Goal: Task Accomplishment & Management: Use online tool/utility

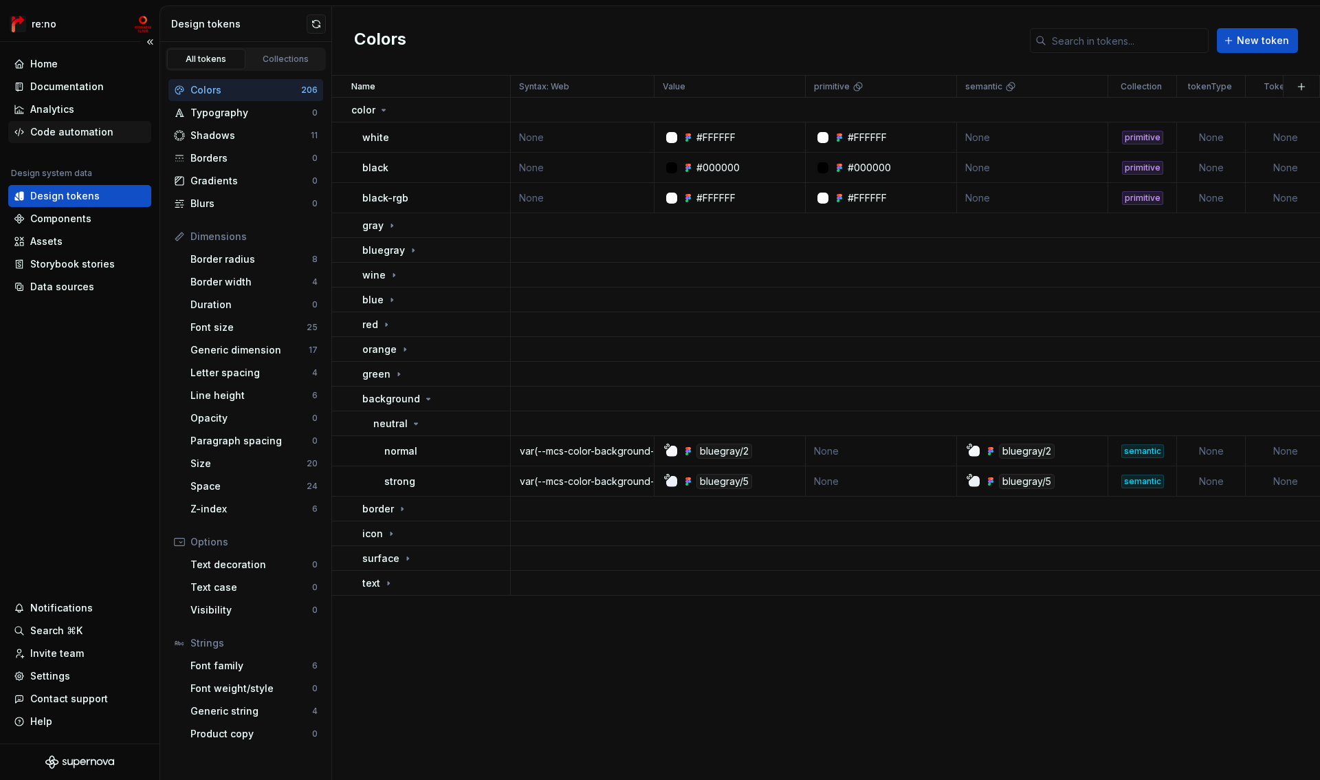
click at [87, 132] on div "Code automation" at bounding box center [71, 132] width 83 height 14
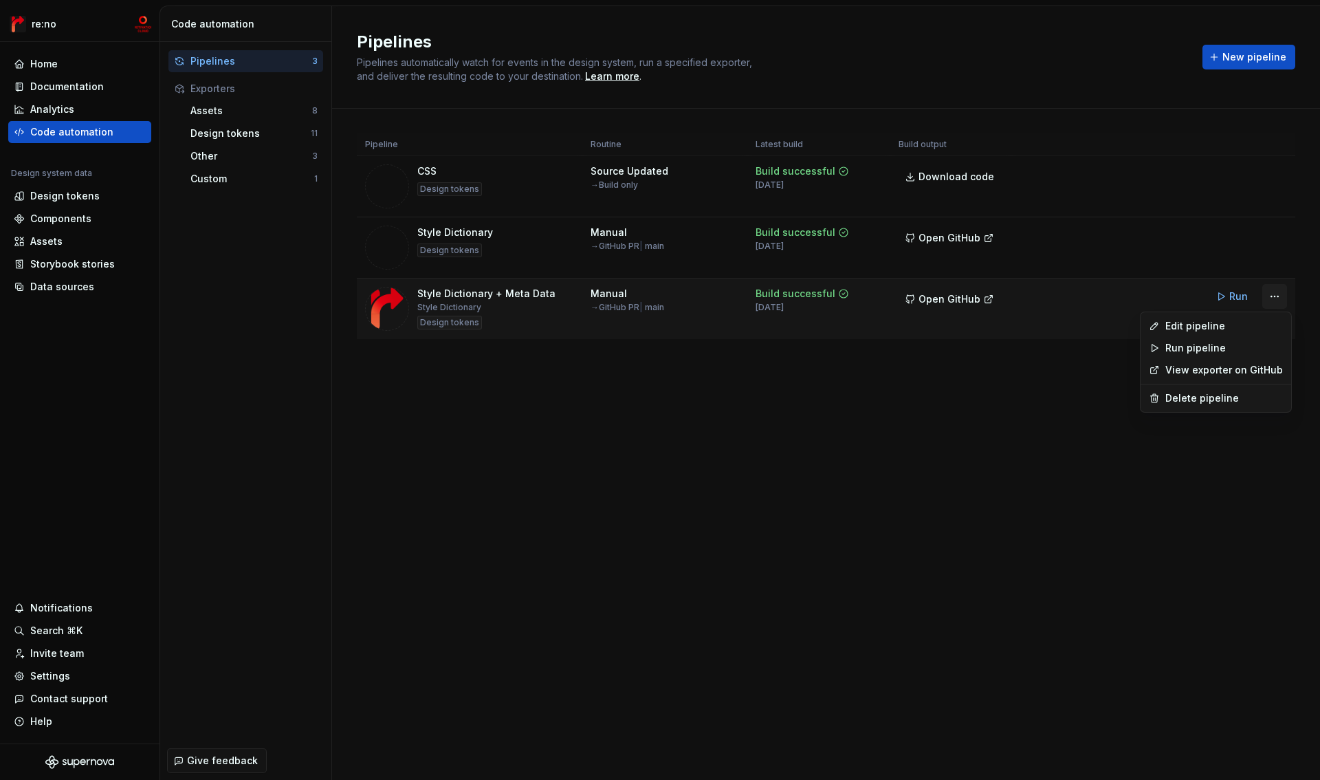
click at [1283, 295] on html "re:no Home Documentation Analytics Code automation Design system data Design to…" at bounding box center [660, 390] width 1320 height 780
click at [1212, 333] on div "Edit pipeline" at bounding box center [1215, 326] width 145 height 22
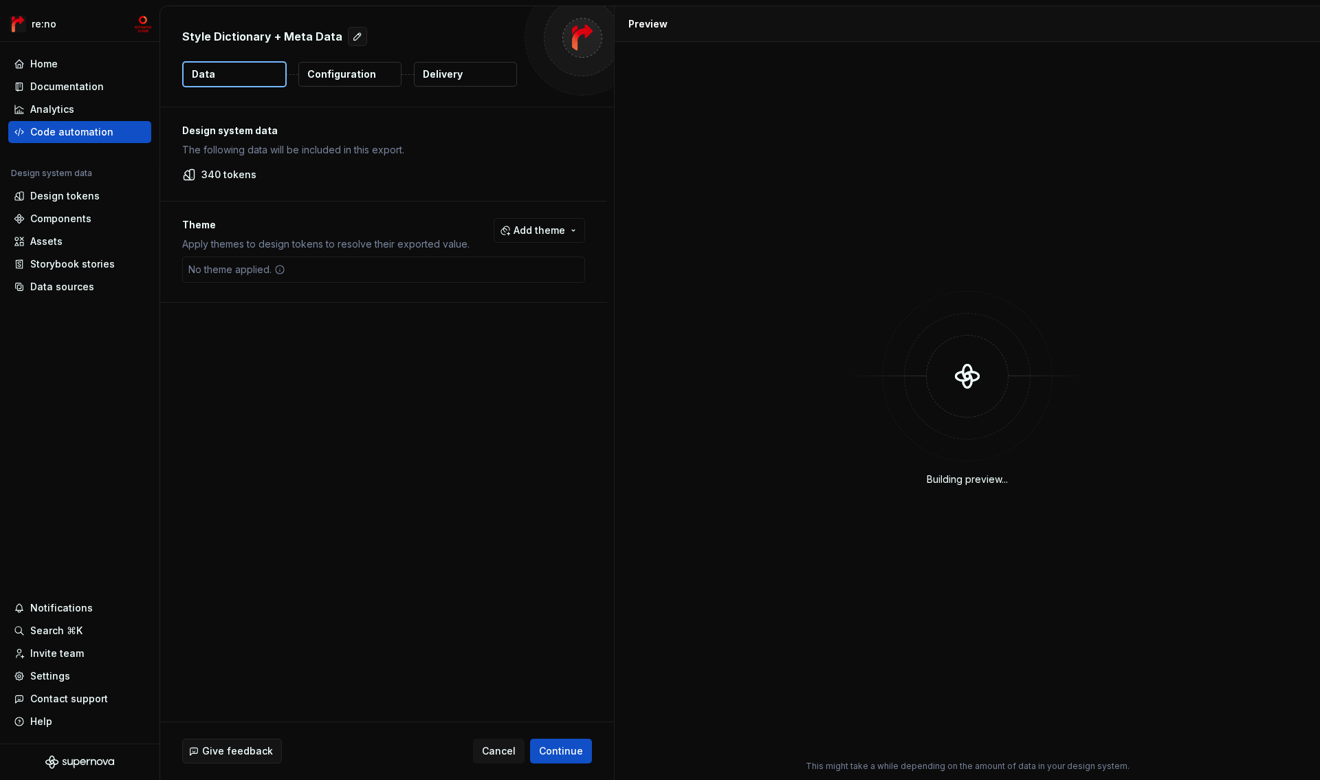
click at [363, 77] on p "Configuration" at bounding box center [341, 74] width 69 height 14
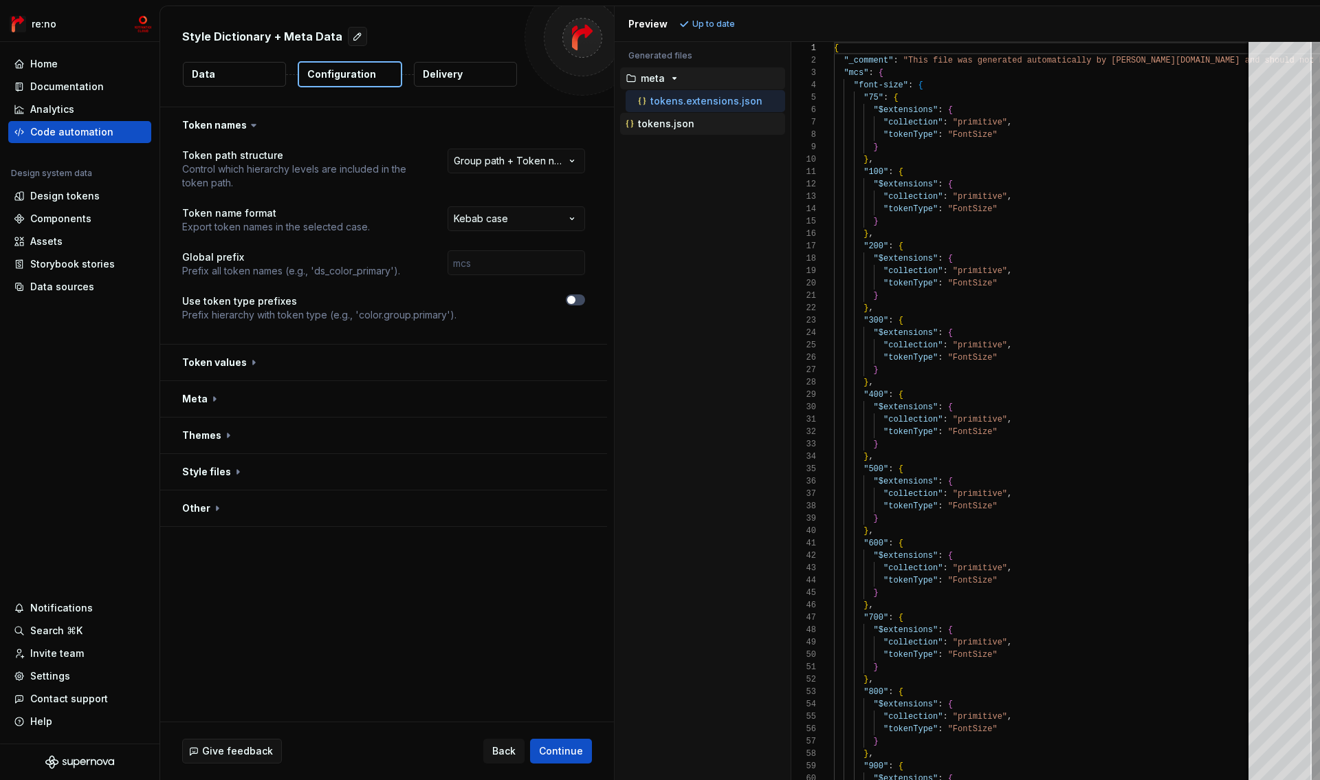
click at [684, 122] on p "tokens.json" at bounding box center [666, 123] width 56 height 11
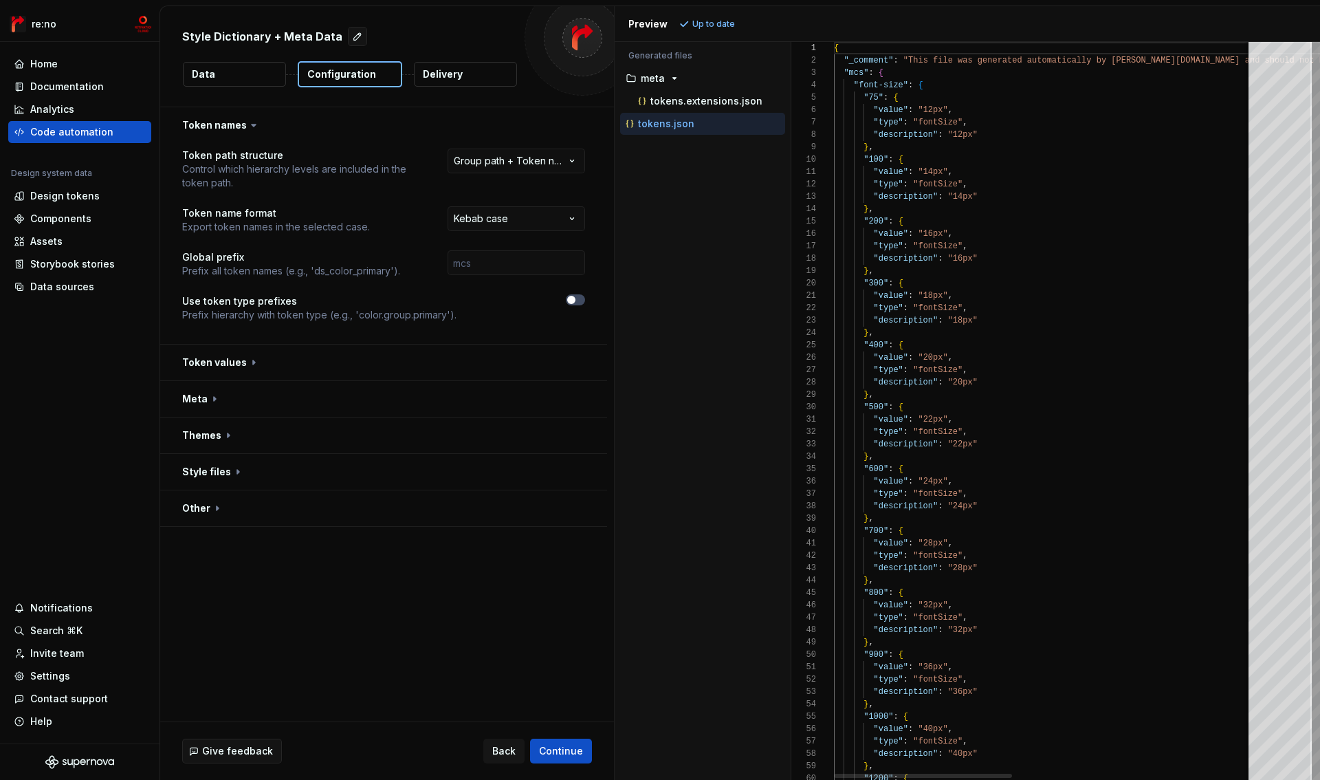
scroll to position [124, 0]
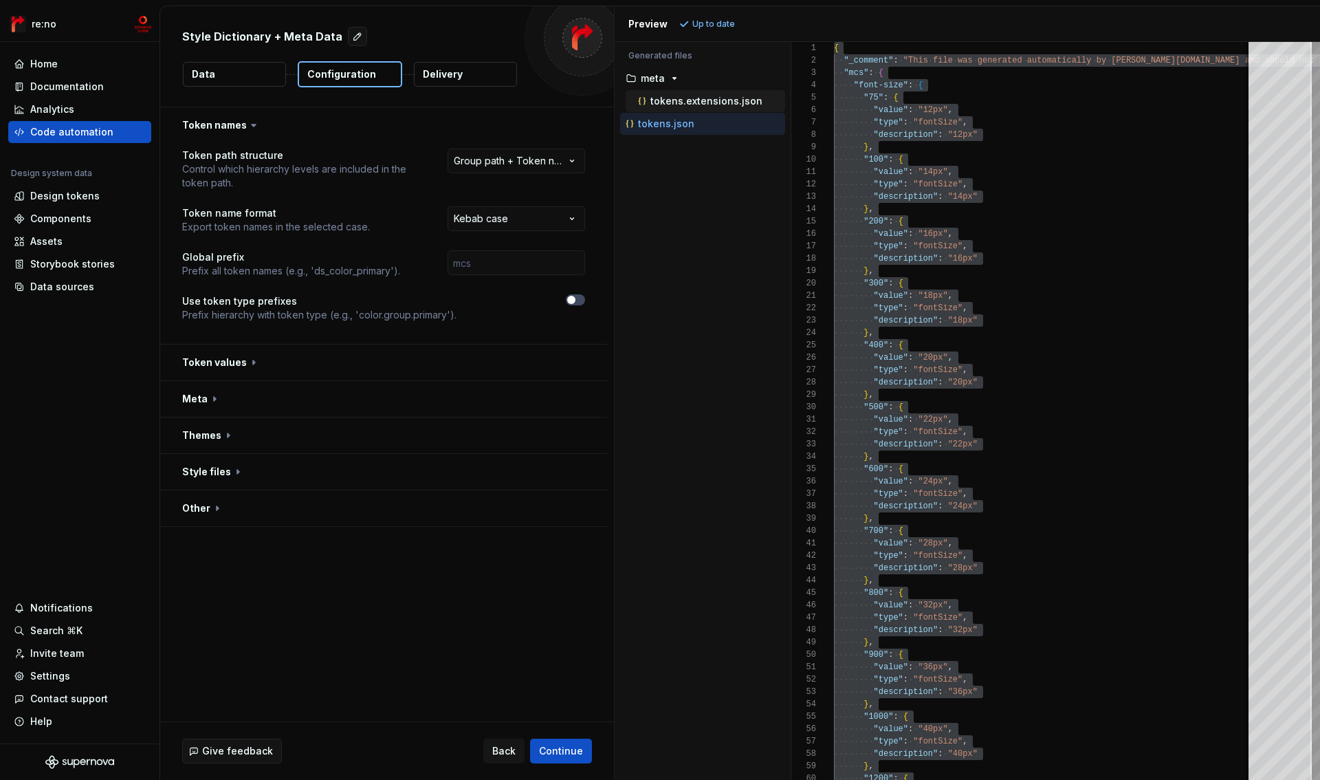
click at [723, 93] on button "tokens.extensions.json" at bounding box center [705, 100] width 159 height 15
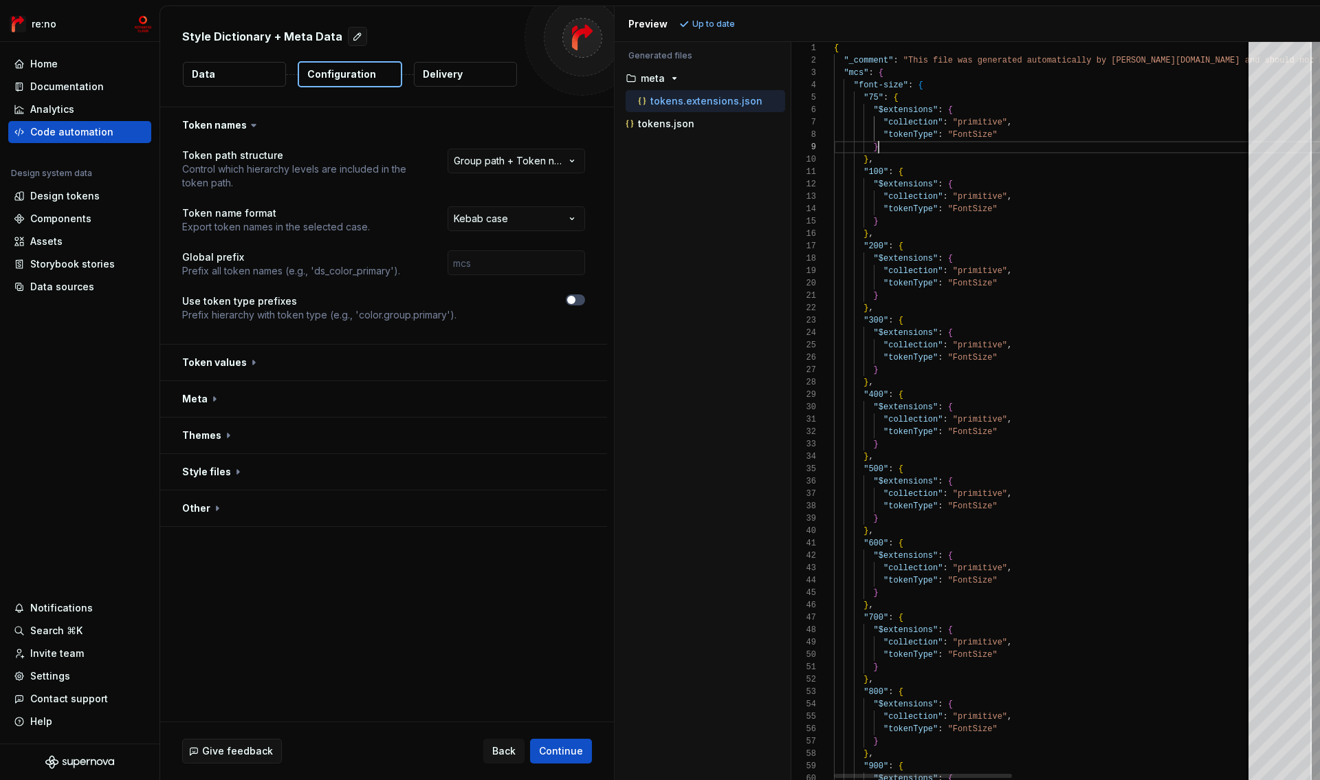
type textarea "**********"
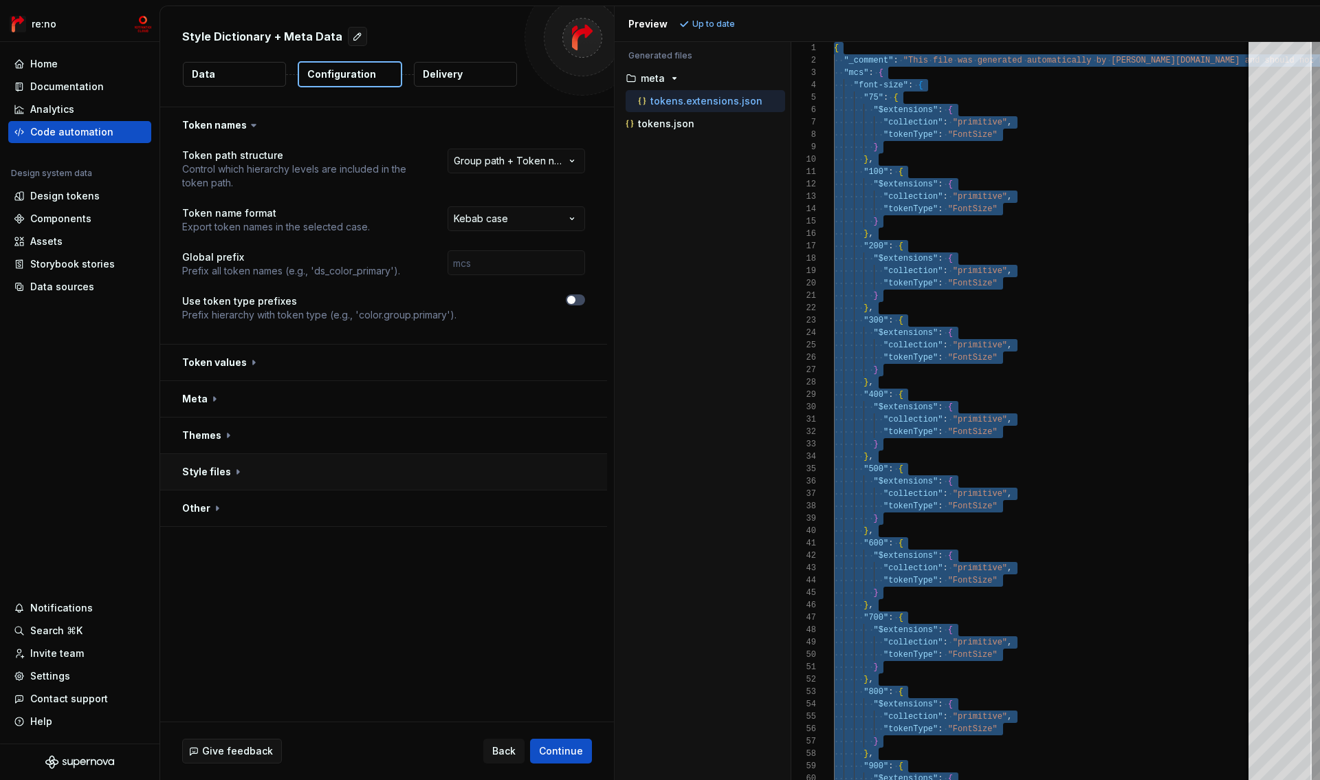
click at [225, 476] on button "button" at bounding box center [383, 472] width 447 height 36
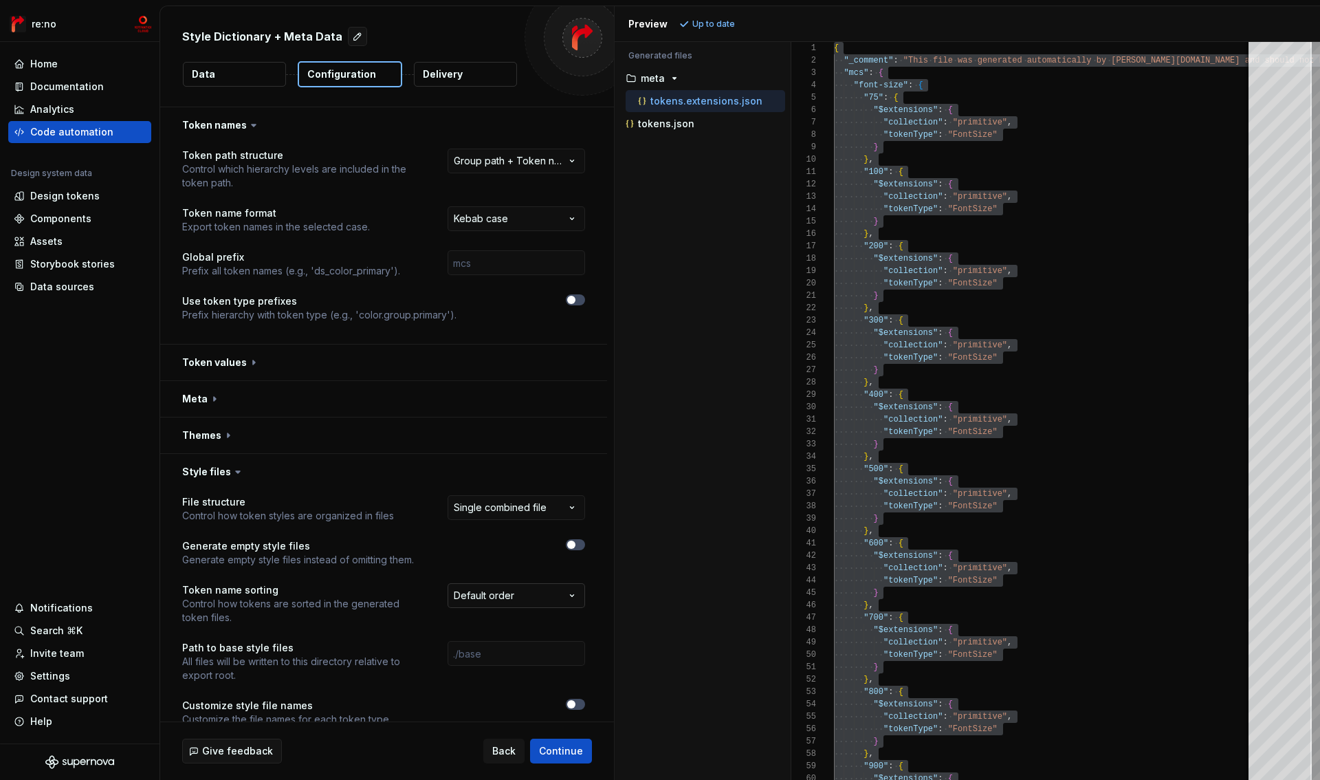
click at [499, 595] on html "**********" at bounding box center [660, 390] width 1320 height 780
select select "**********"
click at [708, 24] on span "Refresh preview" at bounding box center [727, 24] width 69 height 11
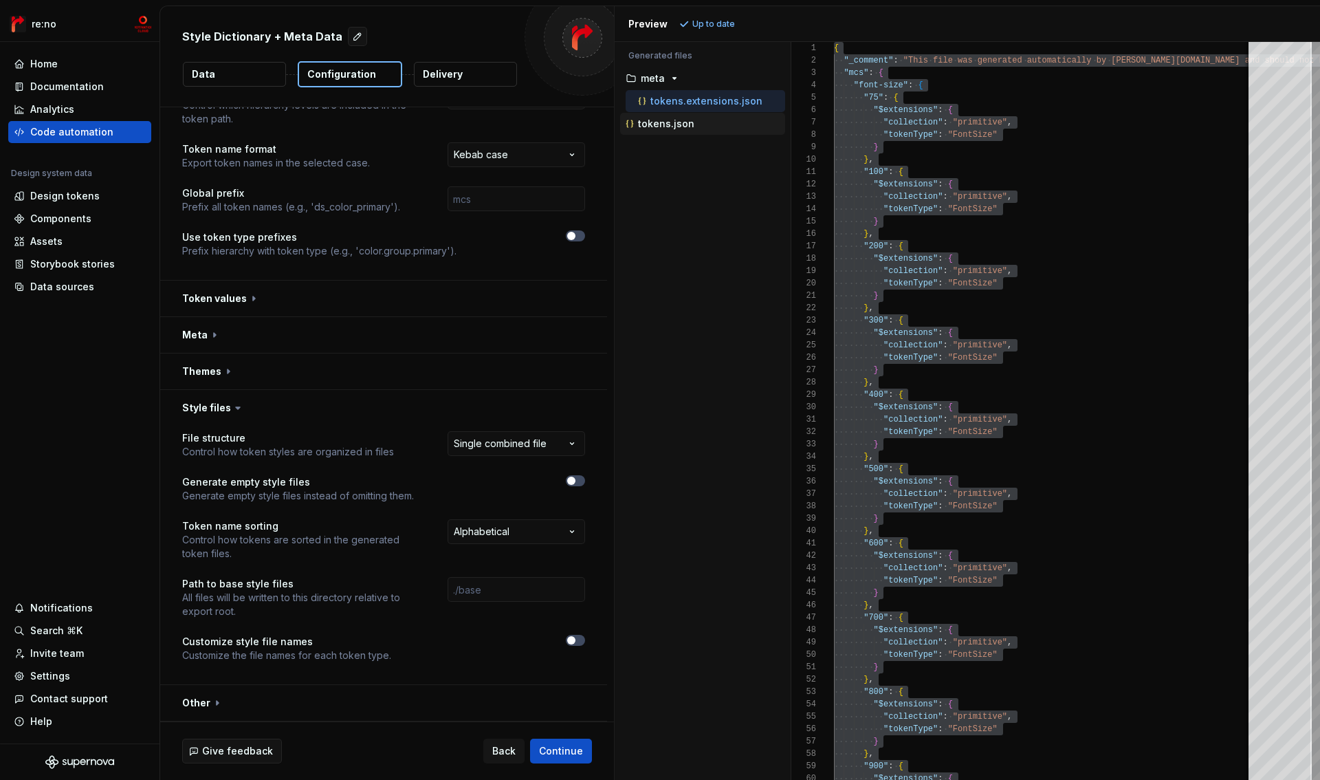
click at [650, 127] on p "tokens.json" at bounding box center [666, 123] width 56 height 11
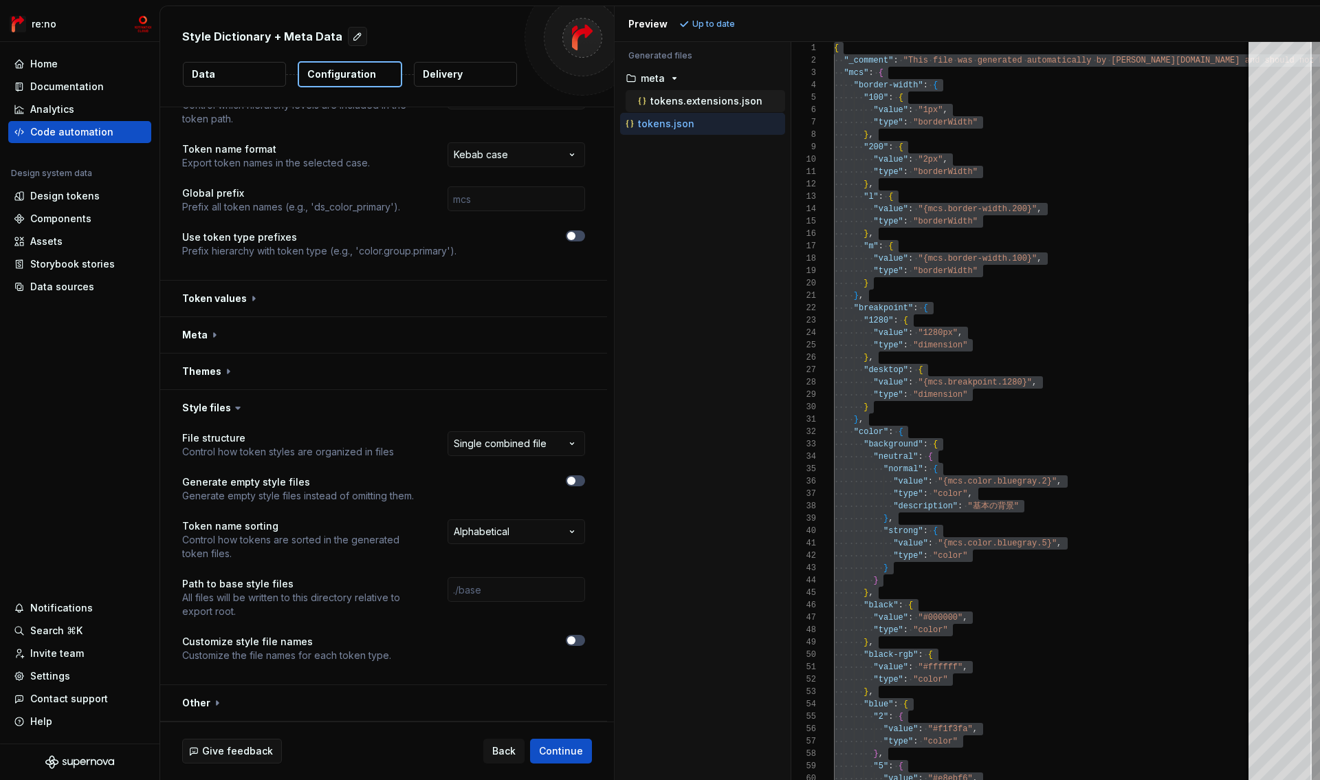
click at [702, 104] on p "tokens.extensions.json" at bounding box center [706, 101] width 112 height 11
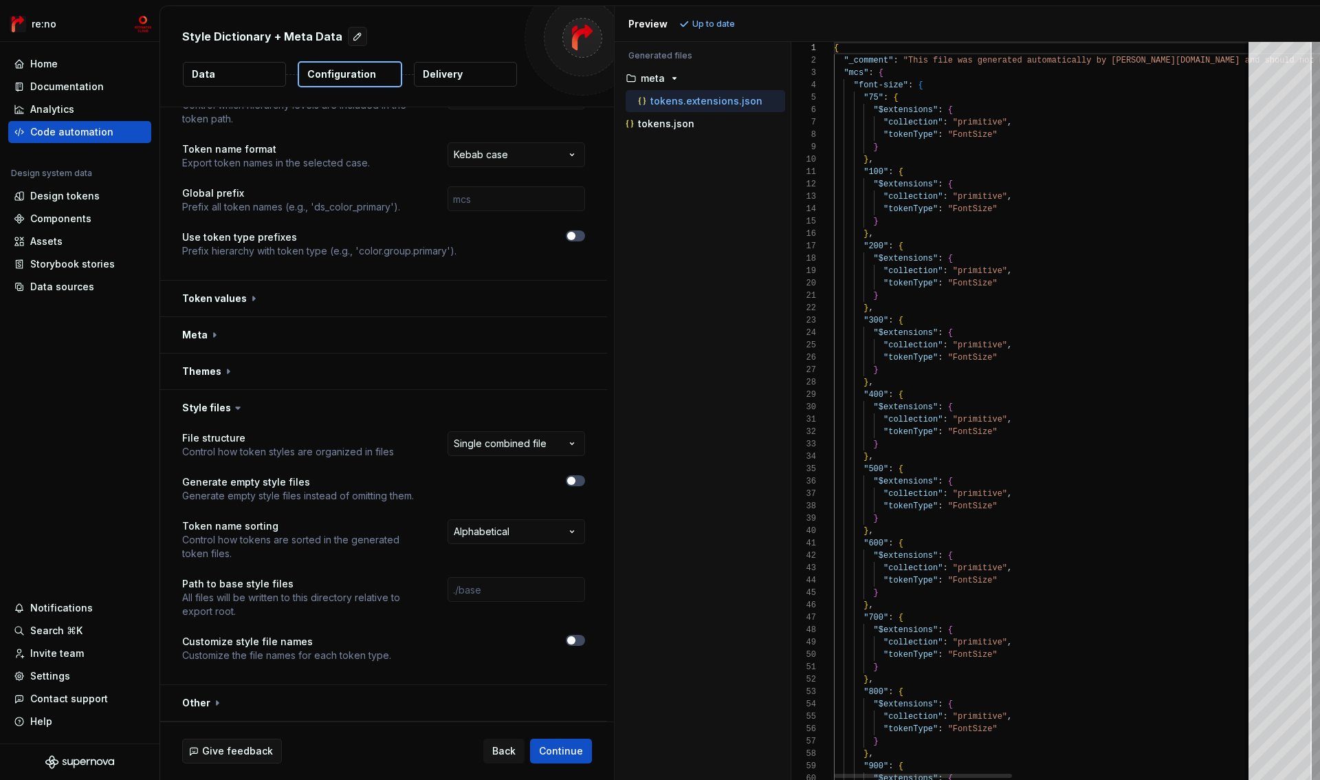
type textarea "**********"
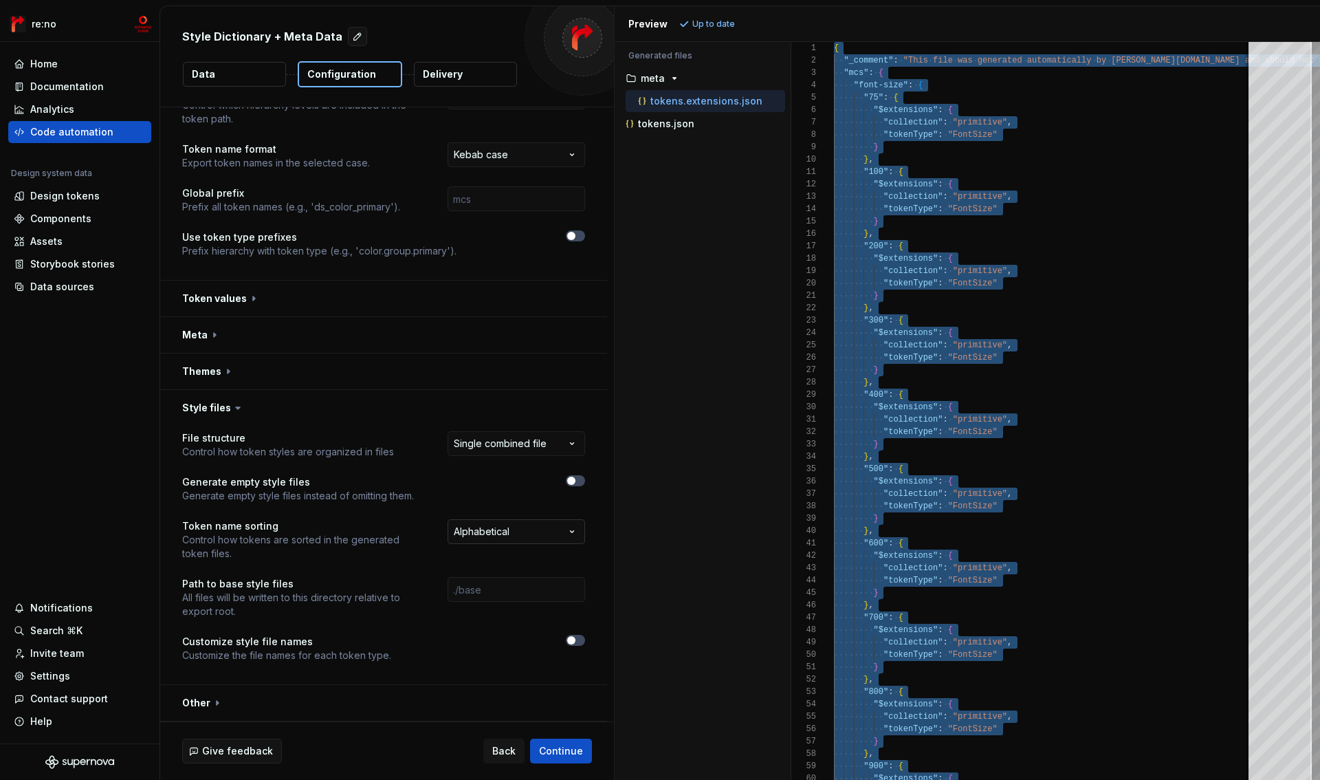
click at [543, 533] on html "**********" at bounding box center [660, 390] width 1320 height 780
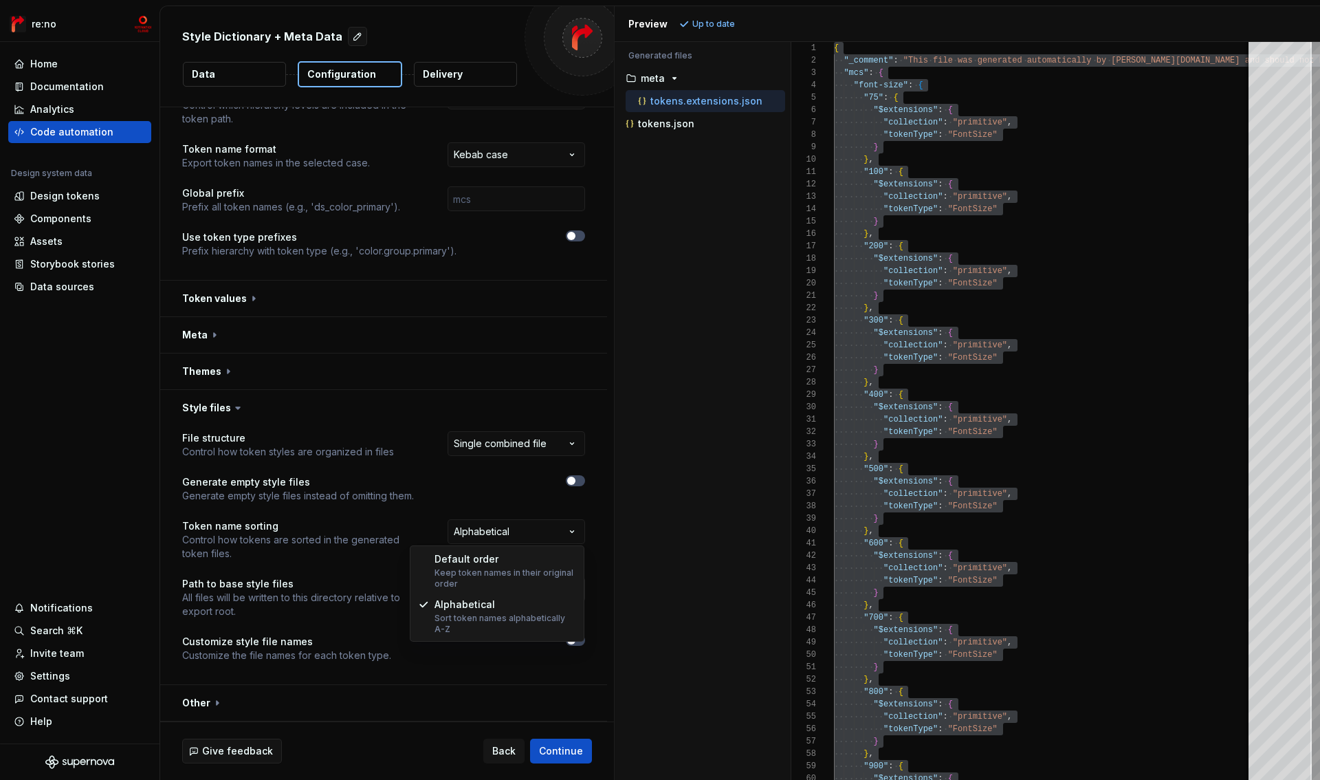
select select "*******"
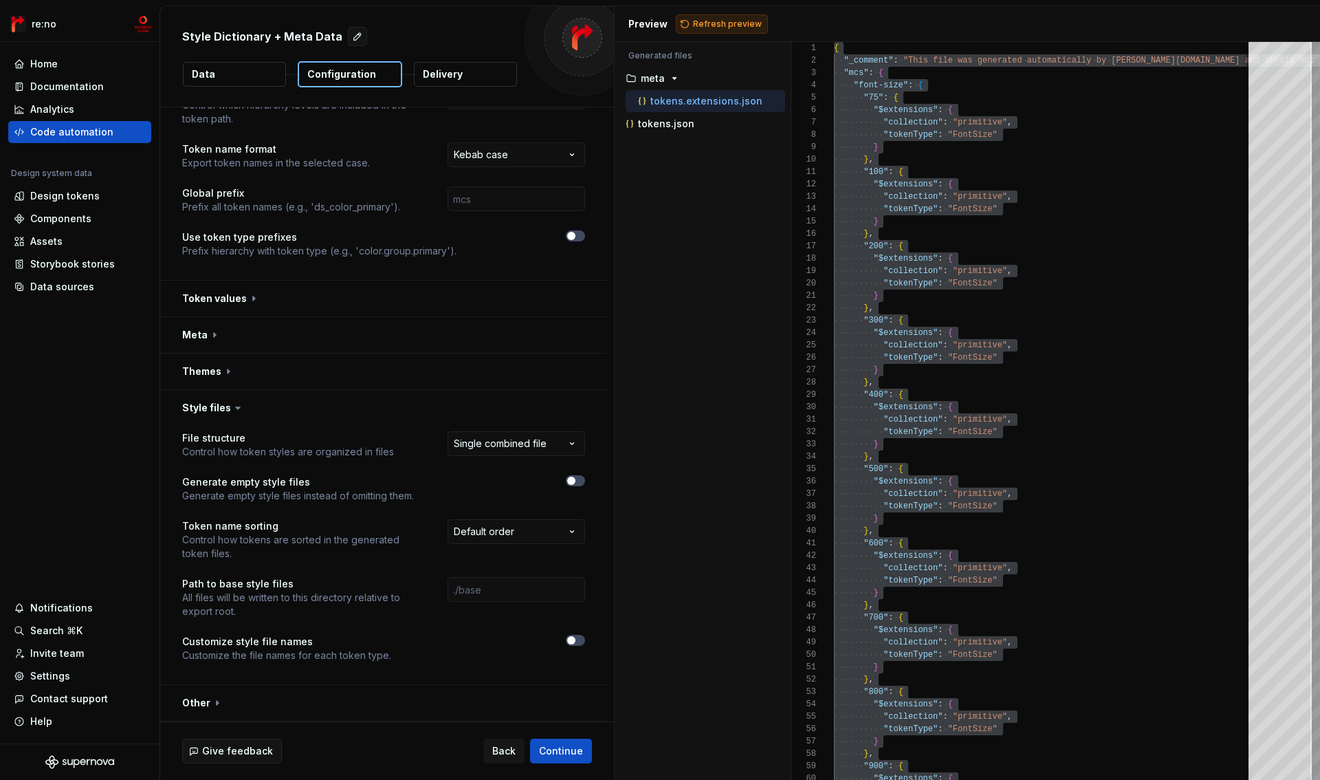
click at [725, 19] on span "Refresh preview" at bounding box center [727, 24] width 69 height 11
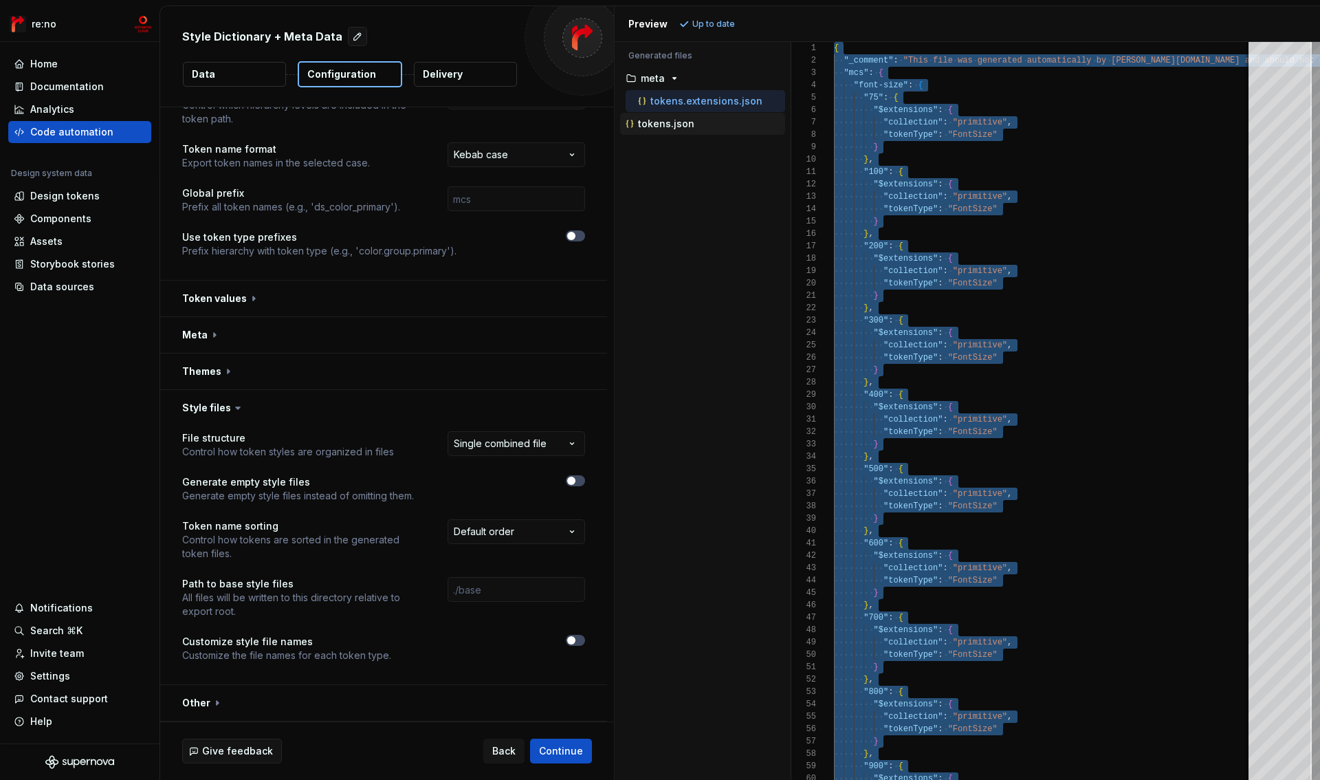
click at [695, 126] on div "tokens.json" at bounding box center [704, 124] width 162 height 14
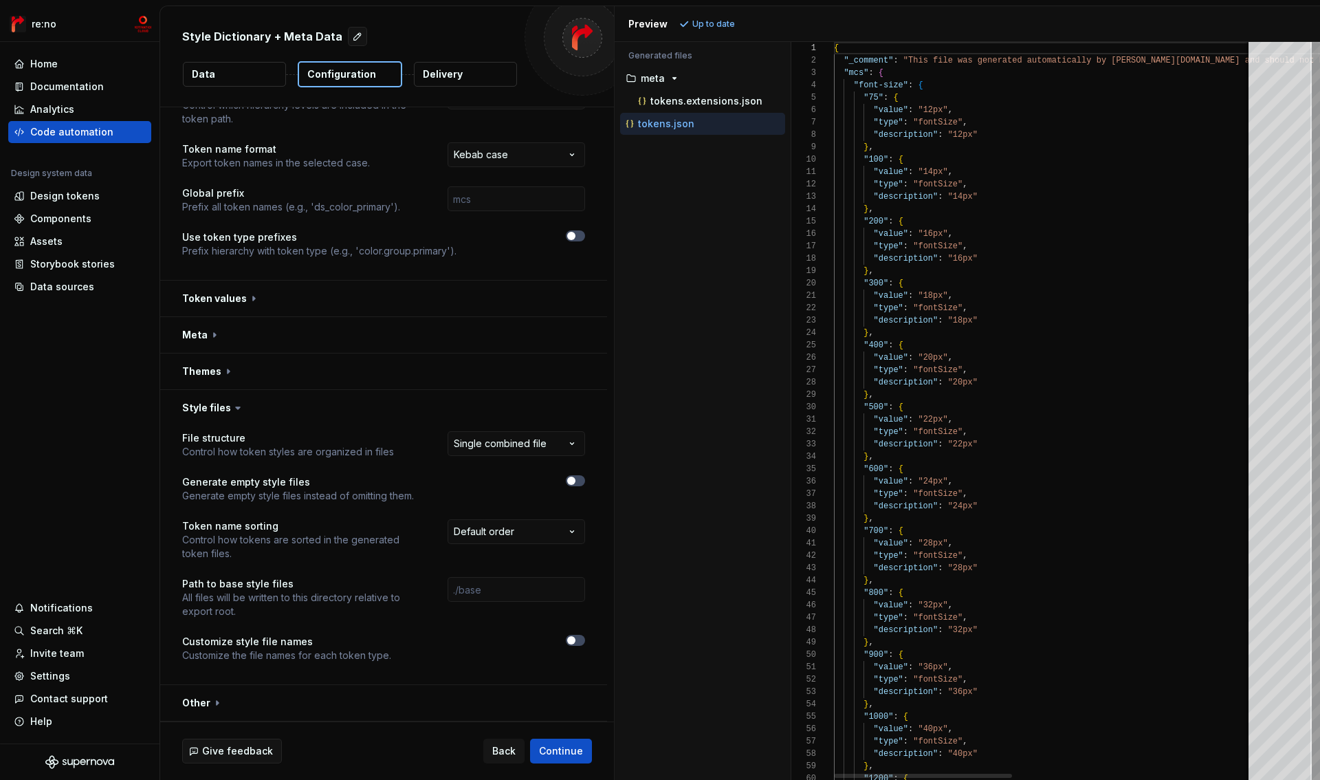
type textarea "**********"
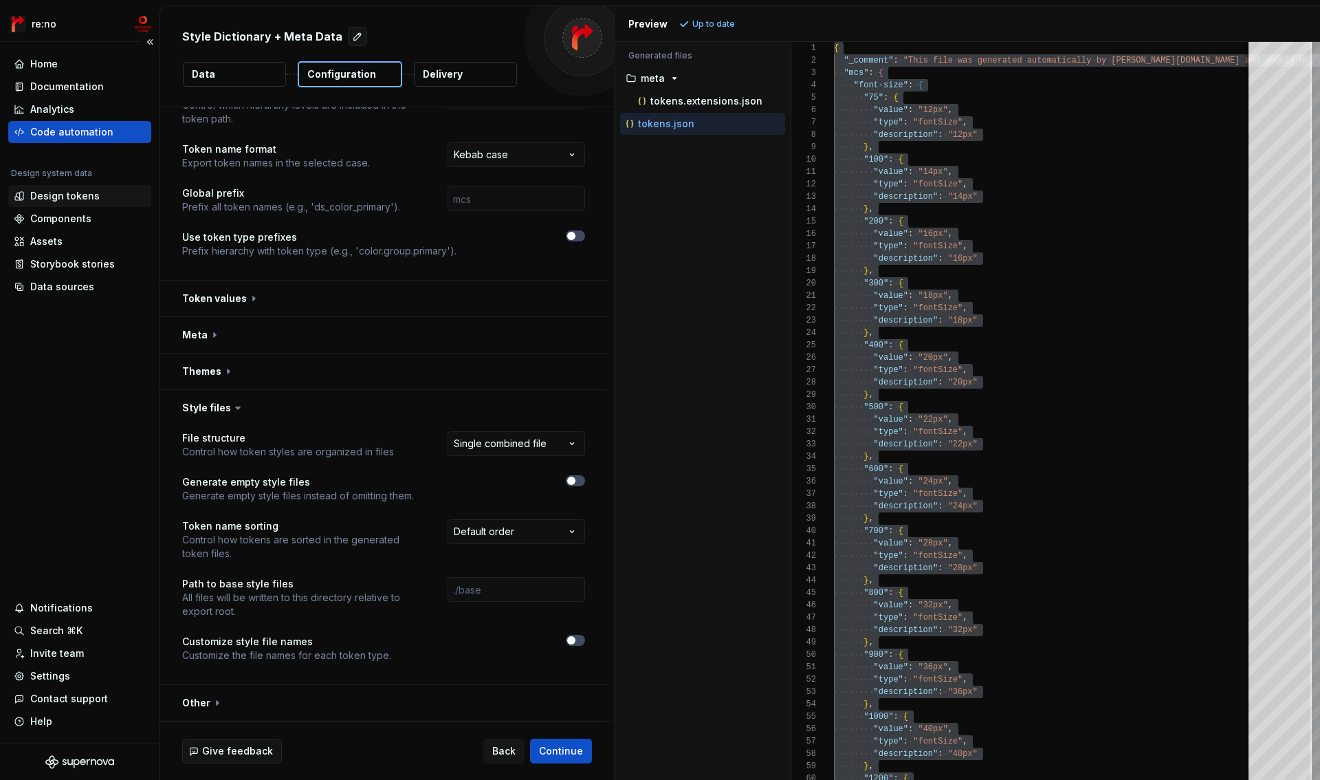
click at [67, 199] on div "Design tokens" at bounding box center [64, 196] width 69 height 14
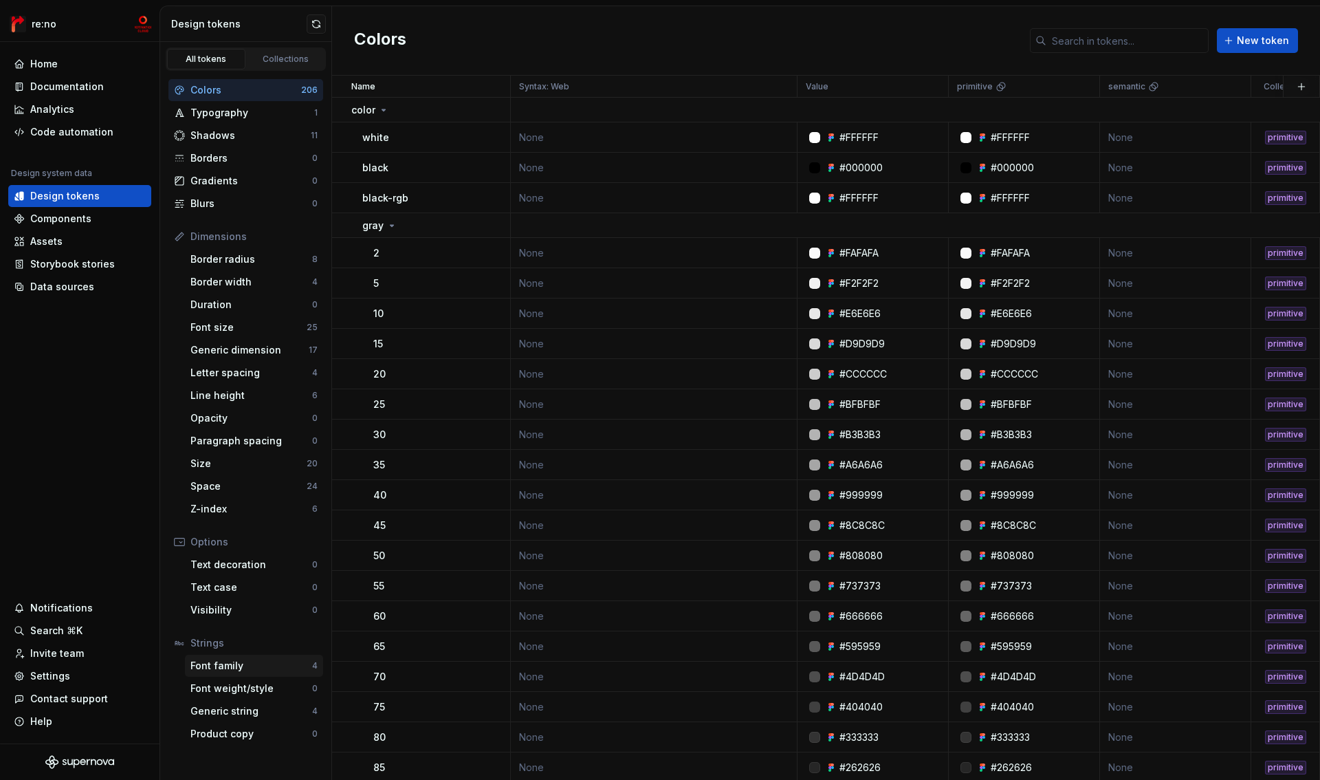
click at [247, 671] on div "Font family" at bounding box center [251, 666] width 122 height 14
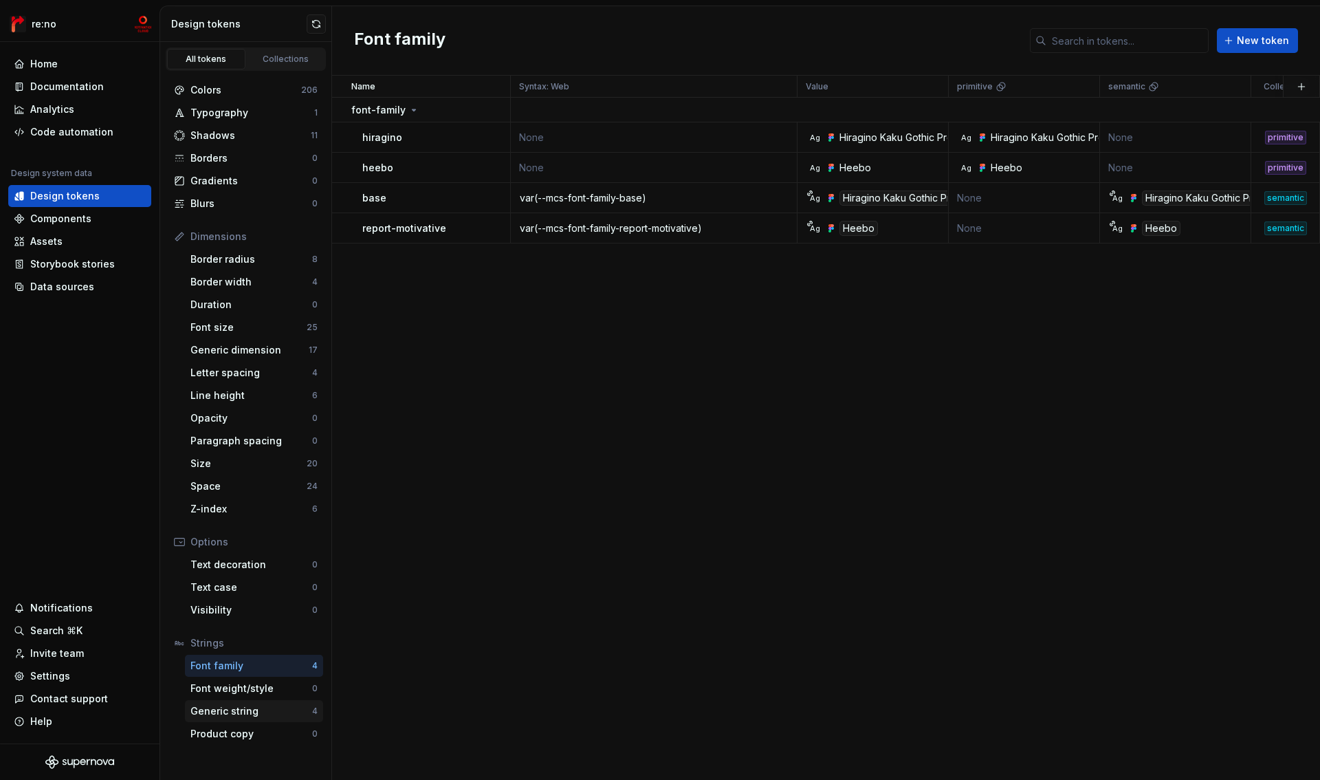
click at [261, 709] on div "Generic string" at bounding box center [251, 711] width 122 height 14
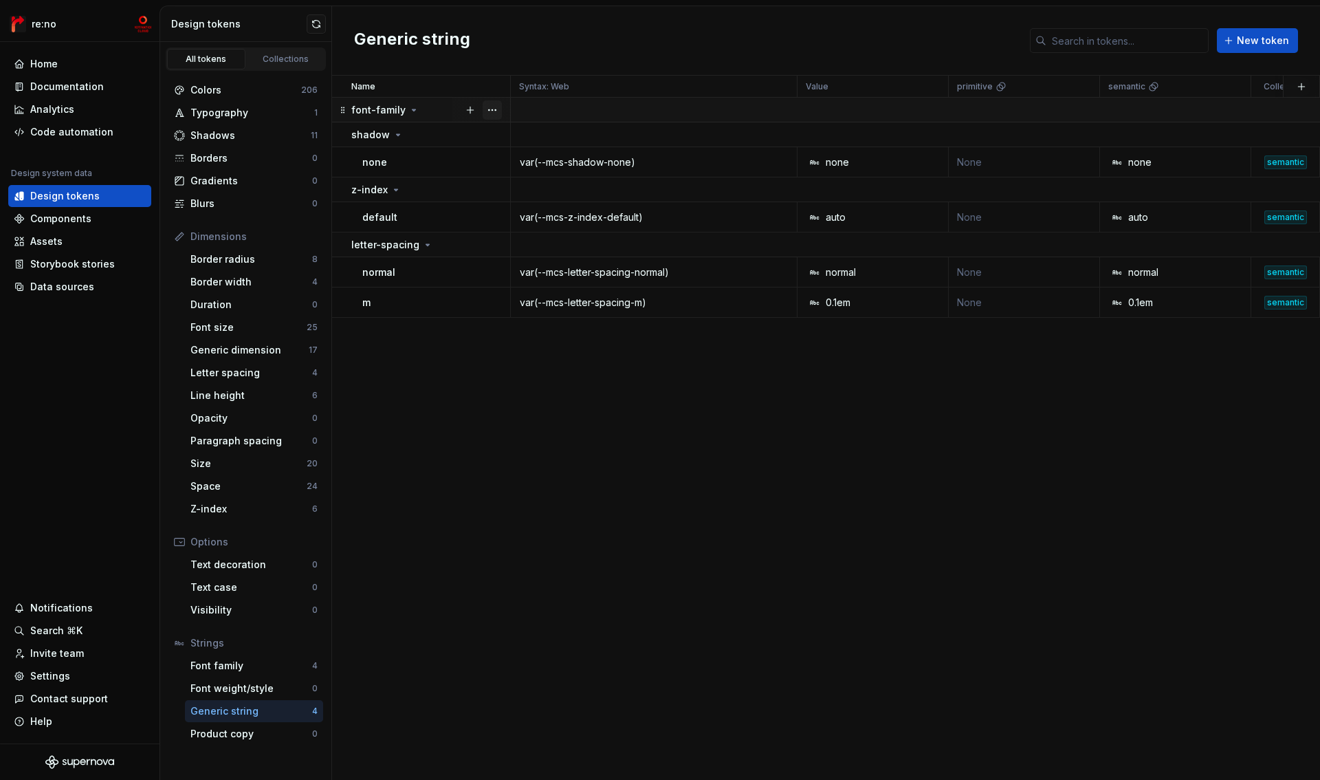
click at [490, 109] on button "button" at bounding box center [492, 109] width 19 height 19
click at [544, 267] on div "Delete group" at bounding box center [552, 265] width 89 height 14
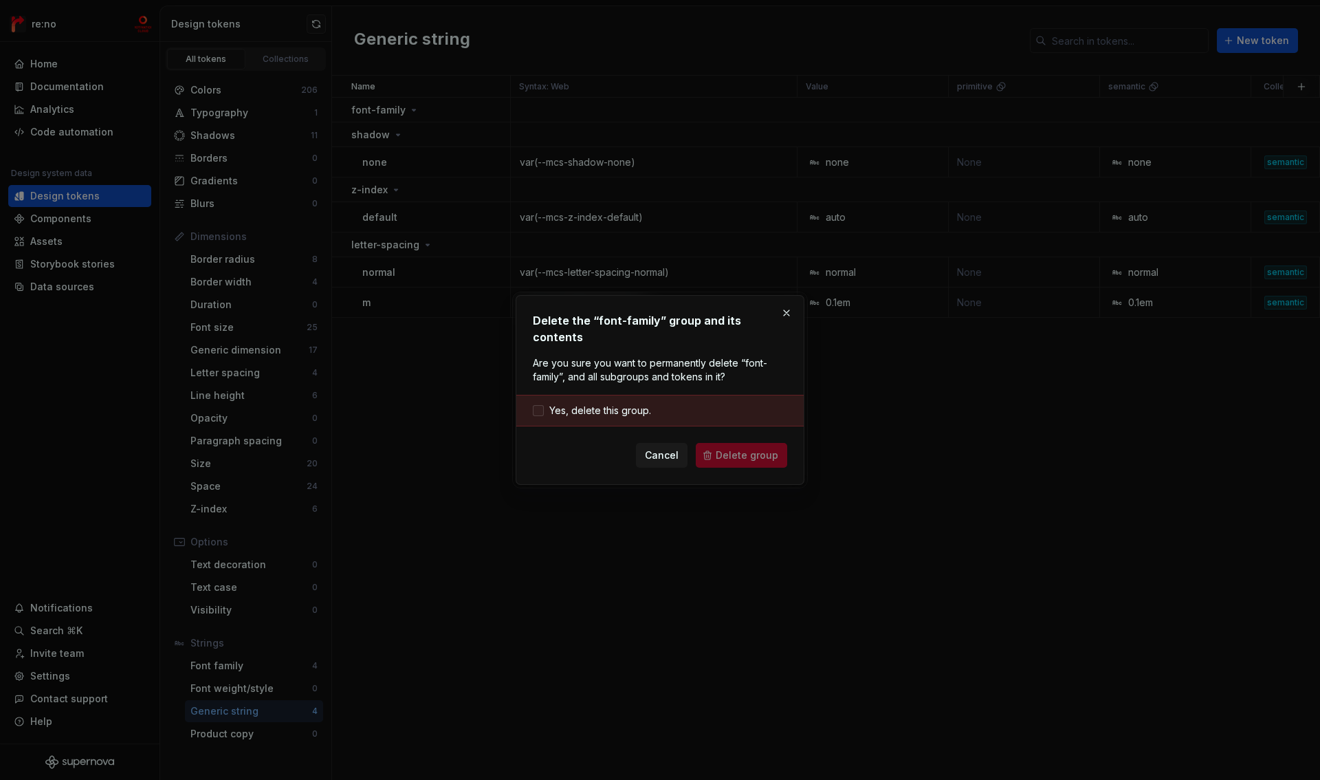
click at [626, 404] on span "Yes, delete this group." at bounding box center [600, 411] width 102 height 14
click at [724, 448] on span "Delete group" at bounding box center [747, 455] width 63 height 14
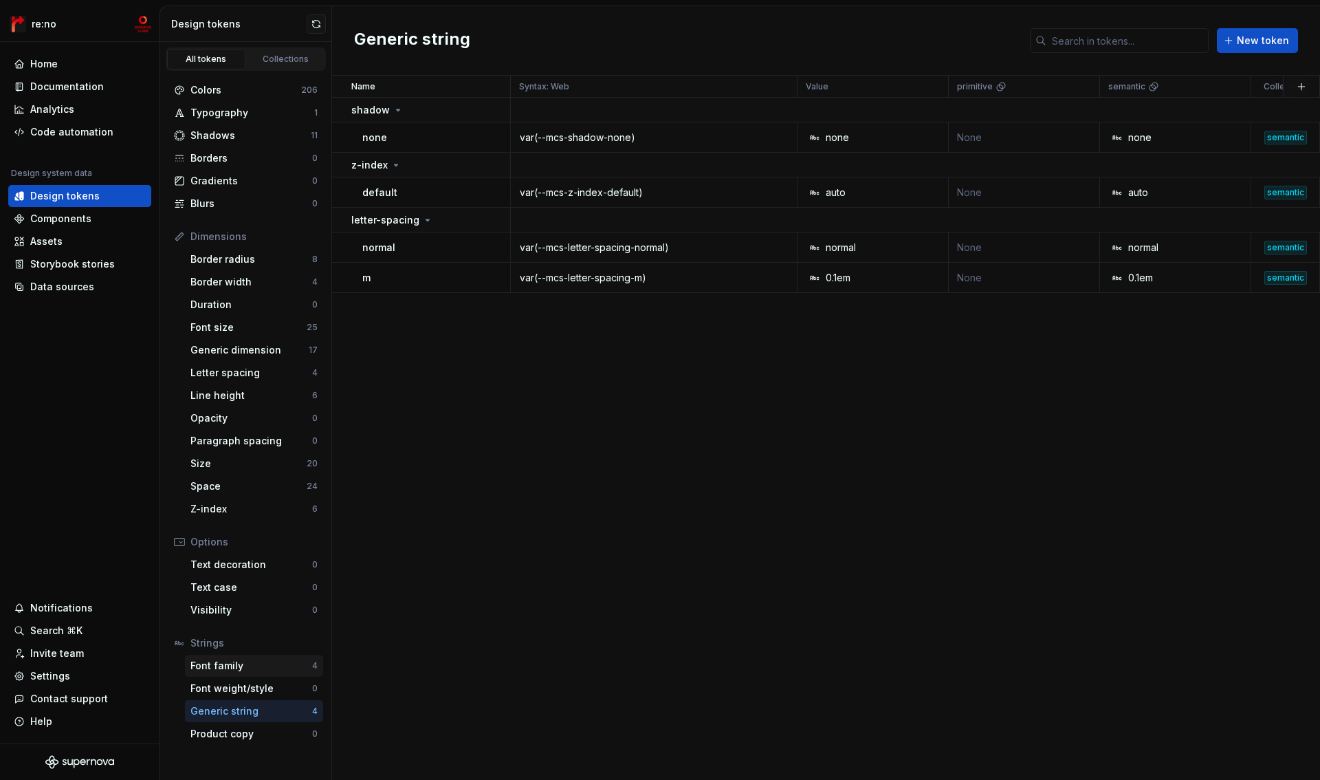
click at [249, 664] on div "Font family" at bounding box center [251, 666] width 122 height 14
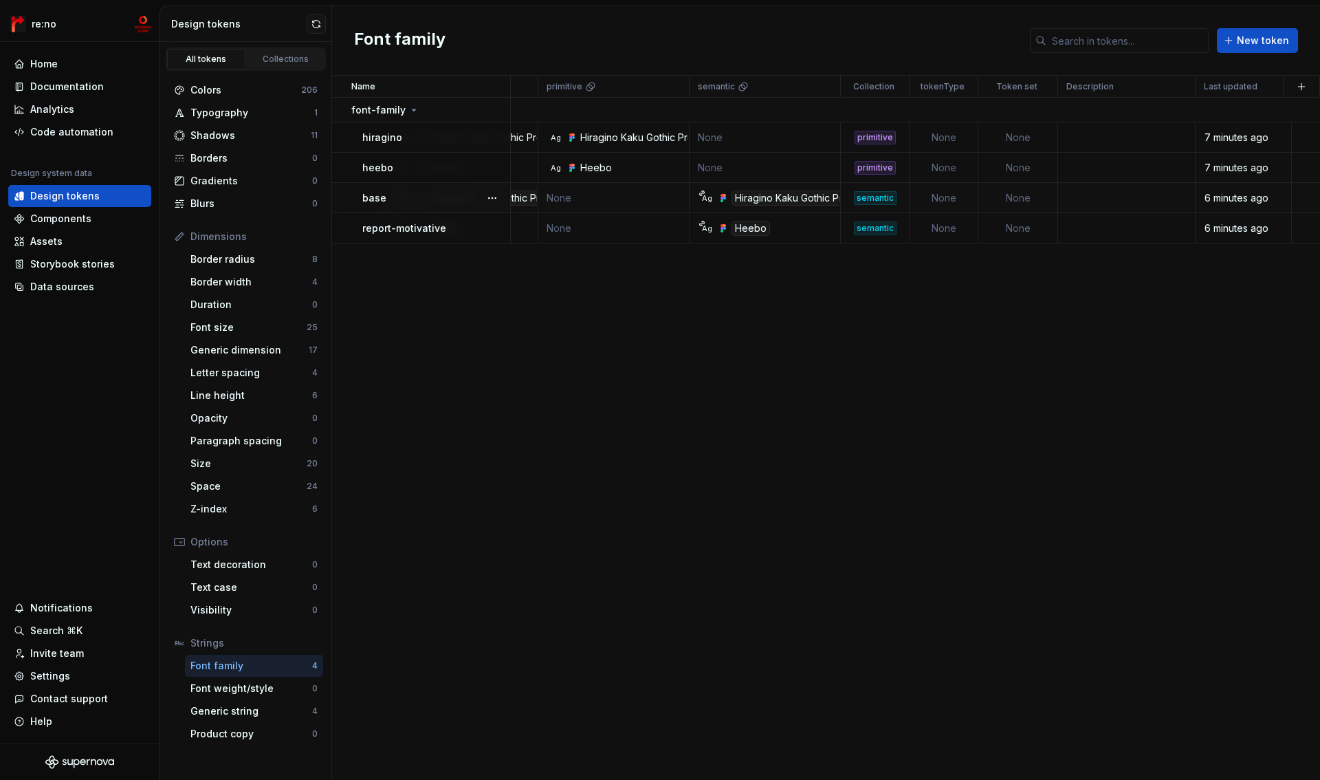
scroll to position [0, 419]
click at [946, 192] on td "None" at bounding box center [935, 198] width 69 height 30
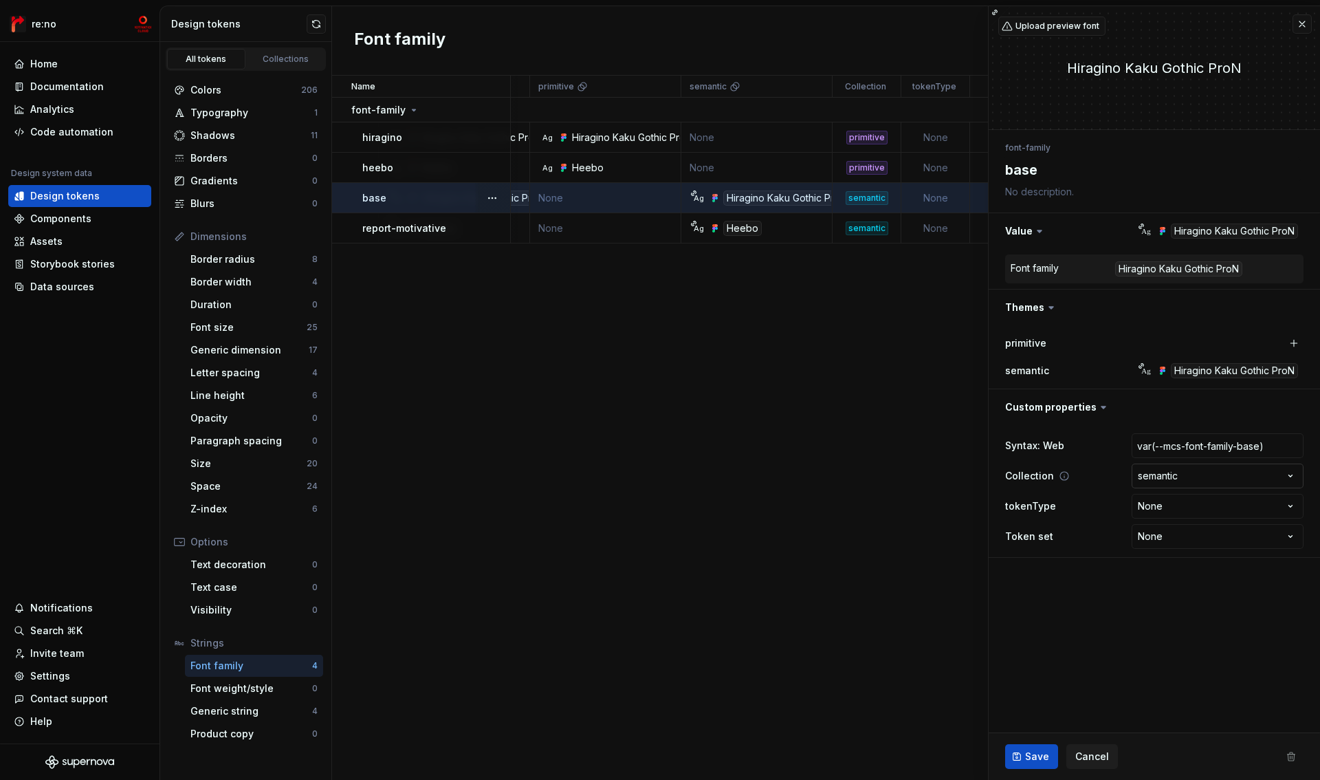
type textarea "*"
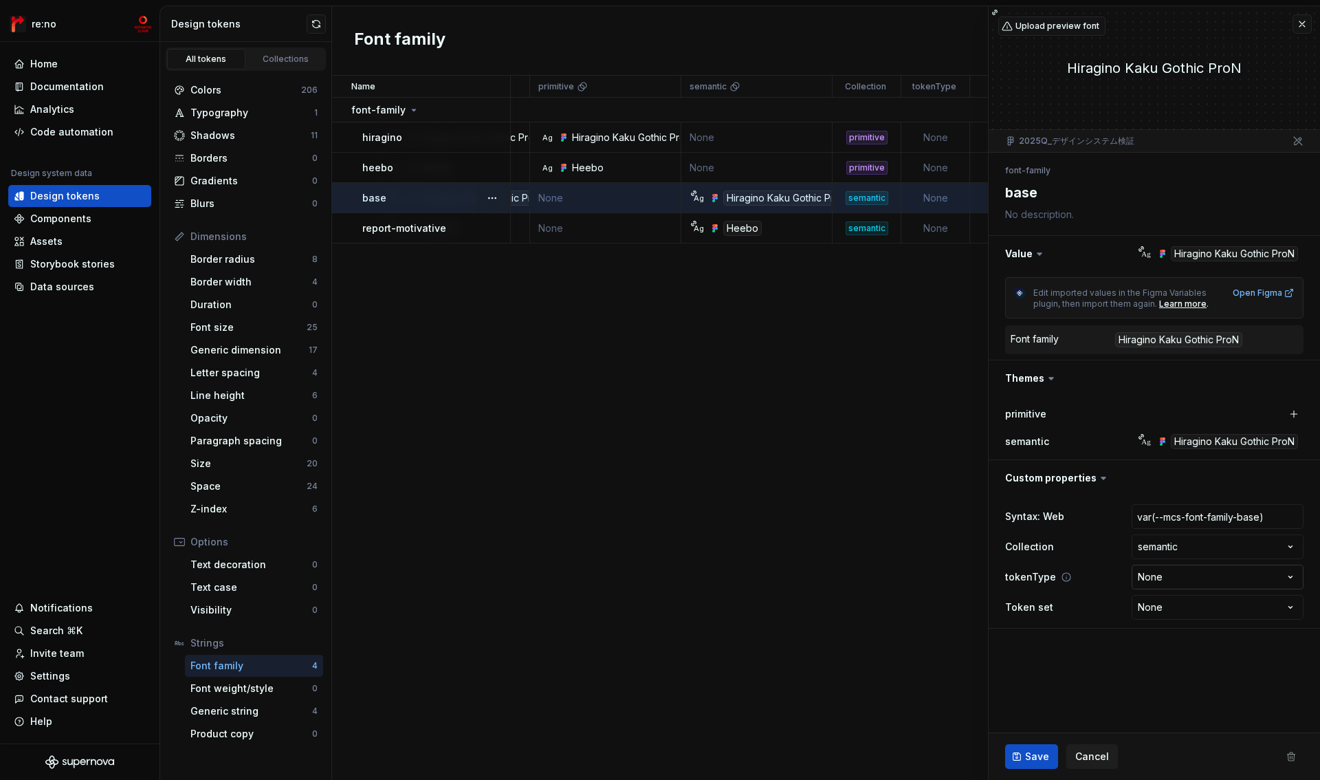
click at [1174, 578] on html "re:no Home Documentation Analytics Code automation Design system data Design to…" at bounding box center [660, 390] width 1320 height 780
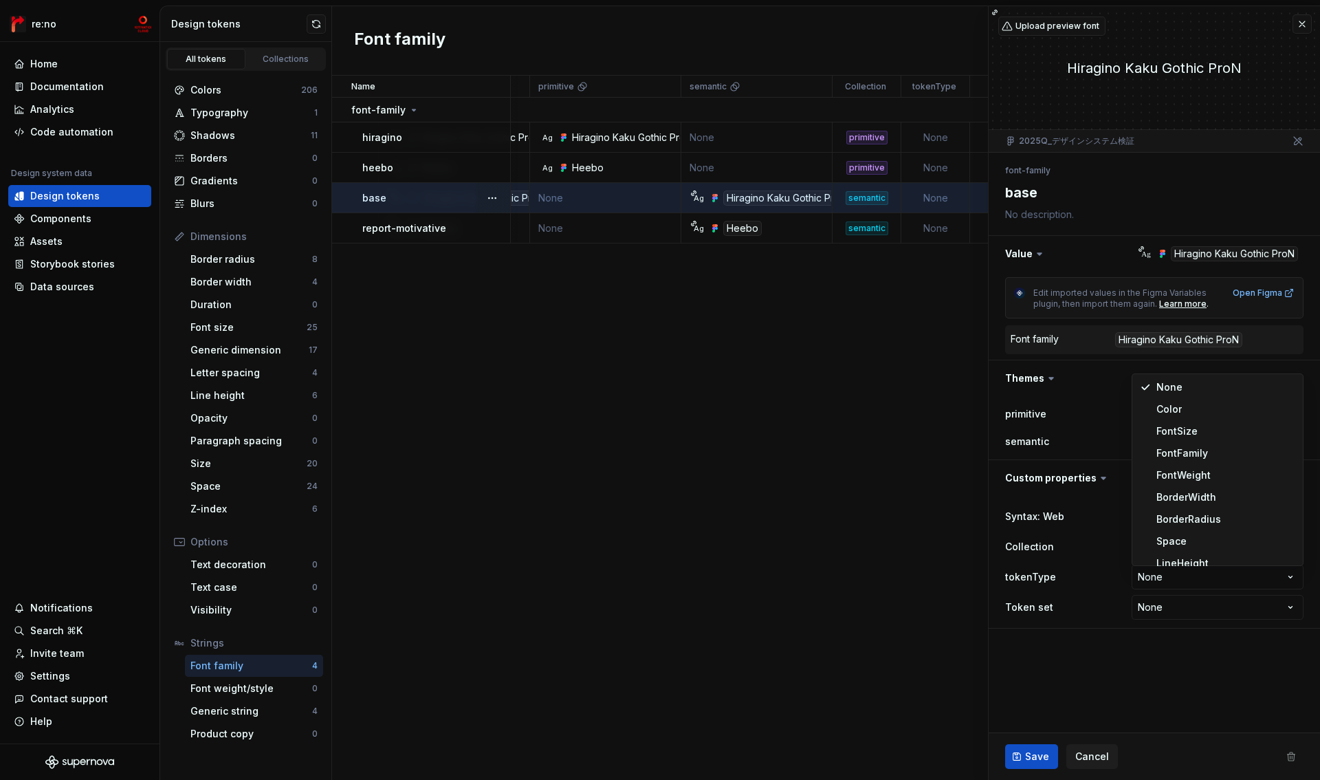
scroll to position [99, 0]
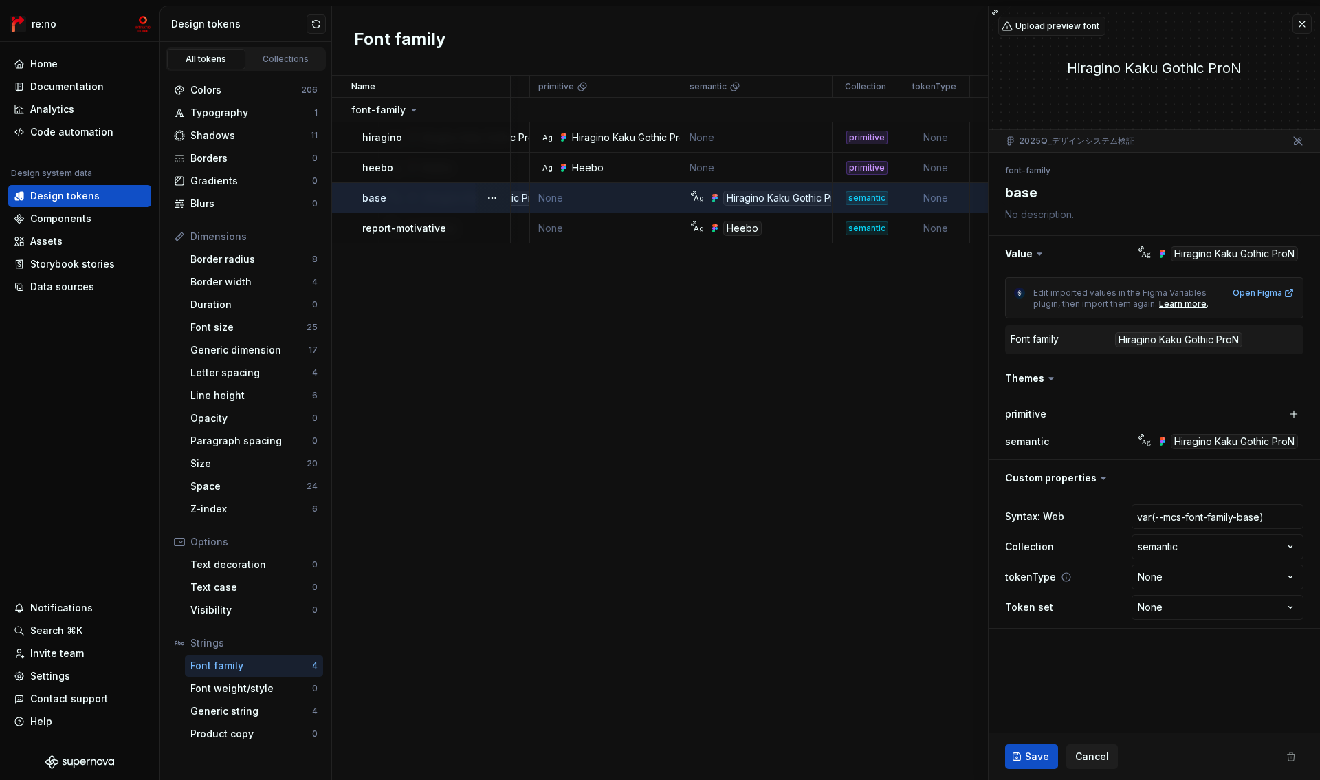
click at [1064, 574] on icon at bounding box center [1066, 576] width 11 height 11
click at [1083, 750] on span "Cancel" at bounding box center [1092, 756] width 34 height 14
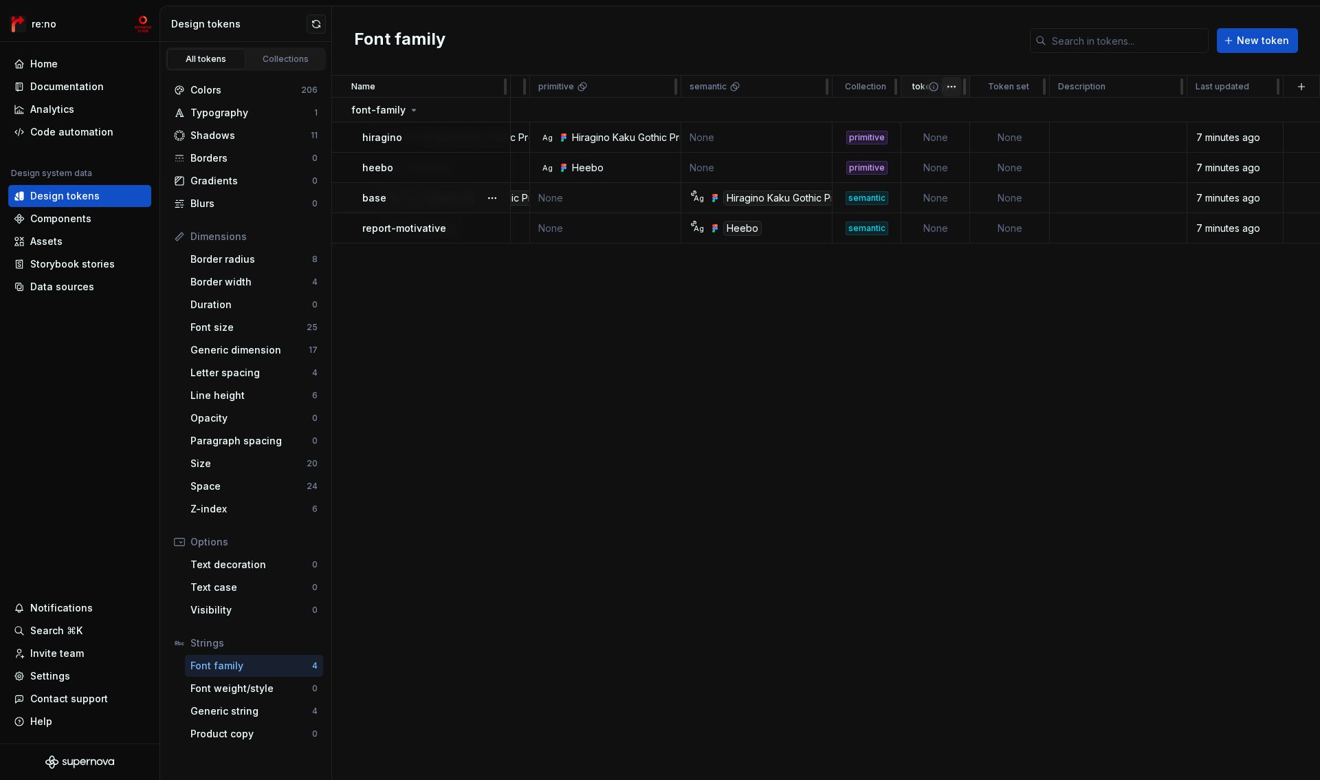
click at [955, 87] on html "re:no Home Documentation Analytics Code automation Design system data Design to…" at bounding box center [660, 390] width 1320 height 780
click at [962, 110] on div "Edit property" at bounding box center [1003, 113] width 117 height 22
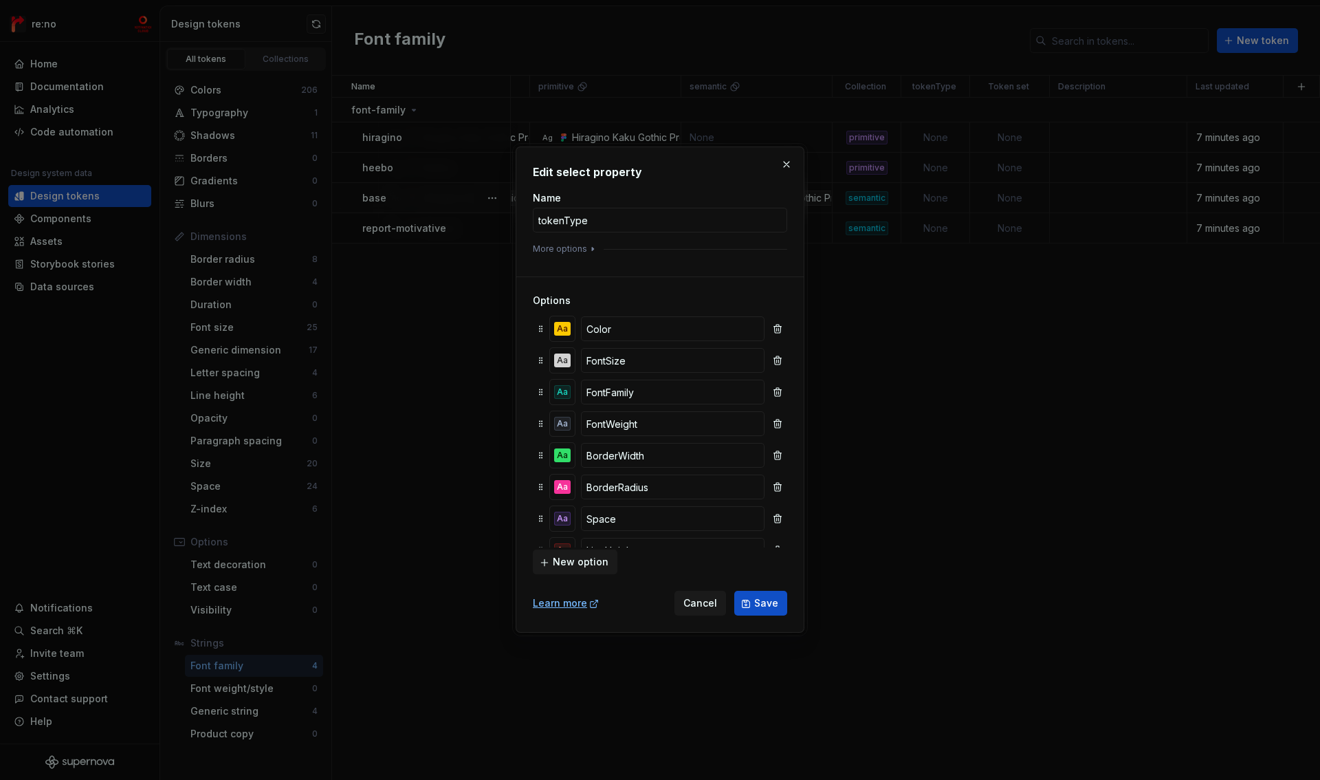
scroll to position [151, 0]
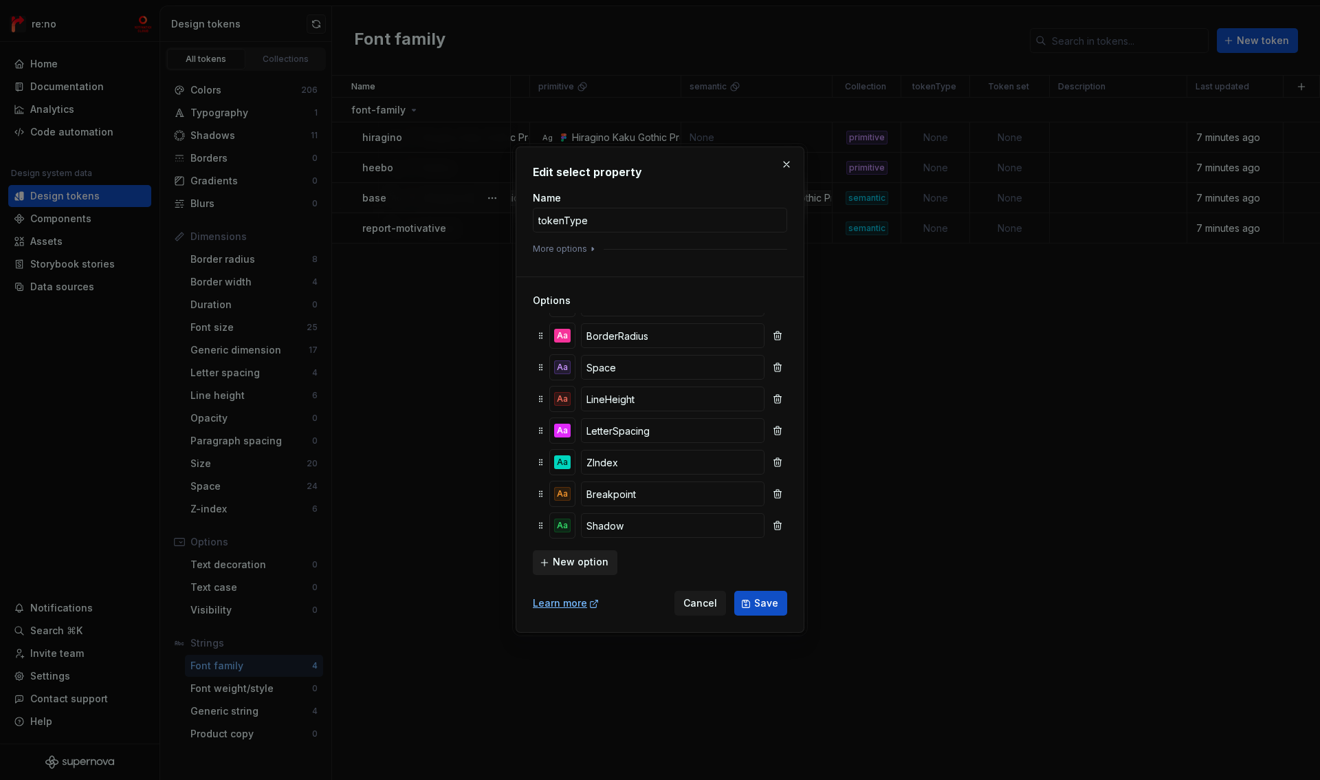
click at [558, 560] on span "New option" at bounding box center [581, 562] width 56 height 14
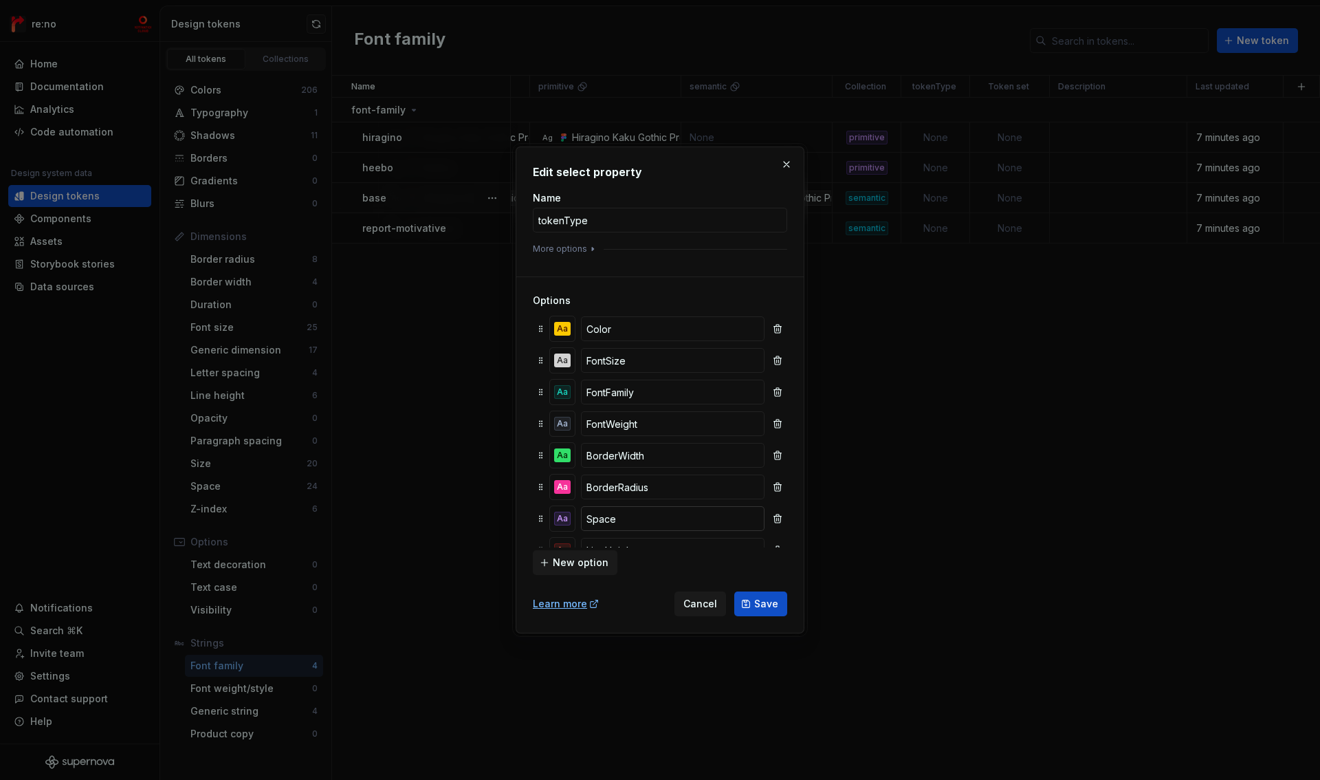
scroll to position [183, 0]
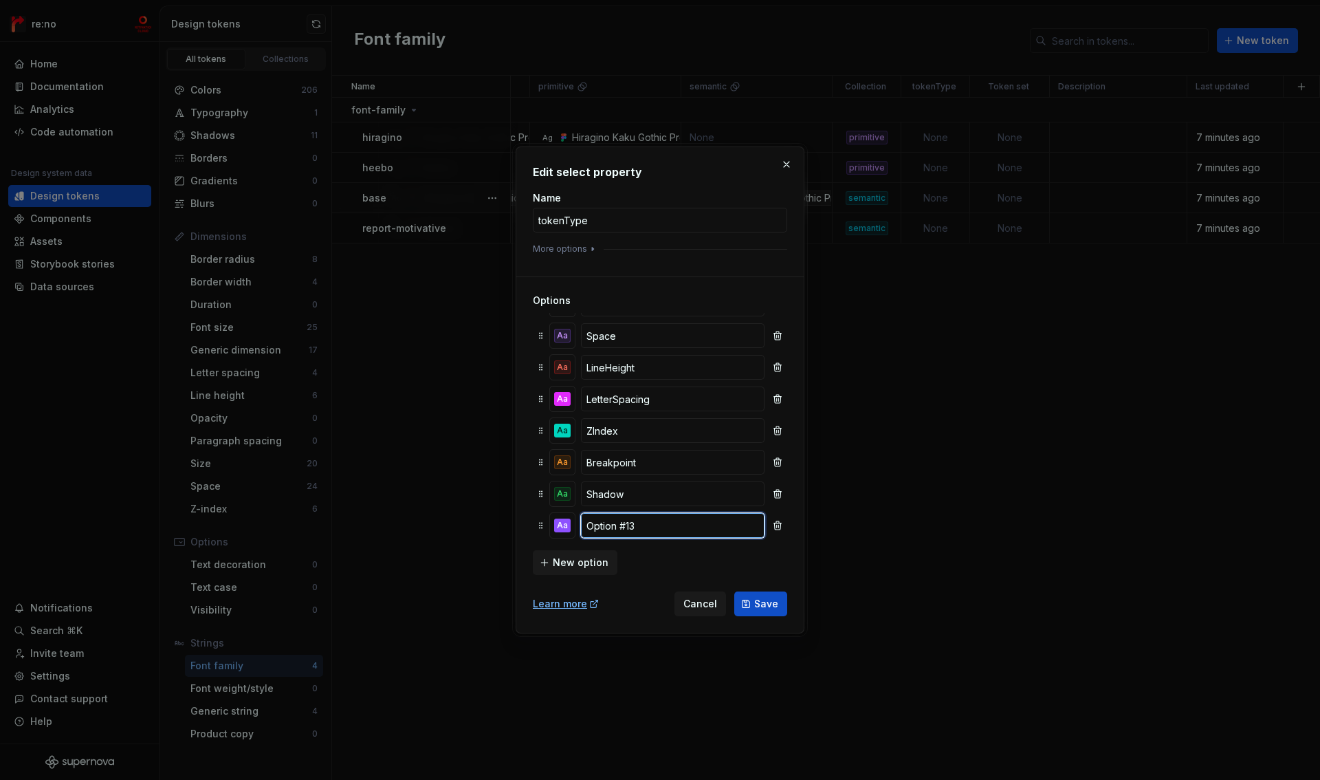
click at [654, 524] on input "Option #13" at bounding box center [673, 525] width 184 height 25
click at [562, 527] on div "Aa" at bounding box center [562, 525] width 16 height 14
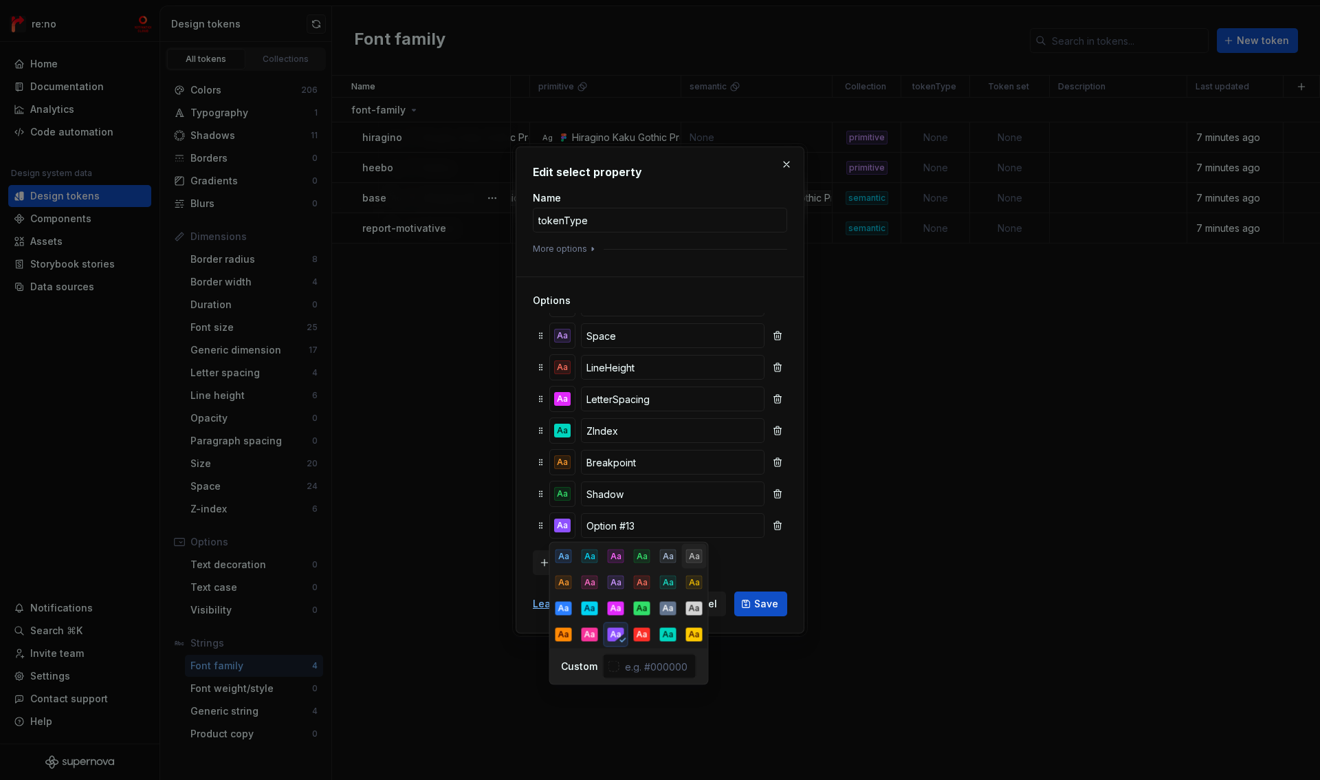
click at [689, 555] on div "Aa" at bounding box center [694, 556] width 16 height 14
click at [644, 520] on input "Option #13" at bounding box center [673, 525] width 184 height 25
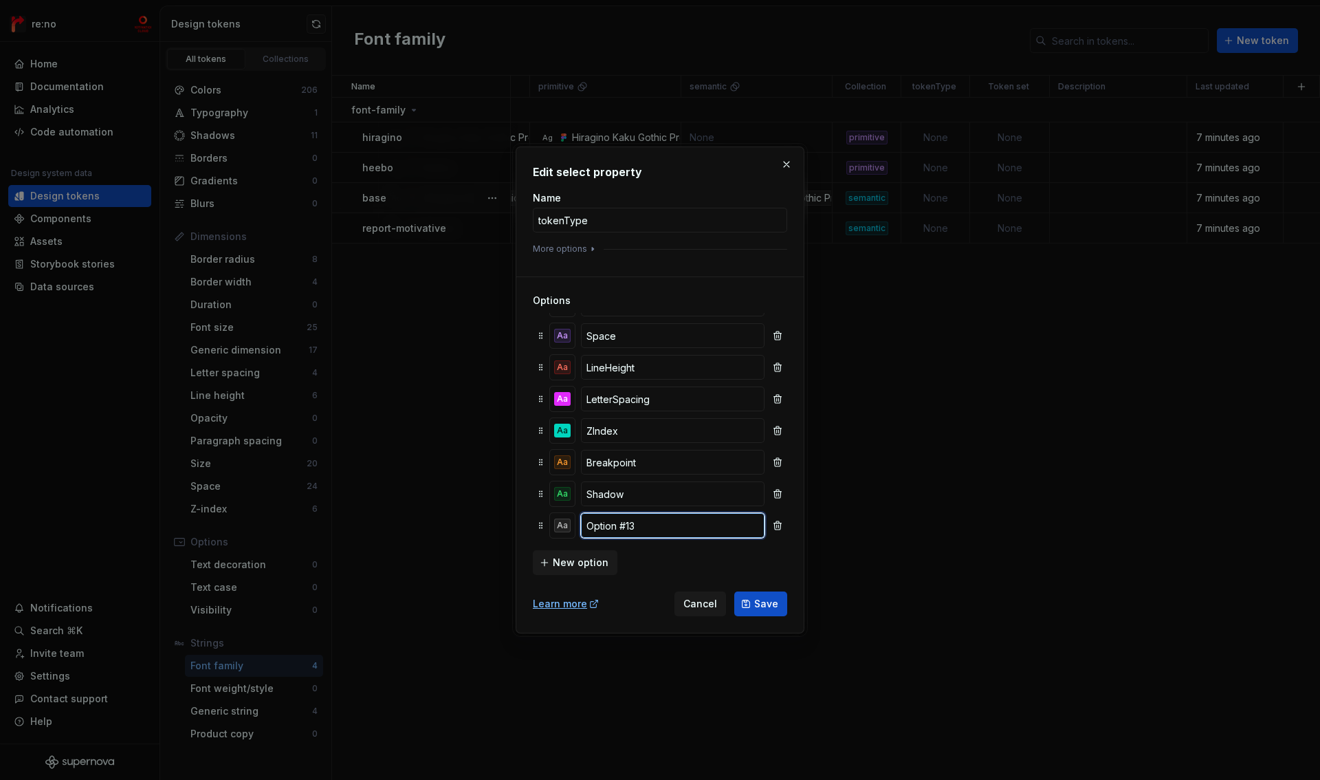
scroll to position [0, 0]
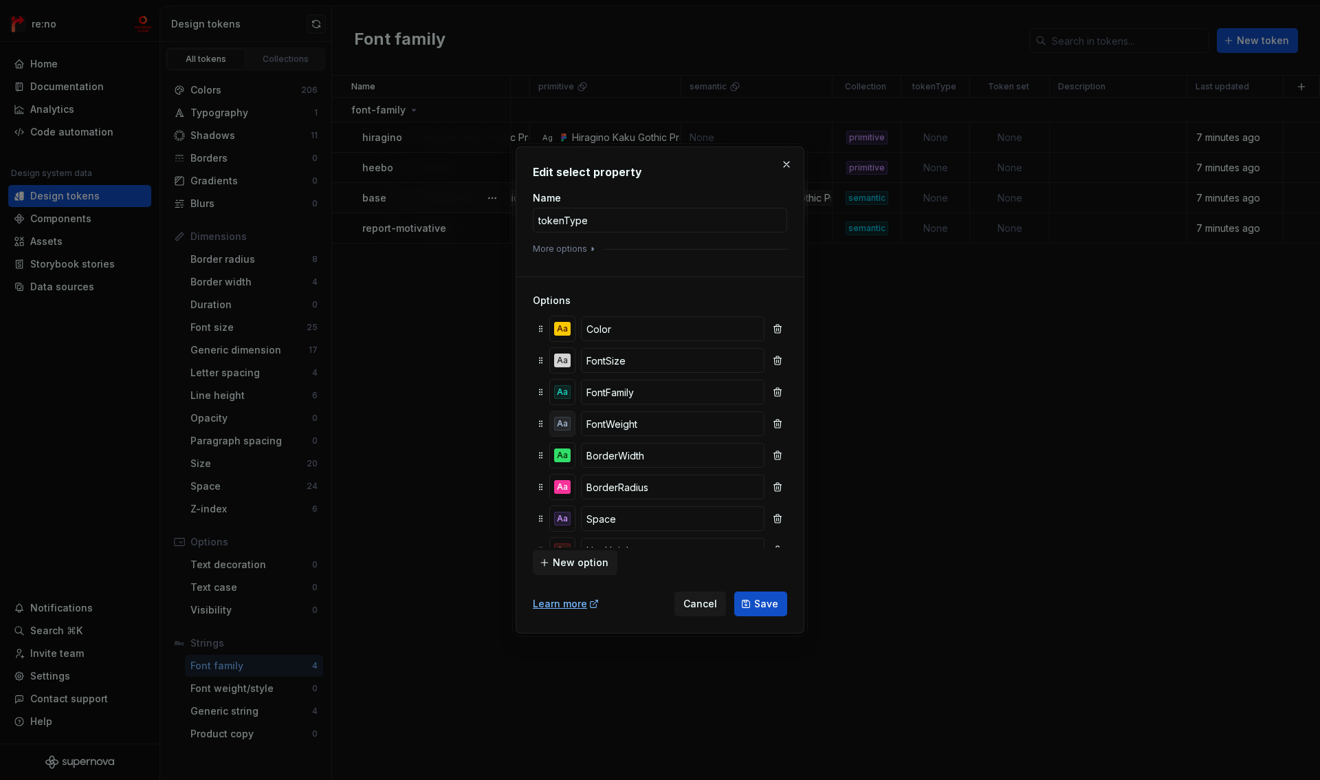
click at [562, 421] on div "Aa" at bounding box center [562, 424] width 16 height 14
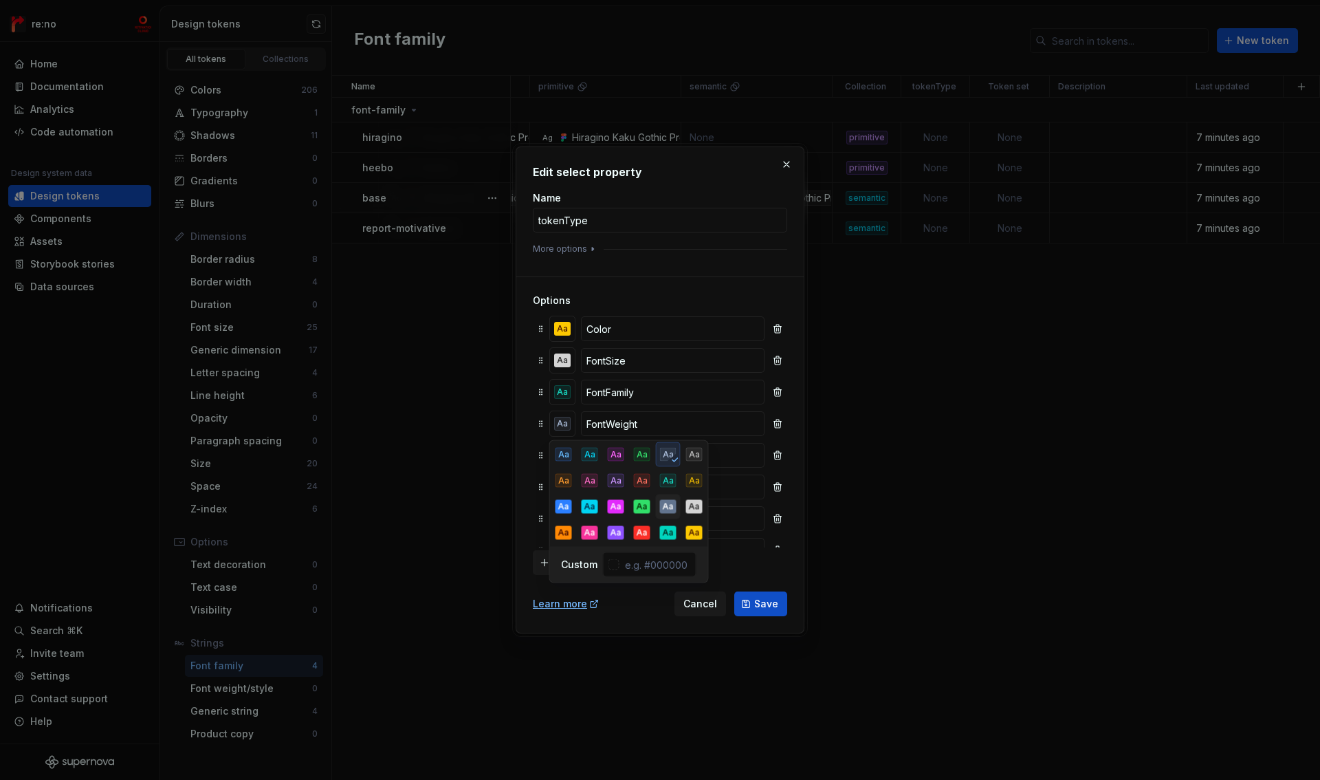
click at [663, 508] on div "Aa" at bounding box center [668, 507] width 16 height 14
click at [668, 425] on input "FontWeight" at bounding box center [673, 423] width 184 height 25
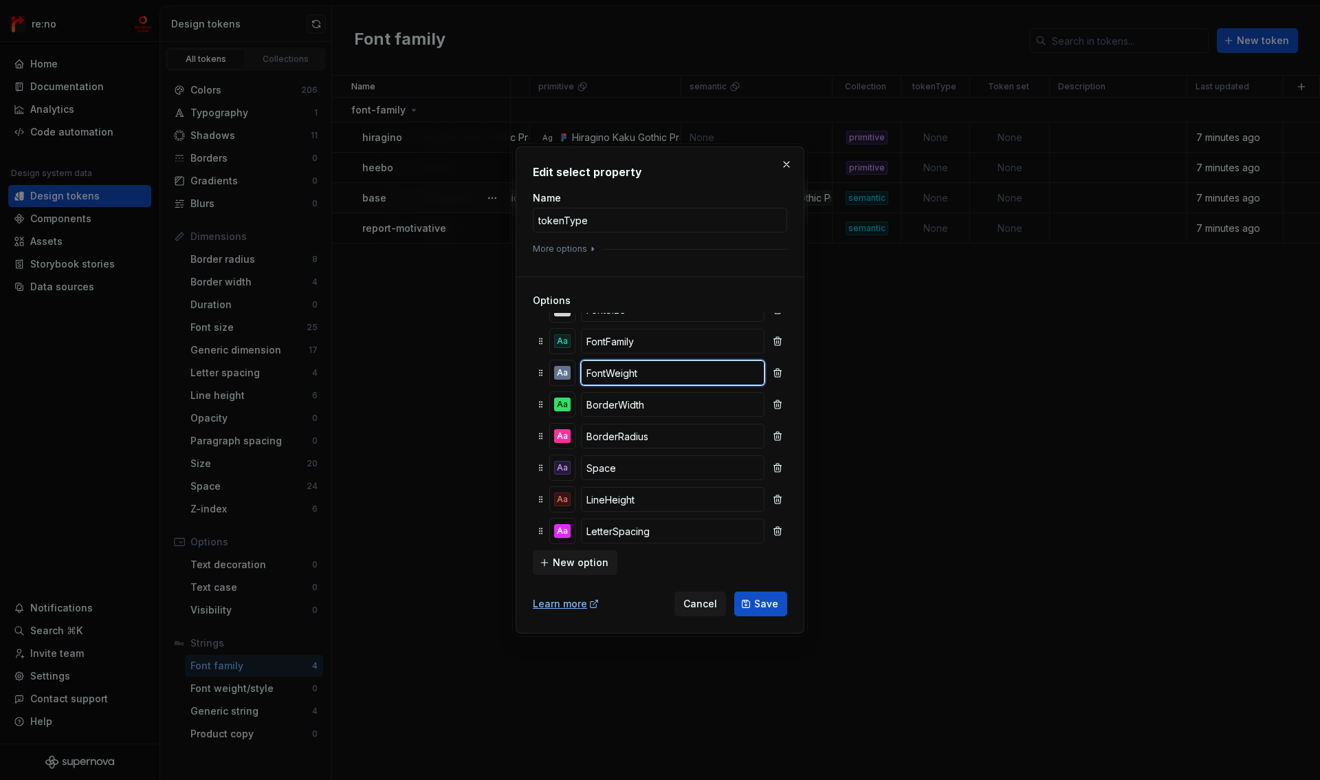
scroll to position [183, 0]
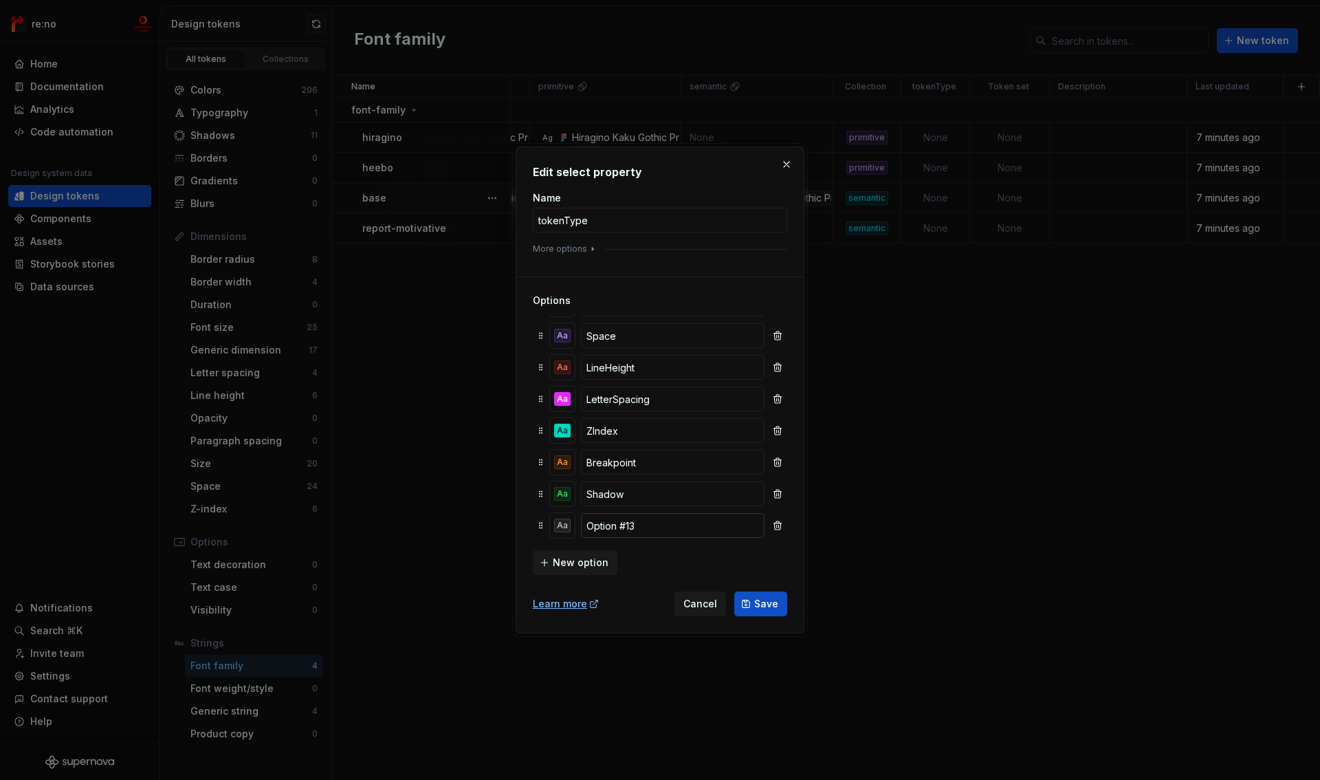
click at [646, 530] on input "Option #13" at bounding box center [673, 525] width 184 height 25
click at [584, 524] on input "Ignore" at bounding box center [673, 525] width 184 height 25
type input "_Ignore"
click at [762, 602] on span "Save" at bounding box center [766, 604] width 24 height 14
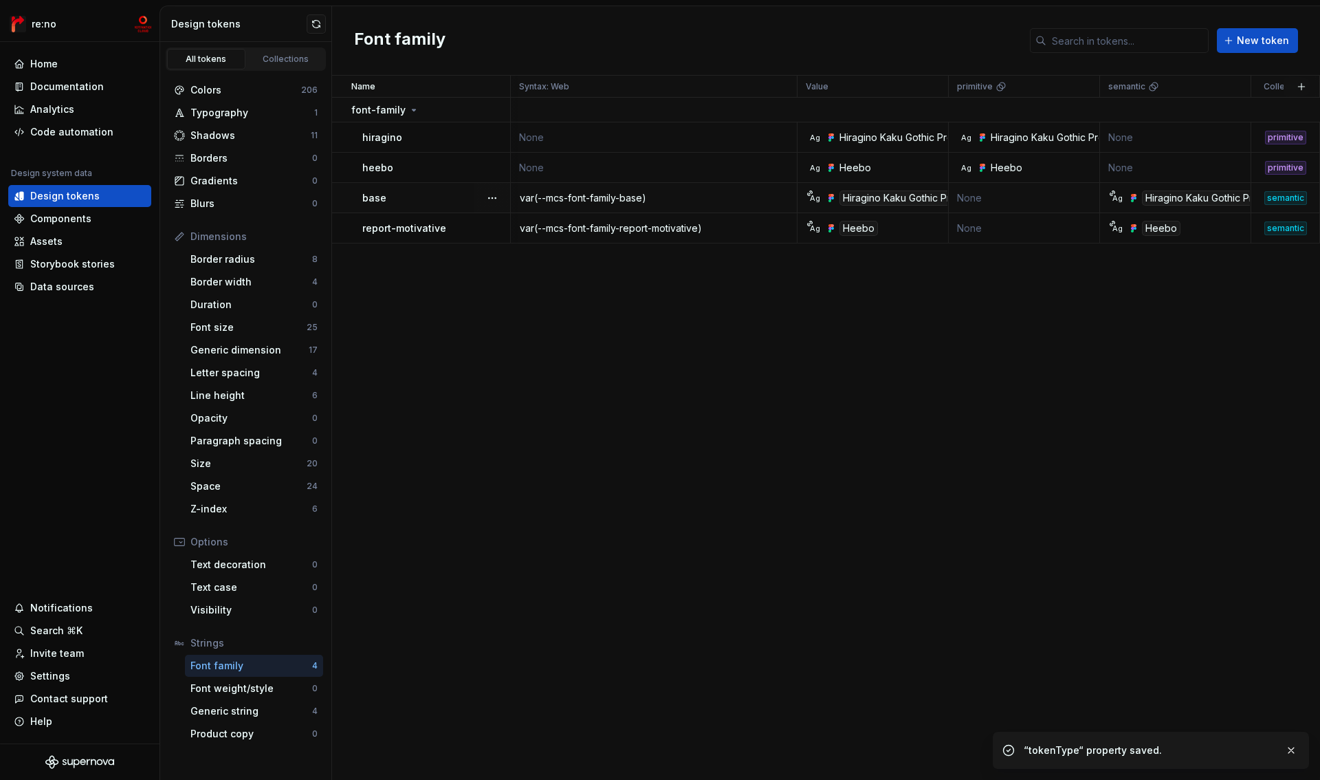
scroll to position [0, 419]
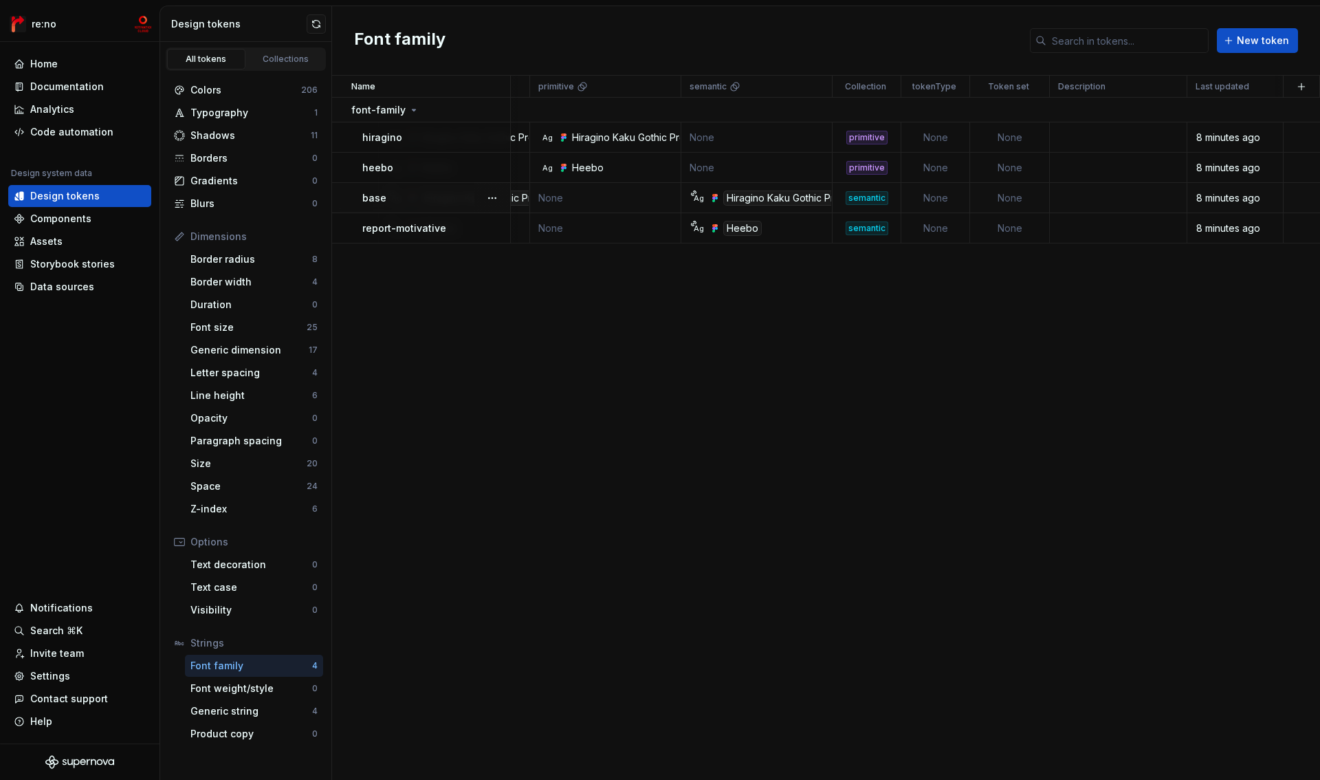
click at [954, 200] on td "None" at bounding box center [935, 198] width 69 height 30
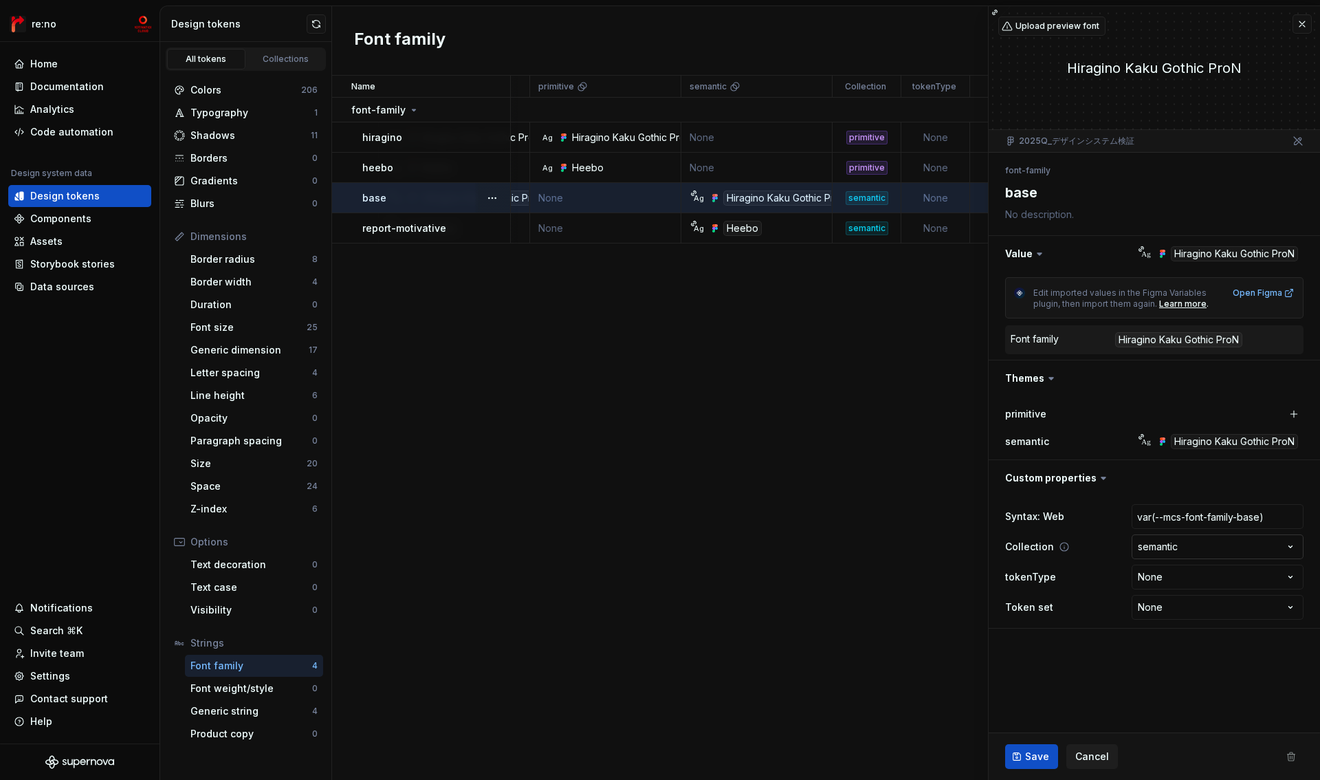
type textarea "*"
click at [1178, 580] on html "re:no Home Documentation Analytics Code automation Design system data Design to…" at bounding box center [660, 390] width 1320 height 780
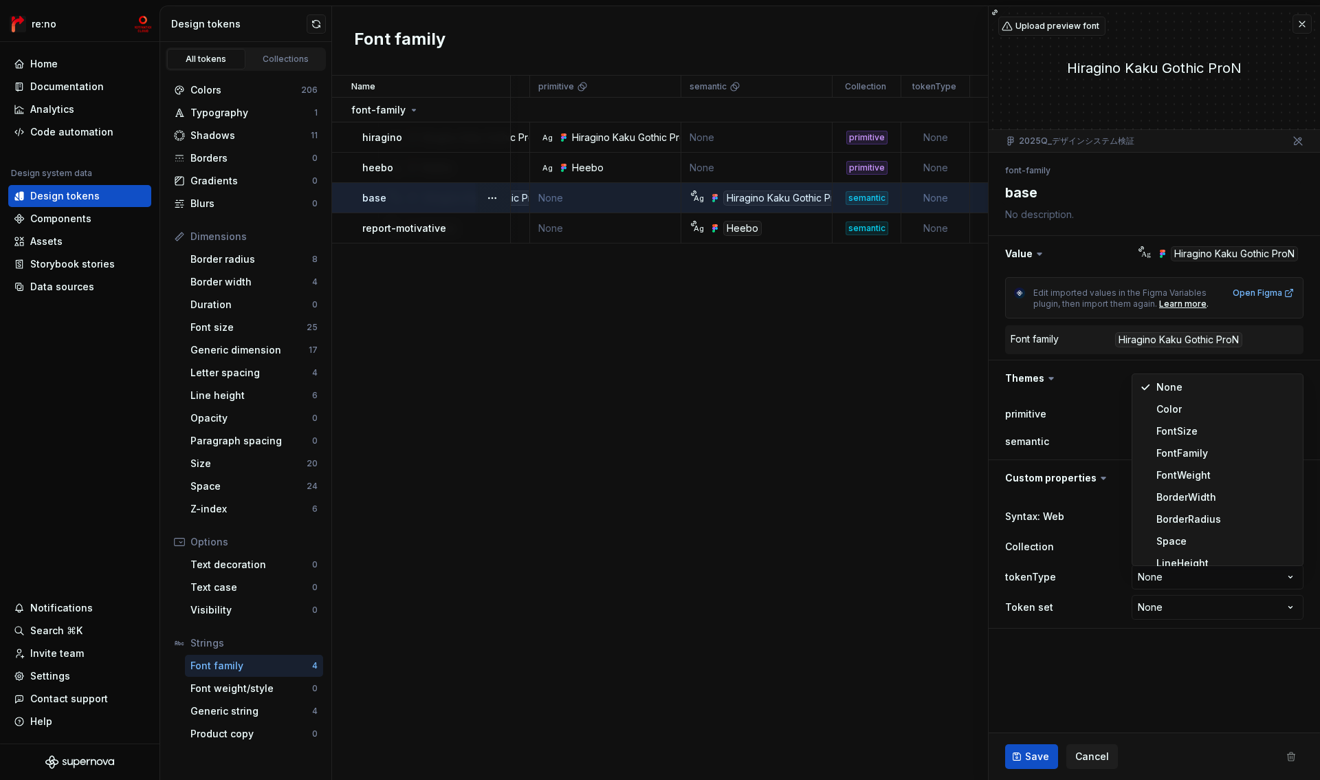
scroll to position [121, 0]
select select "**********"
type textarea "*"
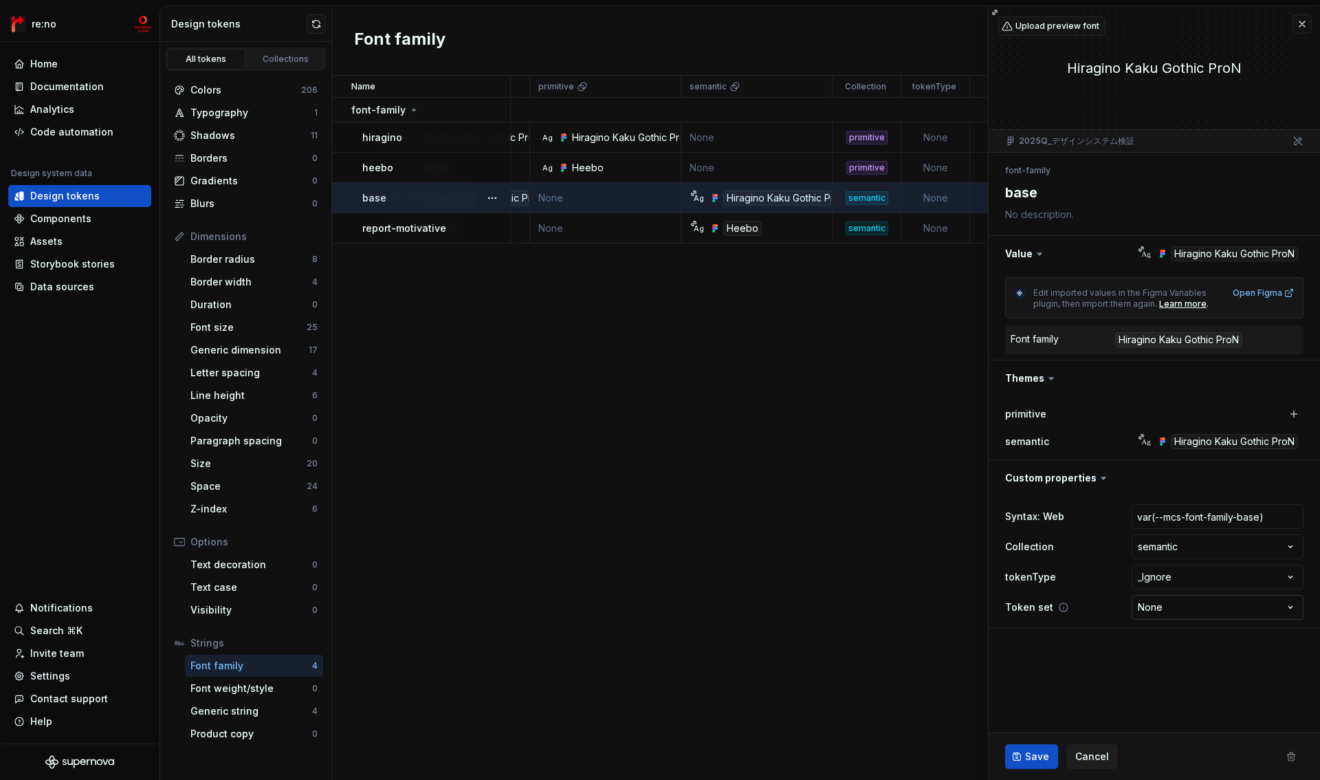
click at [1182, 602] on html "re:no Home Documentation Analytics Code automation Design system data Design to…" at bounding box center [660, 390] width 1320 height 780
click at [1037, 751] on span "Save" at bounding box center [1037, 756] width 24 height 14
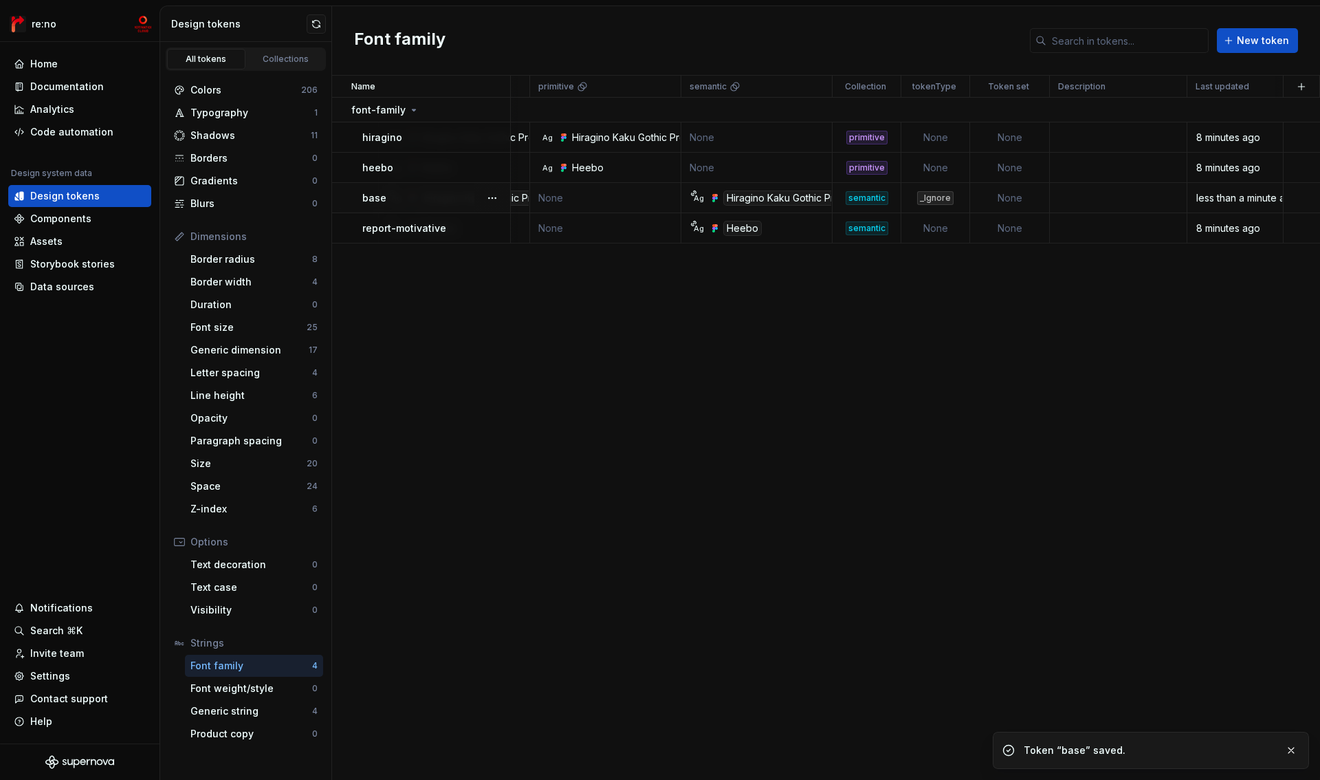
click at [927, 229] on td "None" at bounding box center [935, 228] width 69 height 30
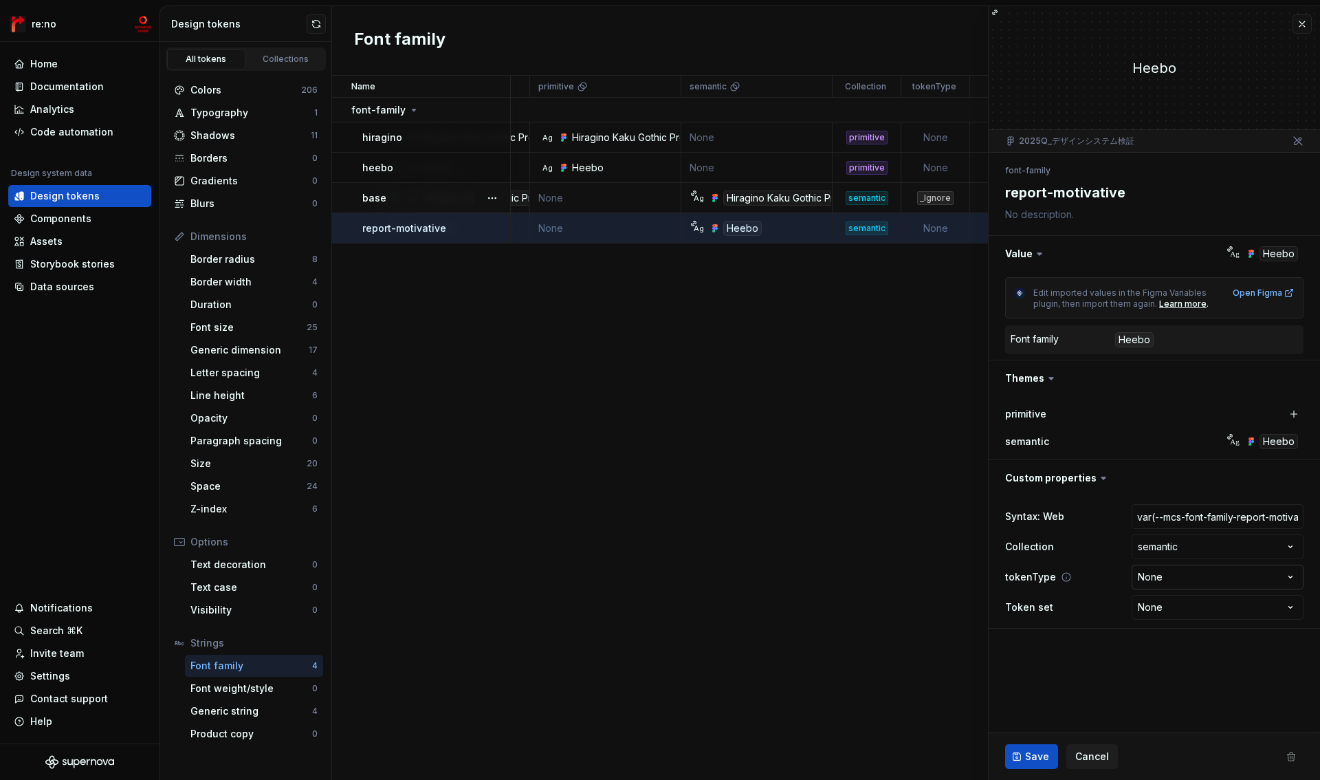
click at [1169, 572] on html "re:no Home Documentation Analytics Code automation Design system data Design to…" at bounding box center [660, 390] width 1320 height 780
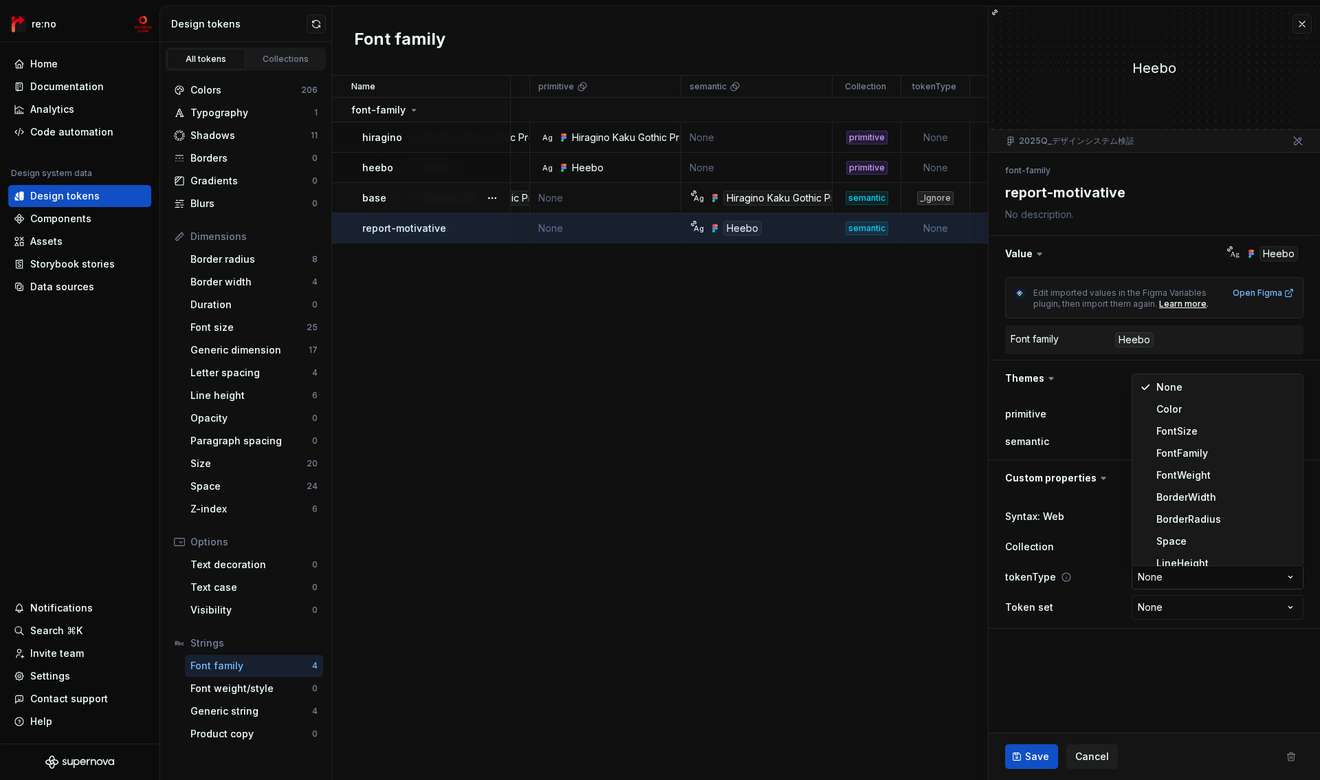
type textarea "*"
select select "**********"
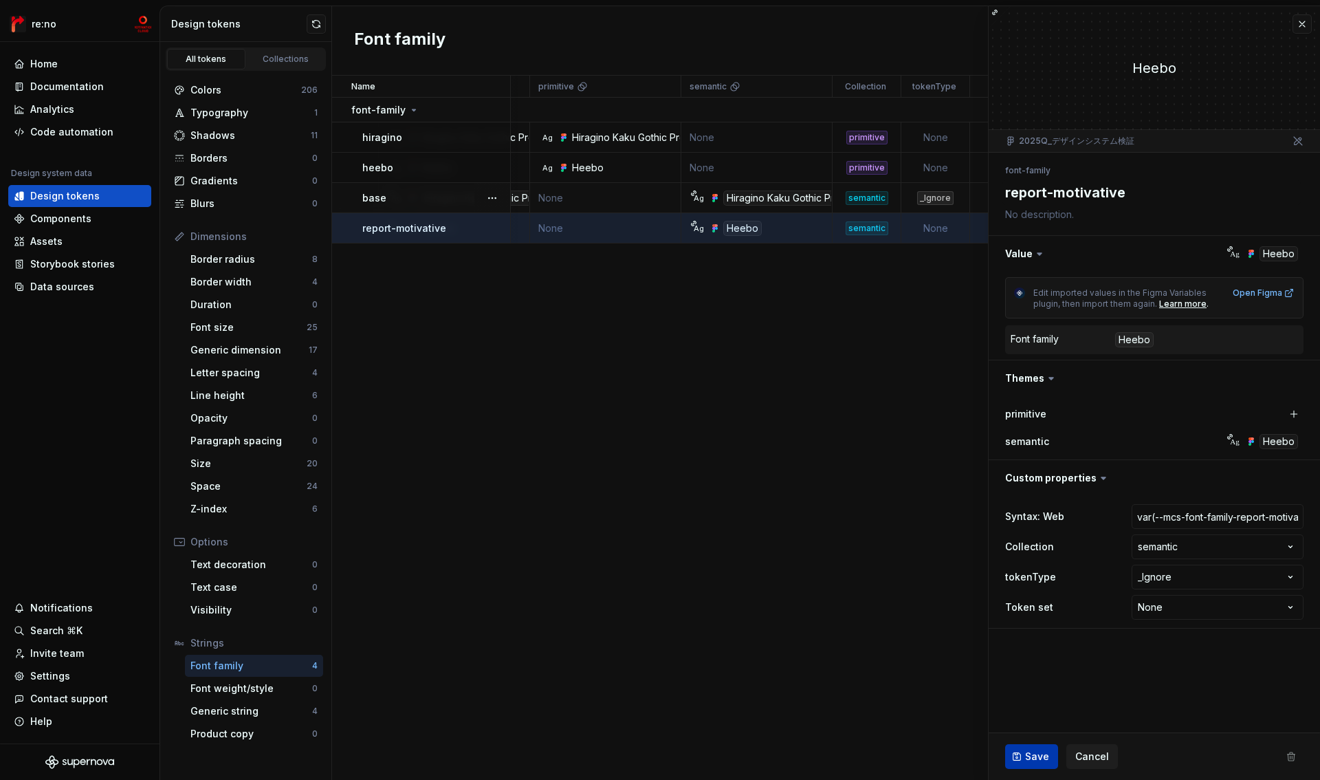
click at [1032, 760] on span "Save" at bounding box center [1037, 756] width 24 height 14
click at [771, 402] on div "Name Syntax: Web Value primitive semantic Collection tokenType Token set Descri…" at bounding box center [826, 428] width 988 height 704
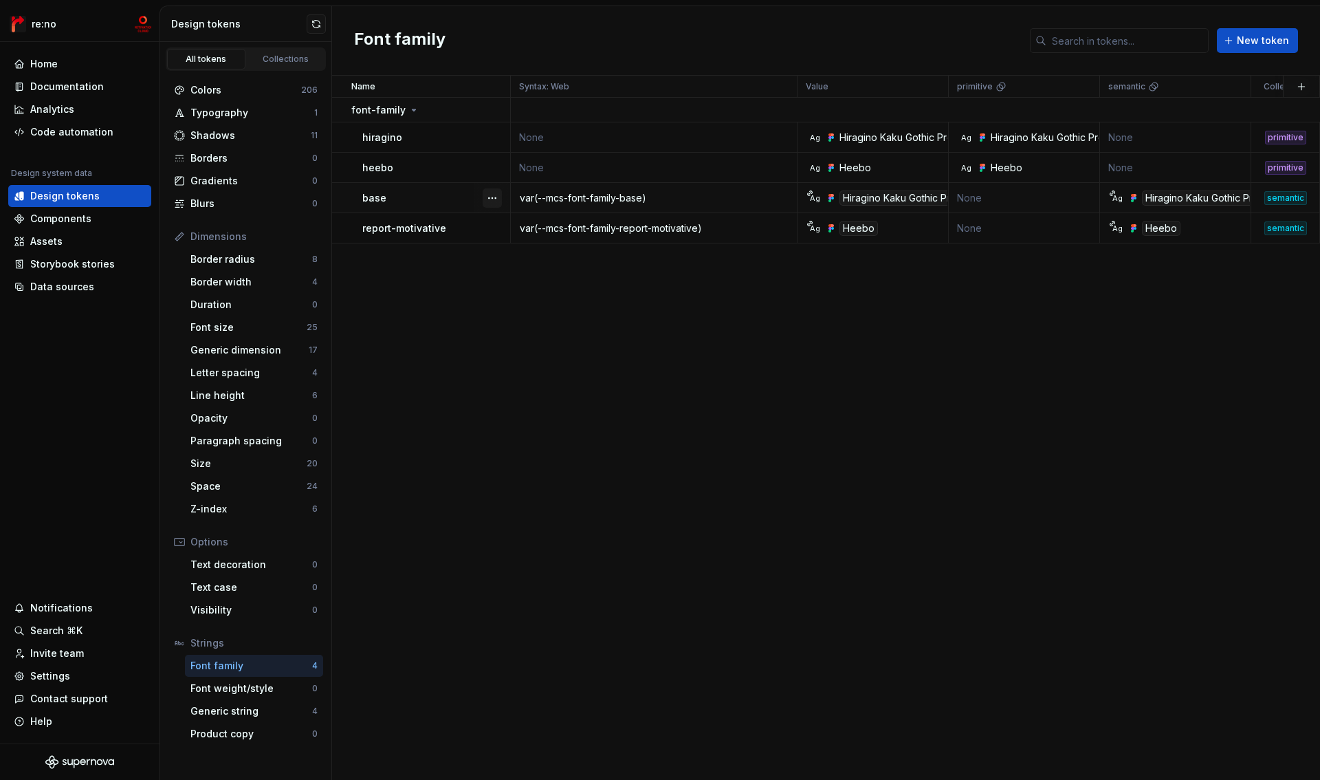
click at [494, 199] on button "button" at bounding box center [492, 197] width 19 height 19
click at [492, 197] on button "button" at bounding box center [492, 197] width 19 height 19
click at [542, 225] on div "Open detail" at bounding box center [552, 225] width 89 height 14
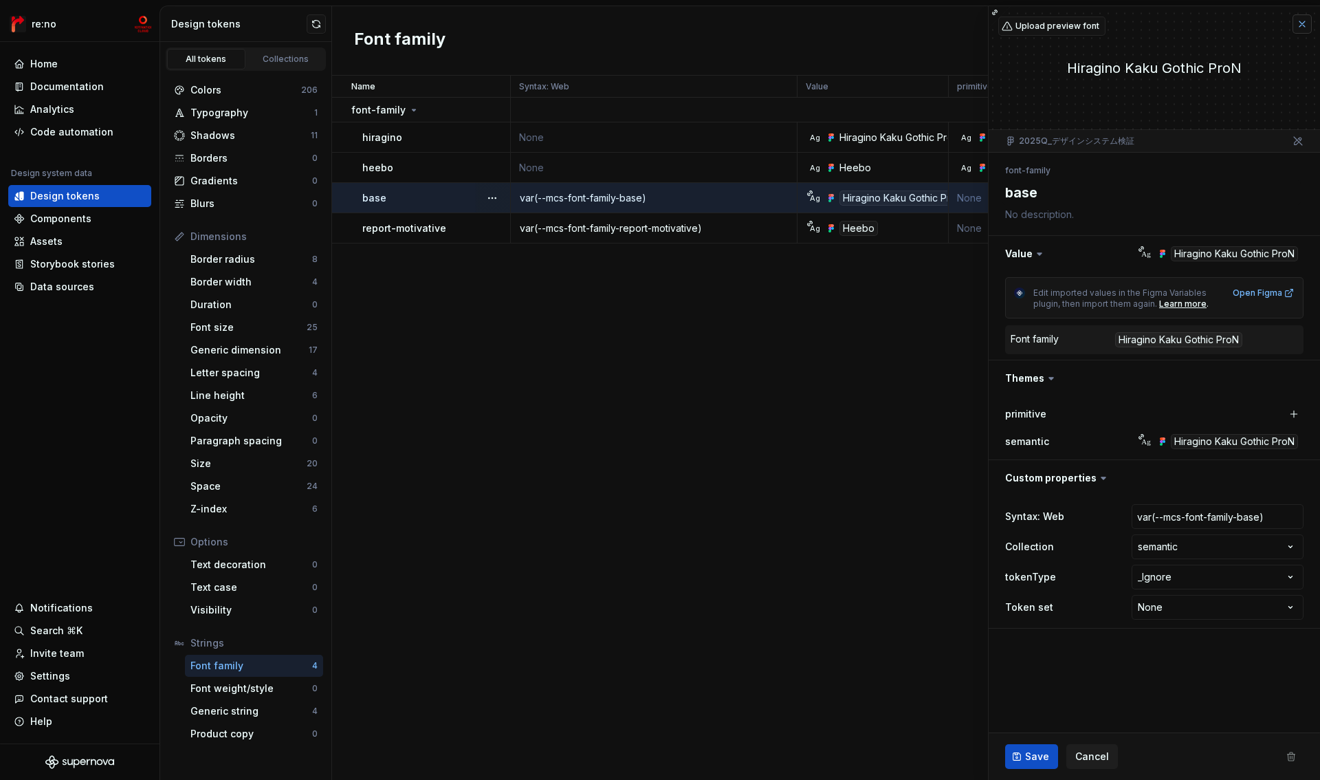
click at [1305, 28] on button "button" at bounding box center [1301, 23] width 19 height 19
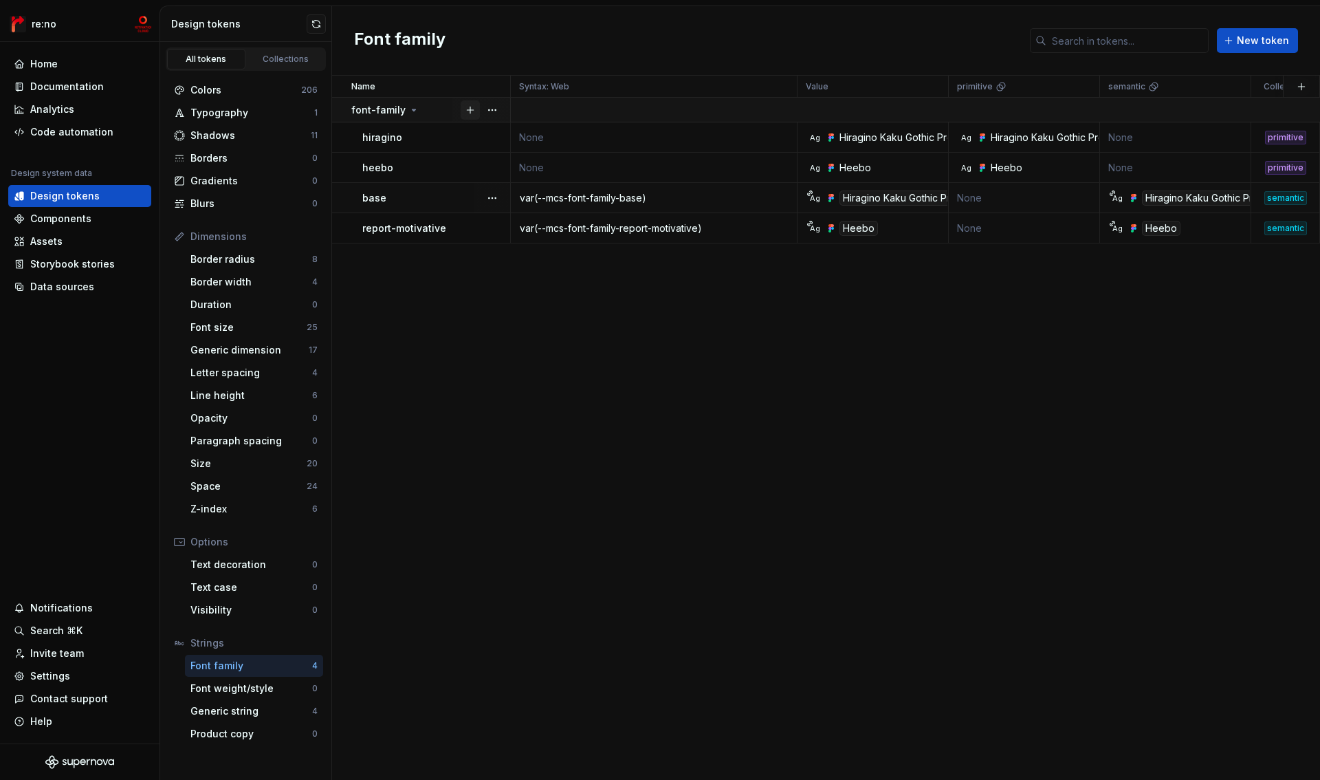
click at [466, 109] on button "button" at bounding box center [470, 109] width 19 height 19
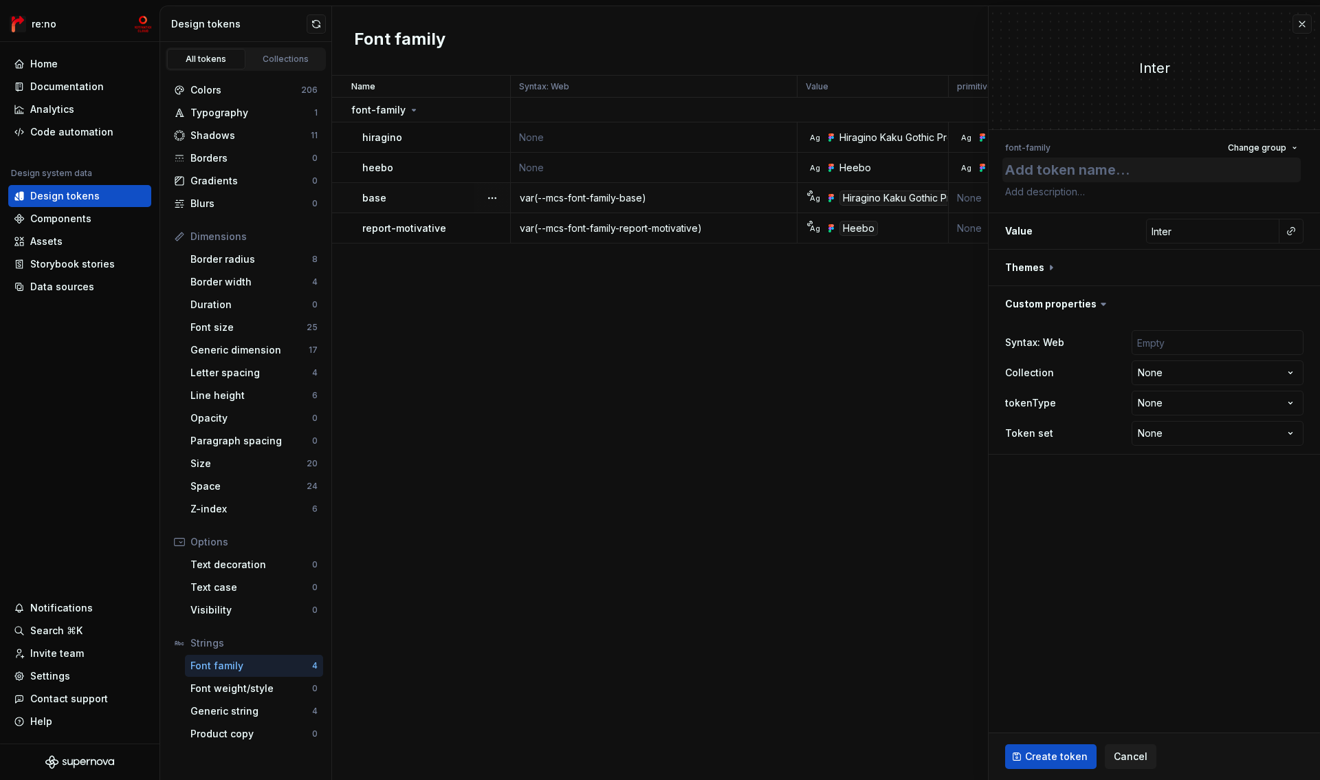
click at [1064, 170] on textarea at bounding box center [1151, 169] width 298 height 25
type textarea "*"
type textarea "b"
type textarea "*"
type textarea "ba"
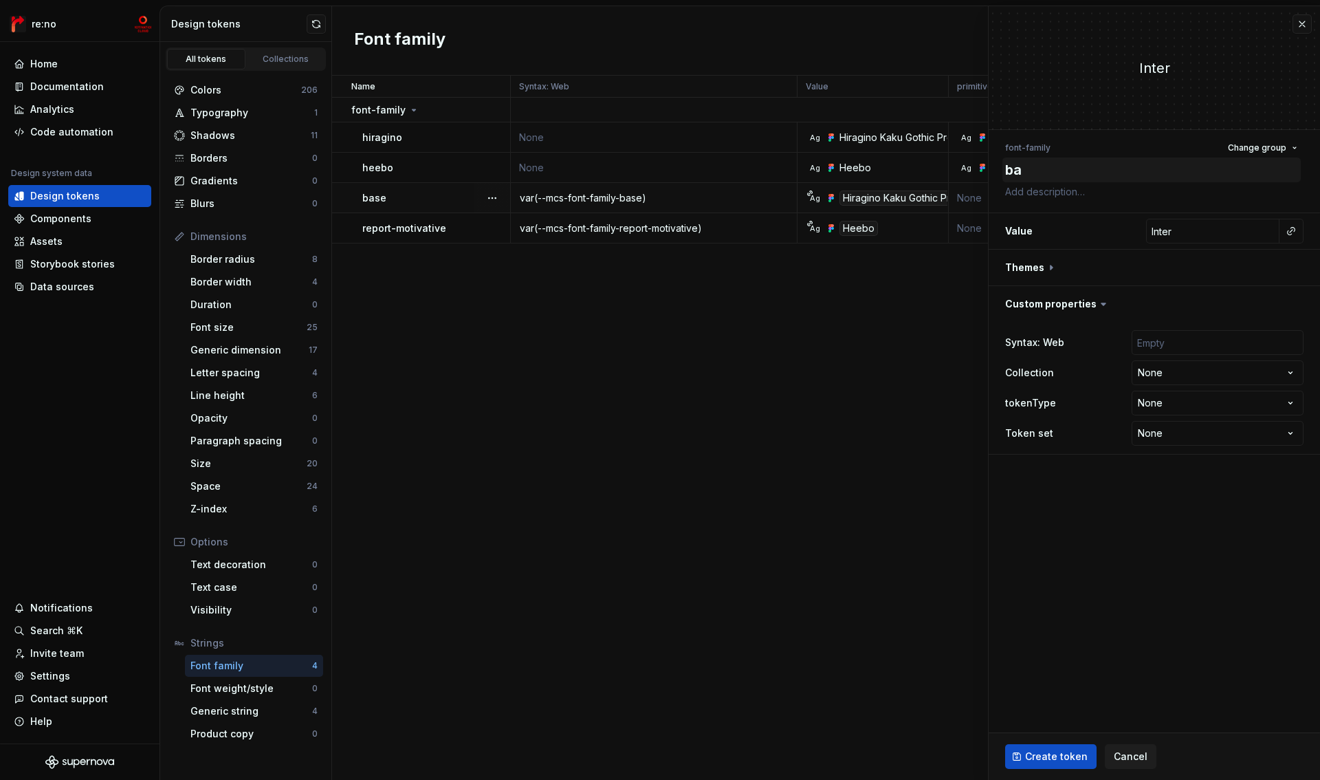
type textarea "*"
type textarea "bas"
type textarea "*"
type textarea "base"
click at [1198, 233] on input "Inter" at bounding box center [1212, 231] width 133 height 25
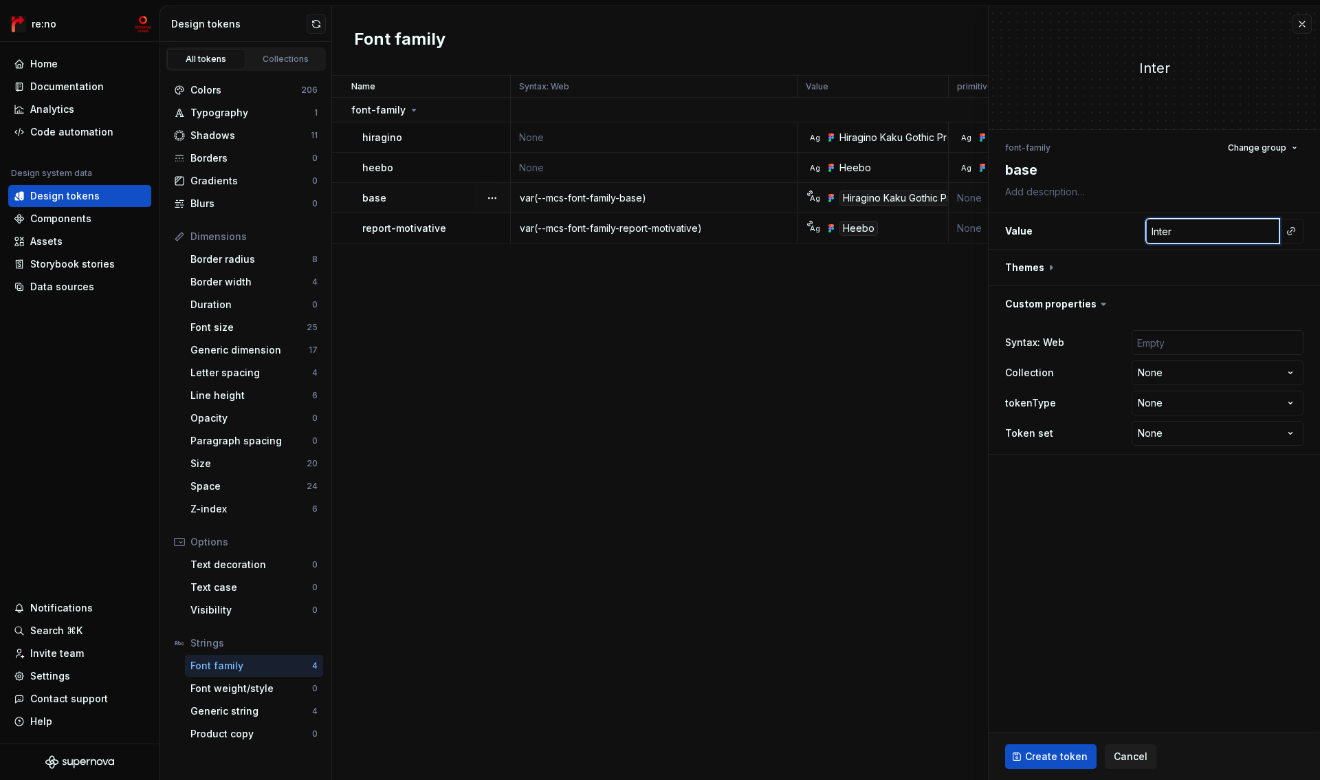
paste input "Hiragino Kaku Gothic ProN","Hiragino Sans","Meiryo","Helvetica Neue","Arial",sa…"
type textarea "*"
type input "Hiragino Kaku Gothic ProN","Hiragino Sans","Meiryo","Helvetica Neue","Arial",sa…"
click at [1041, 266] on button "button" at bounding box center [1154, 268] width 331 height 36
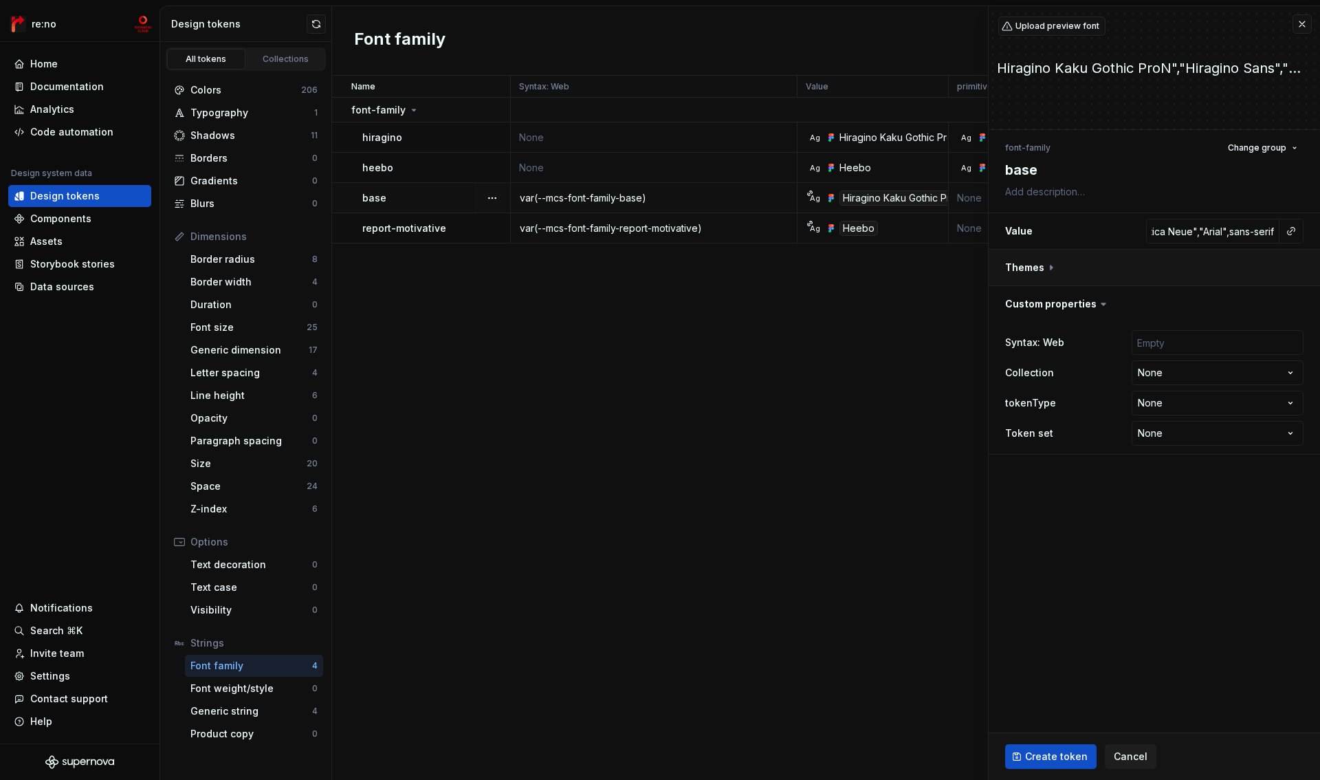
scroll to position [0, 0]
click at [1297, 333] on button "button" at bounding box center [1293, 330] width 19 height 19
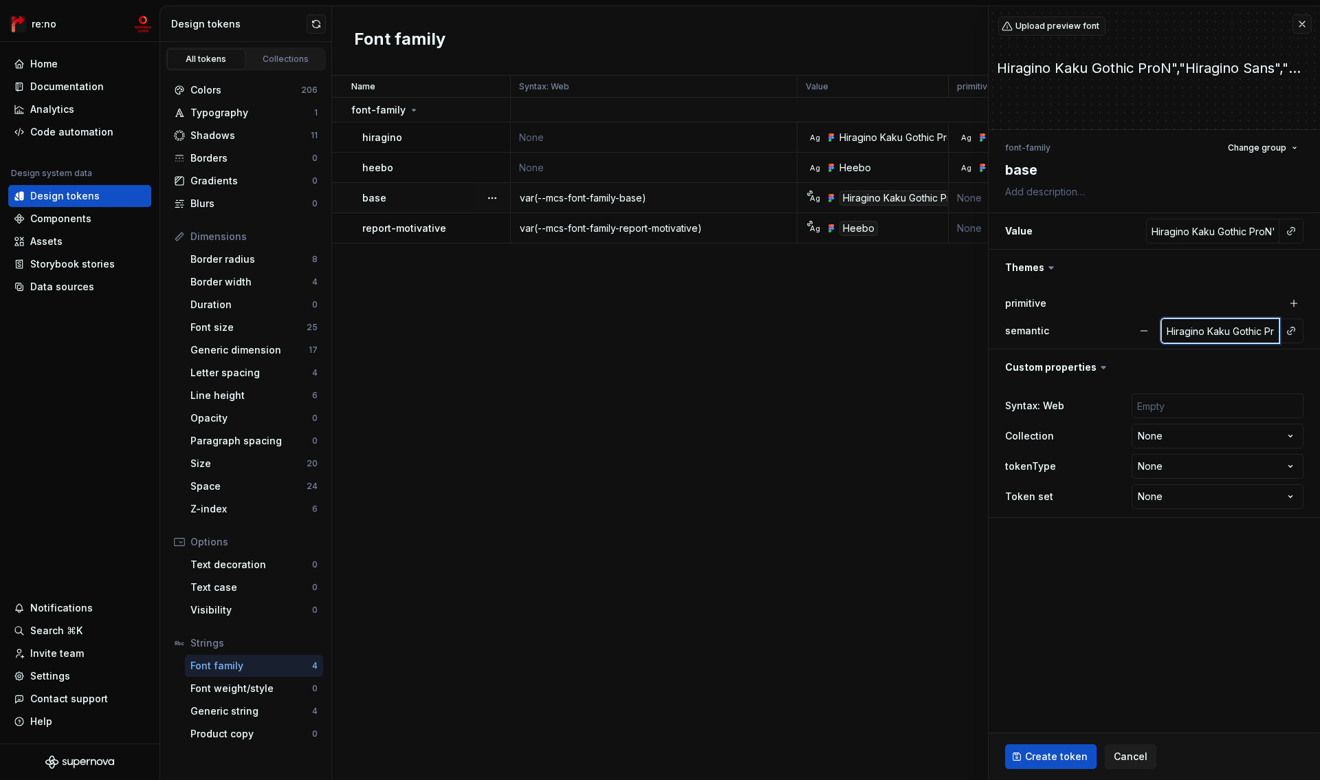
drag, startPoint x: 1189, startPoint y: 330, endPoint x: 1193, endPoint y: 323, distance: 7.7
click at [1189, 330] on input "Hiragino Kaku Gothic ProN","Hiragino Sans","Meiryo","Helvetica Neue","Arial",sa…" at bounding box center [1220, 330] width 118 height 25
type textarea "*"
type input ""Hiragino Kaku Gothic ProN","Hiragino Sans","Meiryo","Helvetica Neue","Arial",s…"
click at [1199, 225] on input "Hiragino Kaku Gothic ProN","Hiragino Sans","Meiryo","Helvetica Neue","Arial",sa…" at bounding box center [1212, 231] width 133 height 25
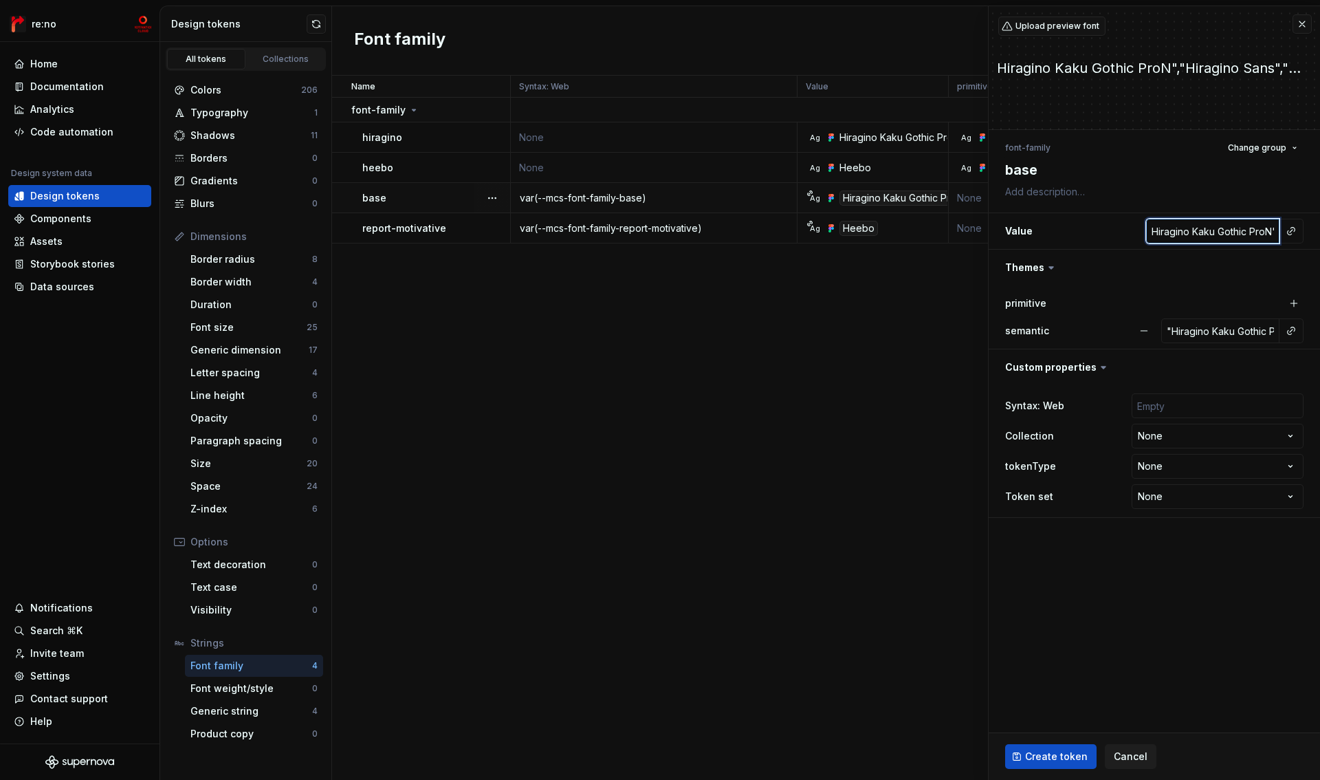
paste input """
type textarea "*"
type input ""Hiragino Kaku Gothic ProN","Hiragino Sans","Meiryo","Helvetica Neue","Arial",s…"
click at [1176, 437] on html "re:no Home Documentation Analytics Code automation Design system data Design to…" at bounding box center [660, 390] width 1320 height 780
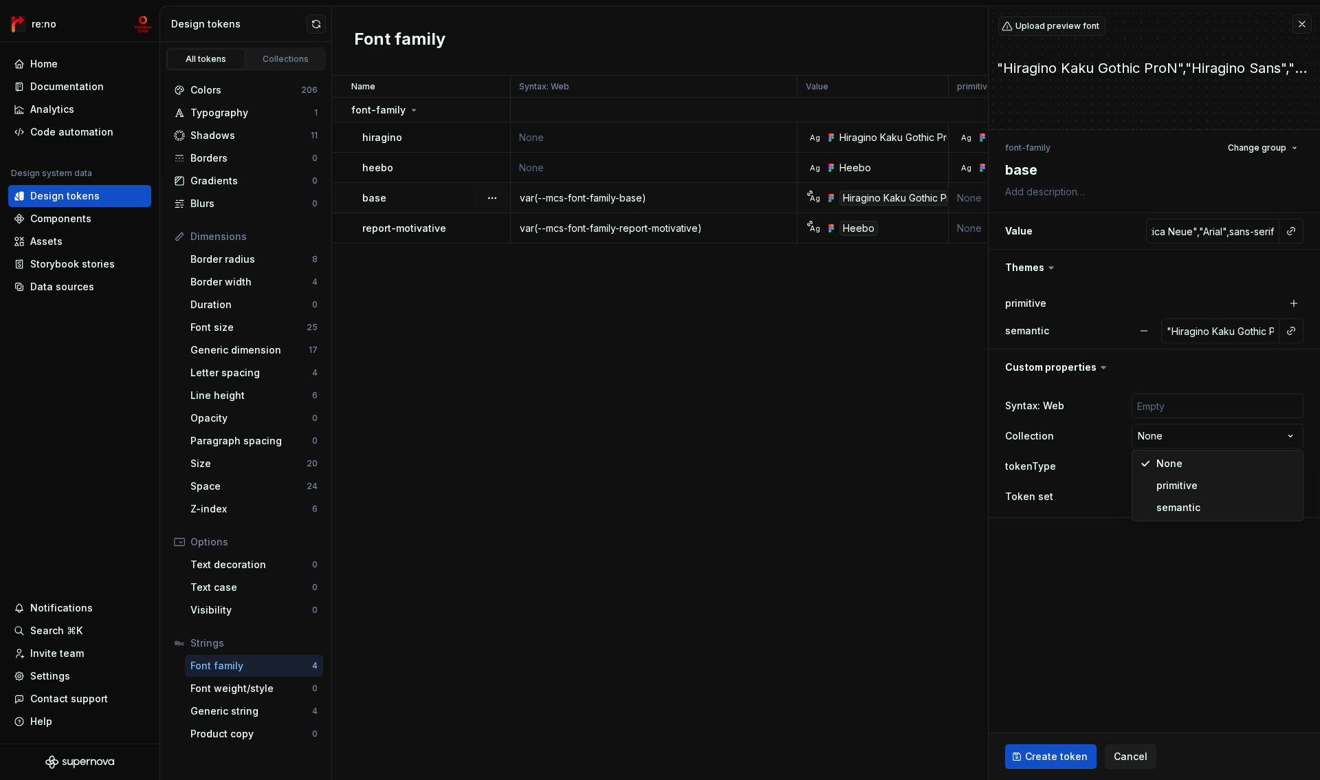
scroll to position [0, 0]
select select "**********"
click at [1042, 756] on span "Create token" at bounding box center [1056, 756] width 63 height 14
type textarea "*"
type input "Inter"
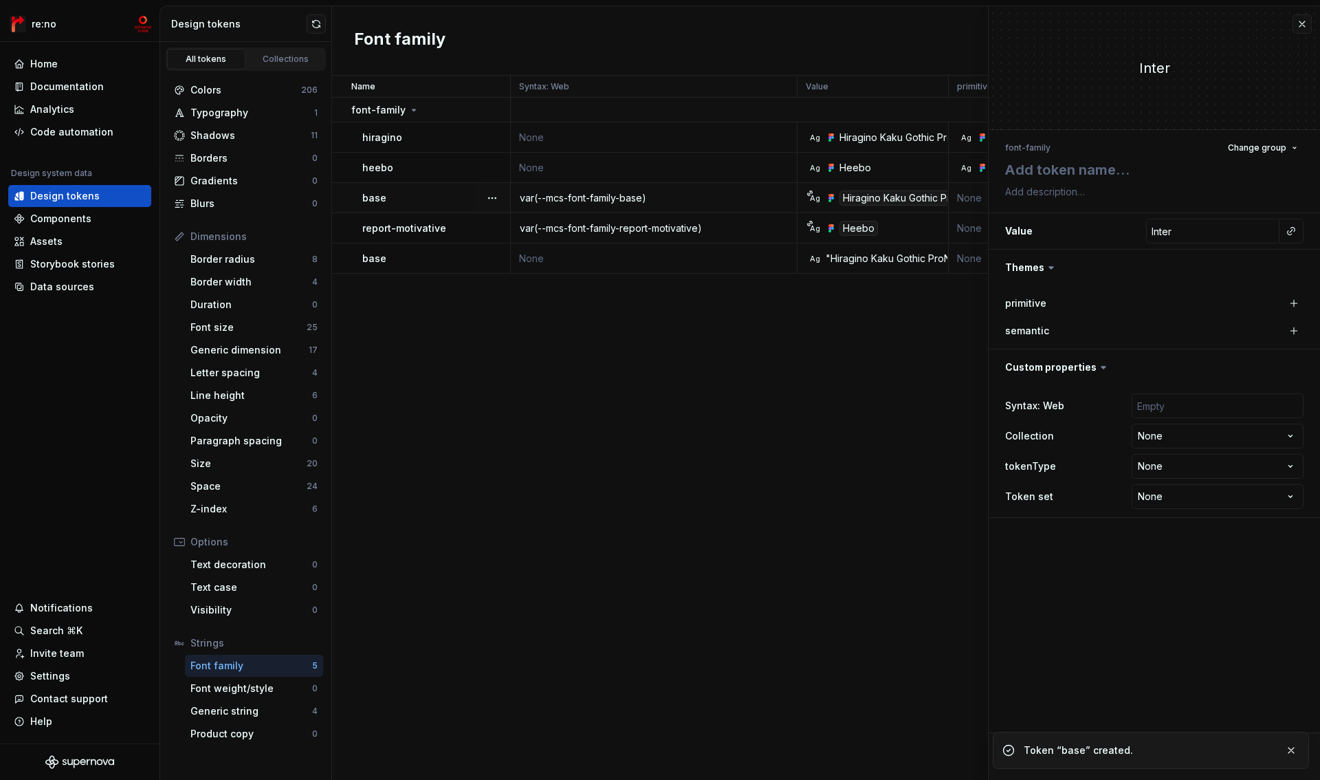
click at [624, 197] on div "var(--mcs-font-family-base)" at bounding box center [653, 198] width 285 height 14
click at [643, 275] on div "Name Syntax: Web Value primitive semantic Collection tokenType Token set Descri…" at bounding box center [826, 428] width 988 height 704
click at [633, 228] on div "var(--mcs-font-family-report-motivative)" at bounding box center [653, 228] width 285 height 14
click at [1143, 758] on button "Cancel" at bounding box center [1131, 756] width 52 height 25
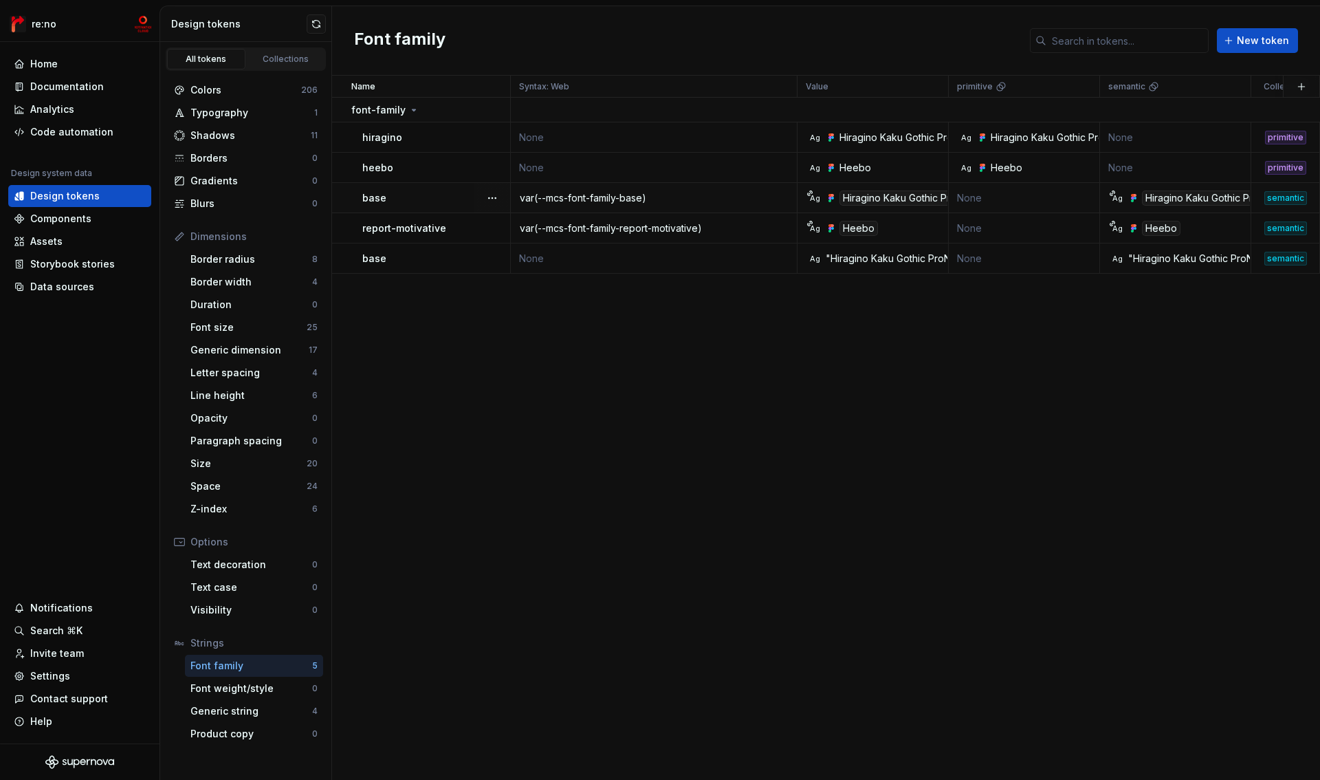
click at [658, 191] on div "var(--mcs-font-family-base)" at bounding box center [653, 198] width 285 height 14
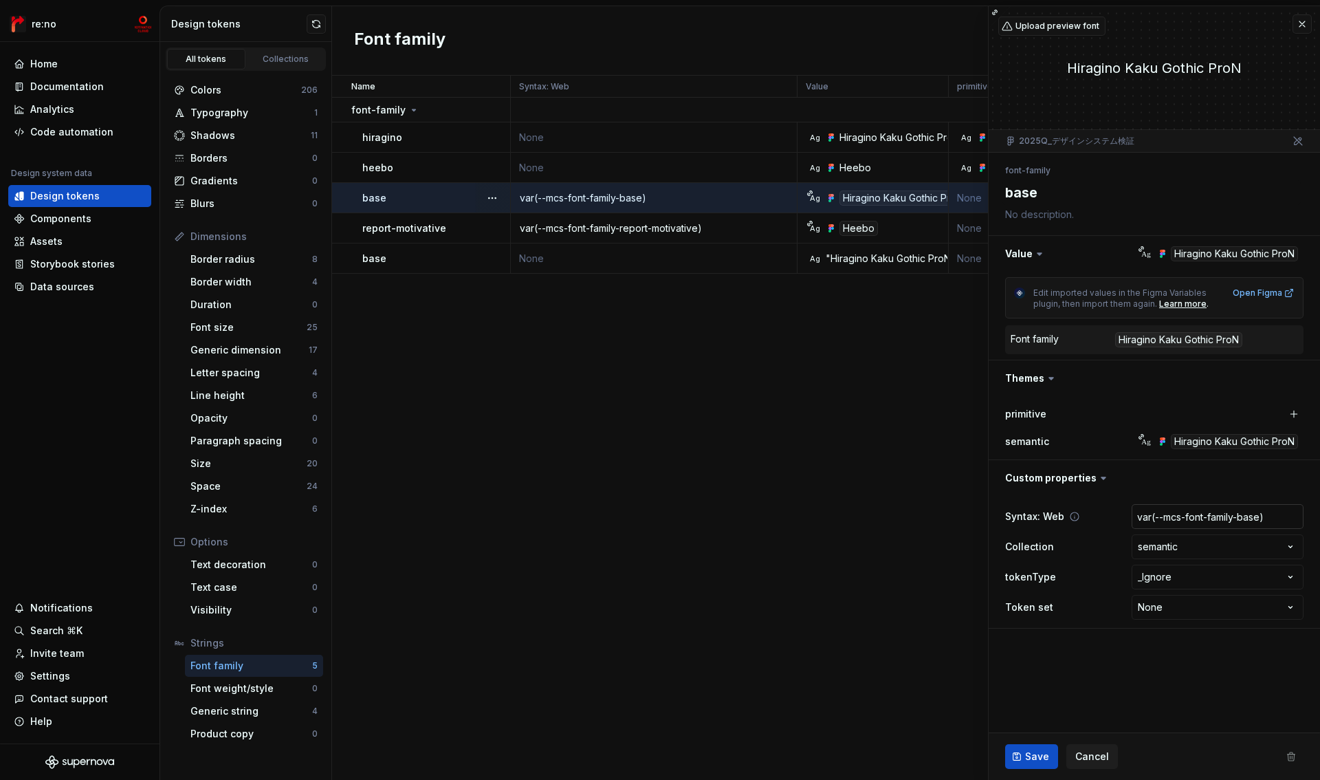
click at [1141, 518] on input "var(--mcs-font-family-base)" at bounding box center [1218, 516] width 172 height 25
click at [1100, 754] on span "Cancel" at bounding box center [1092, 756] width 34 height 14
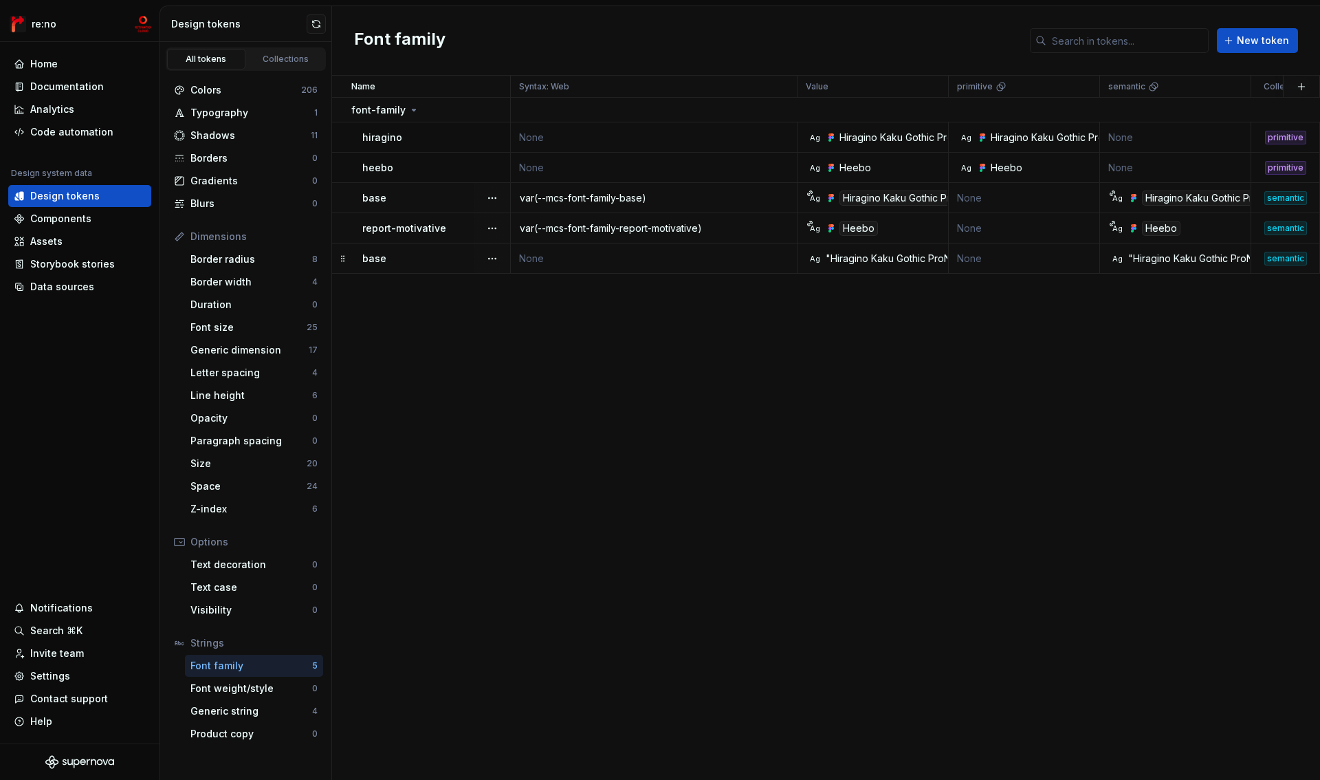
click at [611, 255] on td "None" at bounding box center [654, 258] width 287 height 30
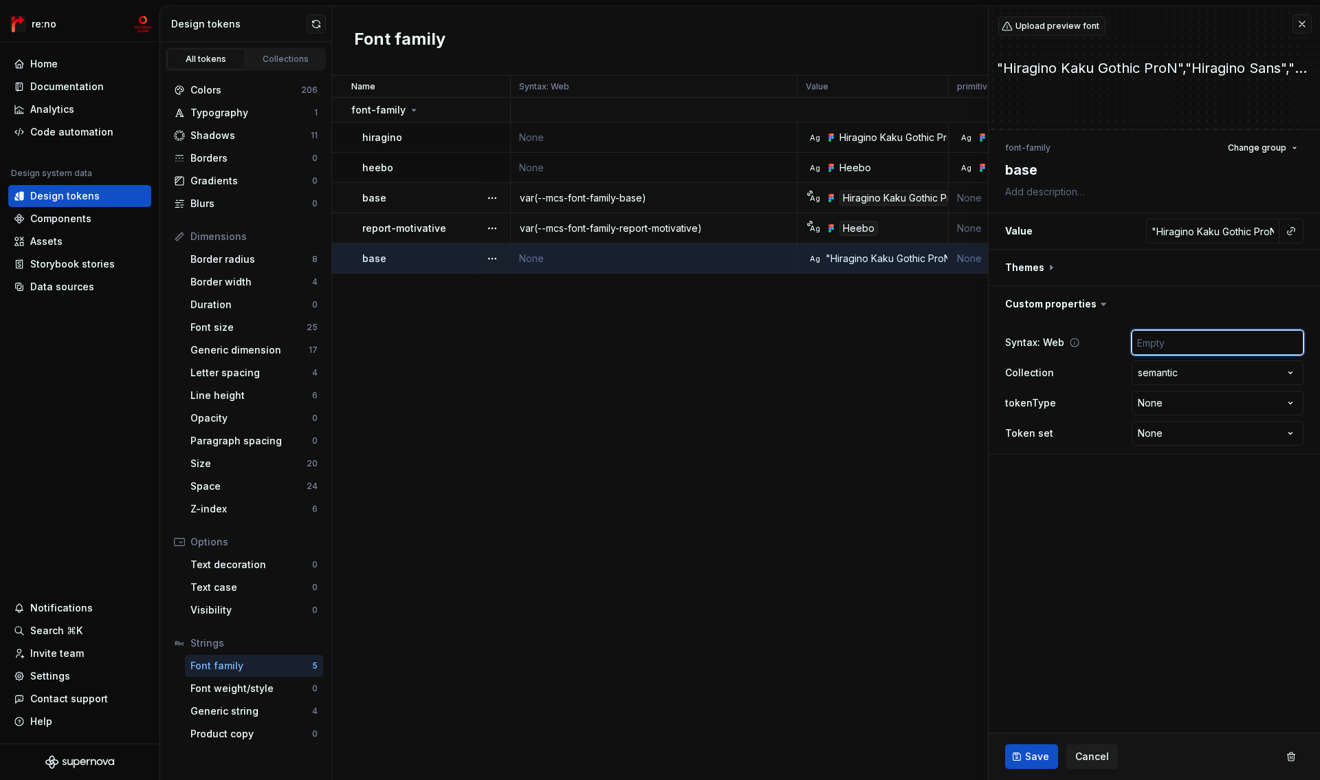
click at [1175, 346] on input "text" at bounding box center [1218, 342] width 172 height 25
paste input "var(--mcs-font-family-base)"
type textarea "*"
type input "var(--mcs-font-family-base)"
click at [1032, 752] on span "Save" at bounding box center [1037, 756] width 24 height 14
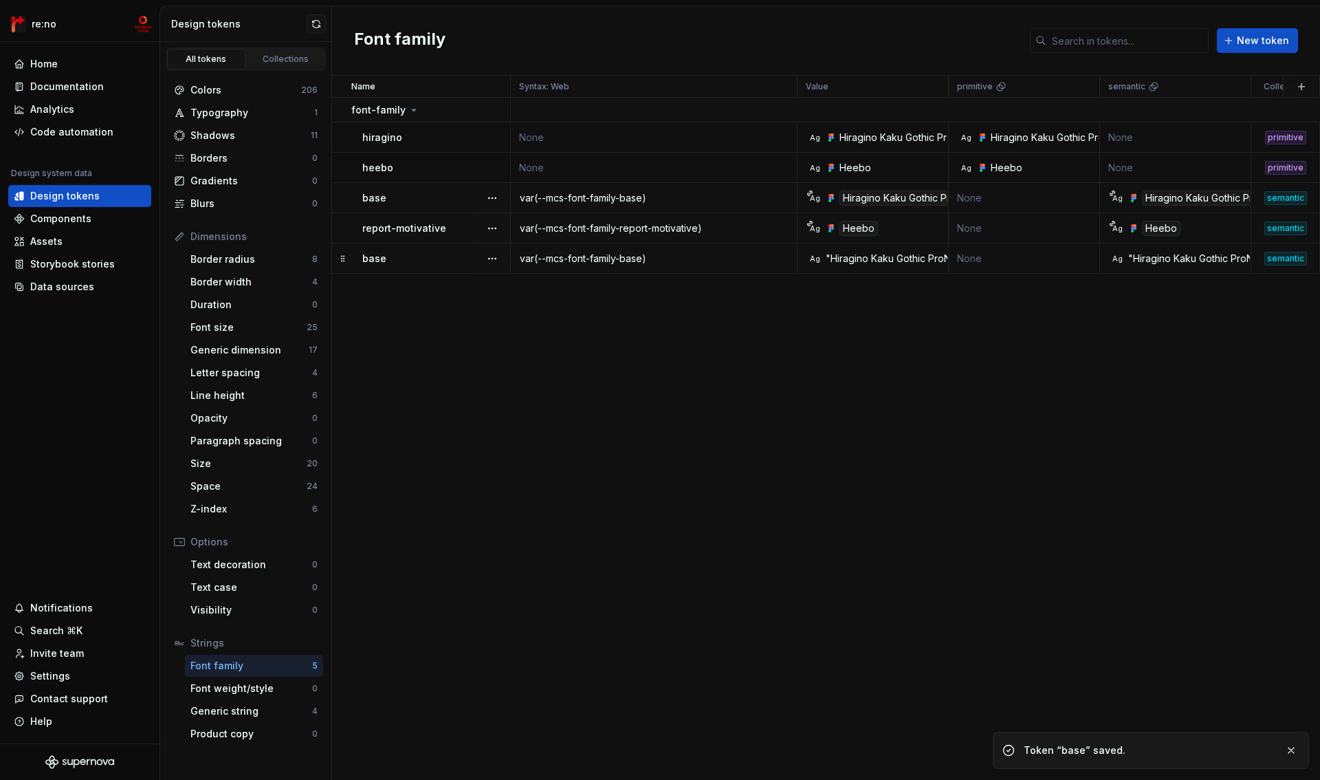
click at [566, 227] on div "var(--mcs-font-family-report-motivative)" at bounding box center [653, 228] width 285 height 14
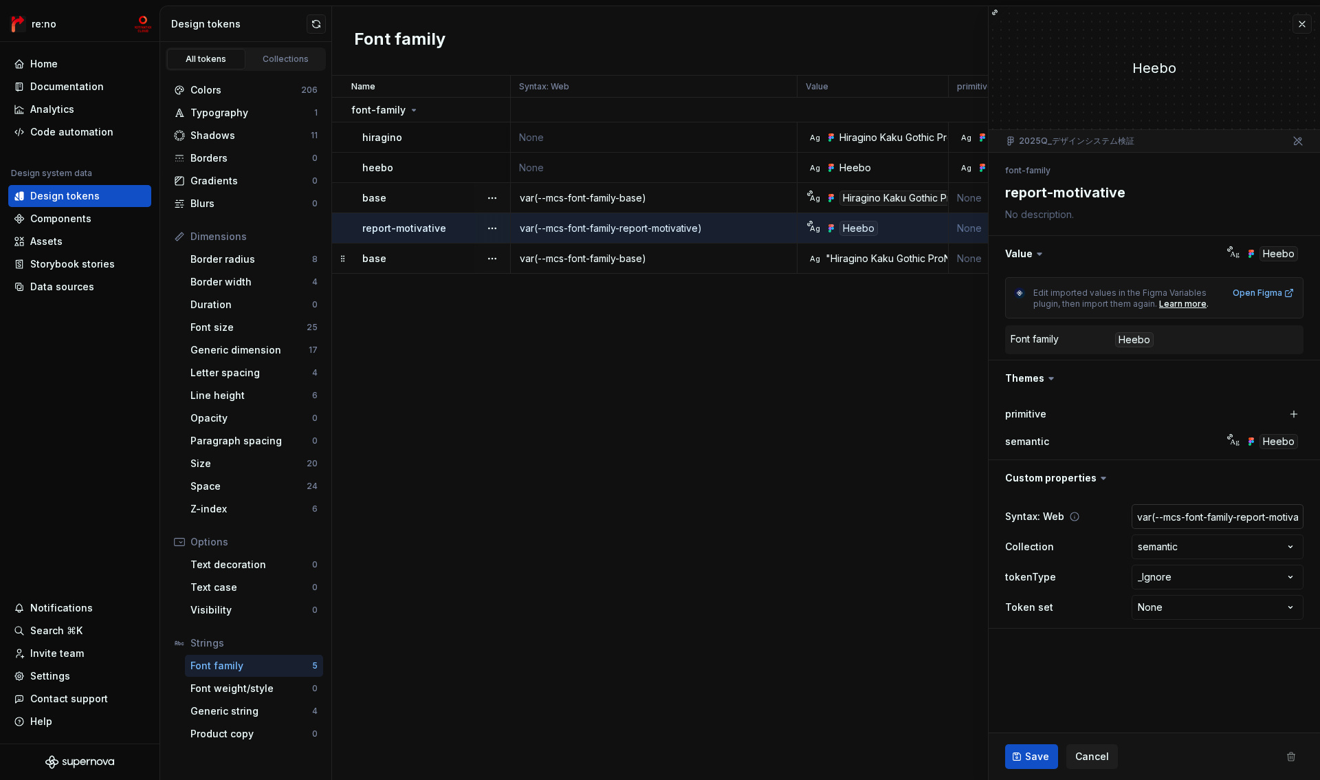
click at [1227, 521] on input "var(--mcs-font-family-report-motivative)" at bounding box center [1218, 516] width 172 height 25
click at [1098, 758] on span "Cancel" at bounding box center [1092, 756] width 34 height 14
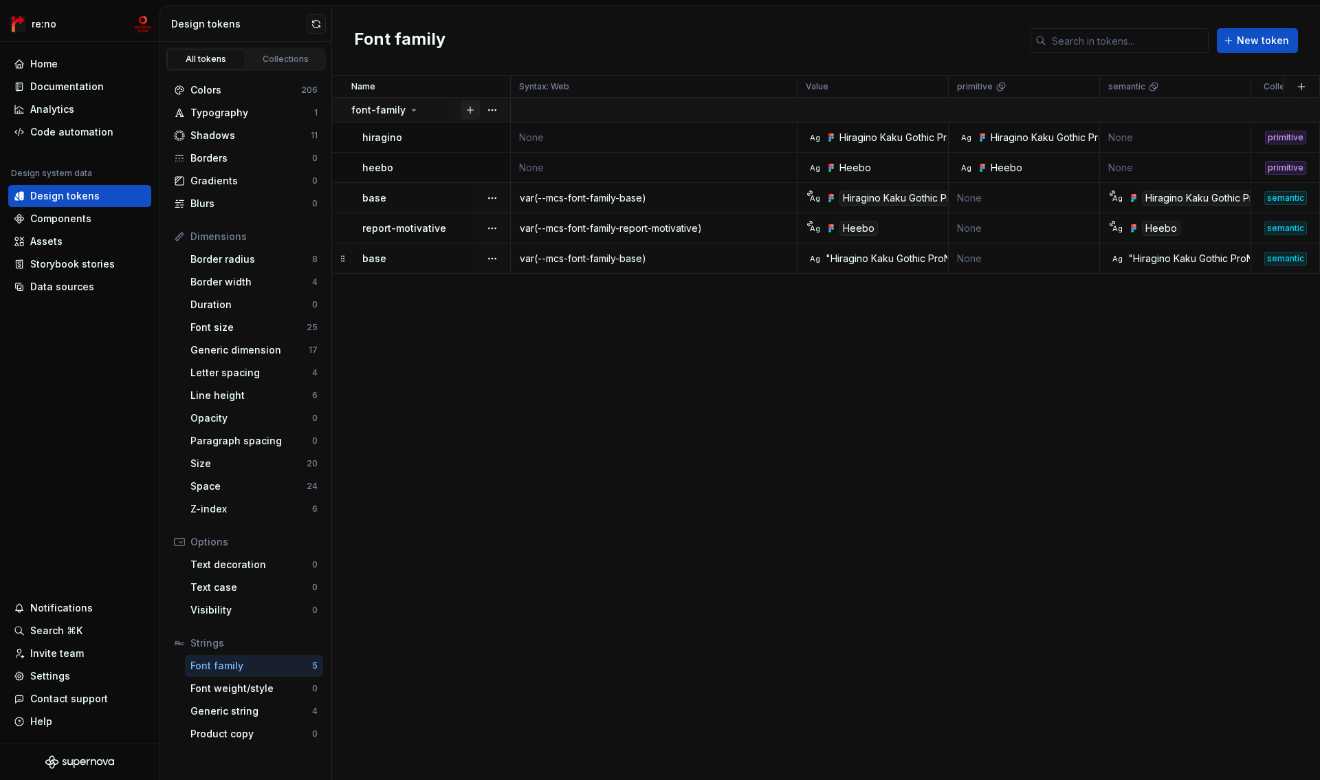
click at [471, 110] on button "button" at bounding box center [470, 109] width 19 height 19
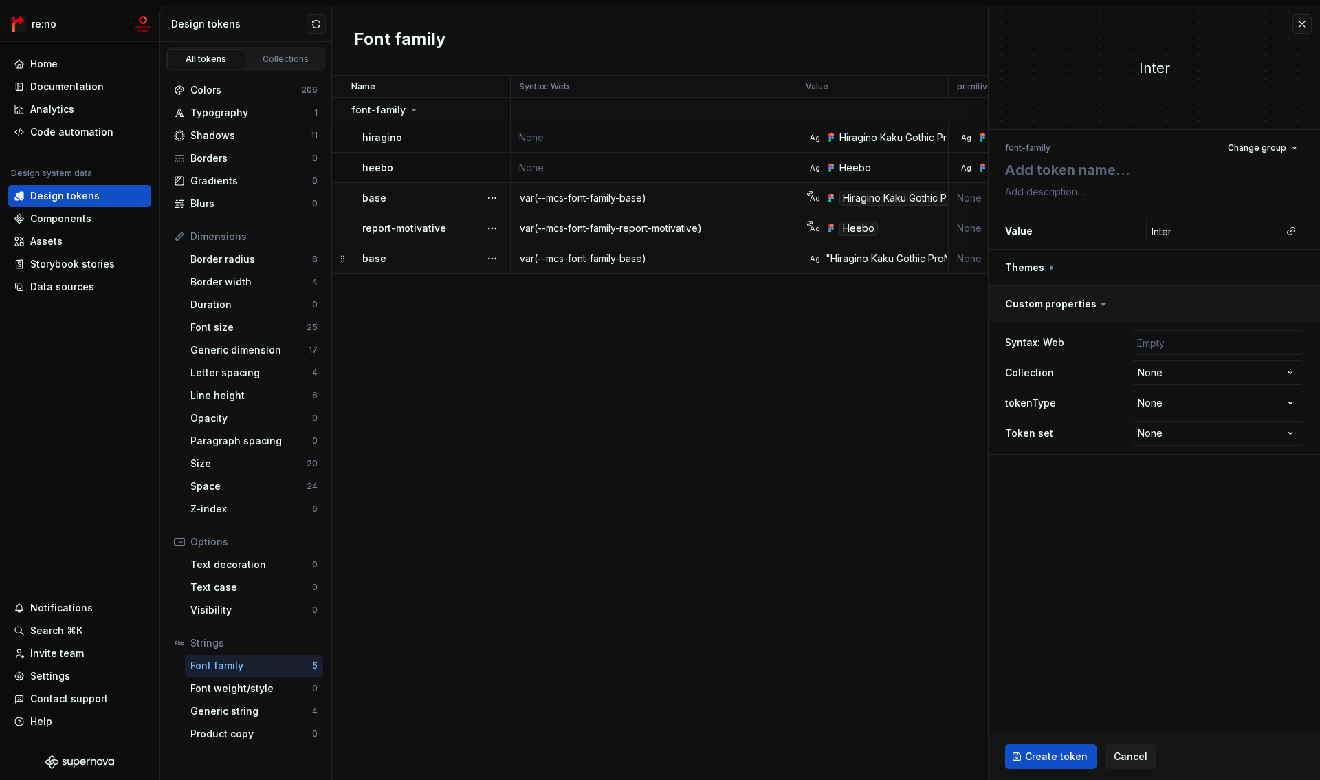
click at [1088, 303] on button "button" at bounding box center [1154, 304] width 331 height 36
click at [1163, 344] on input "text" at bounding box center [1218, 342] width 172 height 25
paste input "var(--mcs-font-family-report-motivative)"
type textarea "*"
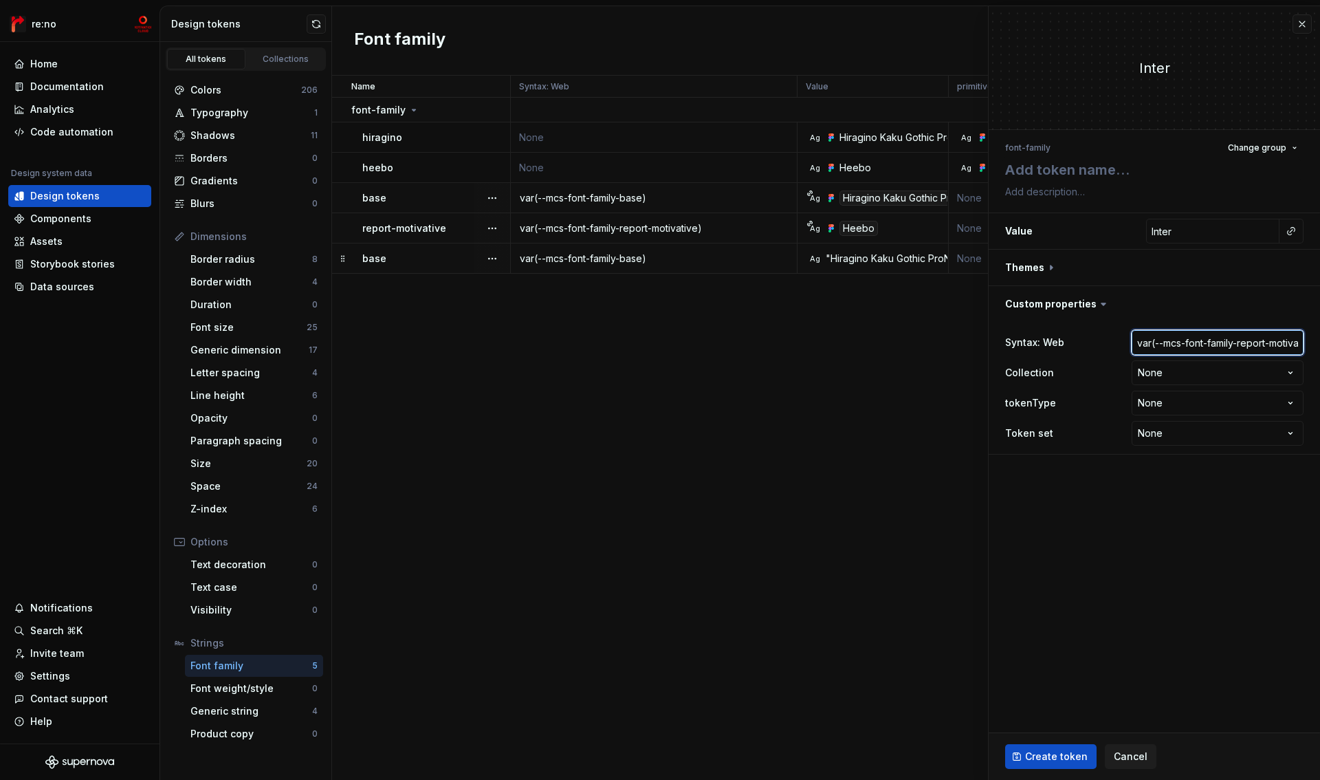
scroll to position [0, 25]
drag, startPoint x: 1218, startPoint y: 344, endPoint x: 1230, endPoint y: 326, distance: 22.3
click at [1218, 343] on input "var(--mcs-font-family-report-motivative)" at bounding box center [1218, 342] width 172 height 25
type input "var(--mcs-font-family-report-motivative)"
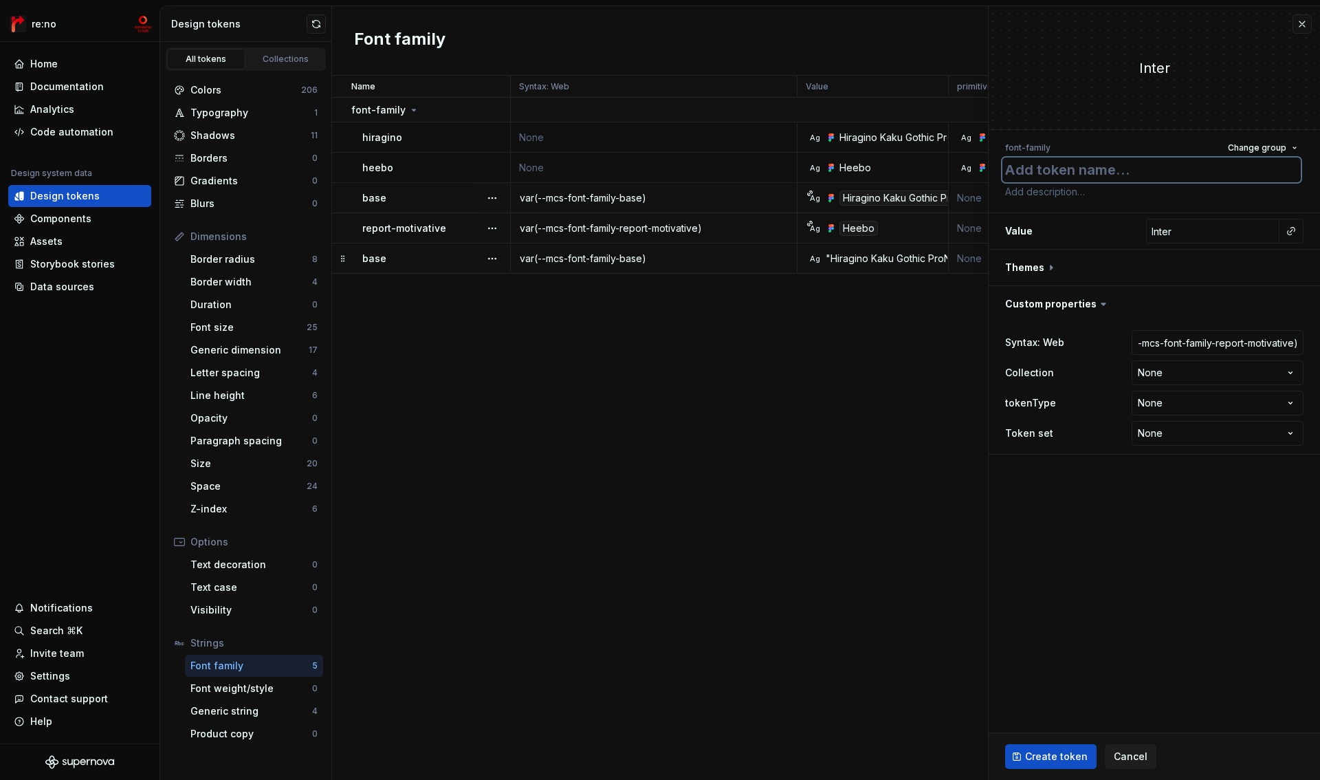
click at [1039, 175] on textarea at bounding box center [1151, 169] width 298 height 25
paste textarea "report-motivative"
type textarea "*"
type textarea "report-motivative"
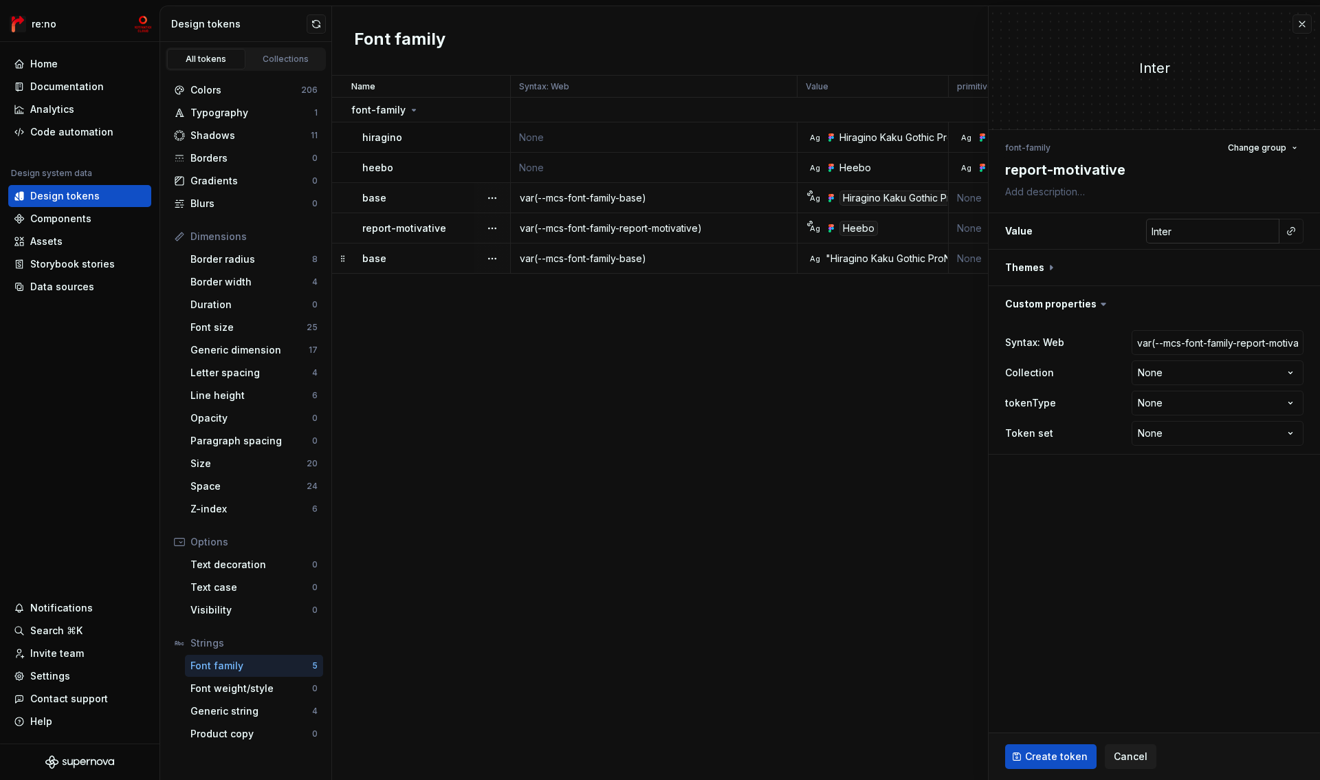
click at [1218, 239] on input "Inter" at bounding box center [1212, 231] width 133 height 25
click at [1127, 752] on span "Cancel" at bounding box center [1131, 756] width 34 height 14
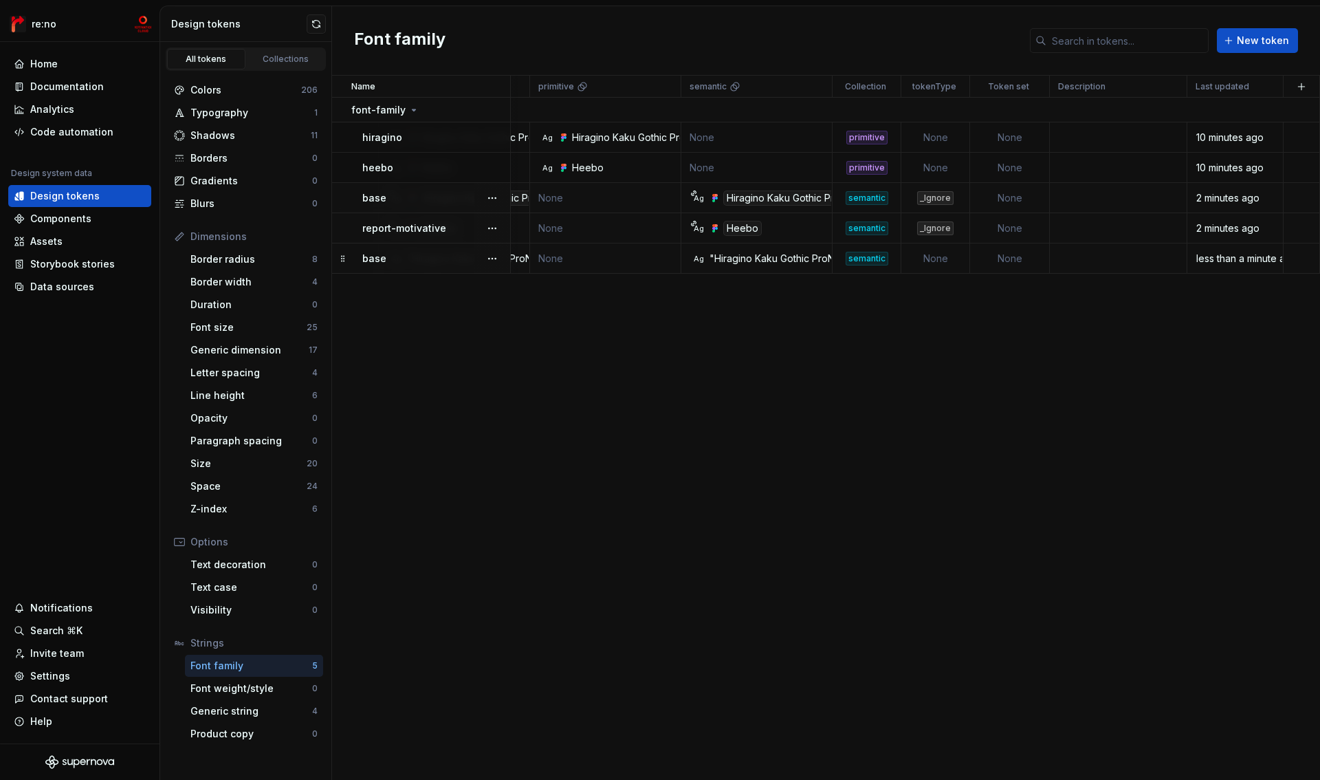
scroll to position [0, 419]
click at [950, 227] on div "_Ignore" at bounding box center [935, 228] width 36 height 14
type textarea "*"
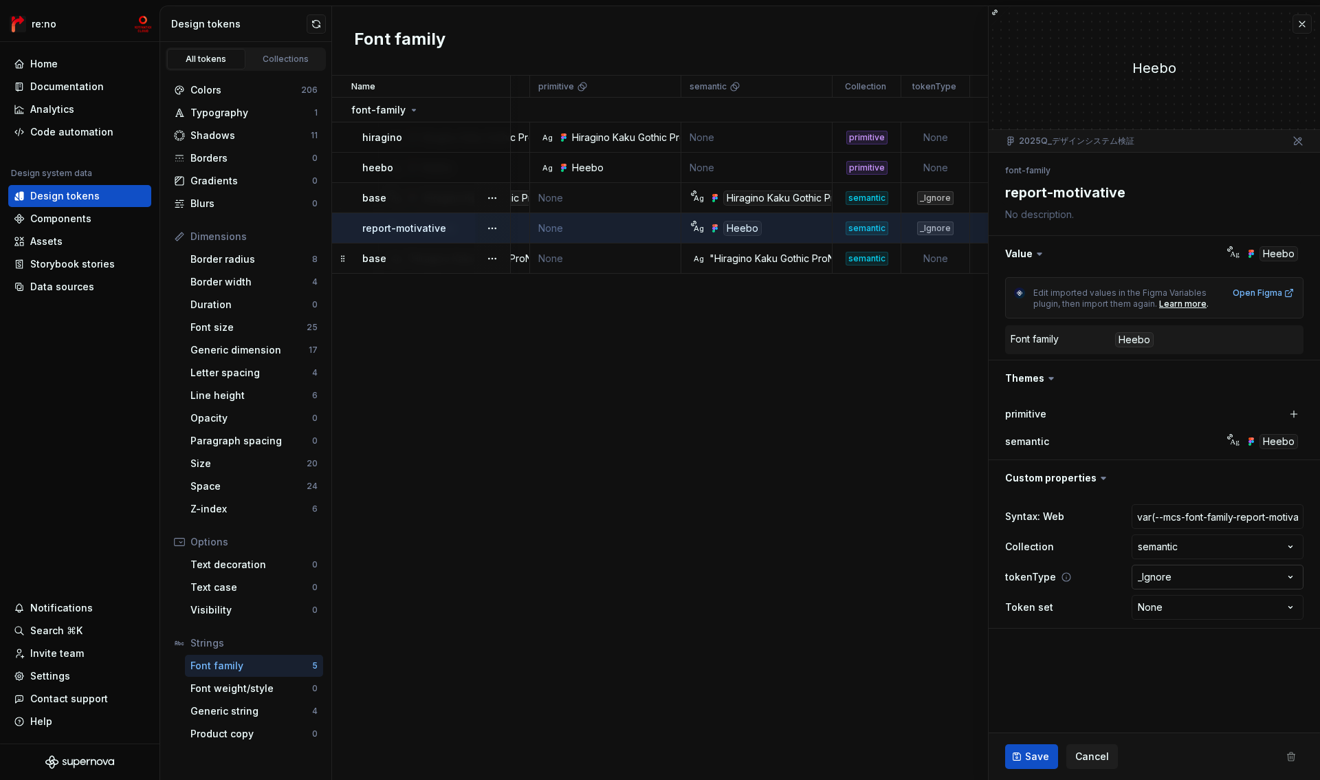
click at [1200, 580] on html "re:no Home Documentation Analytics Code automation Design system data Design to…" at bounding box center [660, 390] width 1320 height 780
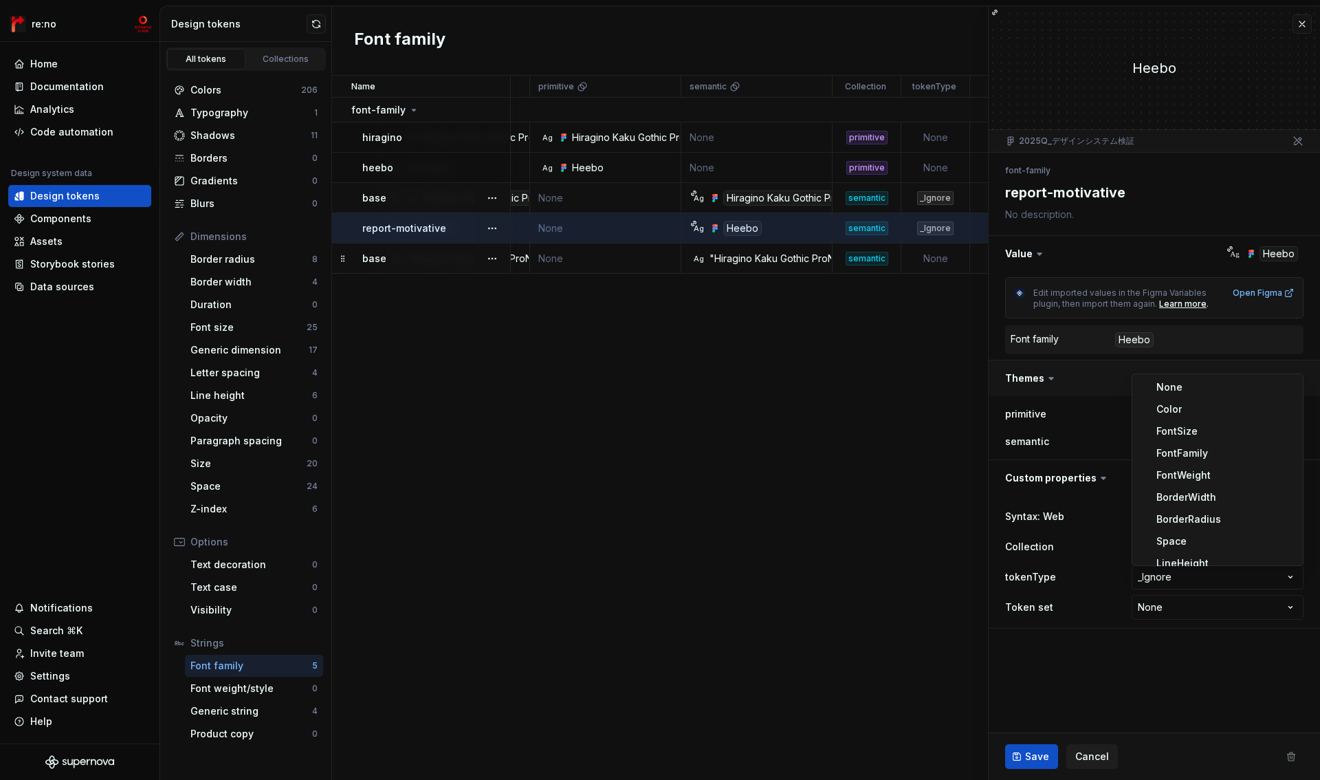
select select
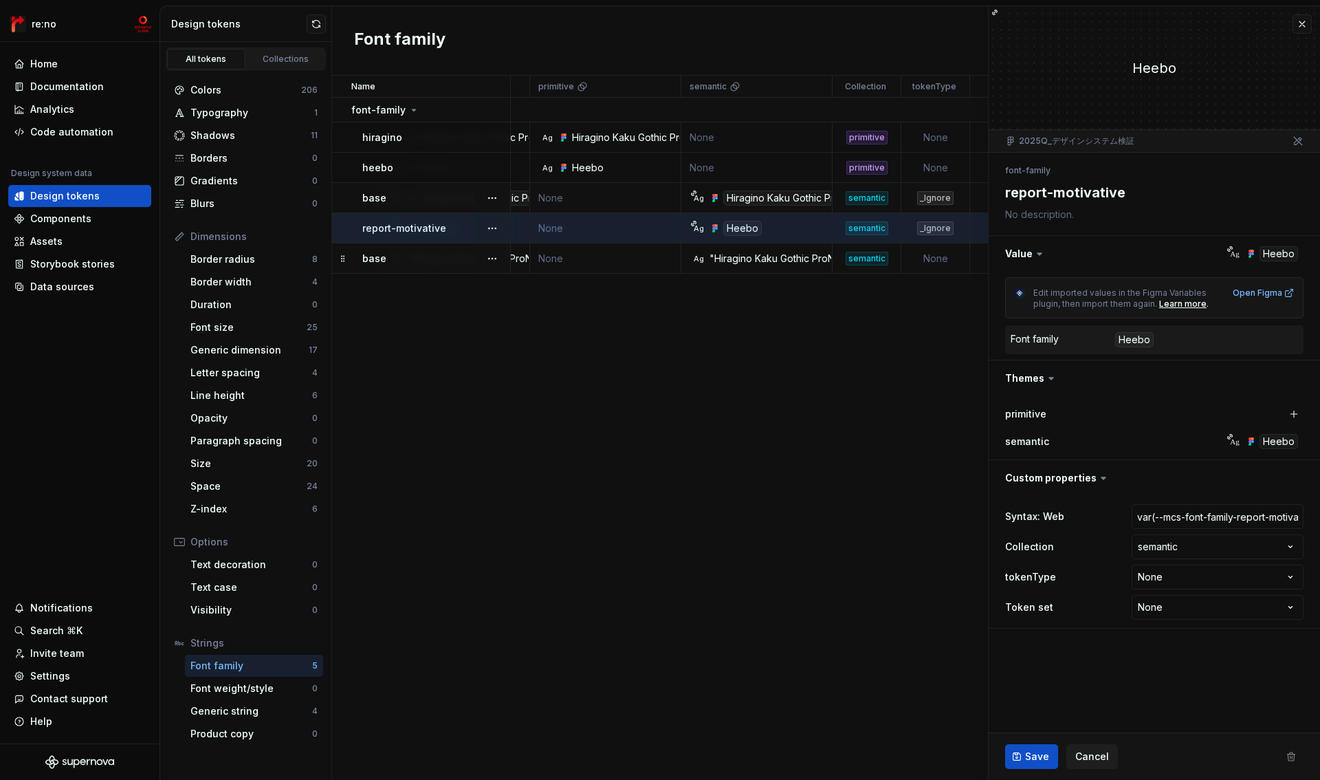
click at [1032, 758] on span "Save" at bounding box center [1037, 756] width 24 height 14
click at [1306, 27] on button "button" at bounding box center [1301, 23] width 19 height 19
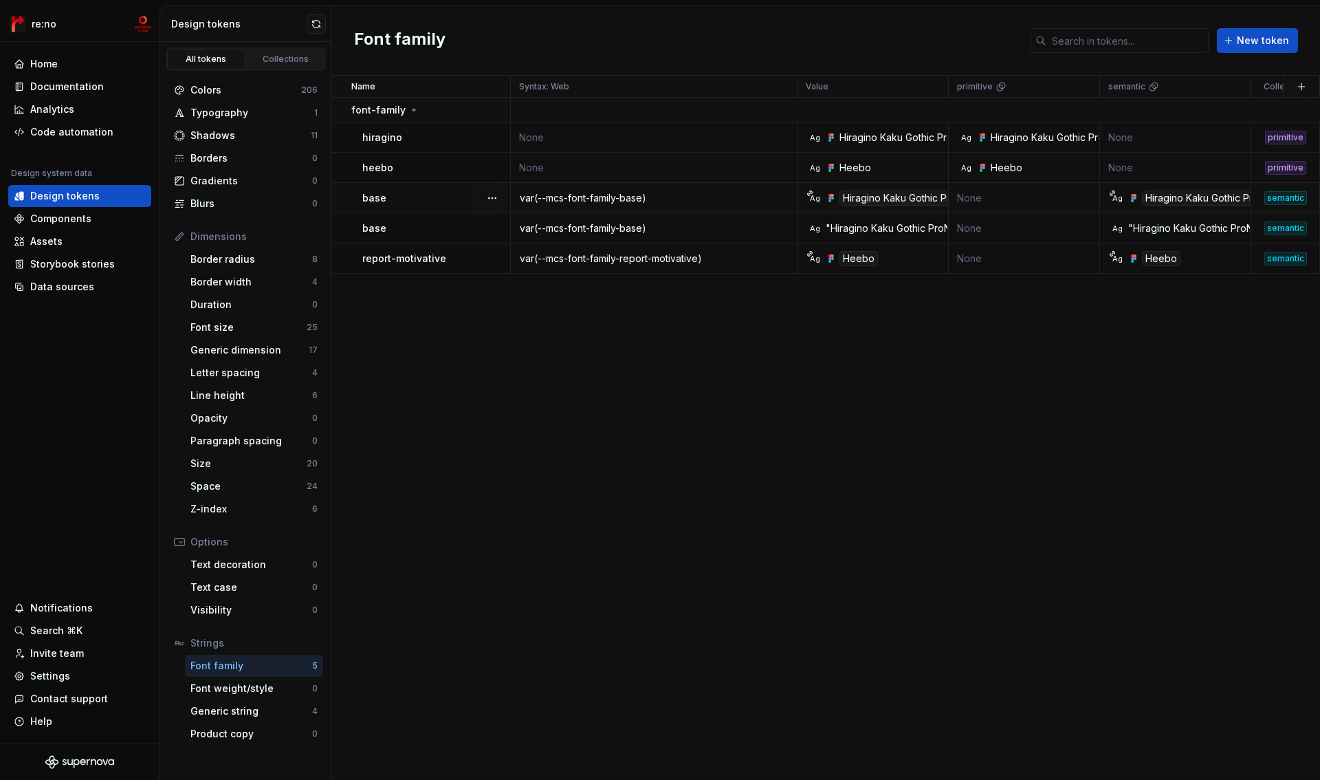
drag, startPoint x: 343, startPoint y: 256, endPoint x: 392, endPoint y: 1, distance: 260.4
click at [401, 225] on div "base" at bounding box center [435, 228] width 147 height 14
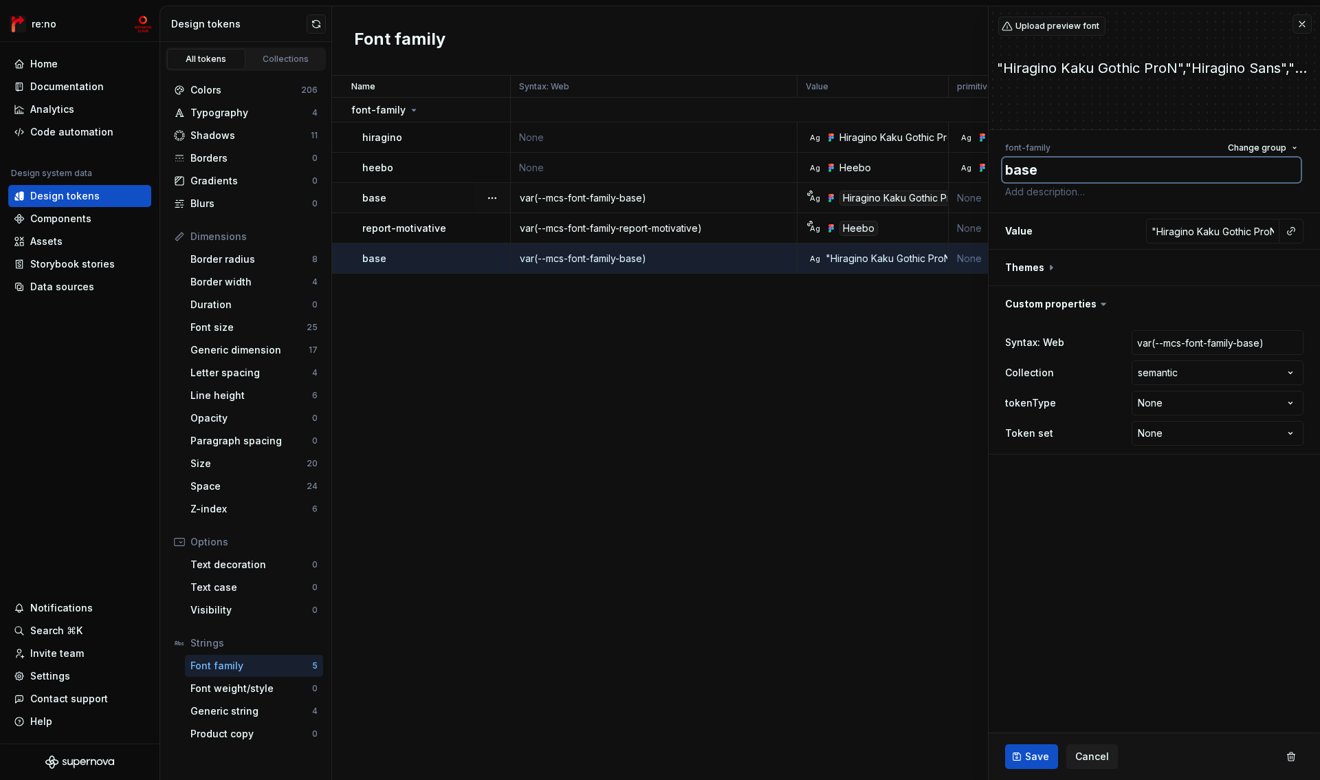
click at [1047, 174] on textarea "base" at bounding box center [1151, 169] width 298 height 25
type textarea "*"
type textarea "_base"
click at [1037, 754] on span "Save" at bounding box center [1037, 756] width 24 height 14
click at [508, 364] on div "Name Syntax: Web Value primitive semantic Collection tokenType Token set Descri…" at bounding box center [826, 428] width 988 height 704
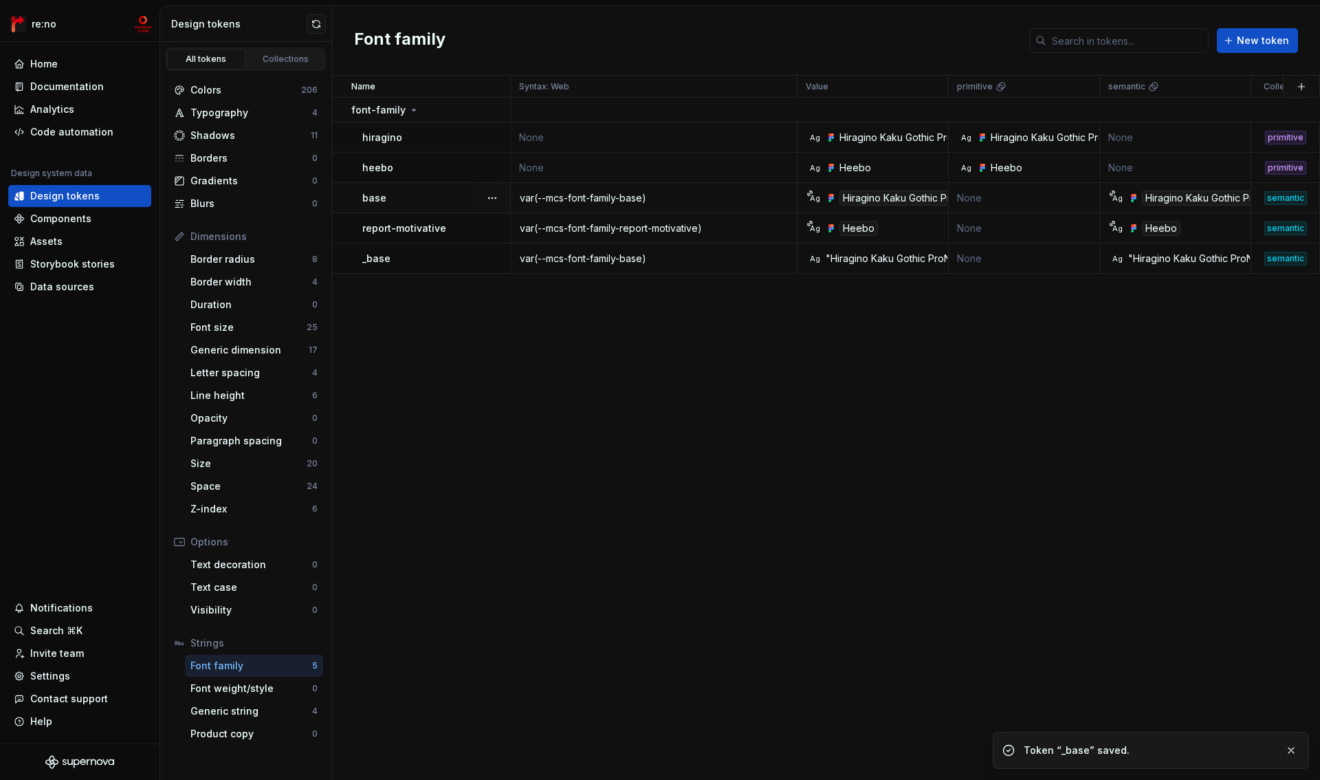
click at [1306, 26] on div "Font family New token" at bounding box center [826, 40] width 988 height 69
click at [496, 258] on button "button" at bounding box center [492, 258] width 19 height 19
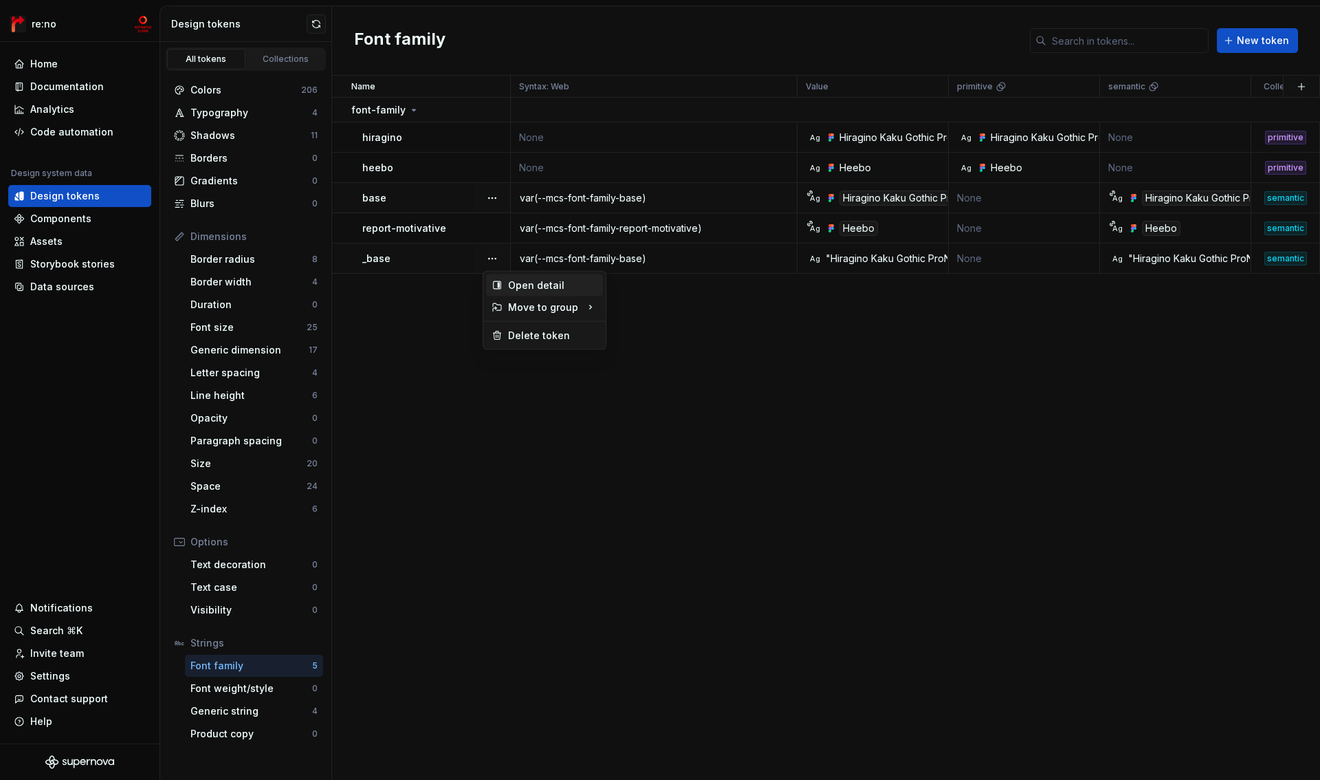
click at [521, 287] on div "Open detail" at bounding box center [552, 285] width 89 height 14
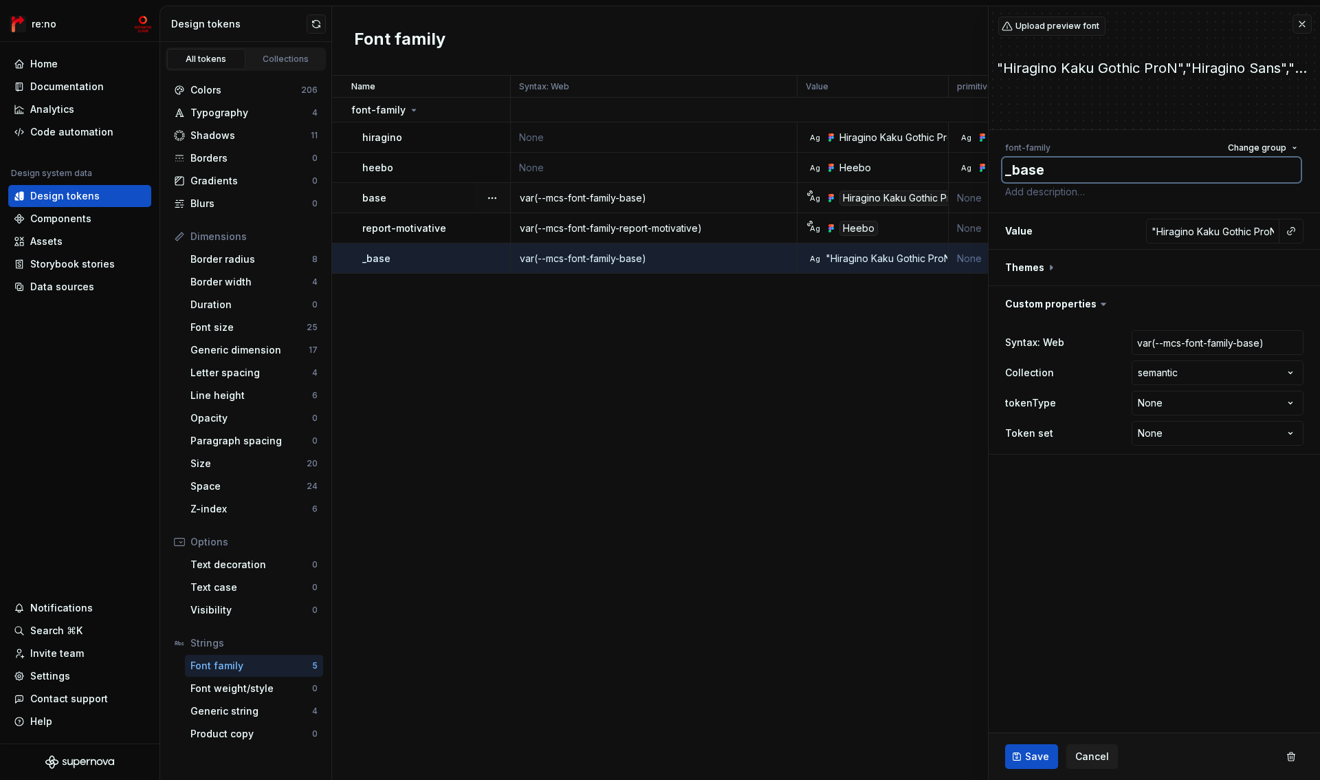
click at [1081, 169] on textarea "_base" at bounding box center [1151, 169] width 298 height 25
drag, startPoint x: 1009, startPoint y: 173, endPoint x: 1022, endPoint y: 147, distance: 28.9
click at [1009, 172] on textarea "_base" at bounding box center [1151, 169] width 298 height 25
type textarea "*"
type textarea "base"
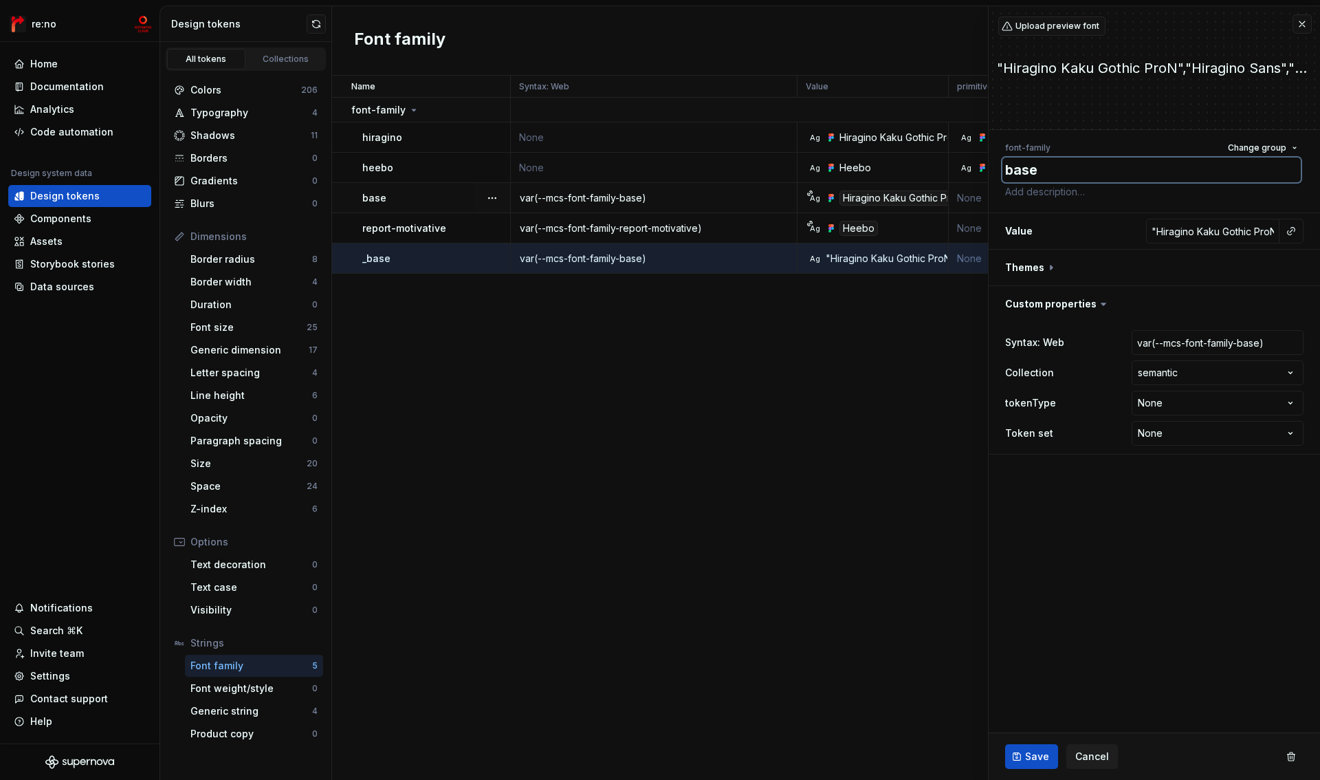
type textarea "*"
type textarea "base"
click at [1042, 760] on span "Save" at bounding box center [1037, 756] width 24 height 14
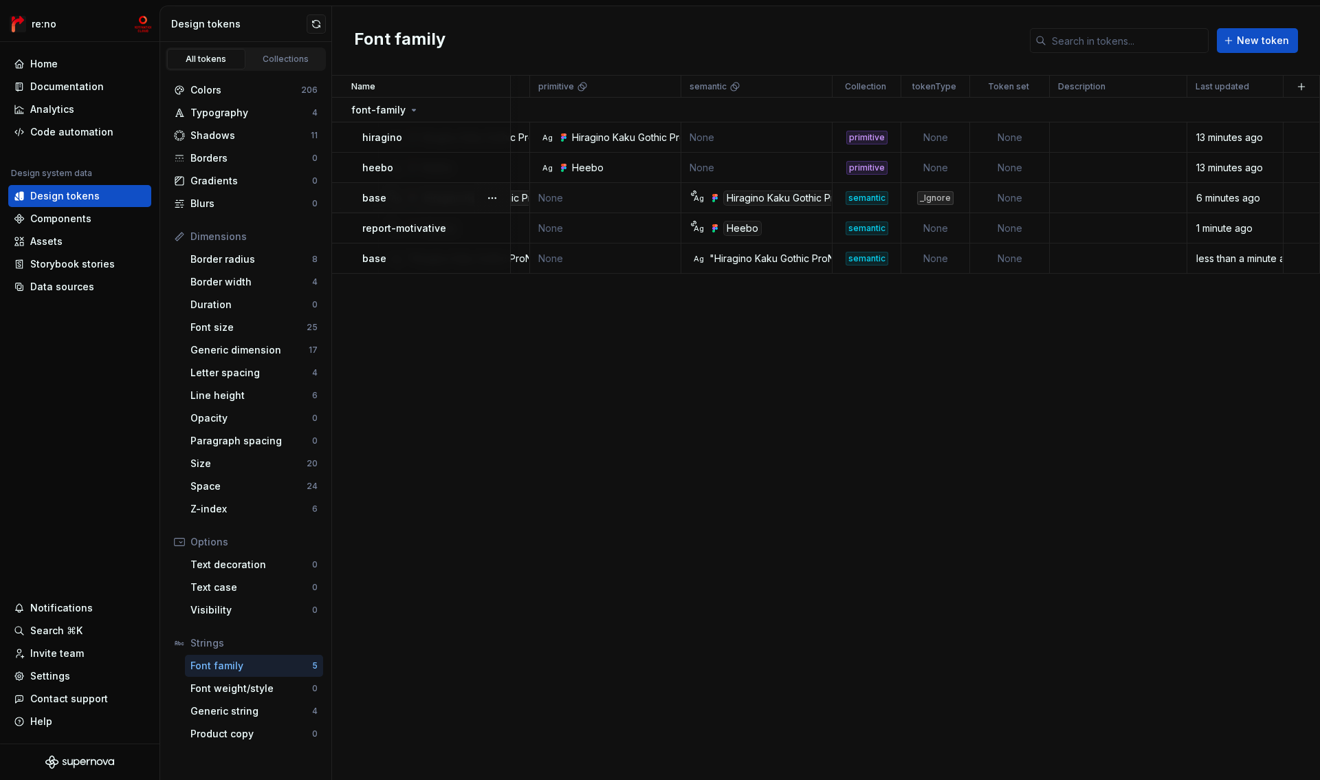
scroll to position [0, 419]
click at [923, 197] on div "_Ignore" at bounding box center [935, 198] width 36 height 14
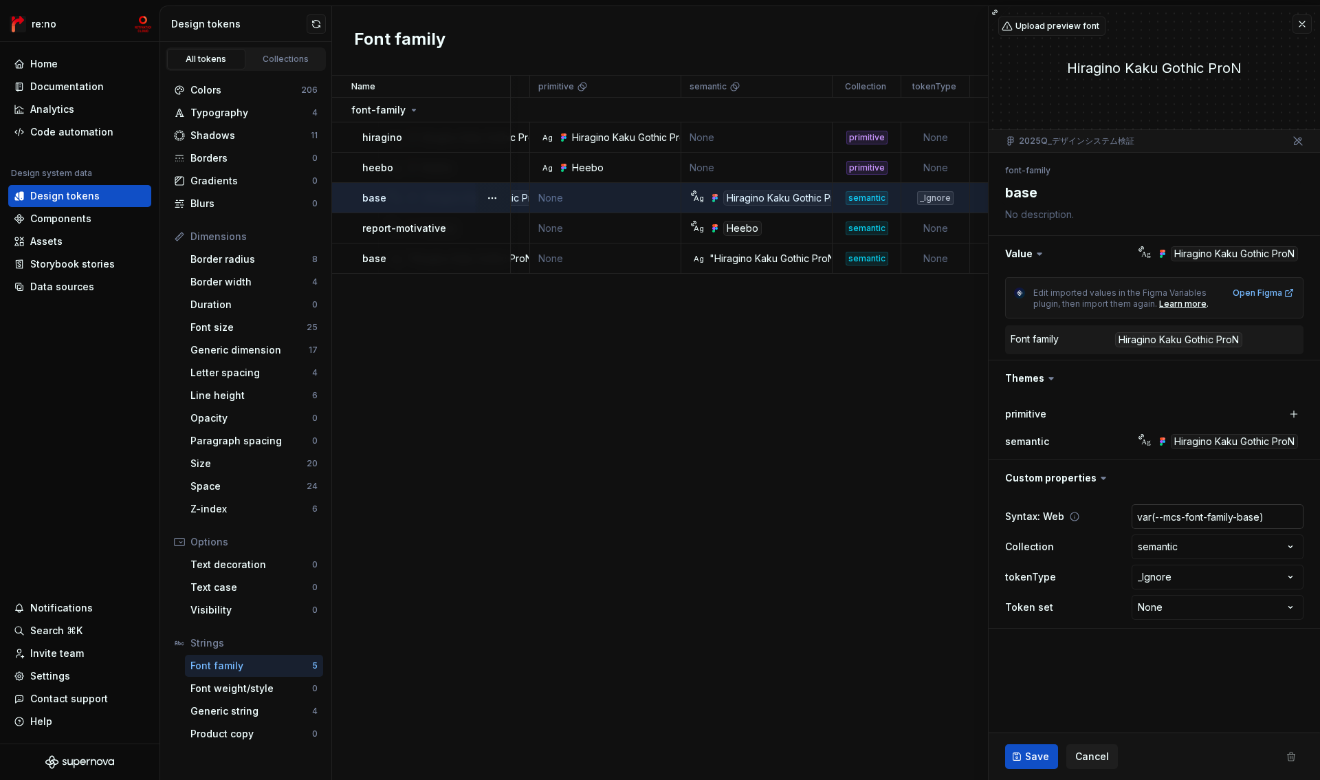
type textarea "*"
click at [1233, 581] on html "re:no Home Documentation Analytics Code automation Design system data Design to…" at bounding box center [660, 390] width 1320 height 780
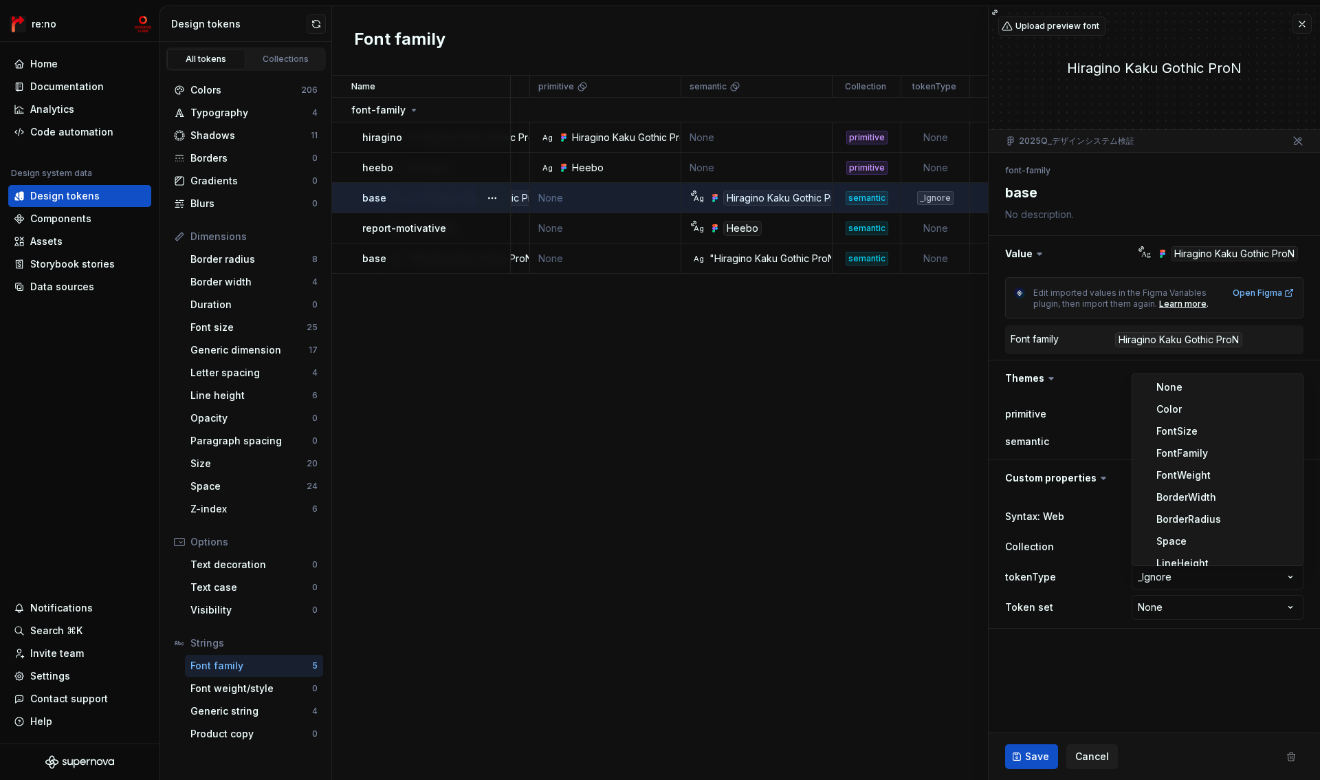
select select
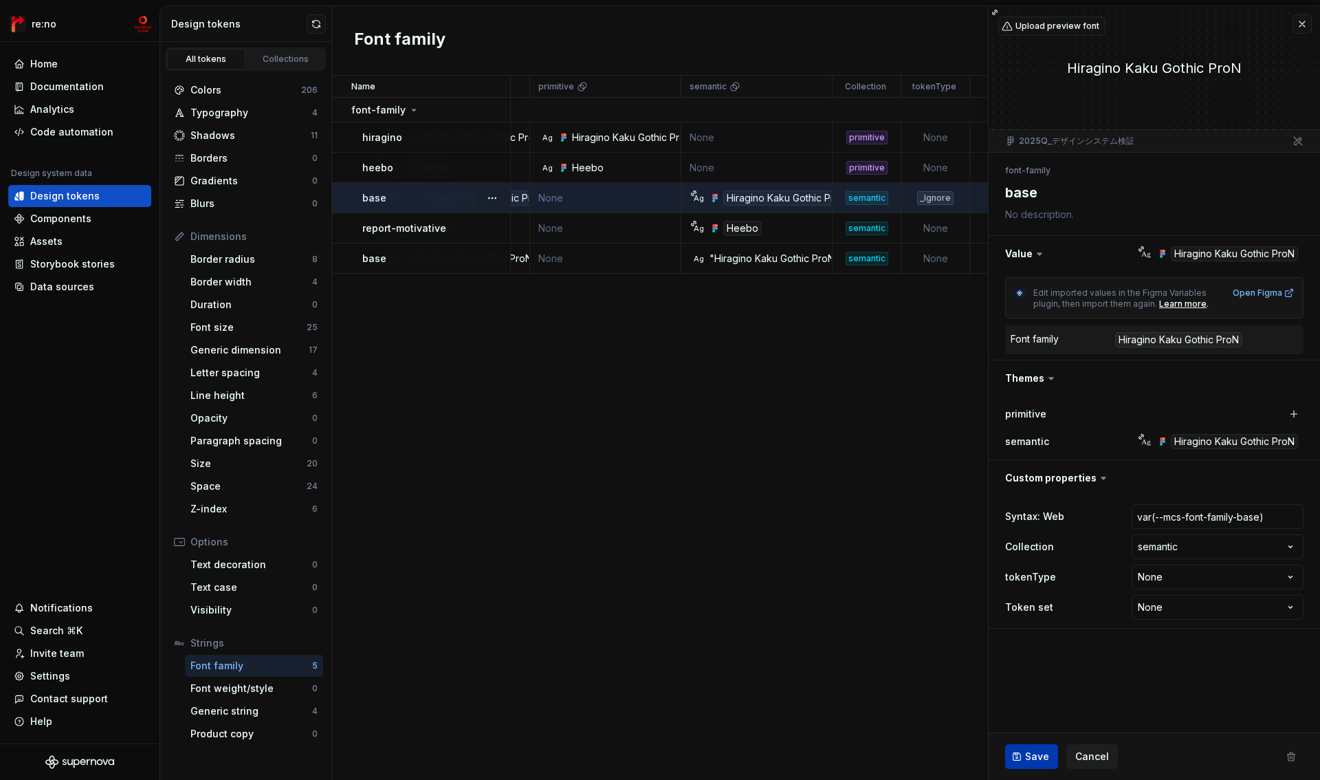
click at [1040, 753] on span "Save" at bounding box center [1037, 756] width 24 height 14
click at [1299, 26] on div "Font family New token" at bounding box center [826, 40] width 988 height 69
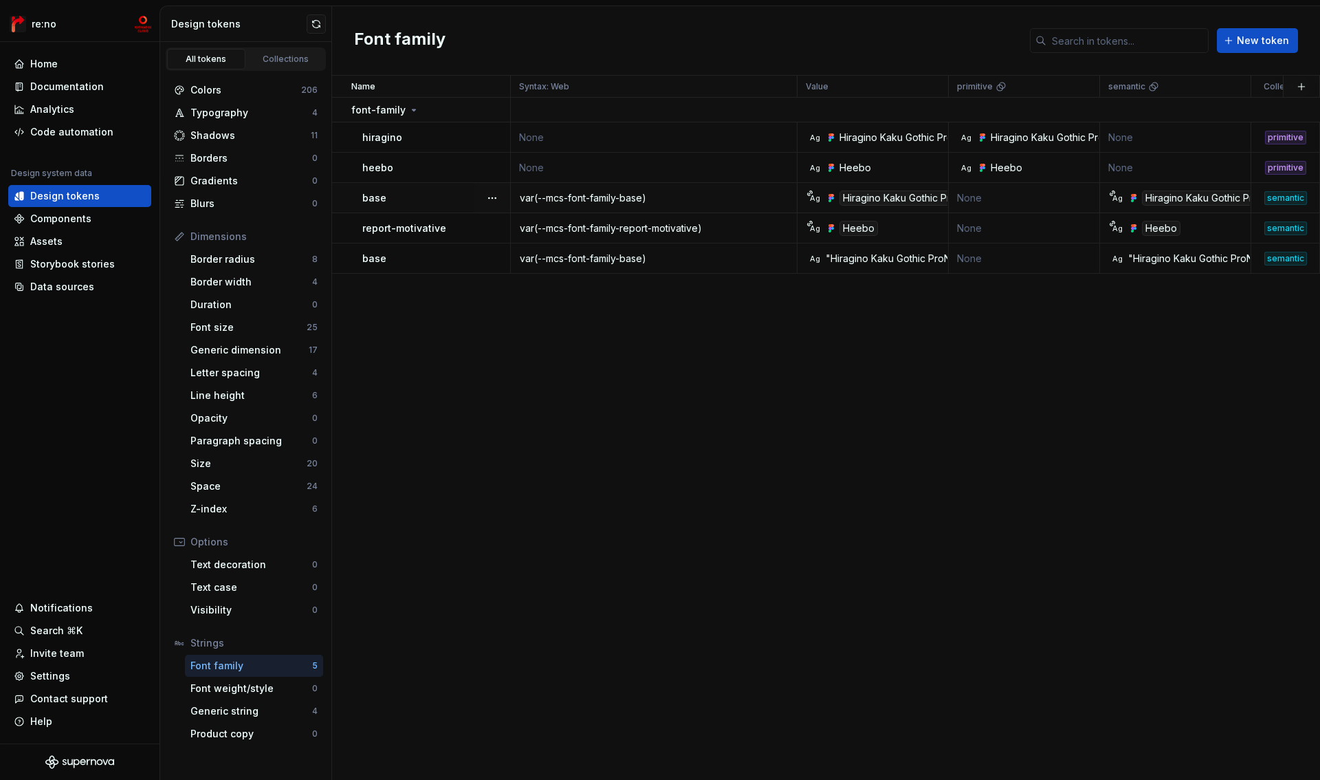
scroll to position [0, 419]
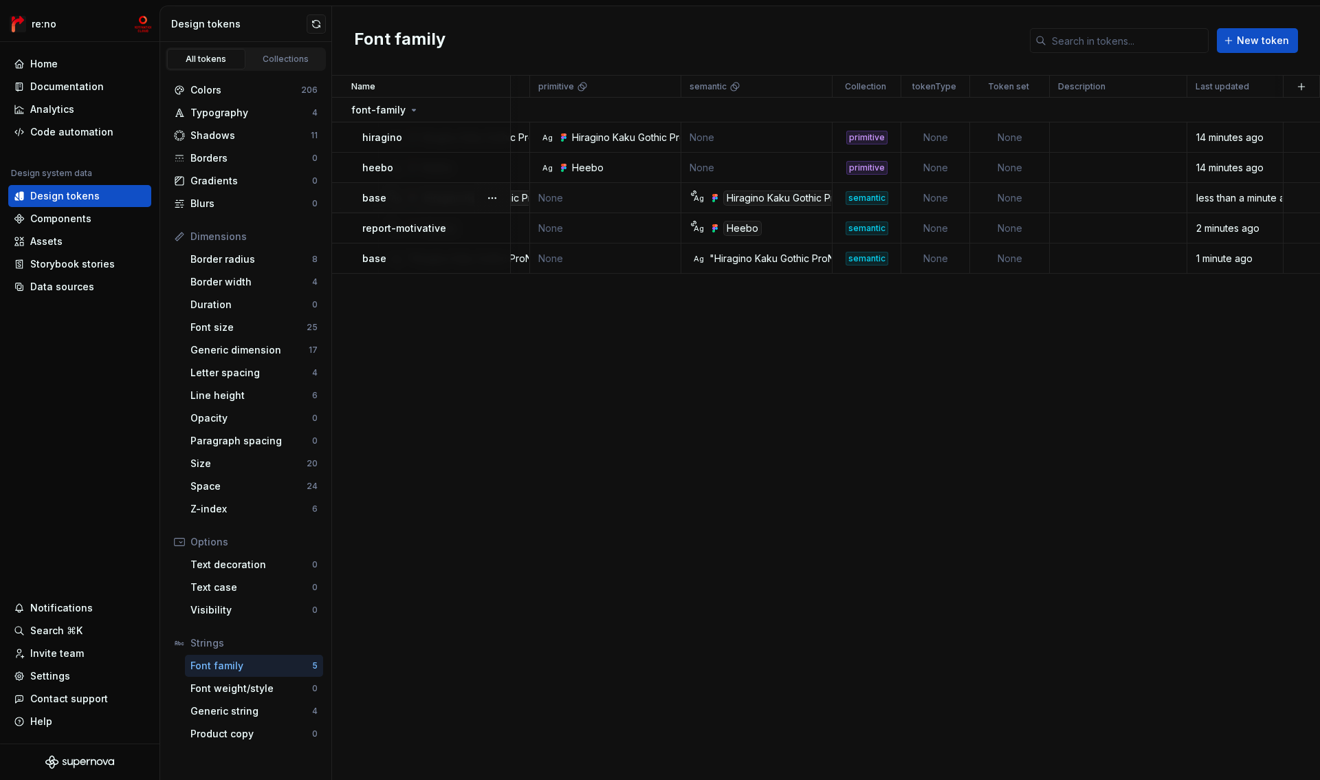
click at [408, 202] on div "base" at bounding box center [435, 198] width 147 height 14
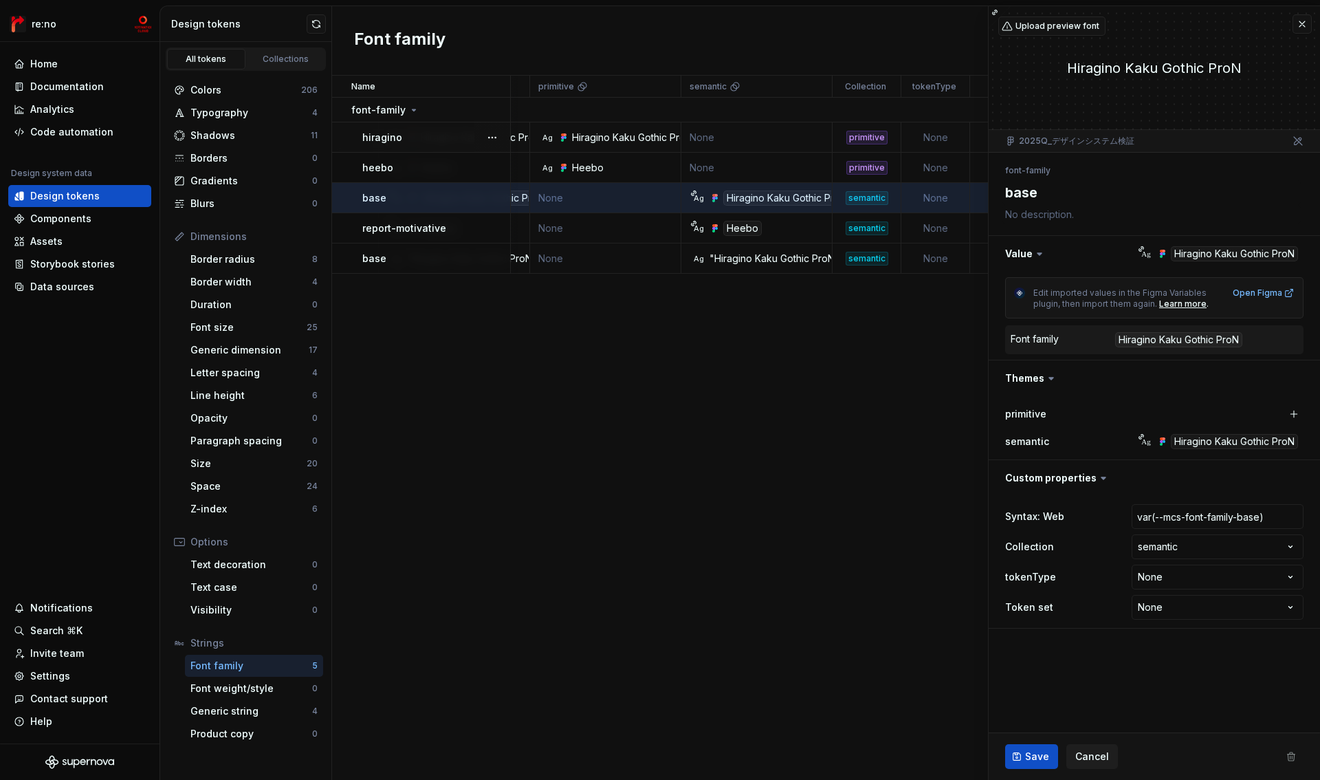
click at [1042, 217] on textarea at bounding box center [1151, 214] width 298 height 19
click at [1310, 23] on button "button" at bounding box center [1301, 23] width 19 height 19
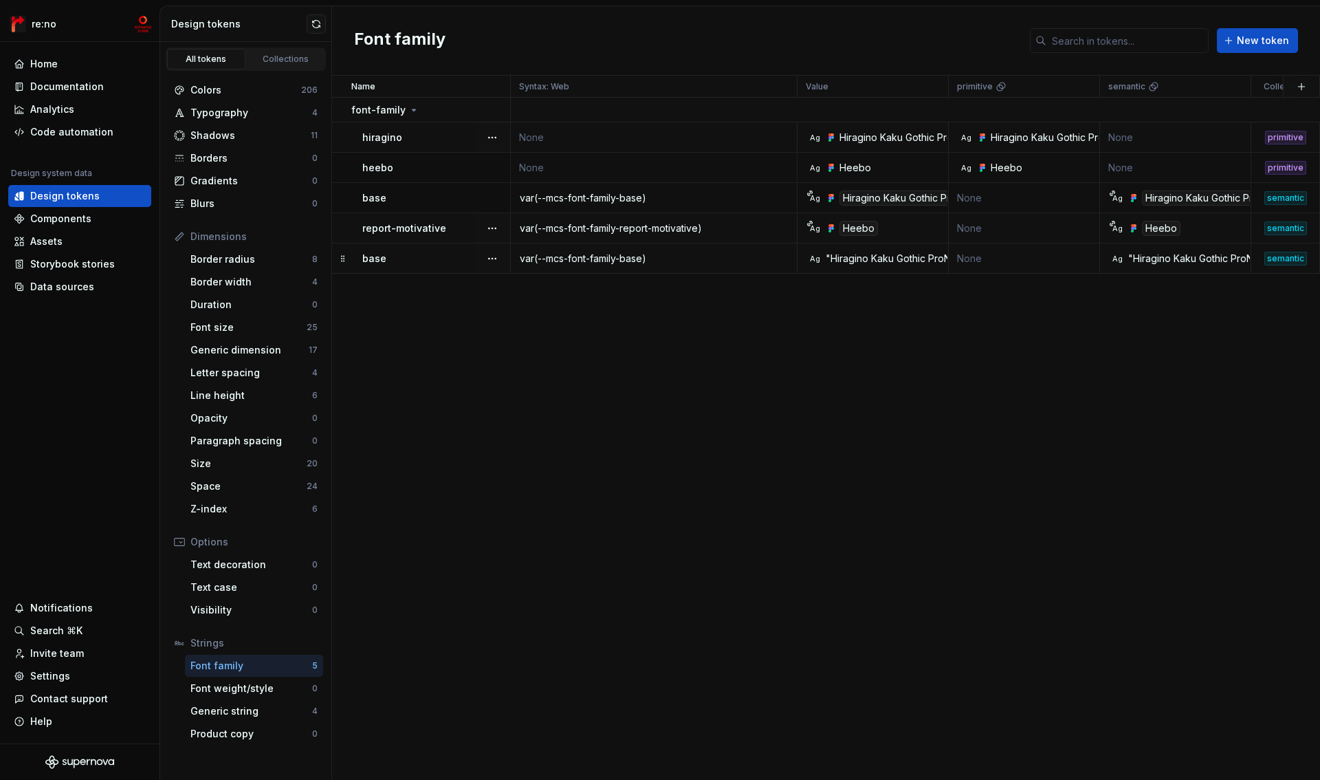
click at [417, 256] on div "base" at bounding box center [435, 259] width 147 height 14
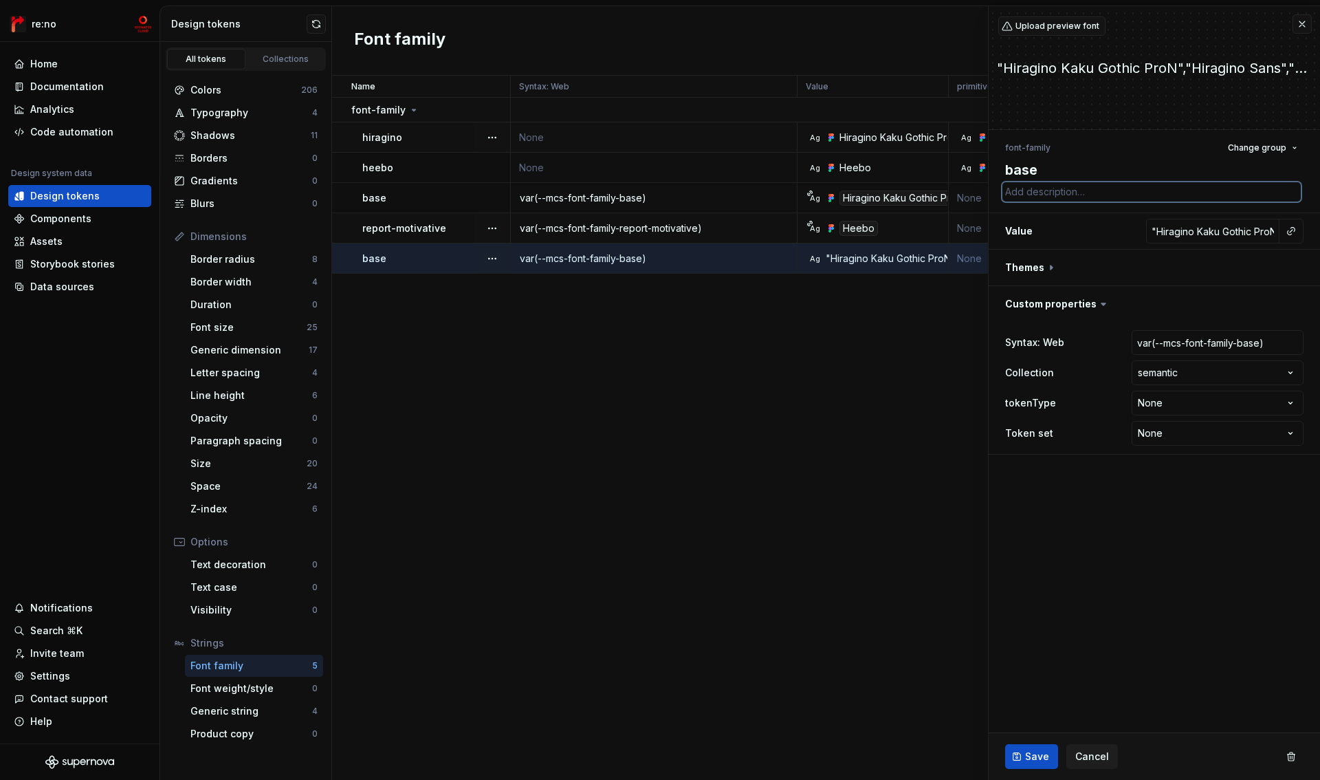
click at [1065, 195] on textarea at bounding box center [1151, 191] width 298 height 19
type textarea "*"
type textarea "f"
type textarea "*"
type textarea "fi"
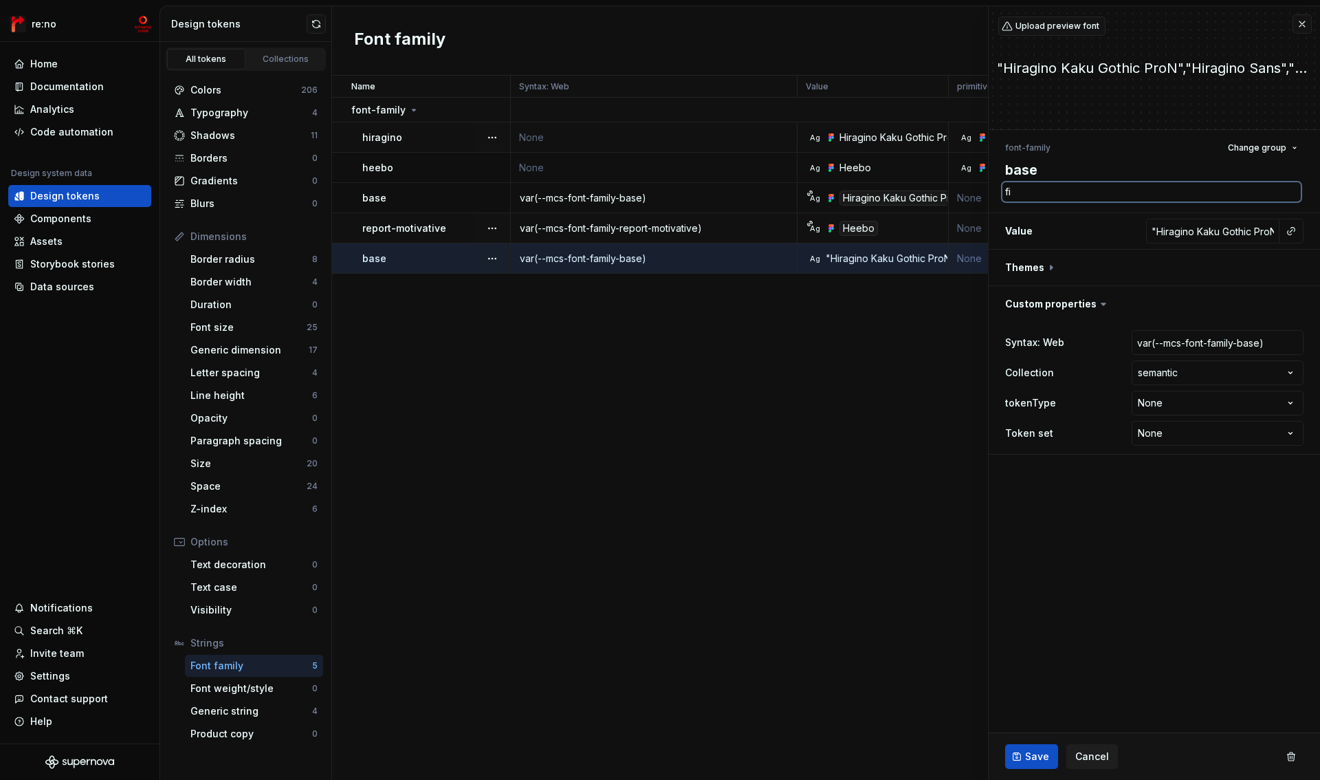
type textarea "*"
type textarea "fig"
type textarea "*"
type textarea "figm"
type textarea "*"
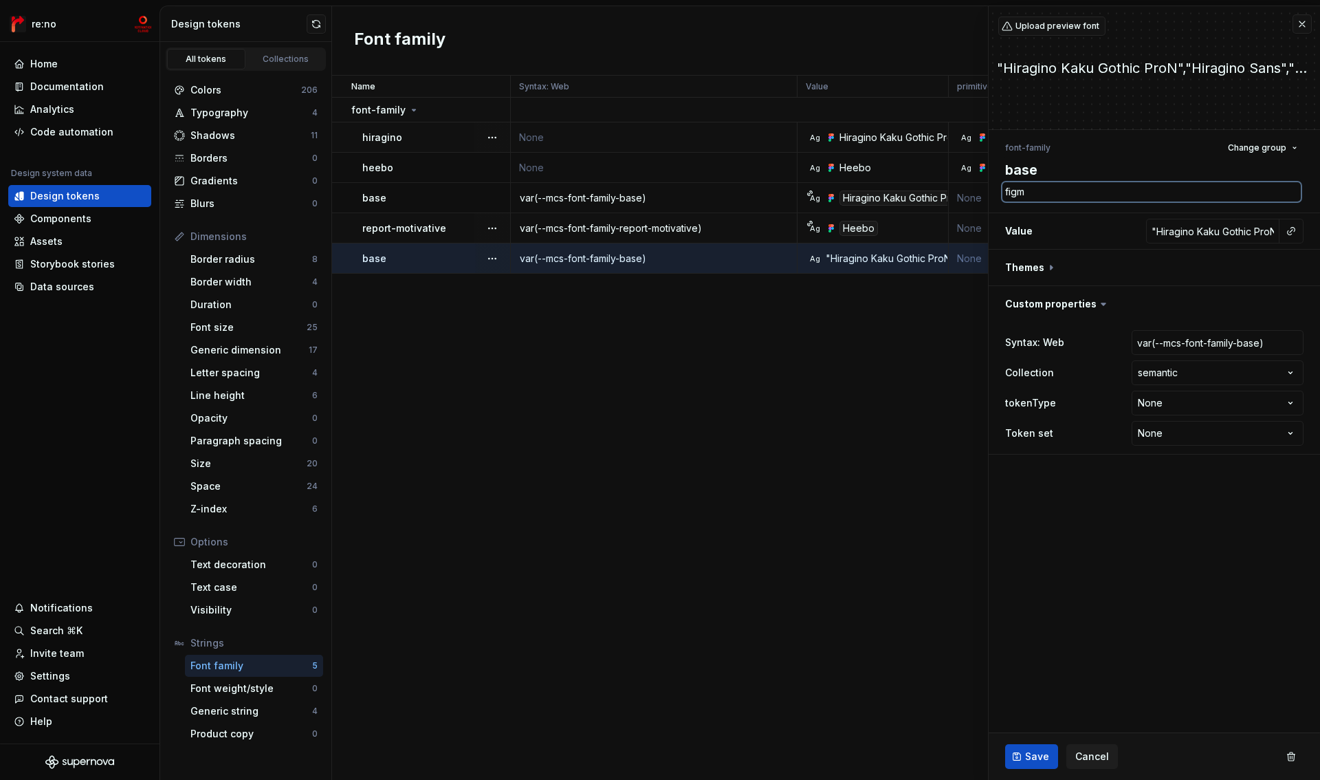
type textarea "figma"
type textarea "*"
type textarea "figma"
type textarea "*"
type textarea "figma va"
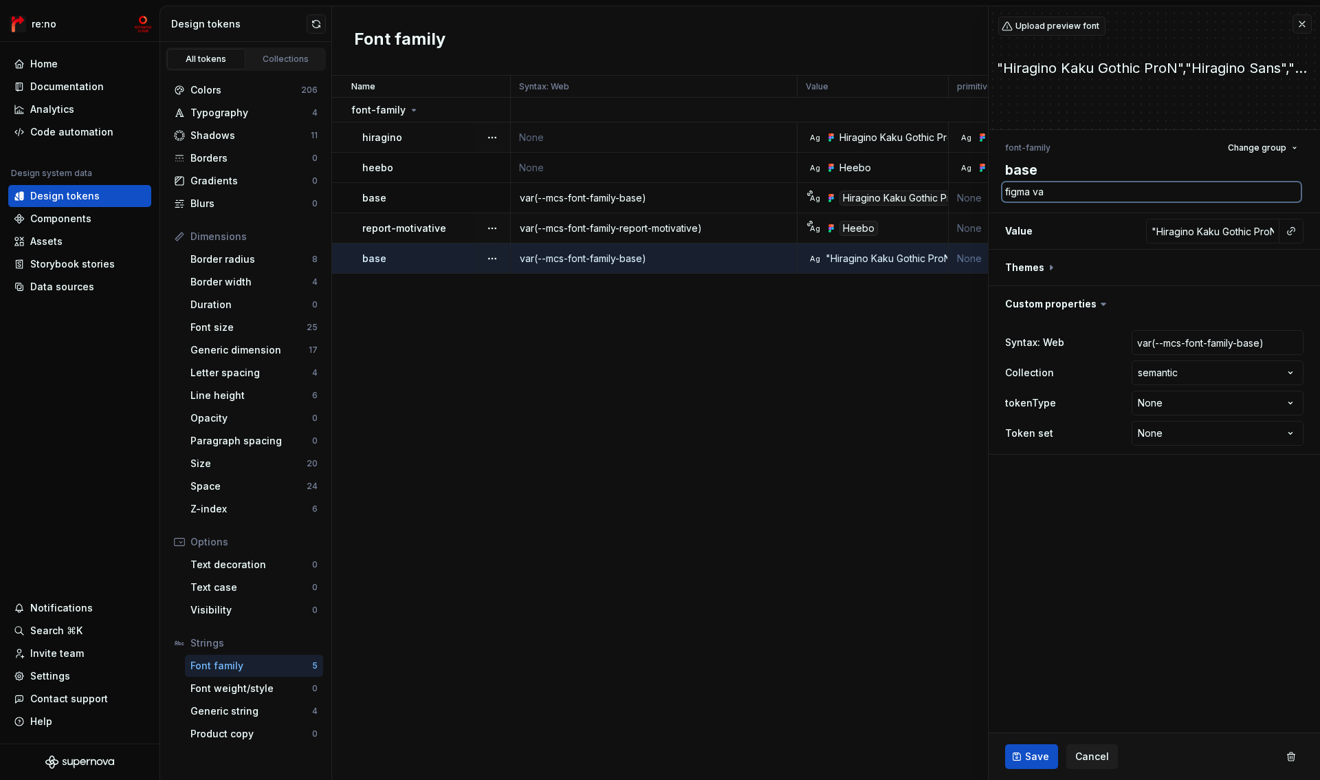
type textarea "*"
type textarea "F"
type textarea "*"
type textarea "Fi"
type textarea "*"
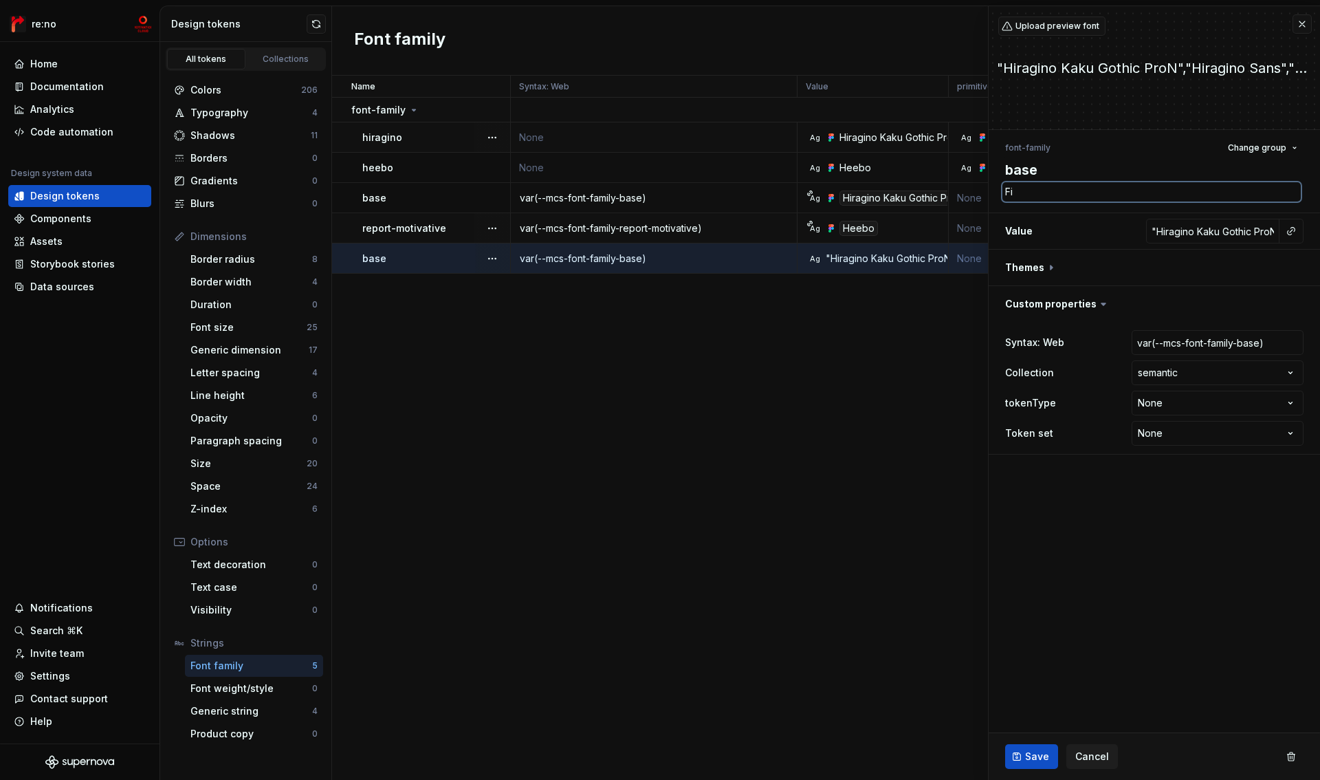
type textarea "Fig"
type textarea "*"
type textarea "Figm"
type textarea "*"
type textarea "Figma"
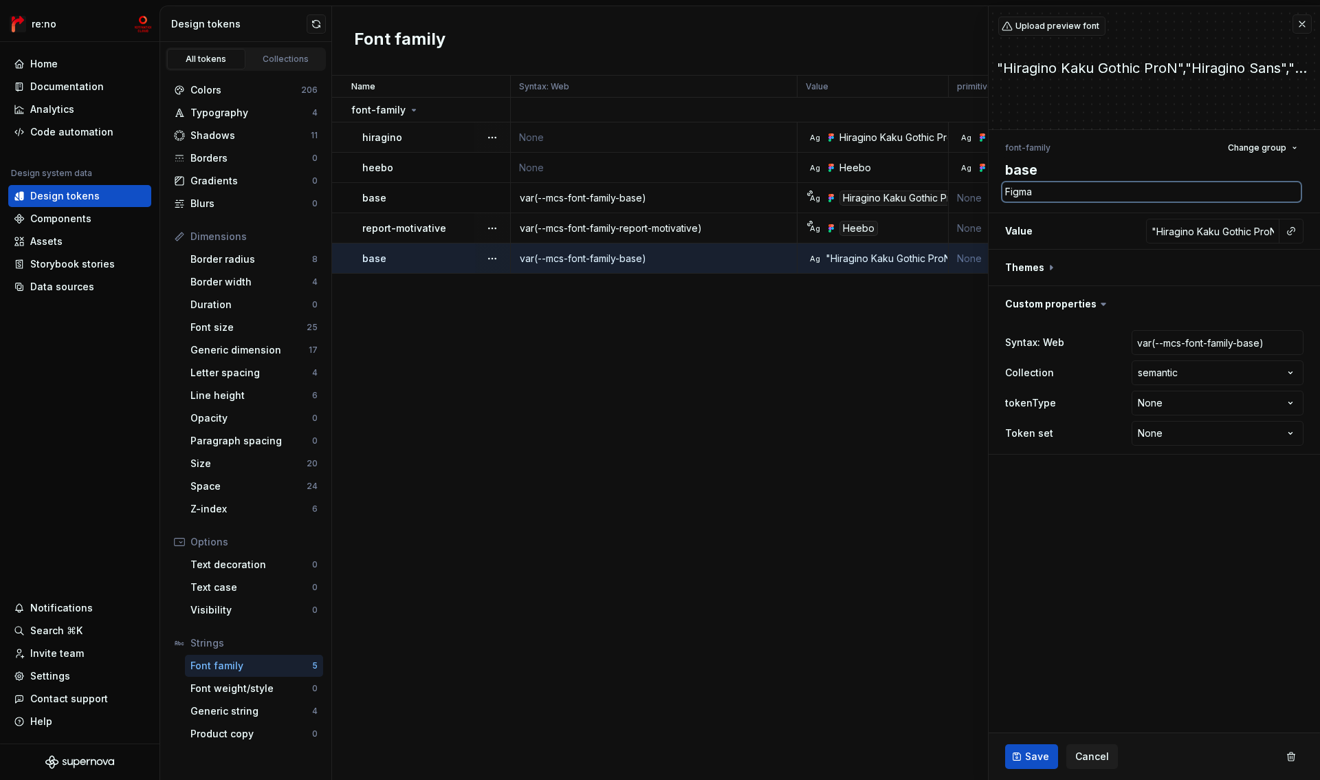
type textarea "*"
type textarea "Figma"
type textarea "*"
type textarea "Figma Va"
type textarea "*"
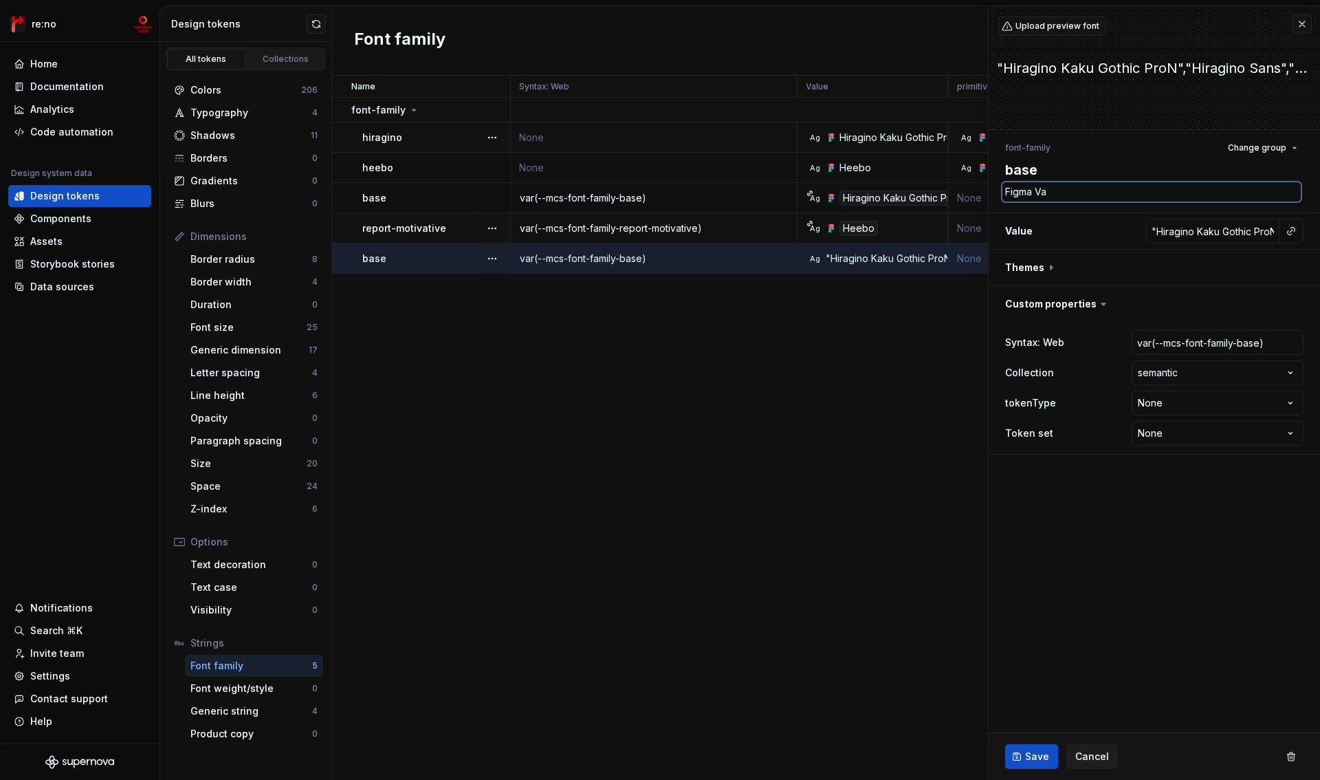
type textarea "Figma Var"
type textarea "*"
type textarea "Figma Vari"
type textarea "*"
type textarea "Figma Varia"
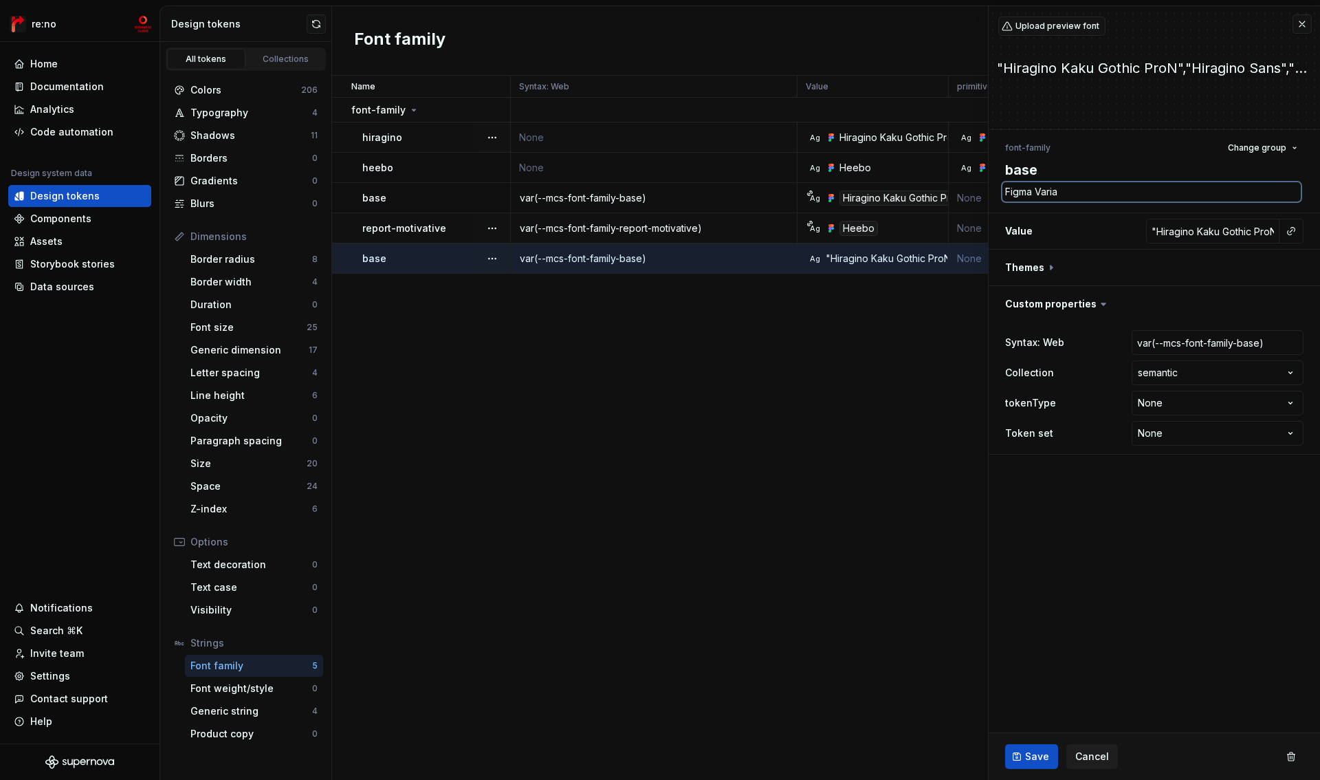
type textarea "*"
type textarea "Figma Variab"
type textarea "*"
type textarea "Figma Variabl"
type textarea "*"
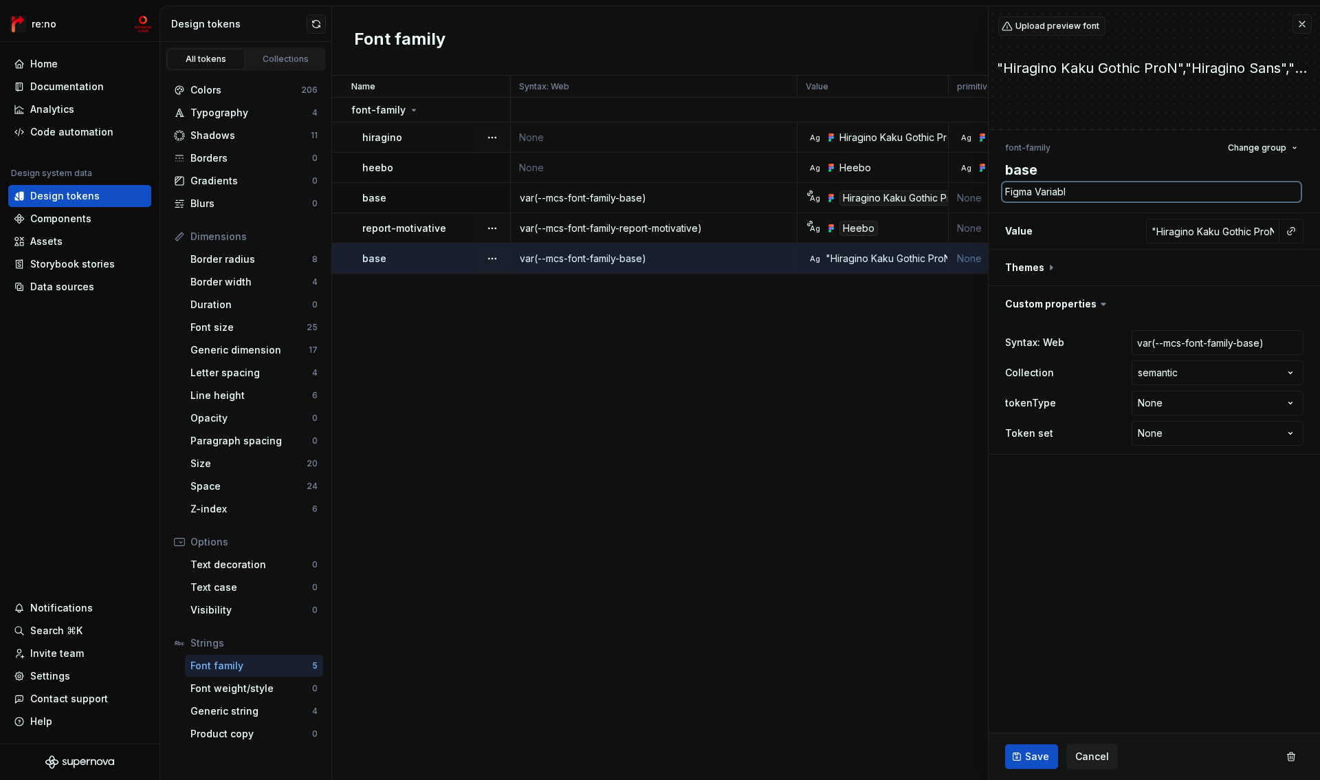
type textarea "Figma Variable"
type textarea "*"
type textarea "Figma Variables"
type textarea "*"
type textarea "Figma Variablesを"
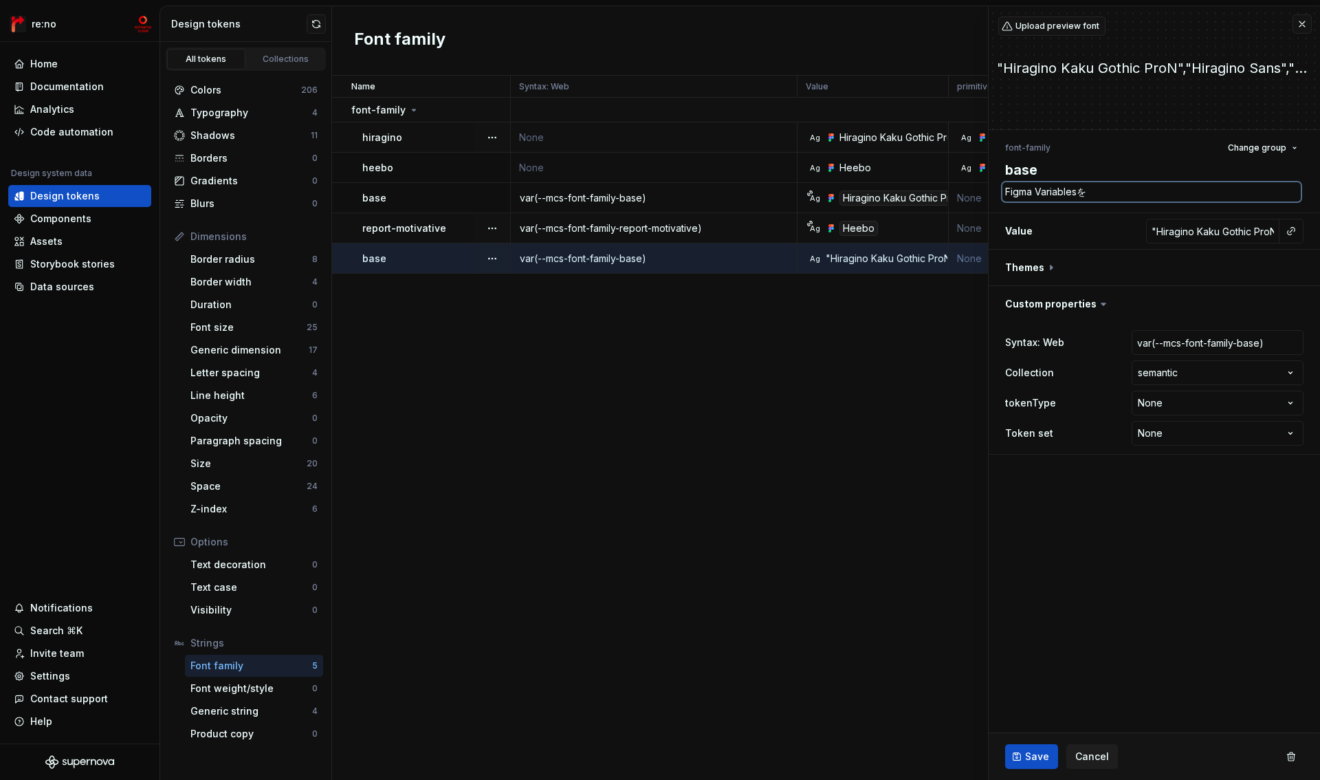
type textarea "*"
type textarea "Figma Variablesをう"
type textarea "*"
type textarea "Figma Variablesをうｗ"
type textarea "*"
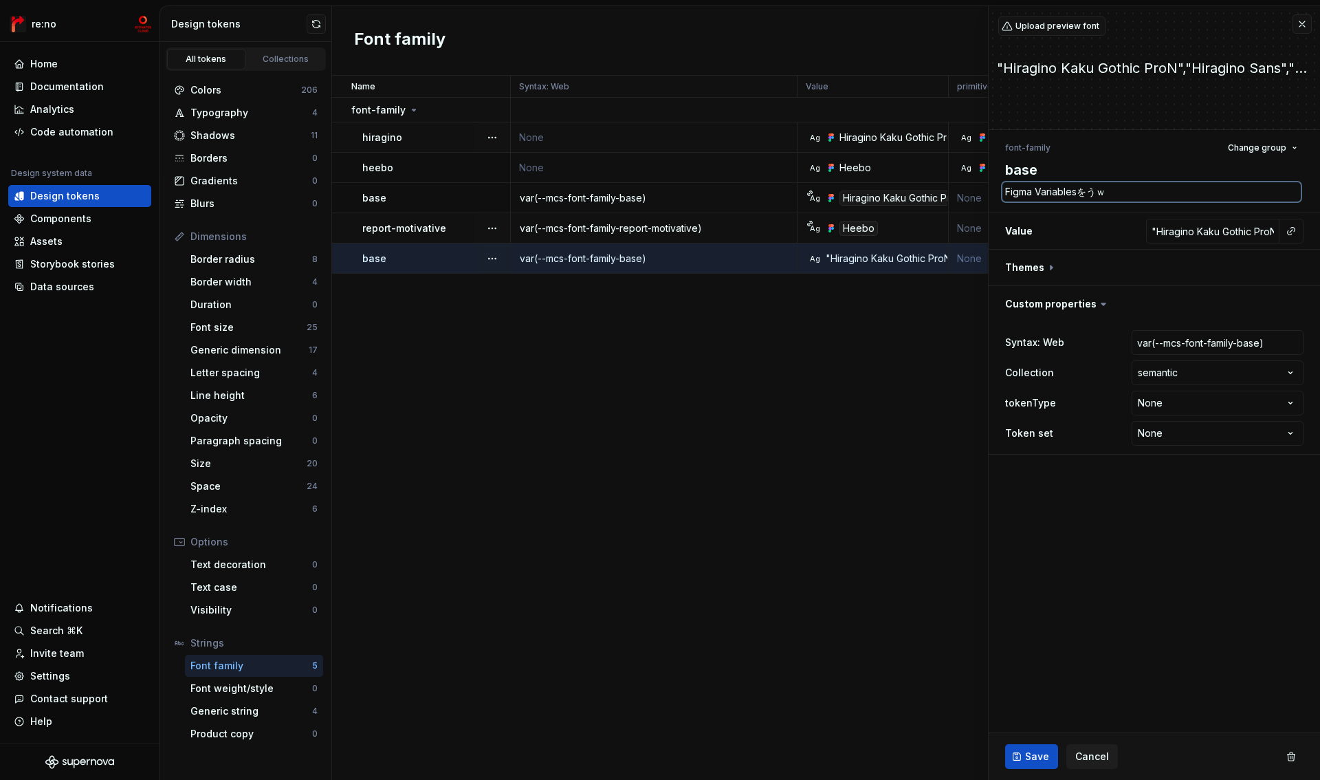
type textarea "Figma Variablesをうわ"
type textarea "*"
type textarea "Figma Variablesをうわｇ"
type textarea "*"
type textarea "Figma Variablesをうわが"
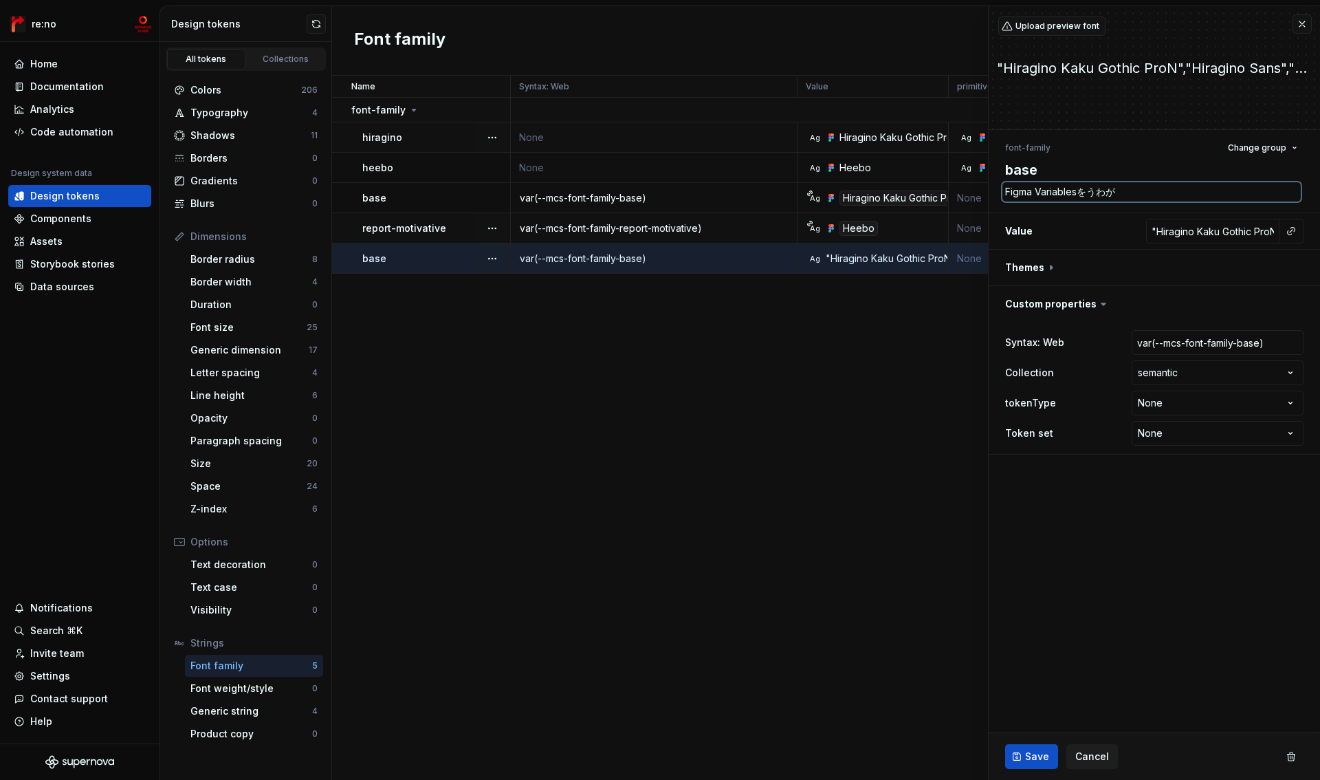
type textarea "*"
type textarea "Figma Variablesをうわがｋ"
type textarea "*"
type textarea "Figma Variablesをうわがき"
type textarea "*"
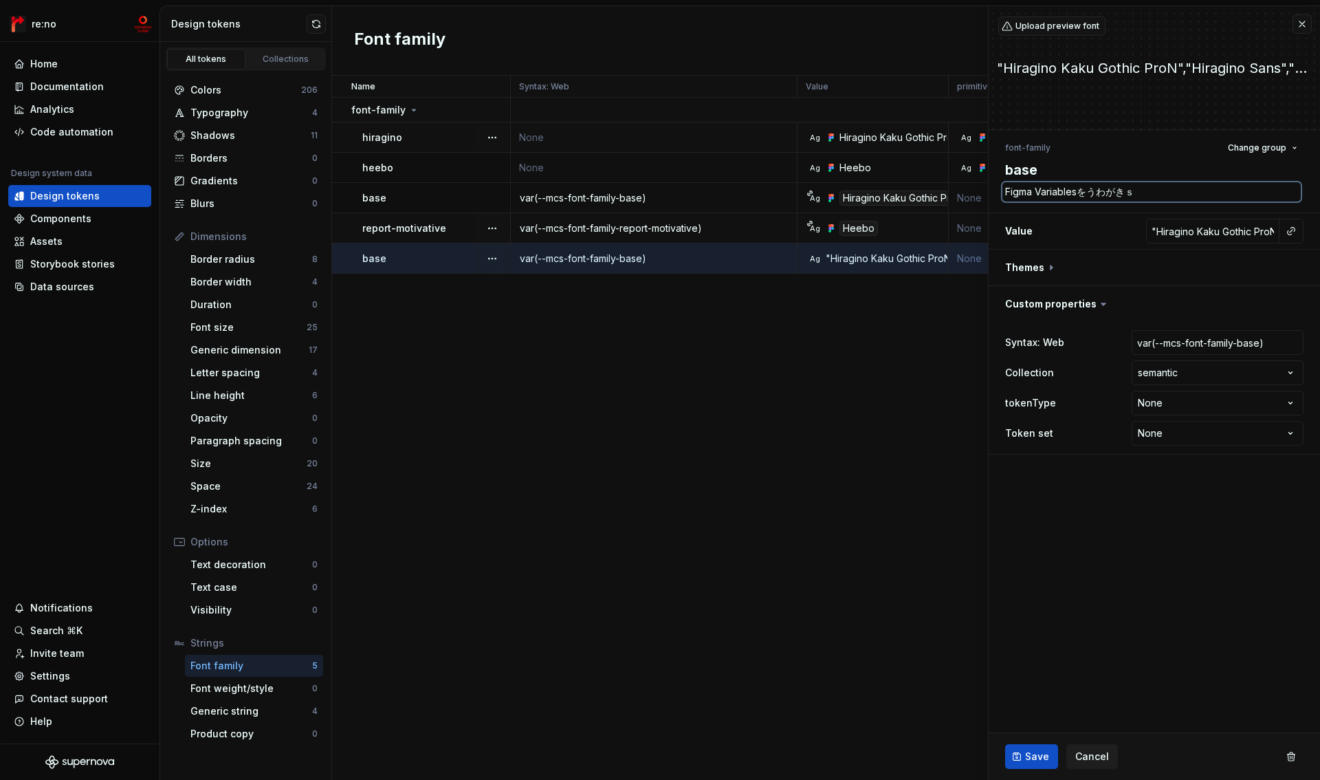
type textarea "Figma Variablesをうわがきす"
type textarea "*"
type textarea "Figma Variablesをうわがきすｒ"
type textarea "*"
type textarea "Figma Variablesをうわがきする"
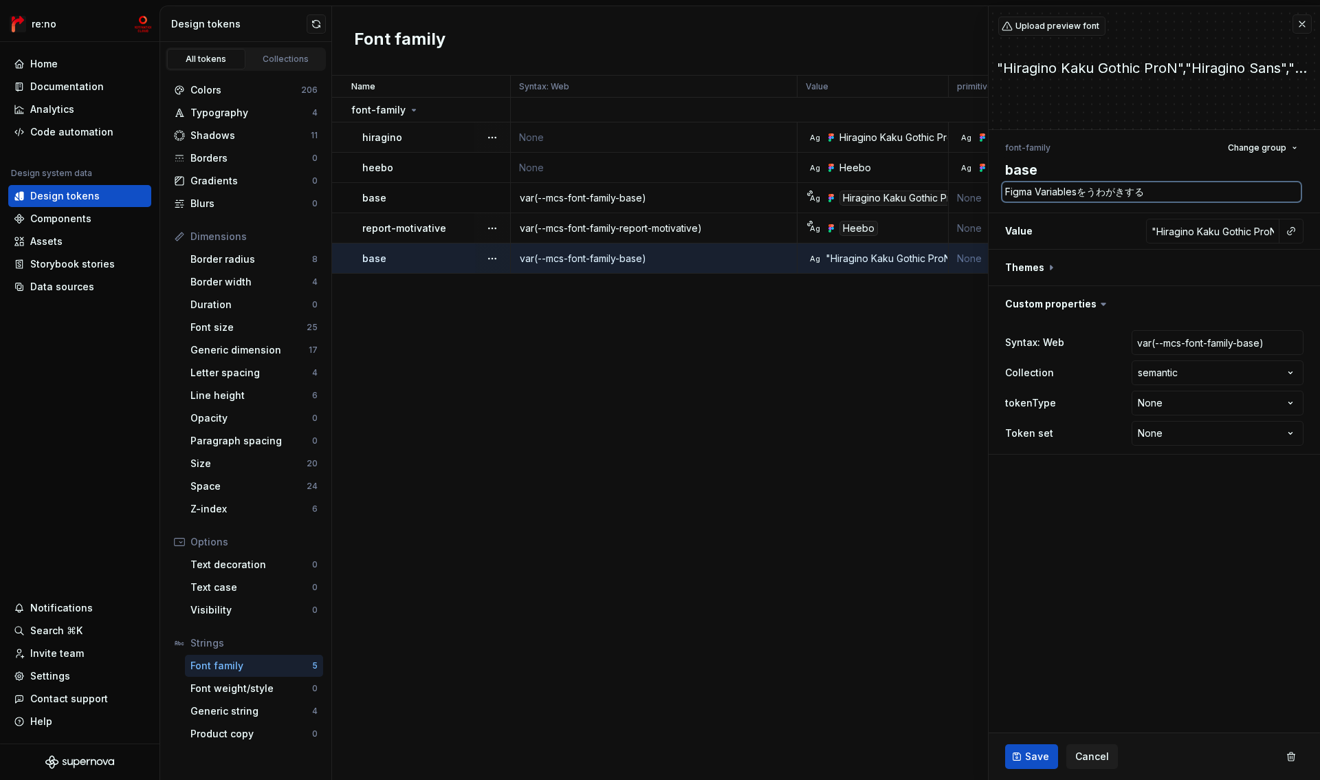
type textarea "*"
type textarea "Figma Variablesを上書きする"
type textarea "*"
type textarea "Figma Variablesｄを上書きする"
type textarea "*"
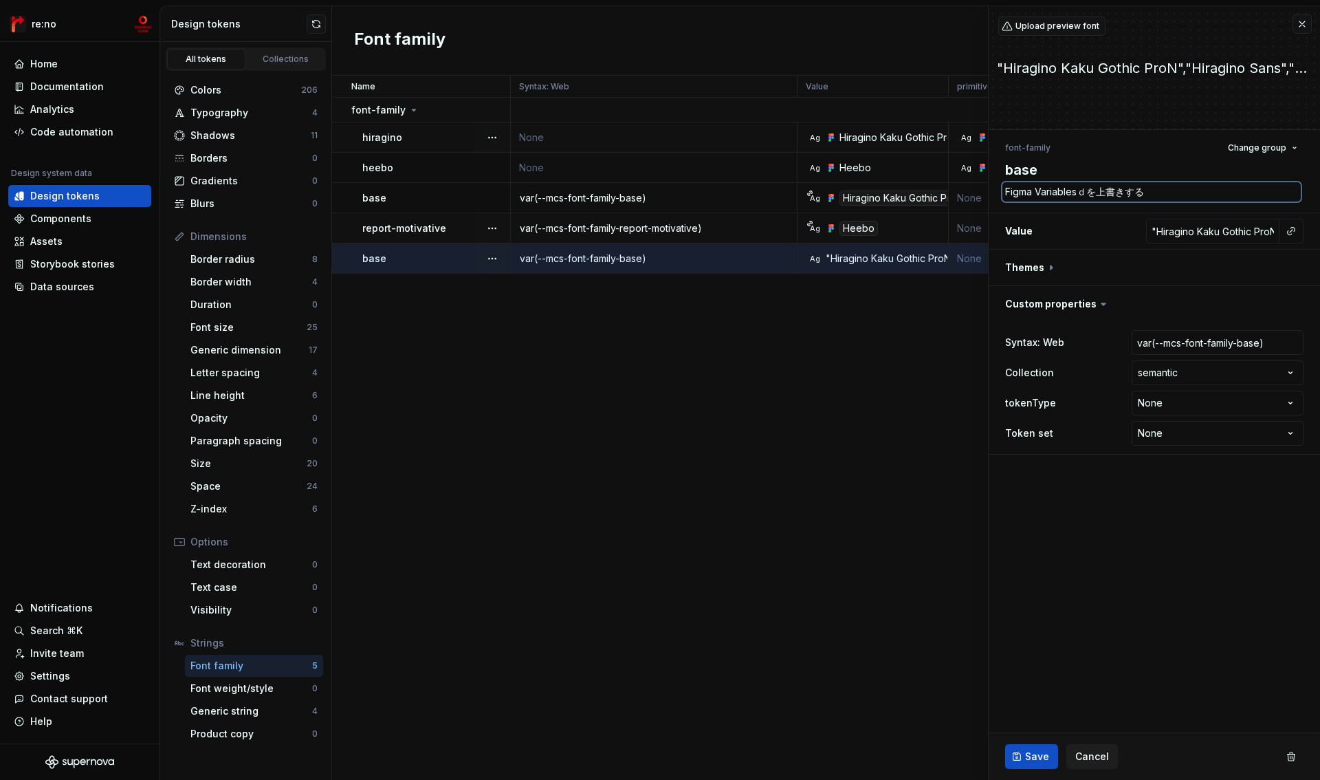
type textarea "Figma Variablesだを上書きする"
type textarea "*"
type textarea "Figma Variablesだｔを上書きする"
type textarea "*"
type textarea "Figma Variablesだとを上書きする"
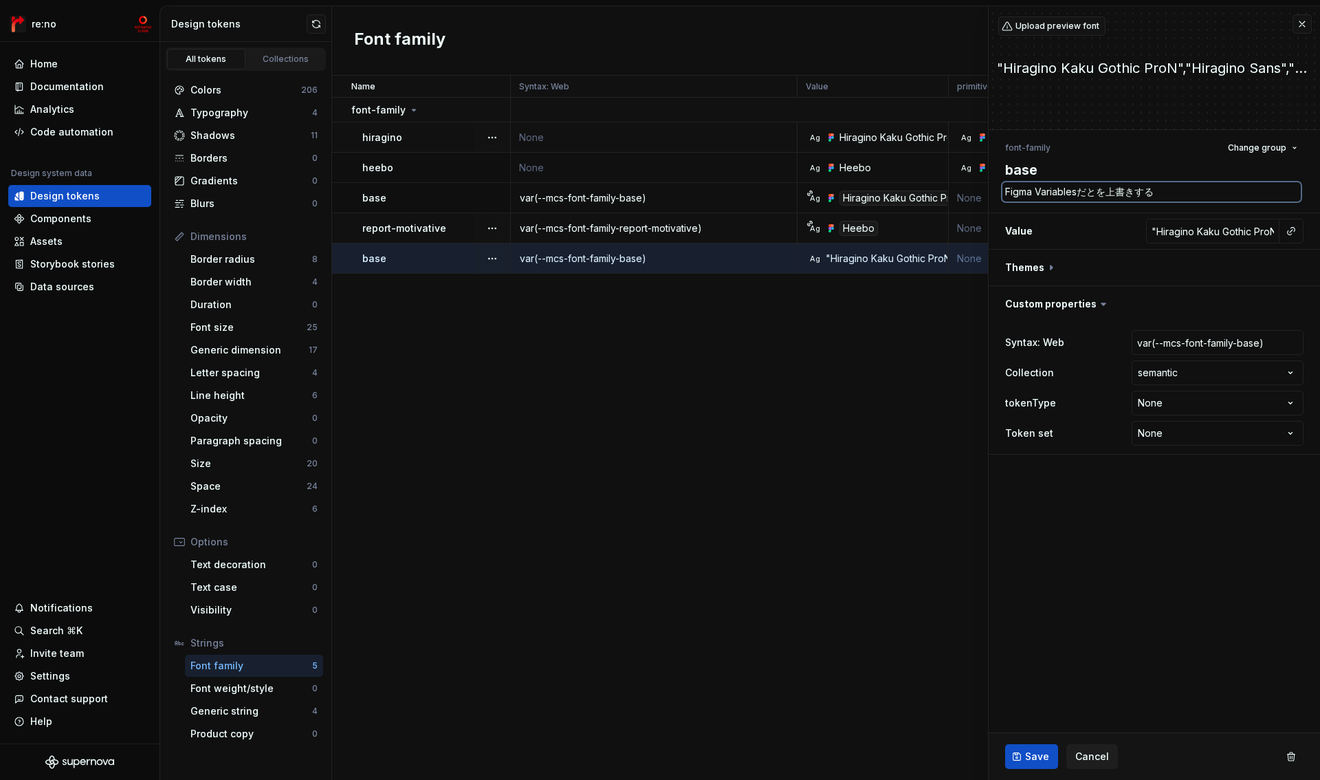
type textarea "*"
type textarea "Figma Variablesだとfを上書きする"
type textarea "*"
type textarea "Figma Variablesだとfaを上書きする"
type textarea "*"
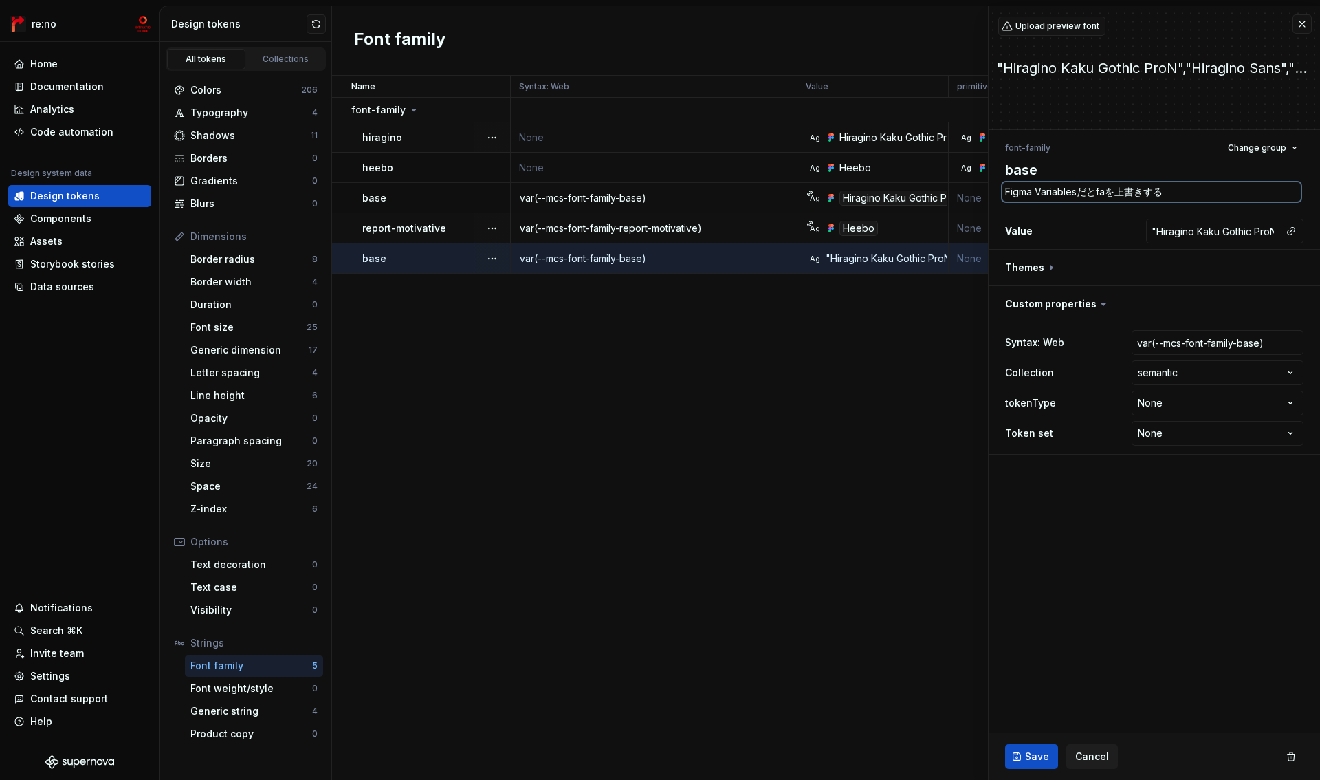
type textarea "Figma Variablesだとfalを上書きする"
type textarea "*"
type textarea "Figma Variablesだとfallを上書きする"
type textarea "*"
type textarea "Figma Variablesだとfallbを上書きする"
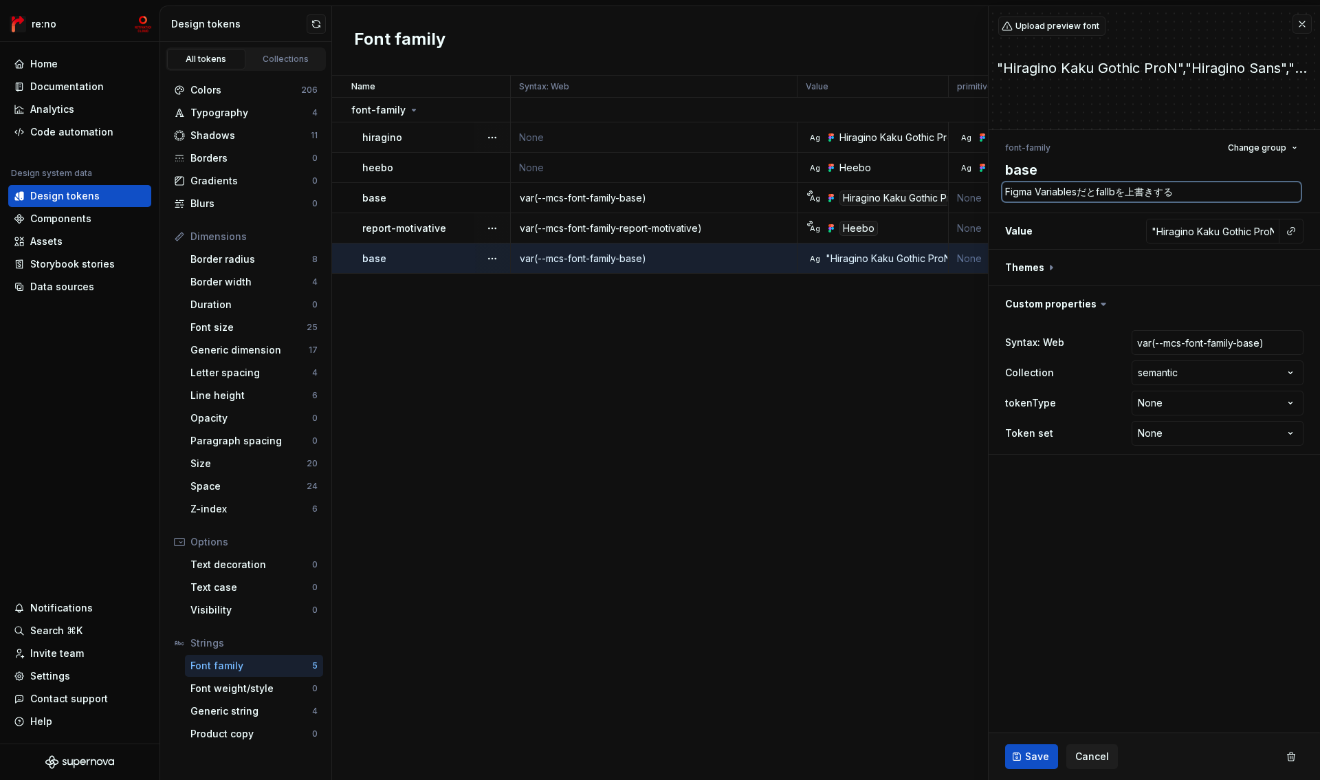
type textarea "*"
type textarea "Figma Variablesだとfallbkを上書きする"
type textarea "*"
type textarea "Figma Variablesだとfallbkaを上書きする"
type textarea "*"
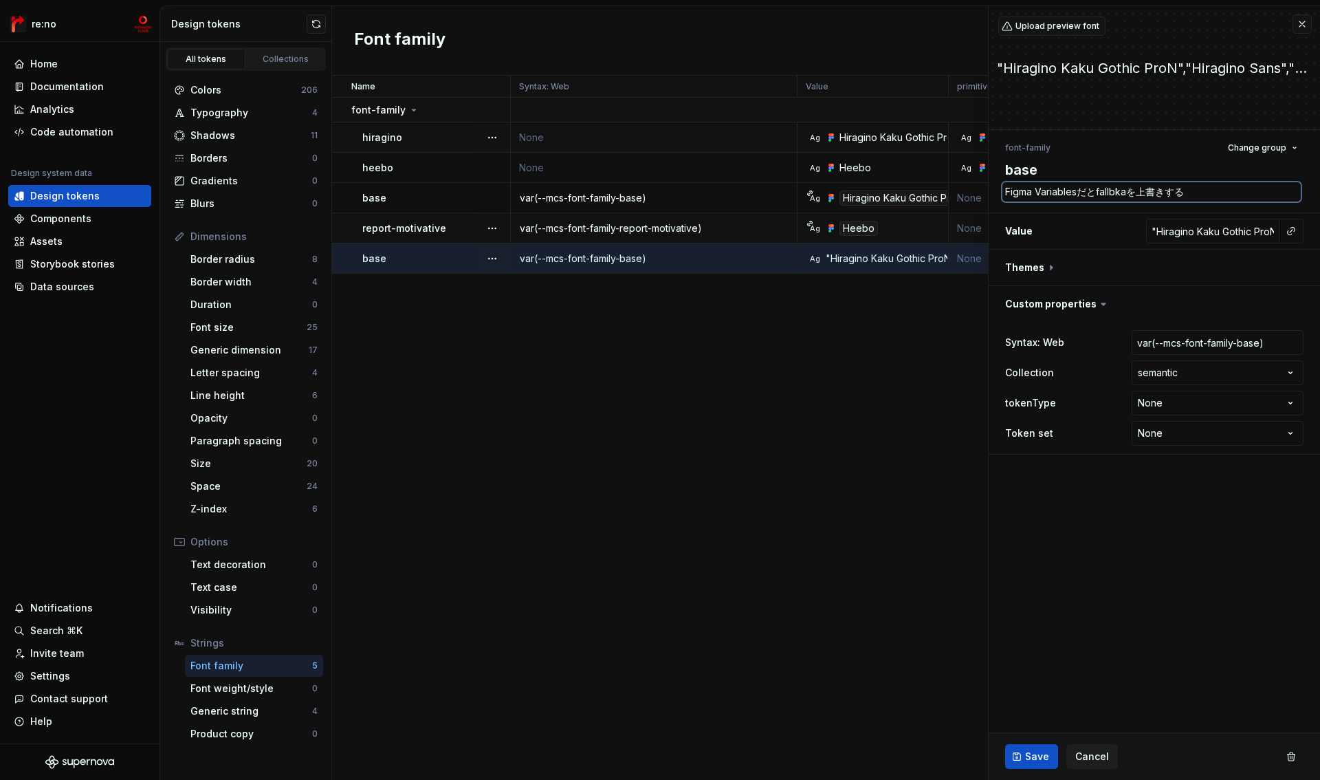
type textarea "Figma Variablesだとfallbkを上書きする"
type textarea "*"
type textarea "Figma Variablesだとfallbを上書きする"
type textarea "*"
type textarea "Figma Variablesだとfallbaを上書きする"
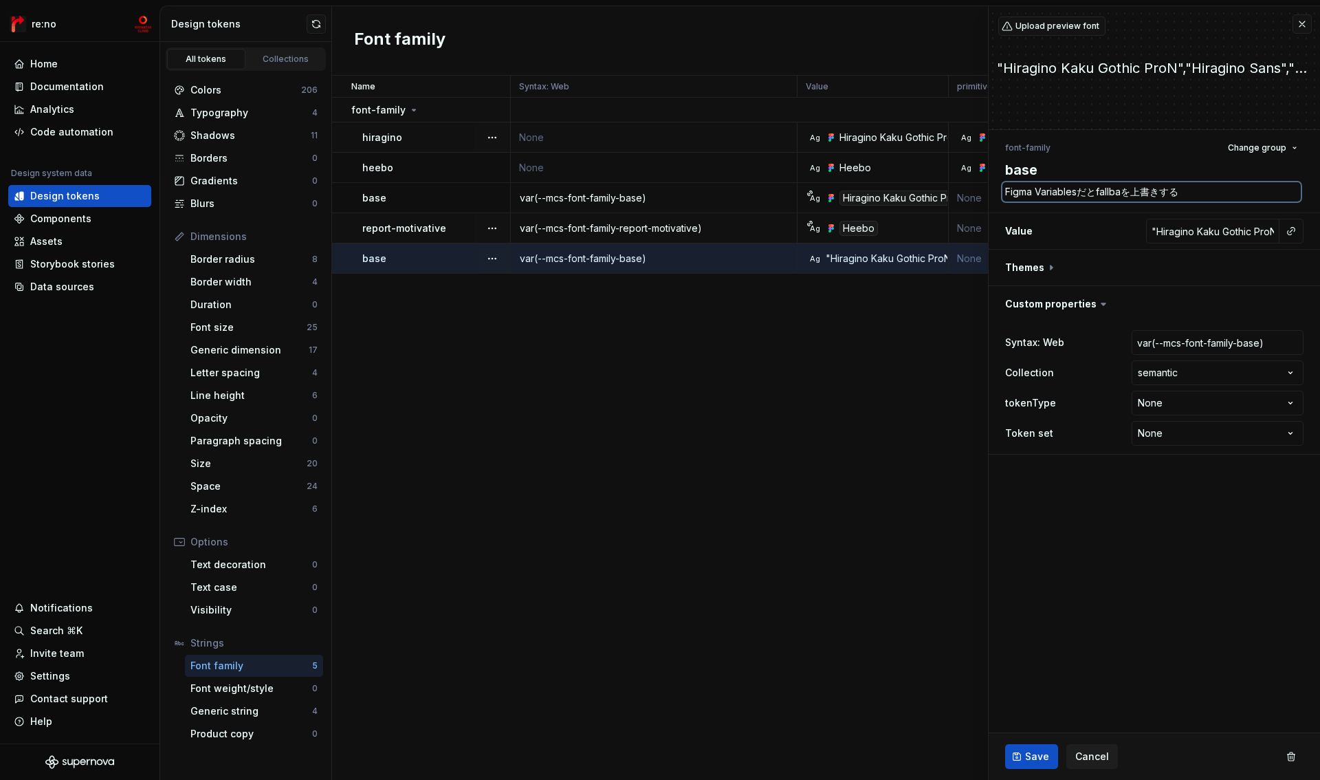
type textarea "*"
type textarea "Figma Variablesだとfallbacを上書きする"
type textarea "*"
type textarea "Figma Variablesだとfallbackを上書きする"
type textarea "*"
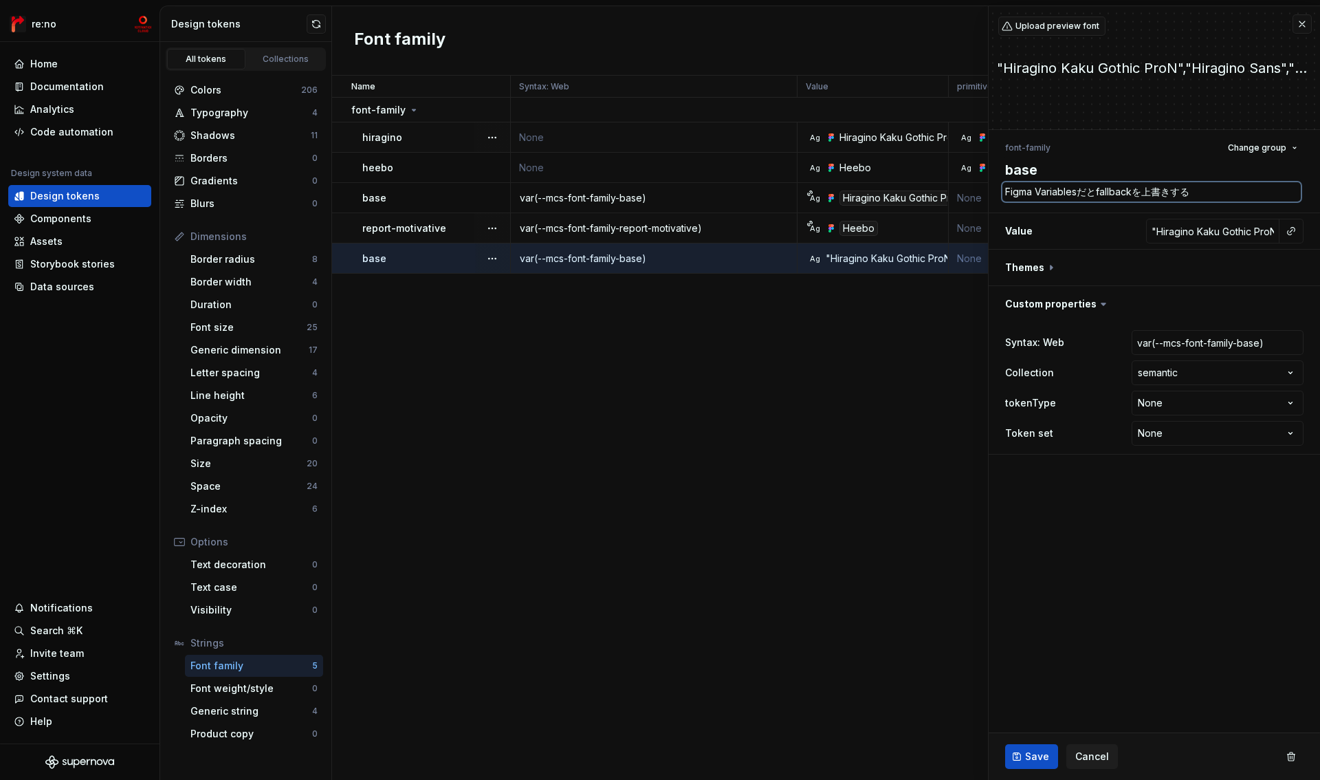
type textarea "Figma Variablesだとfallbackｗを上書きする"
type textarea "*"
type textarea "Figma Variablesだとfallbackをを上書きする"
type textarea "*"
type textarea "Figma Variablesだとfallbackをｓを上書きする"
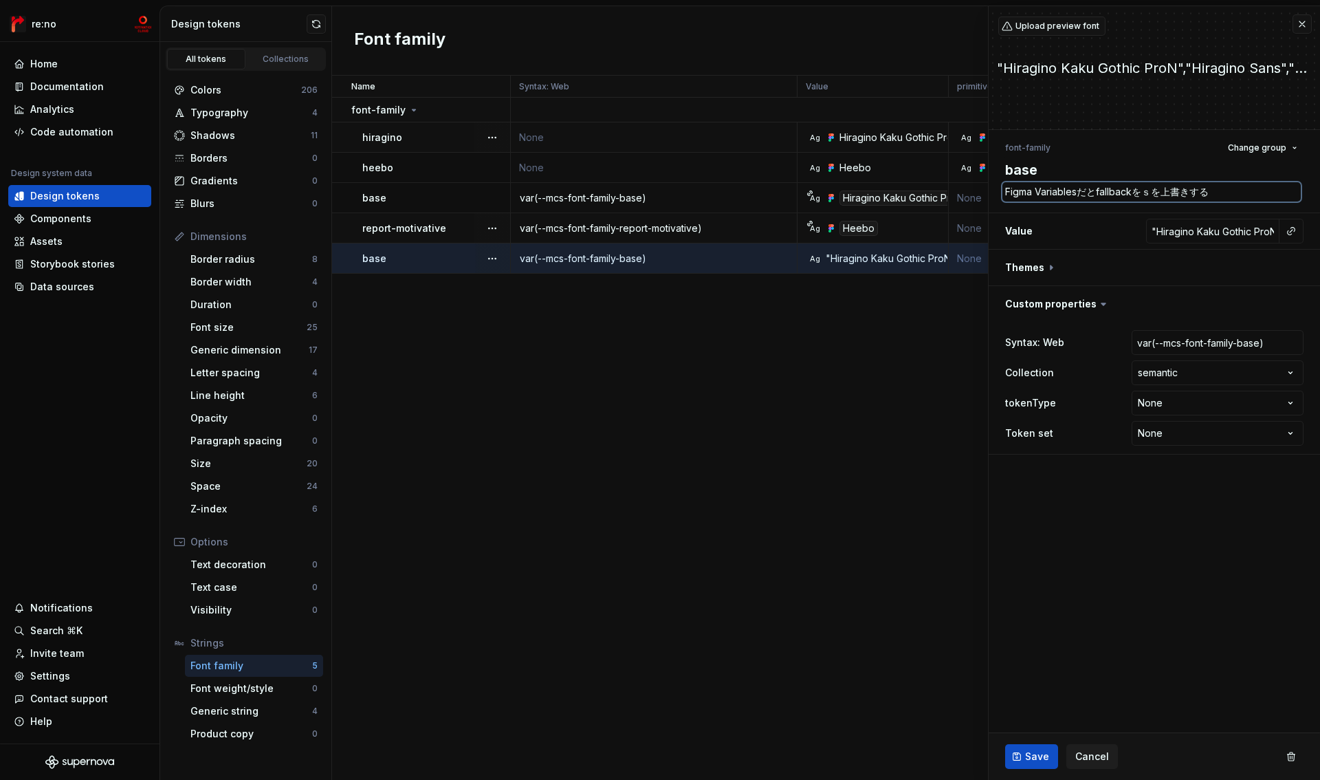
type textarea "*"
type textarea "Figma Variablesだとfallbackをせを上書きする"
type textarea "*"
type textarea "Figma Variablesだとfallbackをせｔを上書きする"
type textarea "*"
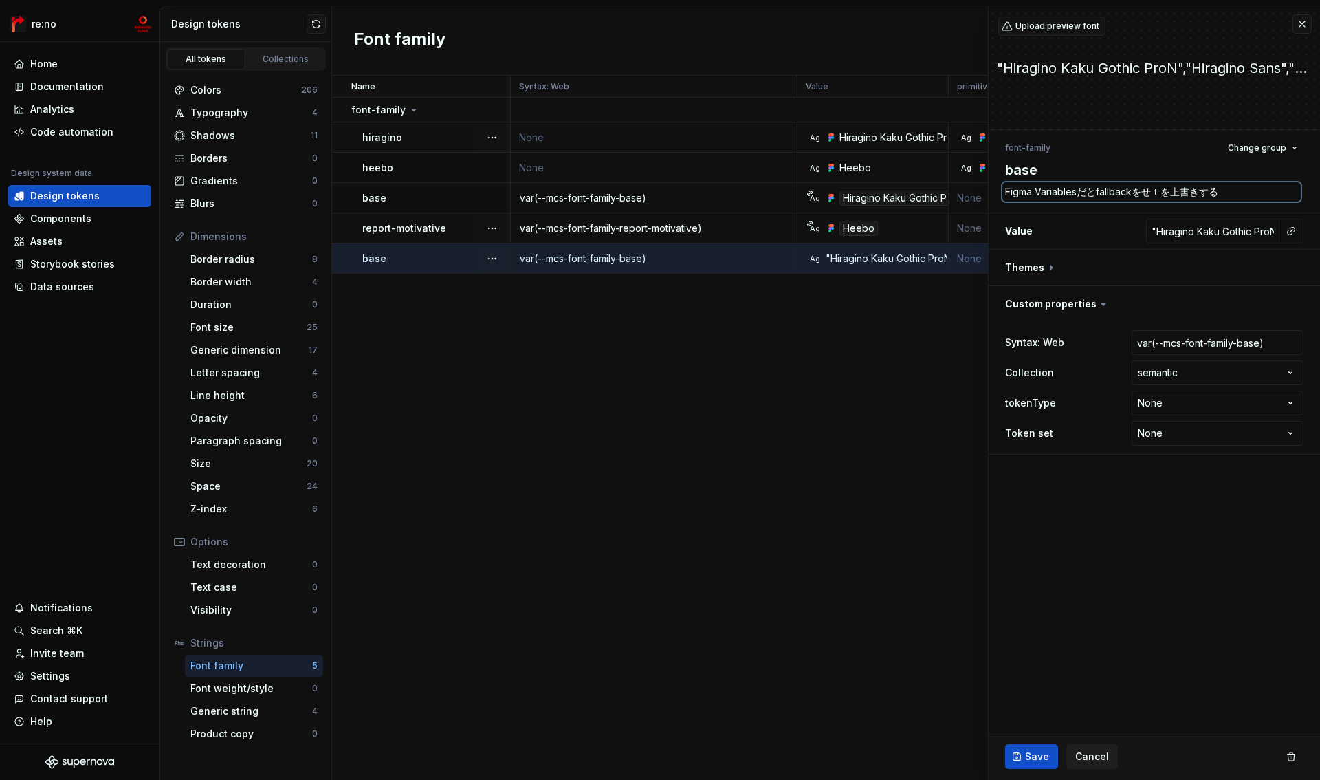
type textarea "Figma Variablesだとfallbackをせｔｔを上書きする"
type textarea "*"
type textarea "Figma Variablesだとfallbackをせっていを上書きする"
type textarea "*"
type textarea "Figma Variablesだとfallbackをせっていｄを上書きする"
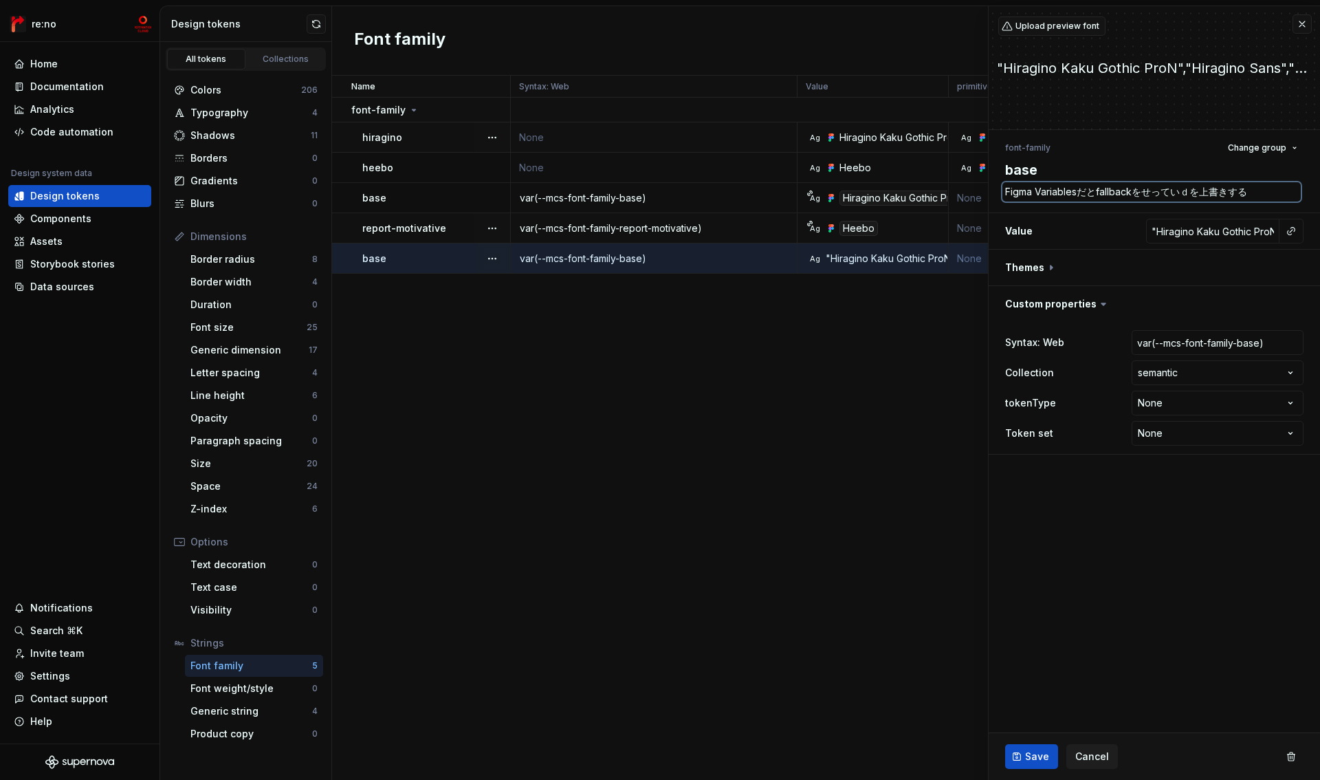
type textarea "*"
type textarea "Figma Variablesだとfallbackをせっていでを上書きする"
type textarea "*"
type textarea "Figma Variablesだとfallbackをせっていでｋを上書きする"
type textarea "*"
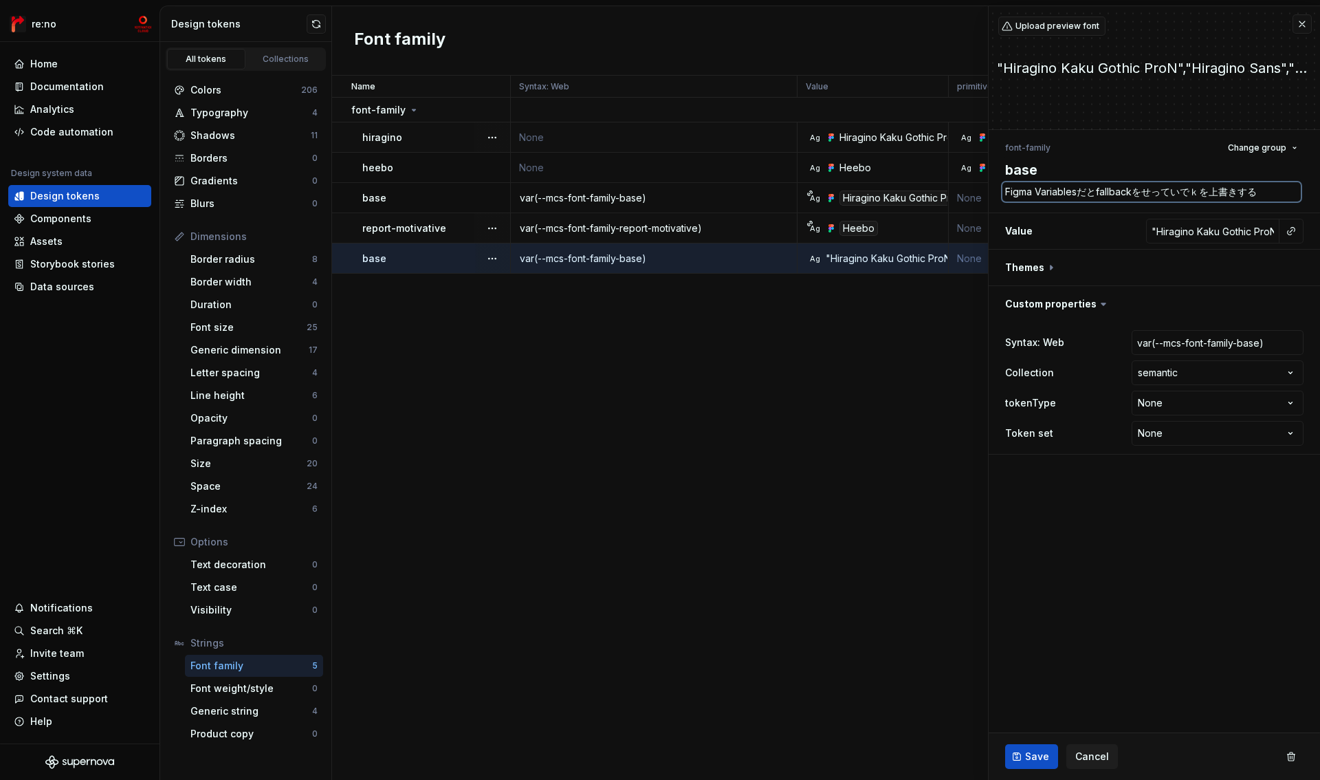
type textarea "Figma Variablesだとfallbackをせっていできを上書きする"
type textarea "*"
type textarea "Figma Variablesだとfallbackをせっていできなを上書きする"
type textarea "*"
type textarea "Figma Variablesだとfallbackをせっていできないを上書きする"
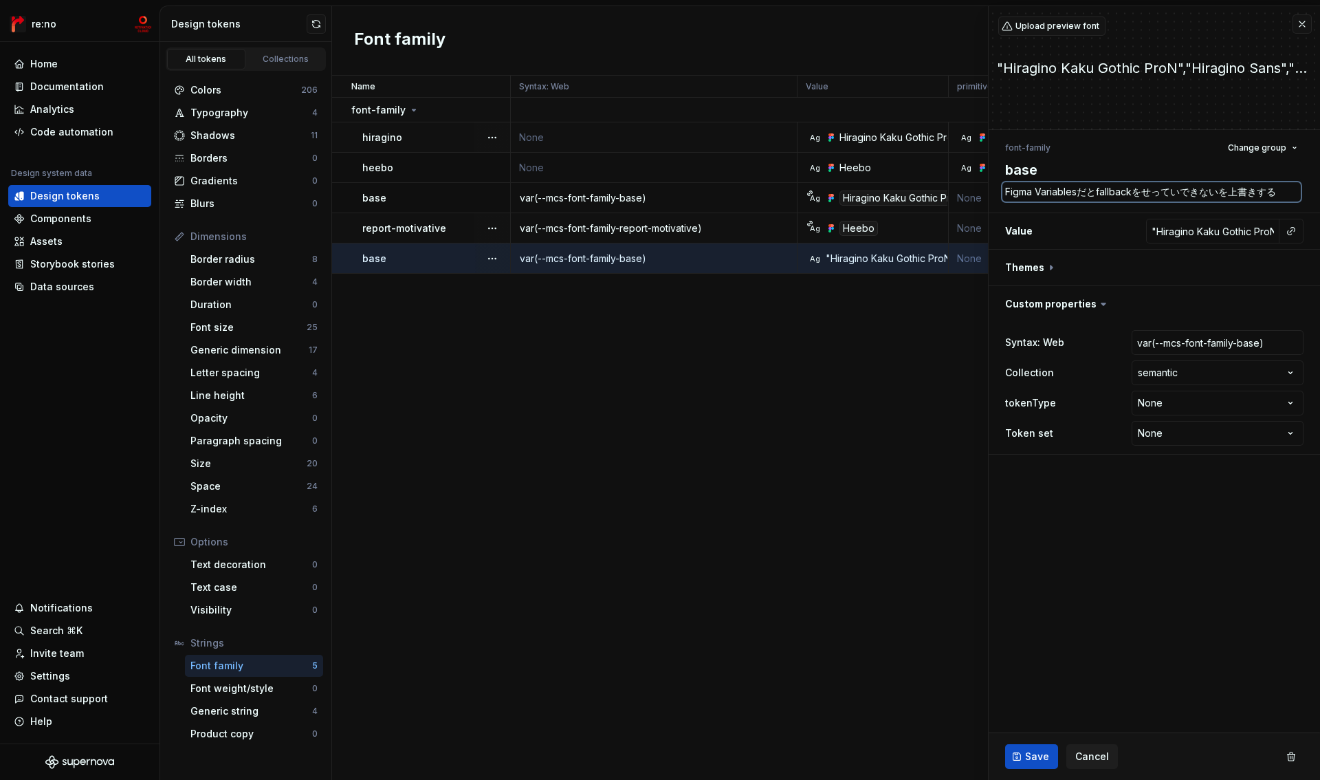
type textarea "*"
type textarea "Figma Variablesだとfallbackをせっていできないｎを上書きする"
type textarea "*"
type textarea "Figma Variablesだとfallbackをせっていできないのを上書きする"
type textarea "*"
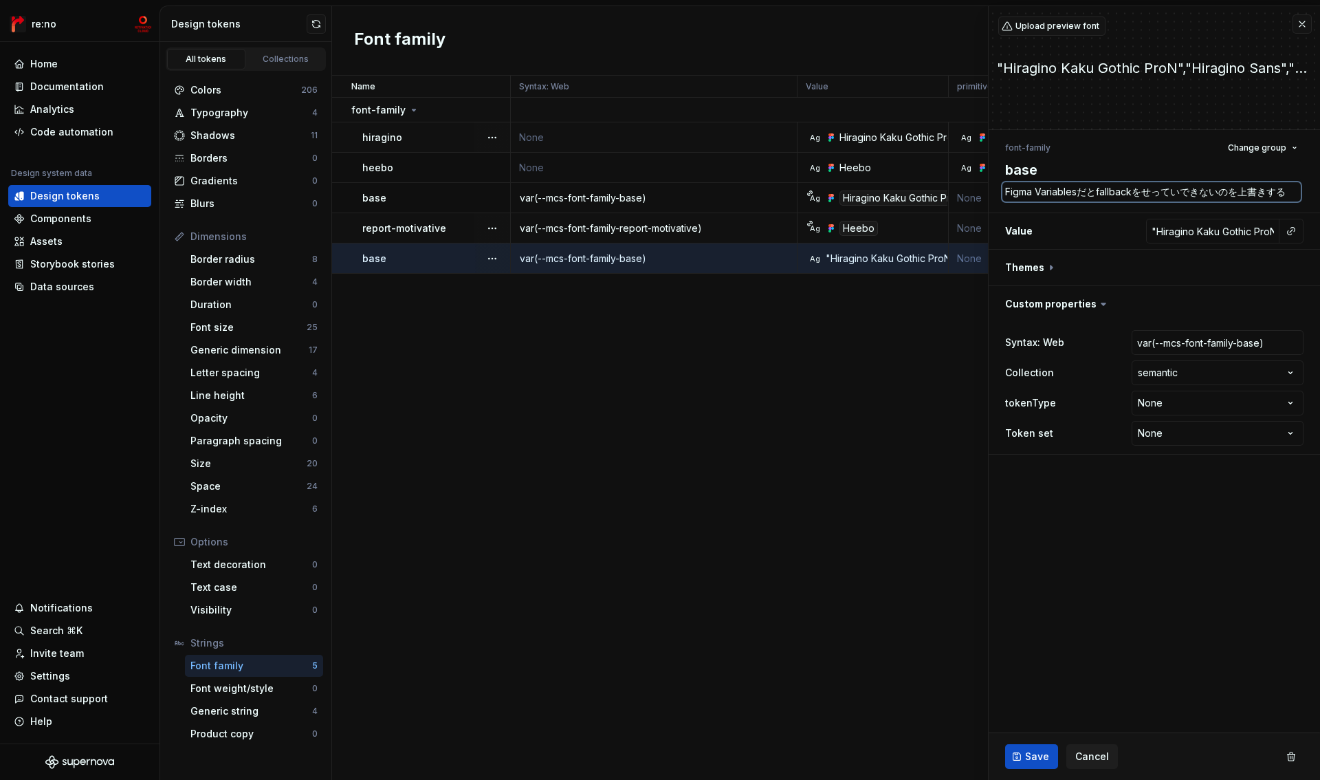
type textarea "Figma Variablesだとfallbackをせっていできないのｄを上書きする"
type textarea "*"
type textarea "Figma Variablesだとfallbackをせっていできないのでを上書きする"
type textarea "*"
type textarea "Figma Variablesだとfallbackを設定できないのでを上書きする"
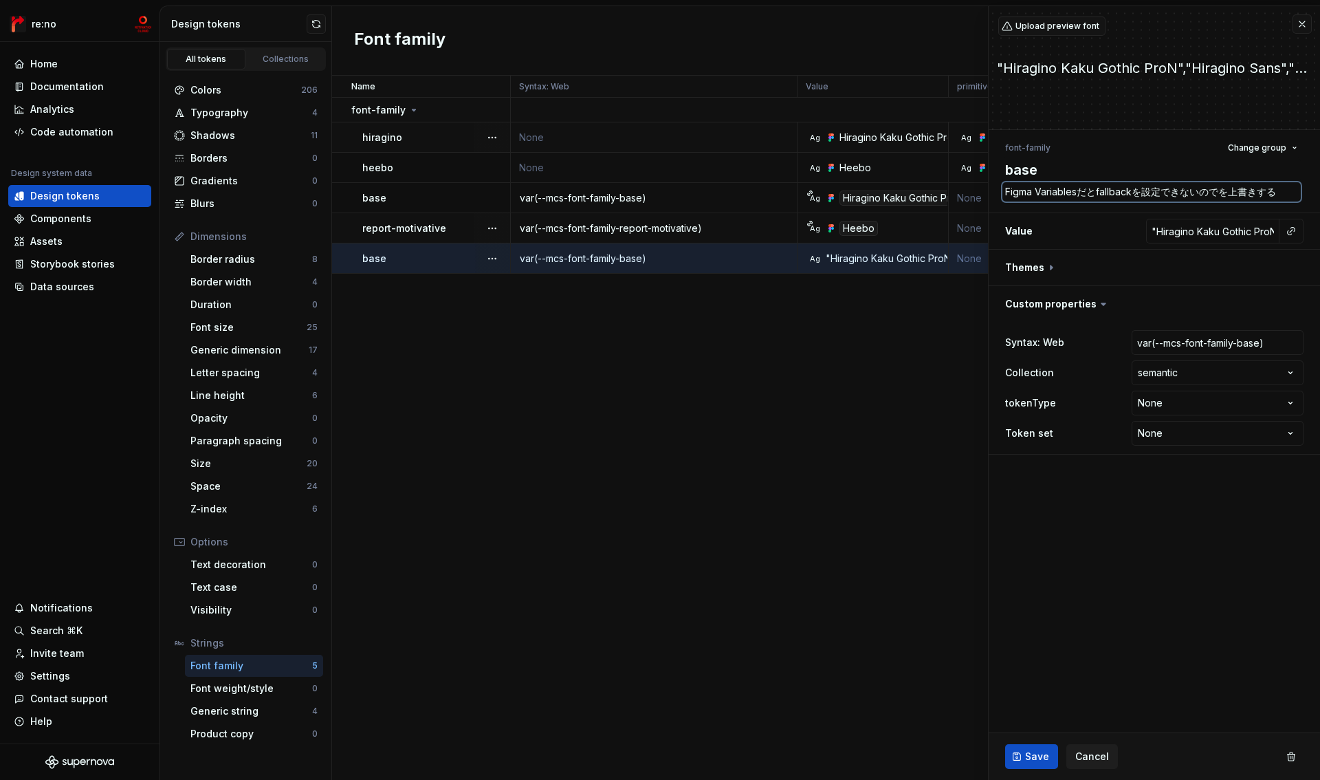
type textarea "*"
type textarea "Figma Variablesだとfallbackを設定できないので上書きする"
click at [1094, 571] on fieldset "**********" at bounding box center [1154, 392] width 331 height 773
click at [1043, 755] on span "Save" at bounding box center [1037, 756] width 24 height 14
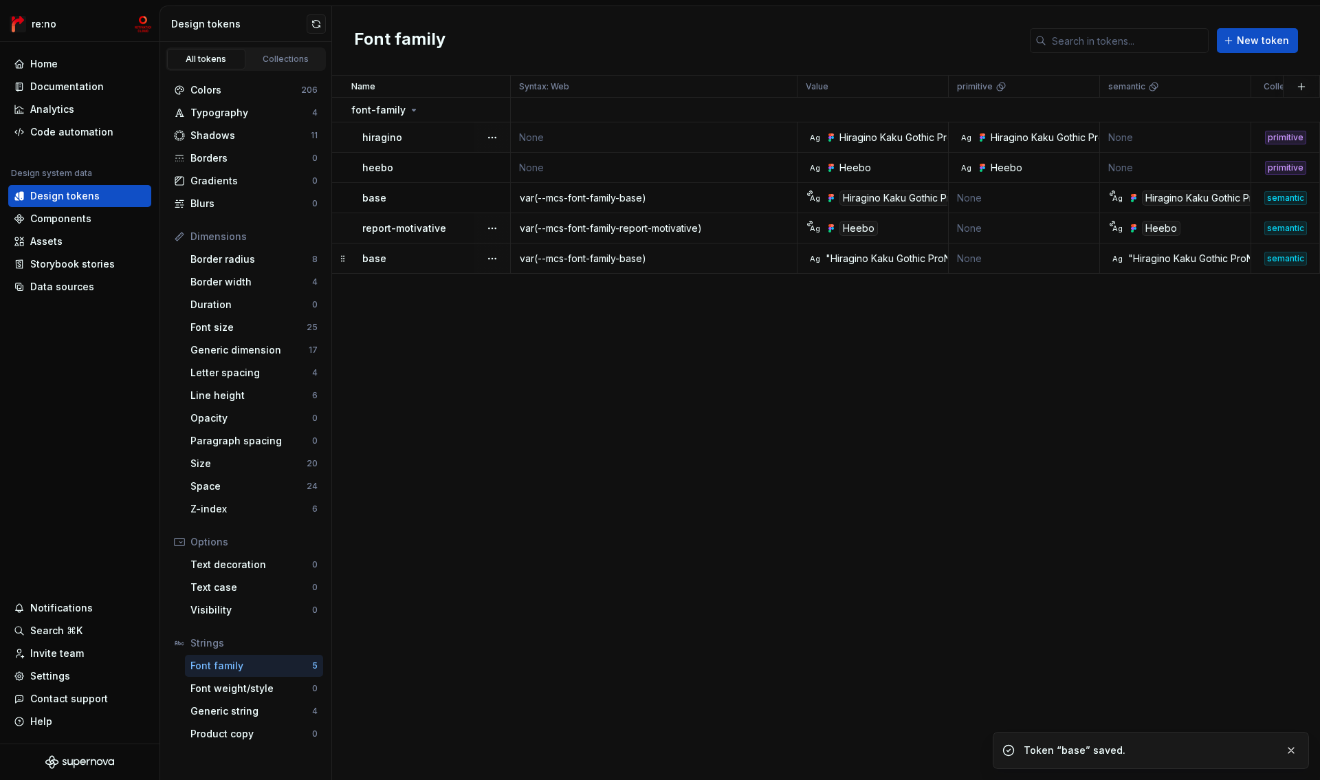
click at [416, 262] on div "base" at bounding box center [435, 259] width 147 height 14
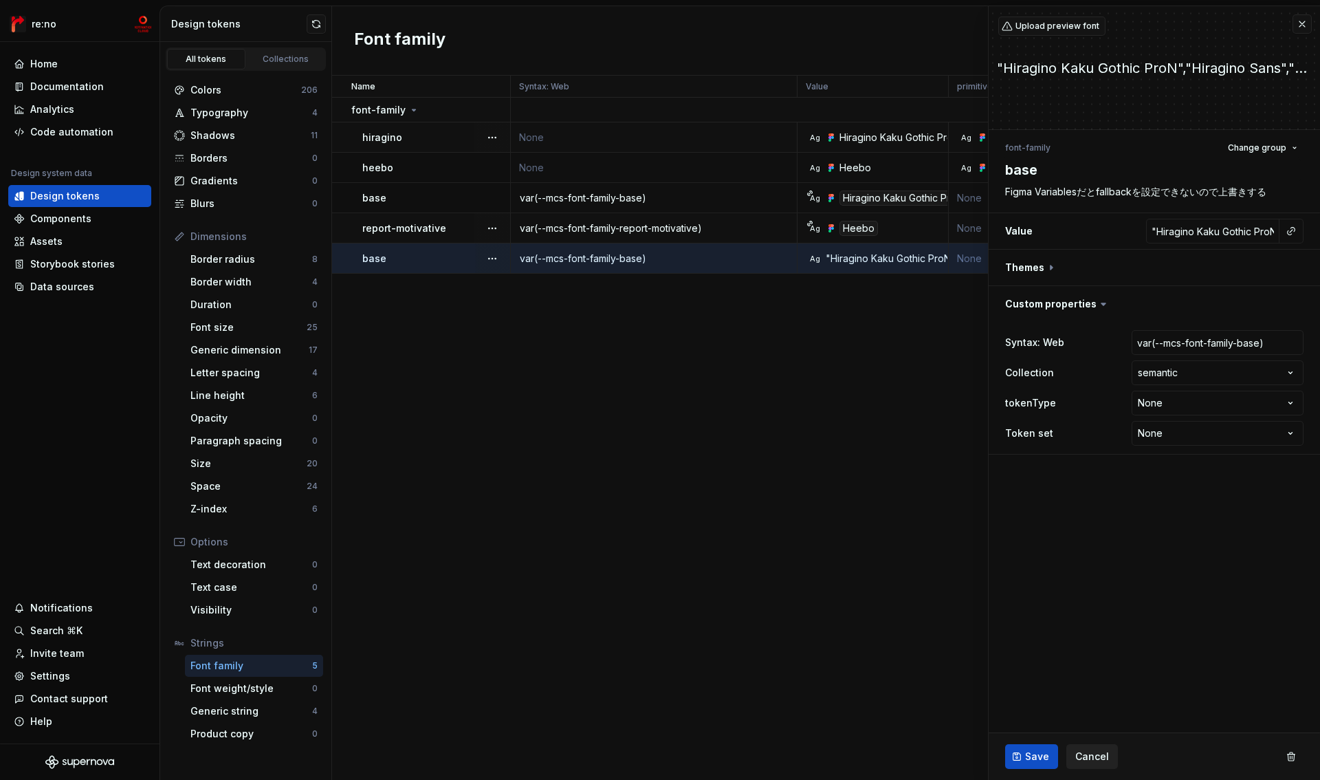
click at [1078, 758] on span "Cancel" at bounding box center [1092, 756] width 34 height 14
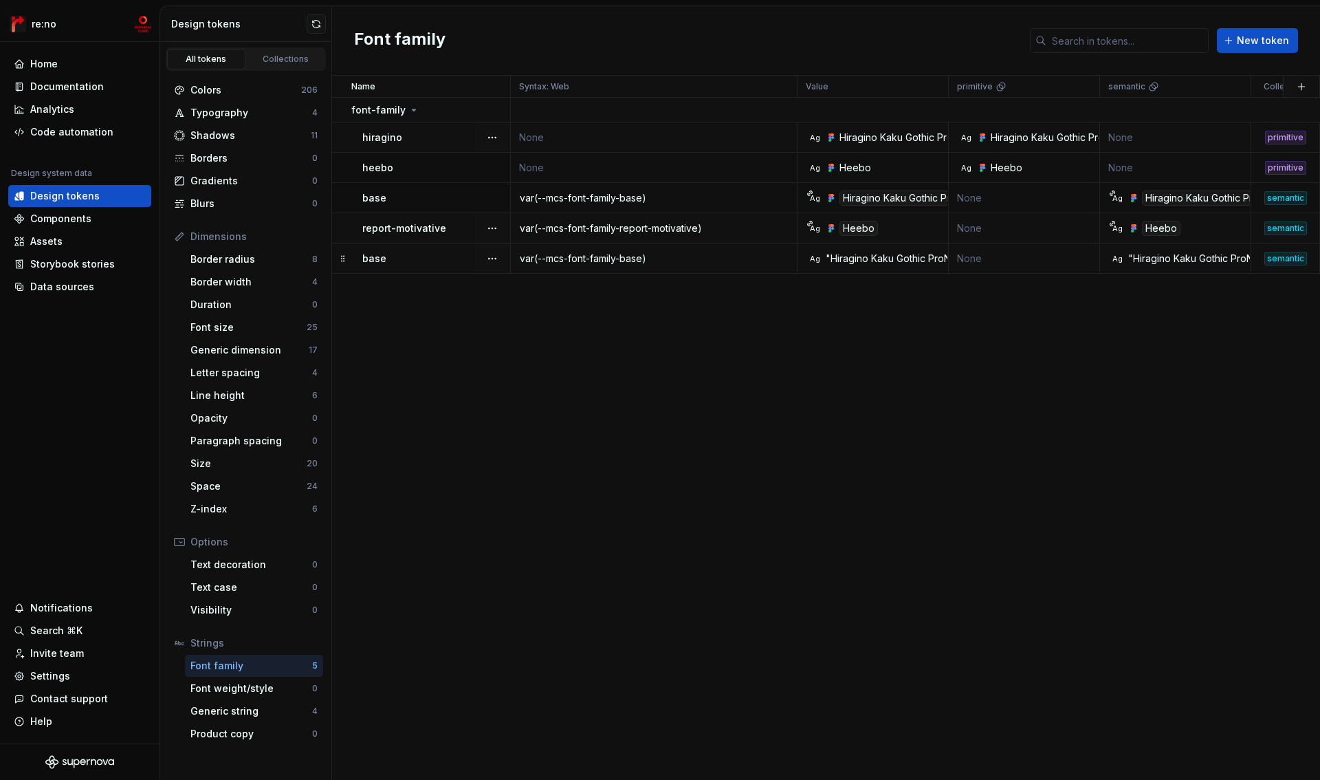
click at [392, 258] on div "base" at bounding box center [435, 259] width 147 height 14
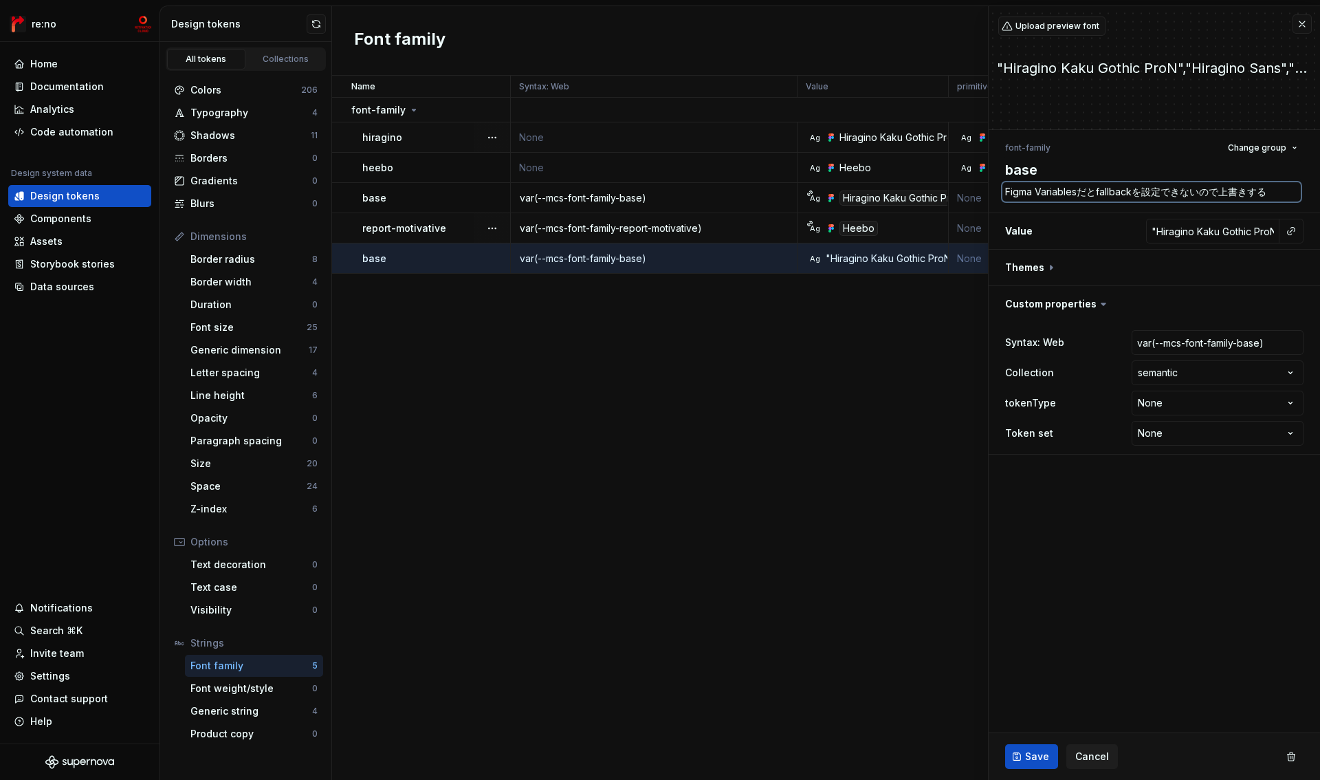
click at [1079, 195] on textarea "Figma Variablesだとfallbackを設定できないので上書きする" at bounding box center [1151, 191] width 298 height 19
type textarea "*"
type textarea "Figma Variablesだとfallbackを設定できないので上書きｓ"
type textarea "*"
type textarea "Figma Variablesだとfallbackを設定できないので上書きせ"
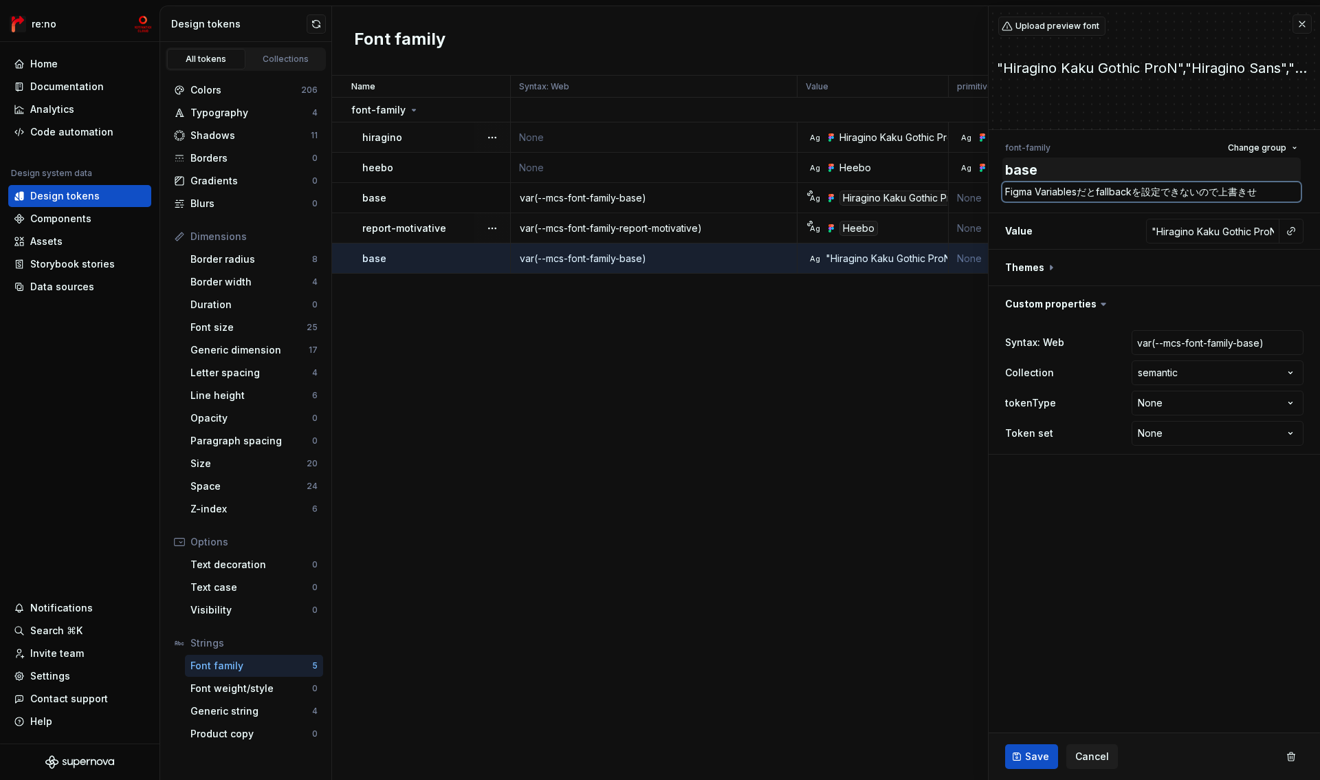
type textarea "*"
type textarea "Figma Variablesだとfallbackを設定できないので上書きせい"
type textarea "*"
type textarea "Figma Variablesだとfallbackを設定できないので上書きせ"
type textarea "*"
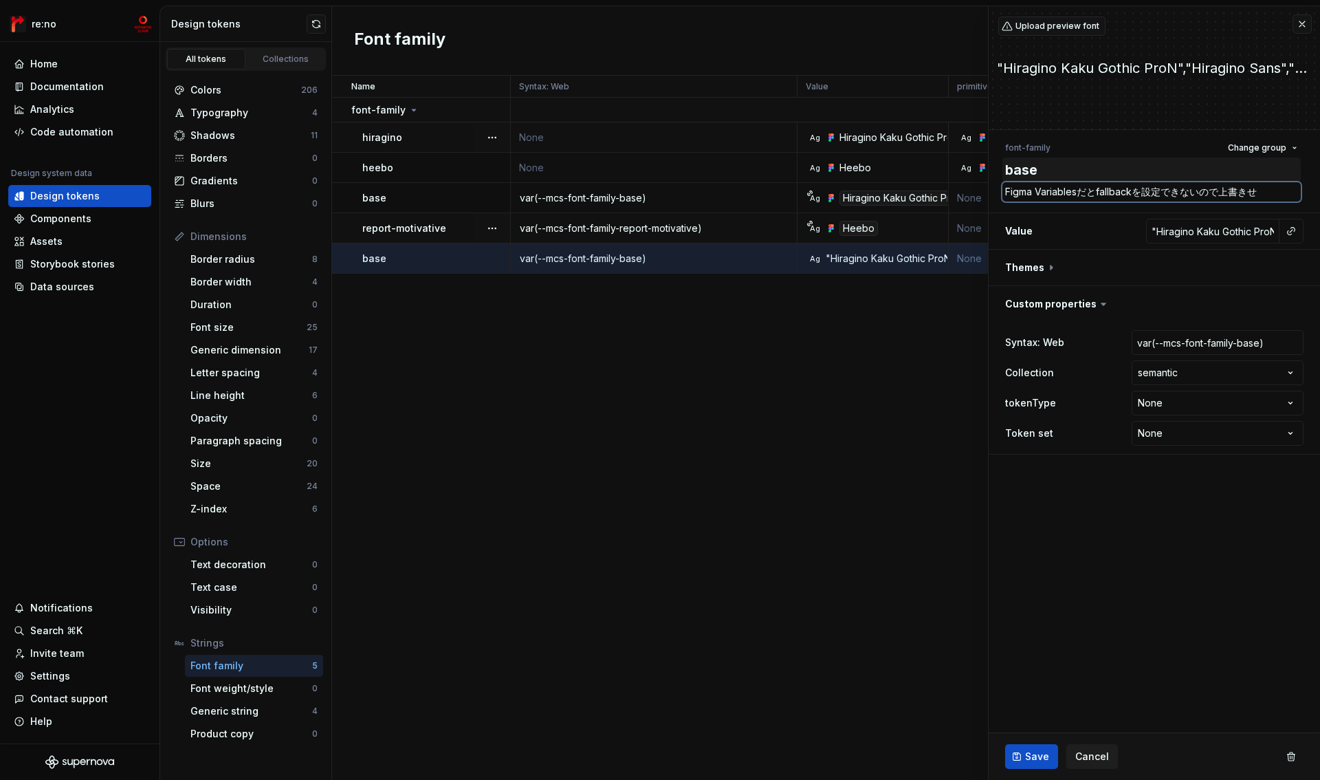
type textarea "Figma Variablesだとfallbackを設定できないので上書き"
type textarea "*"
type textarea "Figma Variablesだとfallbackを設定できないので上書きｓ"
type textarea "*"
type textarea "Figma Variablesだとfallbackを設定できないので上書きしｔ"
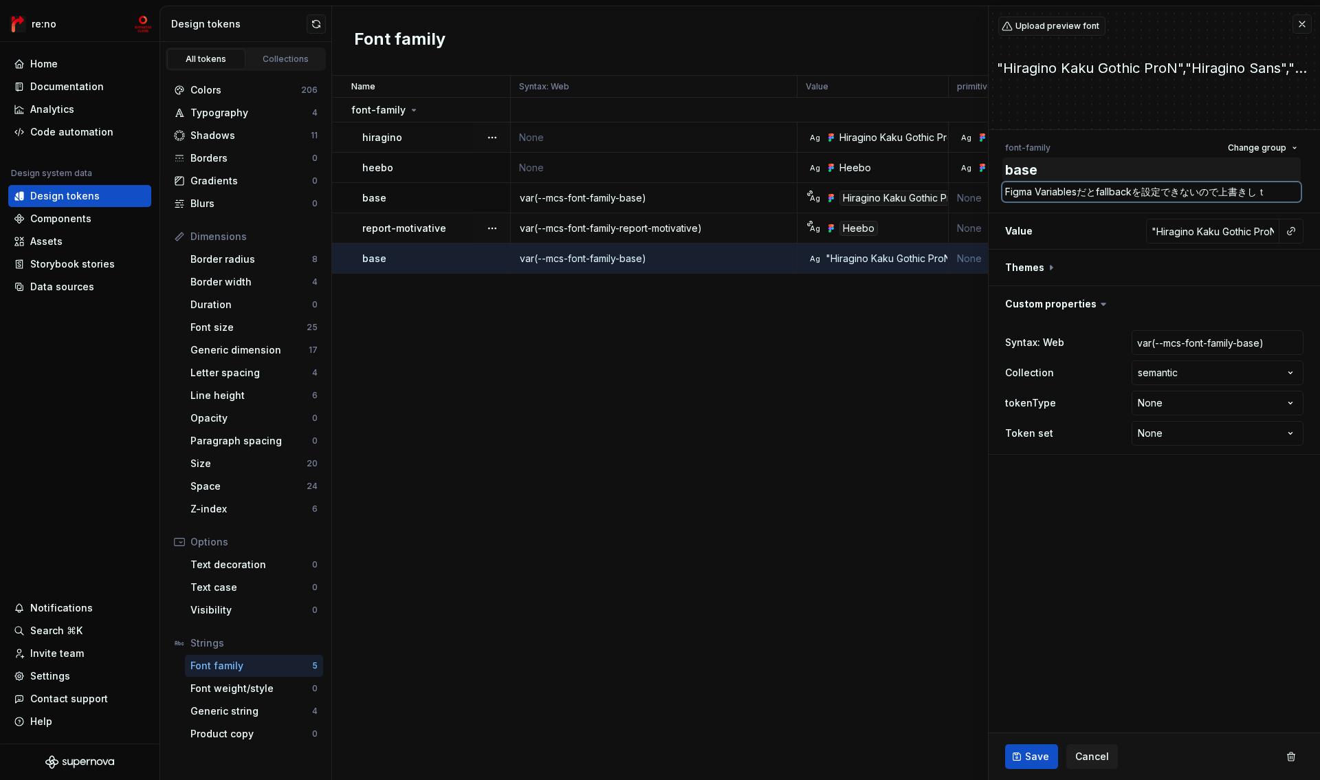
type textarea "*"
type textarea "Figma Variablesだとfallbackを設定できないので上書きして"
click at [1035, 751] on span "Save" at bounding box center [1037, 756] width 24 height 14
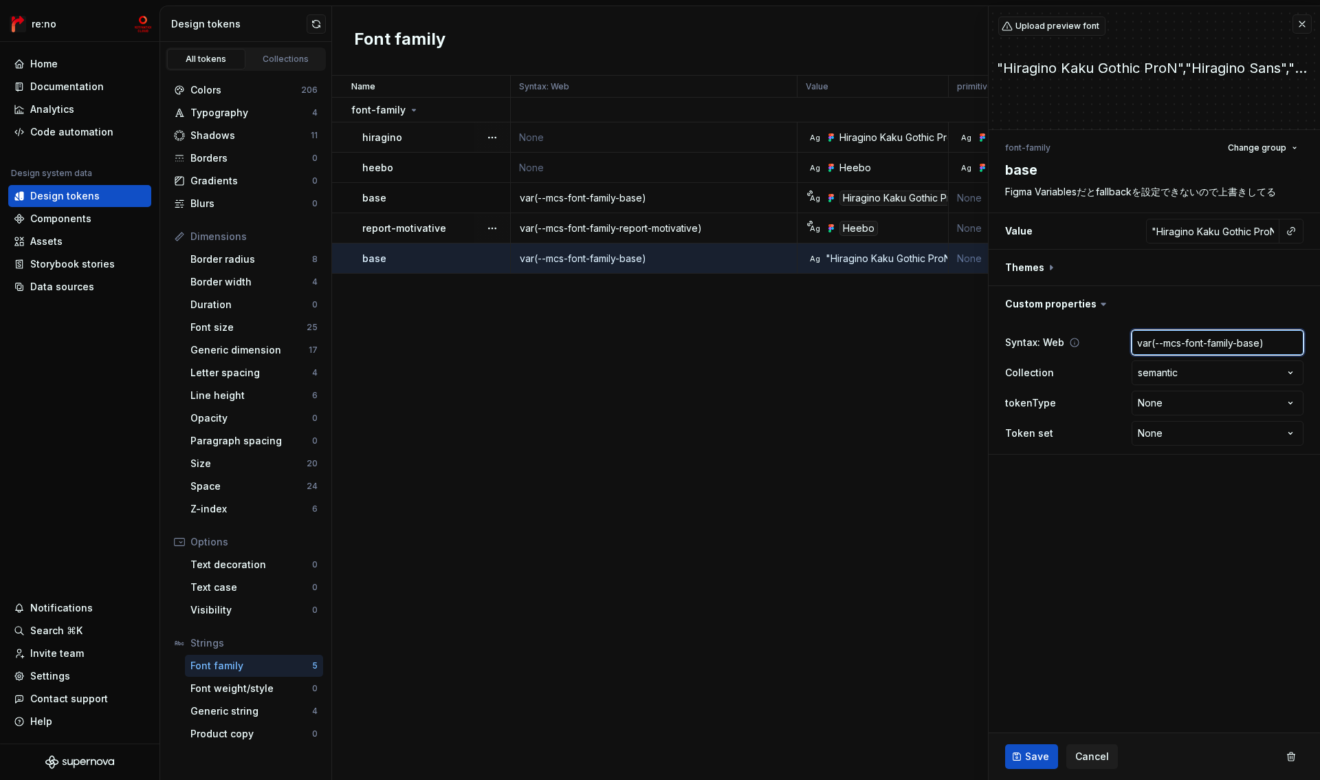
click at [1153, 344] on input "var(--mcs-font-family-base)" at bounding box center [1218, 342] width 172 height 25
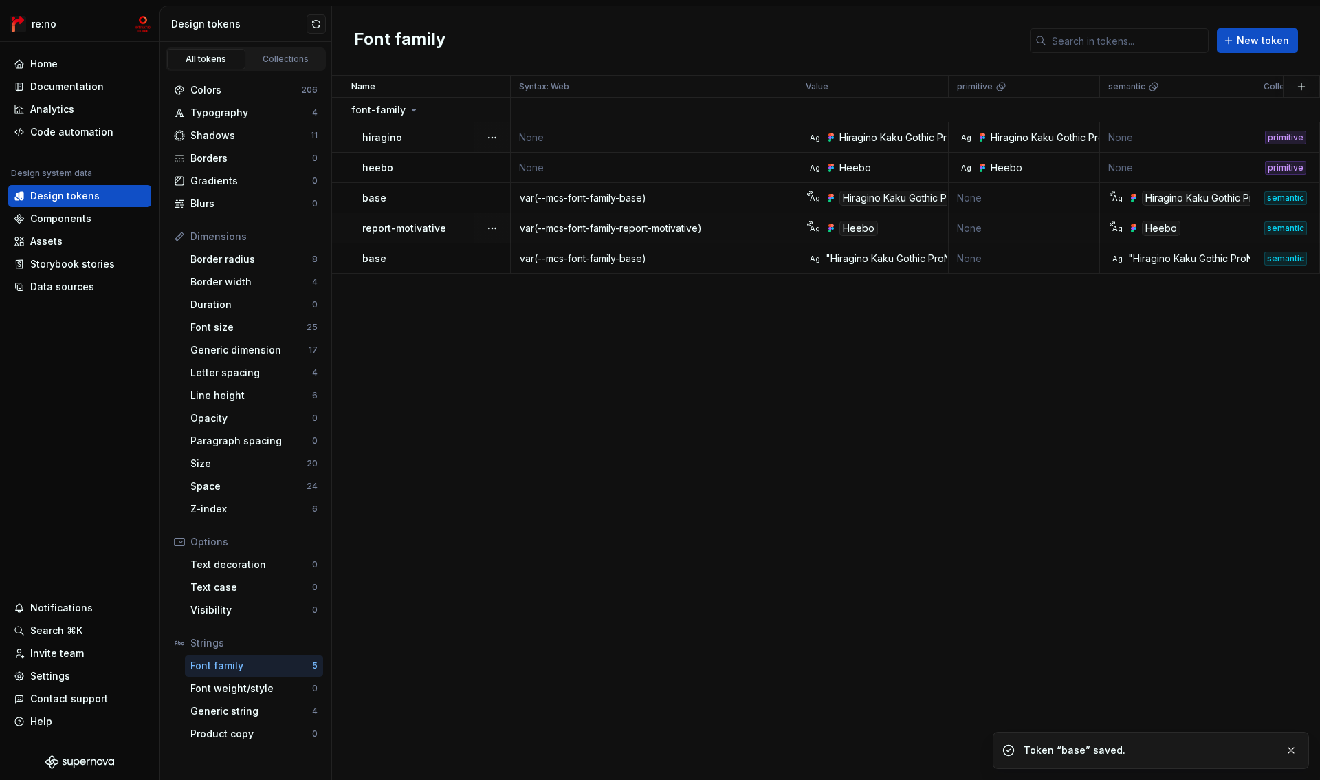
click at [1193, 345] on div "Name Syntax: Web Value primitive semantic Collection tokenType Token set Descri…" at bounding box center [826, 428] width 988 height 704
click at [698, 261] on div "var(--mcs-font-family-base)" at bounding box center [653, 259] width 285 height 14
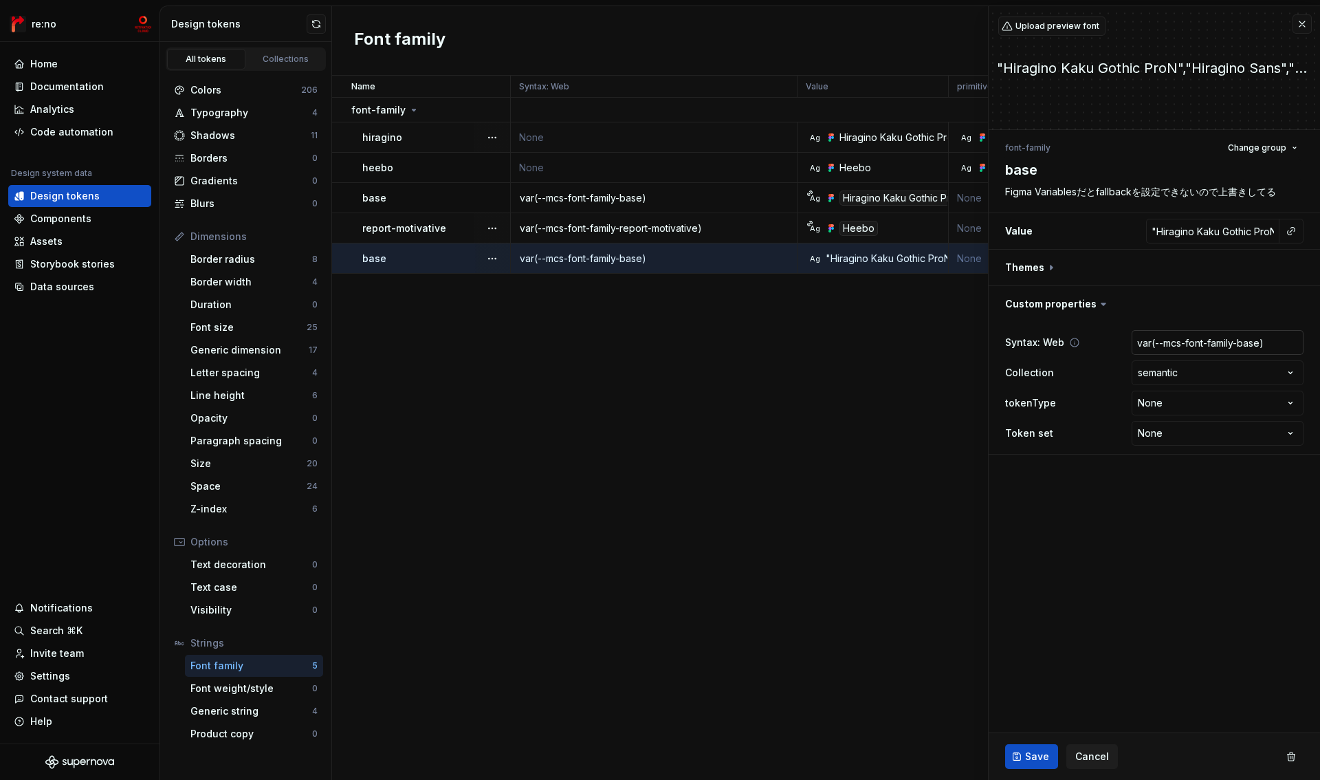
click at [1265, 342] on input "var(--mcs-font-family-base)" at bounding box center [1218, 342] width 172 height 25
click at [1101, 755] on span "Cancel" at bounding box center [1092, 756] width 34 height 14
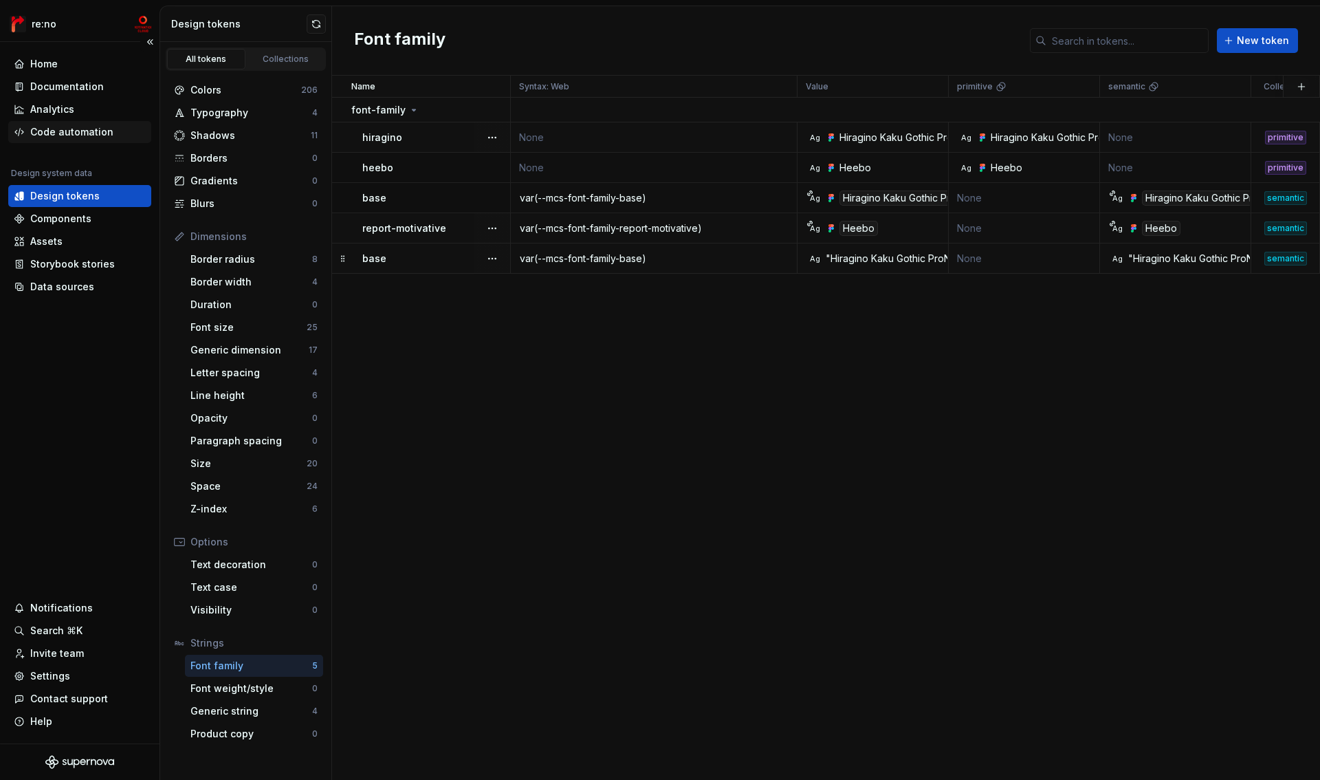
click at [63, 135] on div "Code automation" at bounding box center [71, 132] width 83 height 14
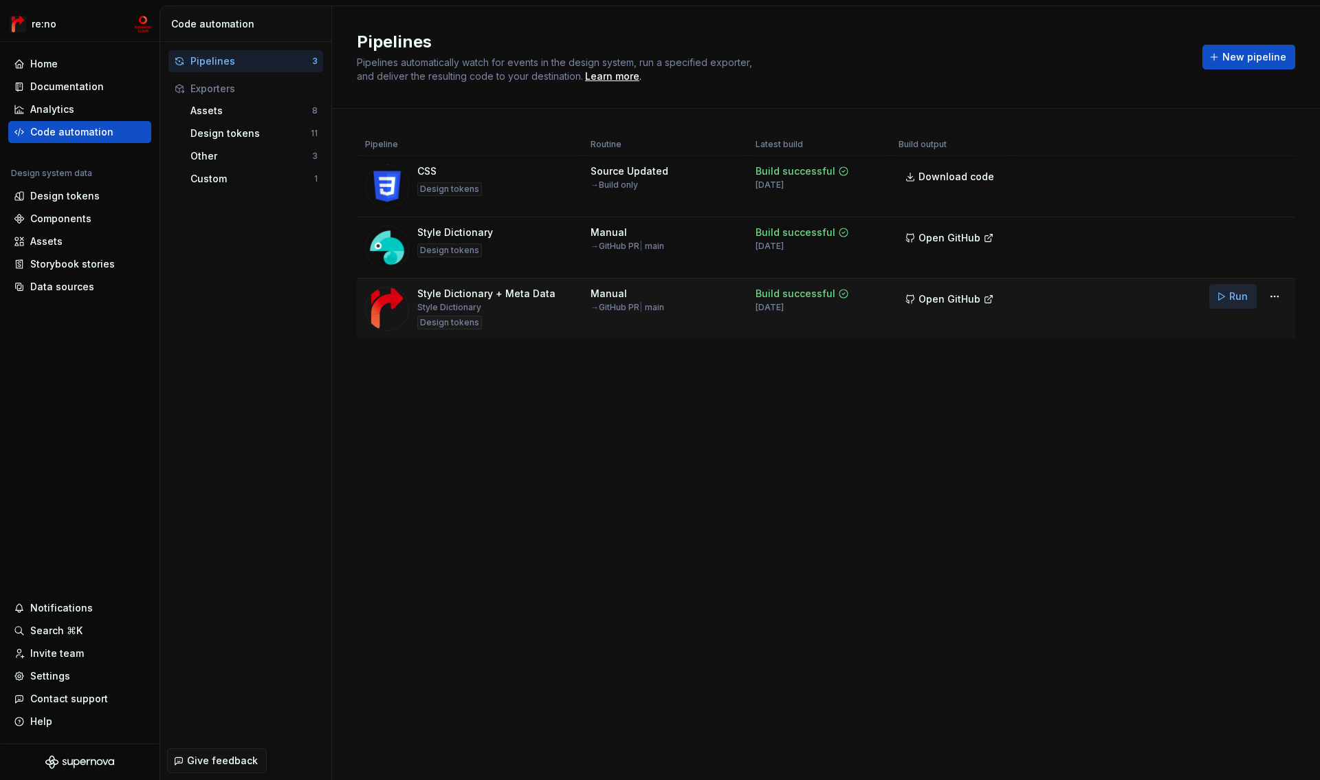
click at [1232, 295] on span "Run" at bounding box center [1238, 296] width 19 height 14
click at [1279, 296] on html "re:no Home Documentation Analytics Code automation Design system data Design to…" at bounding box center [660, 390] width 1320 height 780
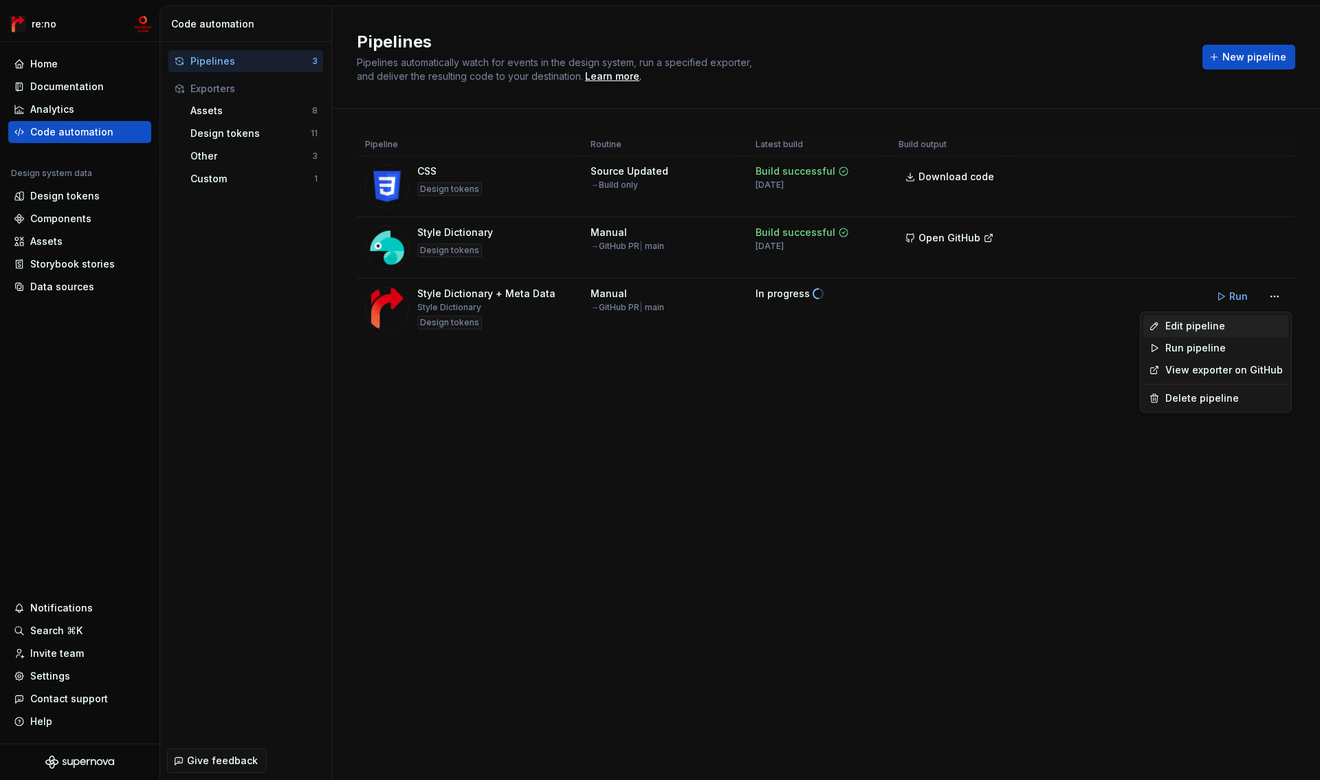
click at [1220, 329] on div "Edit pipeline" at bounding box center [1224, 326] width 118 height 14
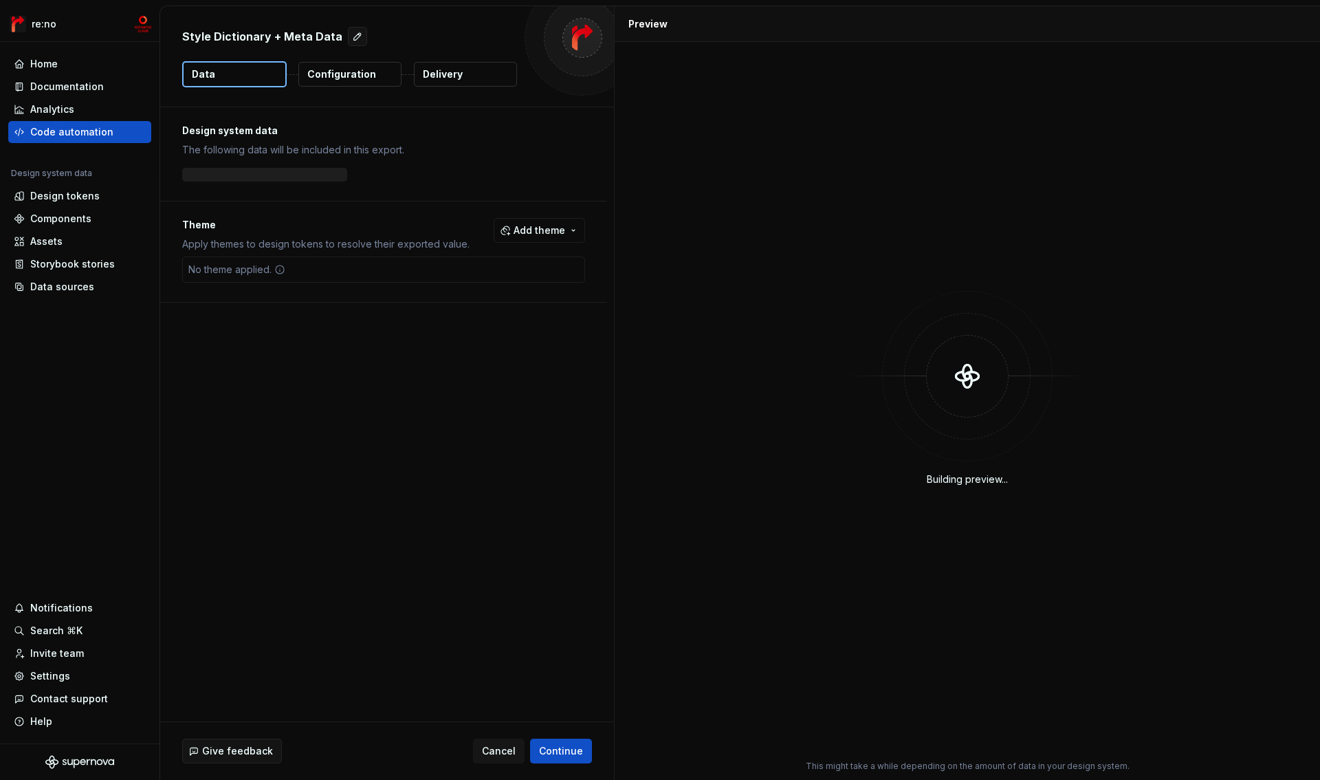
click at [437, 72] on p "Delivery" at bounding box center [443, 74] width 40 height 14
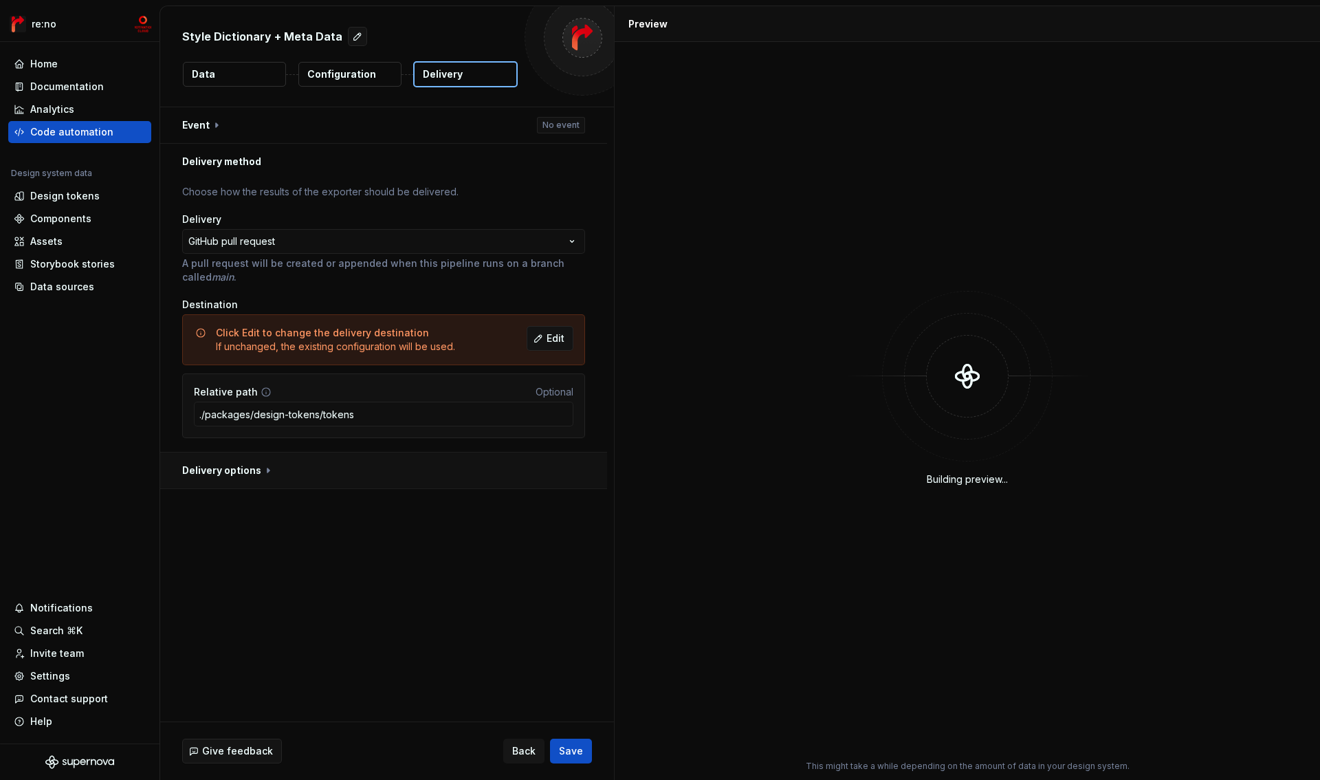
click at [253, 472] on button "button" at bounding box center [383, 470] width 447 height 36
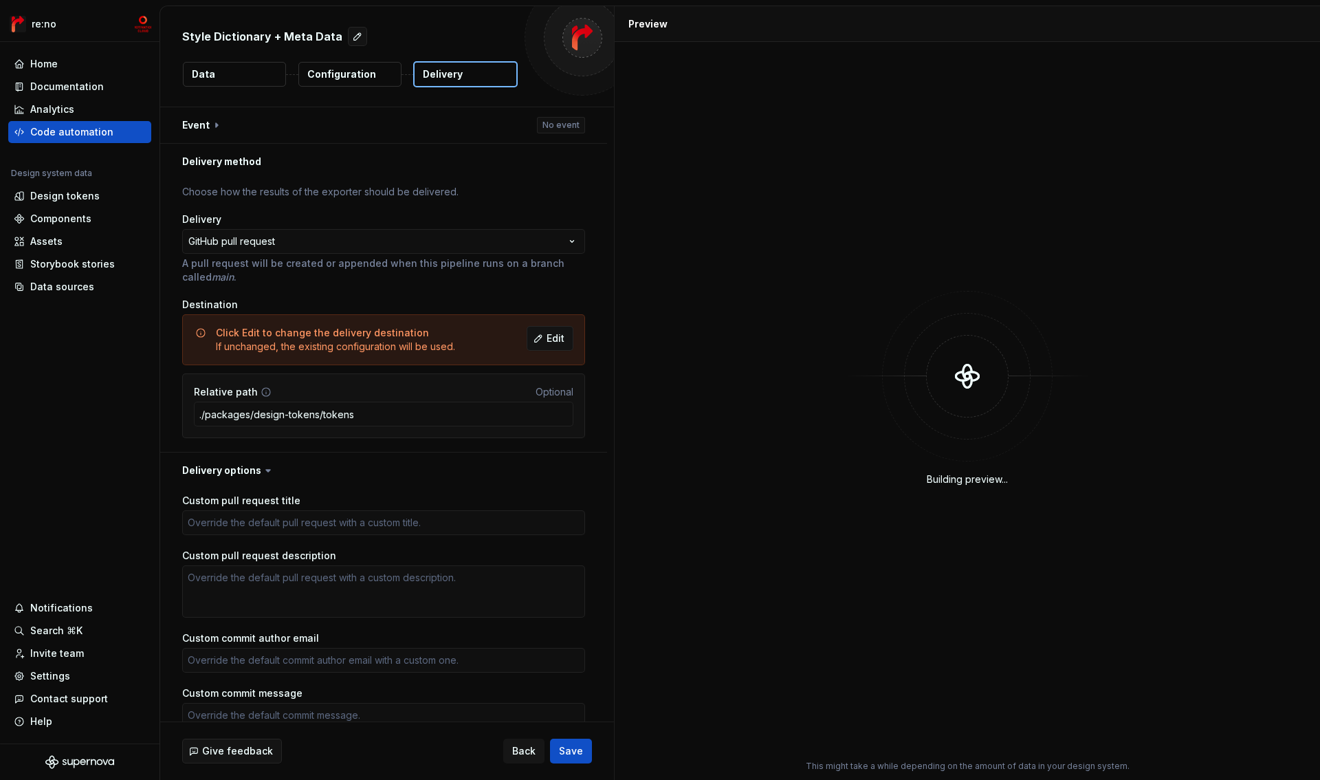
scroll to position [92, 0]
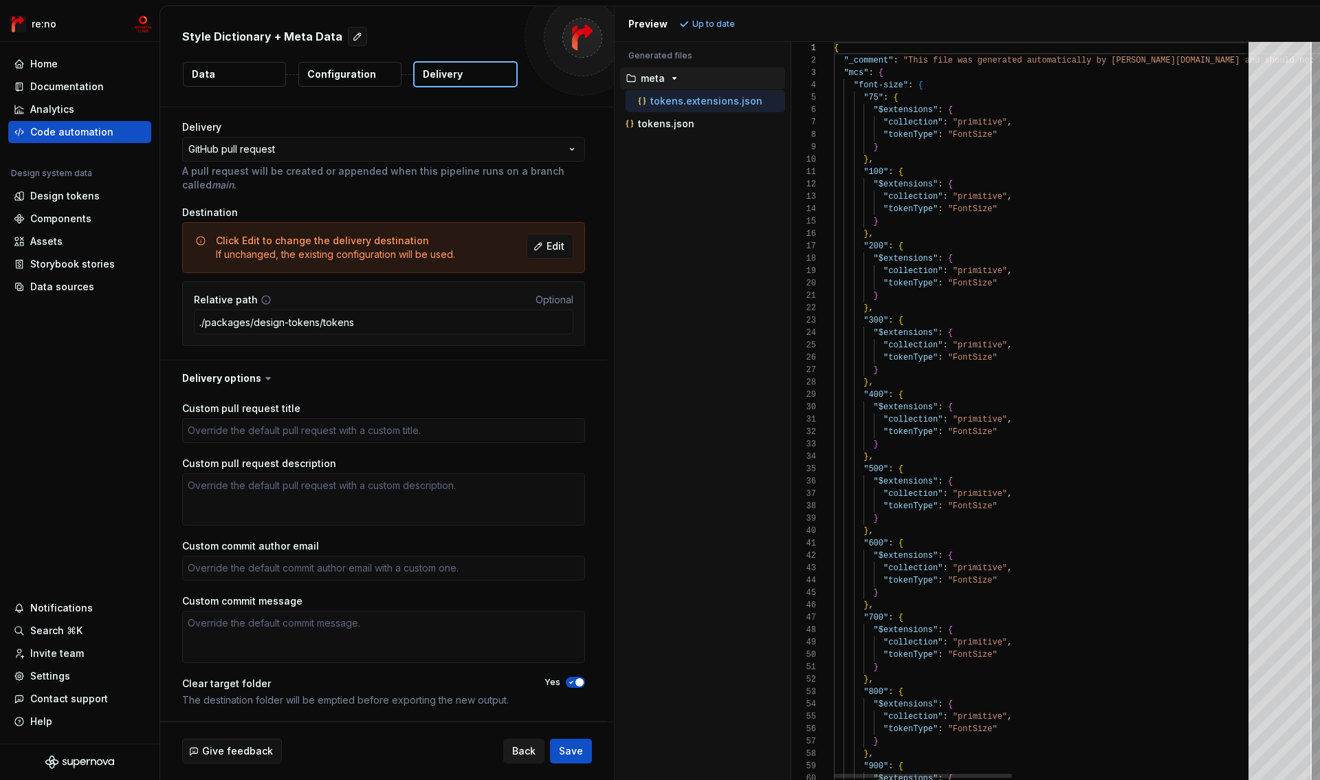
click at [526, 749] on span "Back" at bounding box center [523, 751] width 23 height 14
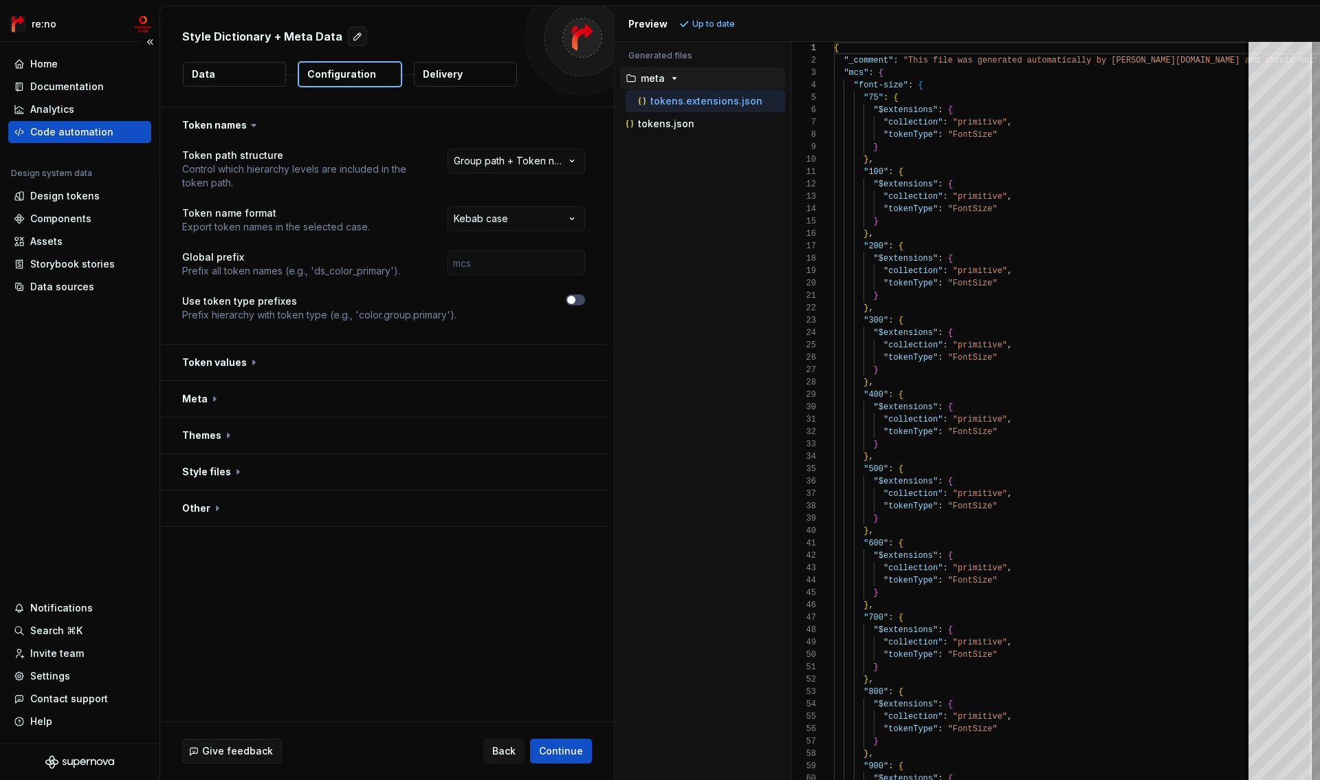
click at [108, 130] on div "Code automation" at bounding box center [71, 132] width 83 height 14
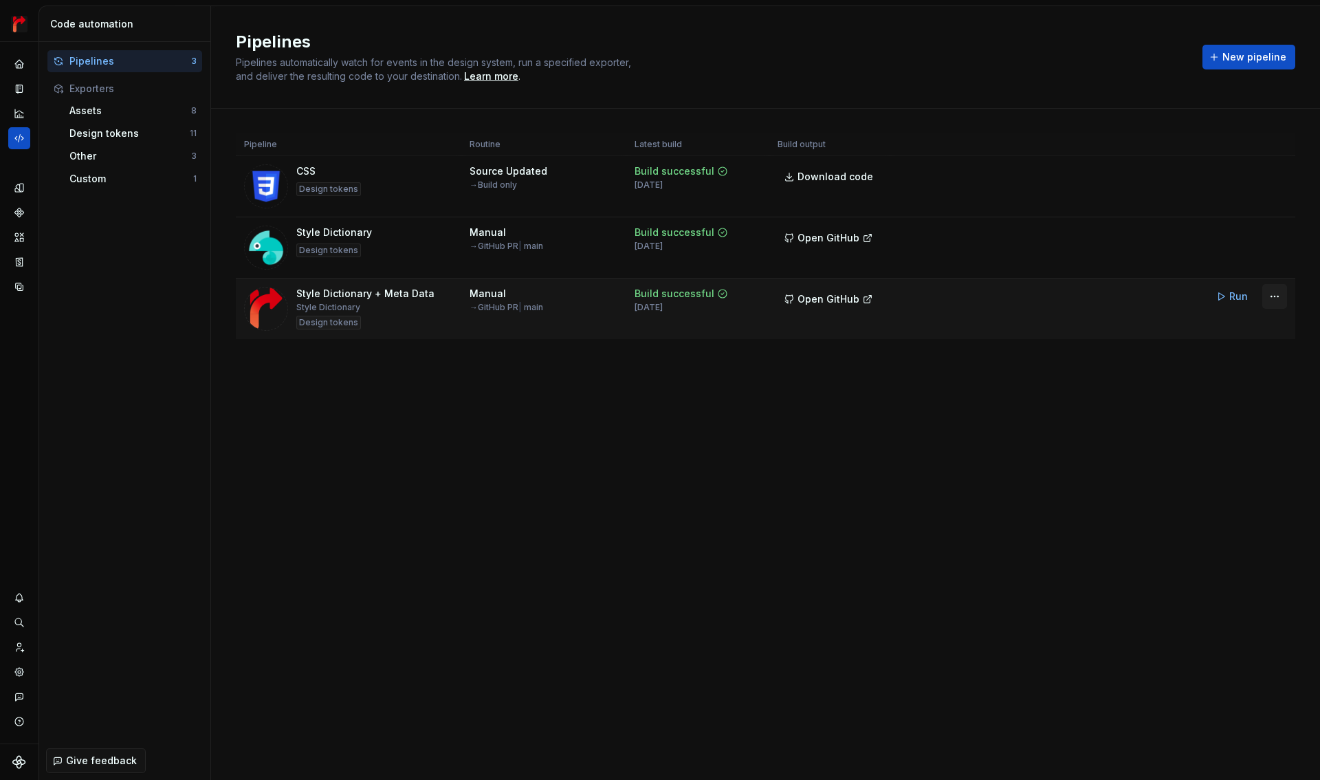
click at [1275, 300] on html "re:no Design system data Code automation Pipelines 3 Exporters Assets 8 Design …" at bounding box center [660, 390] width 1320 height 780
click at [1232, 326] on div "Edit pipeline" at bounding box center [1224, 326] width 118 height 14
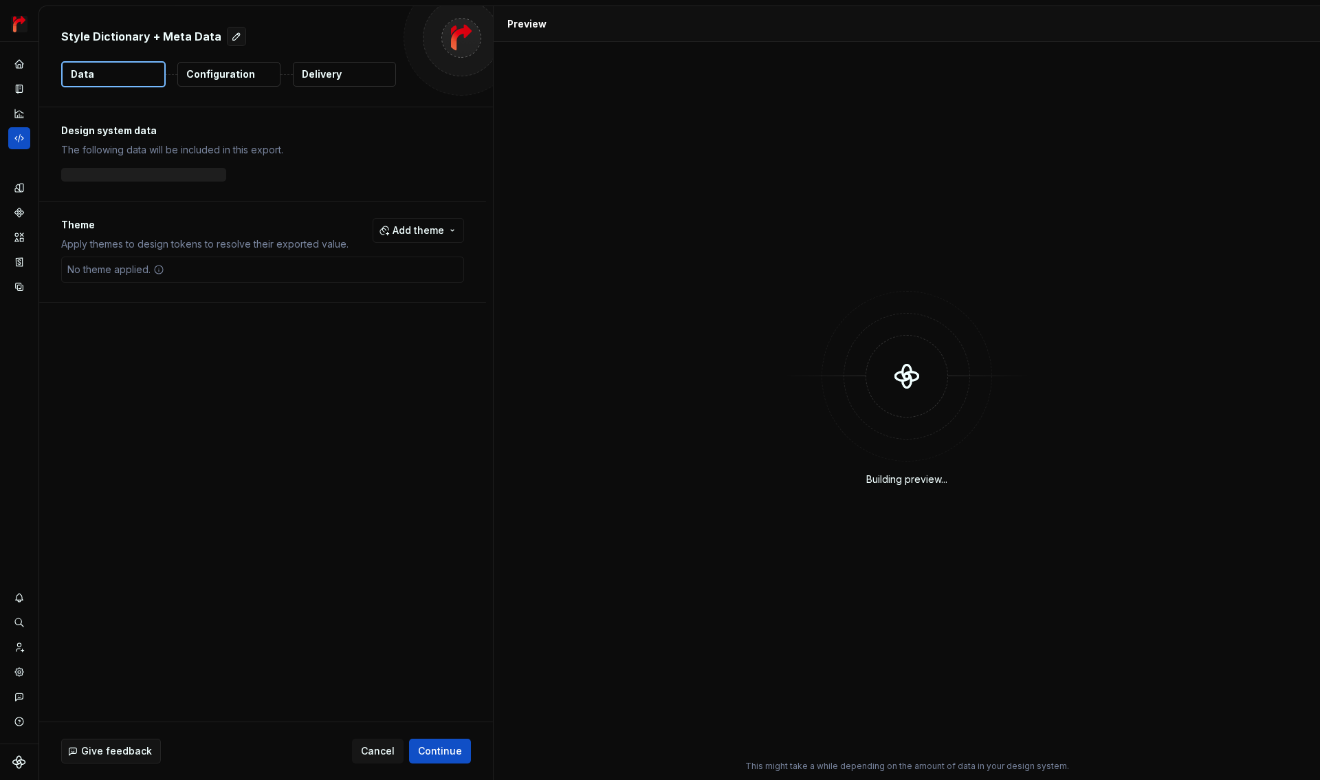
click at [217, 74] on p "Configuration" at bounding box center [220, 74] width 69 height 14
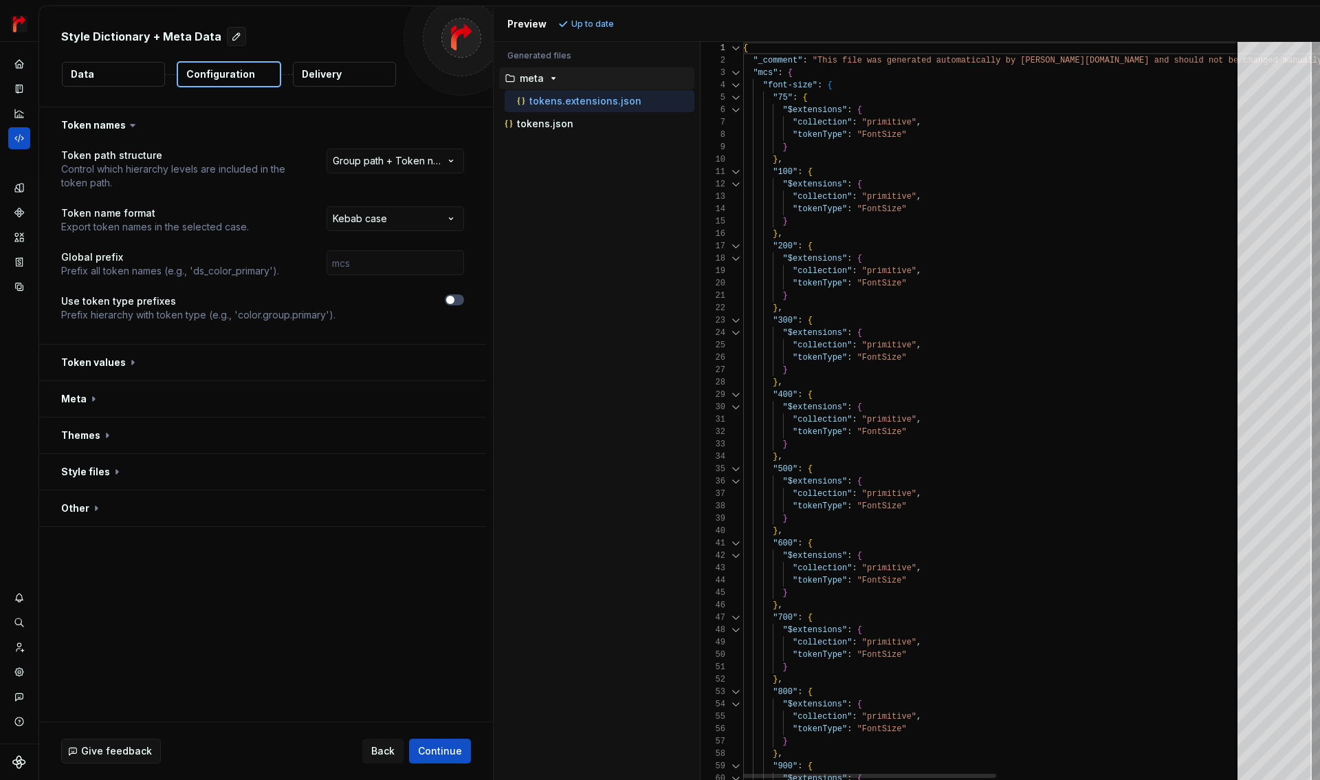
click at [734, 85] on div at bounding box center [736, 85] width 18 height 12
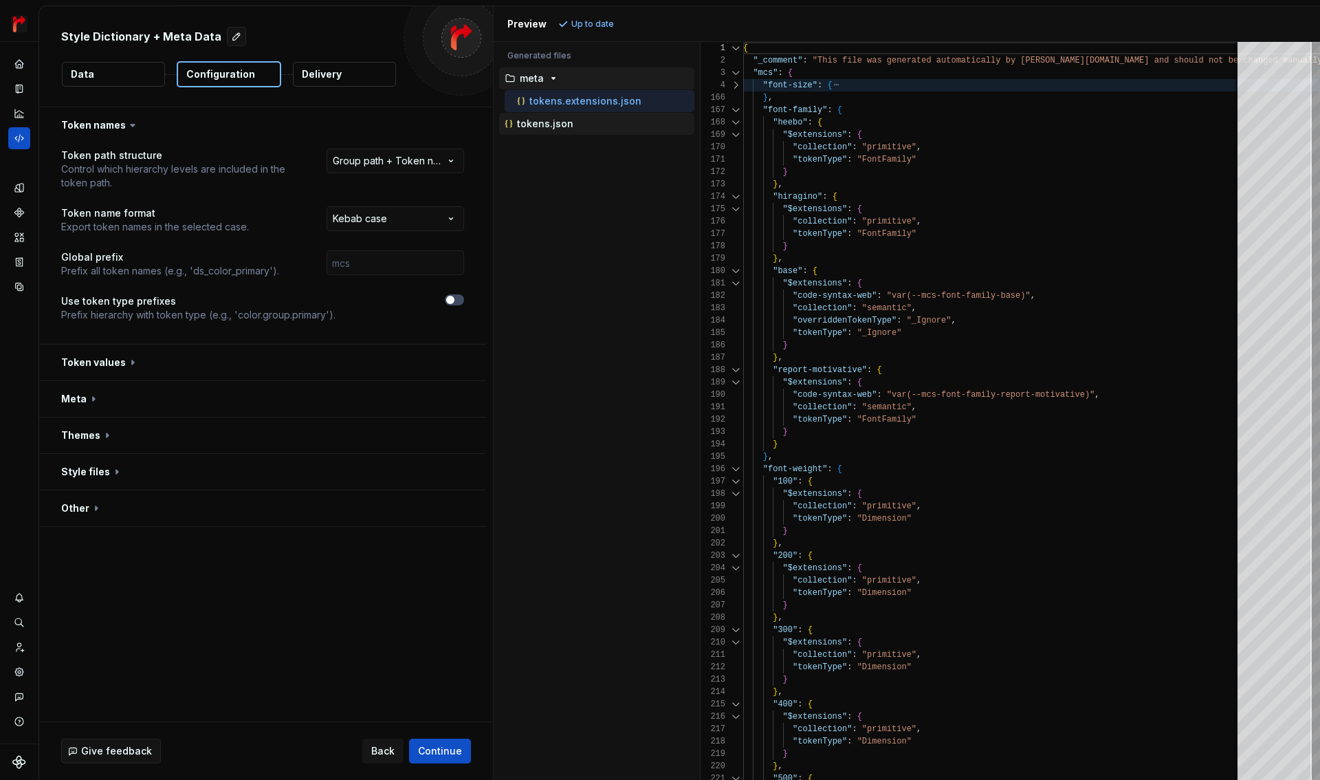
click at [558, 123] on p "tokens.json" at bounding box center [545, 123] width 56 height 11
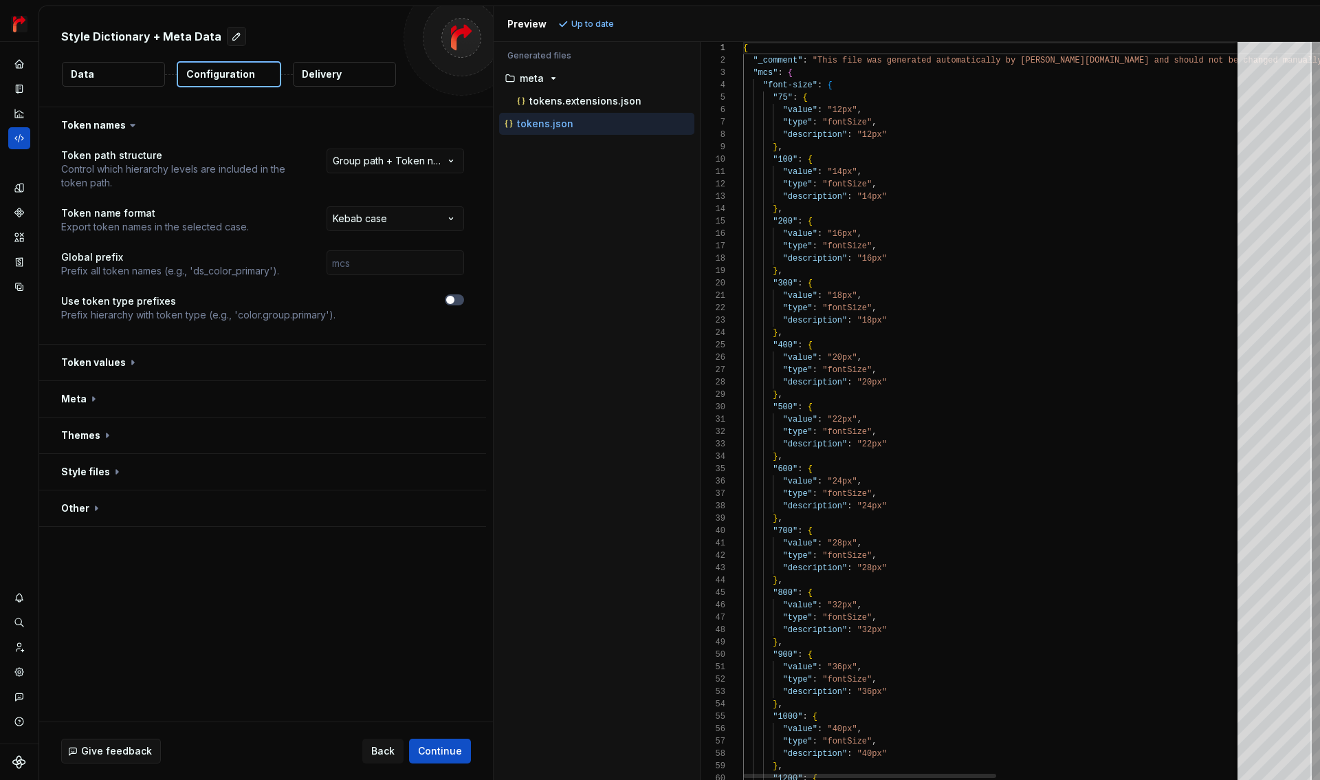
scroll to position [124, 0]
click at [593, 105] on p "tokens.extensions.json" at bounding box center [585, 101] width 112 height 11
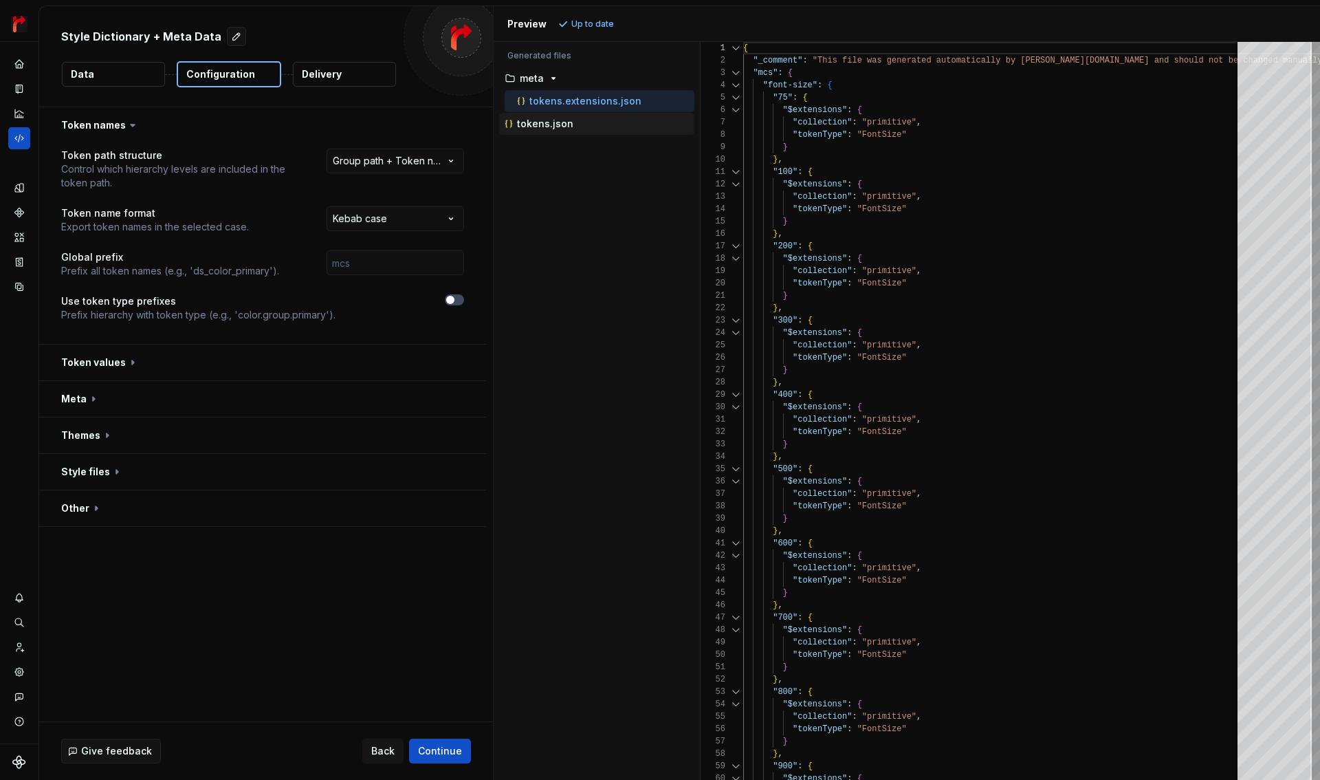
click at [578, 123] on div "tokens.json" at bounding box center [598, 124] width 192 height 14
type textarea "**********"
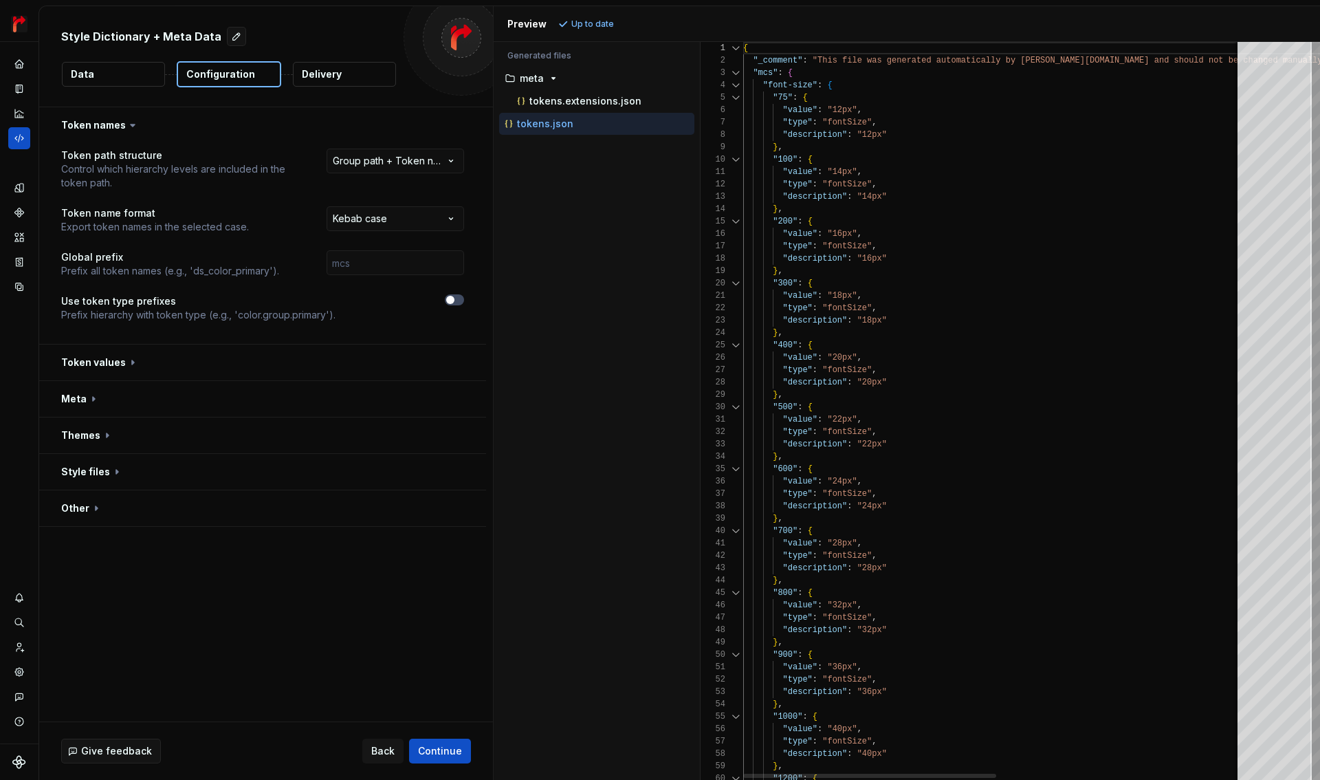
click at [736, 85] on div at bounding box center [736, 85] width 18 height 12
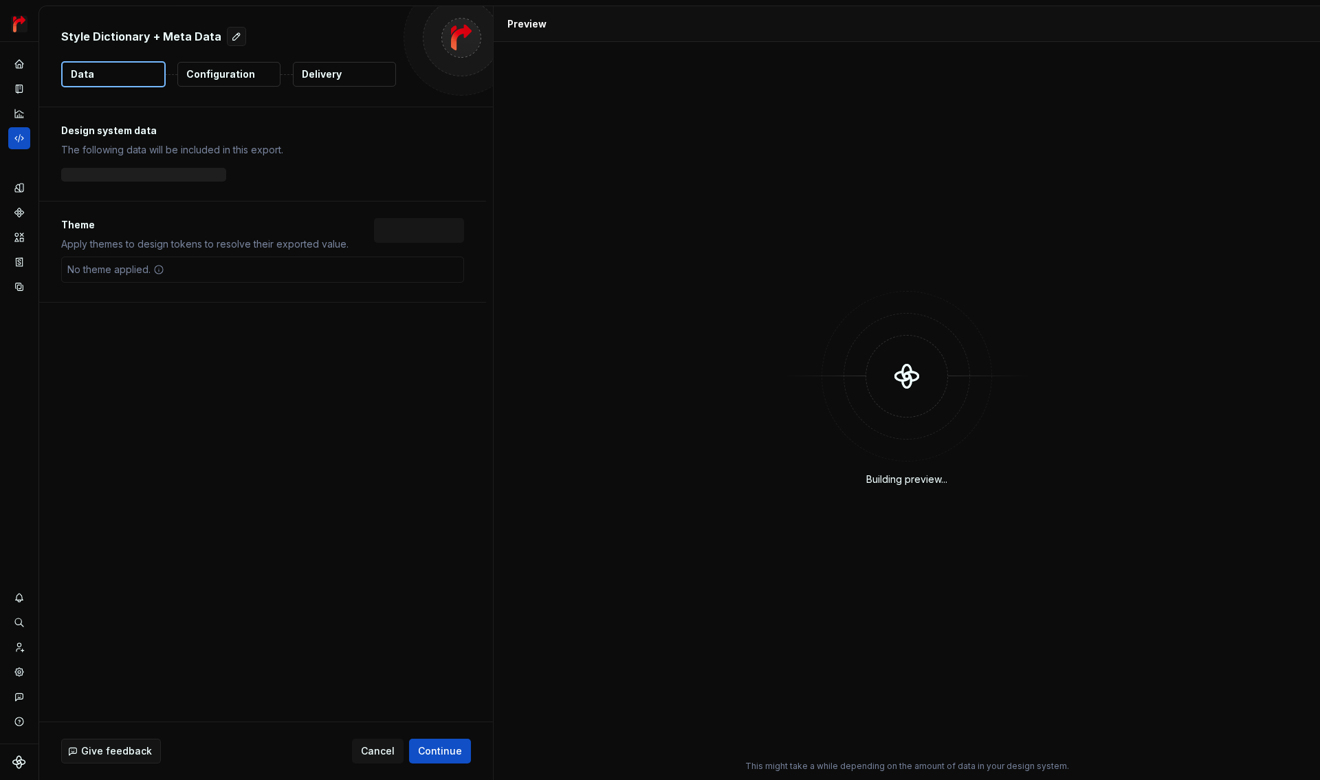
click at [252, 80] on button "Configuration" at bounding box center [228, 74] width 103 height 25
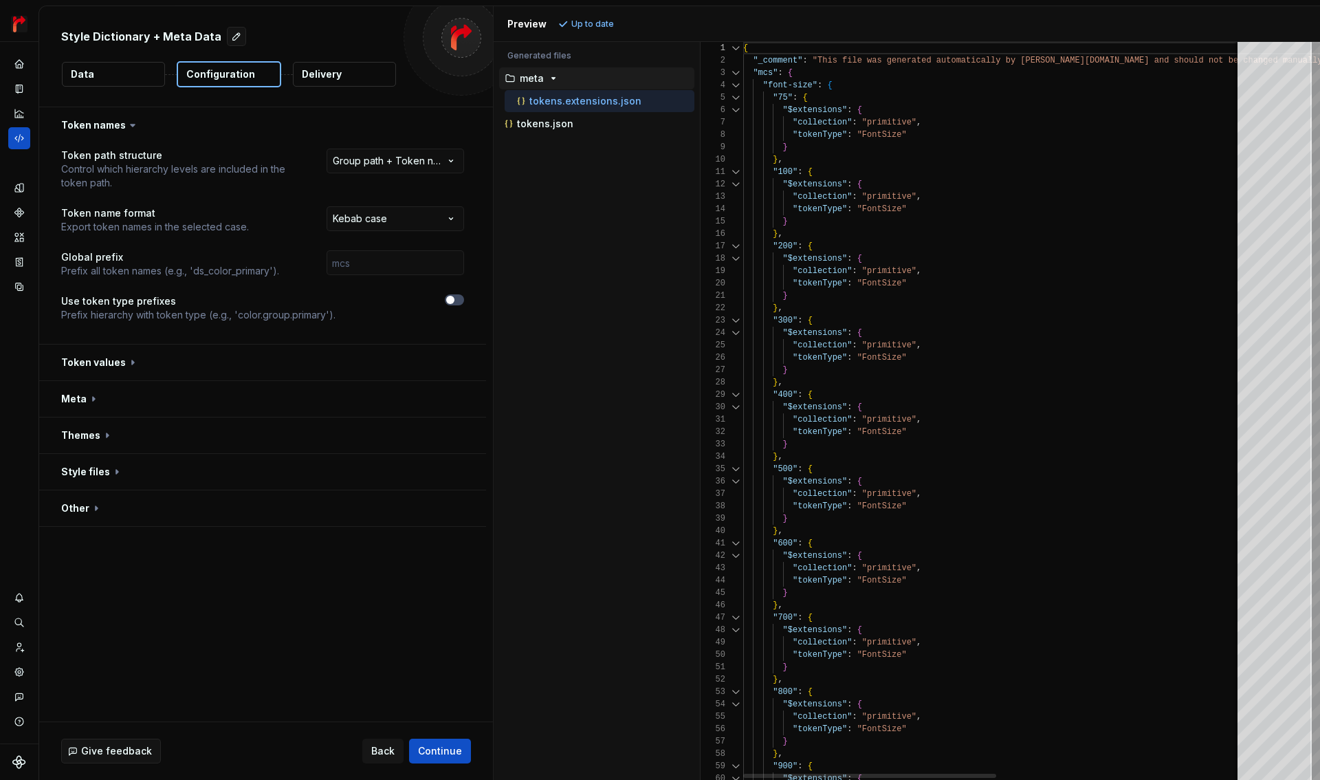
click at [739, 83] on div at bounding box center [736, 85] width 18 height 12
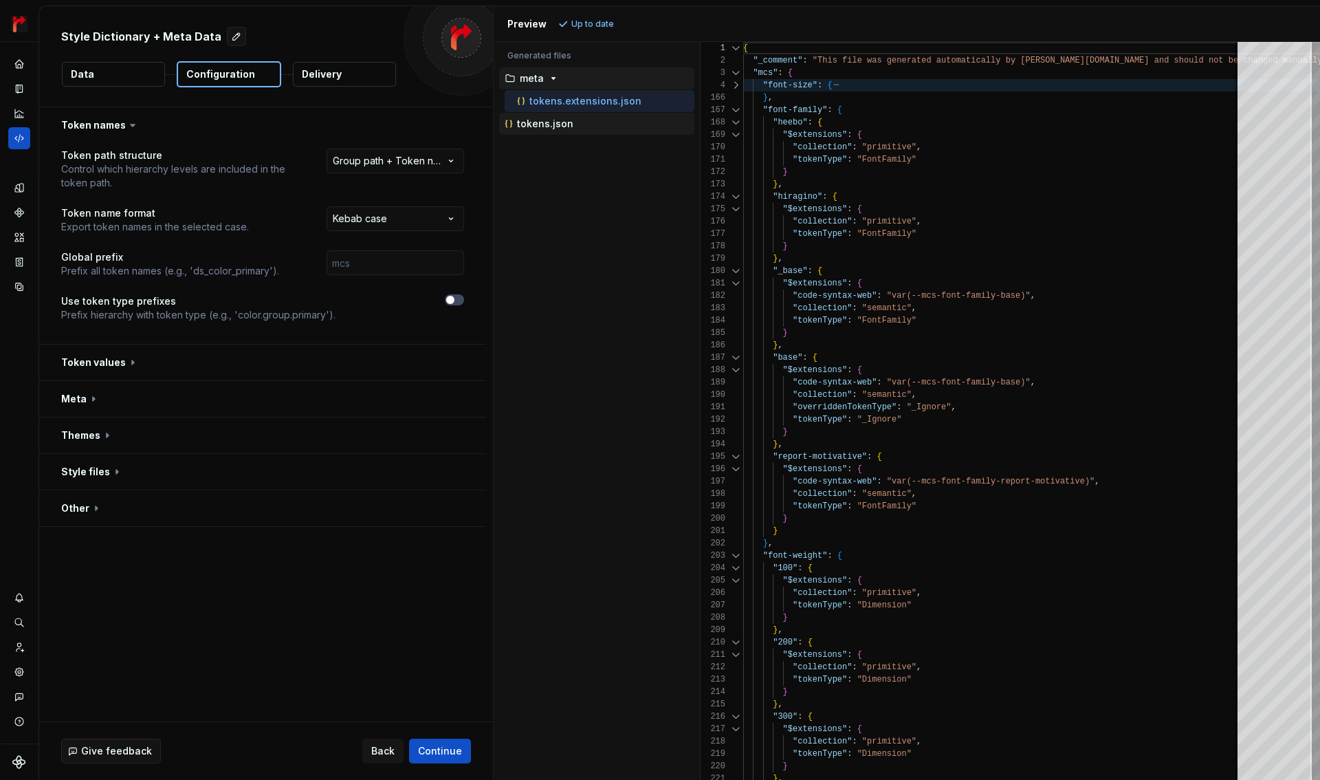
click at [543, 120] on p "tokens.json" at bounding box center [545, 123] width 56 height 11
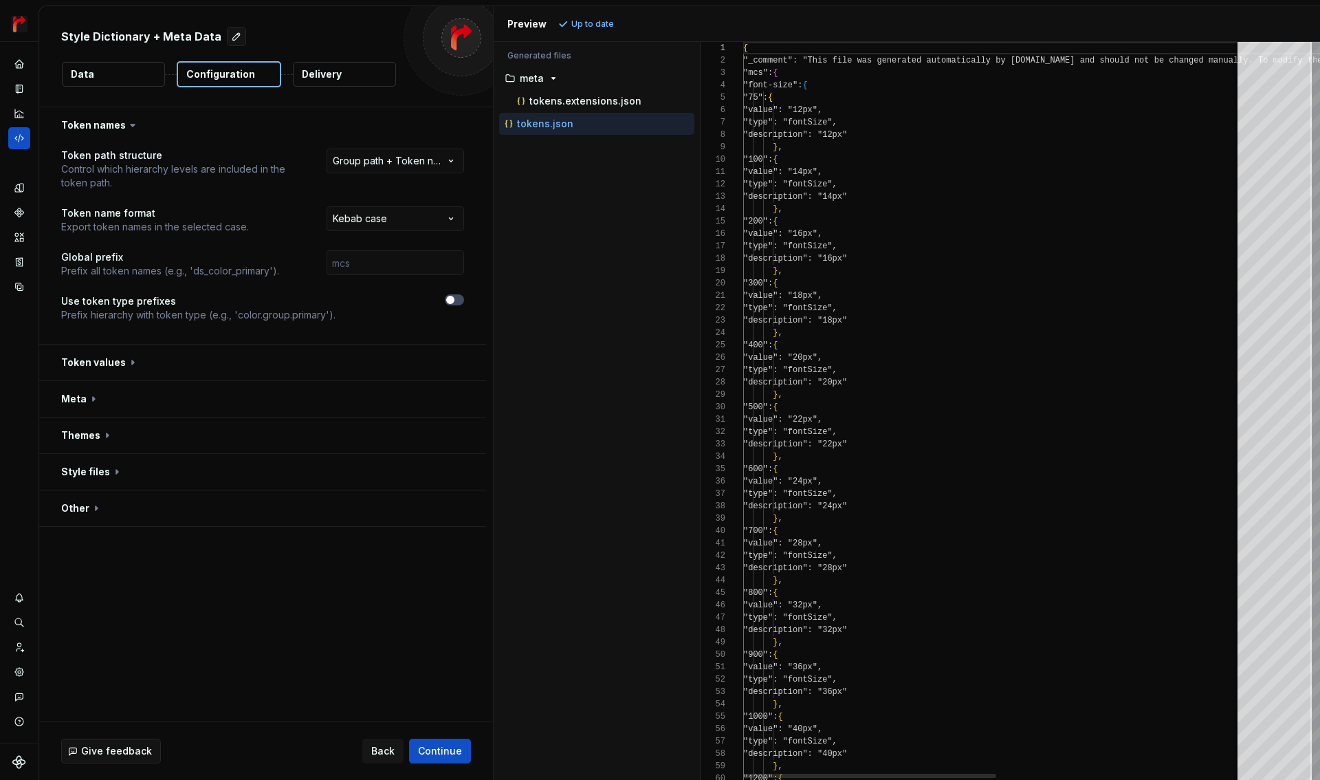
scroll to position [124, 0]
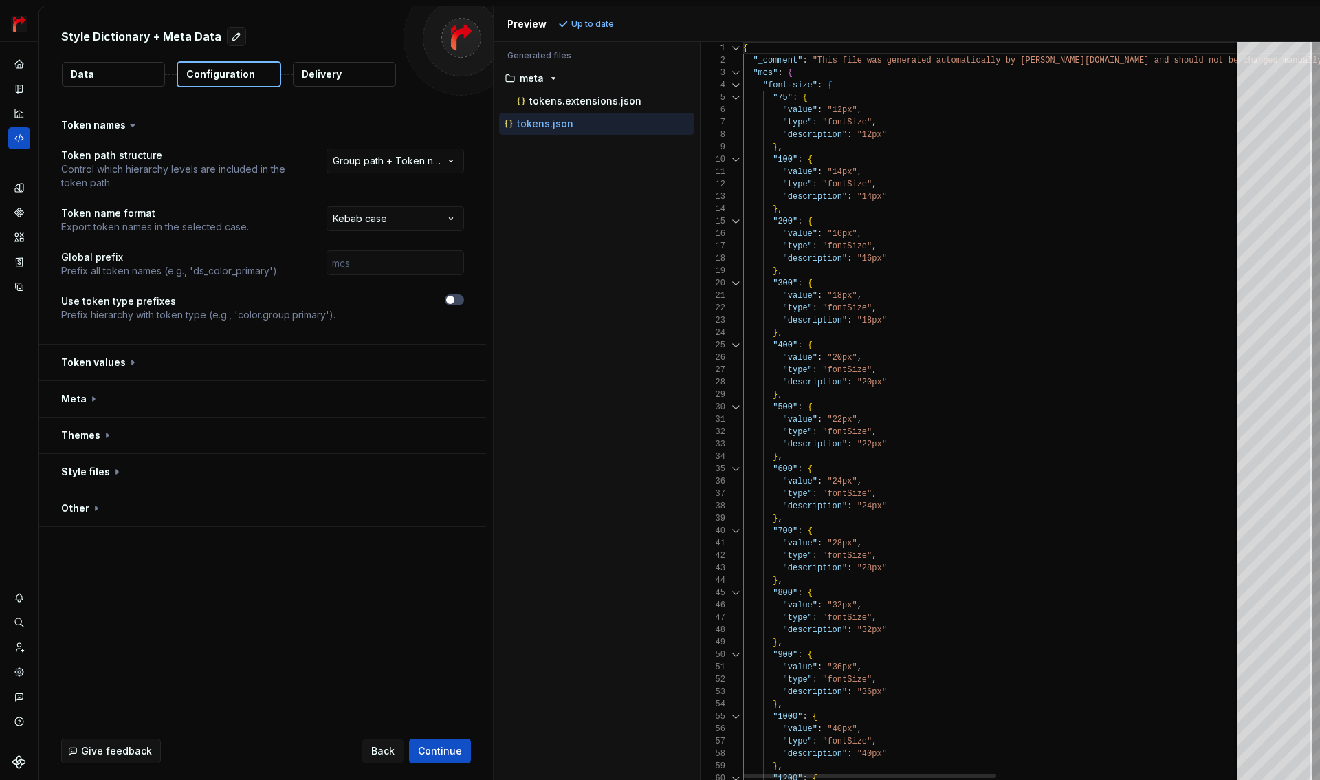
click at [737, 87] on div at bounding box center [736, 85] width 18 height 12
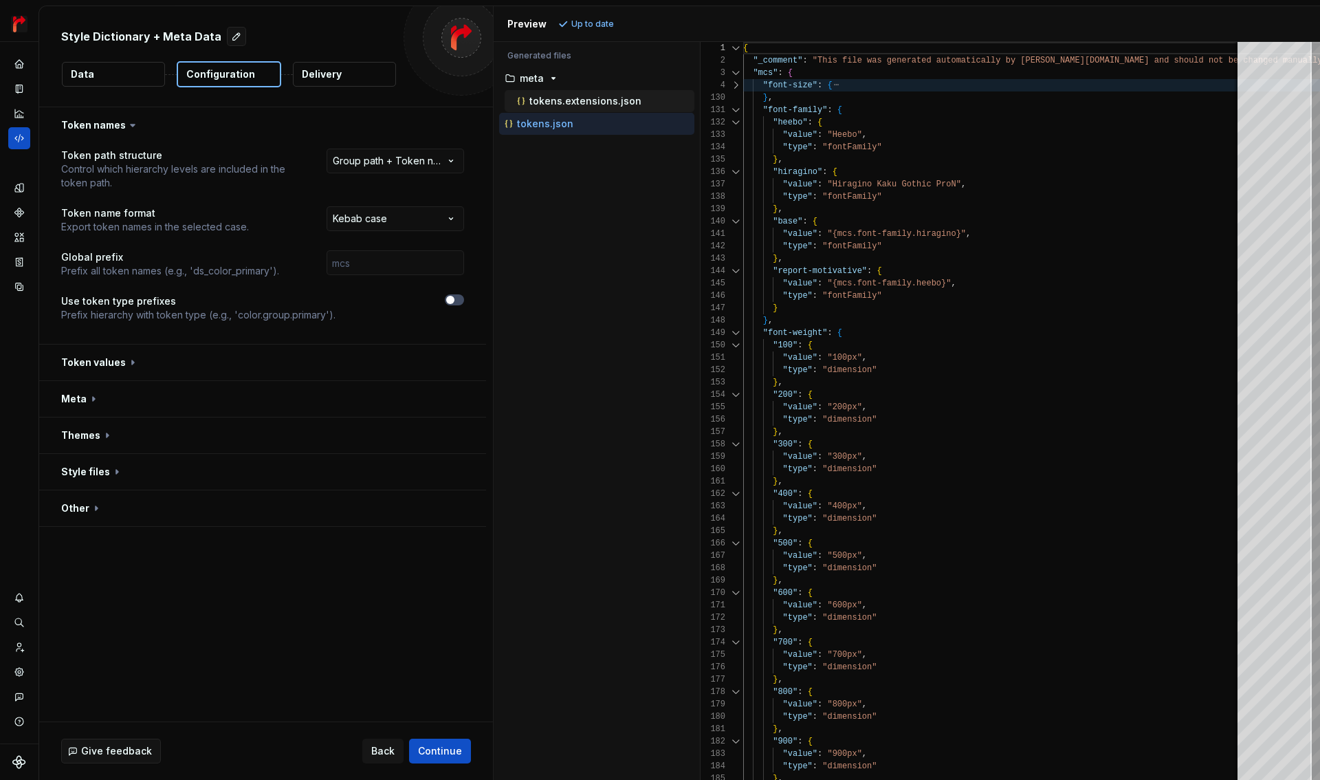
click at [553, 99] on p "tokens.extensions.json" at bounding box center [585, 101] width 112 height 11
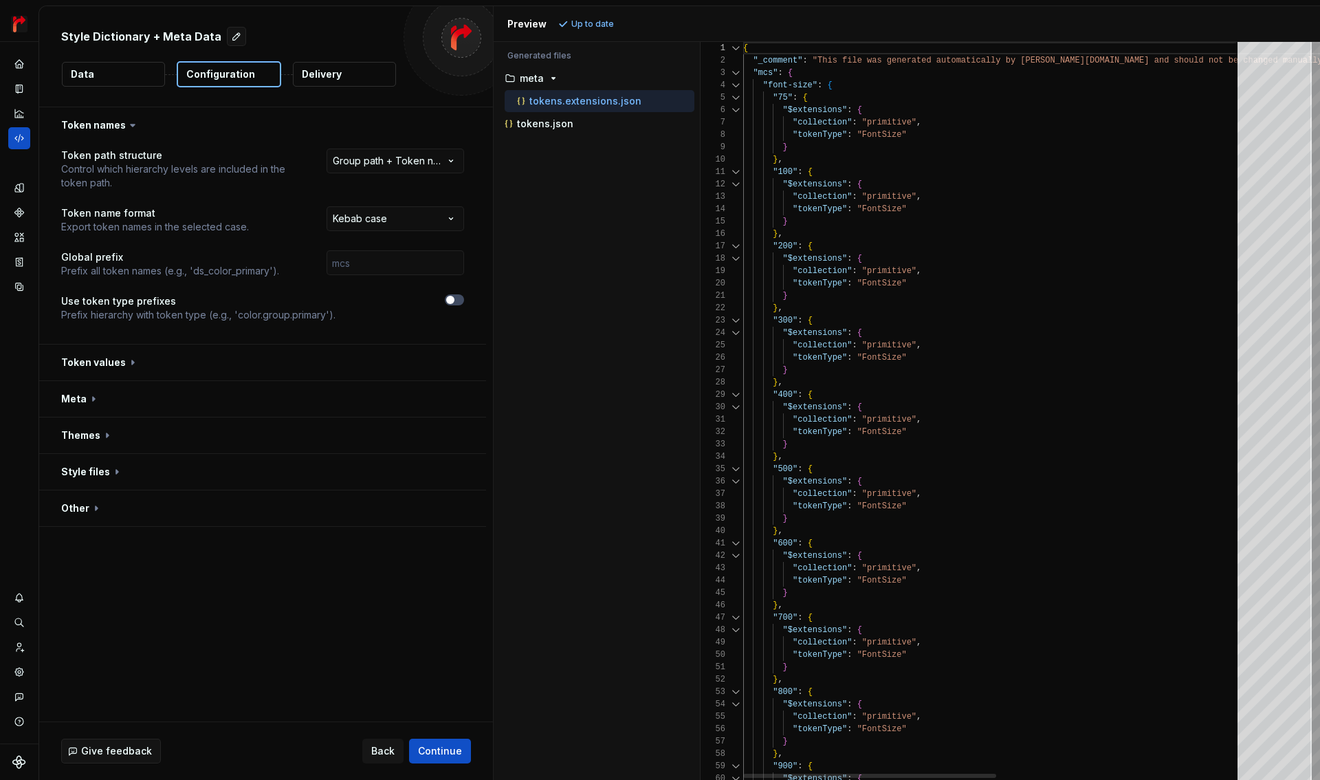
click at [734, 83] on div at bounding box center [736, 85] width 18 height 12
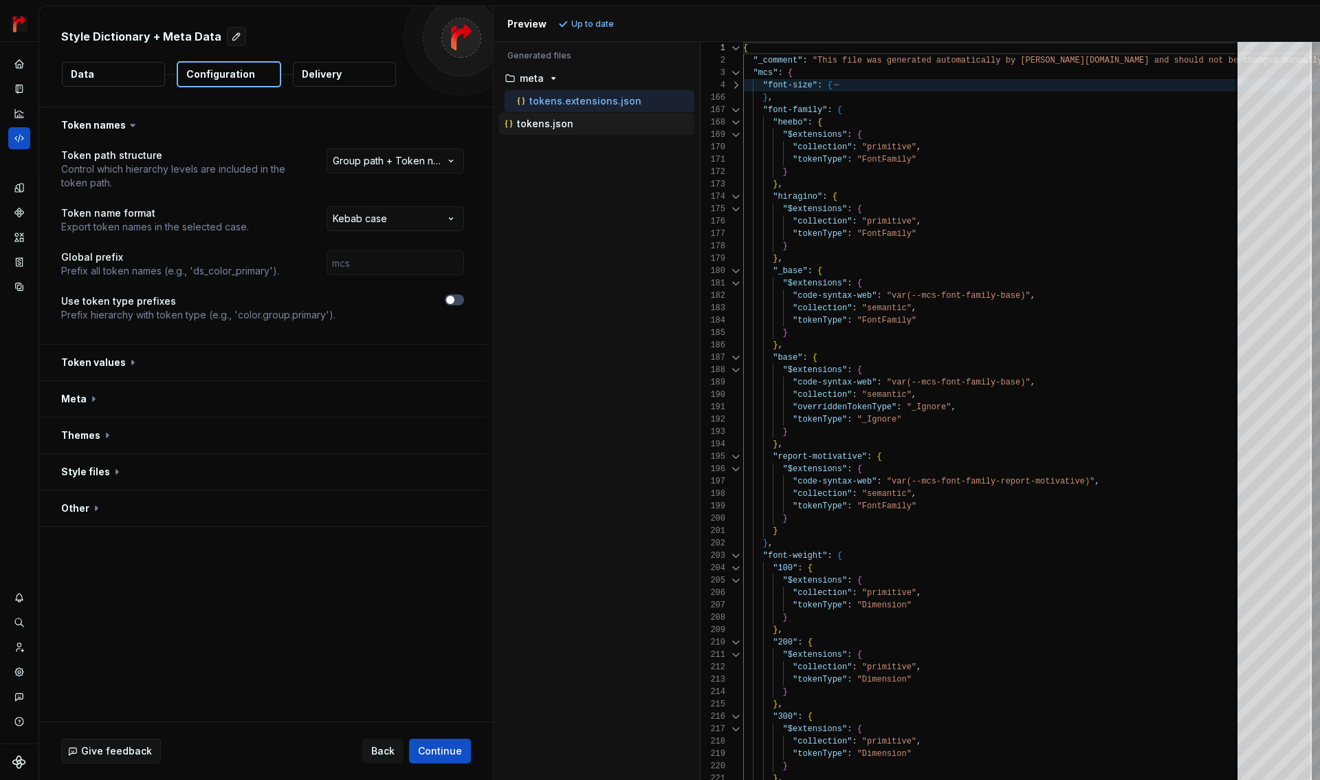
click at [563, 127] on p "tokens.json" at bounding box center [545, 123] width 56 height 11
type textarea "**********"
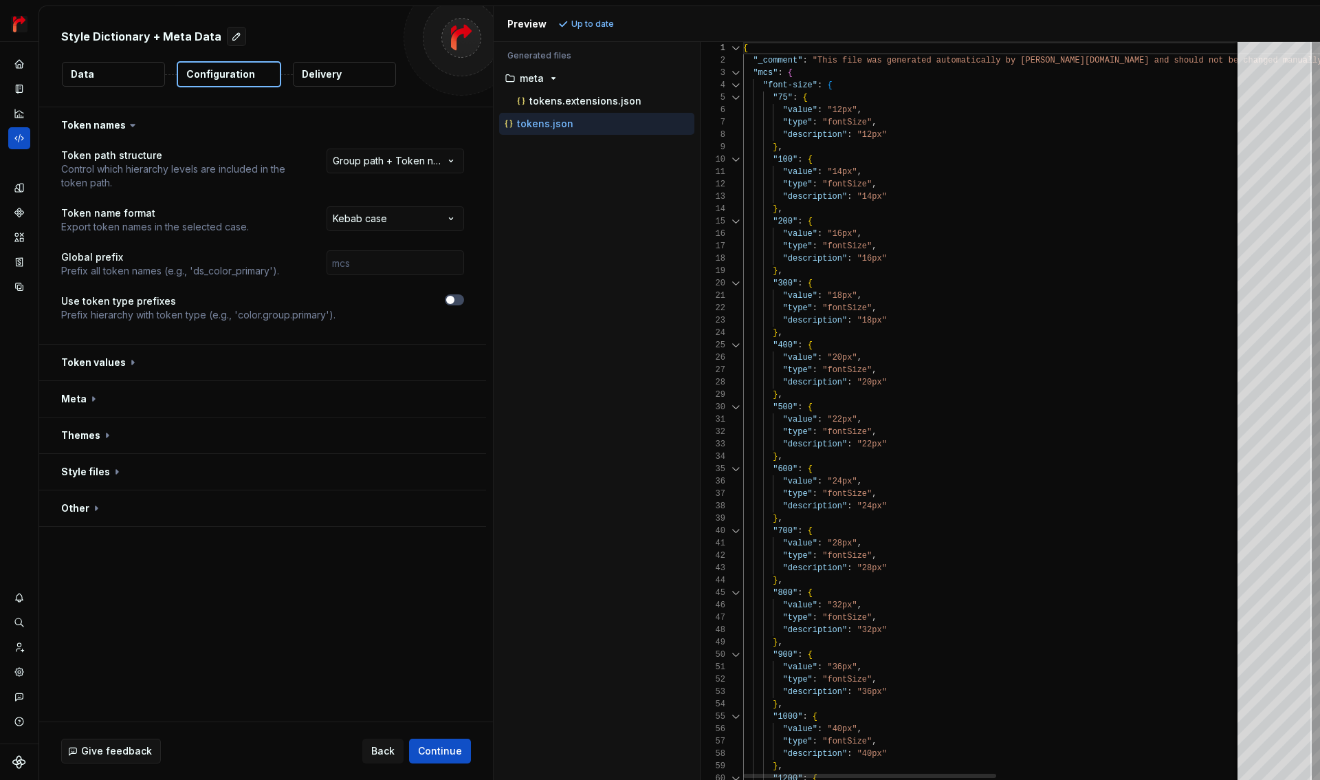
click at [738, 84] on div at bounding box center [736, 85] width 18 height 12
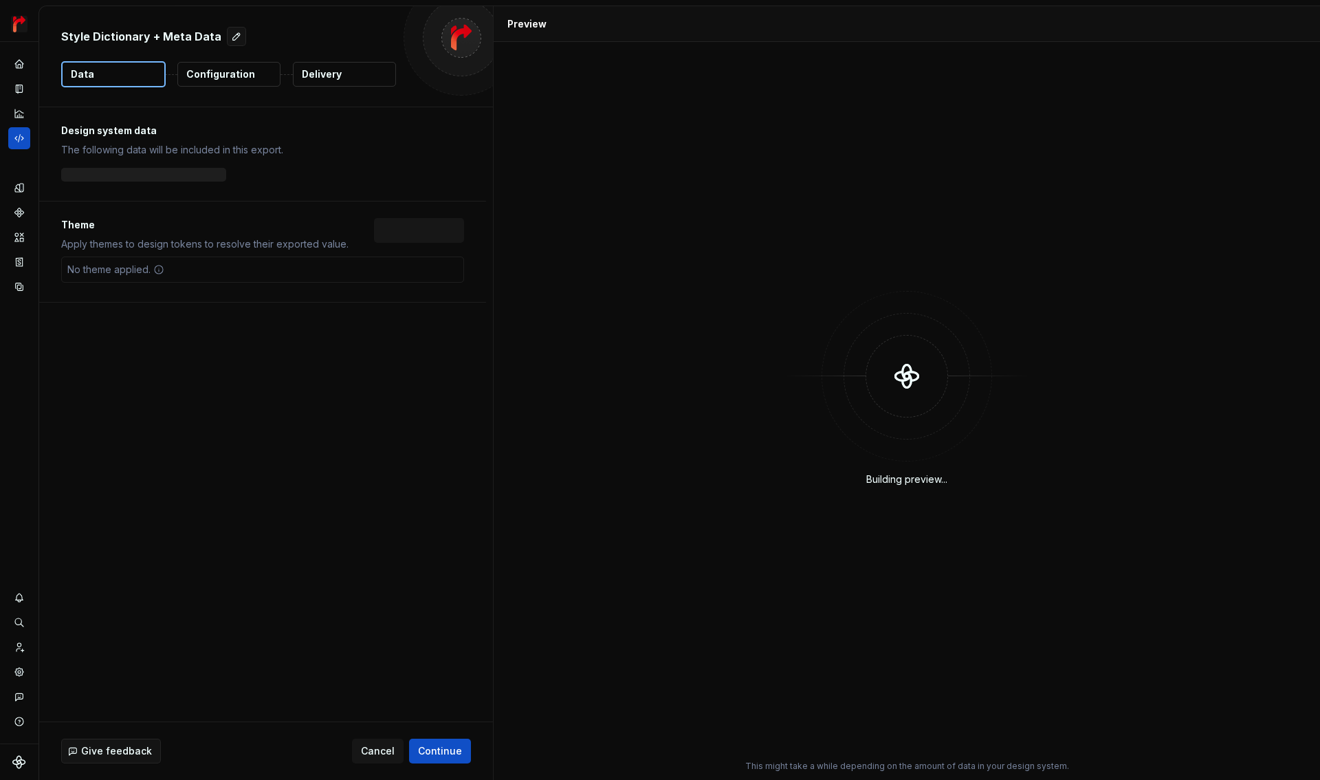
click at [265, 77] on button "Configuration" at bounding box center [228, 74] width 103 height 25
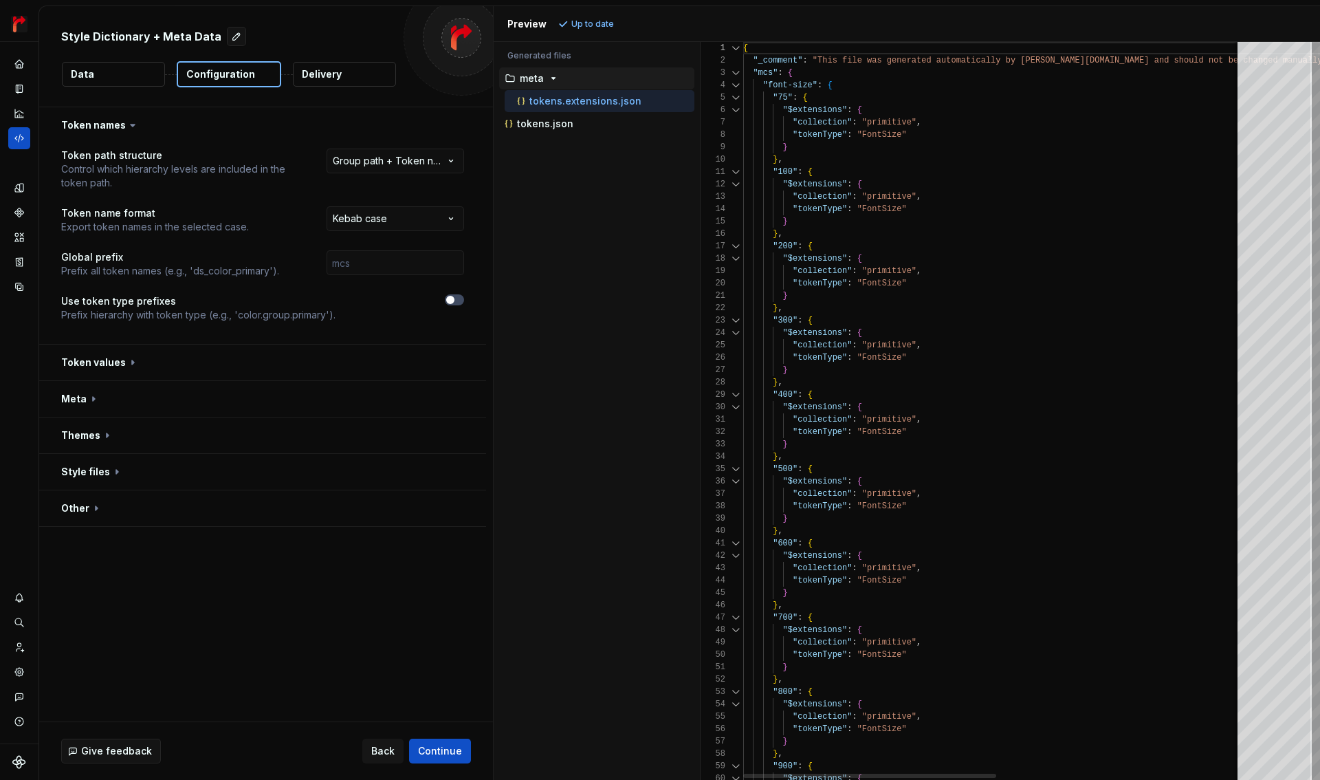
click at [736, 83] on div at bounding box center [736, 85] width 18 height 12
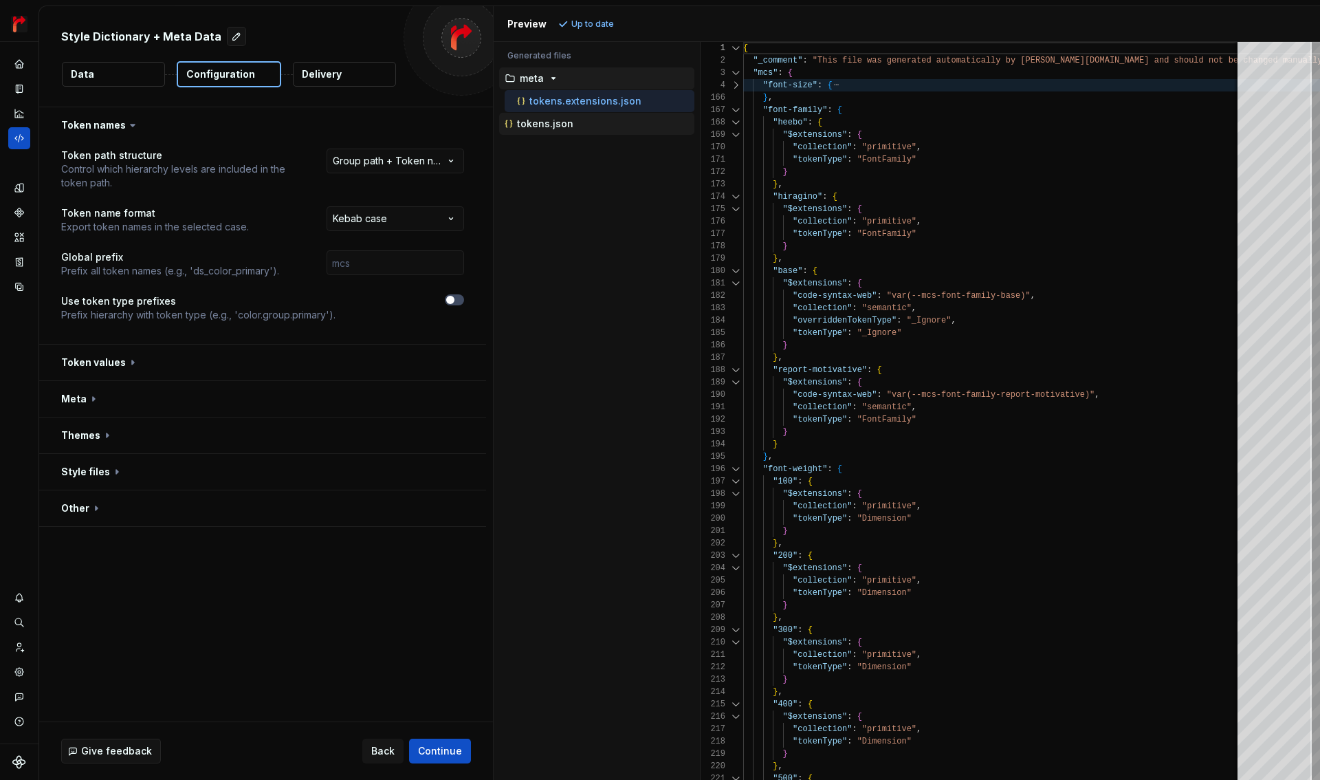
click at [564, 119] on p "tokens.json" at bounding box center [545, 123] width 56 height 11
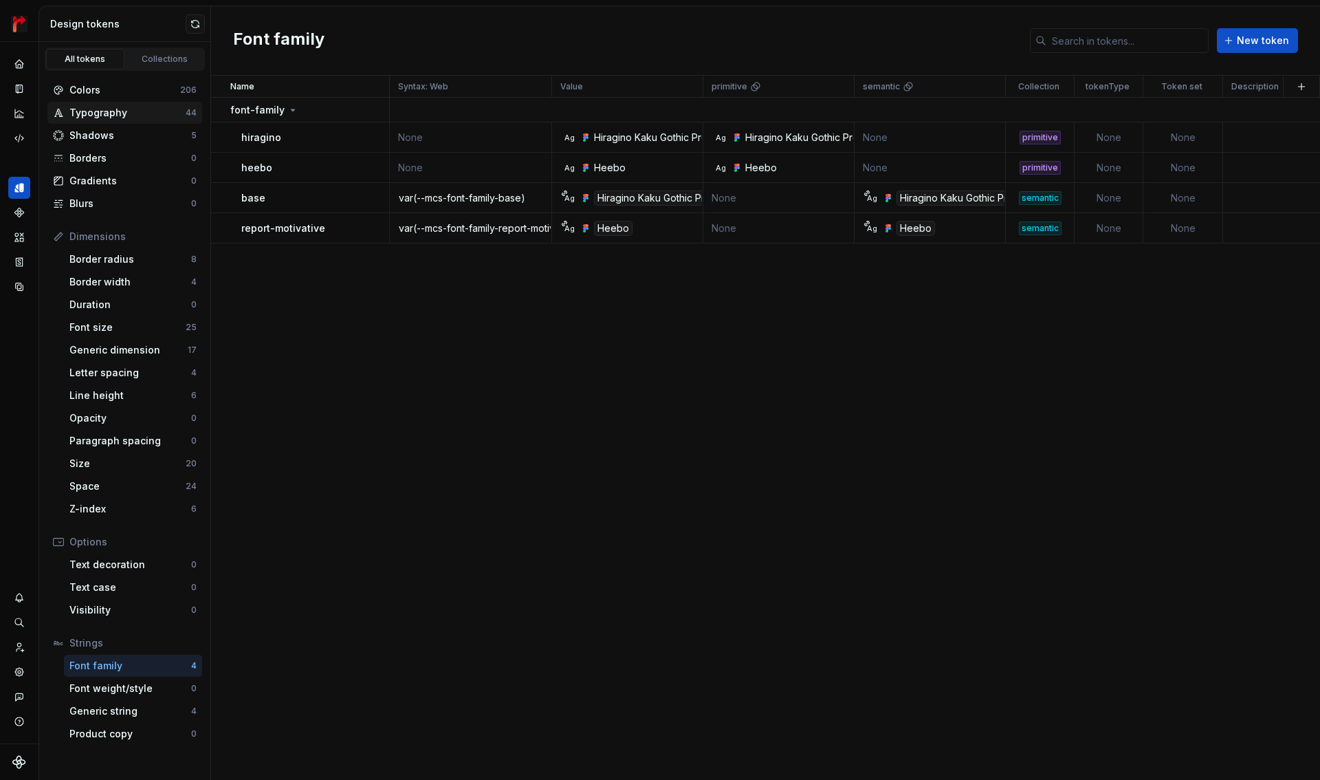
click at [135, 108] on div "Typography" at bounding box center [127, 113] width 116 height 14
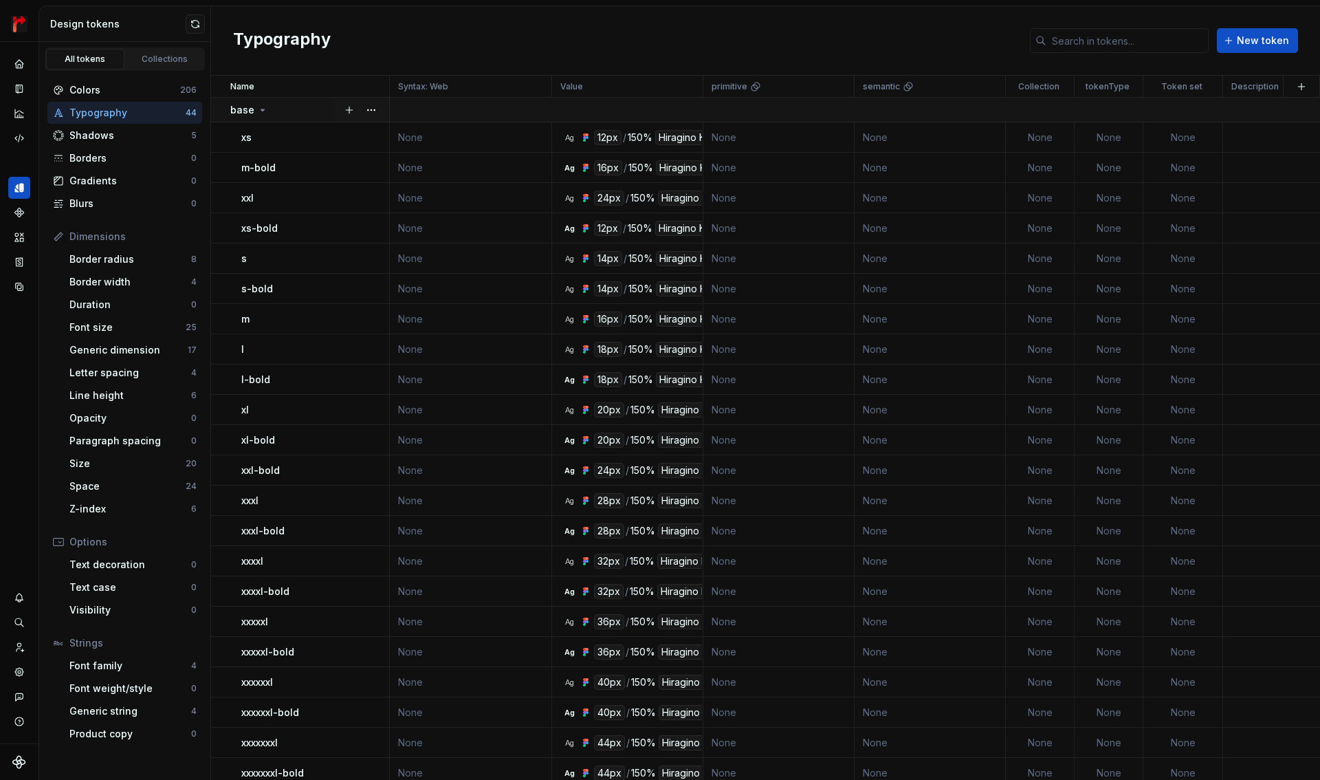
click at [254, 118] on td "base" at bounding box center [300, 110] width 179 height 25
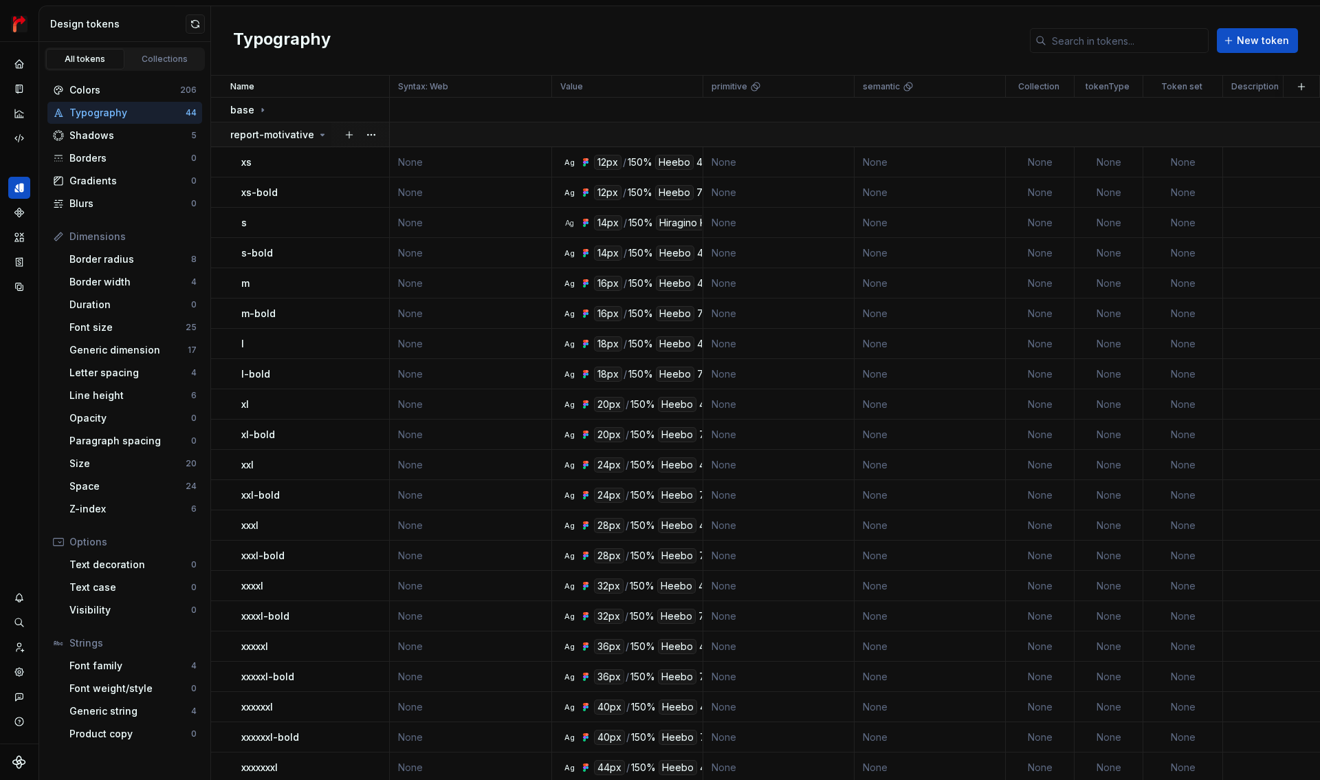
click at [256, 134] on p "report-motivative" at bounding box center [272, 135] width 84 height 14
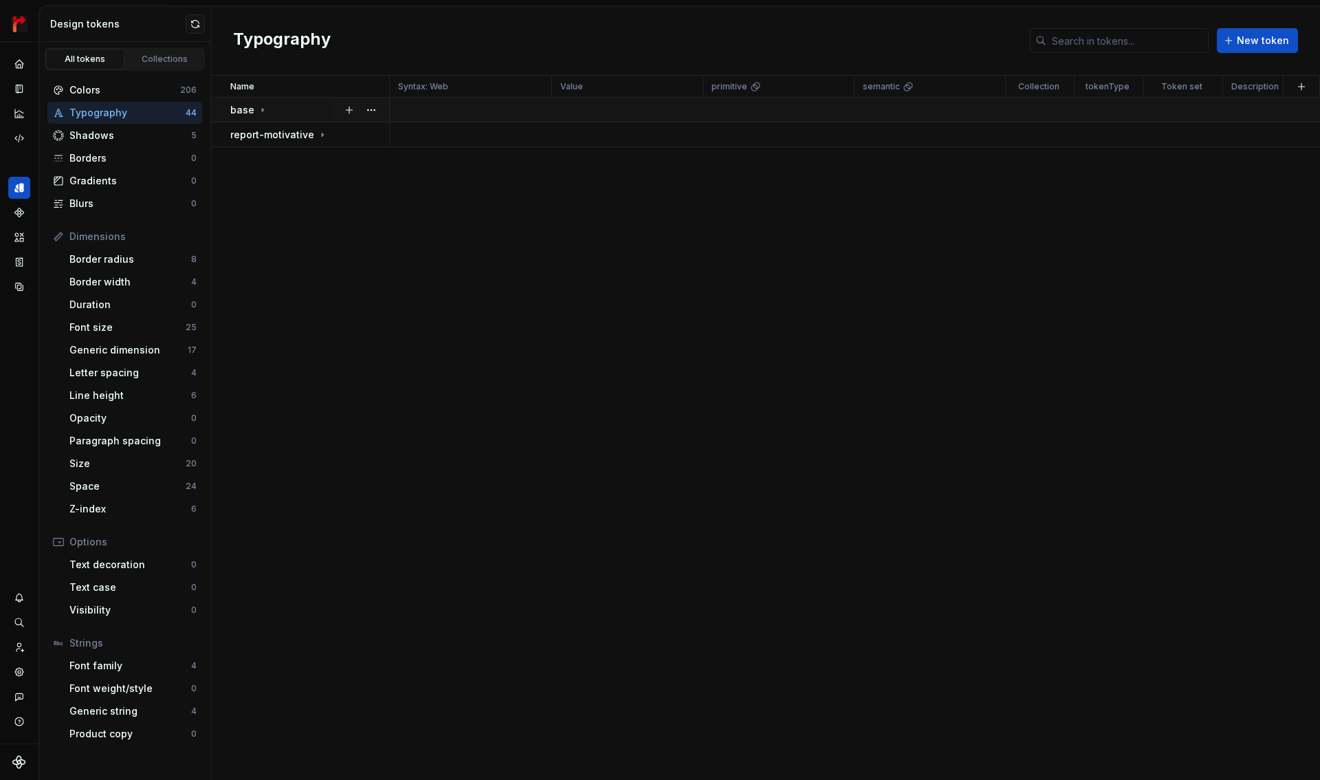
click at [253, 108] on div "base" at bounding box center [249, 110] width 38 height 14
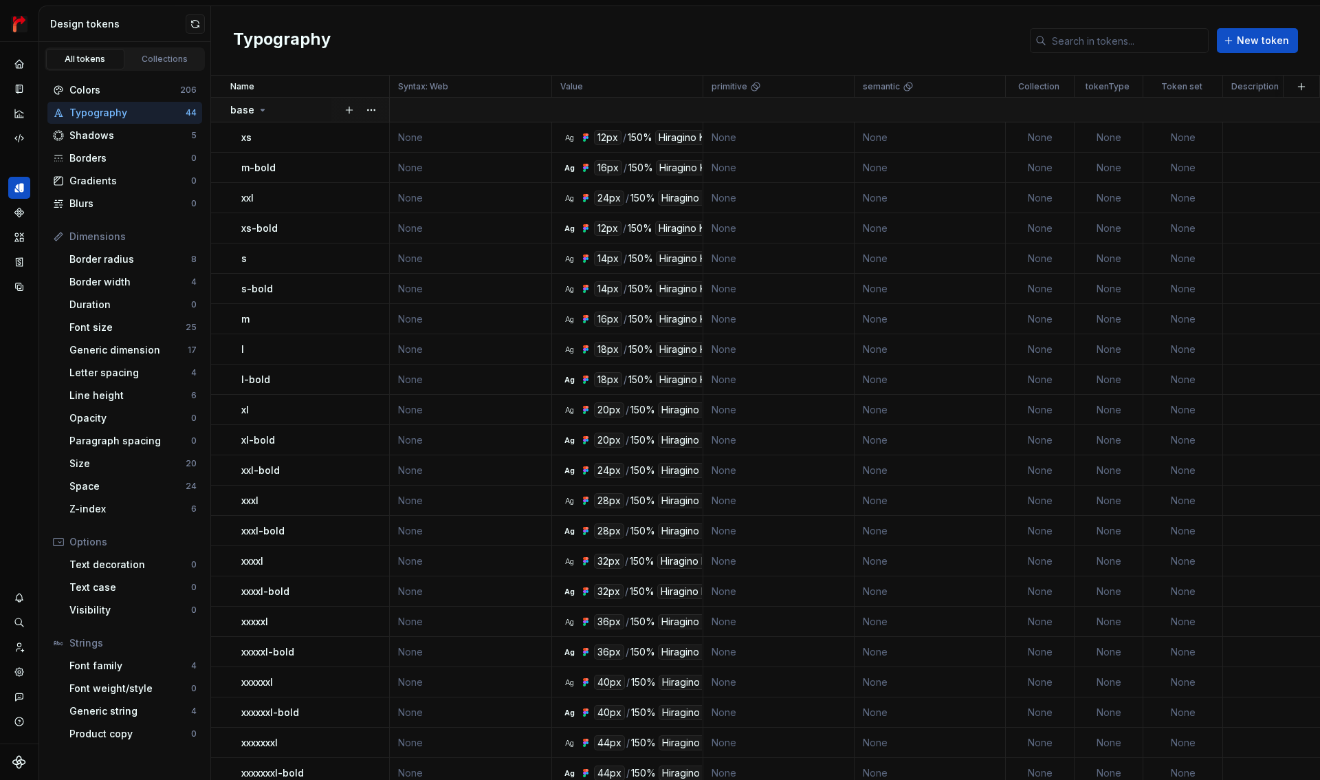
click at [252, 117] on td "base" at bounding box center [300, 110] width 179 height 25
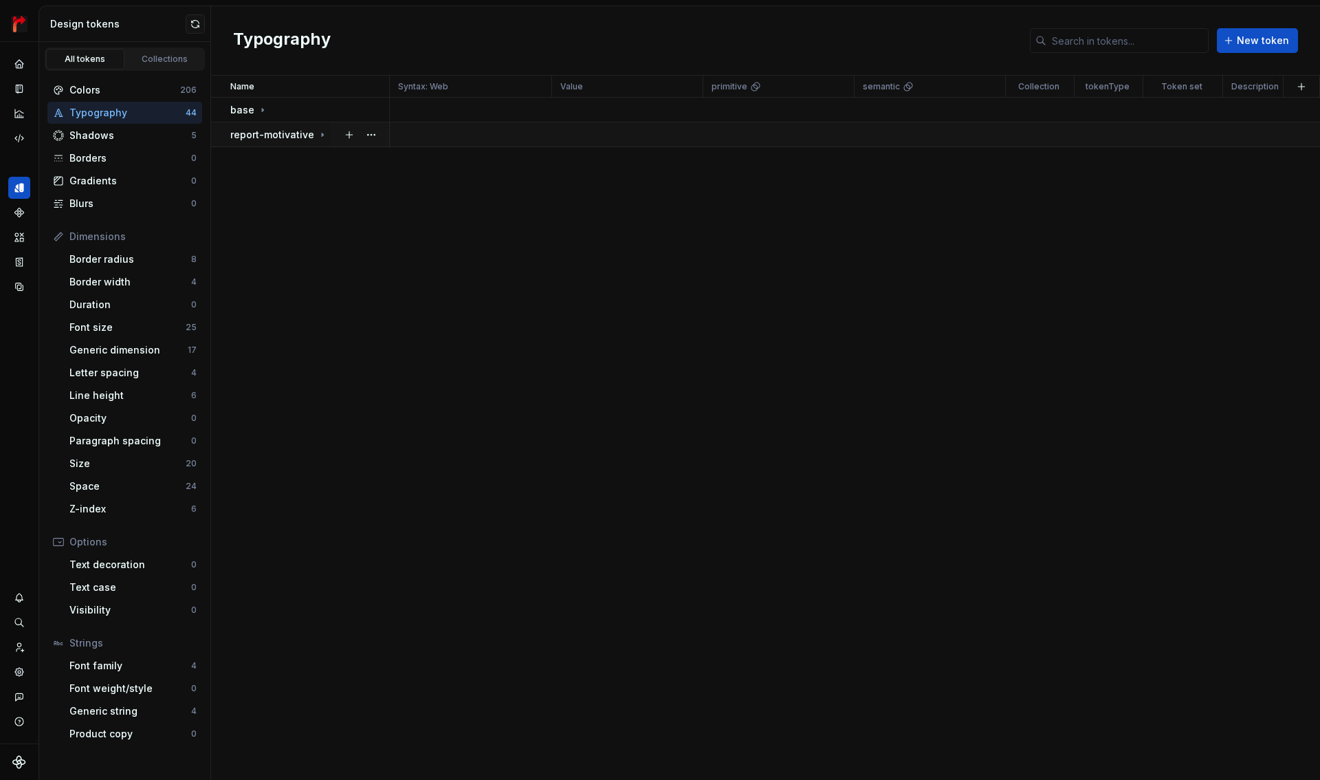
click at [252, 133] on p "report-motivative" at bounding box center [272, 135] width 84 height 14
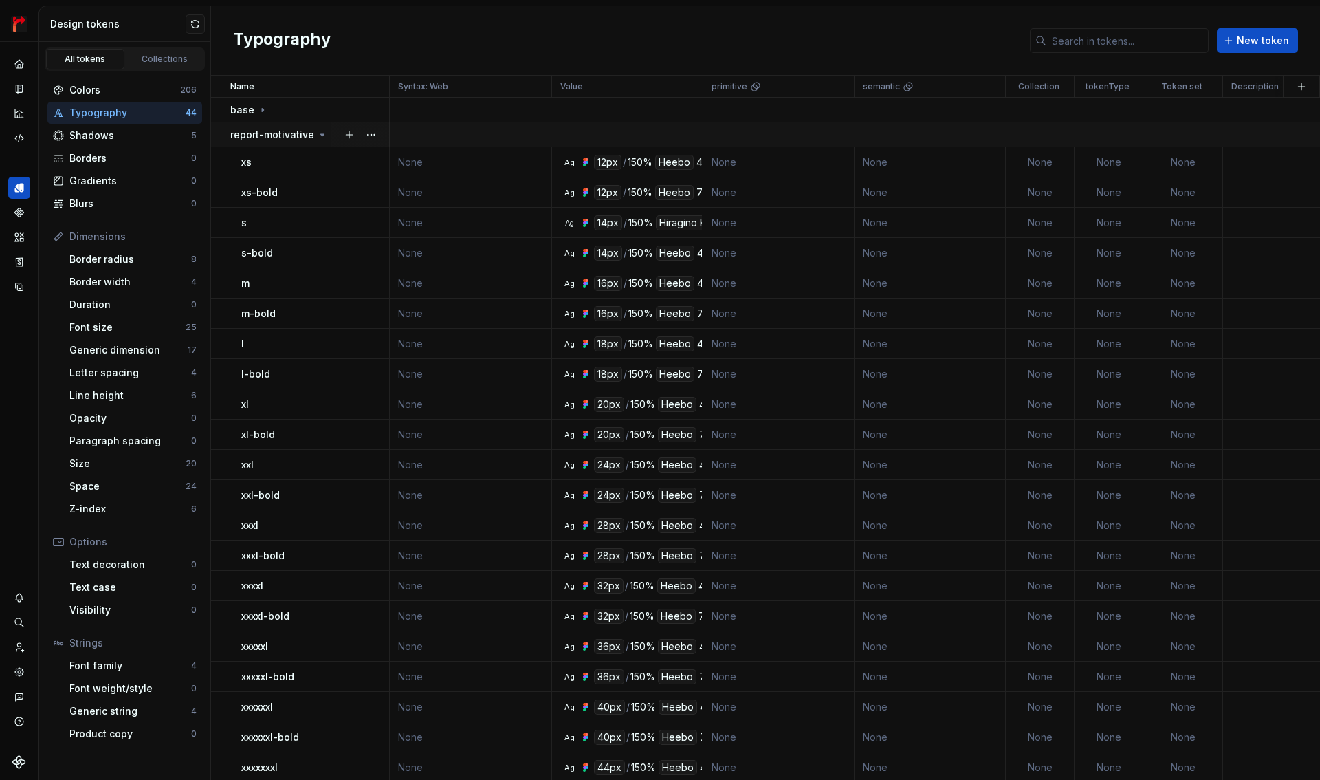
click at [252, 133] on p "report-motivative" at bounding box center [272, 135] width 84 height 14
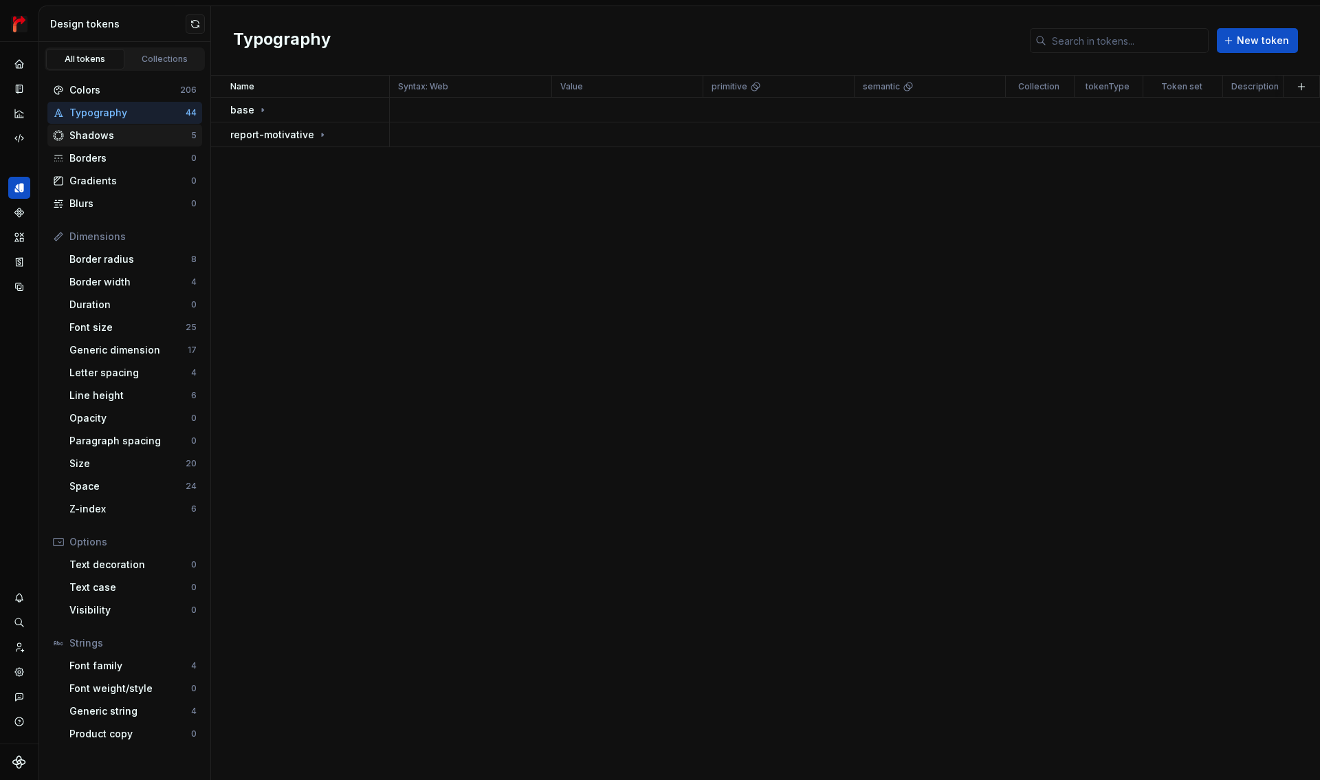
click at [107, 137] on div "Shadows" at bounding box center [130, 136] width 122 height 14
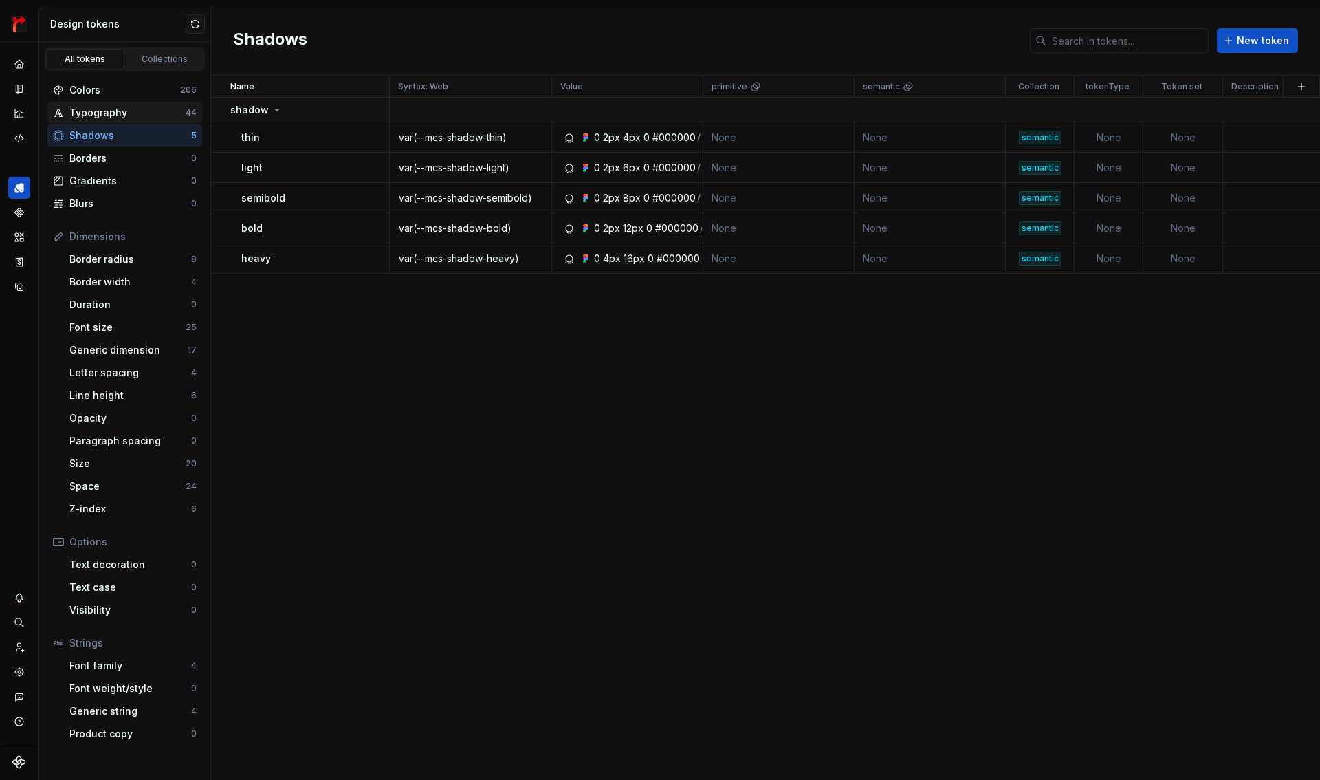
click at [111, 110] on div "Typography" at bounding box center [127, 113] width 116 height 14
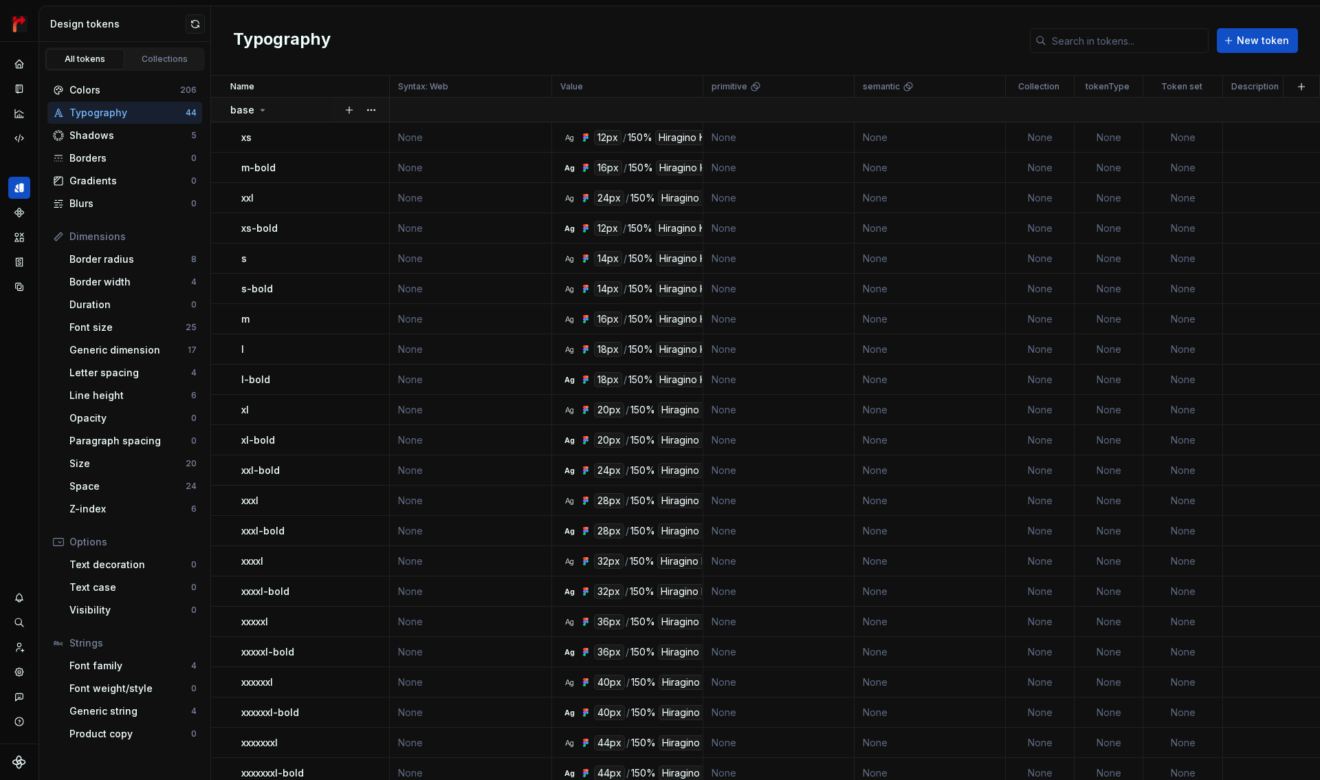
click at [248, 109] on p "base" at bounding box center [242, 110] width 24 height 14
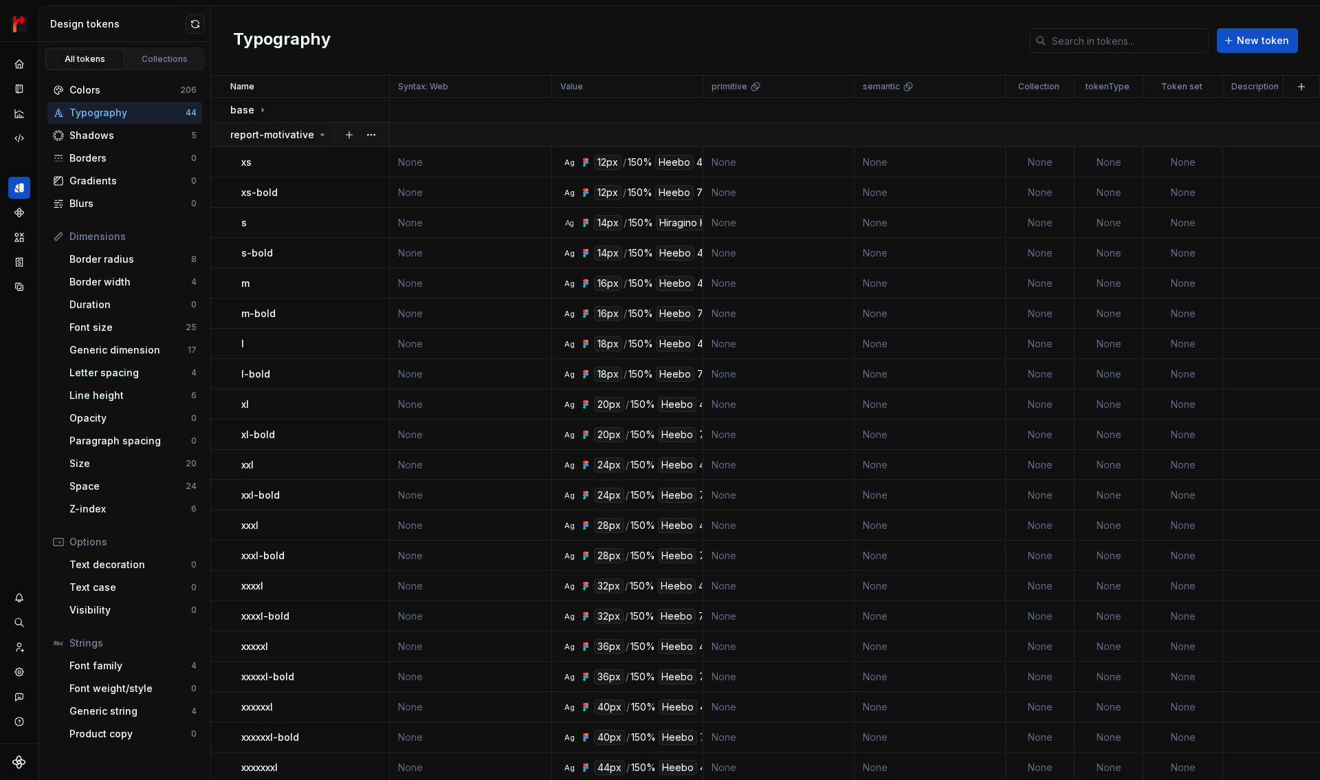
click at [248, 133] on p "report-motivative" at bounding box center [272, 135] width 84 height 14
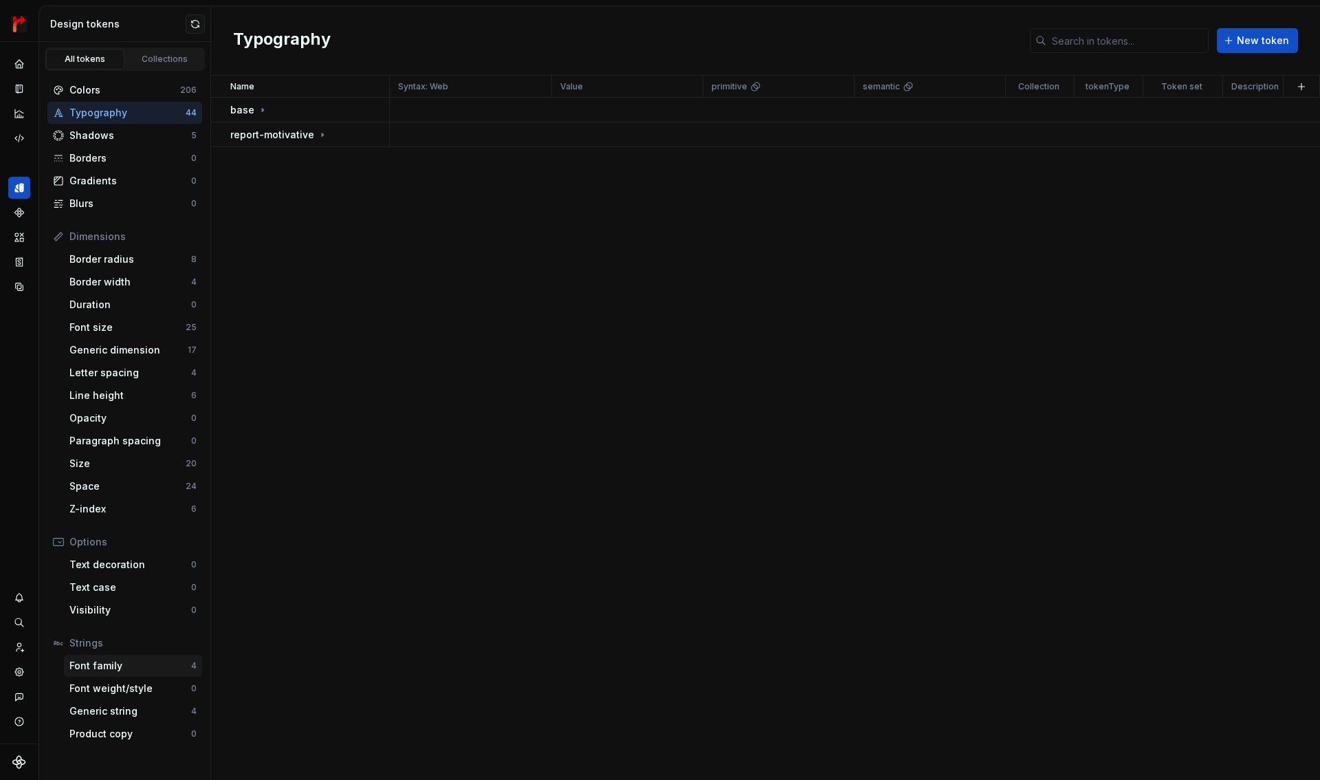
click at [131, 661] on div "Font family" at bounding box center [130, 666] width 122 height 14
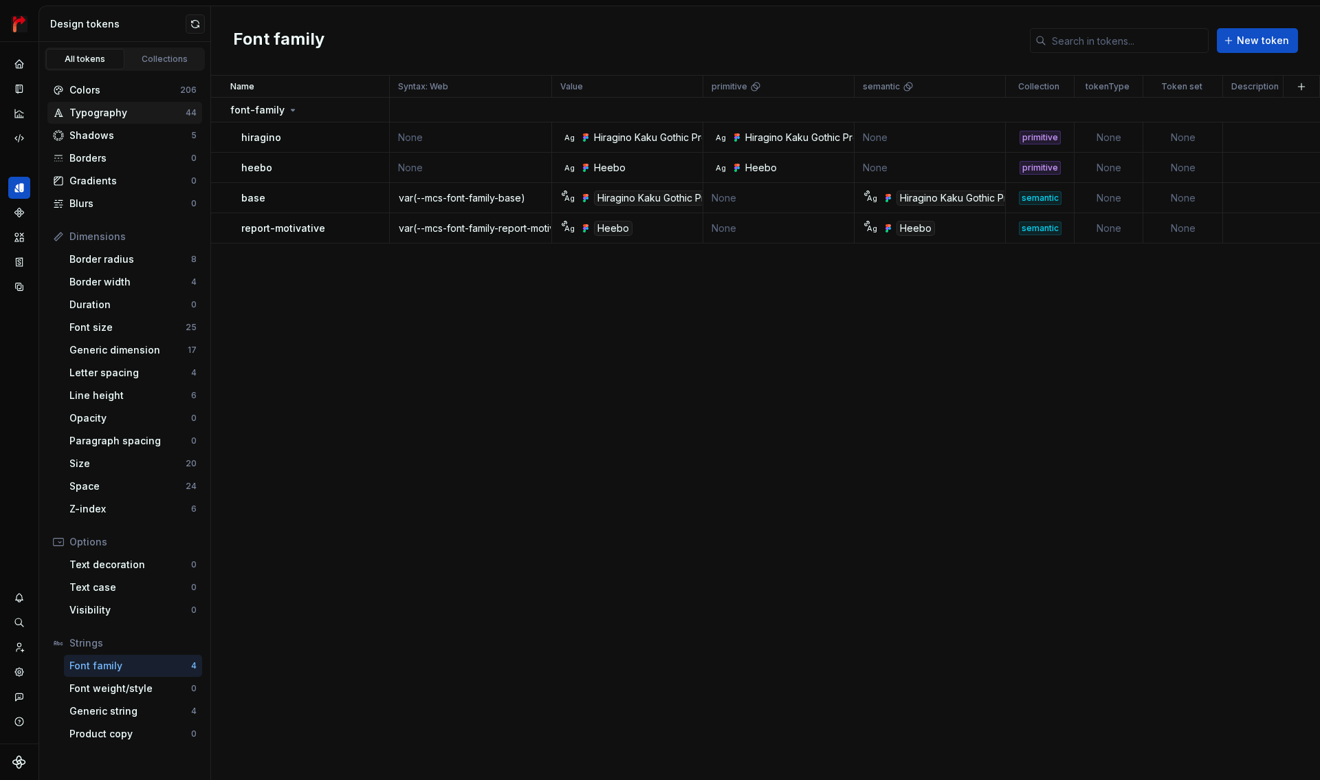
click at [129, 111] on div "Typography" at bounding box center [127, 113] width 116 height 14
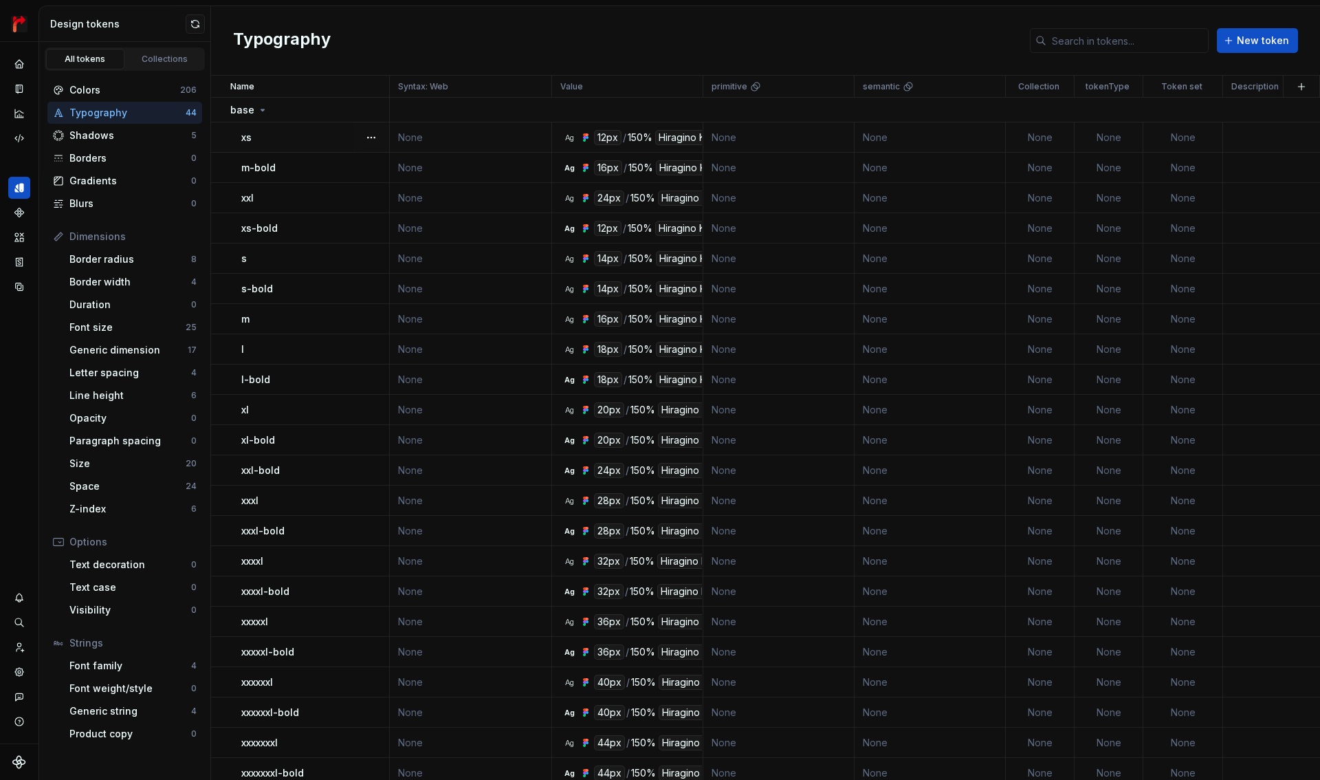
click at [289, 132] on div "xs" at bounding box center [314, 138] width 147 height 14
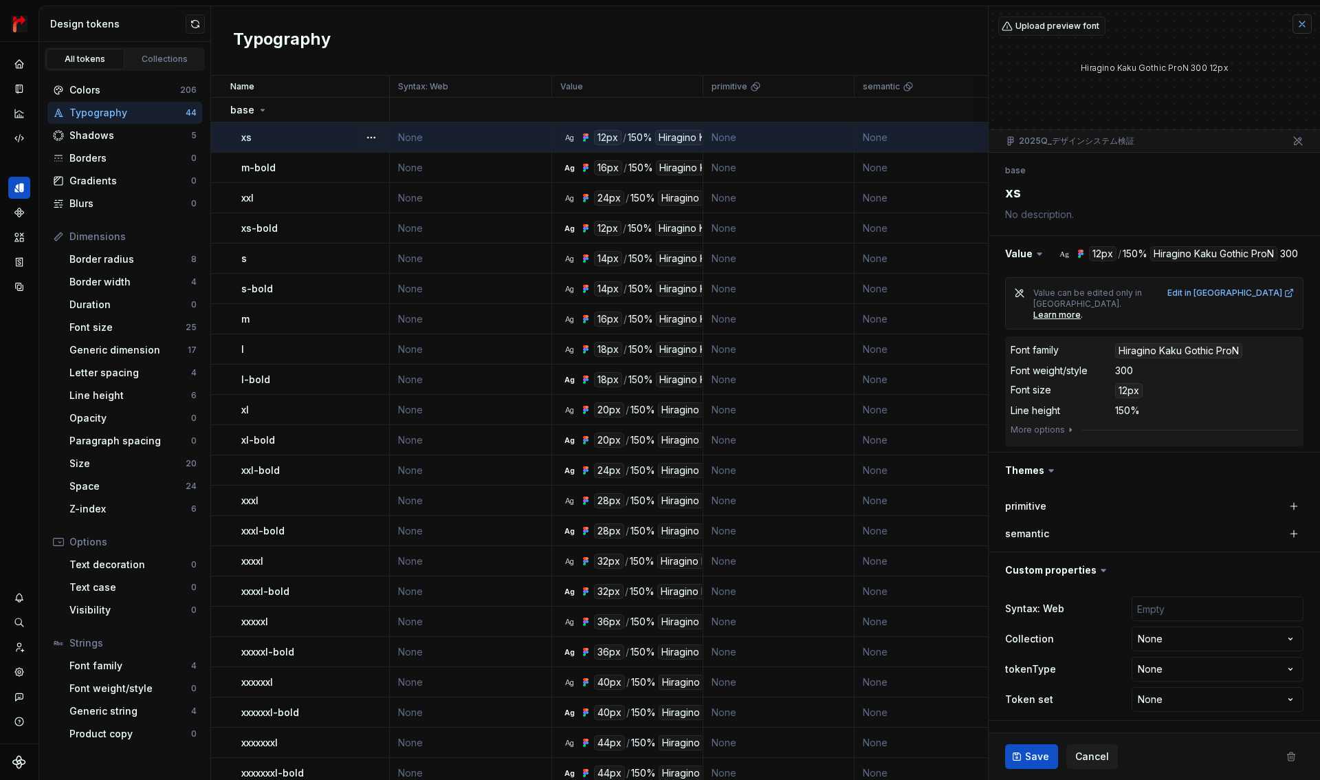
click at [1299, 23] on button "button" at bounding box center [1301, 23] width 19 height 19
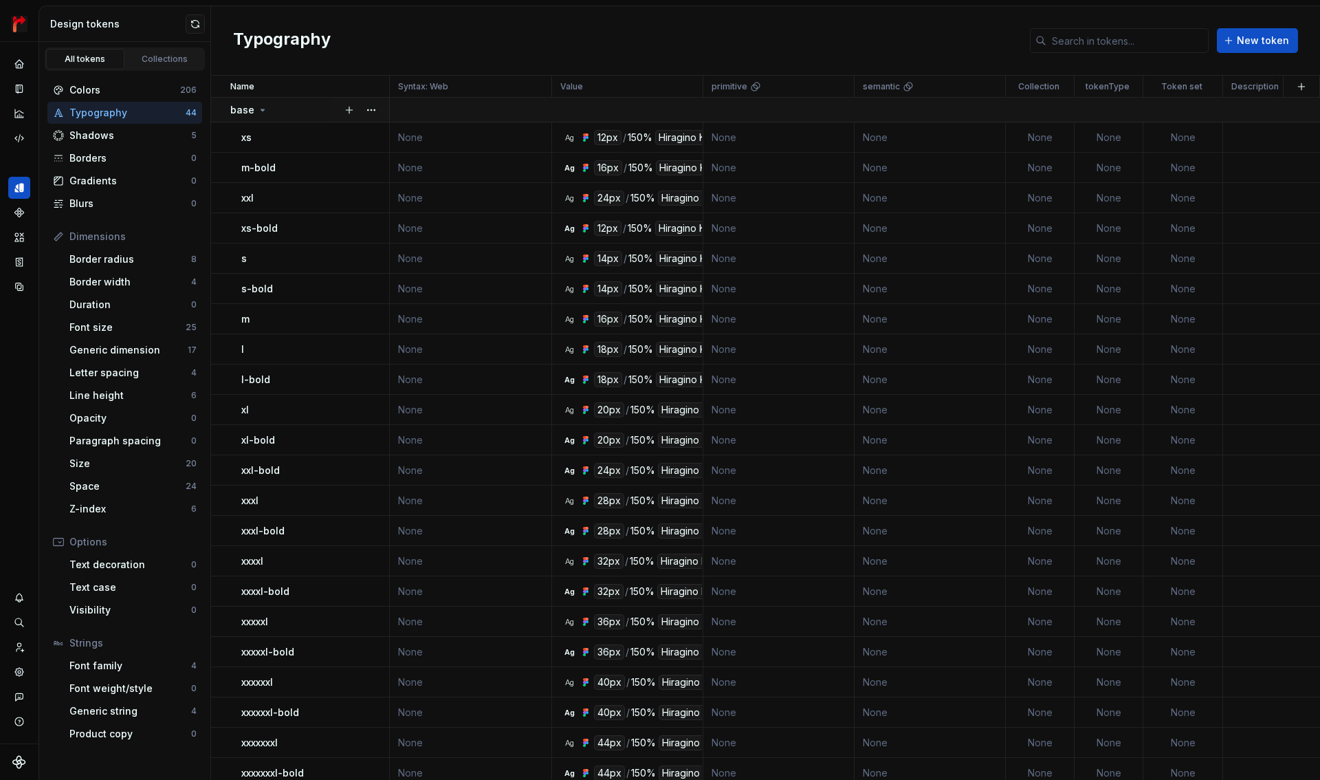
click at [246, 110] on p "base" at bounding box center [242, 110] width 24 height 14
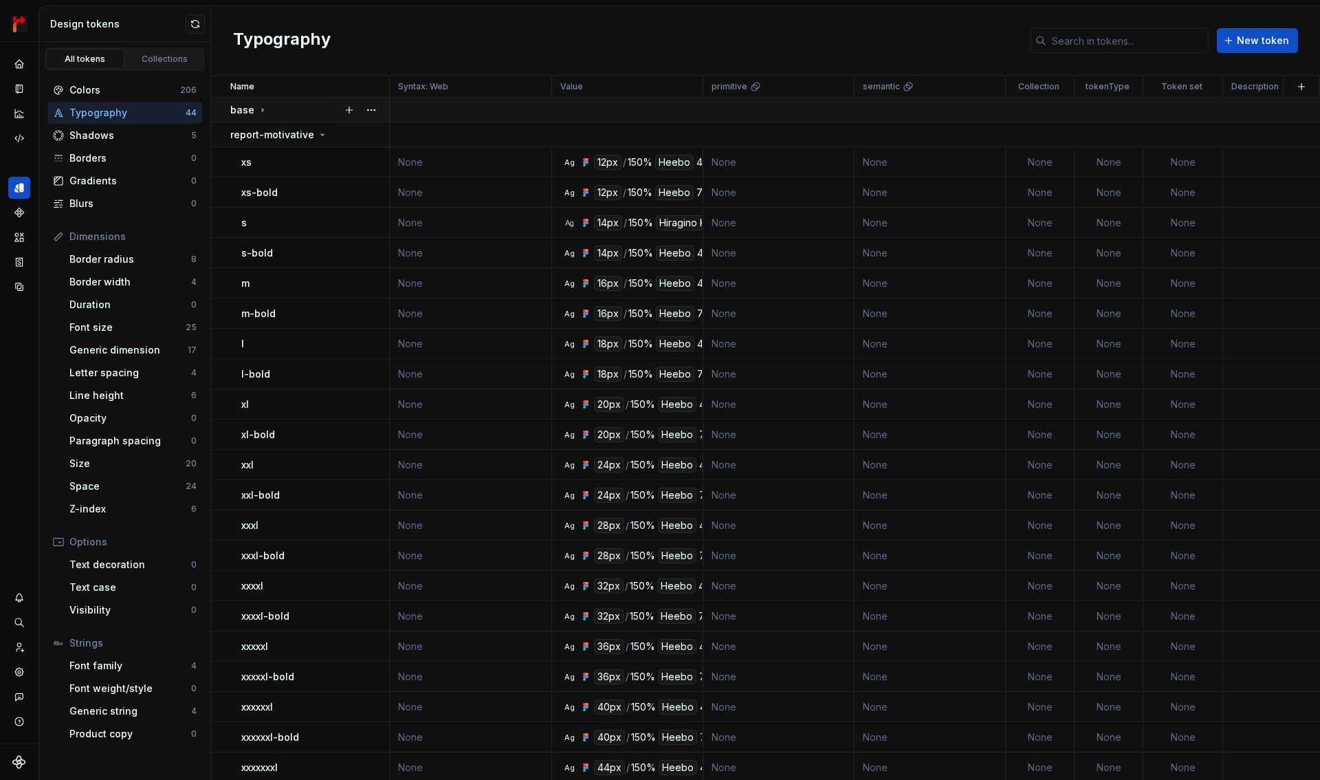
click at [249, 110] on p "base" at bounding box center [242, 110] width 24 height 14
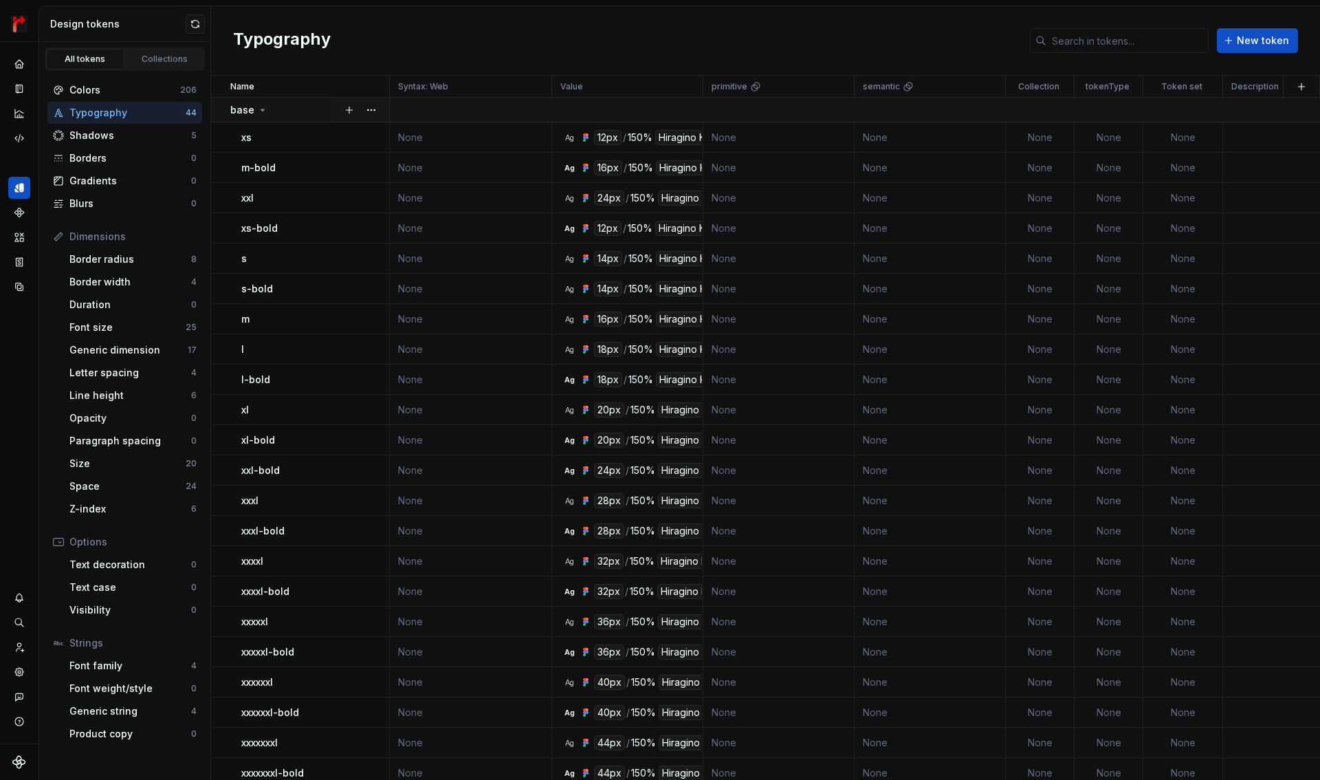
click at [245, 105] on p "base" at bounding box center [242, 110] width 24 height 14
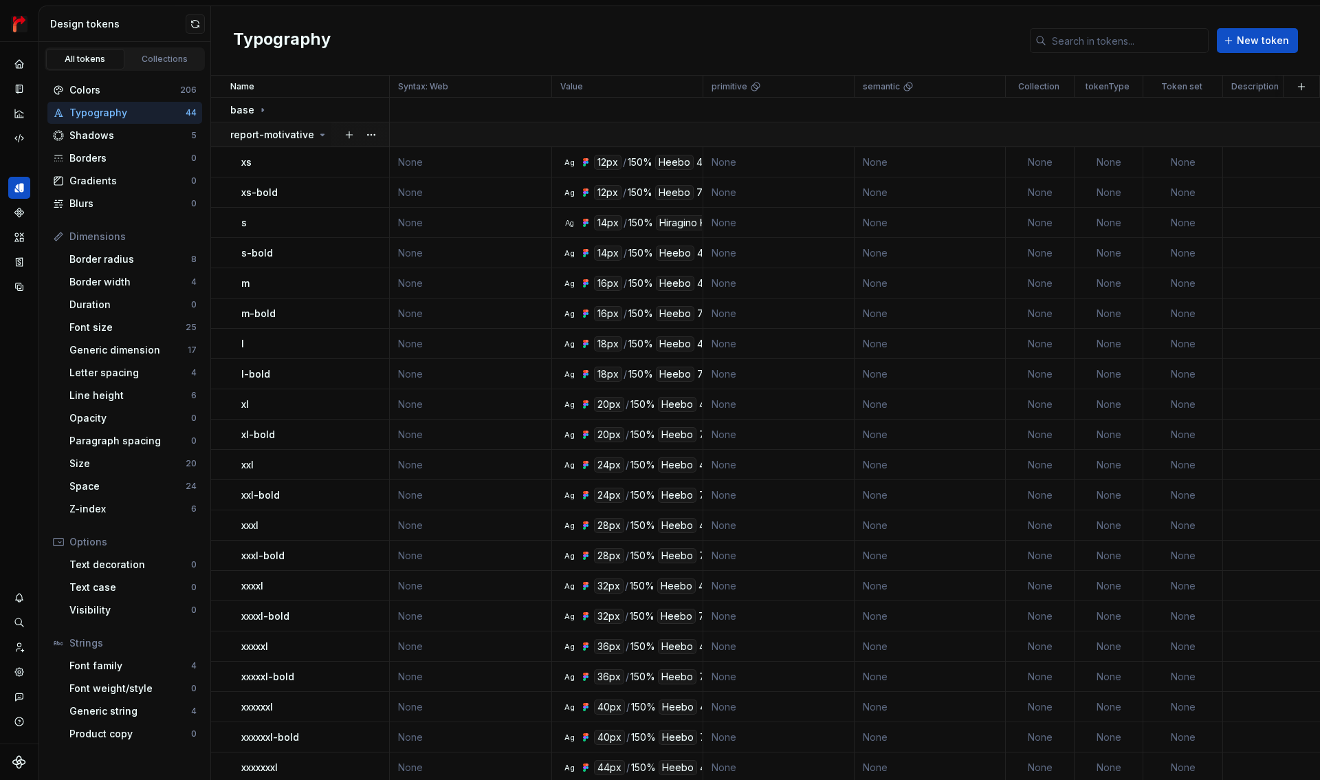
click at [245, 137] on p "report-motivative" at bounding box center [272, 135] width 84 height 14
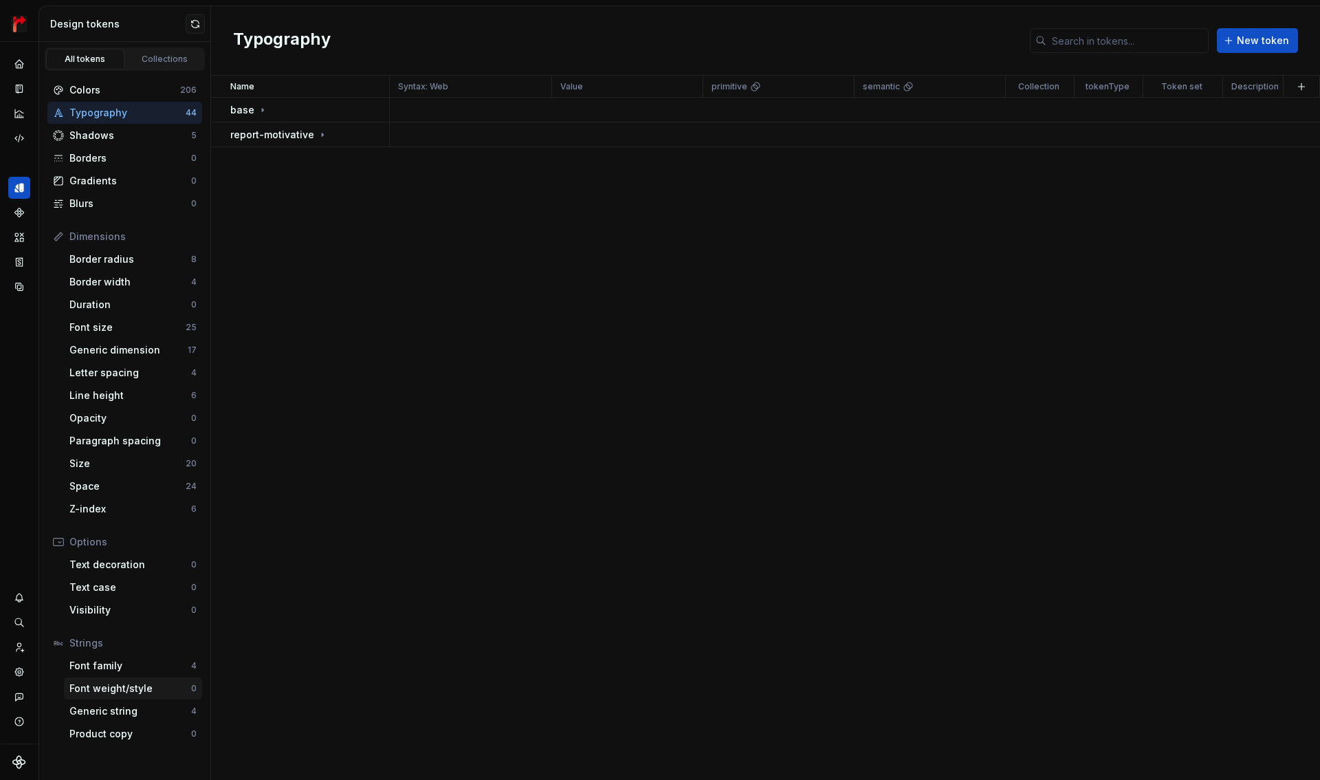
click at [118, 685] on div "Font weight/style" at bounding box center [130, 688] width 122 height 14
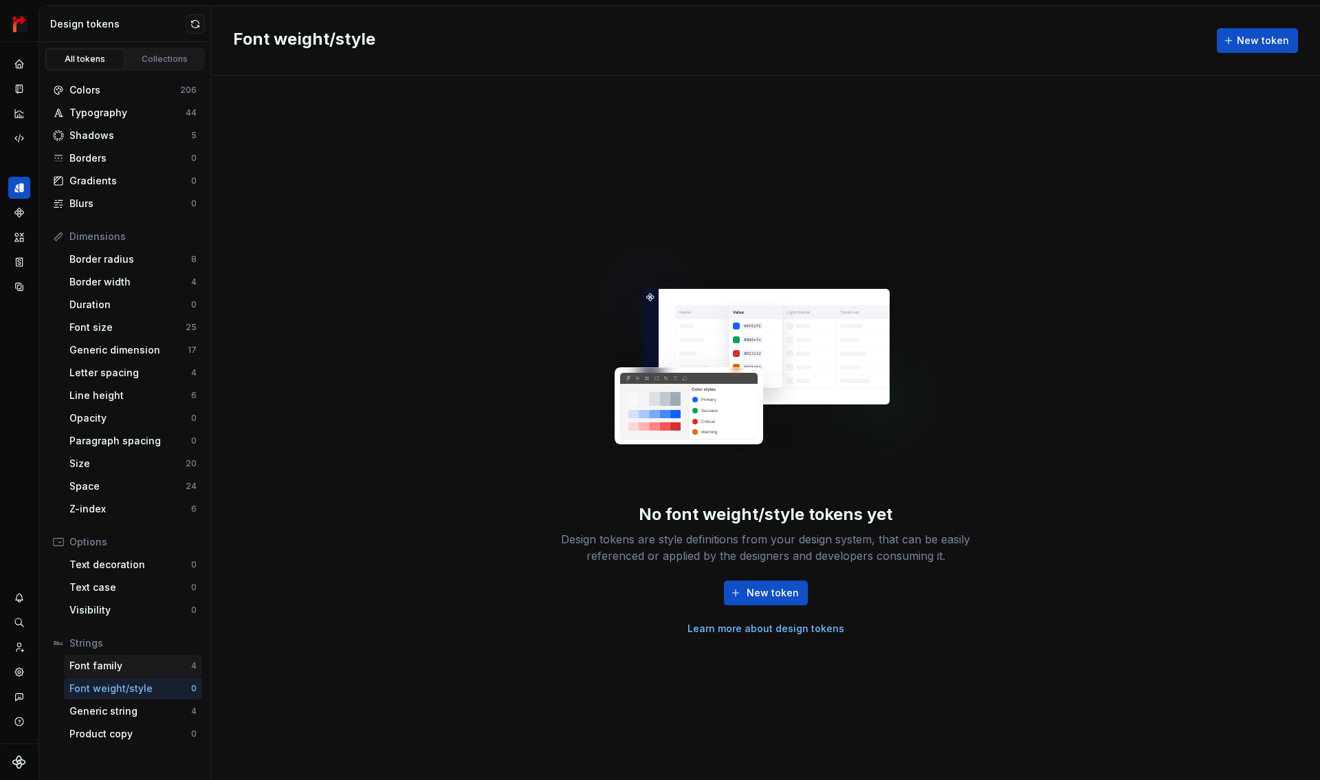
click at [118, 664] on div "Font family" at bounding box center [130, 666] width 122 height 14
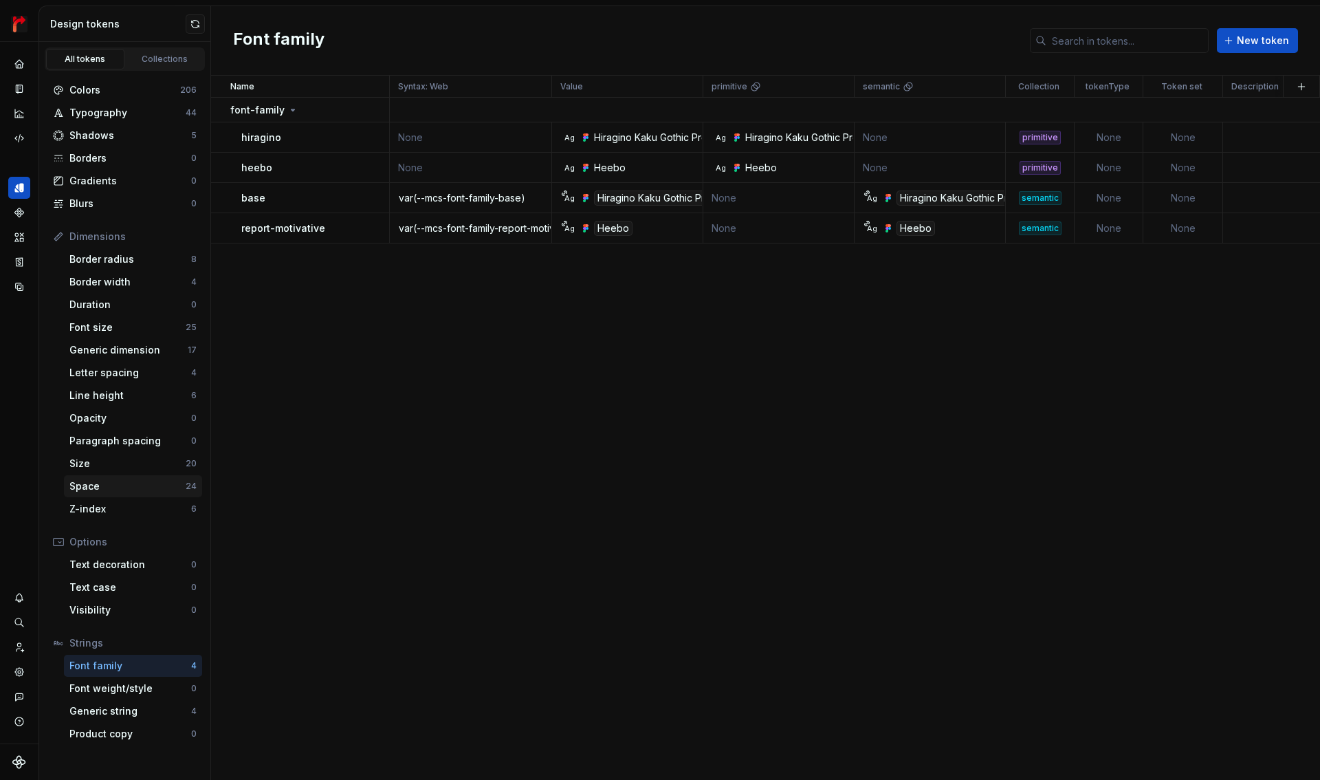
click at [130, 491] on div "Space" at bounding box center [127, 486] width 116 height 14
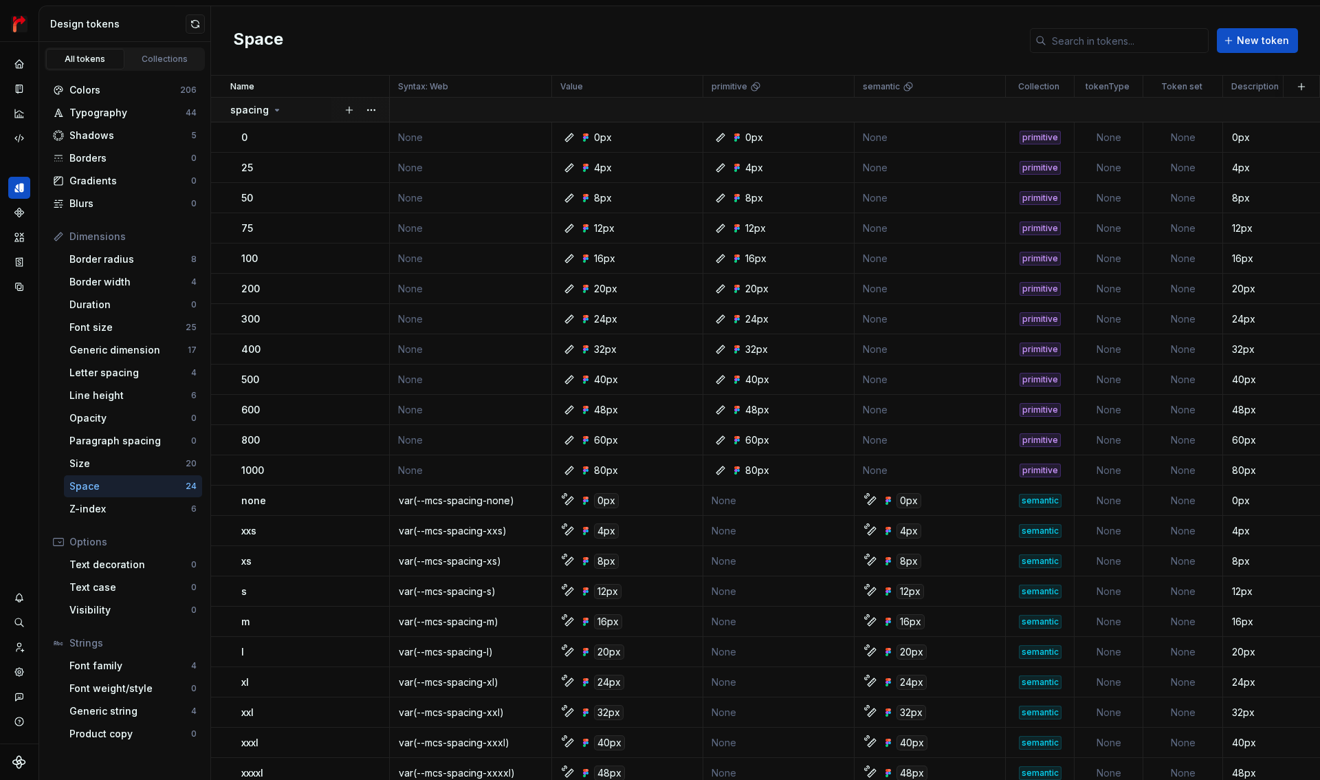
click at [272, 109] on icon at bounding box center [277, 109] width 11 height 11
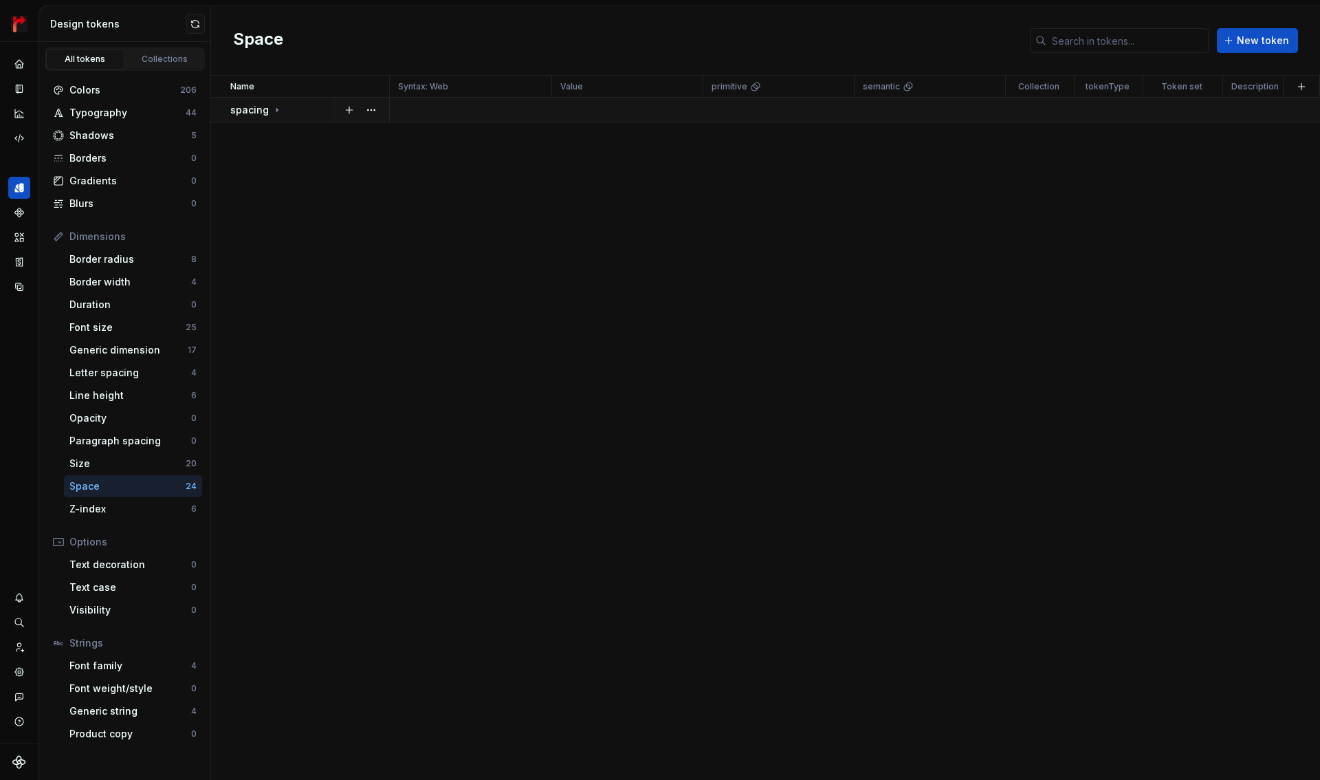
click at [269, 105] on div "spacing" at bounding box center [256, 110] width 52 height 14
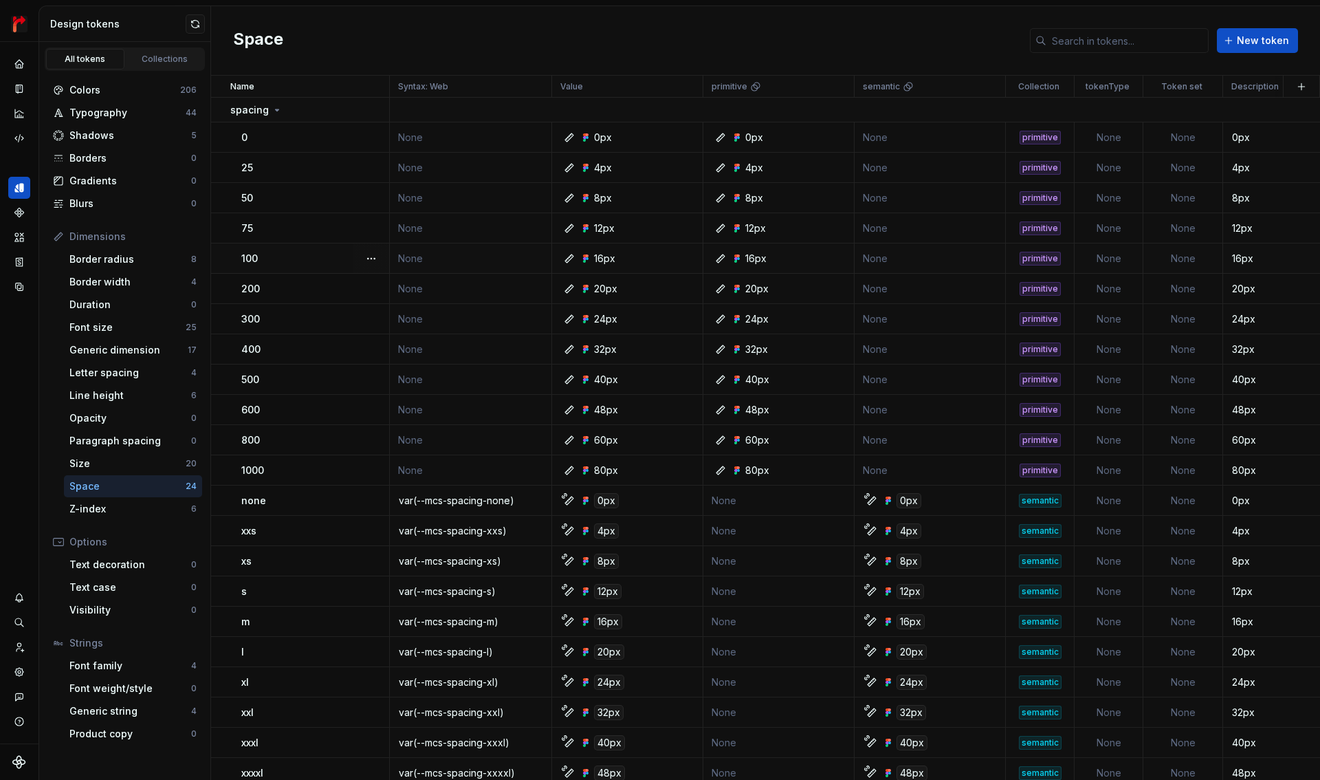
scroll to position [76, 0]
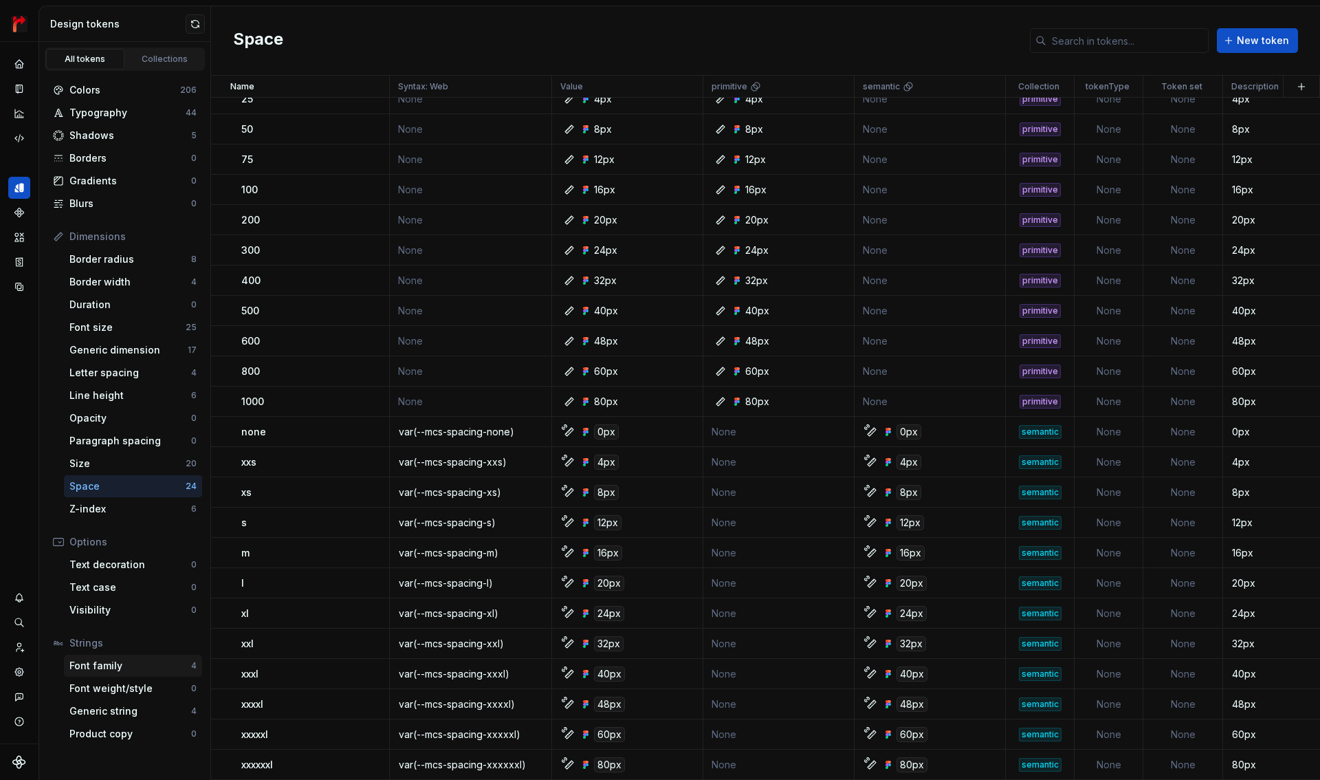
click at [133, 669] on div "Font family" at bounding box center [130, 666] width 122 height 14
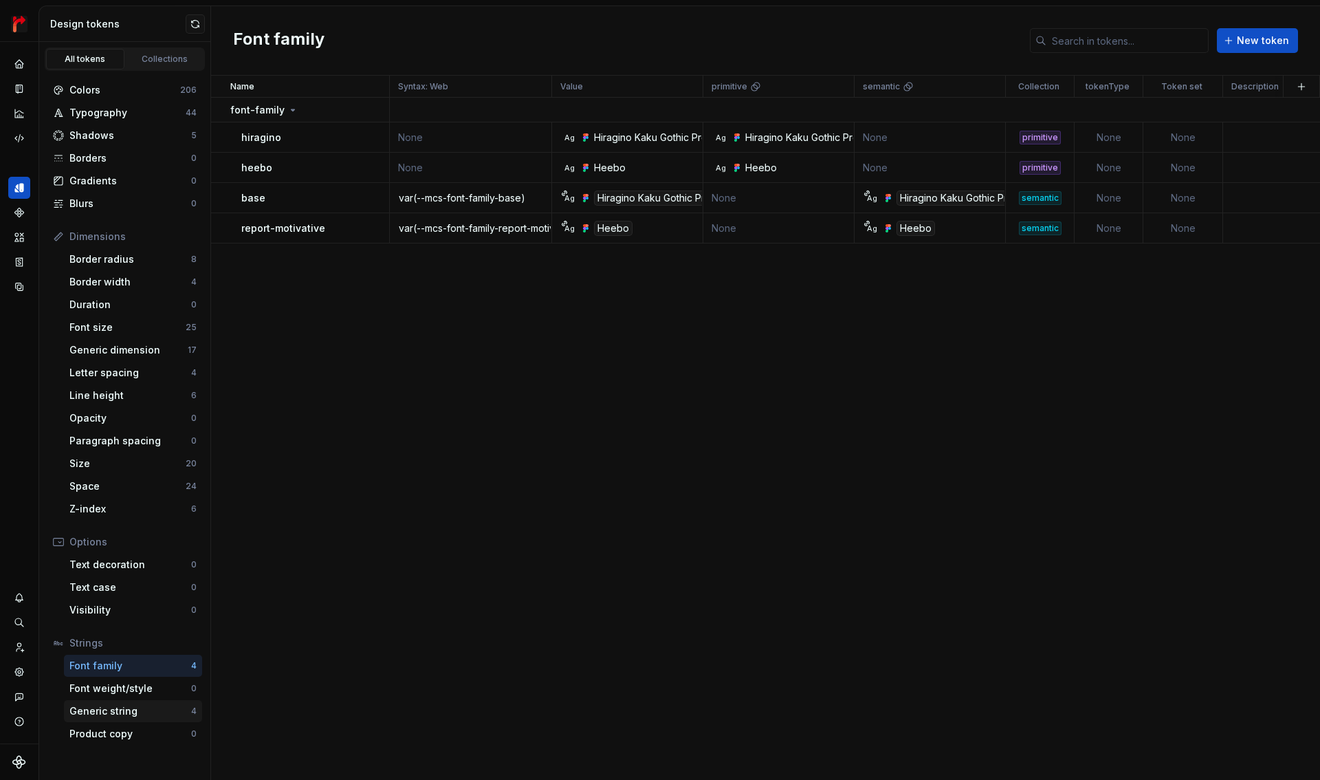
click at [131, 709] on div "Generic string" at bounding box center [130, 711] width 122 height 14
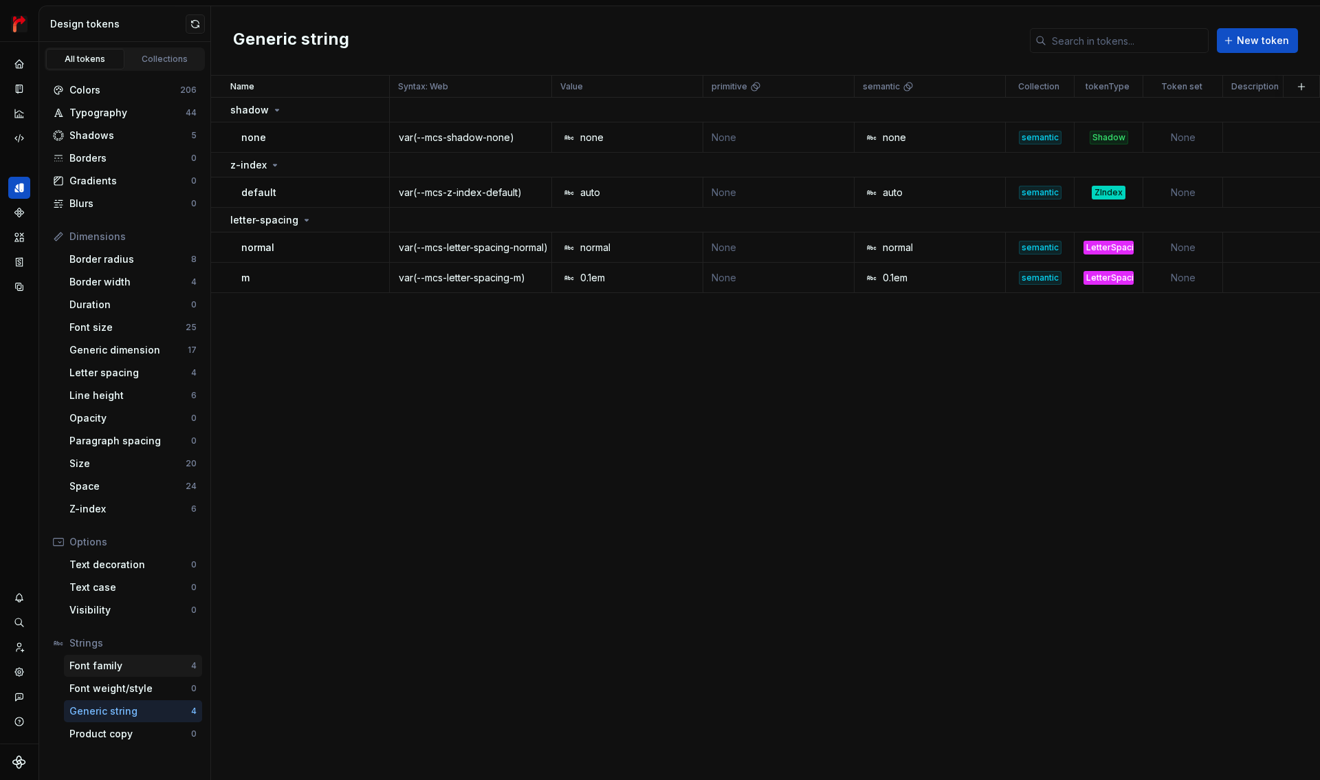
click at [129, 664] on div "Font family" at bounding box center [130, 666] width 122 height 14
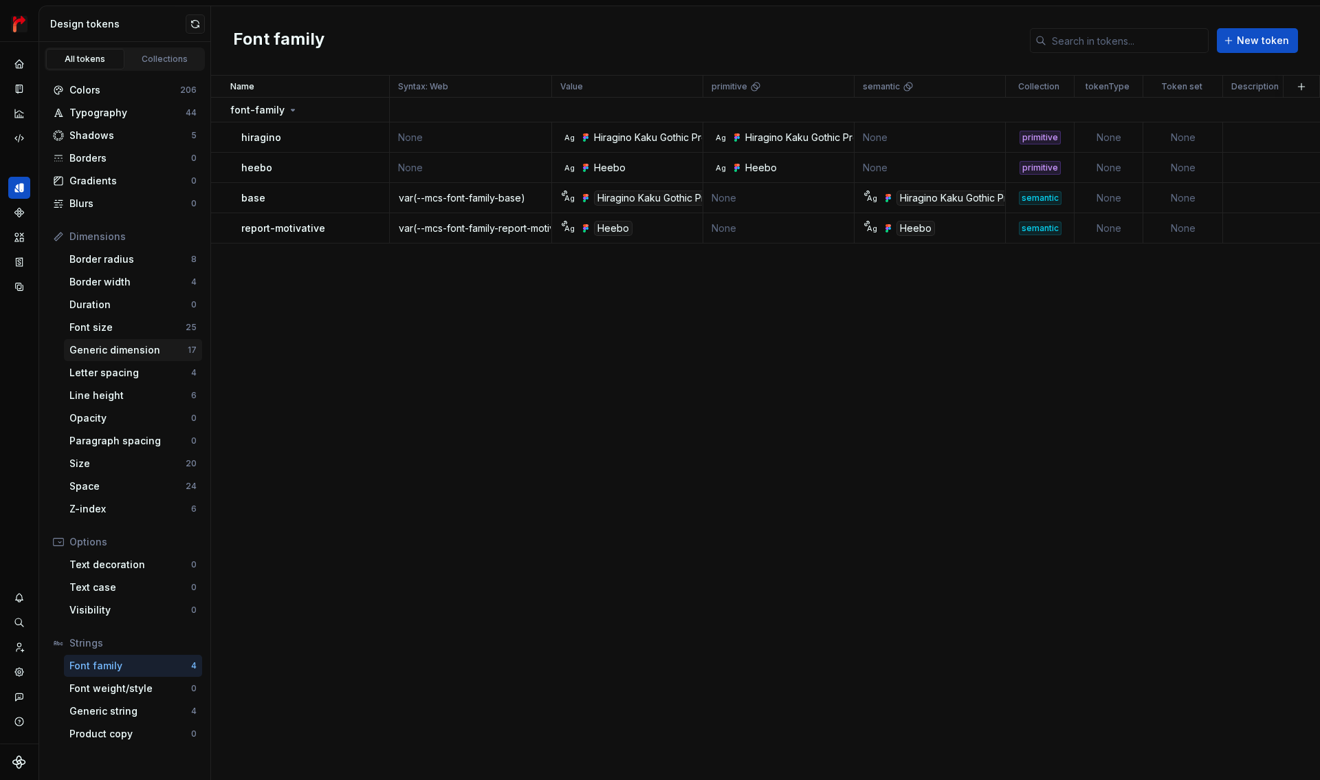
click at [126, 346] on div "Generic dimension" at bounding box center [128, 350] width 118 height 14
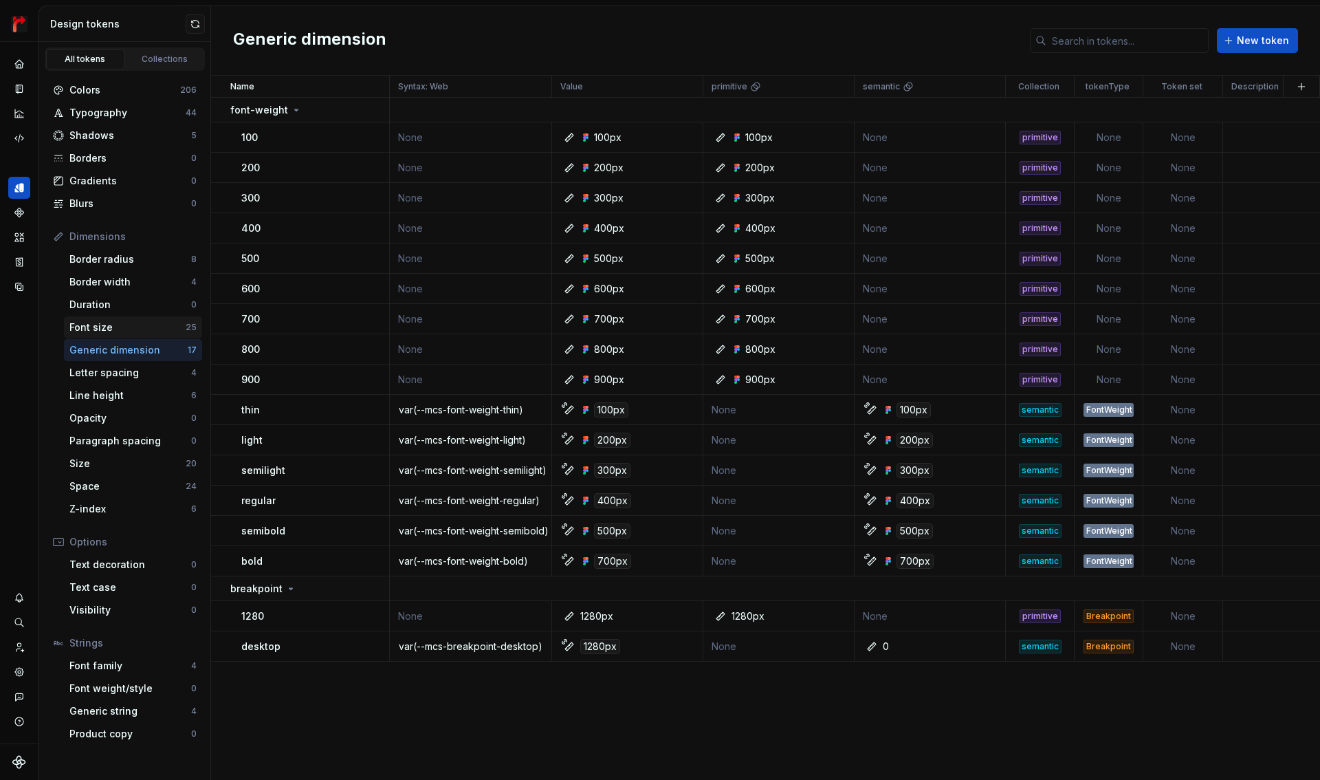
click at [126, 332] on div "Font size" at bounding box center [127, 327] width 116 height 14
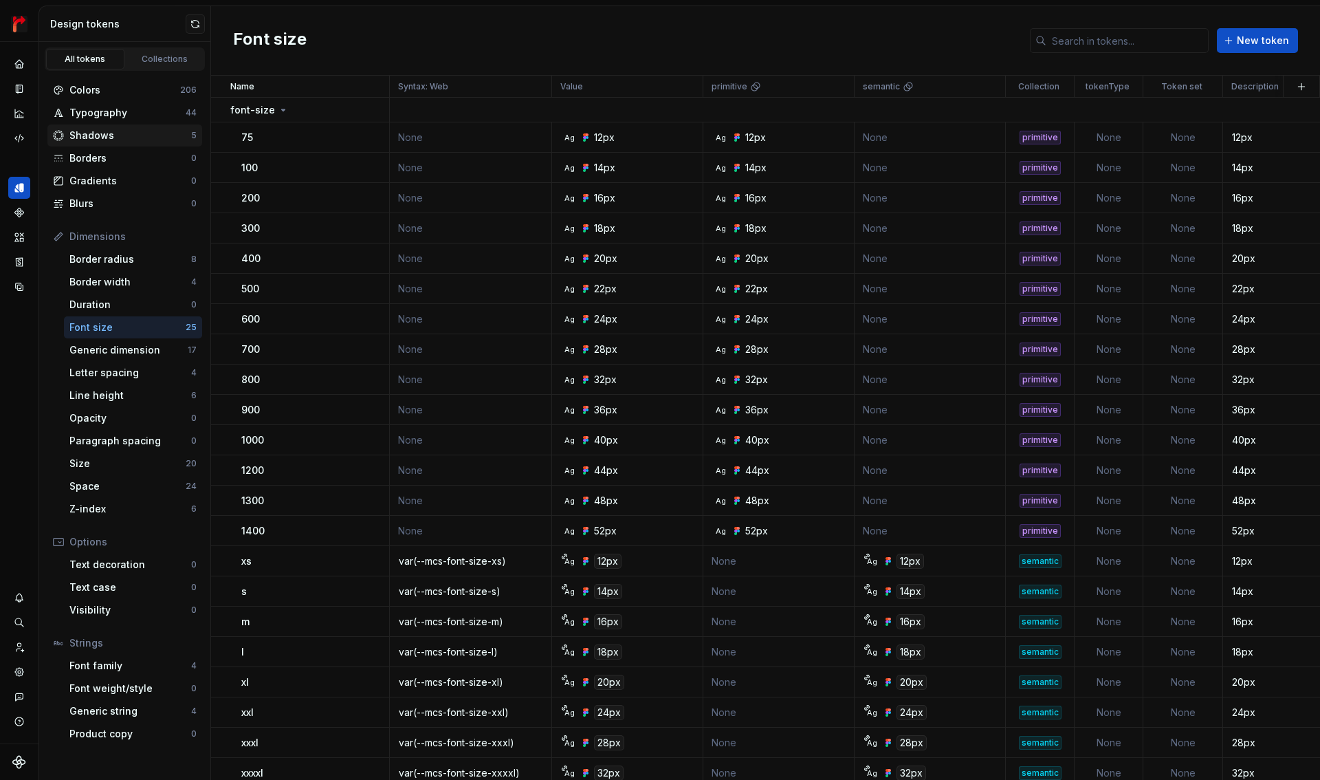
click at [130, 134] on div "Shadows" at bounding box center [130, 136] width 122 height 14
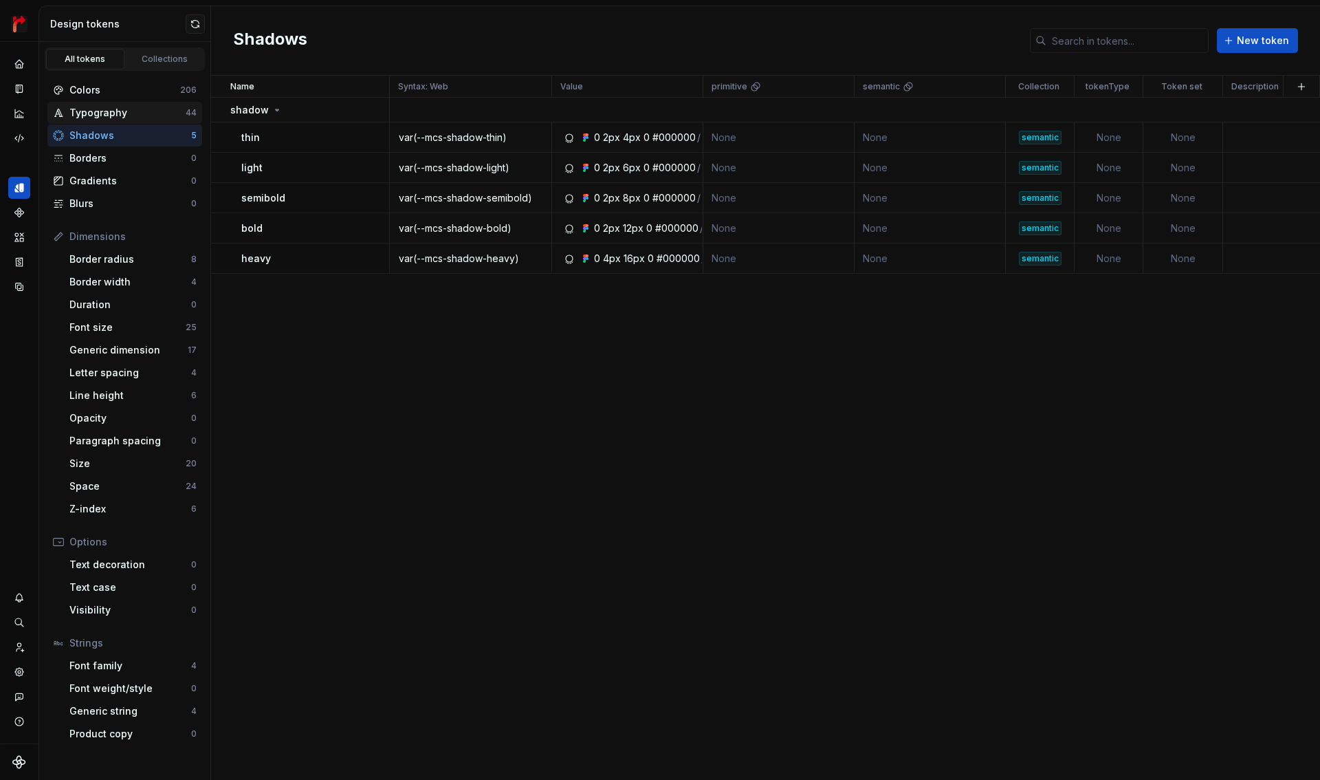
click at [129, 109] on div "Typography" at bounding box center [127, 113] width 116 height 14
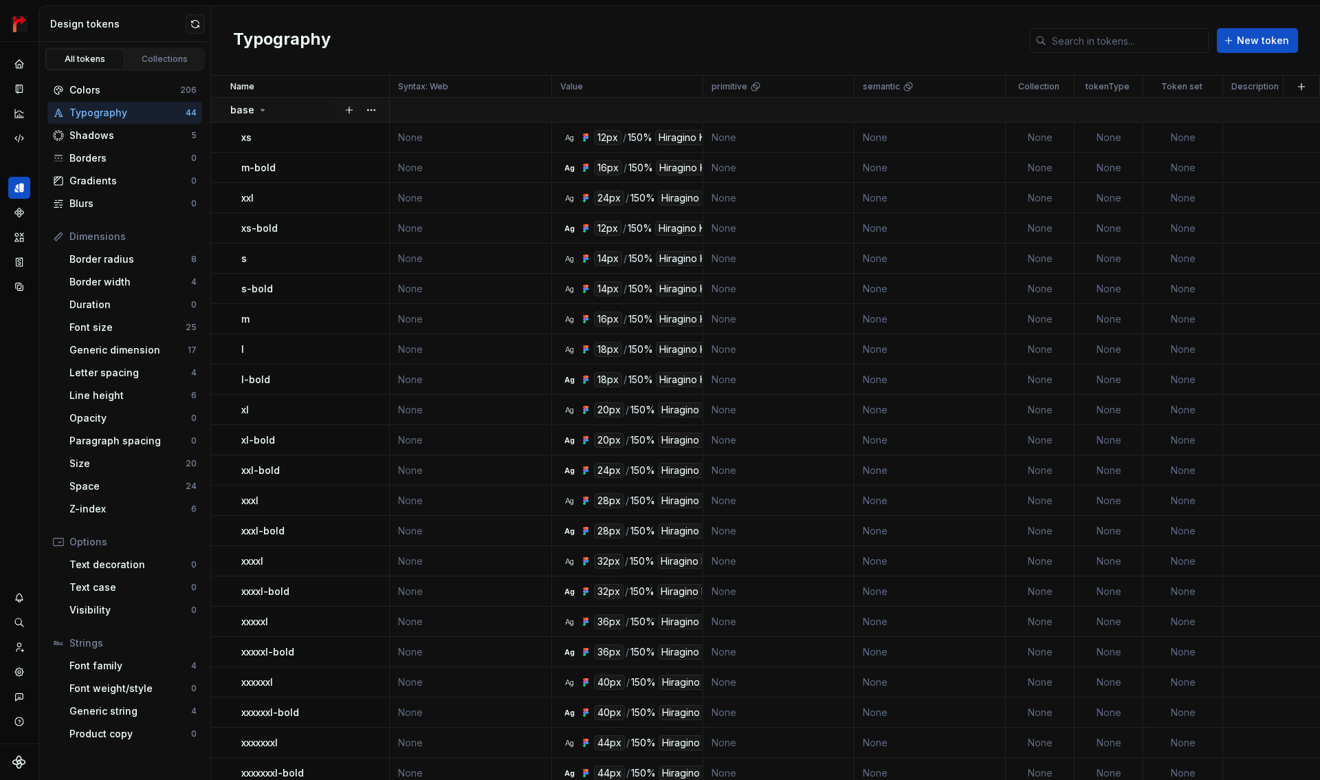
click at [252, 111] on p "base" at bounding box center [242, 110] width 24 height 14
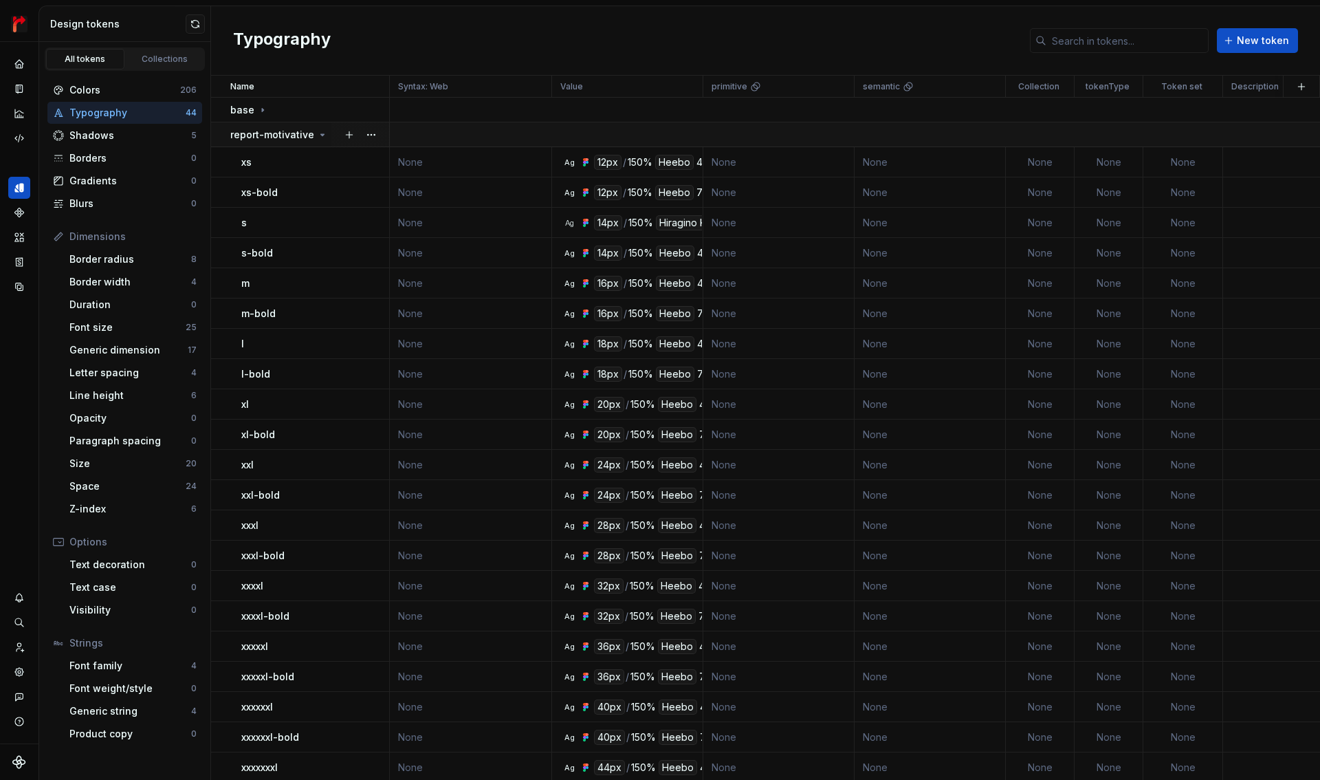
click at [254, 133] on p "report-motivative" at bounding box center [272, 135] width 84 height 14
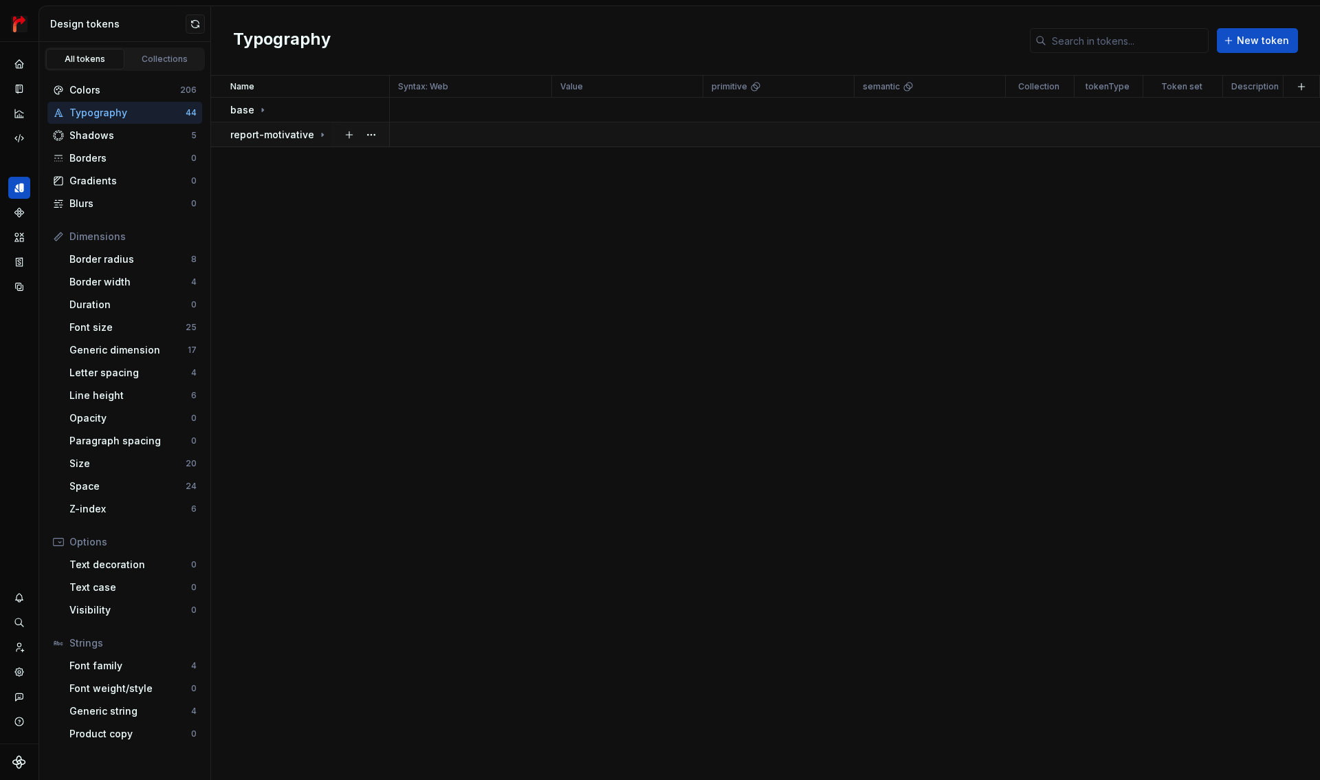
click at [254, 133] on p "report-motivative" at bounding box center [272, 135] width 84 height 14
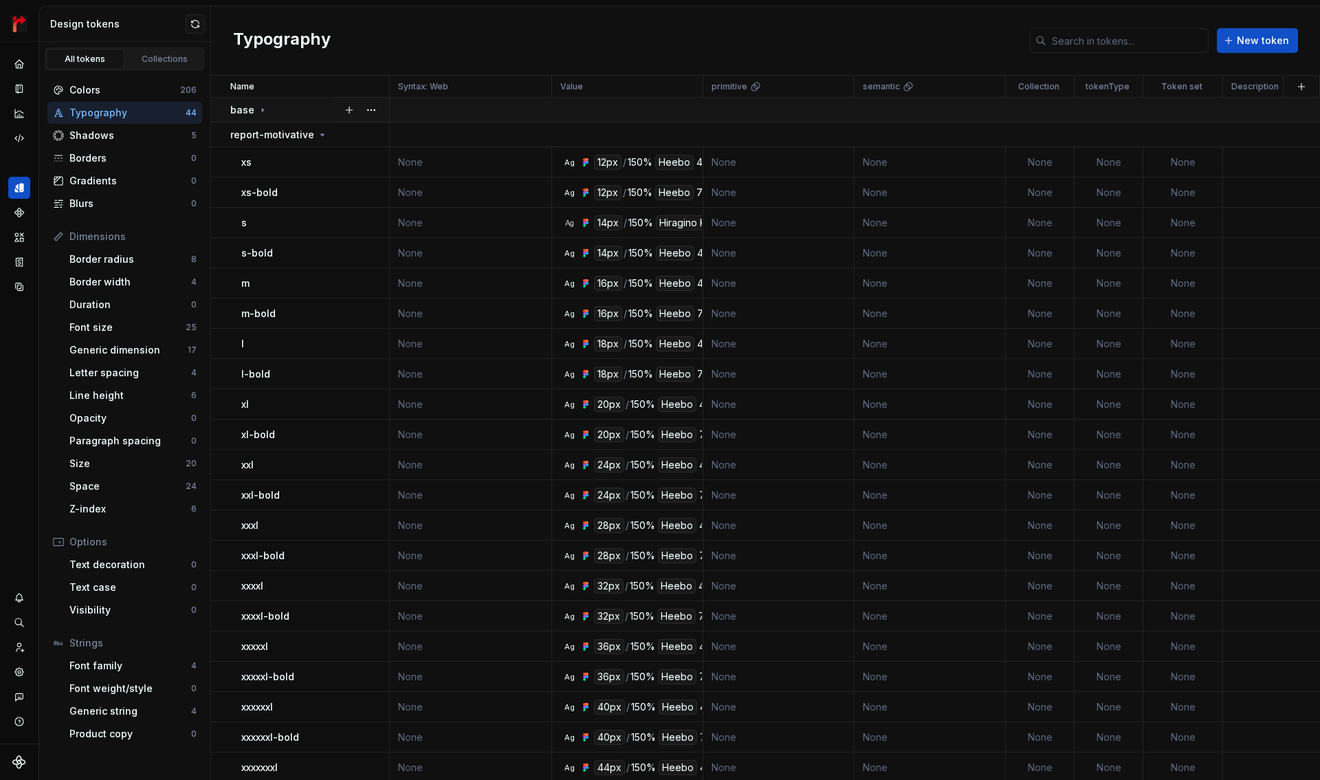
click at [250, 113] on p "base" at bounding box center [242, 110] width 24 height 14
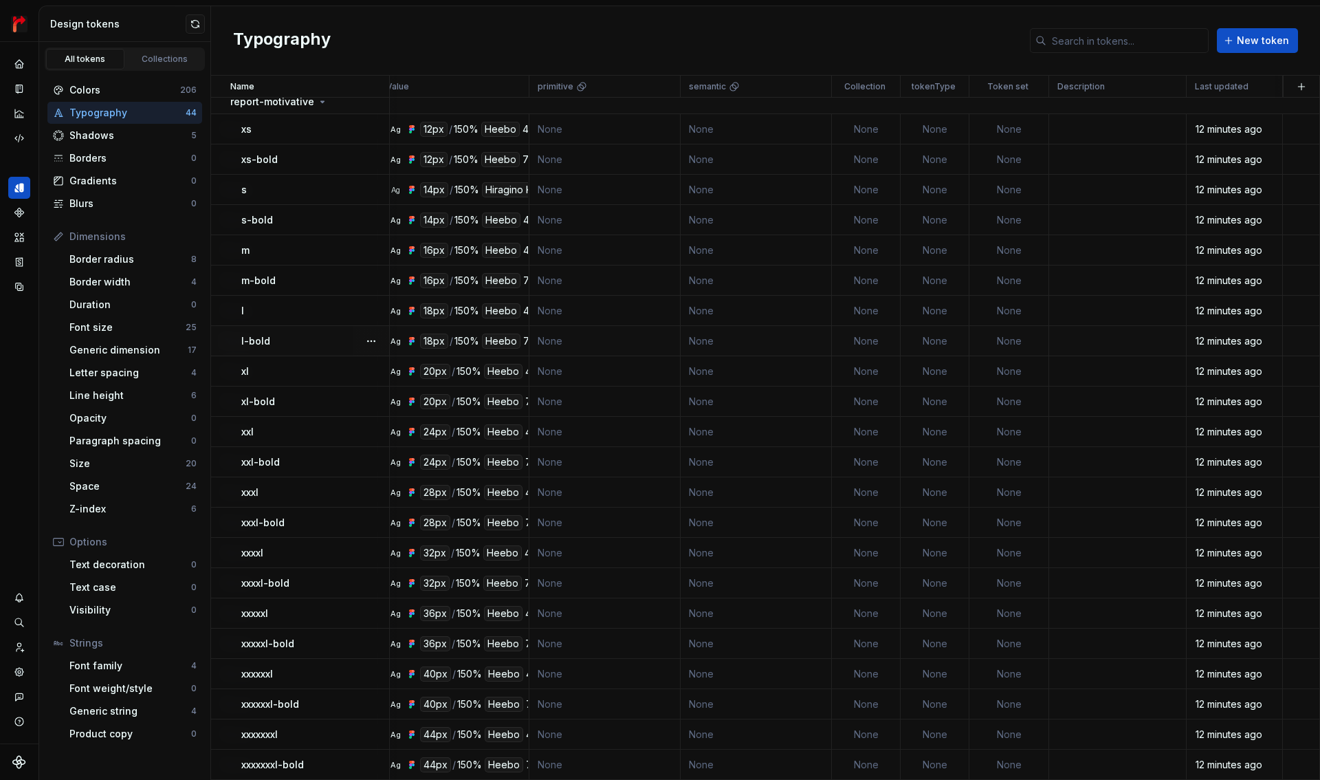
scroll to position [706, 181]
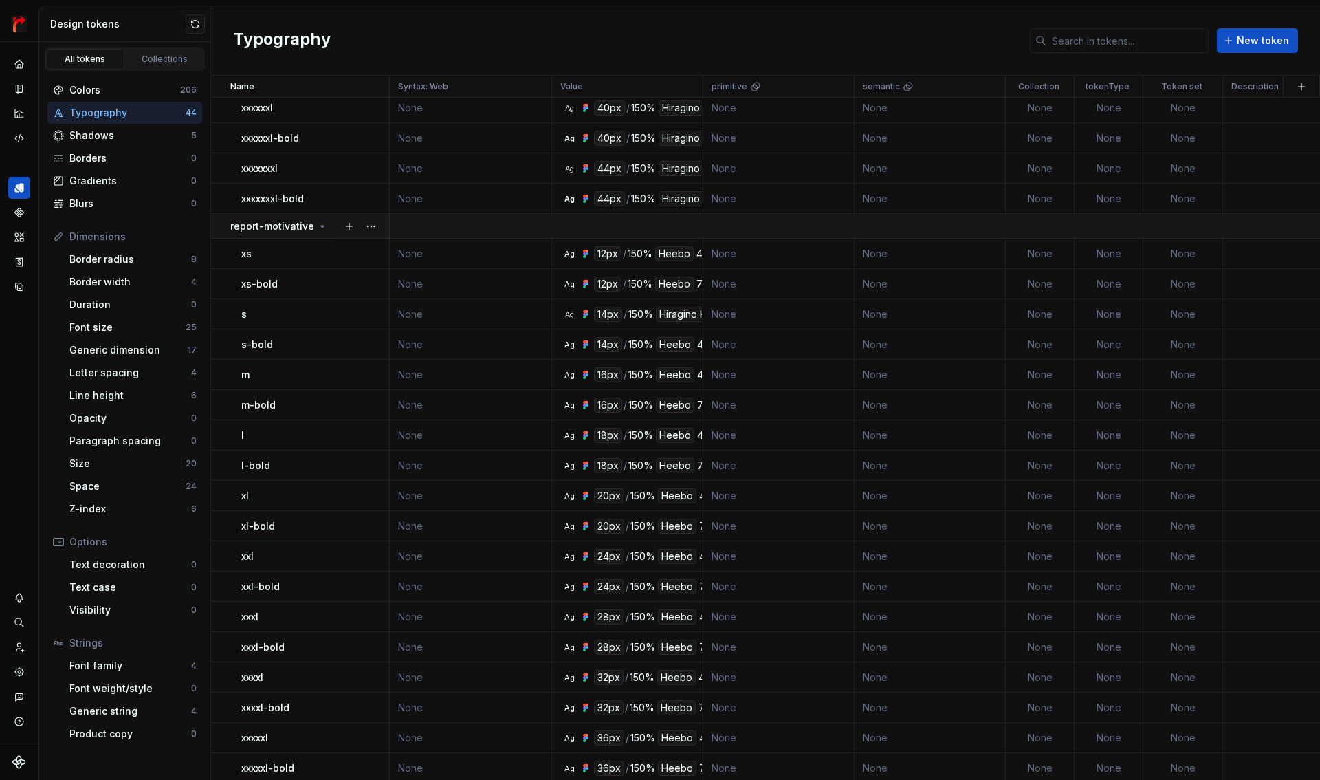
click at [307, 225] on p "report-motivative" at bounding box center [272, 226] width 84 height 14
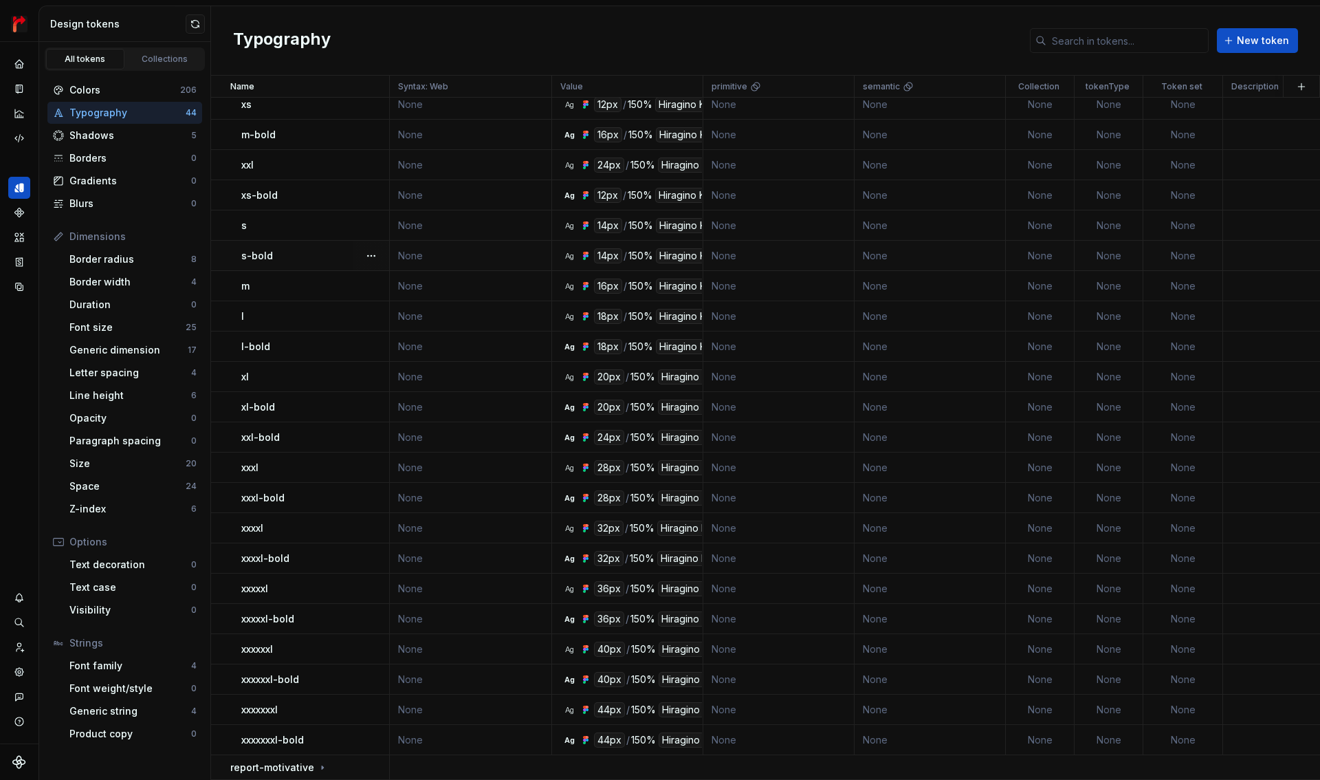
scroll to position [0, 0]
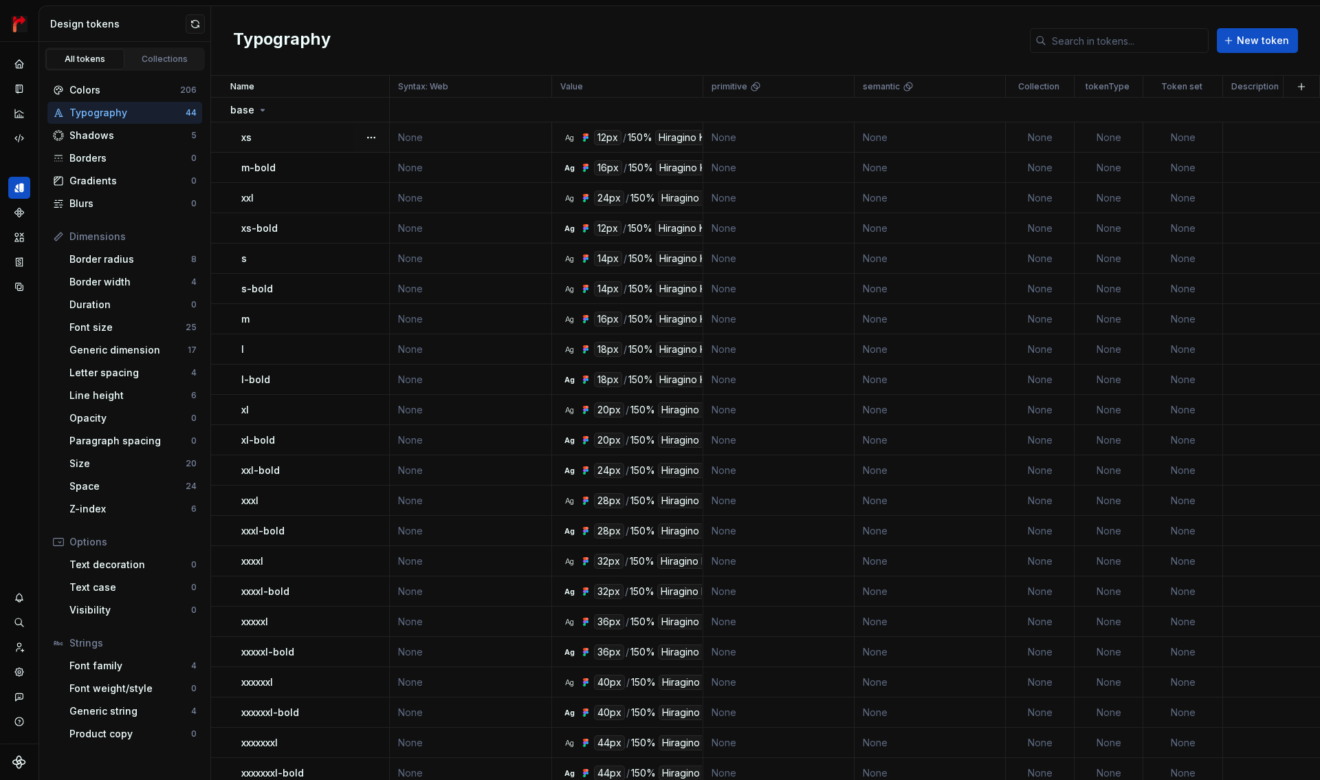
click at [681, 142] on div "Hiragino Kaku Gothic ProN" at bounding box center [718, 137] width 127 height 15
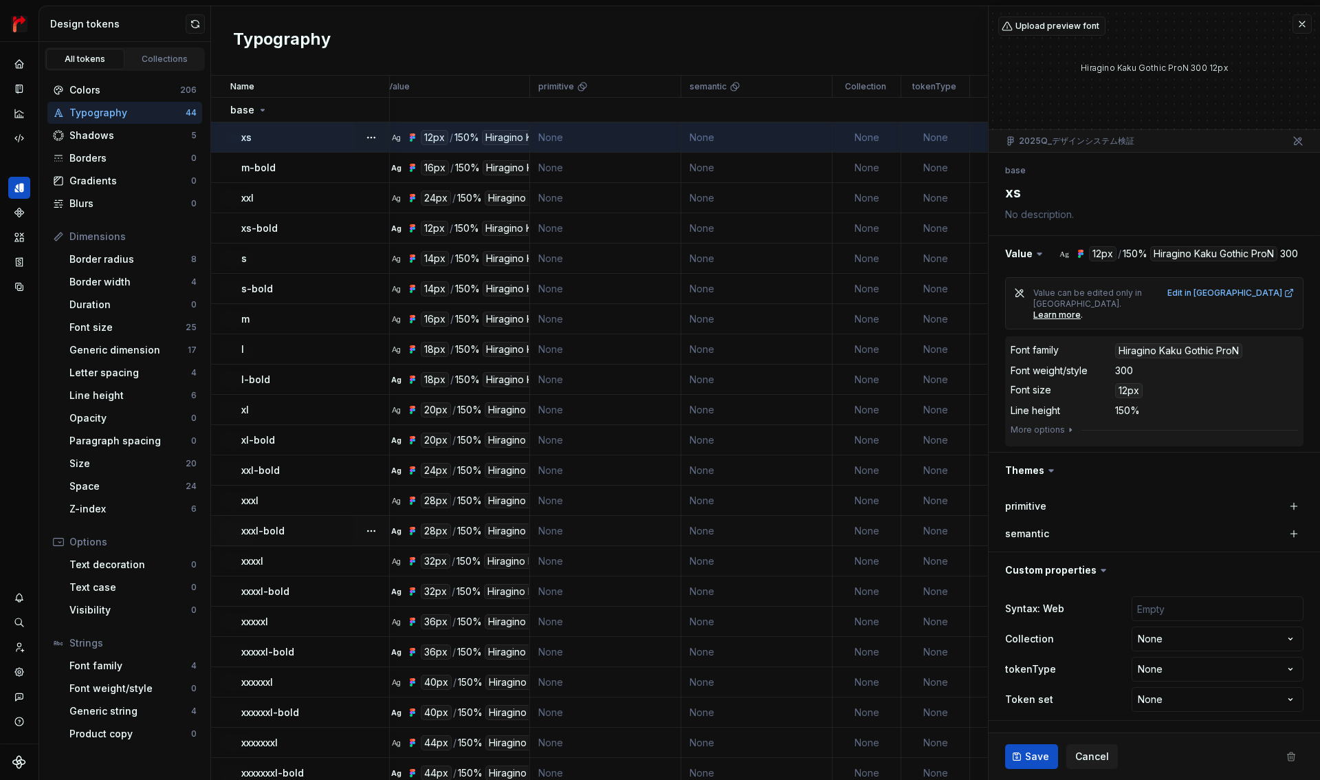
scroll to position [0, 181]
click at [1310, 24] on button "button" at bounding box center [1301, 23] width 19 height 19
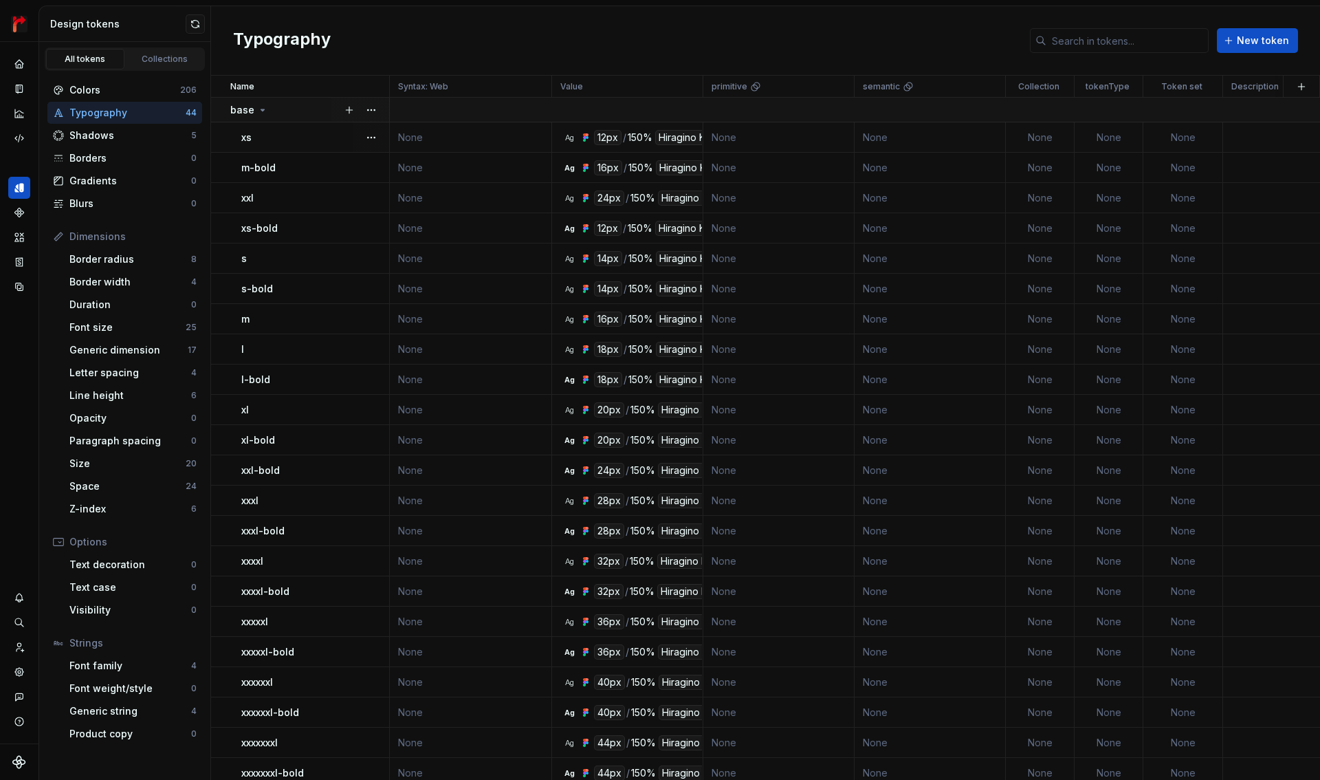
click at [241, 115] on p "base" at bounding box center [242, 110] width 24 height 14
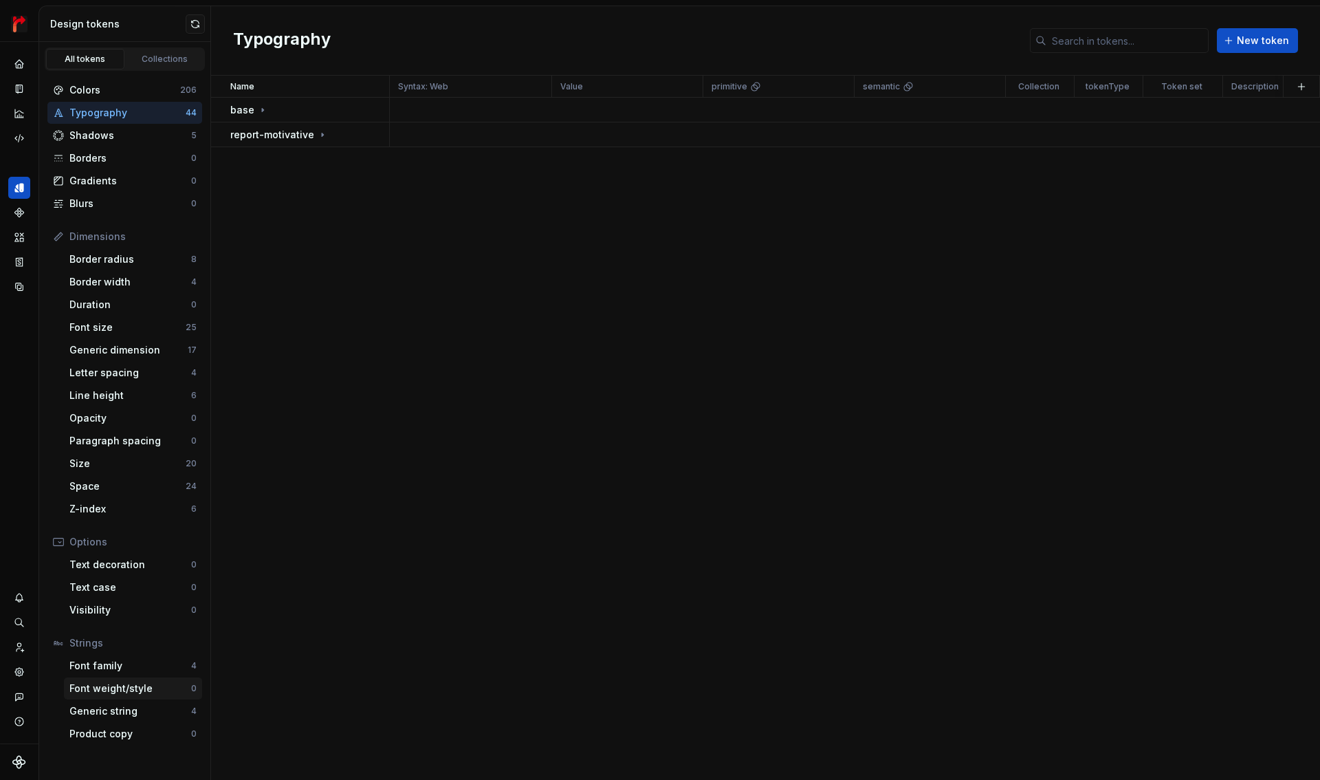
click at [144, 690] on div "Font weight/style" at bounding box center [130, 688] width 122 height 14
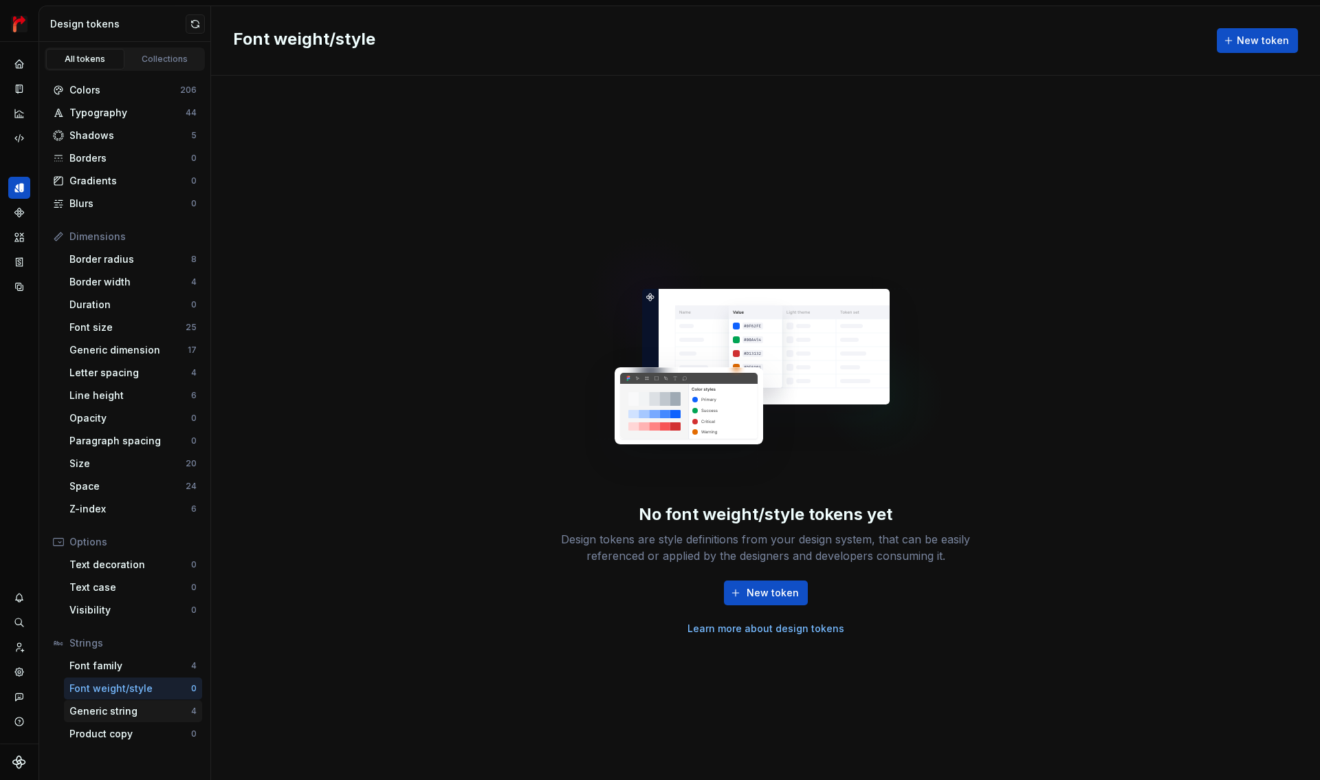
click at [141, 712] on div "Generic string" at bounding box center [130, 711] width 122 height 14
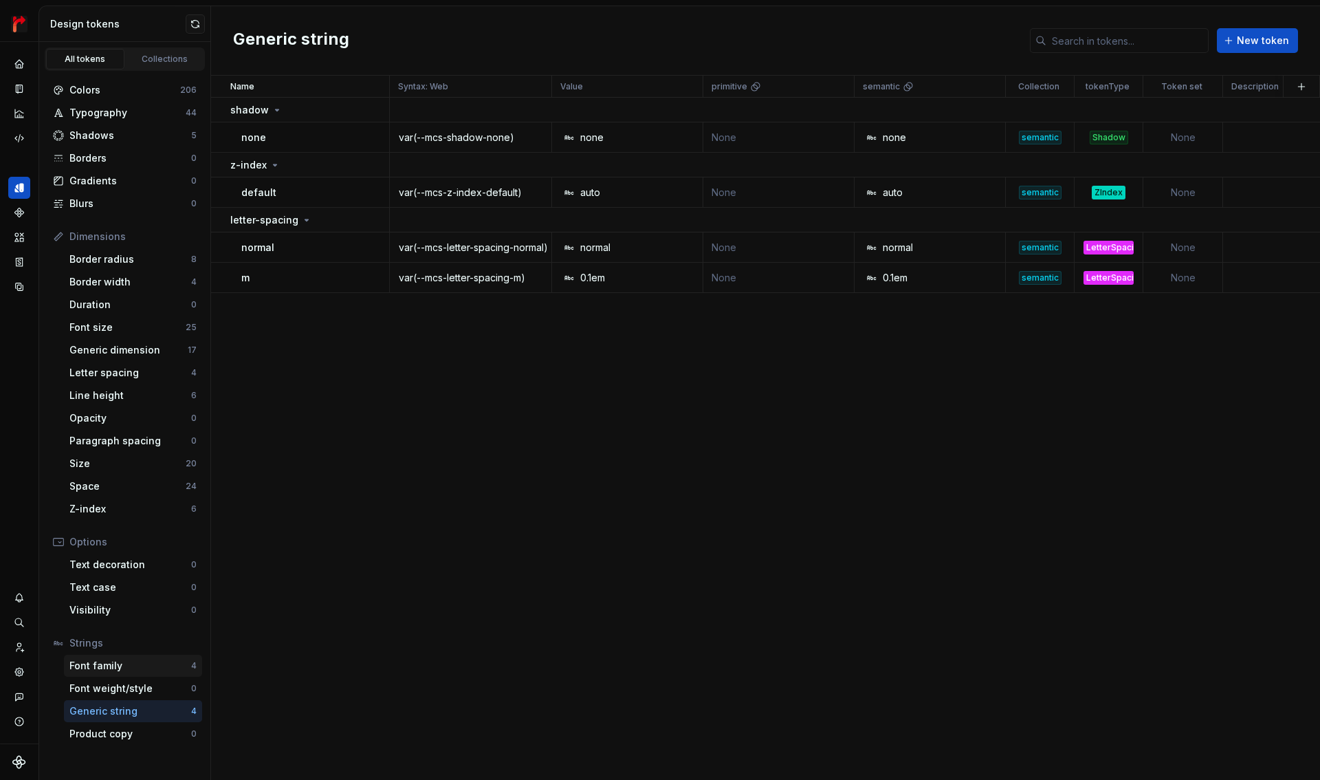
click at [141, 672] on div "Font family" at bounding box center [130, 666] width 122 height 14
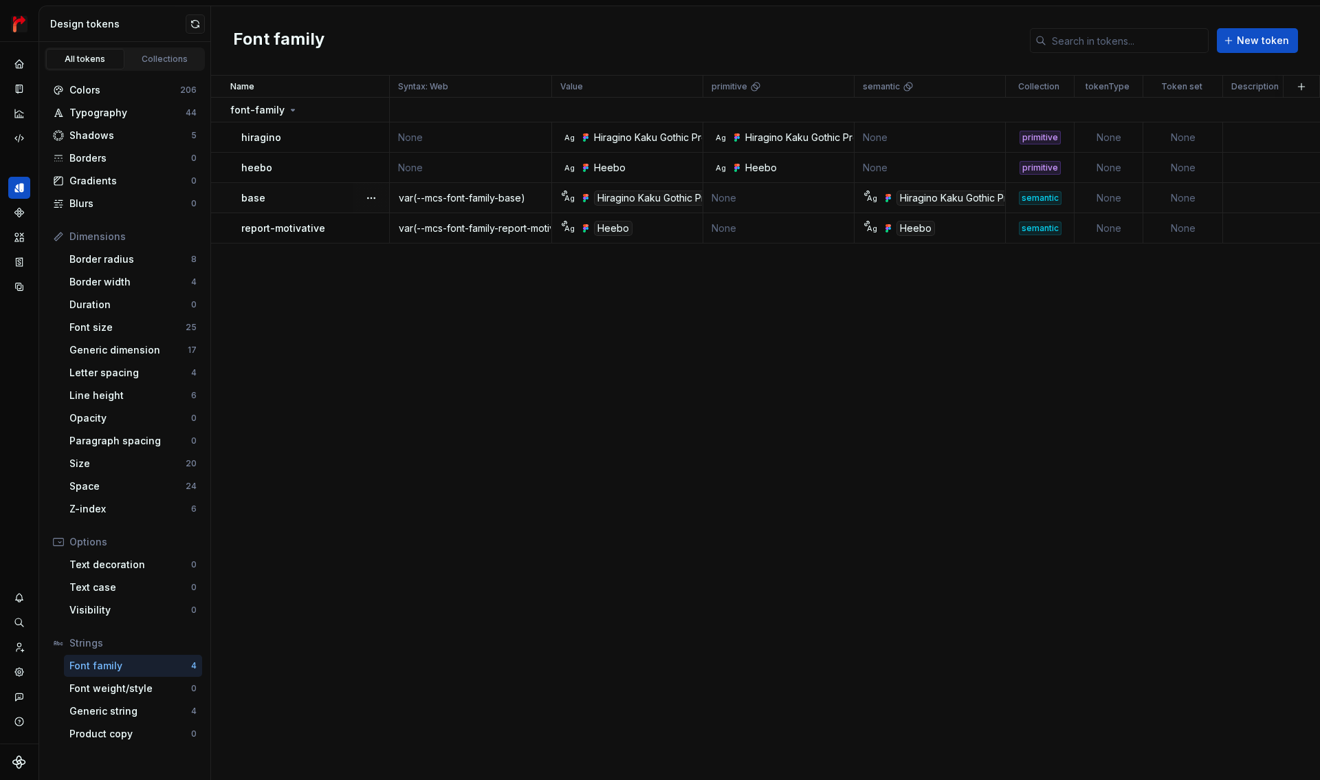
click at [435, 197] on div "var(--mcs-font-family-base)" at bounding box center [470, 198] width 160 height 14
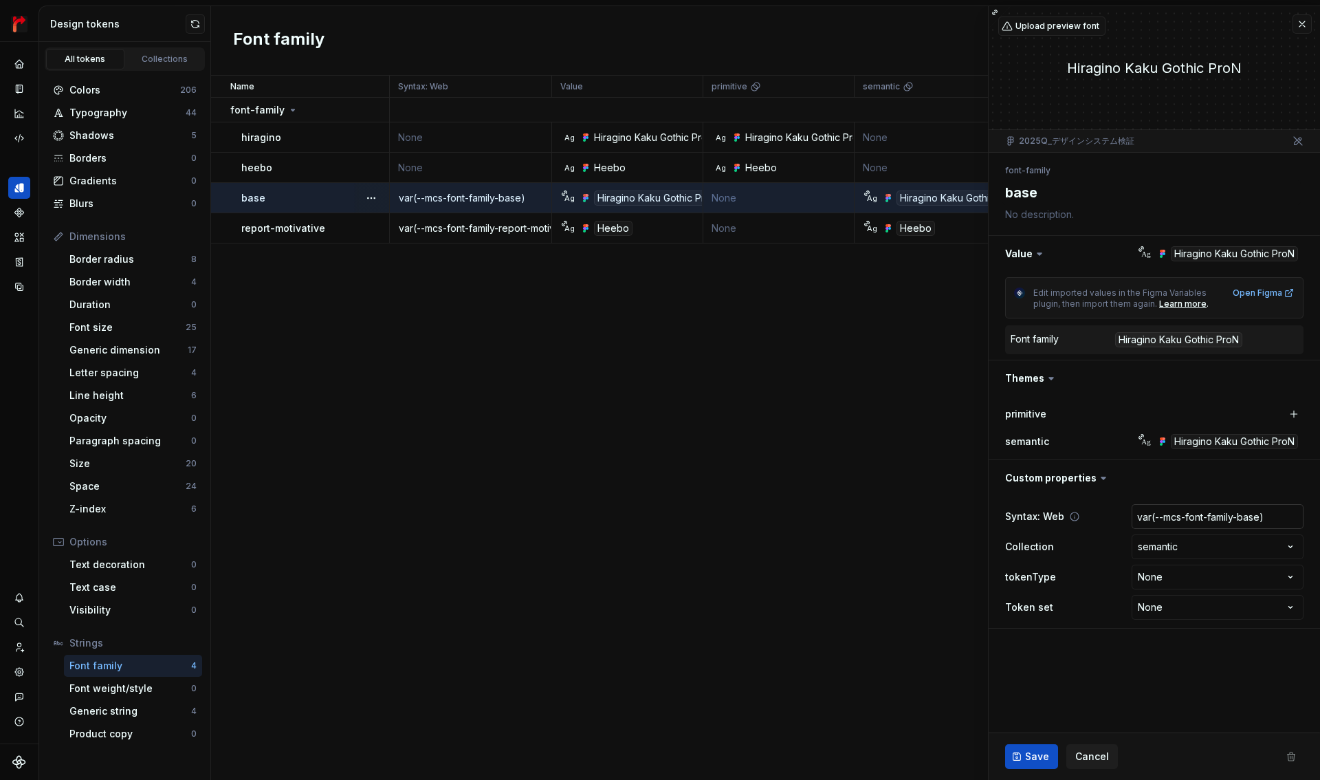
click at [1178, 518] on input "var(--mcs-font-family-base)" at bounding box center [1218, 516] width 172 height 25
click at [1100, 758] on span "Cancel" at bounding box center [1092, 756] width 34 height 14
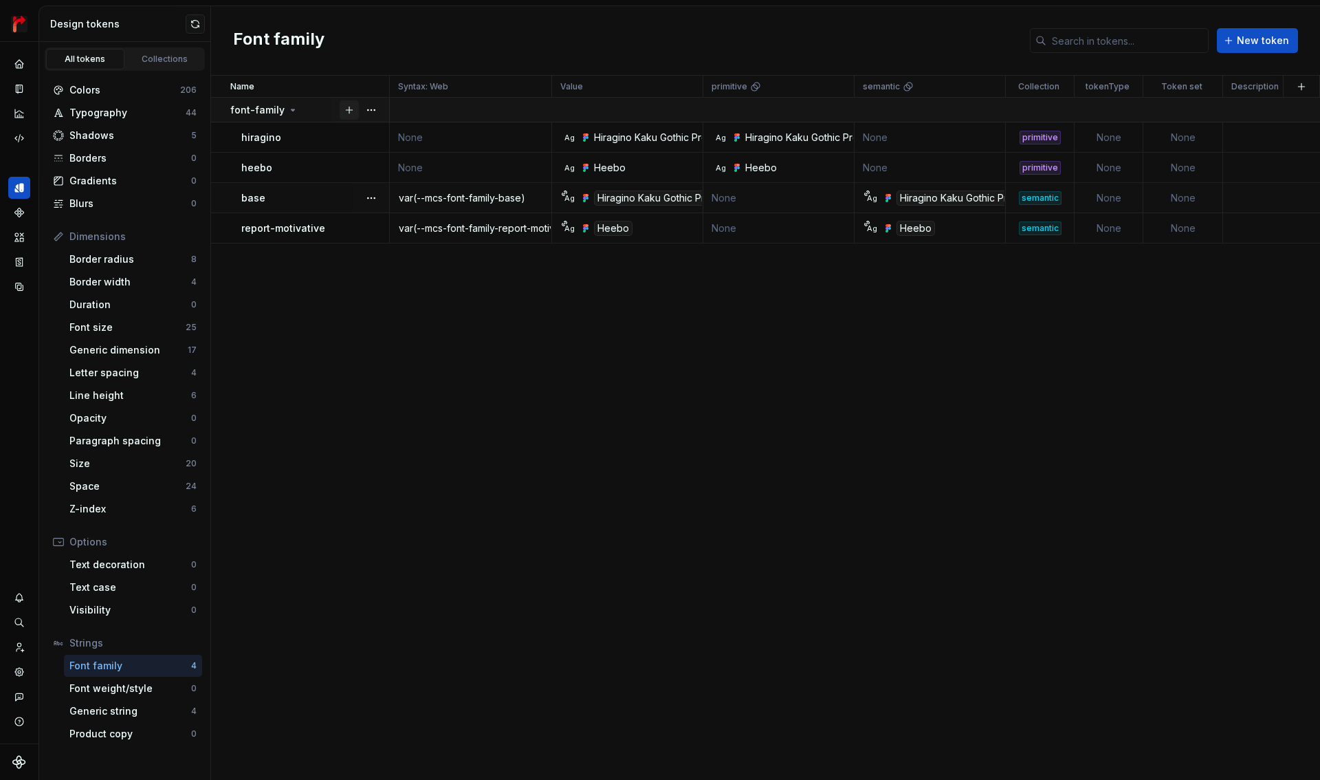
click at [349, 112] on button "button" at bounding box center [349, 109] width 19 height 19
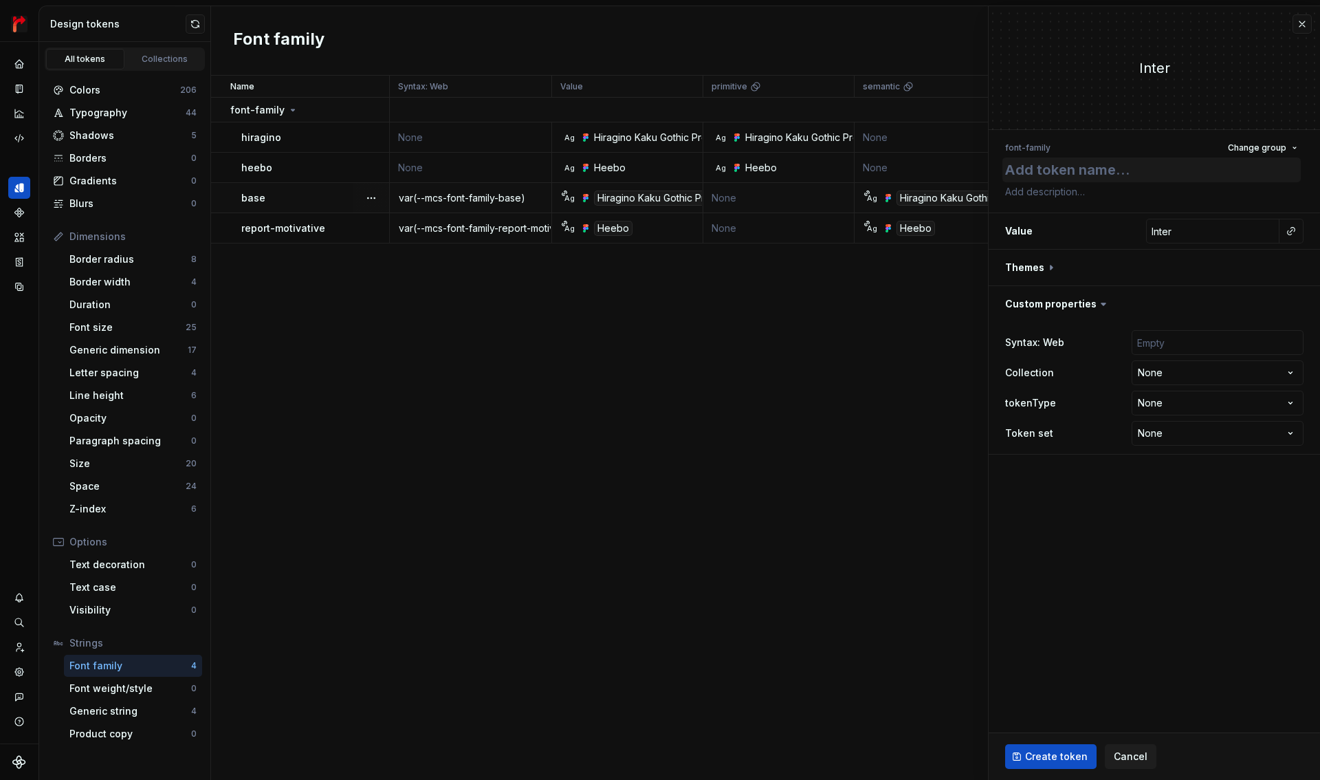
type textarea "*"
type textarea "b"
type textarea "*"
type textarea "ba"
type textarea "*"
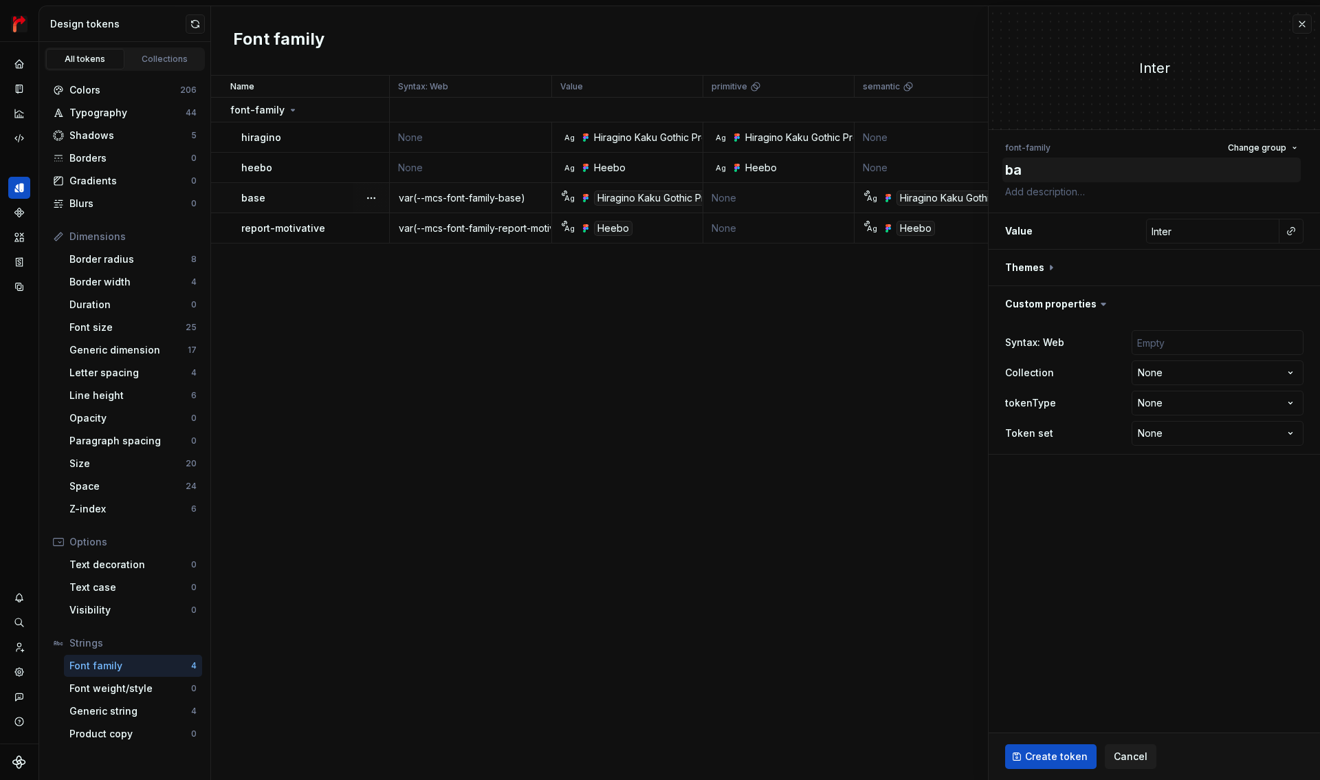
type textarea "bas"
type textarea "*"
type textarea "base"
click at [1075, 194] on textarea at bounding box center [1151, 191] width 298 height 19
type textarea "*"
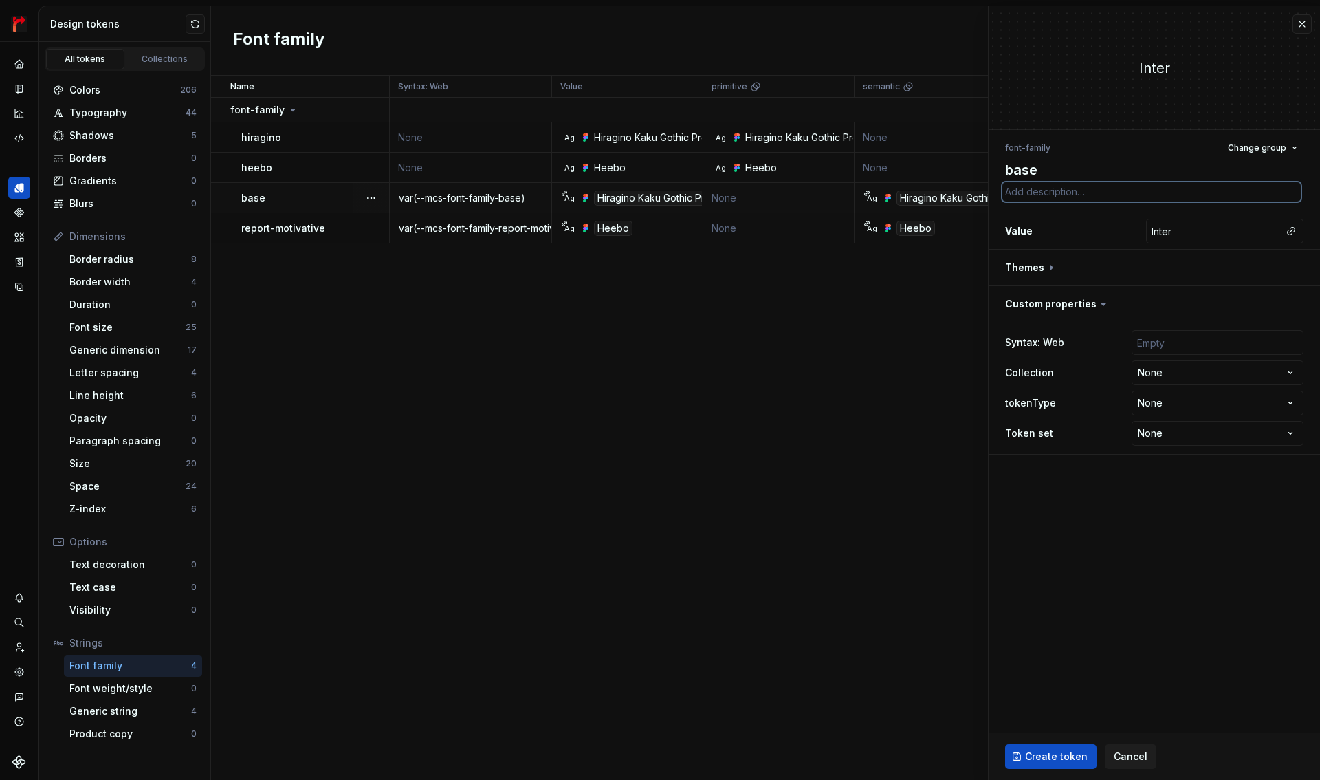
type textarea "ｋ"
type textarea "*"
type textarea "こ"
type textarea "*"
type textarea "こｍ"
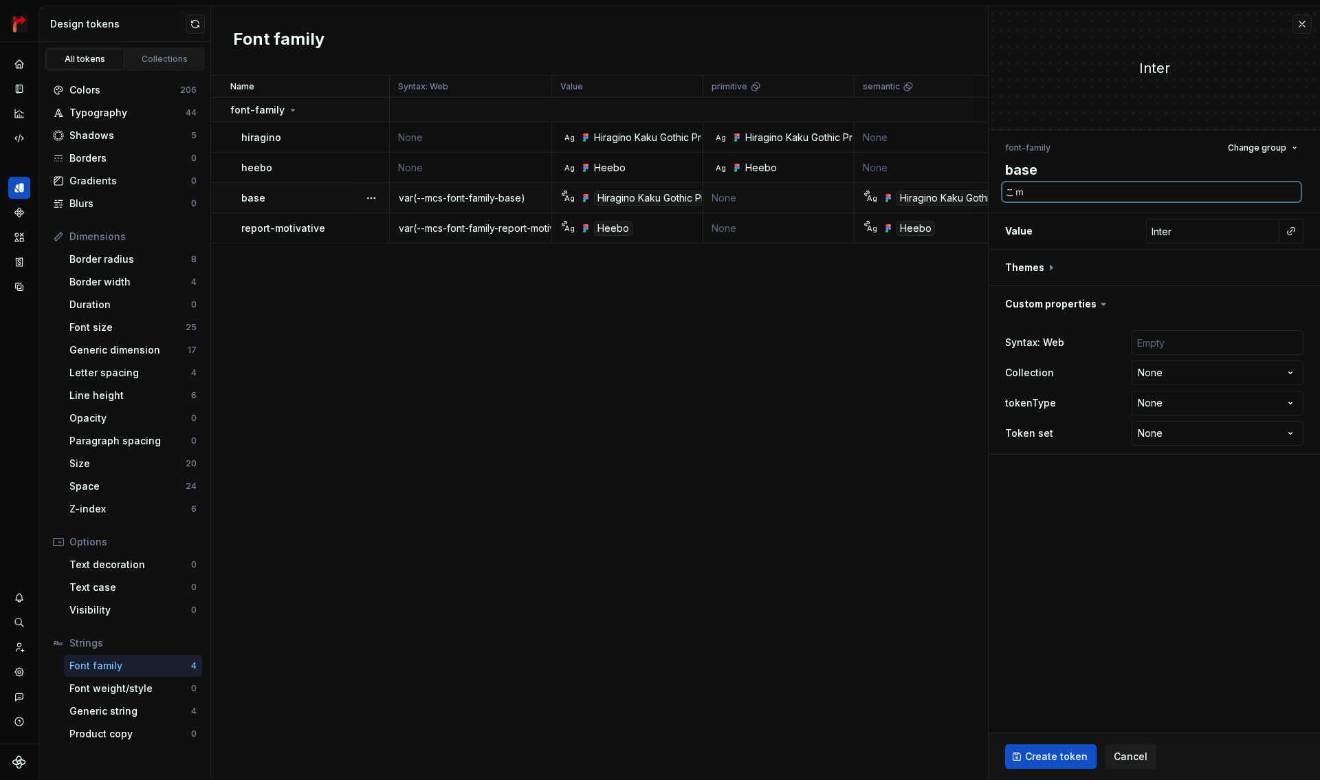
type textarea "*"
type textarea "こめ"
type textarea "*"
type textarea "こめｊ"
type textarea "*"
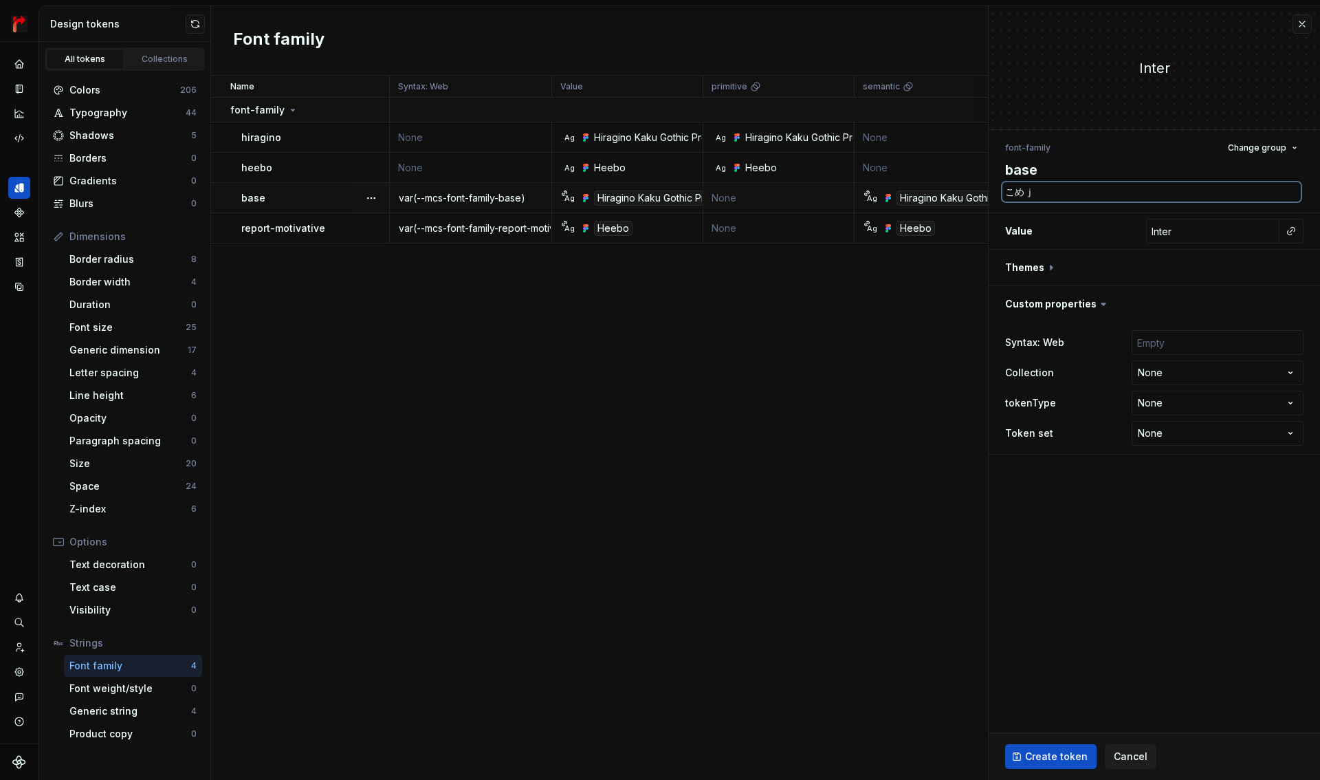
type textarea "こめじ"
type textarea "*"
type textarea "こめじｒ"
type textarea "*"
type textarea "こめじるｓ"
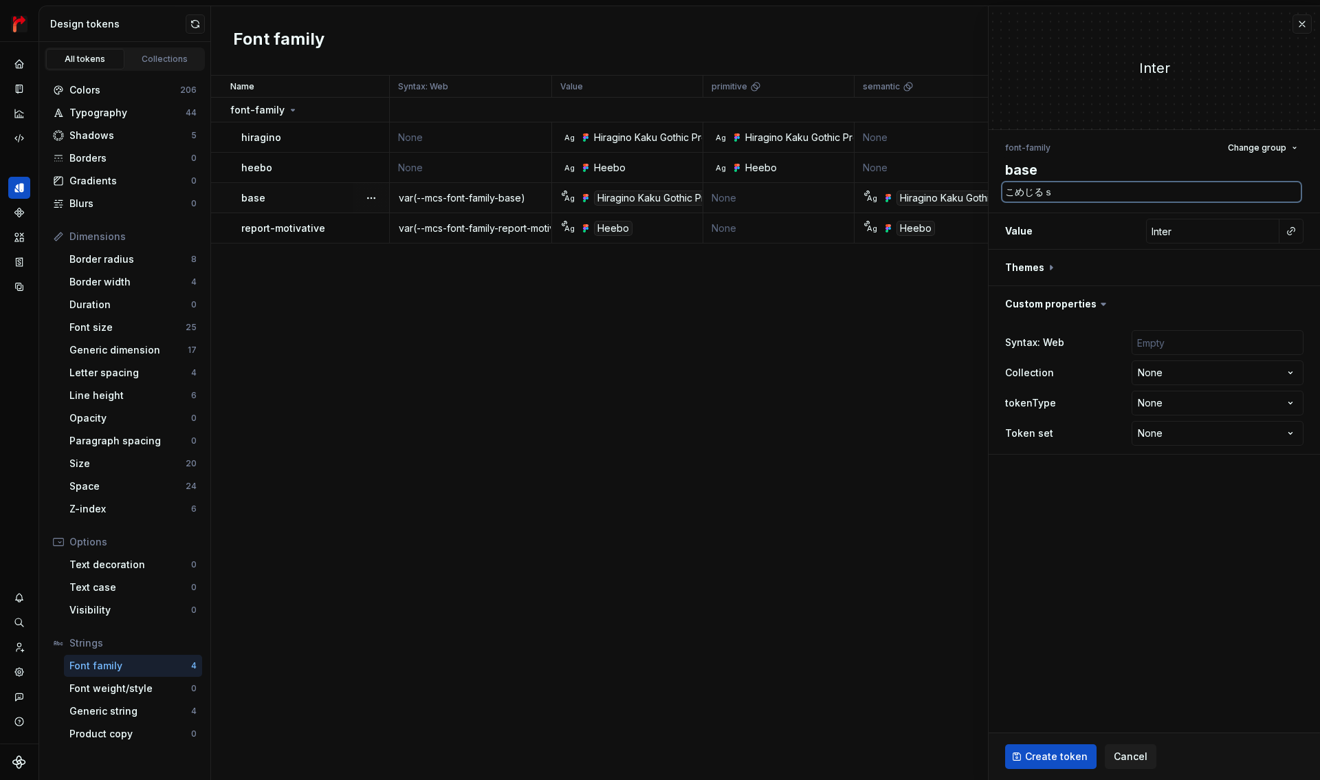
type textarea "*"
type textarea "こめじるし"
type textarea "*"
type textarea "※"
type textarea "*"
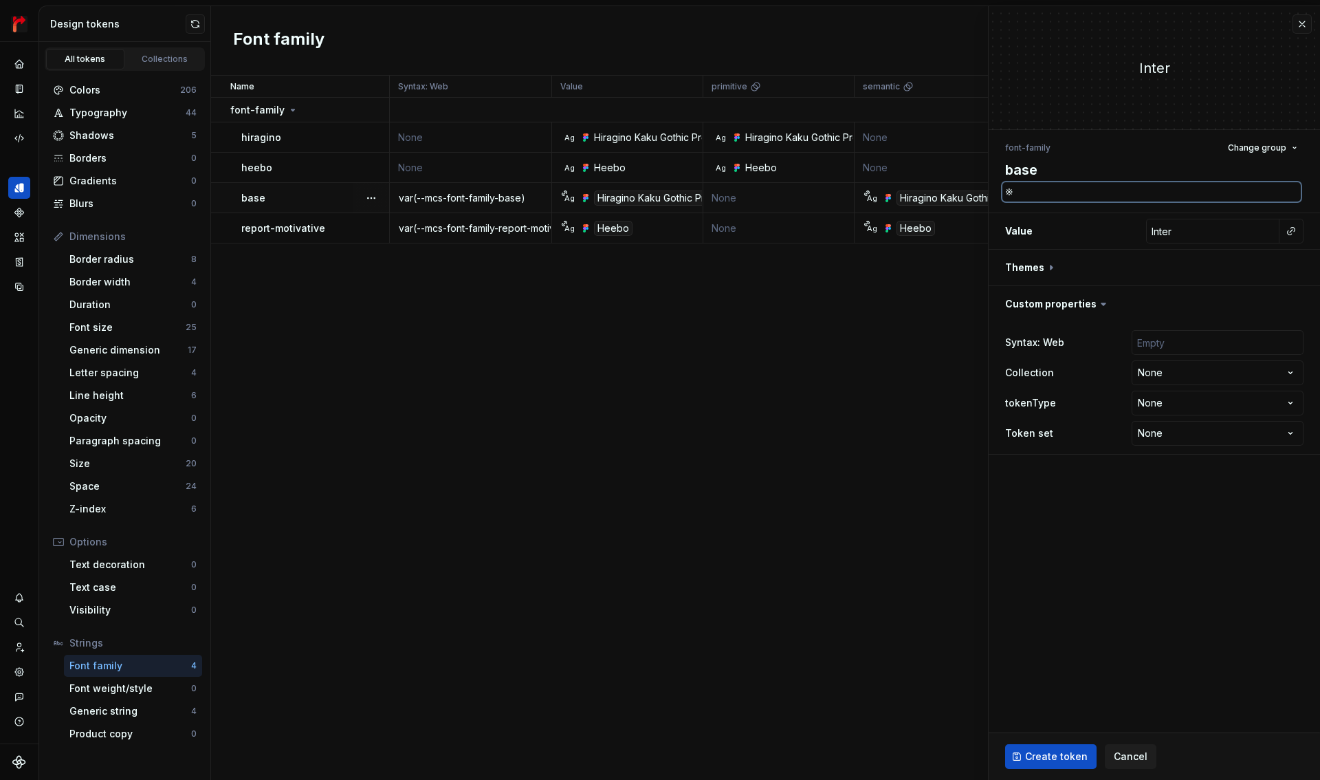
type textarea "※"
type textarea "*"
type textarea "※ F"
type textarea "*"
type textarea "※ Fi"
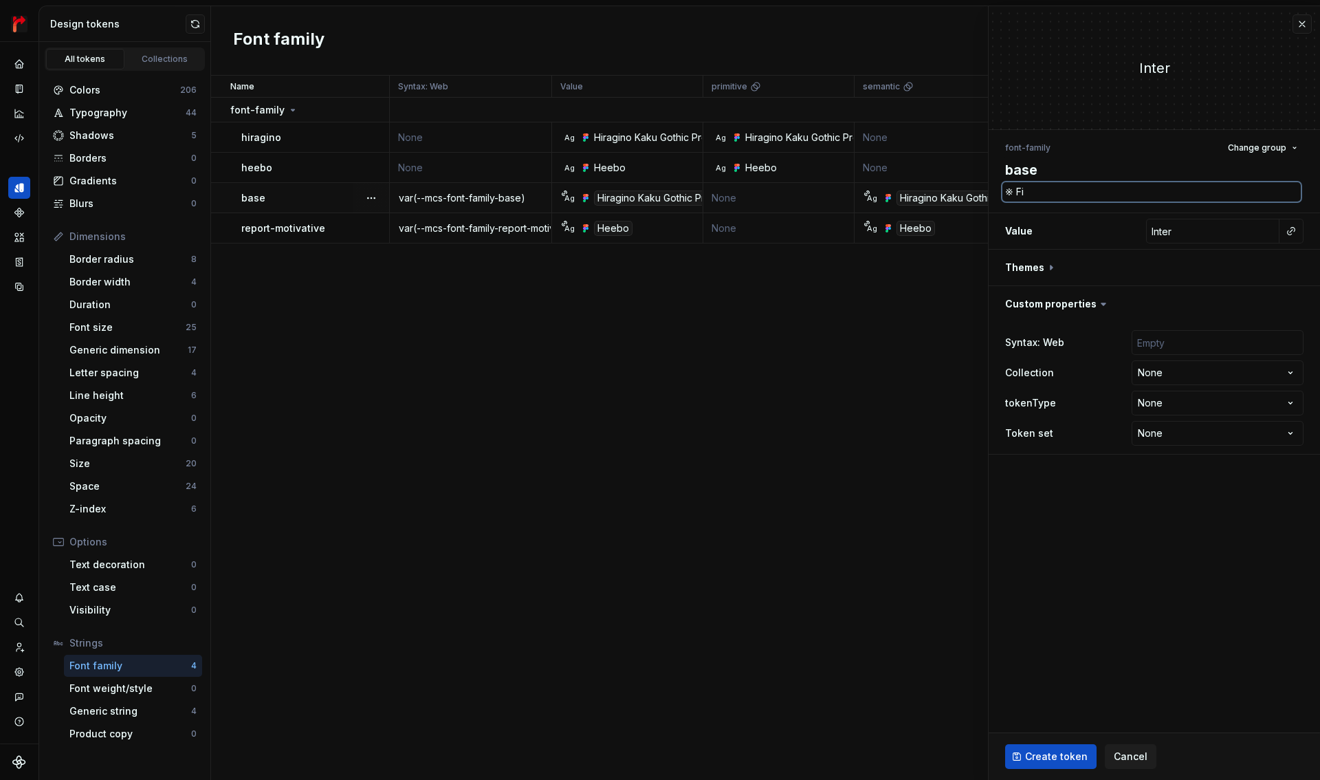
type textarea "*"
type textarea "※ Fig"
type textarea "*"
type textarea "※ Figma"
type textarea "*"
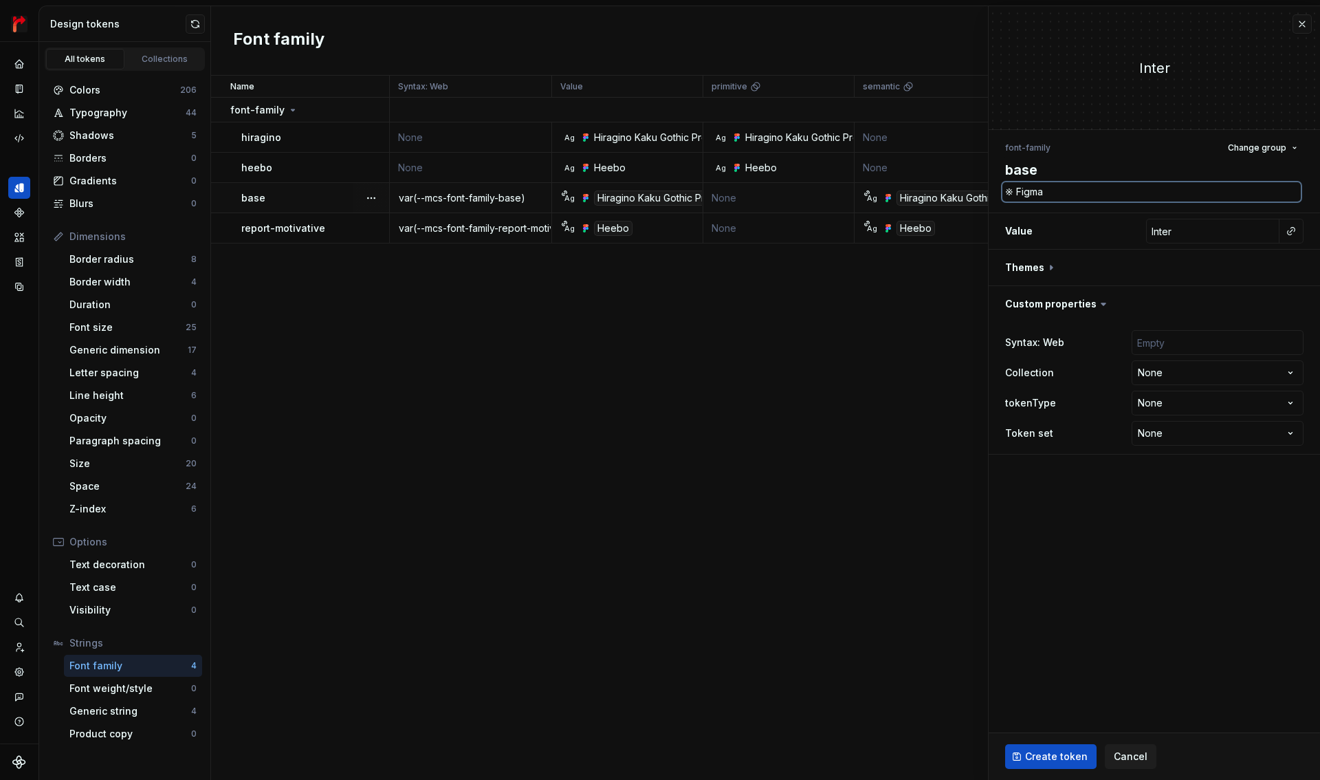
type textarea "※ Figma"
type textarea "*"
type textarea "※ Figma Va"
type textarea "*"
type textarea "※ Figma Var"
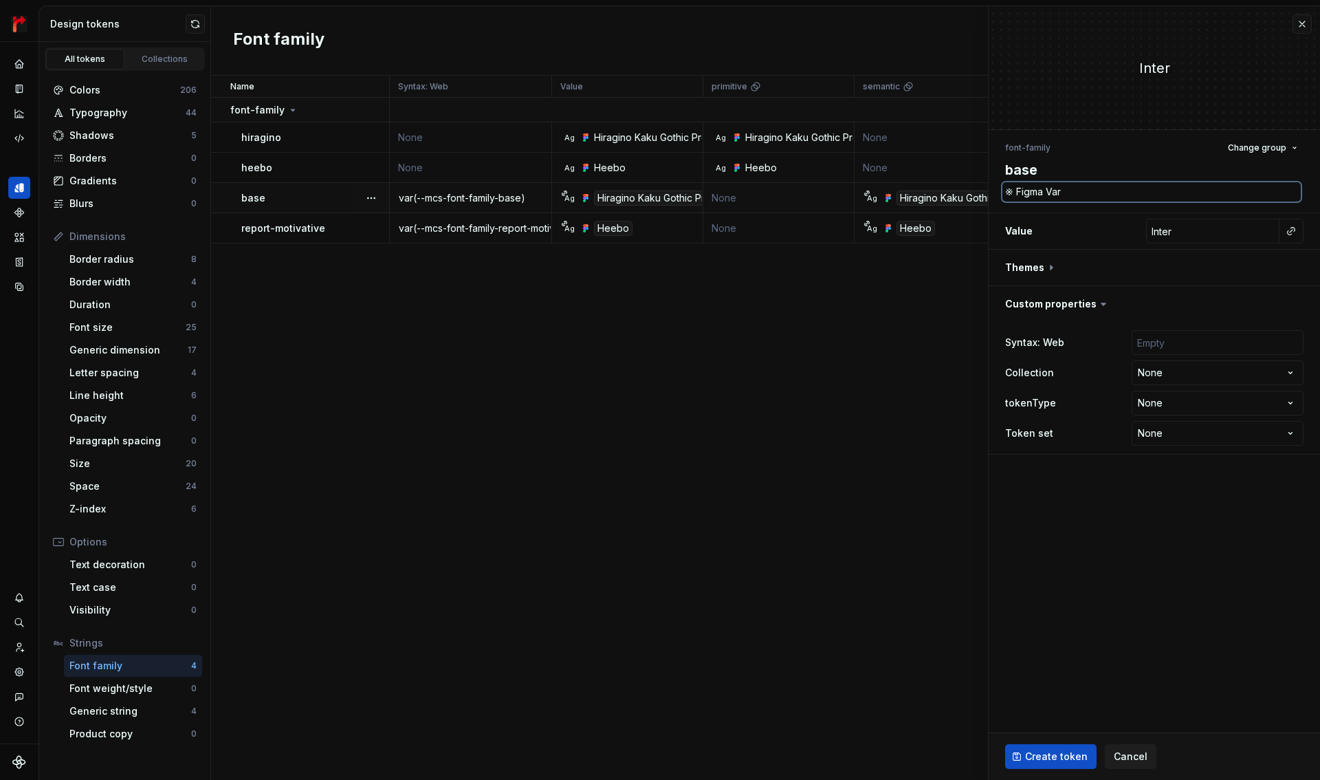
type textarea "*"
type textarea "※ Figma Vari"
type textarea "*"
type textarea "※ Figma Varia"
type textarea "*"
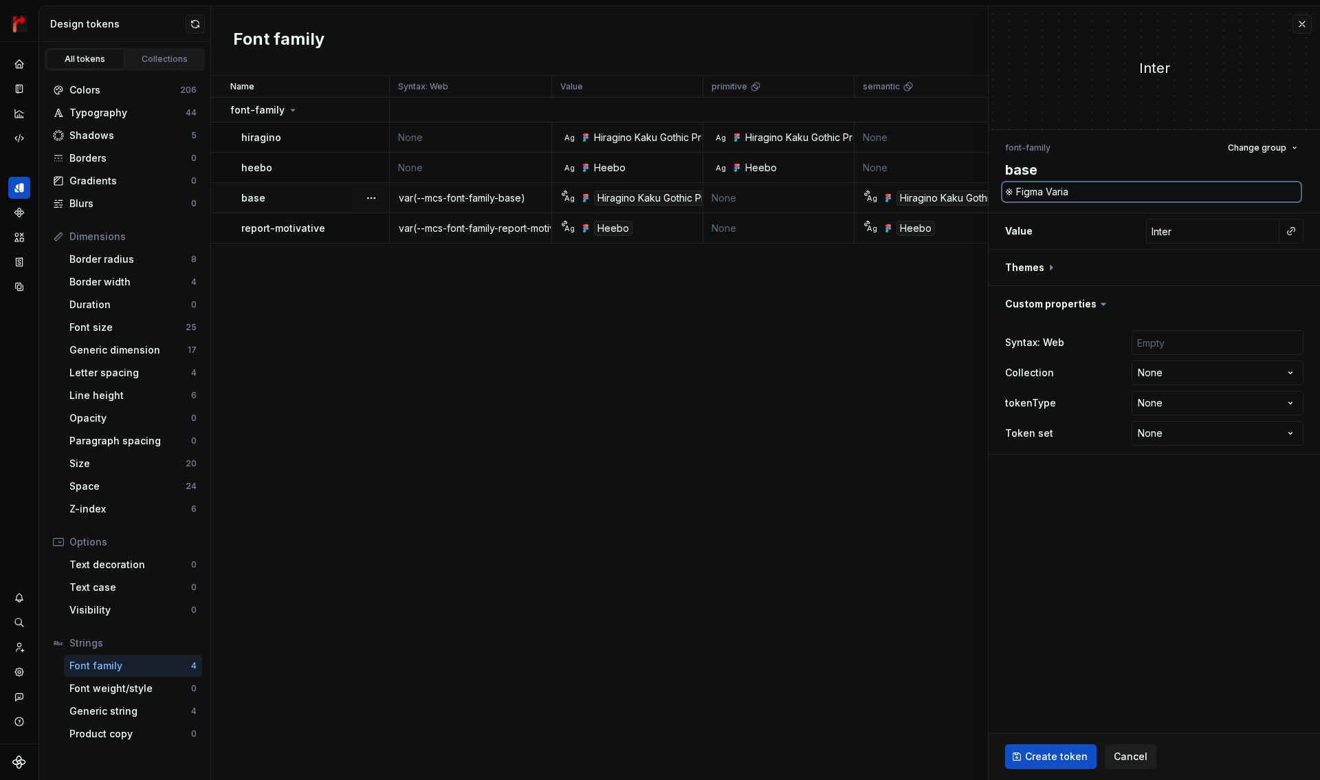
type textarea "※ Figma Variab"
type textarea "*"
type textarea "※ Figma Variabl"
type textarea "*"
type textarea "※ Figma Variable"
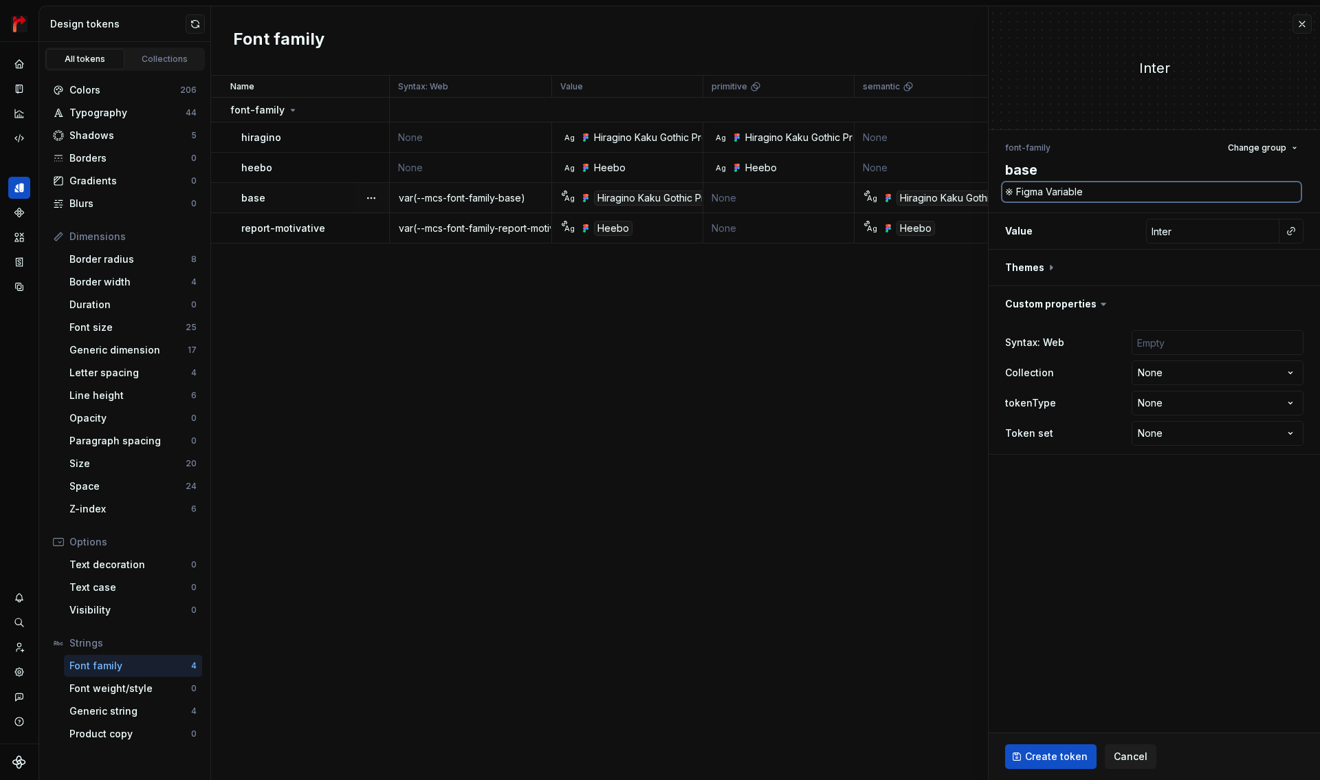
type textarea "*"
type textarea "※ Figma Variables"
type textarea "*"
type textarea "※ Figma Variablesｇ"
type textarea "*"
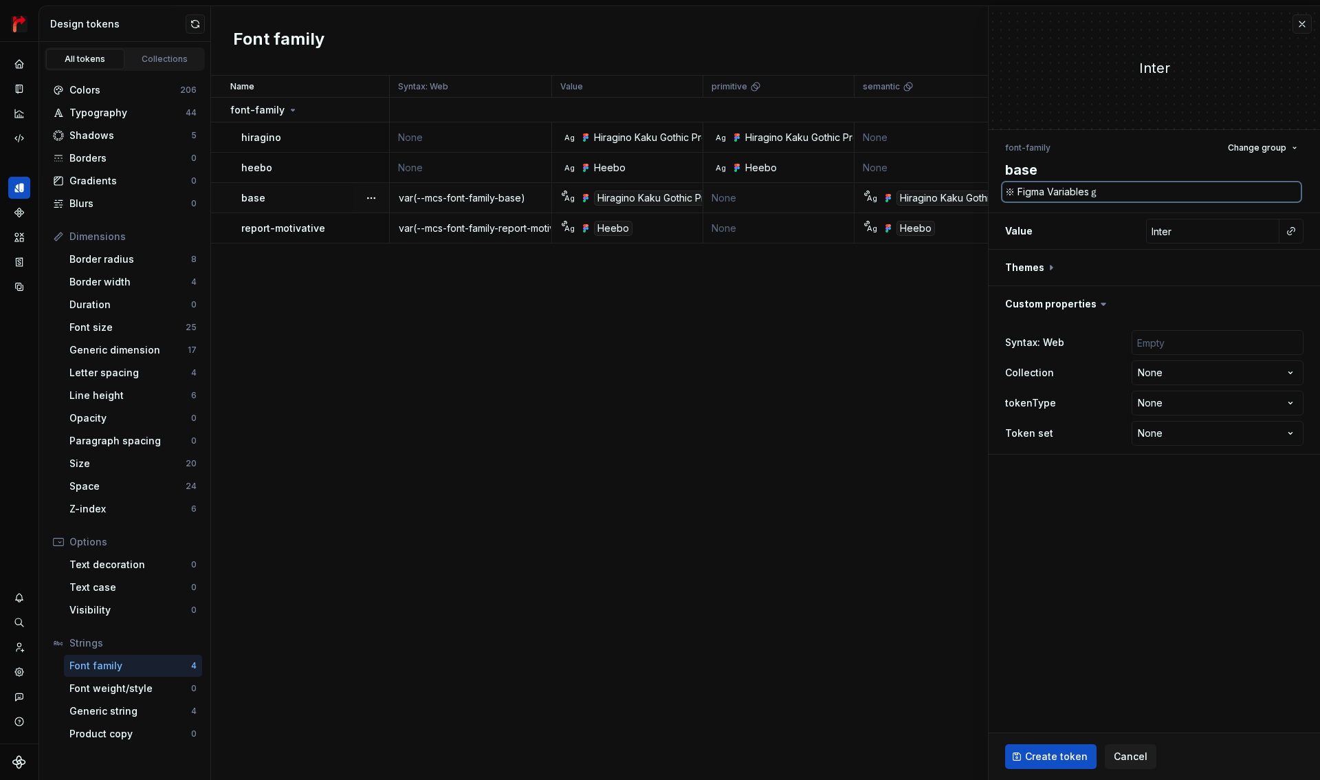
type textarea "※ Figma Variablesが"
type textarea "*"
type textarea "※ Figma Variablesがｗ"
type textarea "*"
type textarea "※ Figma Variables側"
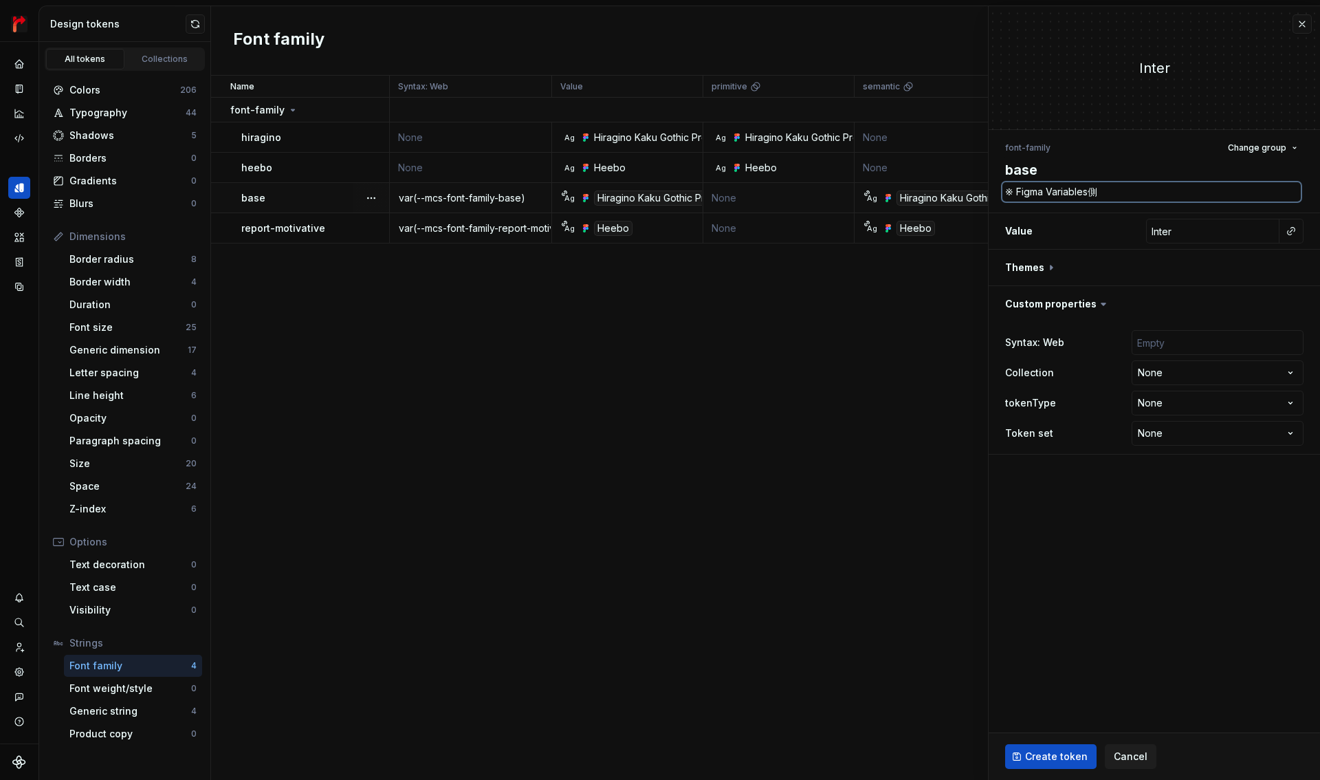
type textarea "*"
type textarea "※ Figma Variables側ｄ"
type textarea "*"
type textarea "※ Figma Variables側で"
type textarea "*"
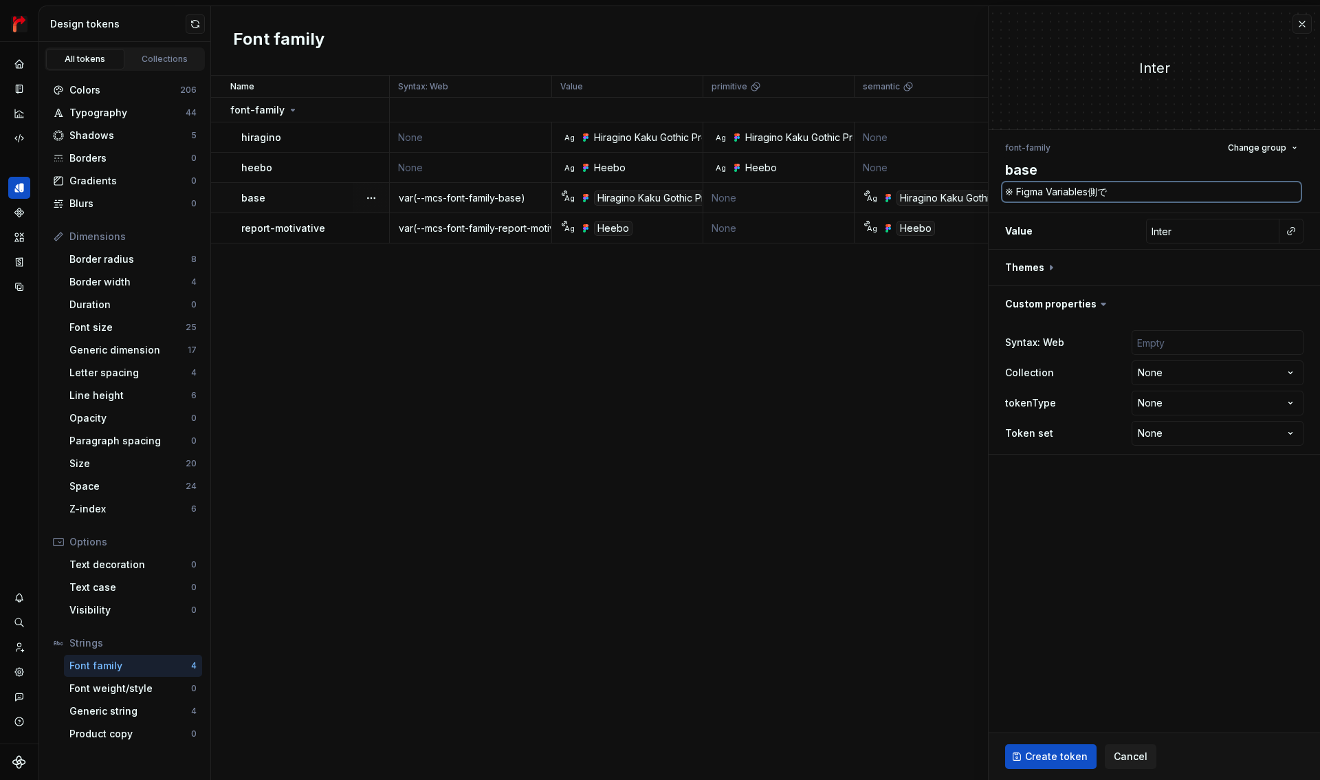
type textarea "※ Figma Variables側でf"
type textarea "*"
type textarea "※ Figma Variables側でfa"
type textarea "*"
type textarea "※ Figma Variables側でfal"
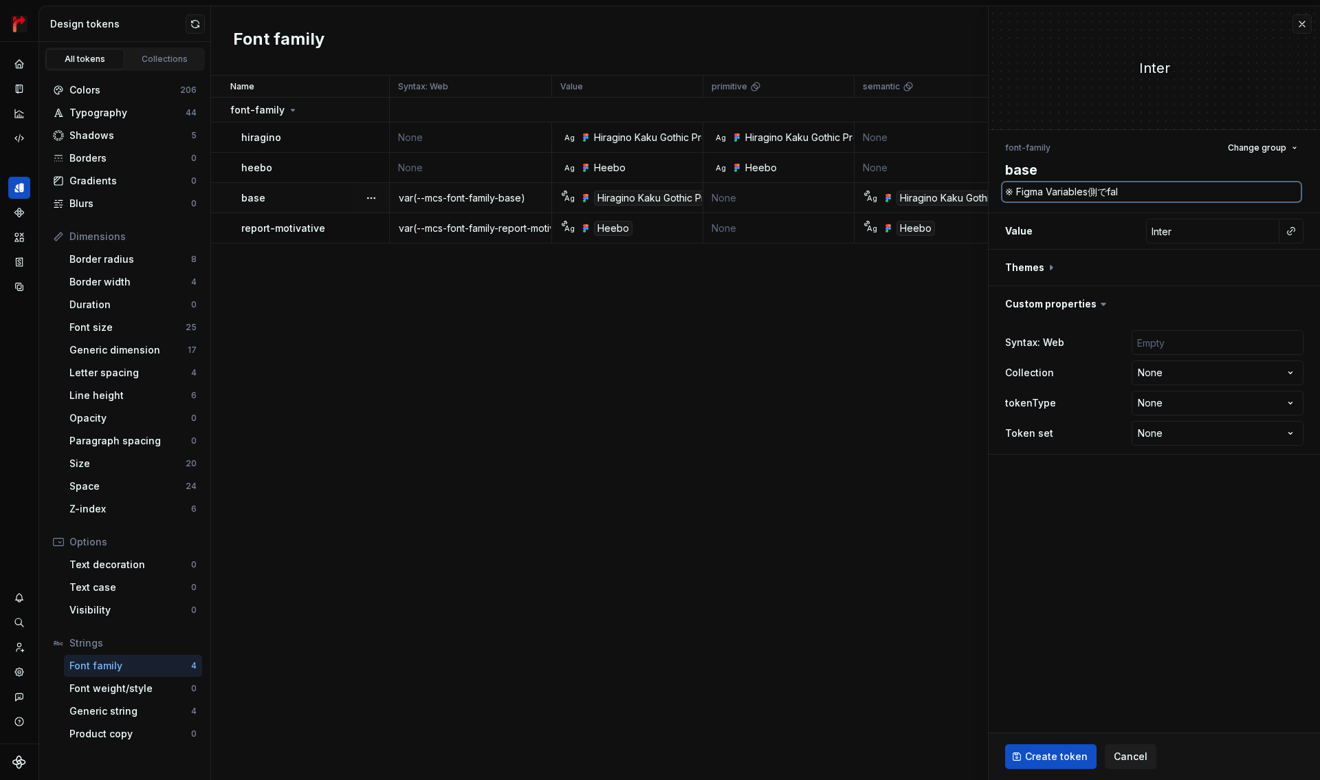
type textarea "*"
type textarea "※ Figma Variables側でfall"
type textarea "*"
type textarea "※ Figma Variables側でfallb"
type textarea "*"
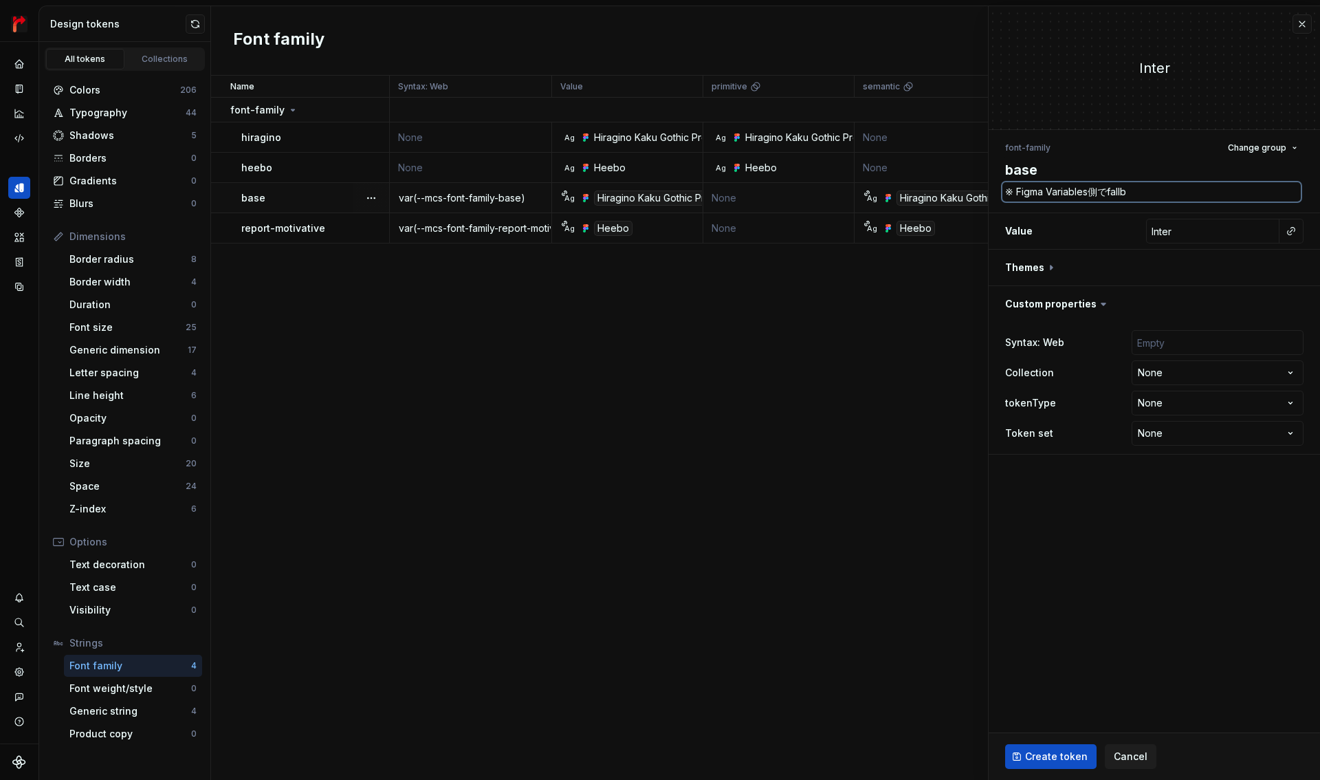
type textarea "※ Figma Variables側でfallbk"
type textarea "*"
type textarea "※ Figma Variables側でfallb"
type textarea "*"
type textarea "※ Figma Variables側でfallba"
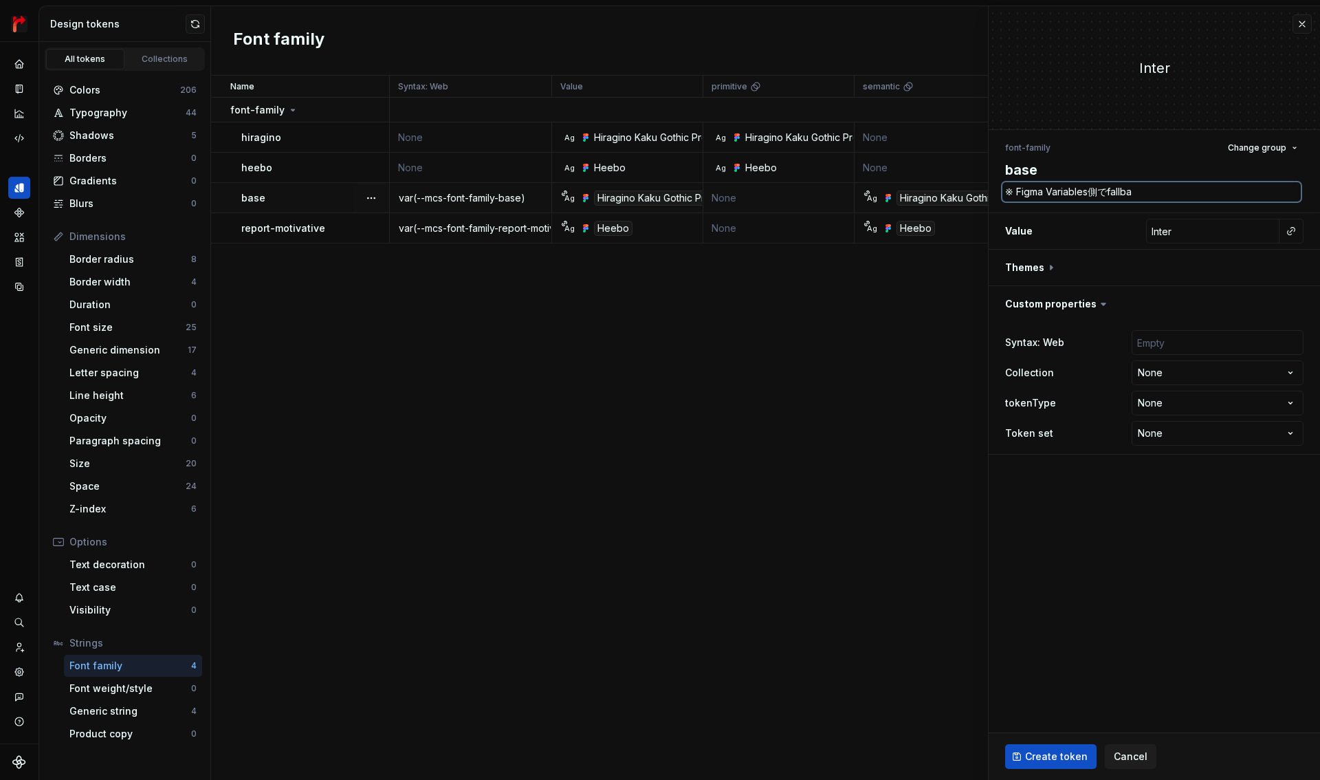
type textarea "*"
type textarea "※ Figma Variables側でfallback"
type textarea "*"
type textarea "※ Figma Variables側でfallbackｗ"
type textarea "*"
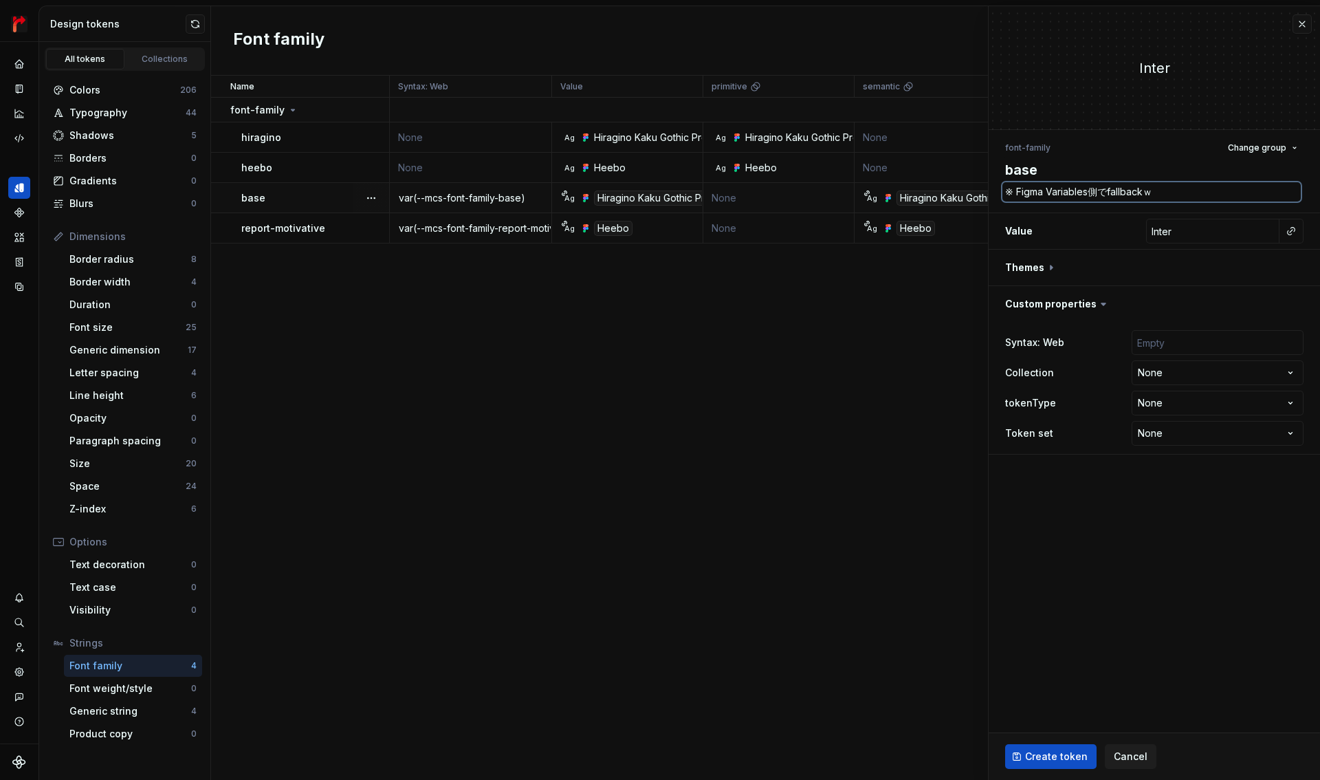
type textarea "※ Figma Variables側でfallbackを"
type textarea "*"
type textarea "※ Figma Variables側でfallbackをｍ"
type textarea "*"
type textarea "※ Figma Variables側でfallbackをも"
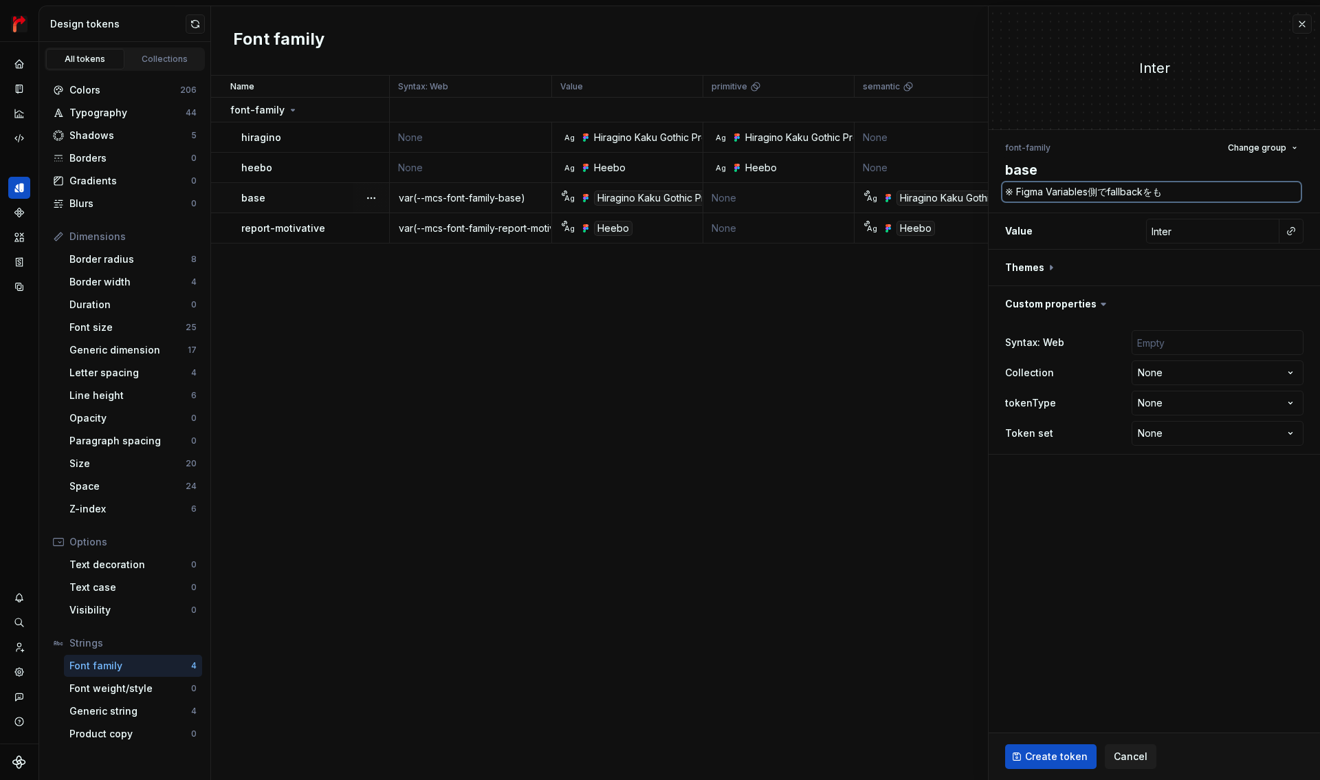
type textarea "*"
type textarea "※ Figma Variables側でfallbackをもｔ"
type textarea "*"
type textarea "※ Figma Variables側でfallbackをも"
type textarea "*"
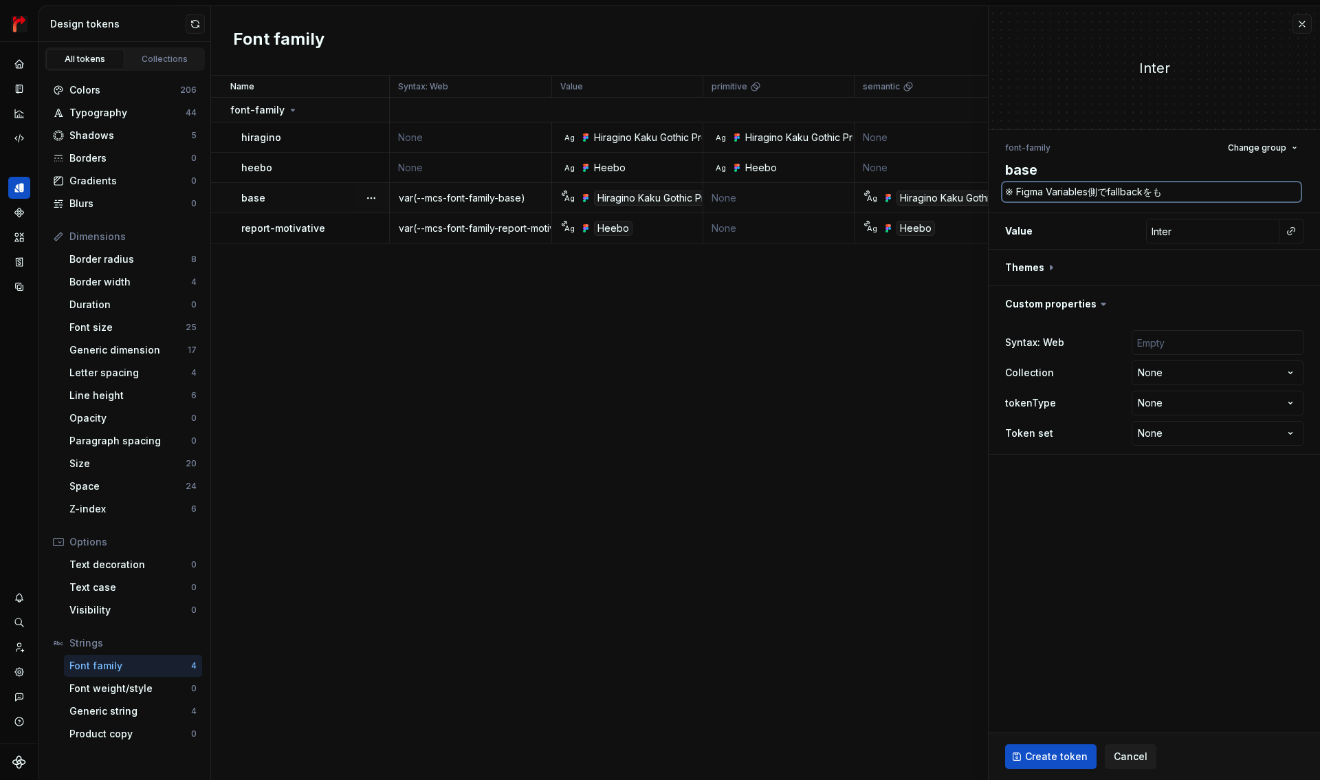
type textarea "※ Figma Variables側でfallbackを"
type textarea "*"
type textarea "※ Figma Variables側でfallbackをｓ"
type textarea "*"
type textarea "※ Figma Variables側でfallbackをし"
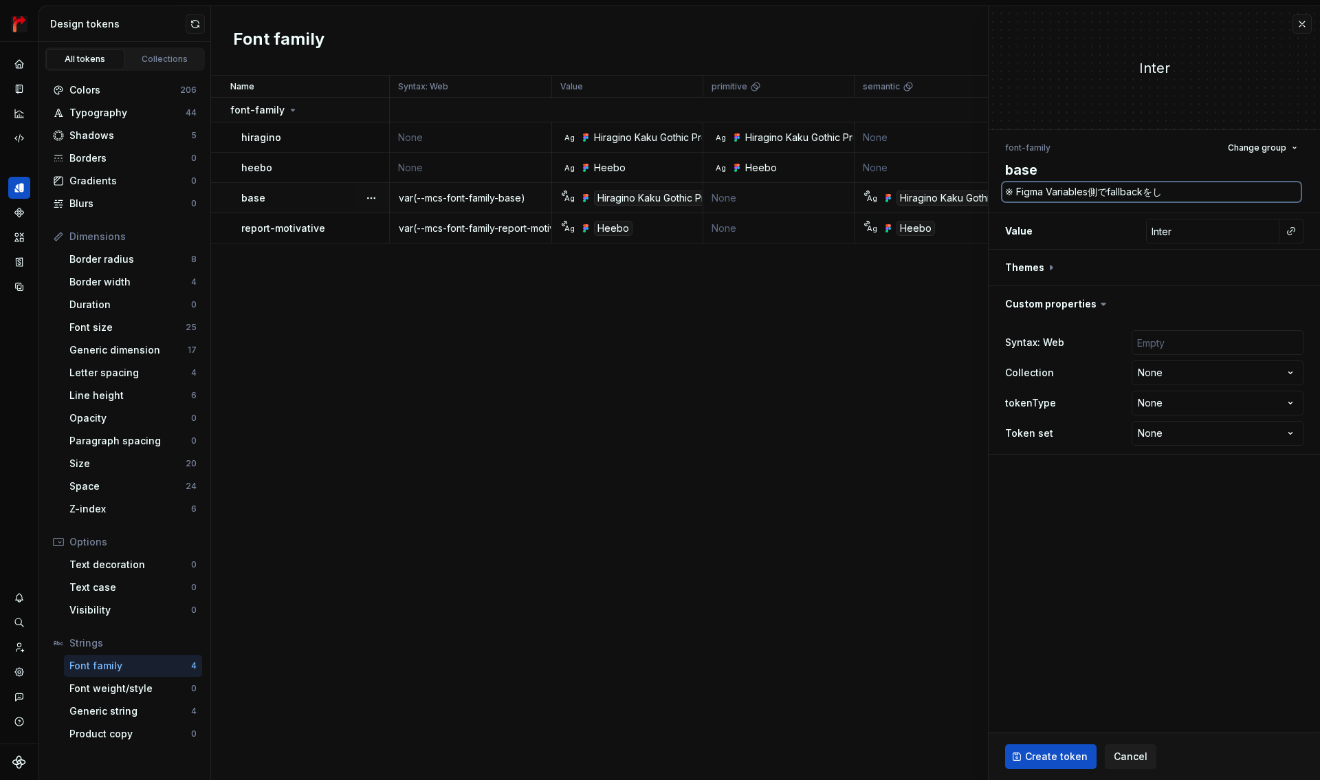
type textarea "*"
type textarea "※ Figma Variables側でfallbackをしｔ"
type textarea "*"
type textarea "※ Figma Variables側でfallbackをして"
type textarea "*"
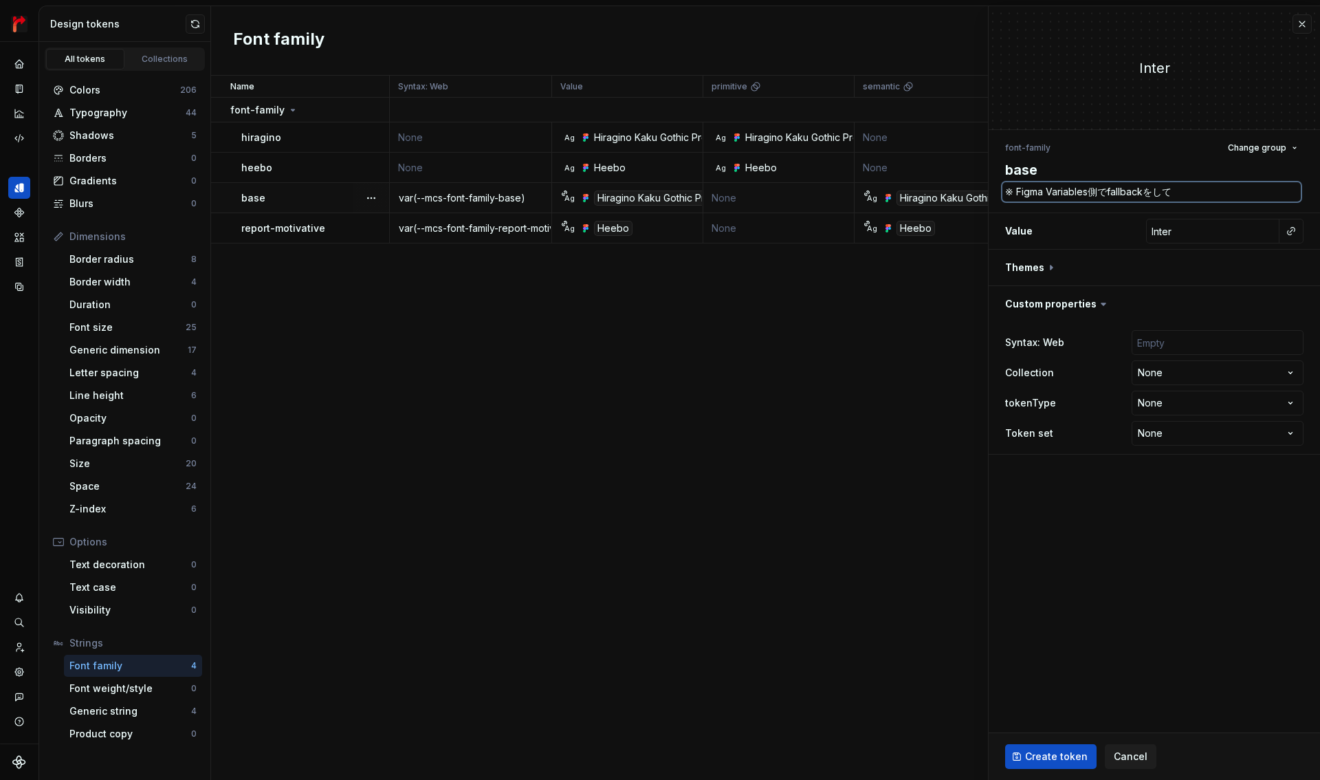
type textarea "※ Figma Variables側でfallbackをしてい"
type textarea "*"
type textarea "※ Figma Variables側でfallbackをしていｄ"
type textarea "*"
type textarea "※ Figma Variables側でfallbackをしていで"
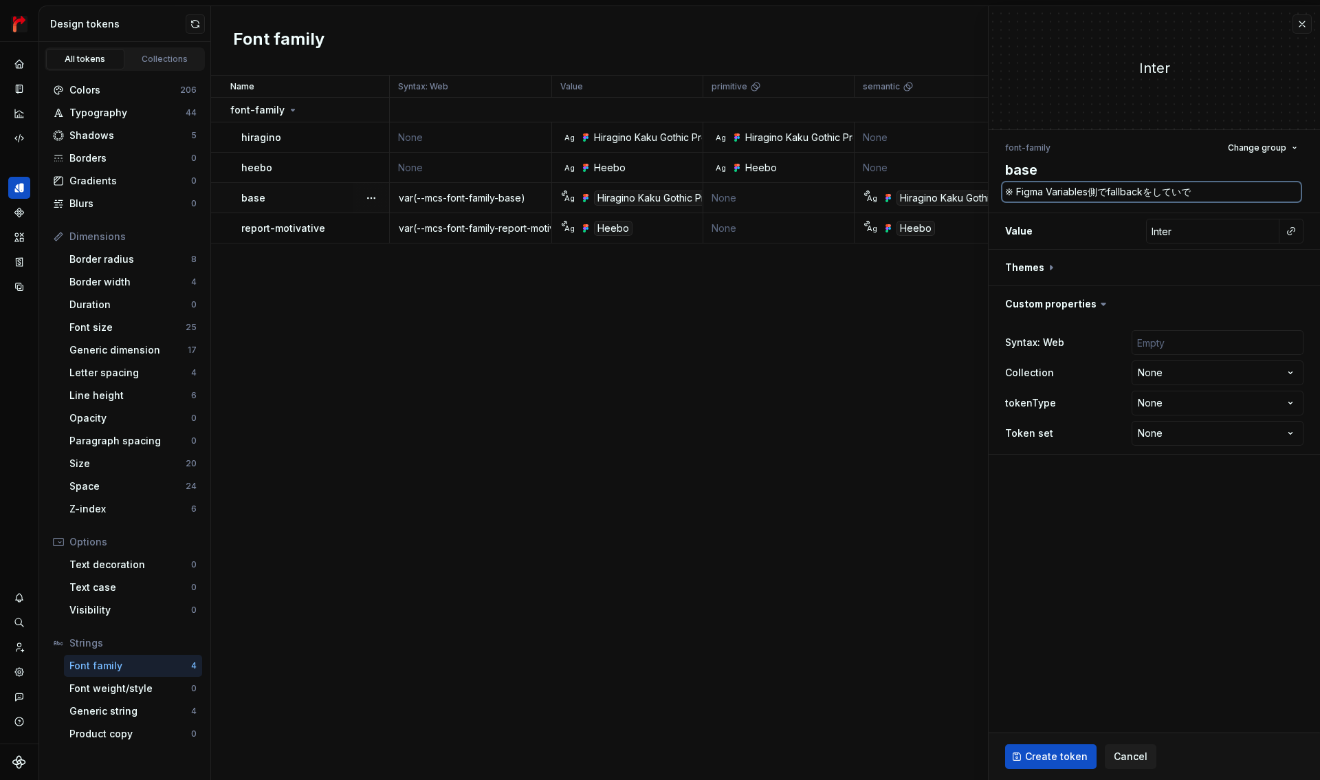
type textarea "*"
type textarea "※ Figma Variables側でfallbackをしていでｋ"
type textarea "*"
type textarea "※ Figma Variables側でfallbackをしていでき"
type textarea "*"
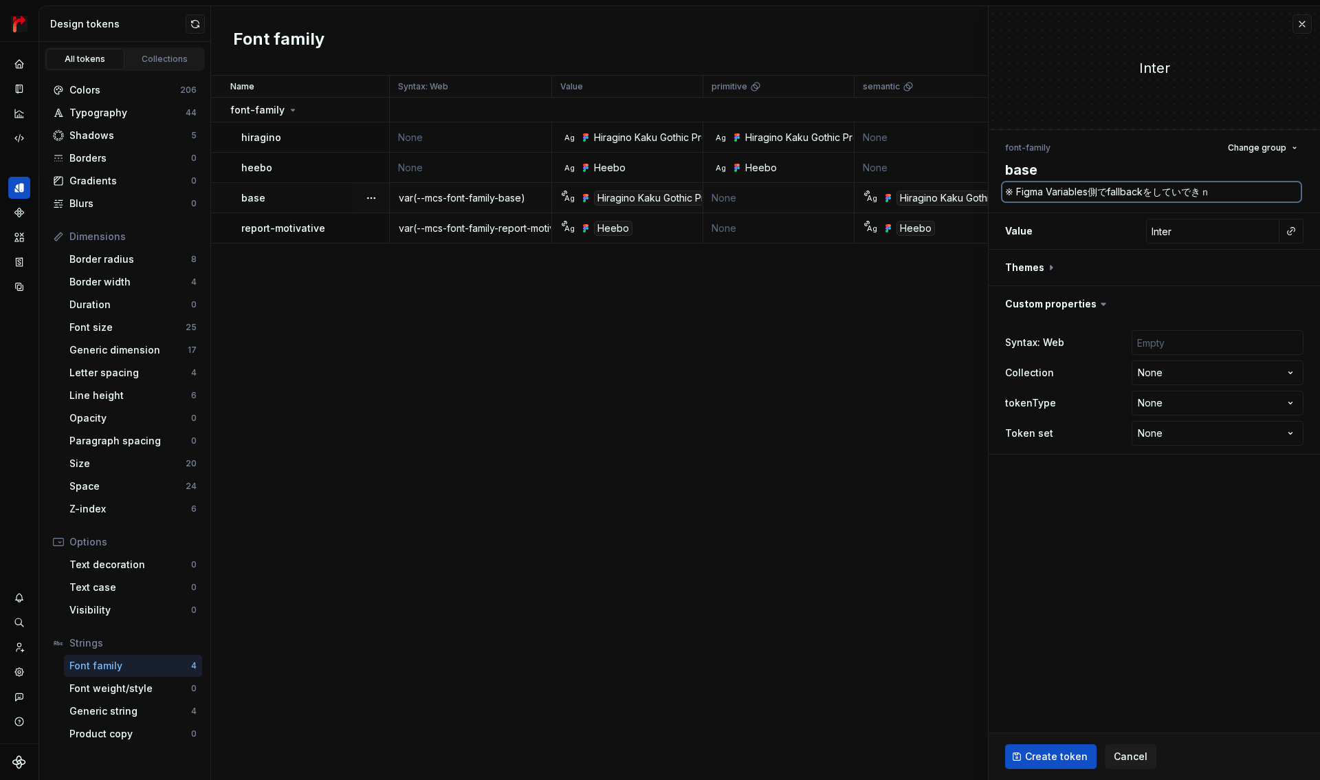
type textarea "※ Figma Variables側でfallbackをしていできな"
type textarea "*"
type textarea "※ Figma Variables側でfallbackをしていできない"
type textarea "*"
type textarea "※ Figma Variables側でfallbackをしていできないｔ"
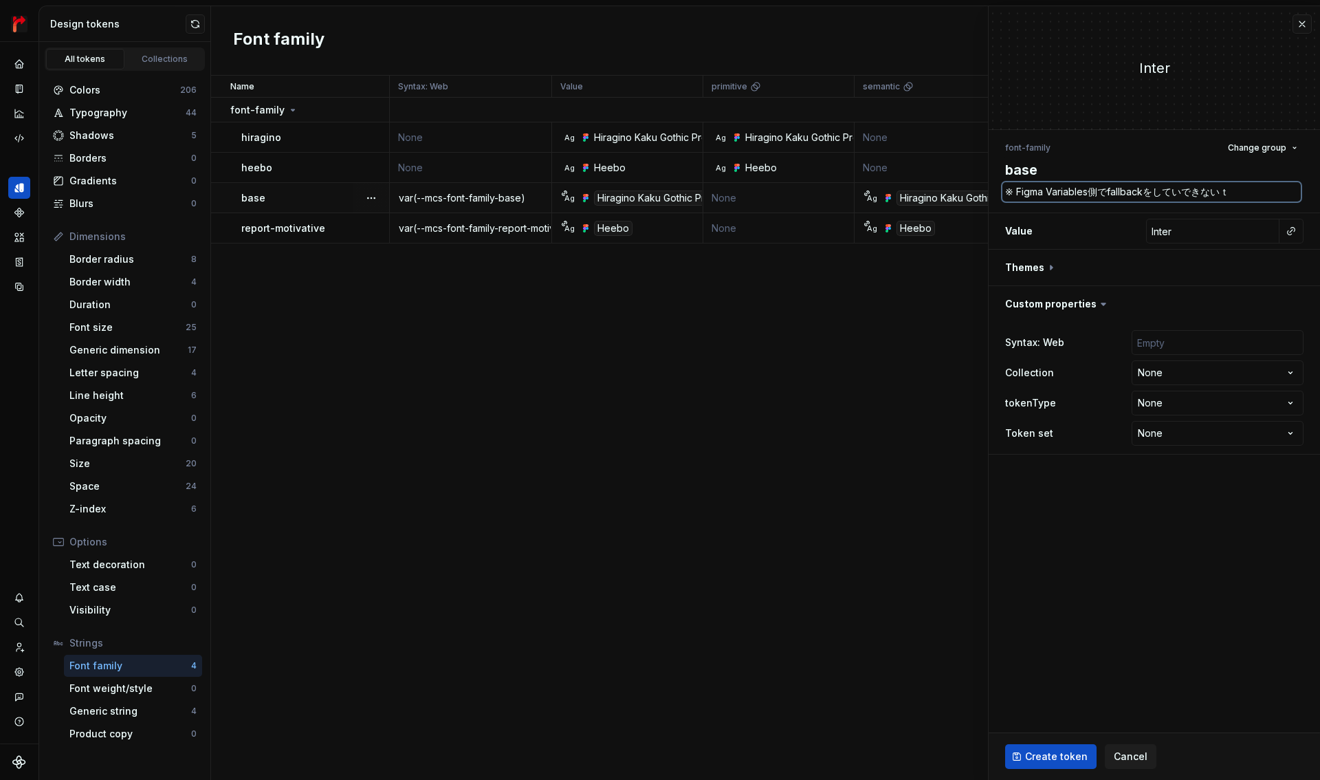
type textarea "*"
type textarea "※ Figma Variables側でfallbackをしていできないたｍ"
type textarea "*"
type textarea "※ Figma Variables側でfallbackを指定できないため"
type textarea "*"
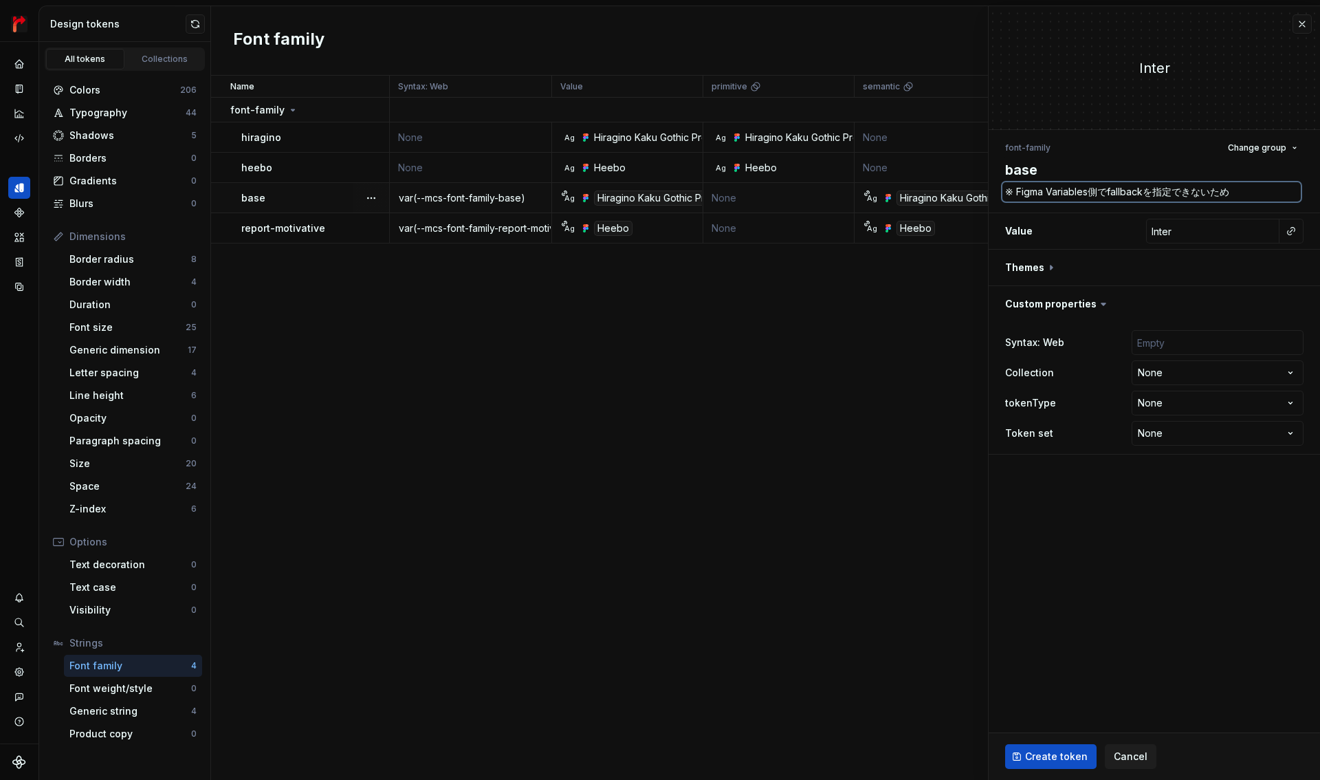
type textarea "※ Figma Variables側でfallbackを指定できないためう"
type textarea "*"
type textarea "※ Figma Variables側でfallbackを指定できないためうｗ"
type textarea "*"
type textarea "※ Figma Variables側でfallbackを指定できないためうわ"
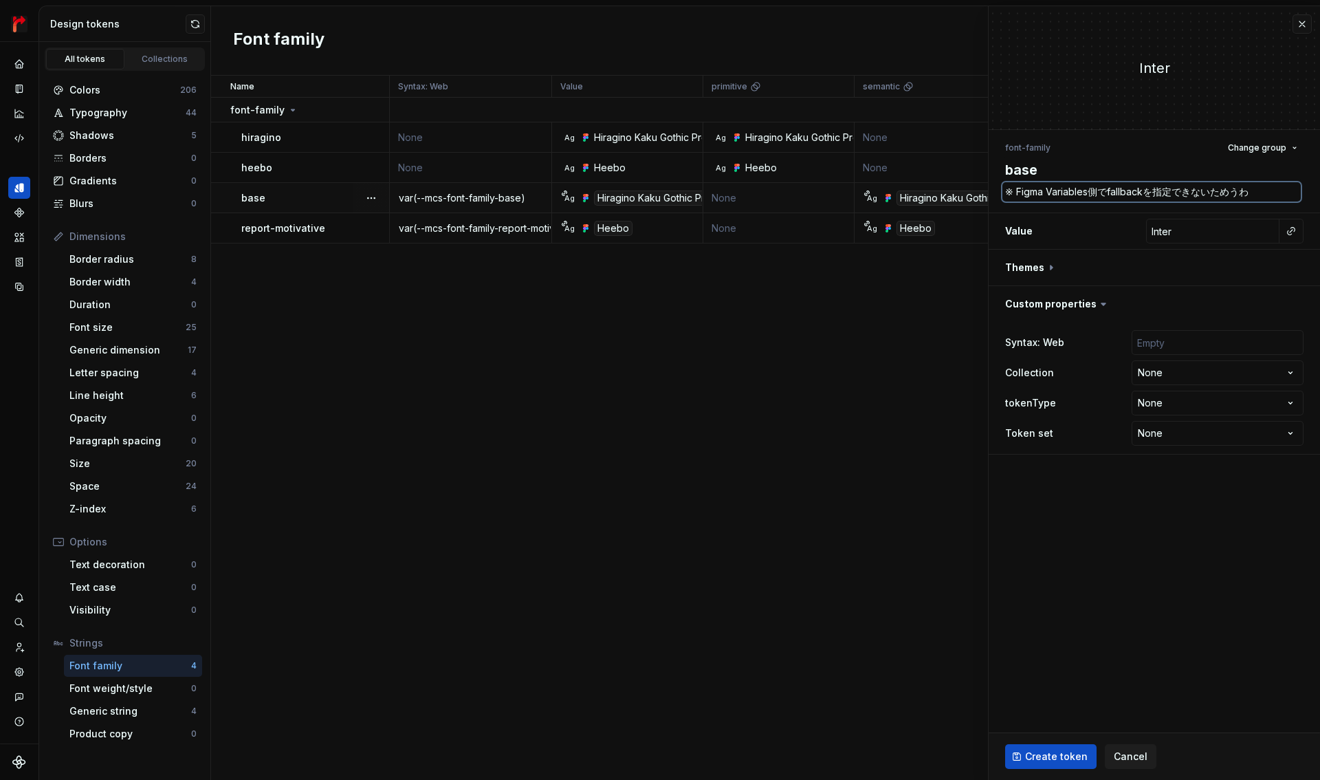
type textarea "*"
type textarea "※ Figma Variables側でfallbackを指定できないためうわｇ"
type textarea "*"
type textarea "※ Figma Variables側でfallbackを指定できないためうわがｋ"
type textarea "*"
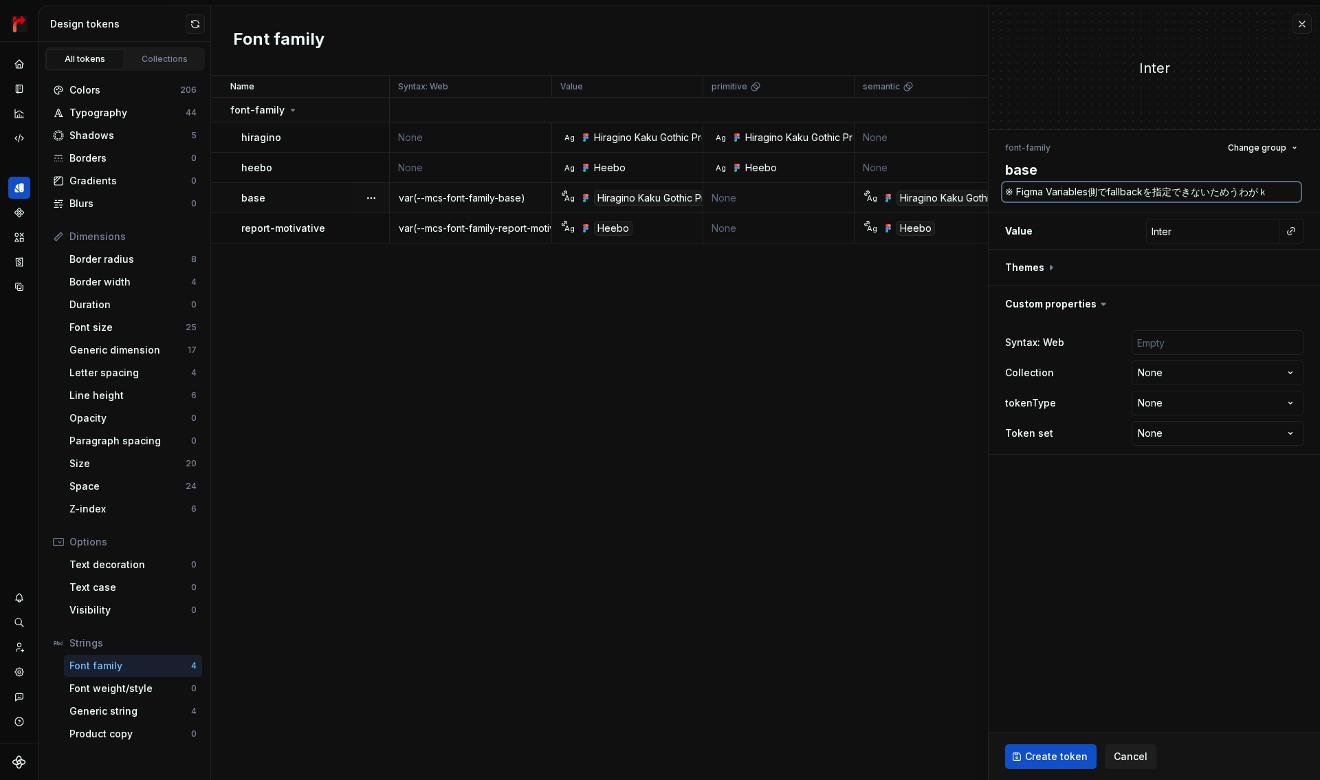
type textarea "※ Figma Variables側でfallbackを指定できないためうわがき"
type textarea "*"
type textarea "※ Figma Variables側でfallbackを指定できないためうわがきｓ"
type textarea "*"
type textarea "※ Figma Variables側でfallbackを指定できないためうわがきす"
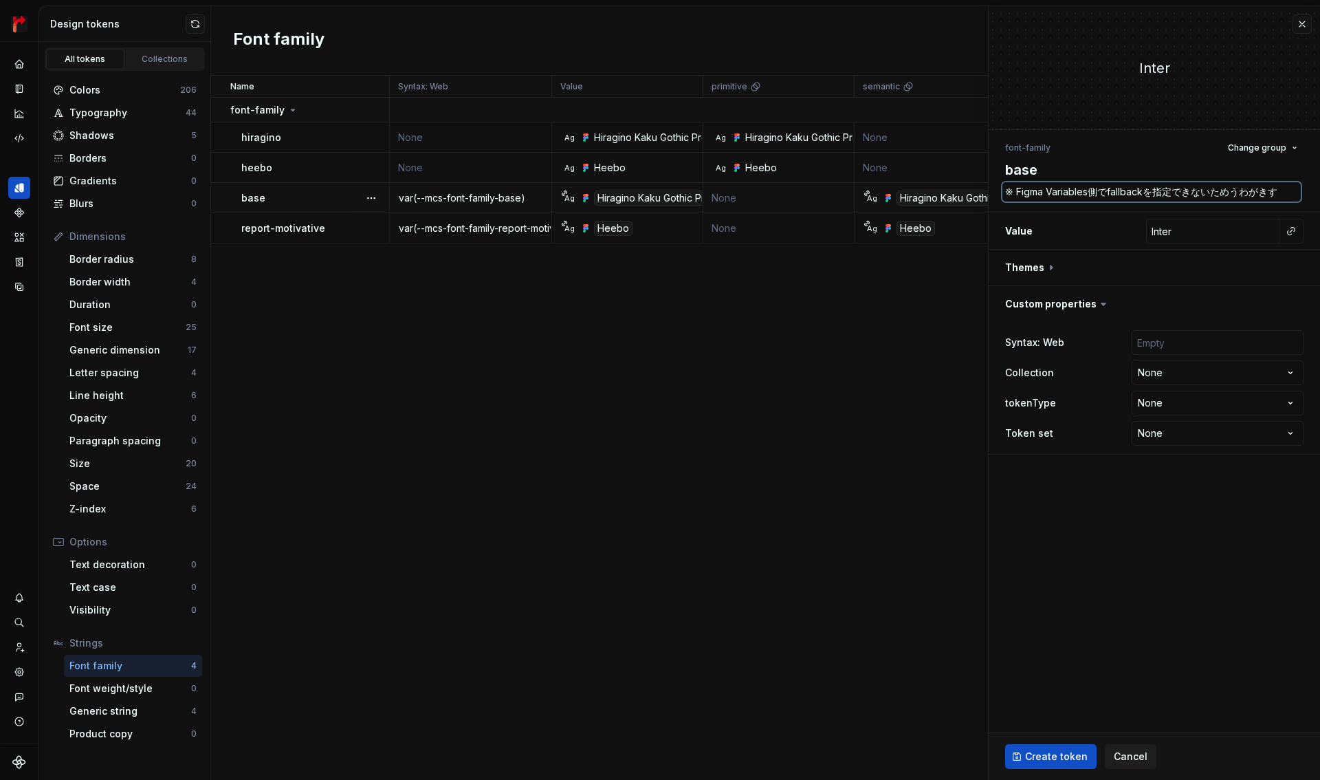
type textarea "*"
type textarea "※ Figma Variables側でfallbackを指定できないためうわがきすｒ"
type textarea "*"
type textarea "※ Figma Variables側でfallbackを指定できないため上書きする"
type textarea "*"
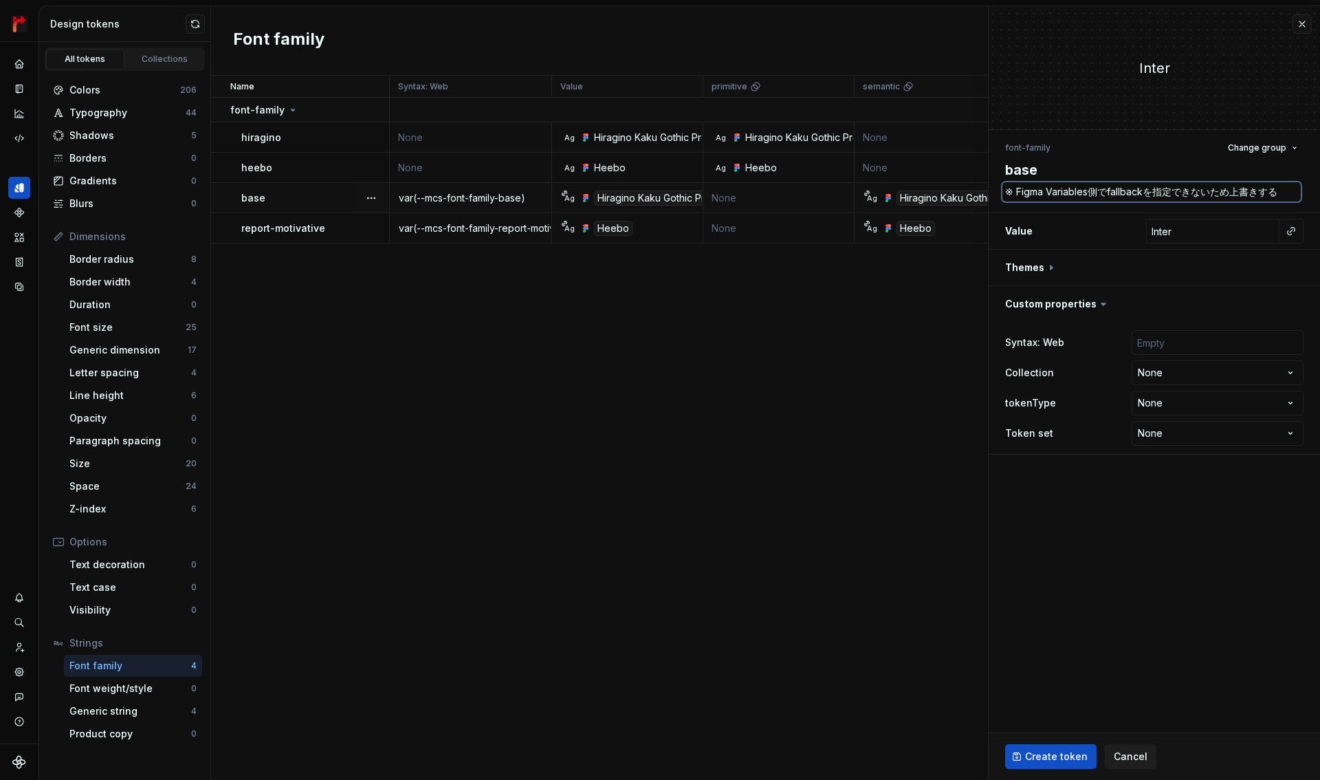
type textarea "※ Figma Variables側でfallbackを指定できないため上書きするｙ"
type textarea "*"
type textarea "※ Figma Variables側でfallbackを指定できないため上書きするよ"
type textarea "*"
type textarea "※ Figma Variables側でfallbackを指定できないため上書きするよう"
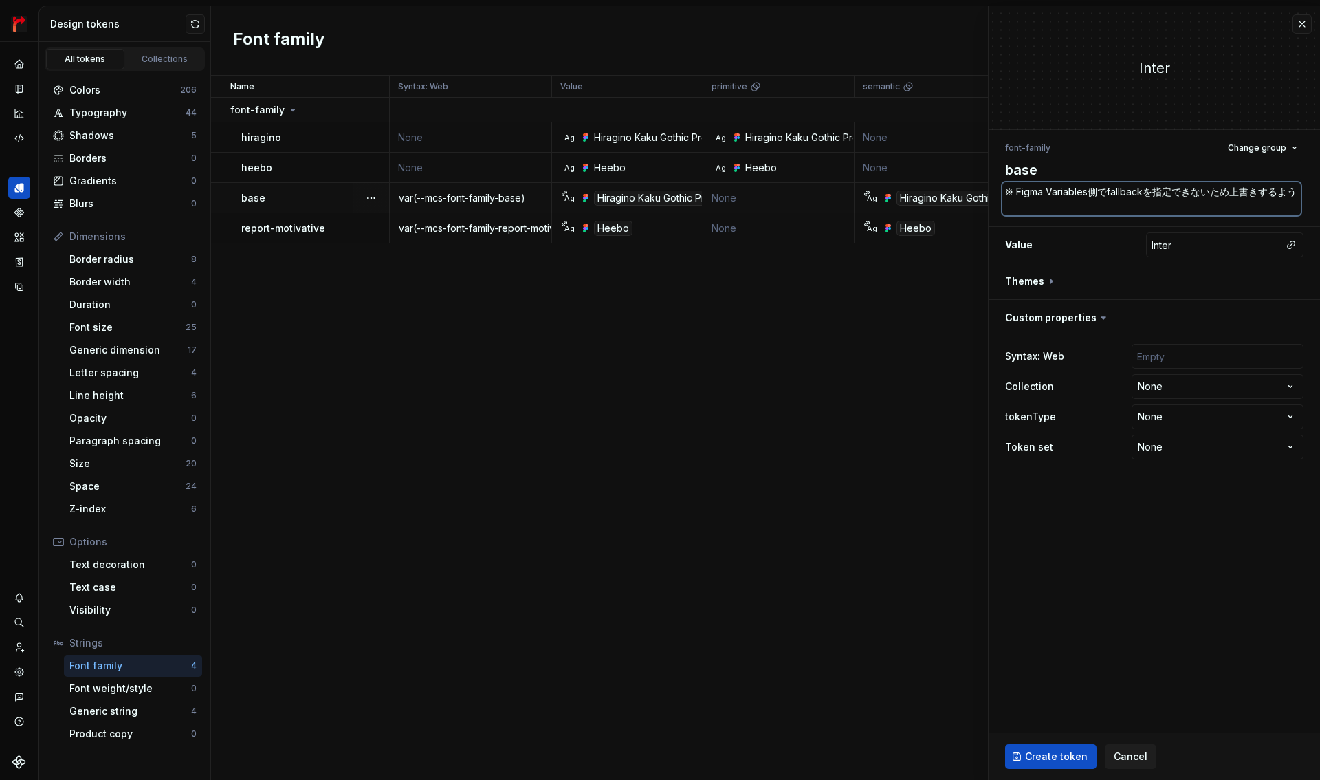
type textarea "*"
type textarea "※ Figma Variables側でfallbackを指定できないため上書きするよ"
type textarea "*"
type textarea "※ Figma Variables側でfallbackを指定できないため上書きする"
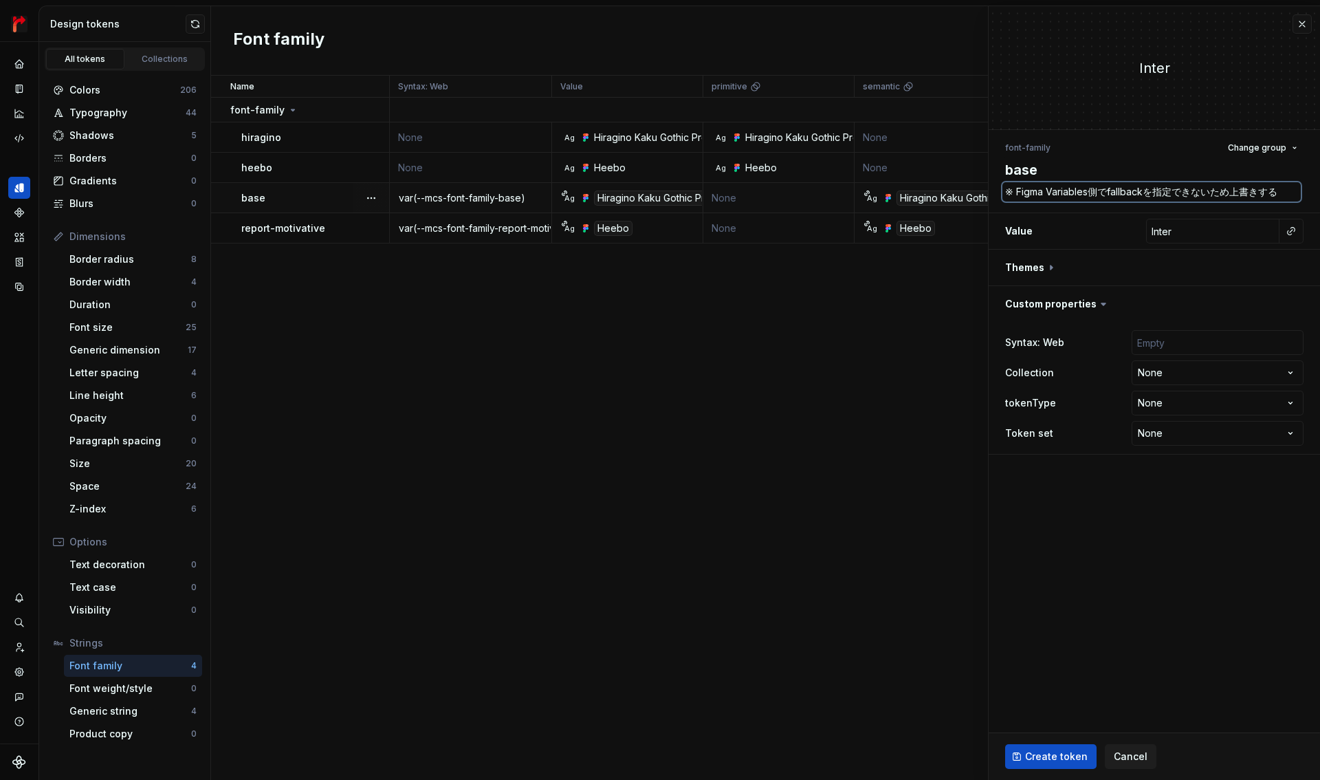
type textarea "*"
type textarea "※ Figma Variables側でfallbackを指定できないため上書きするｙ"
type textarea "*"
type textarea "※ Figma Variables側でfallbackを指定できないため上書きするｙい"
type textarea "*"
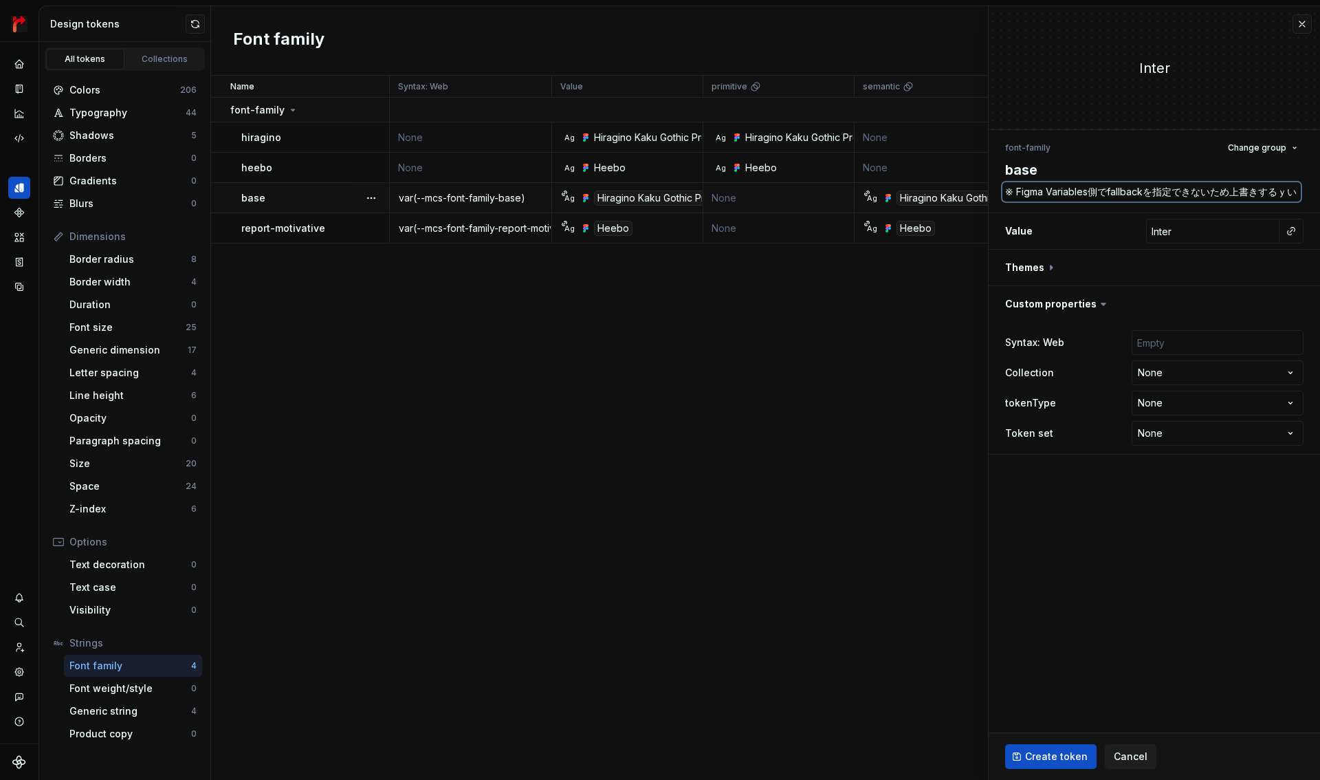
type textarea "※ Figma Variables側でfallbackを指定できないため上書きするｙいう"
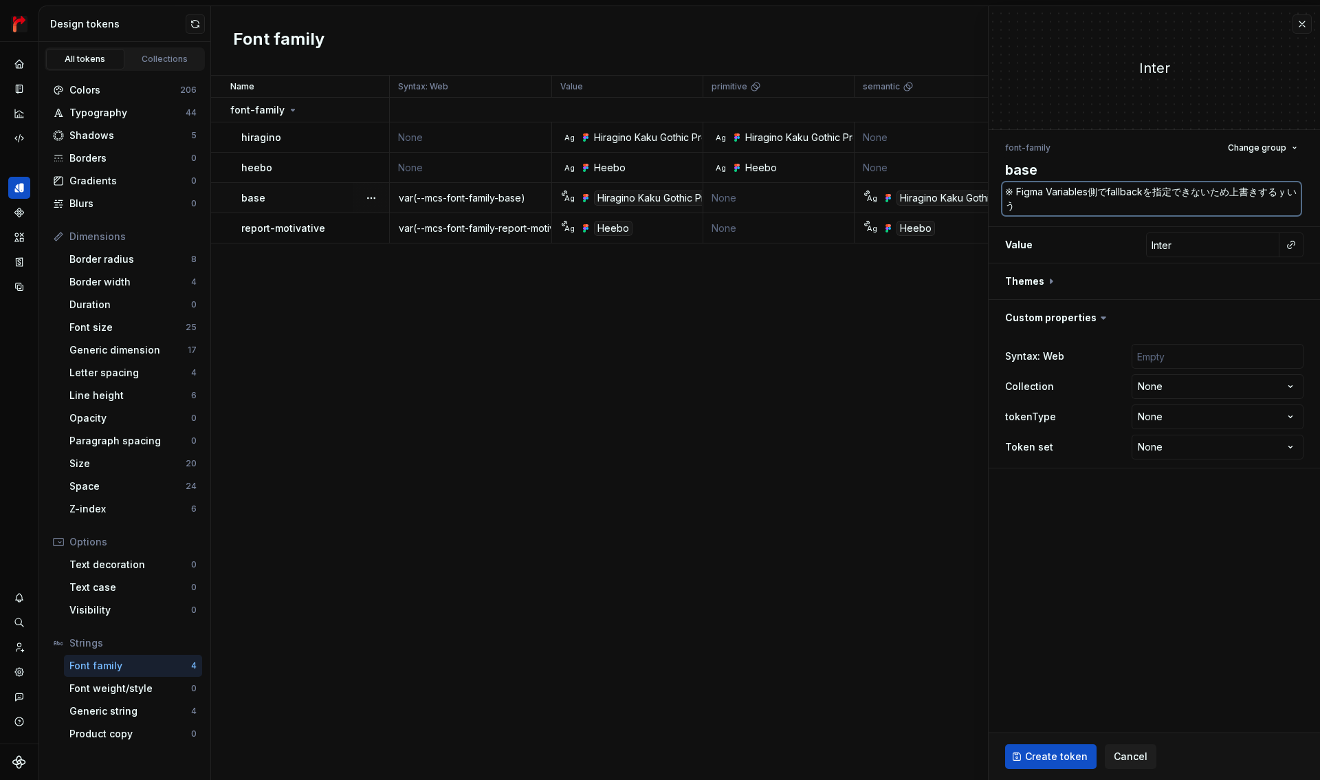
type textarea "*"
type textarea "※ Figma Variables側でfallbackを指定できないため上書きするｙい"
type textarea "*"
type textarea "※ Figma Variables側でfallbackを指定できないため上書きするｙ"
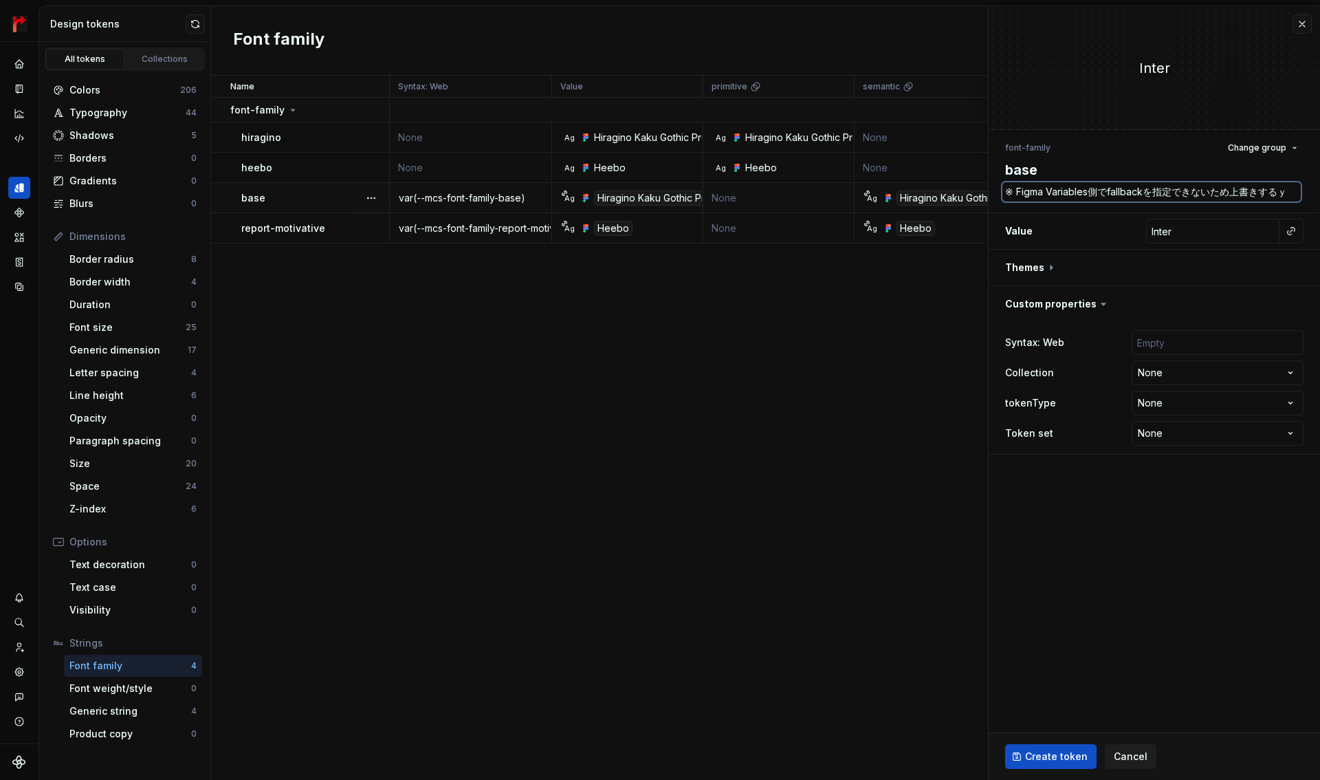
type textarea "*"
type textarea "※ Figma Variables側でfallbackを指定できないため上書きするｙｙ"
type textarea "*"
type textarea "※ Figma Variables側でfallbackを指定できないため上書きするっよ"
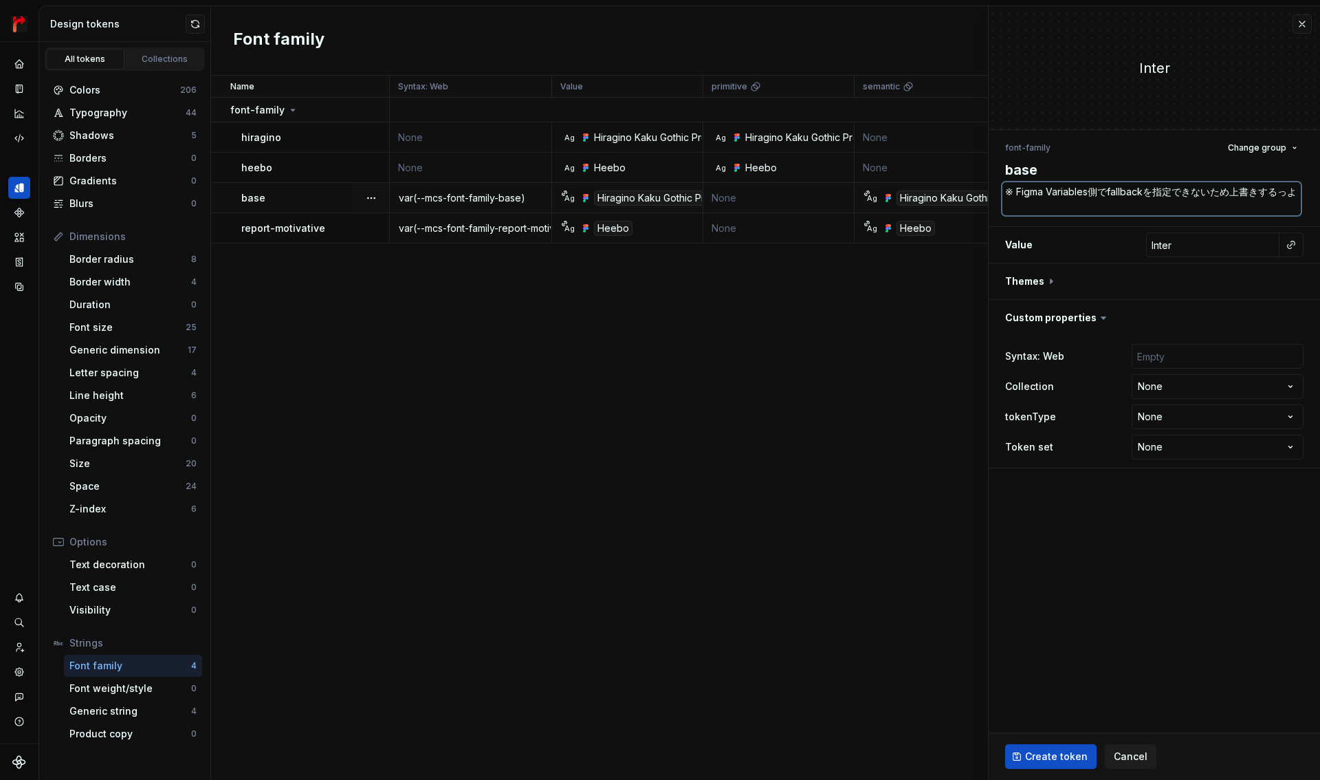
type textarea "*"
type textarea "※ Figma Variables側でfallbackを指定できないため上書きするっよう"
type textarea "*"
type textarea "※ Figma Variables側でfallbackを指定できないため上書きするッよう"
type textarea "*"
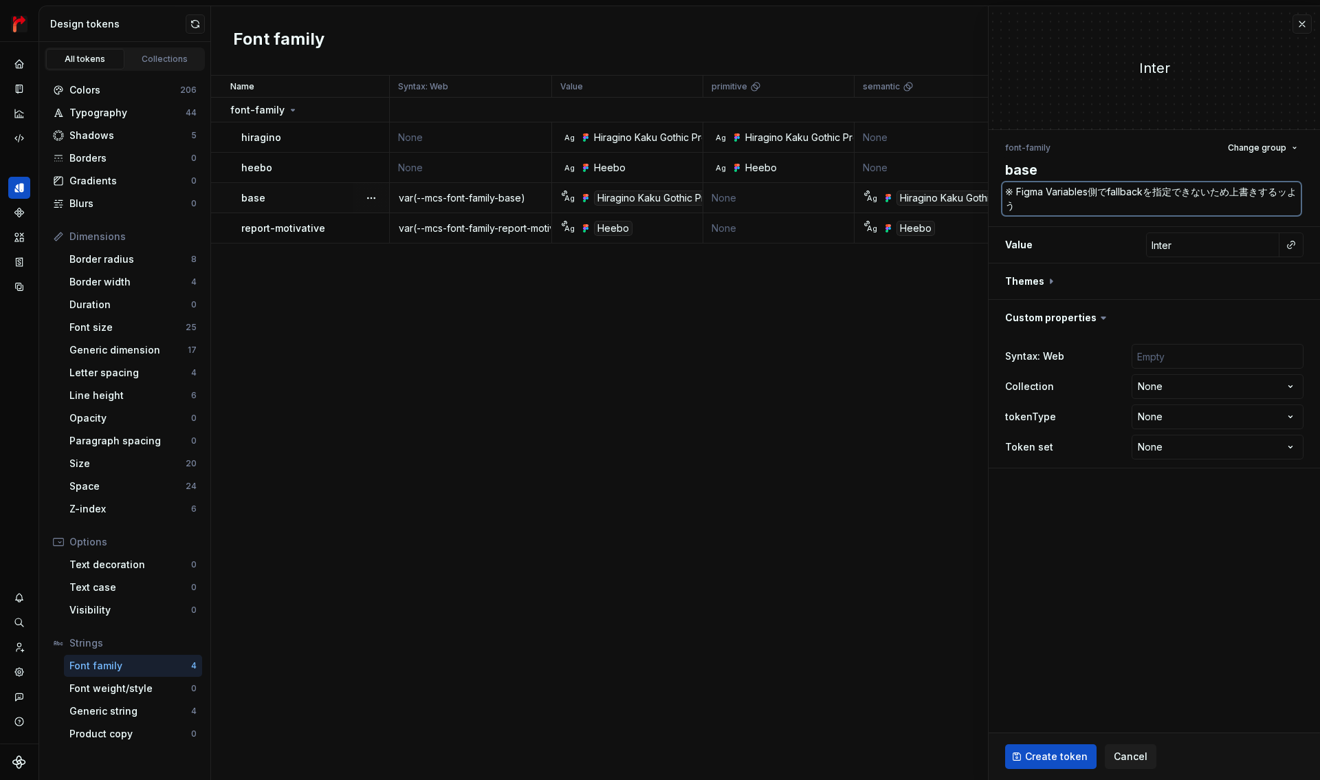
type textarea "※ Figma Variables側でfallbackを指定できないため上書きするッよ"
type textarea "*"
type textarea "※ Figma Variables側でfallbackを指定できないため上書きするッ"
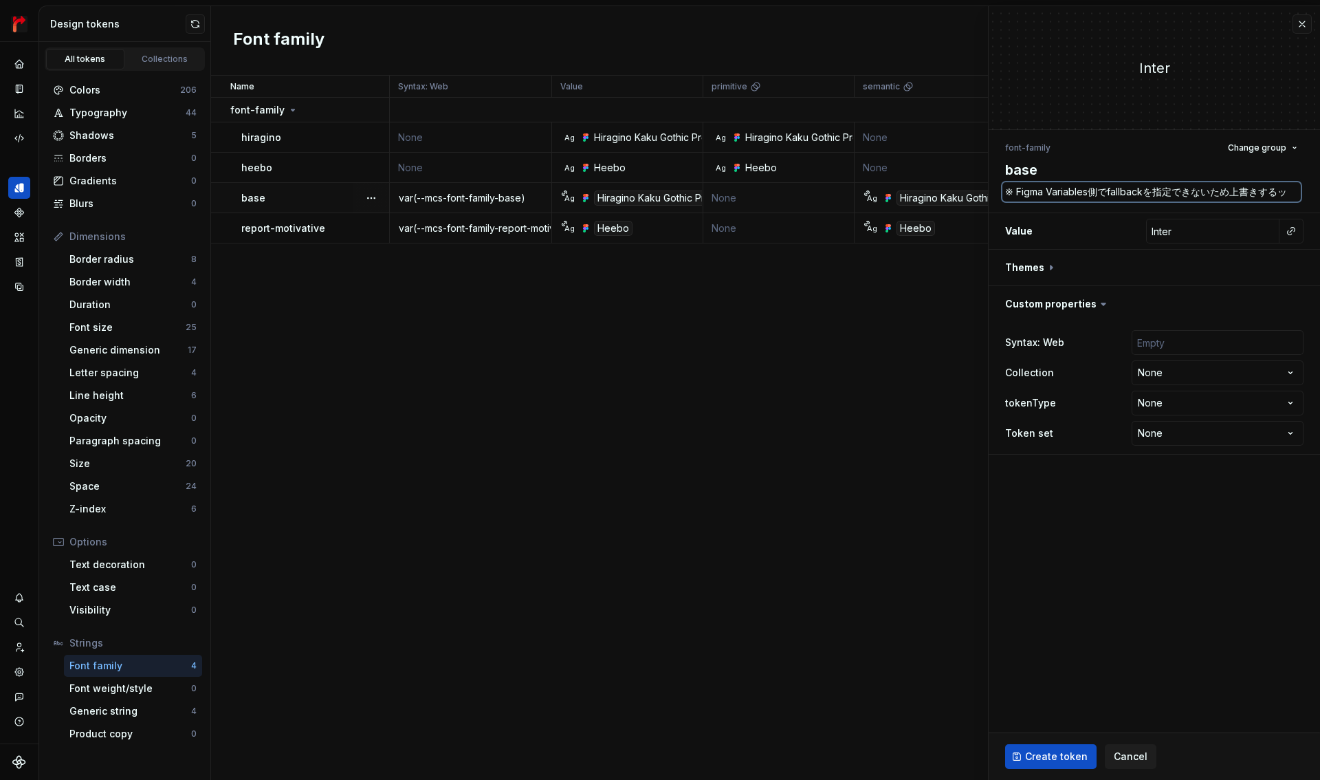
type textarea "*"
type textarea "※ Figma Variables側でfallbackを指定できないため上書きする"
type textarea "*"
type textarea "※ Figma Variables側でfallbackを指定できないため上書きするｙ"
type textarea "*"
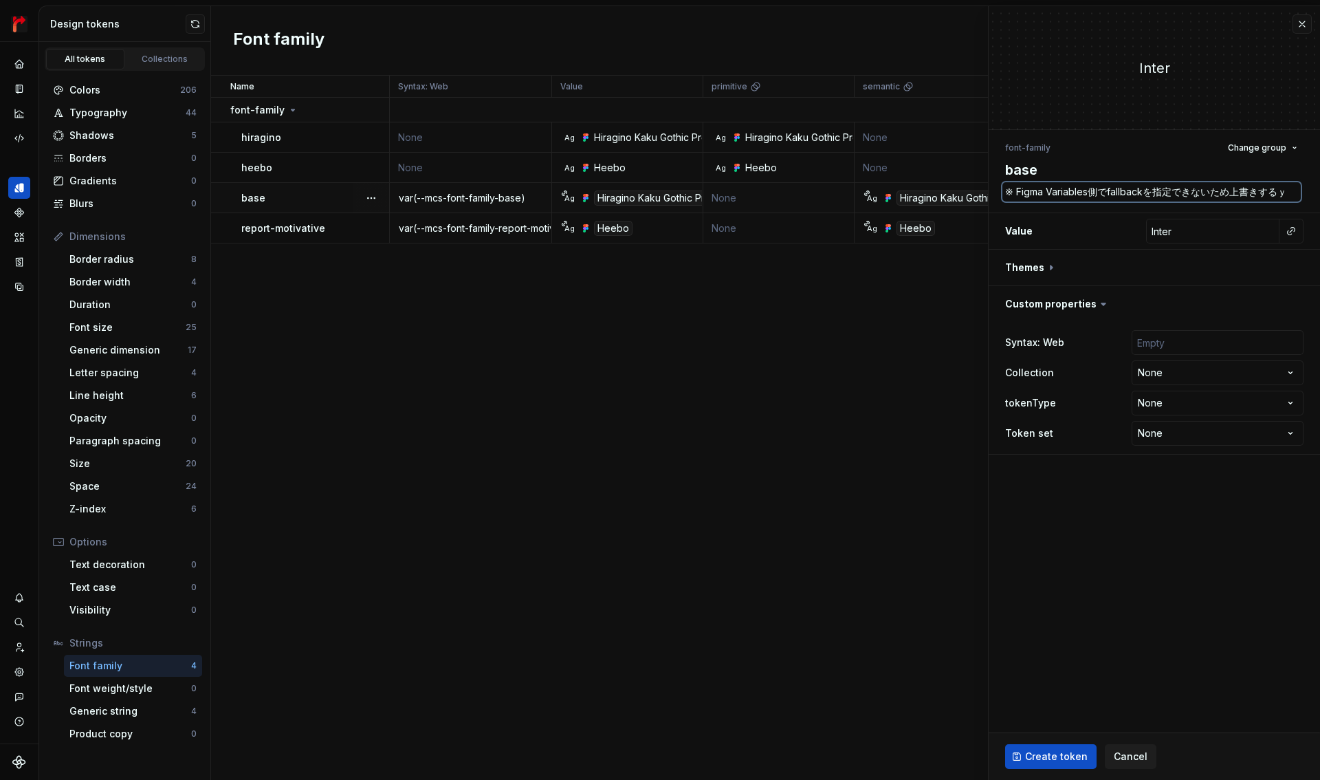
type textarea "※ Figma Variables側でfallbackを指定できないため上書きするよ"
type textarea "*"
type textarea "※ Figma Variables側でfallbackを指定できないため上書きするよう"
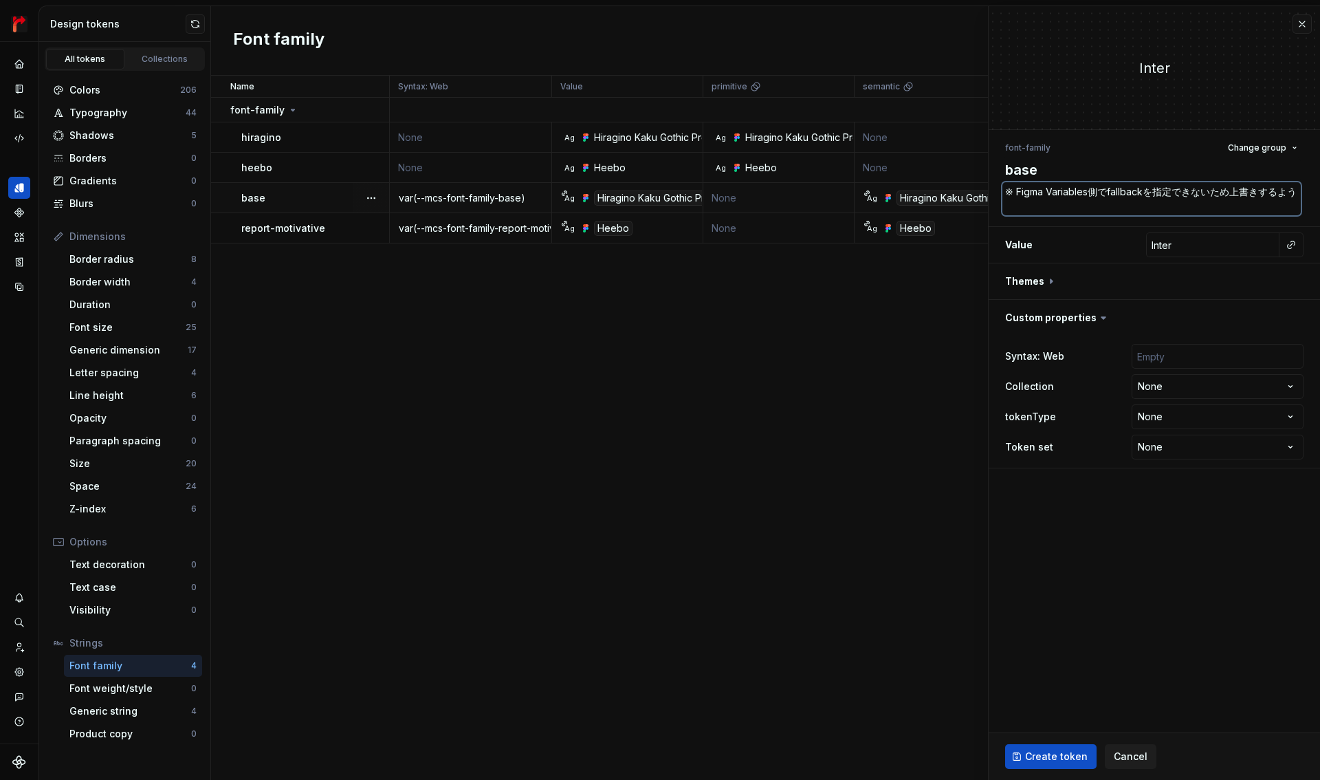
type textarea "*"
type textarea "※ Figma Variables側でfallbackを指定できないため上書きする様"
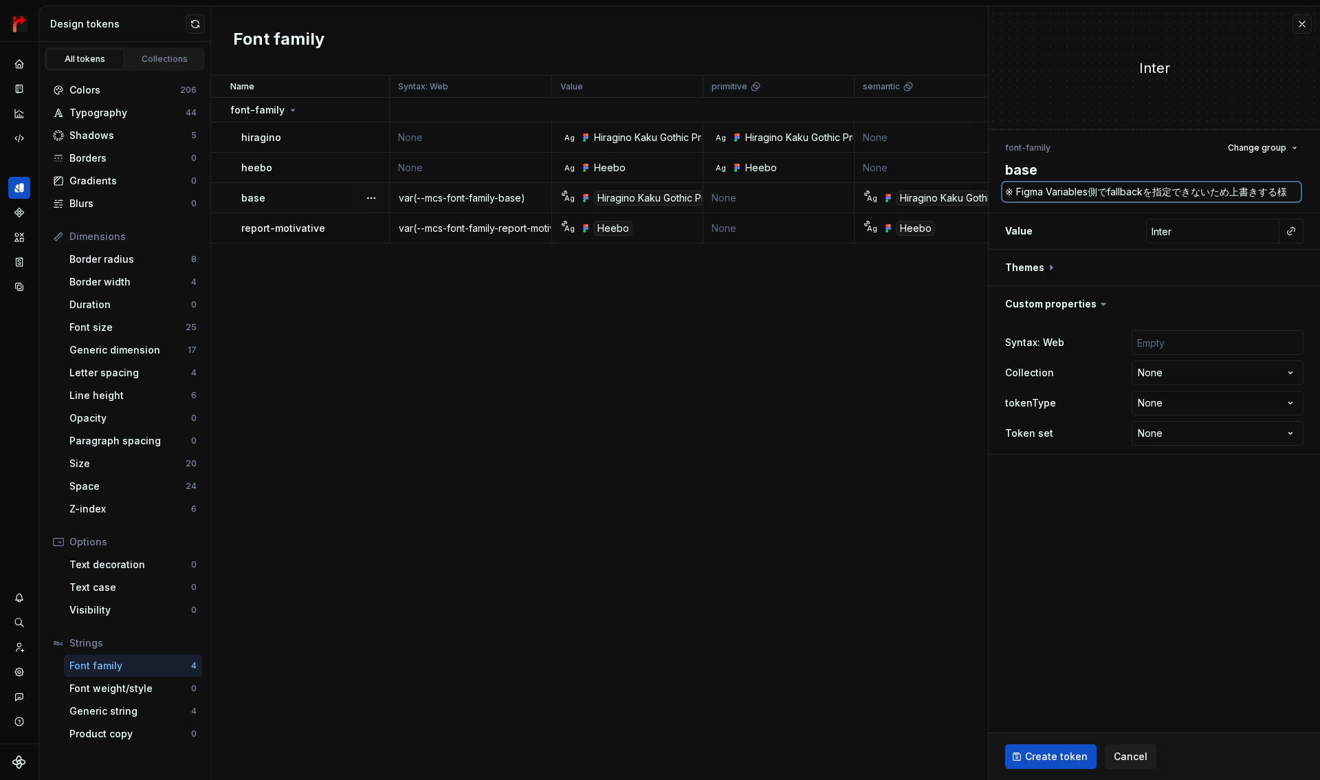
type textarea "*"
type textarea "※ Figma Variables側でfallbackを指定できないため上書きする"
type textarea "*"
type textarea "※ Figma Variables側でfallbackを指定できないため上書きするよ"
type textarea "*"
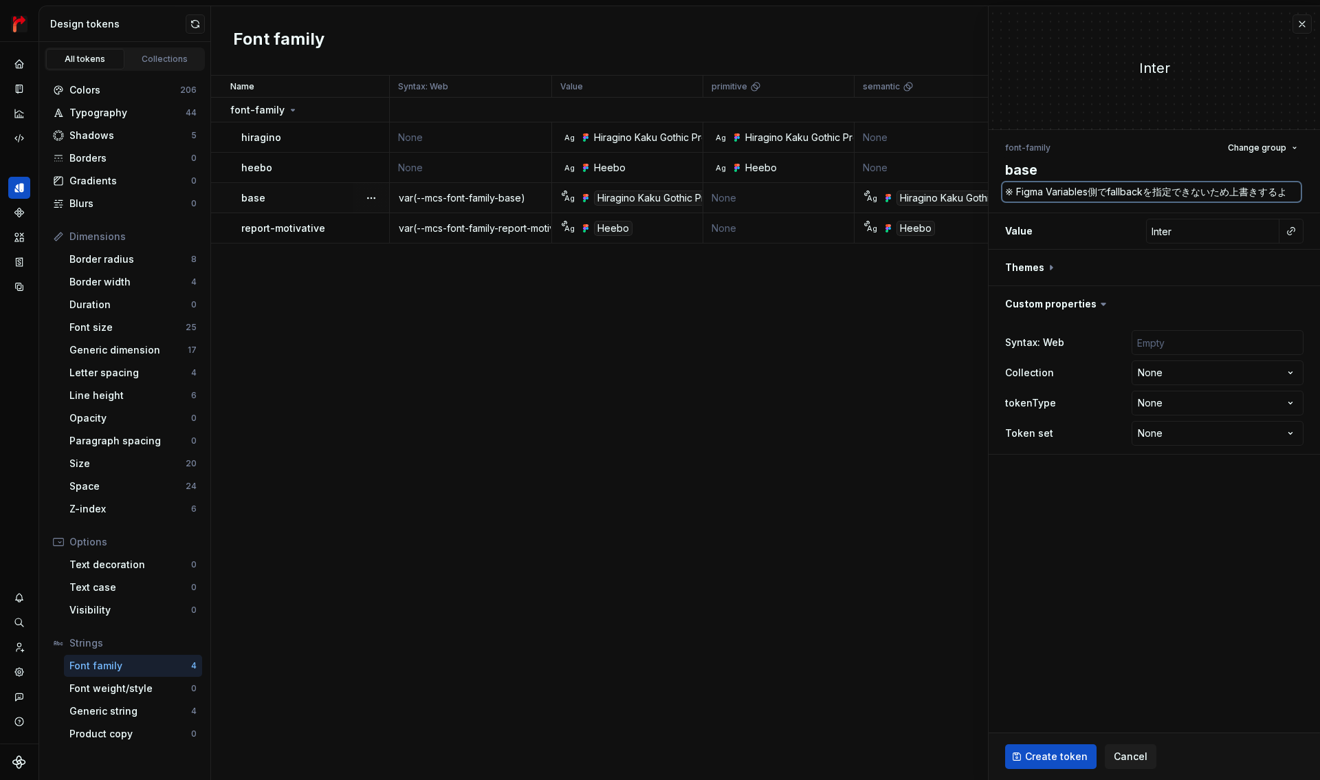
type textarea "※ Figma Variables側でfallbackを指定できないため上書きするよう"
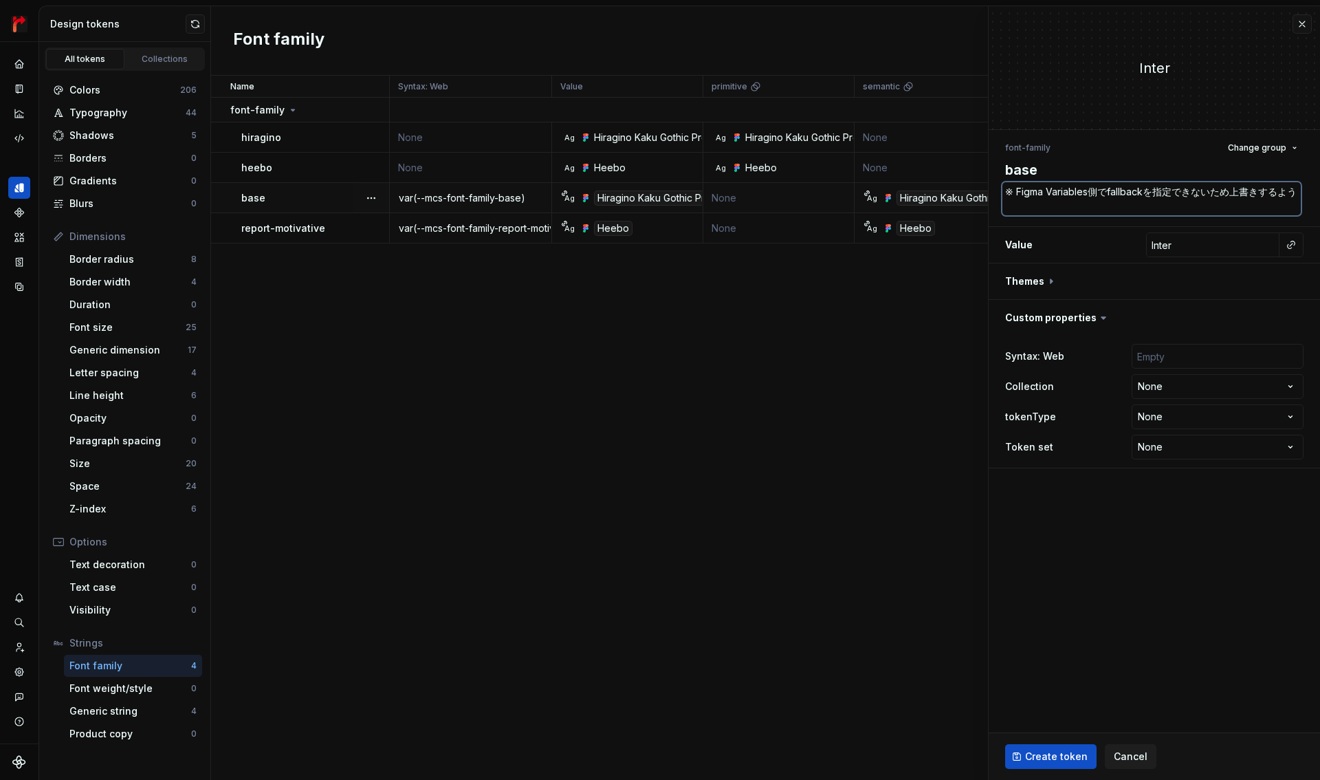
type textarea "*"
type textarea "※ Figma Variables側でfallbackを指定できないため上書きする様"
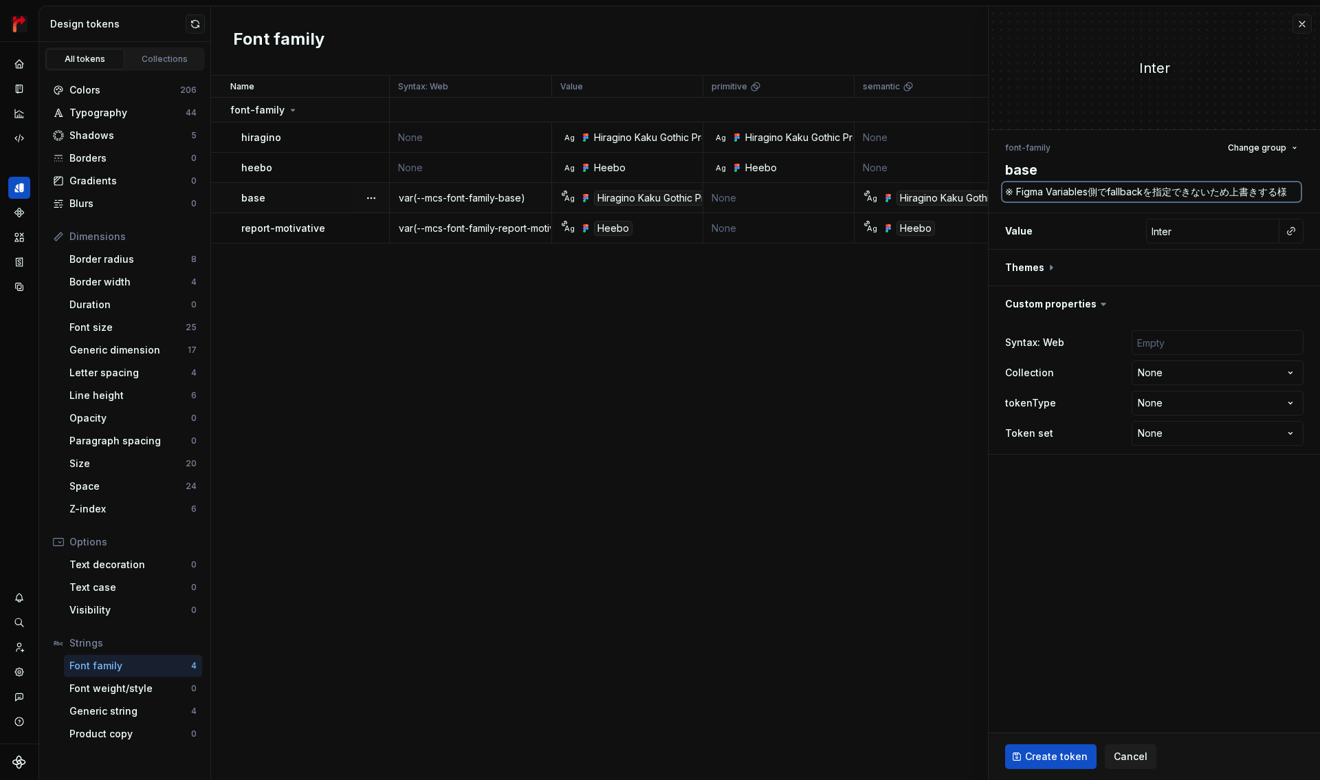
type textarea "*"
type textarea "※ Figma Variables側でfallbackを指定できないため上書きする用"
click at [1030, 267] on button "button" at bounding box center [1154, 268] width 331 height 36
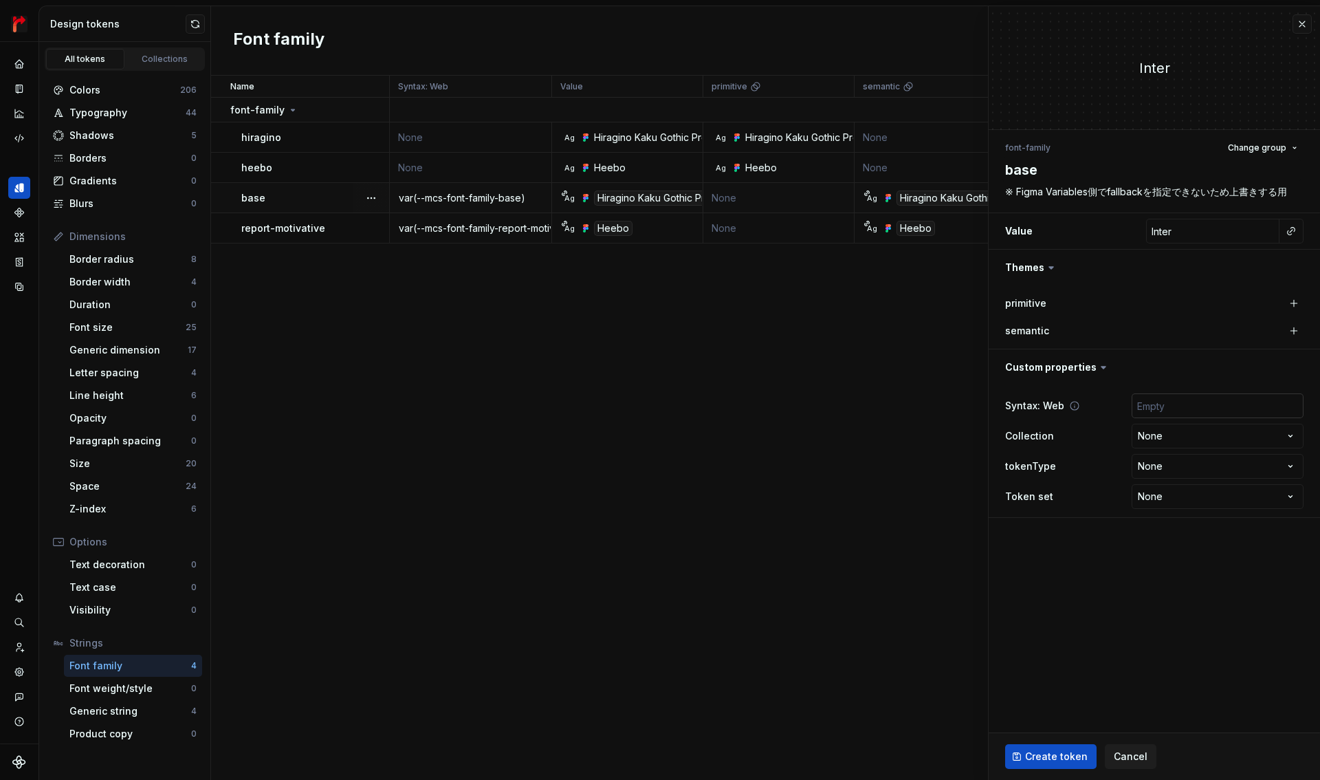
click at [1176, 406] on input "text" at bounding box center [1218, 405] width 172 height 25
paste input "var(--mcs-font-family-base)"
click at [1197, 436] on html "re:no Design system data Design tokens All tokens Collections Colors 206 Typogr…" at bounding box center [660, 390] width 1320 height 780
click at [1177, 463] on html "re:no Design system data Design tokens All tokens Collections Colors 206 Typogr…" at bounding box center [660, 390] width 1320 height 780
click at [1176, 465] on html "re:no Design system data Design tokens All tokens Collections Colors 206 Typogr…" at bounding box center [660, 390] width 1320 height 780
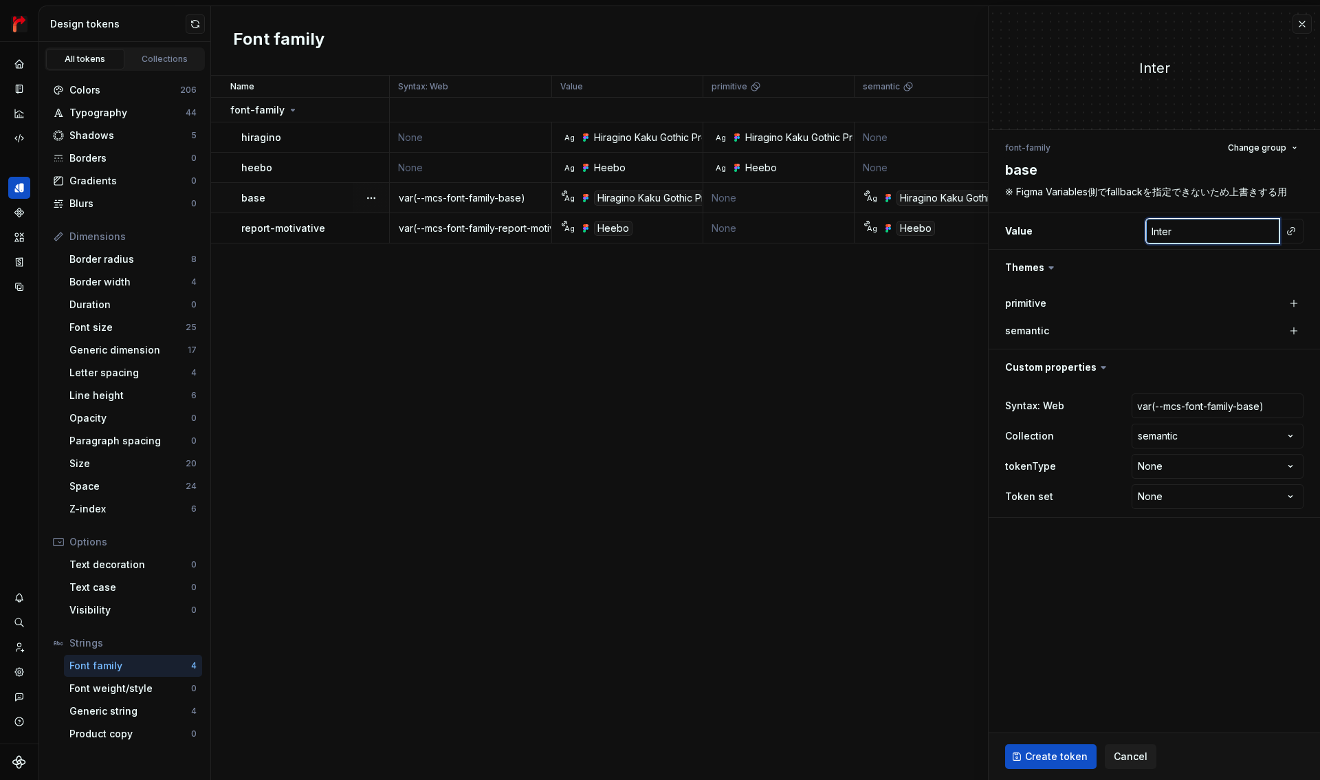
click at [1207, 235] on input "Inter" at bounding box center [1212, 231] width 133 height 25
paste input ""Hiragino Kaku Gothic ProN","Hiragino Sans","Meiryo","Helvetica Neue","Arial",s…"
click at [1295, 332] on button "button" at bounding box center [1293, 330] width 19 height 19
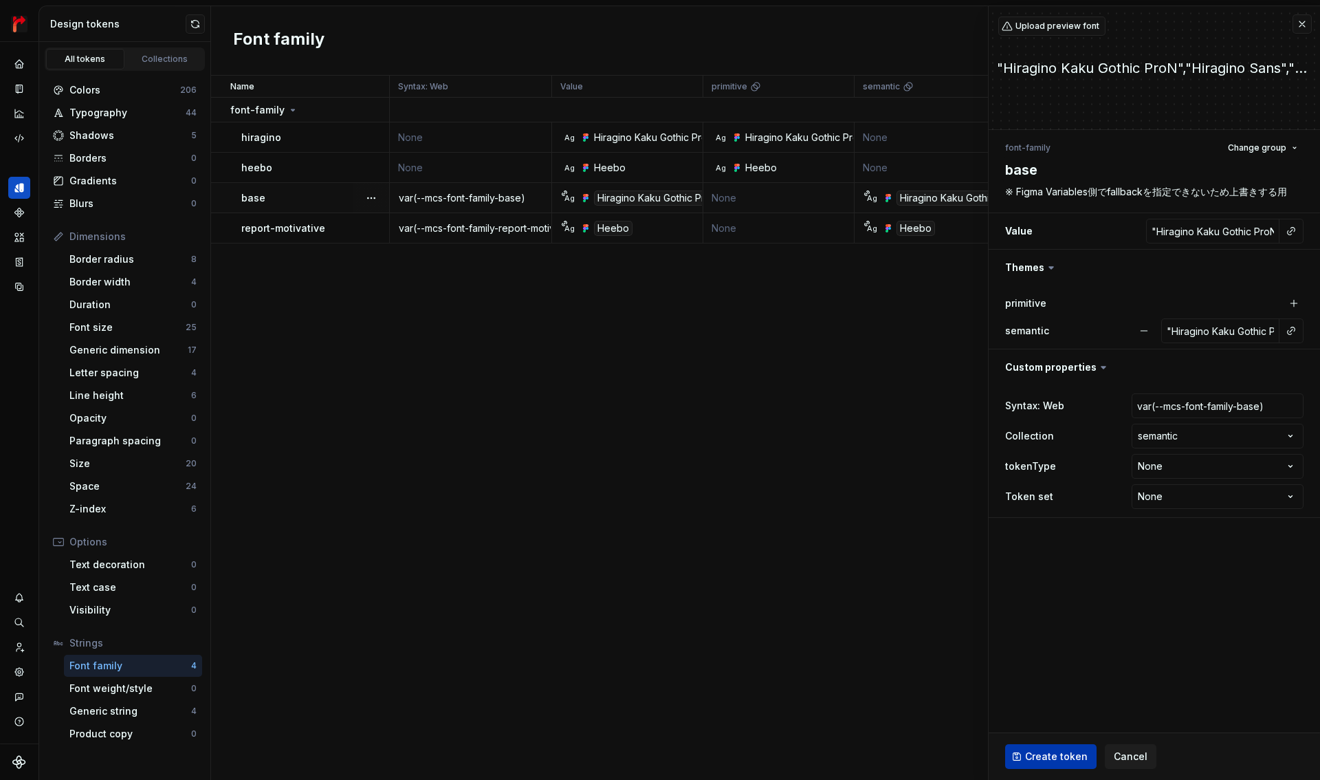
click at [1053, 751] on span "Create token" at bounding box center [1056, 756] width 63 height 14
click at [1304, 24] on button "button" at bounding box center [1301, 23] width 19 height 19
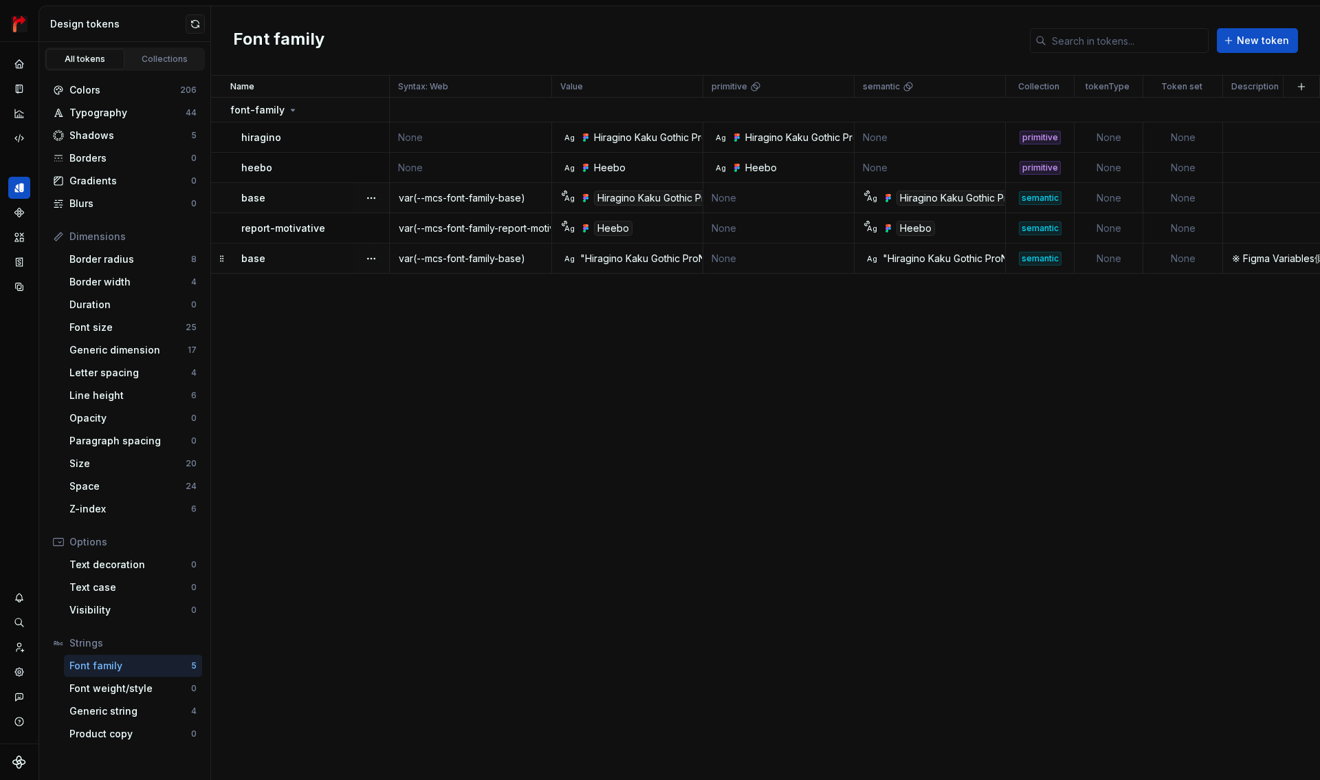
click at [811, 256] on td "None" at bounding box center [778, 258] width 151 height 30
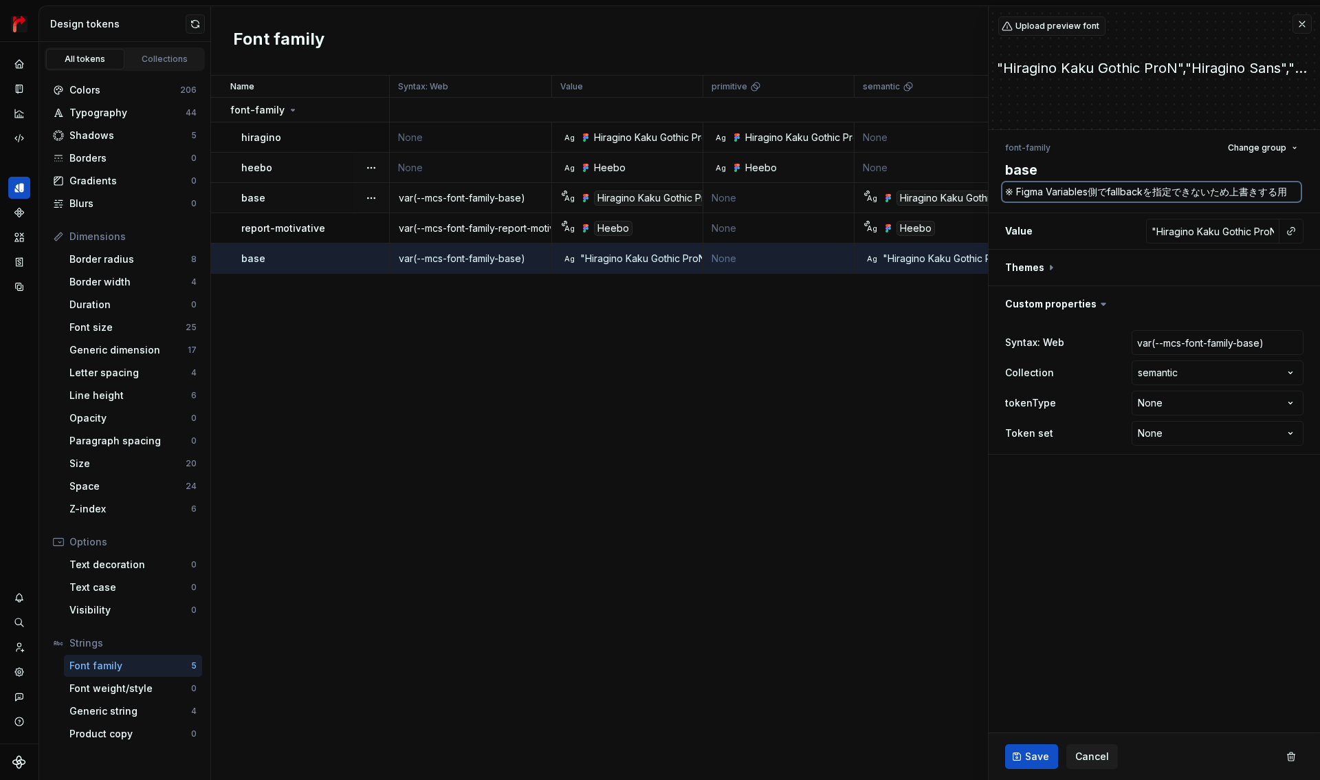
click at [1042, 191] on textarea "※ Figma Variables側でfallbackを指定できないため上書きする用" at bounding box center [1151, 191] width 298 height 19
click at [1303, 27] on button "button" at bounding box center [1301, 23] width 19 height 19
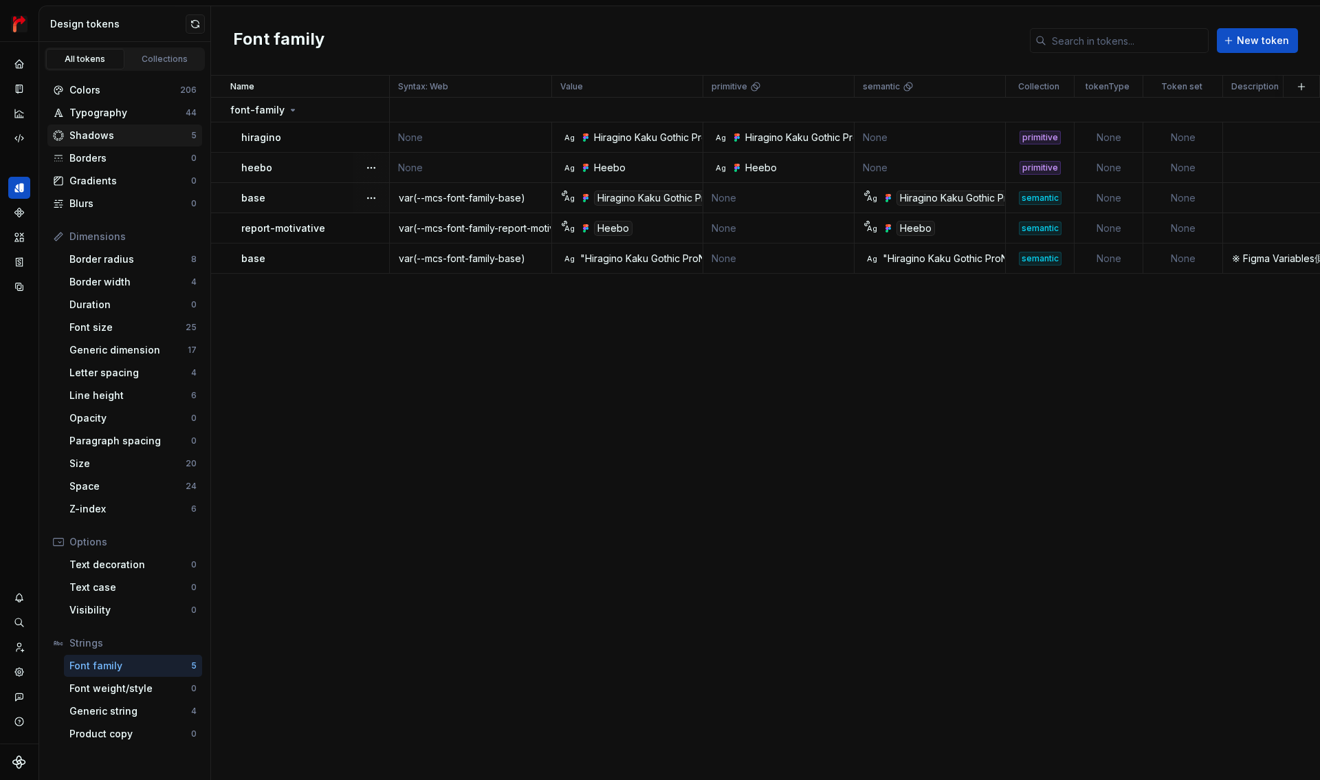
click at [102, 137] on div "Shadows" at bounding box center [130, 136] width 122 height 14
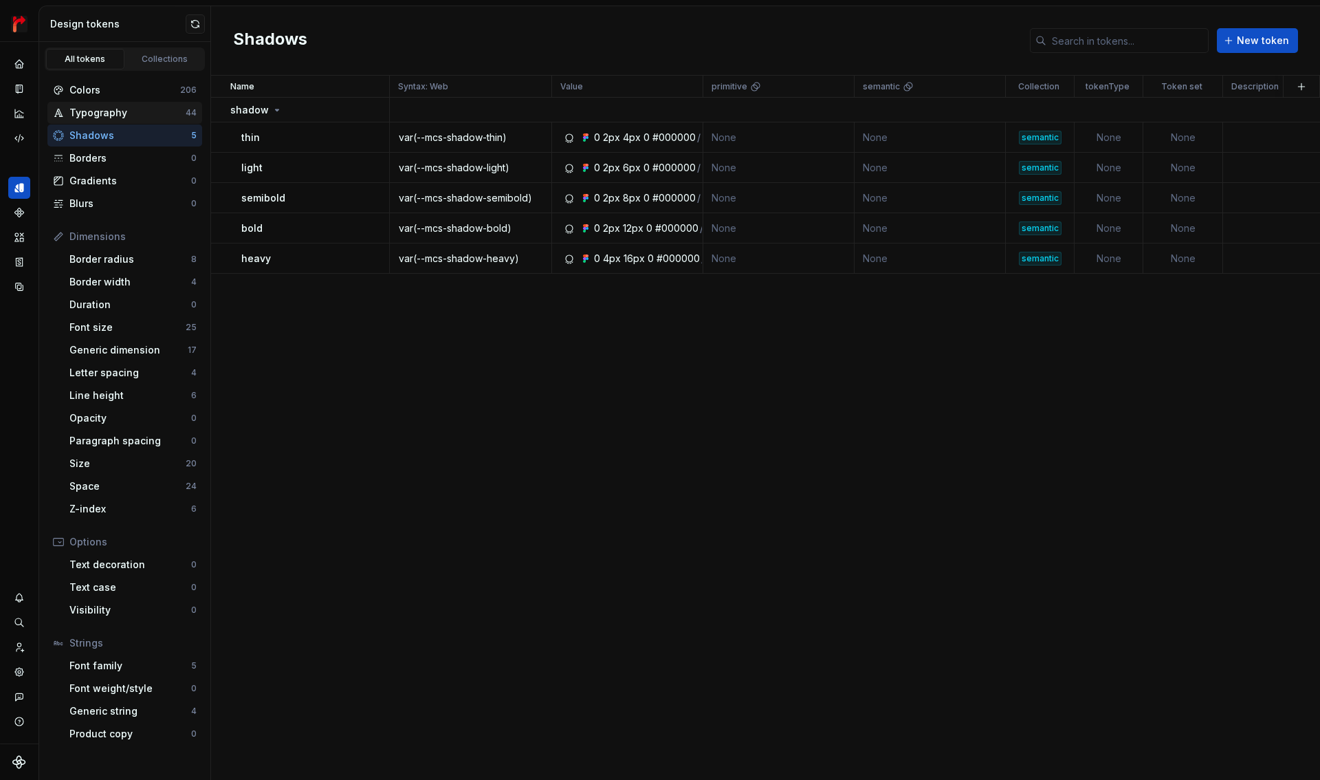
click at [99, 113] on div "Typography" at bounding box center [127, 113] width 116 height 14
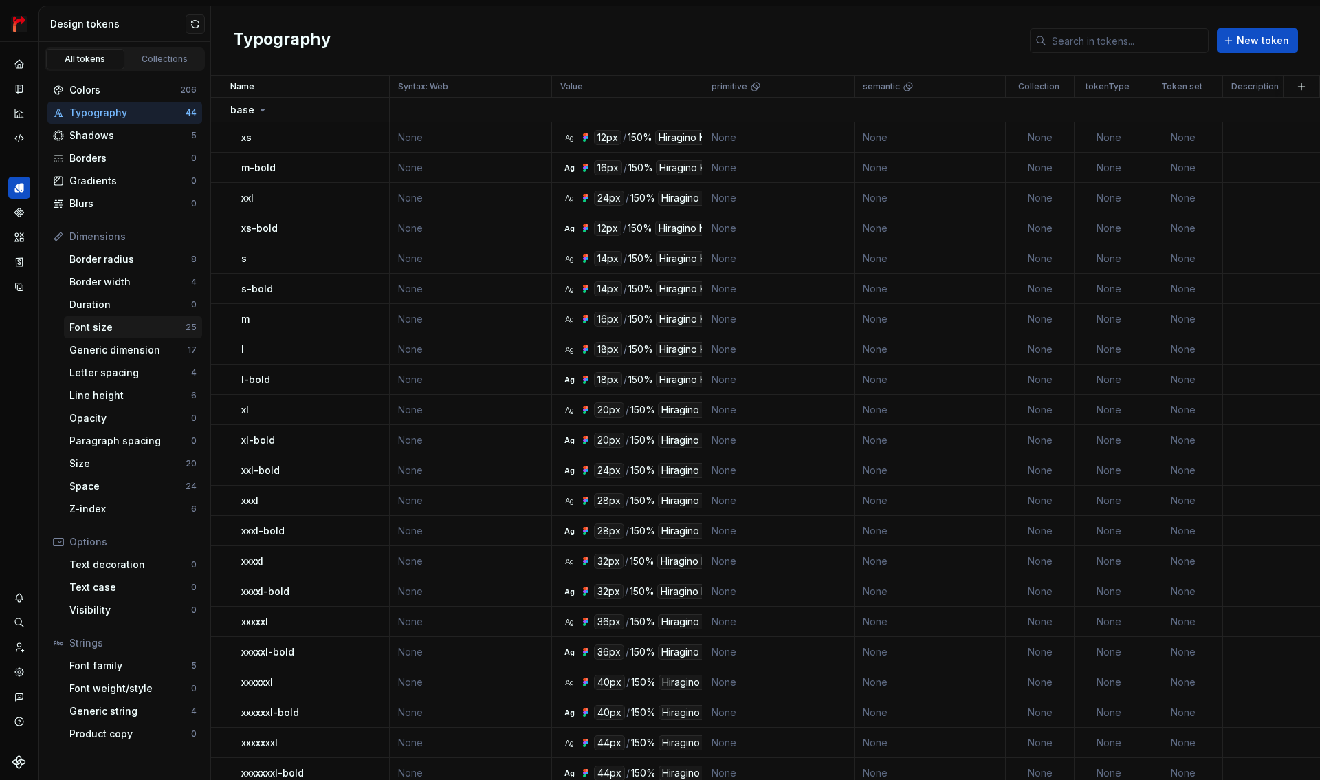
click at [93, 334] on div "Font size 25" at bounding box center [133, 327] width 138 height 22
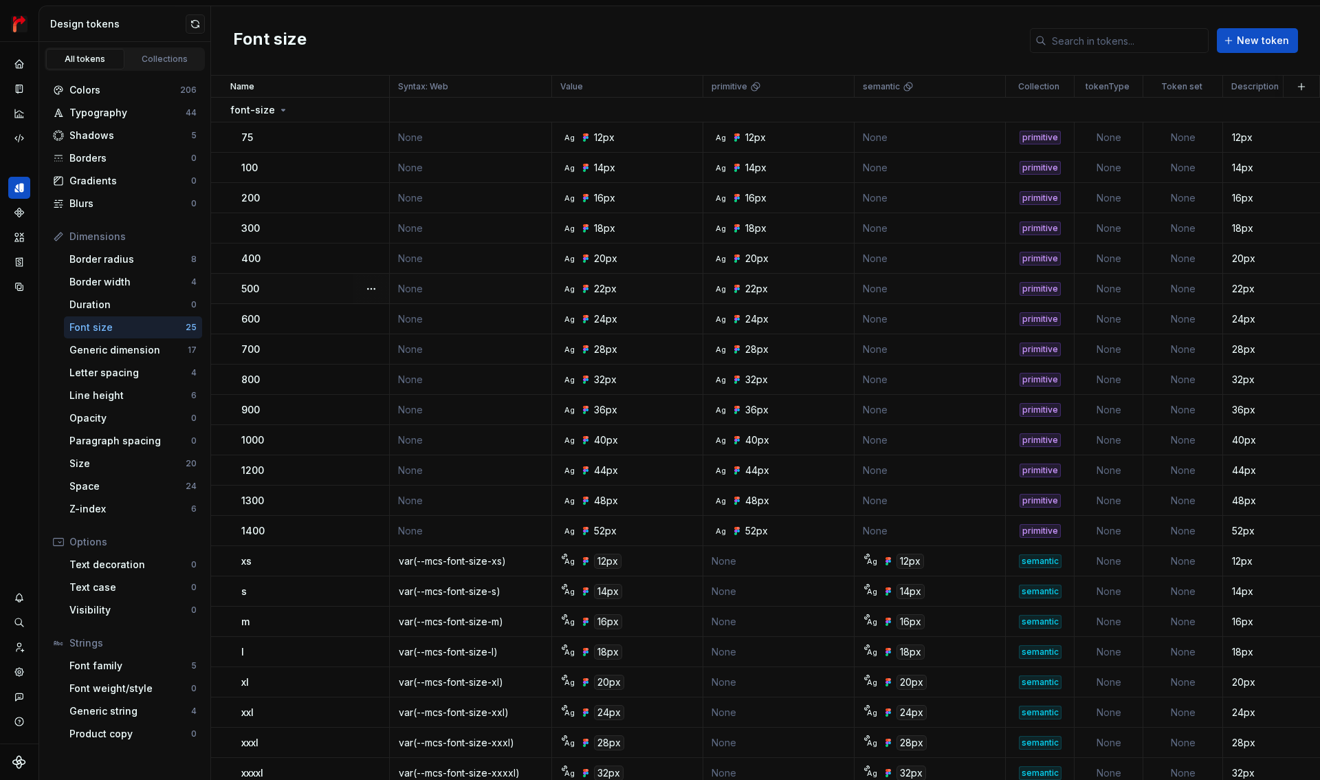
scroll to position [107, 0]
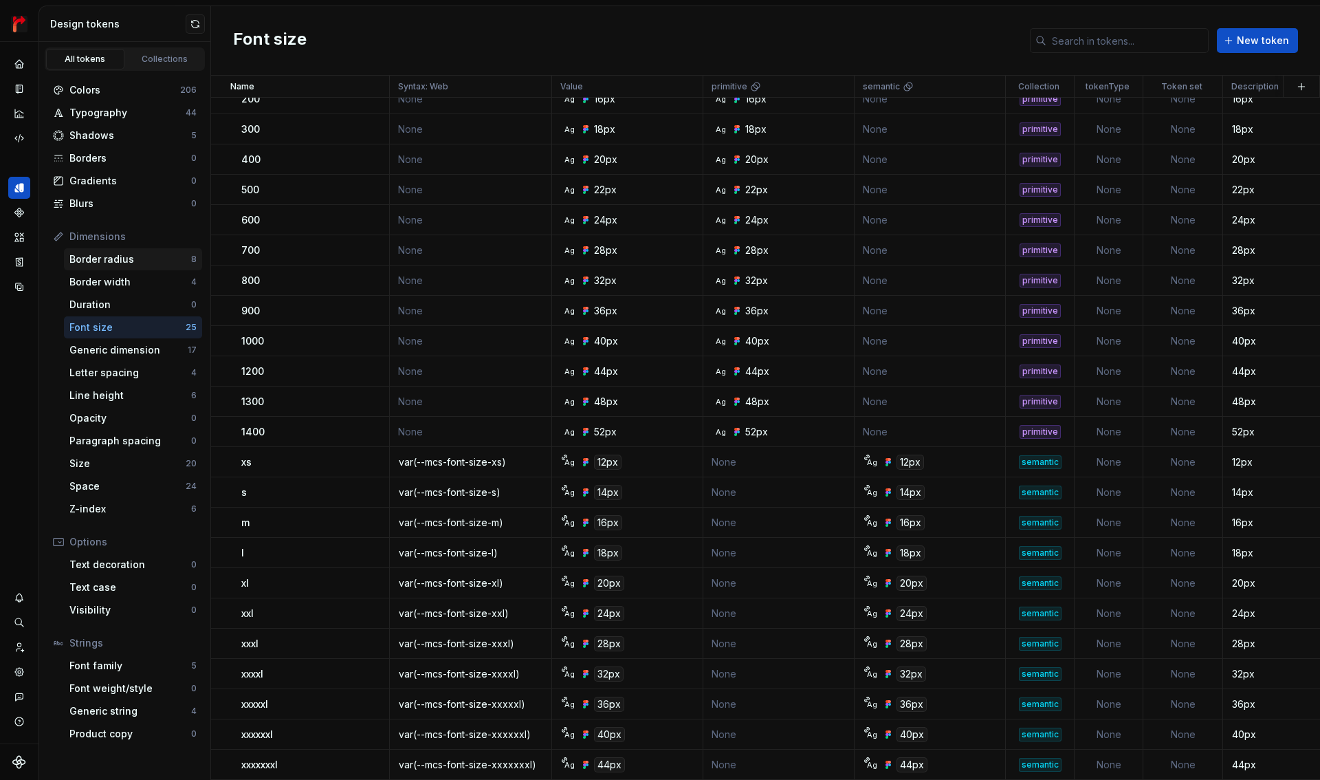
click at [131, 263] on div "Border radius" at bounding box center [130, 259] width 122 height 14
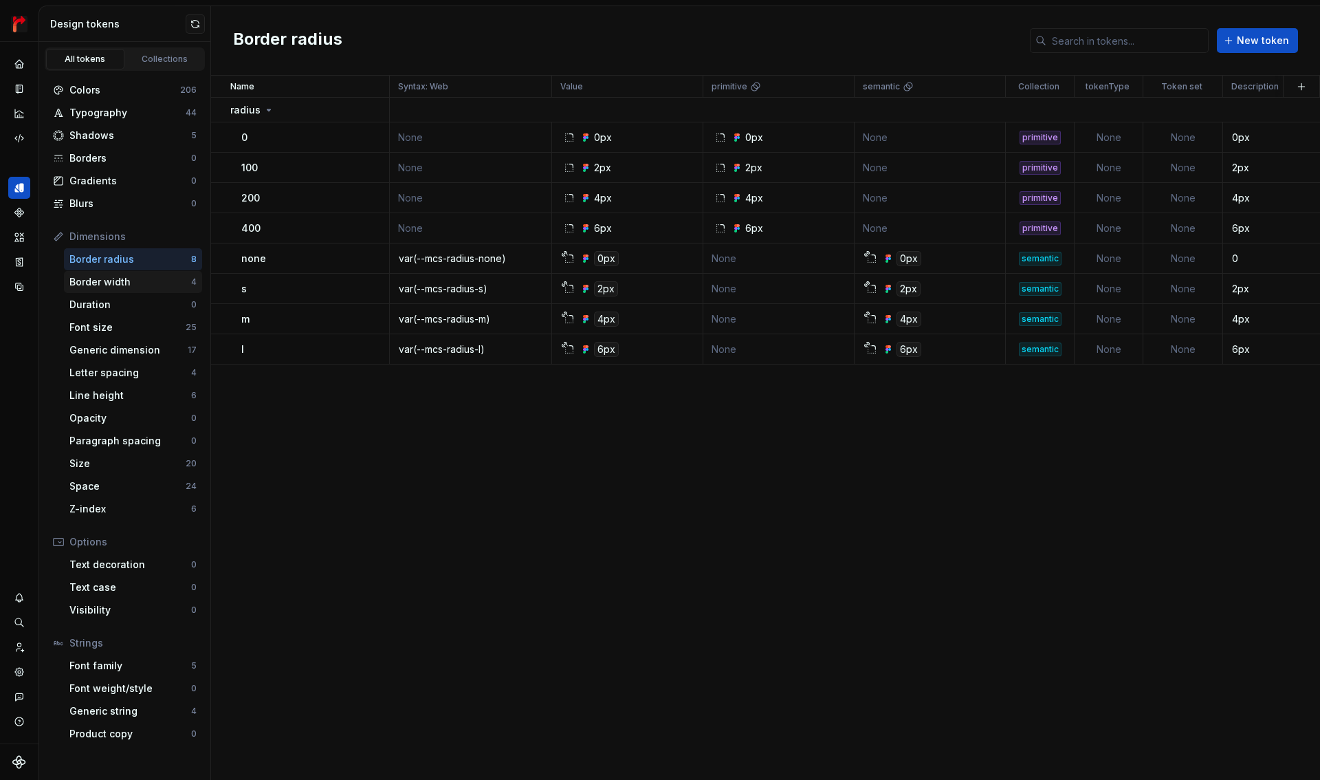
click at [130, 283] on div "Border width" at bounding box center [130, 282] width 122 height 14
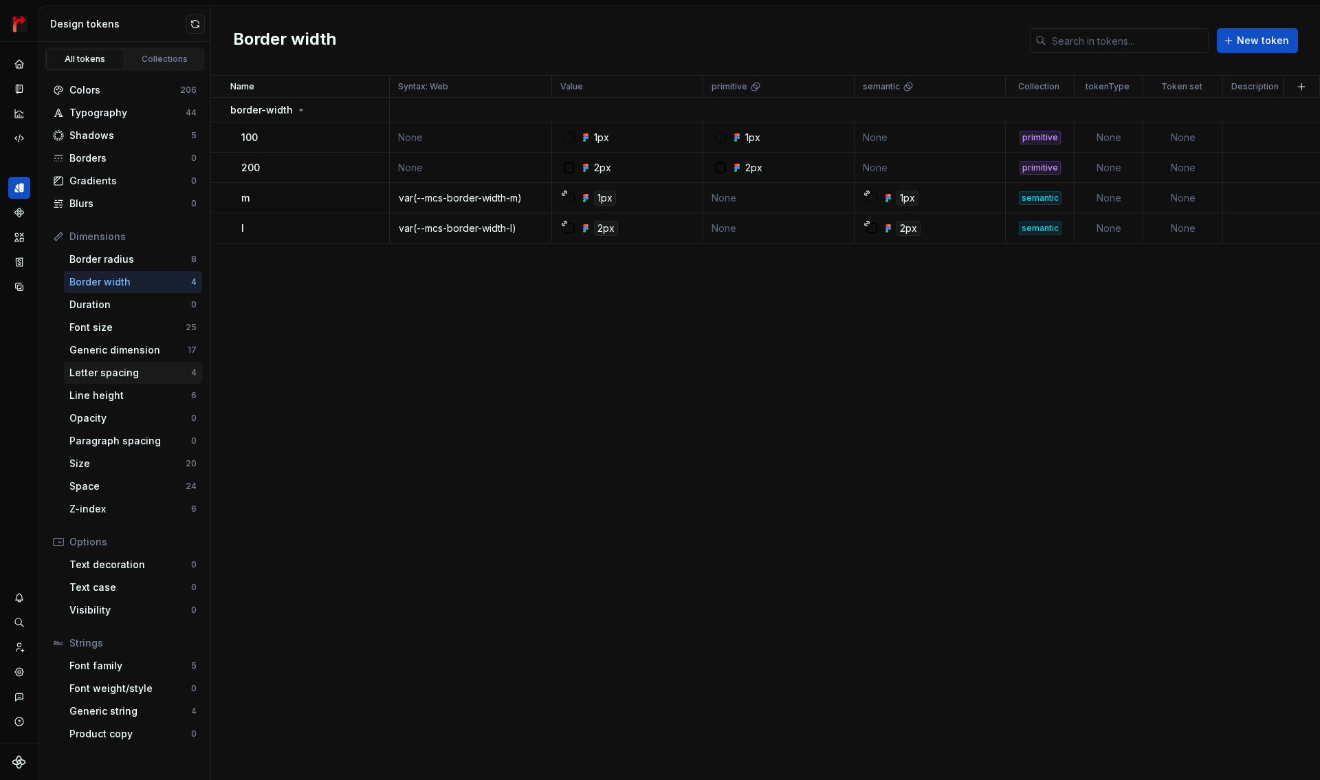
click at [110, 375] on div "Letter spacing" at bounding box center [130, 373] width 122 height 14
click at [110, 392] on div "Line height" at bounding box center [130, 395] width 122 height 14
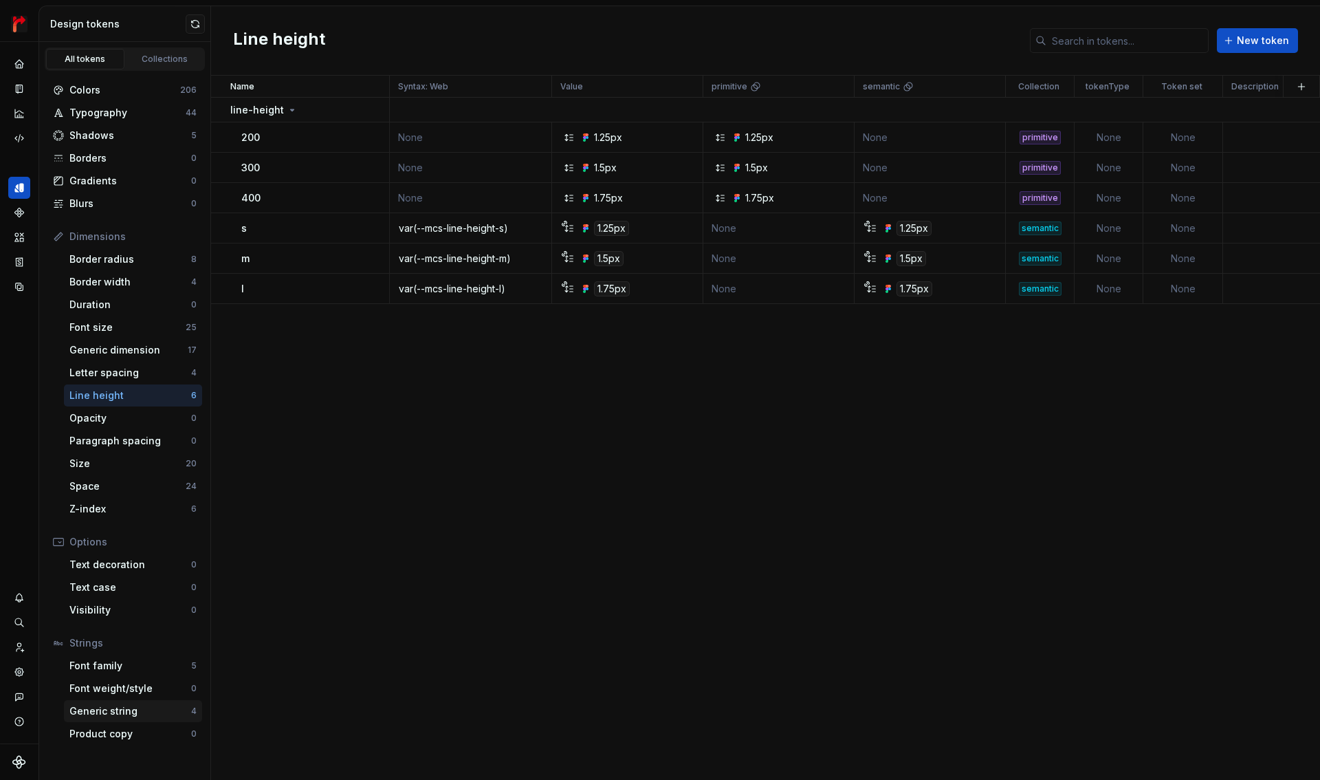
click at [130, 716] on div "Generic string" at bounding box center [130, 711] width 122 height 14
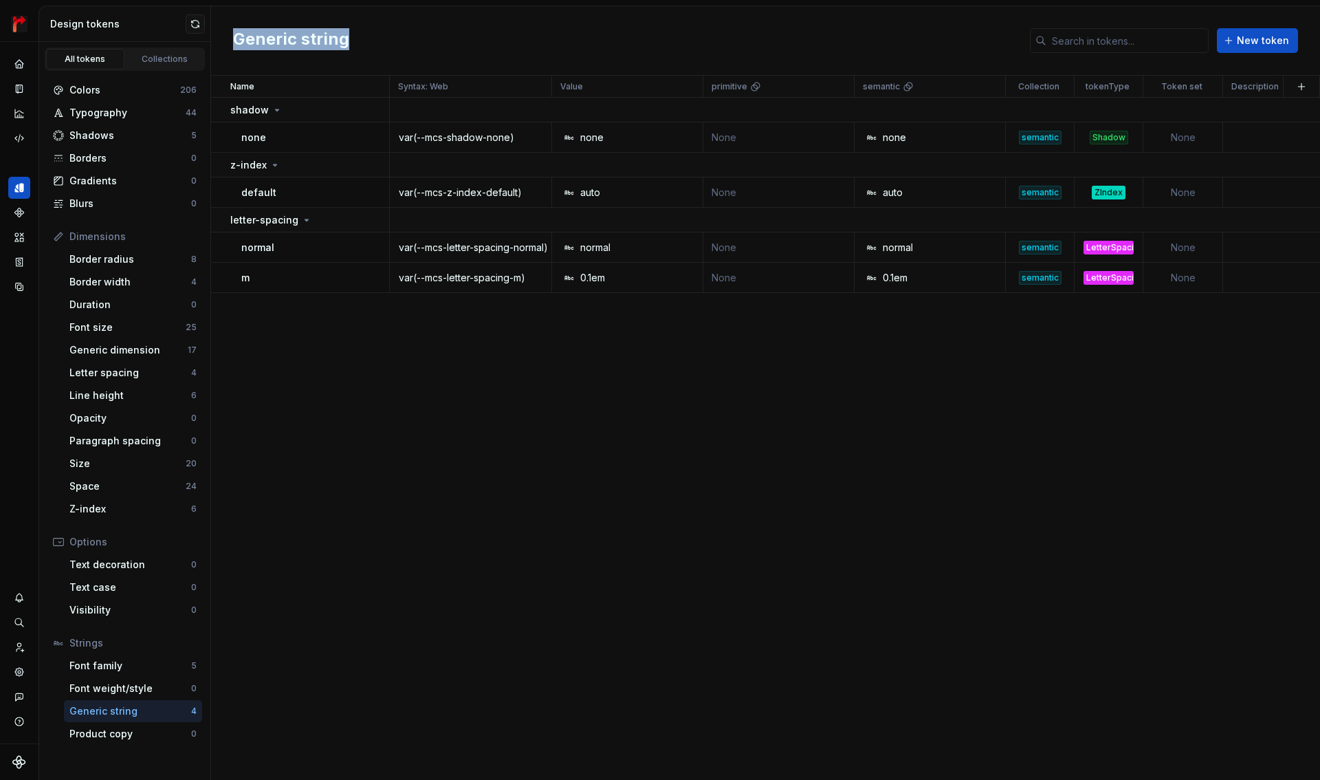
drag, startPoint x: 373, startPoint y: 38, endPoint x: 236, endPoint y: 43, distance: 136.2
click at [236, 43] on div "Generic string New token" at bounding box center [765, 40] width 1109 height 69
copy h2 "Generic string"
click at [109, 669] on div "Font family" at bounding box center [130, 666] width 122 height 14
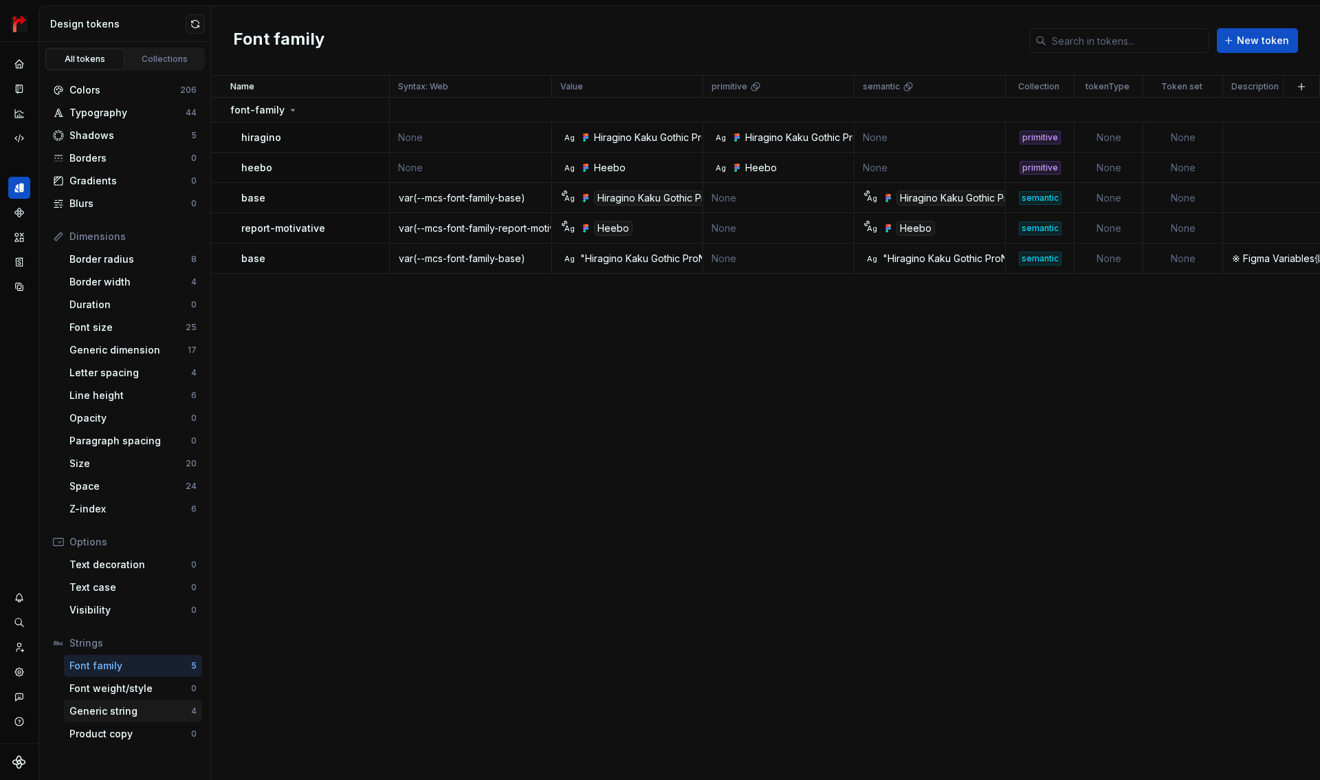
click at [128, 714] on div "Generic string" at bounding box center [130, 711] width 122 height 14
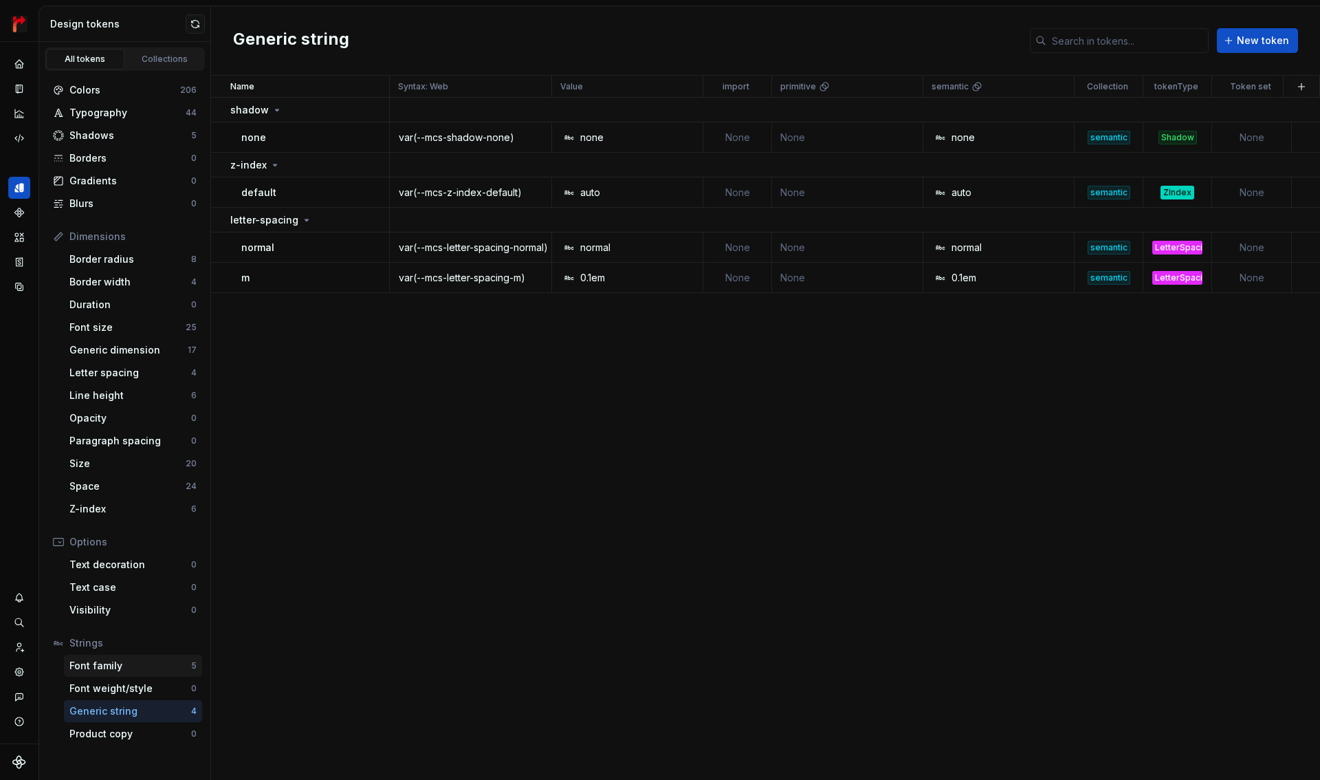
click at [122, 669] on div "Font family" at bounding box center [130, 666] width 122 height 14
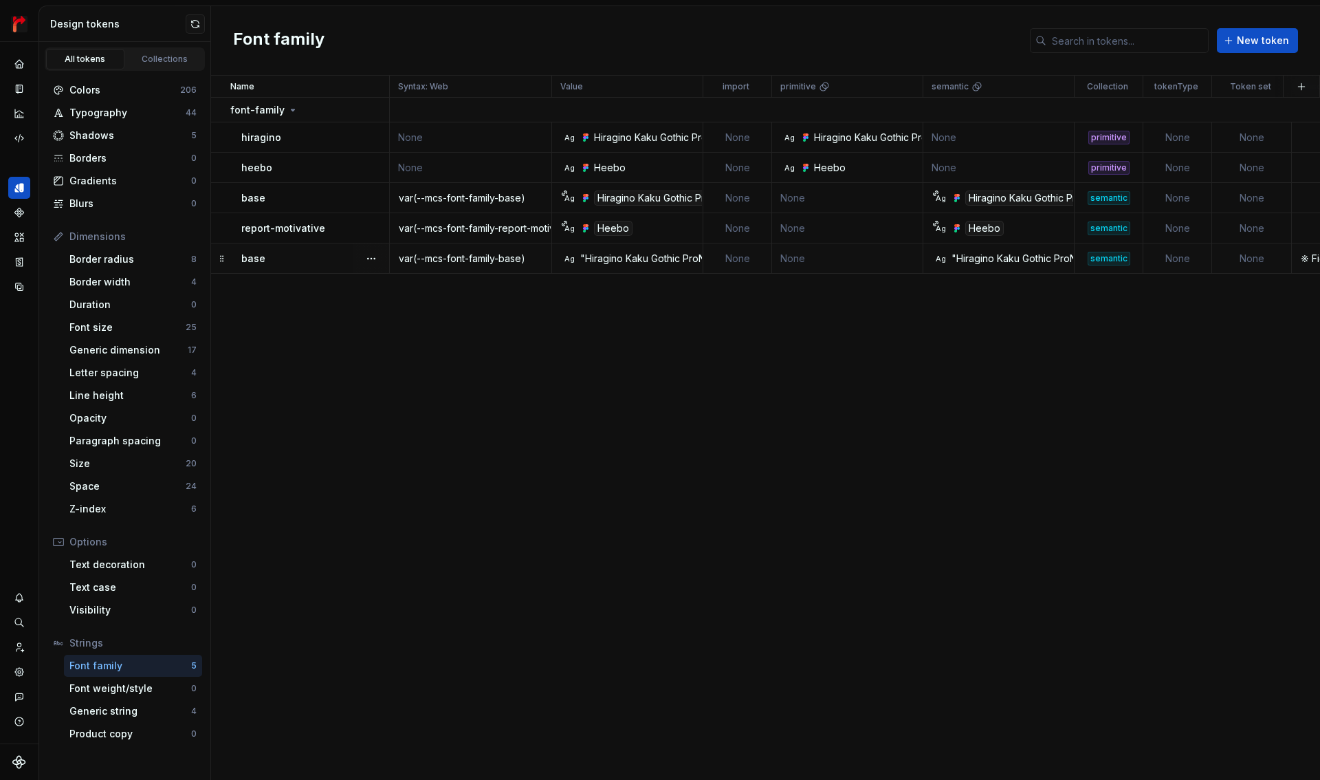
click at [300, 260] on div "base" at bounding box center [314, 259] width 147 height 14
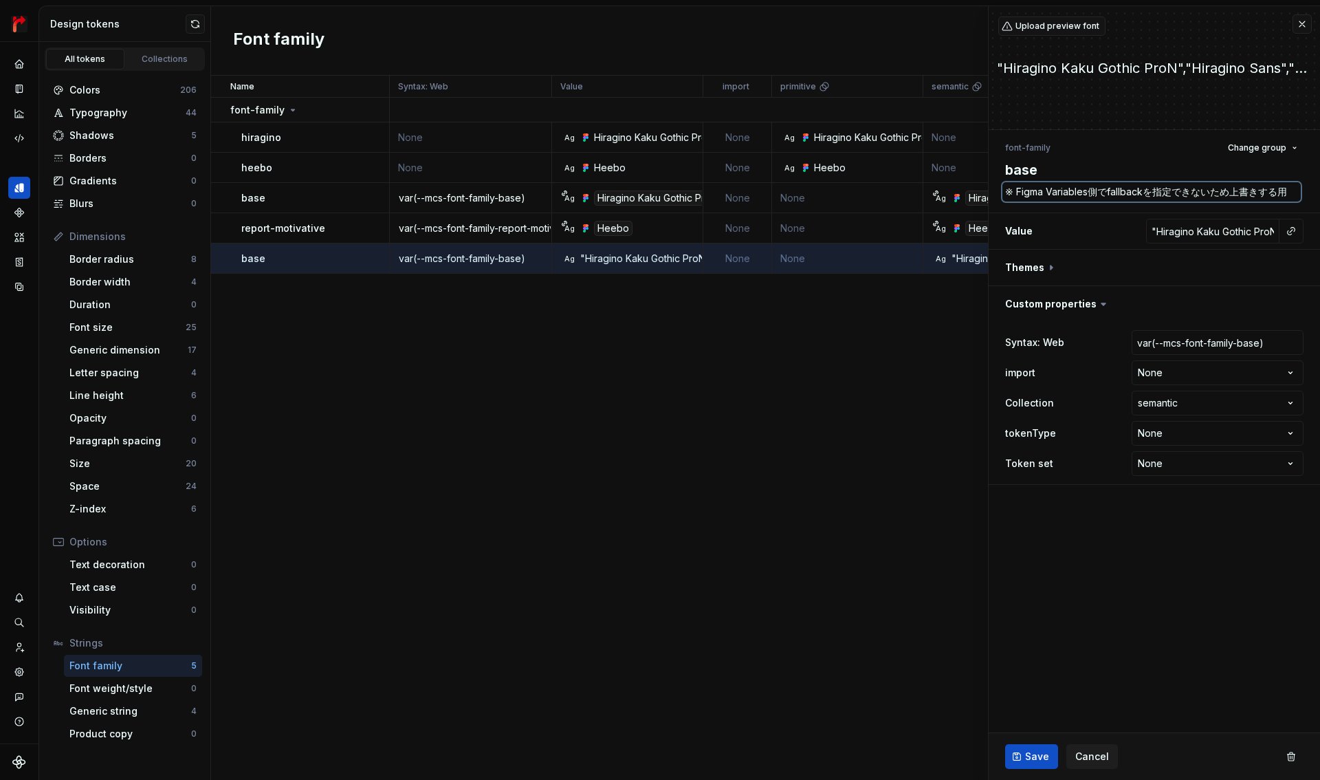
click at [1080, 194] on textarea "※ Figma Variables側でfallbackを指定できないため上書きする用" at bounding box center [1151, 191] width 298 height 19
click at [896, 330] on div "Name Syntax: Web Value import primitive semantic Collection tokenType Token set…" at bounding box center [765, 428] width 1109 height 704
click at [102, 709] on div "Generic string" at bounding box center [130, 711] width 122 height 14
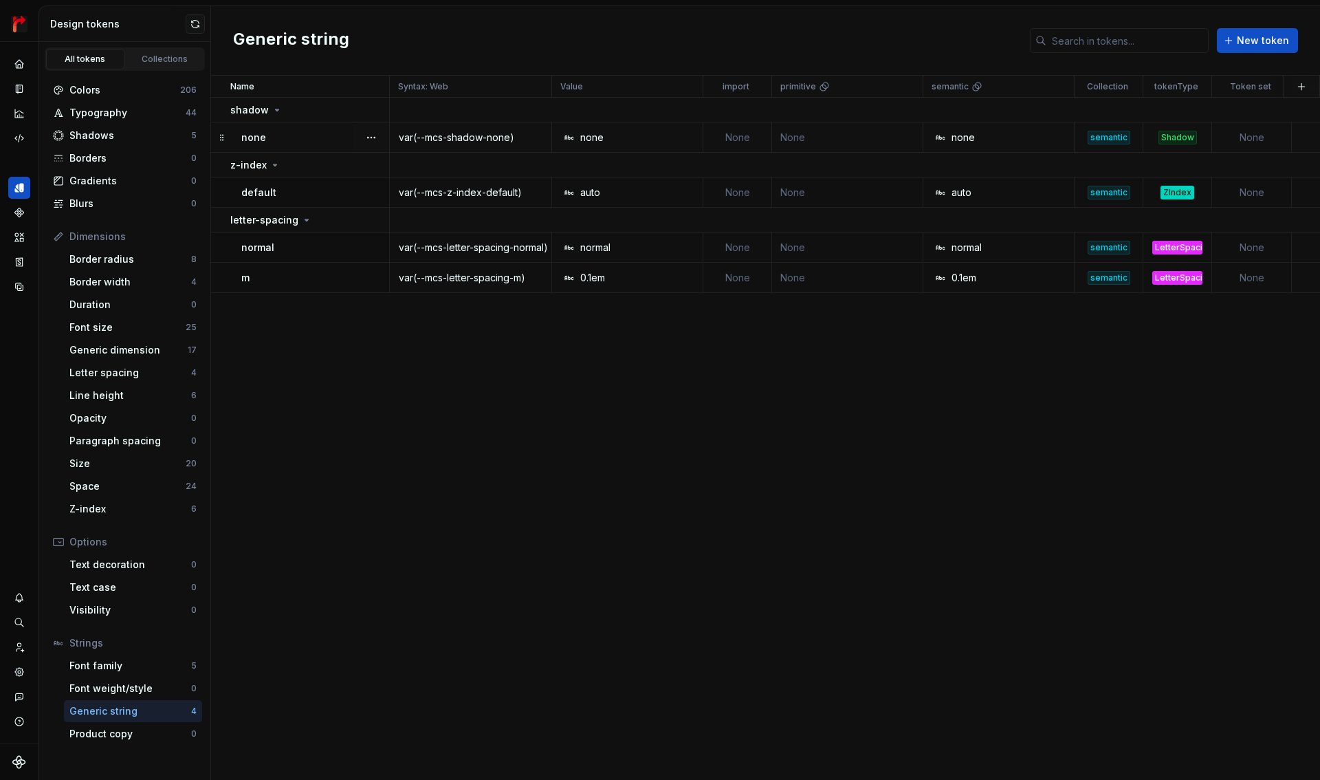
click at [317, 137] on div "none" at bounding box center [314, 138] width 147 height 14
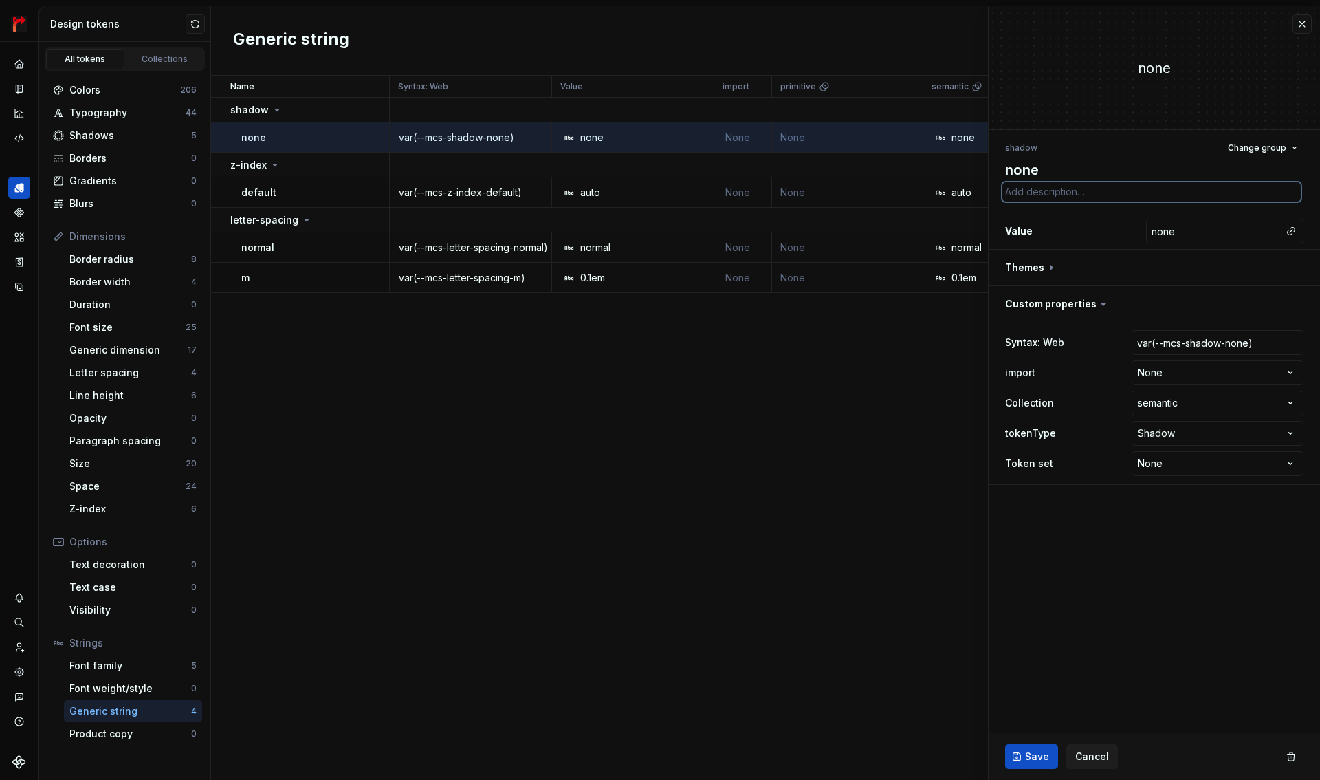
click at [1048, 197] on textarea at bounding box center [1151, 191] width 298 height 19
paste textarea "※ Figma Variables側でfallbackを指定できないため上書きする用"
type textarea "*"
type textarea "※ Figma Variables側でfallbackを指定できないため上書きする用"
type textarea "*"
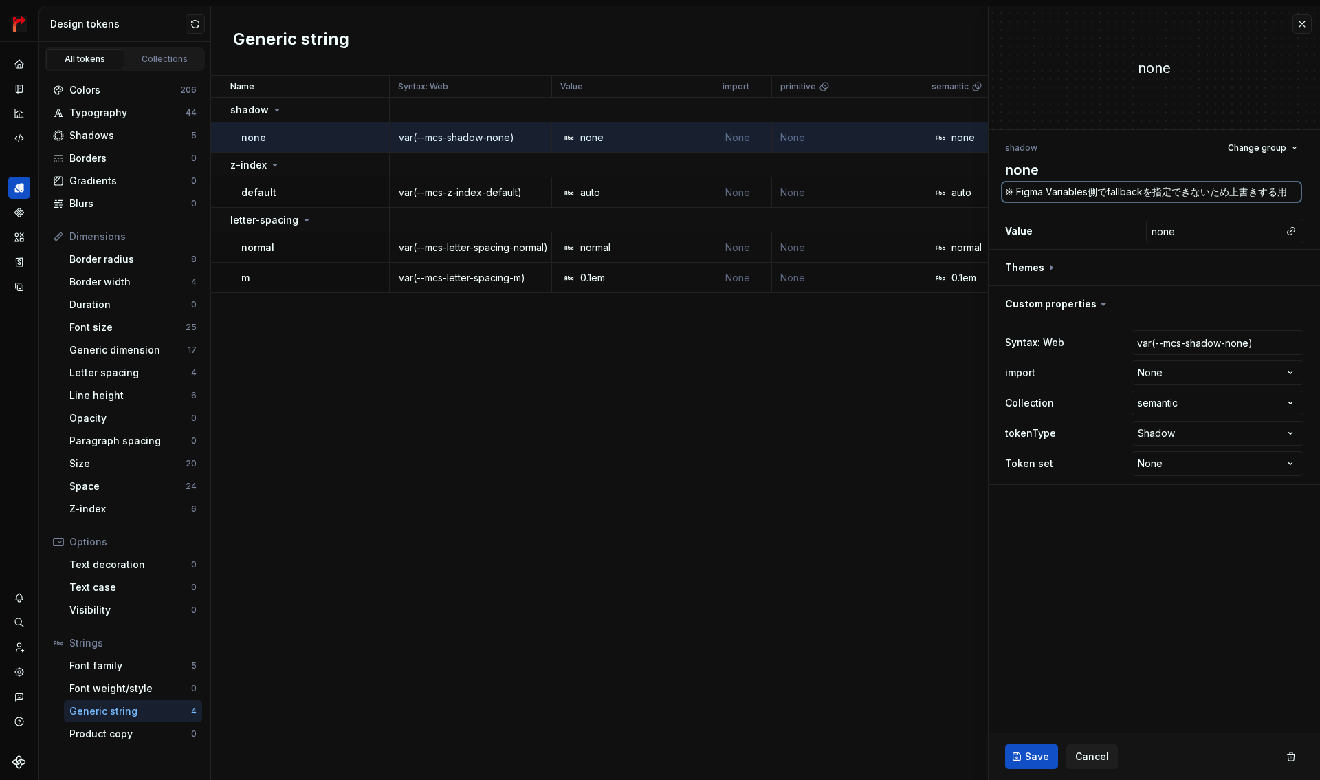
type textarea "※ Figma Variables側でｓを指定できないため上書きする用"
type textarea "*"
type textarea "※ Figma Variables側でｓｔを指定できないため上書きする用"
type textarea "*"
type textarea "※ Figma Variables側でｓｔｒを指定できないため上書きする用"
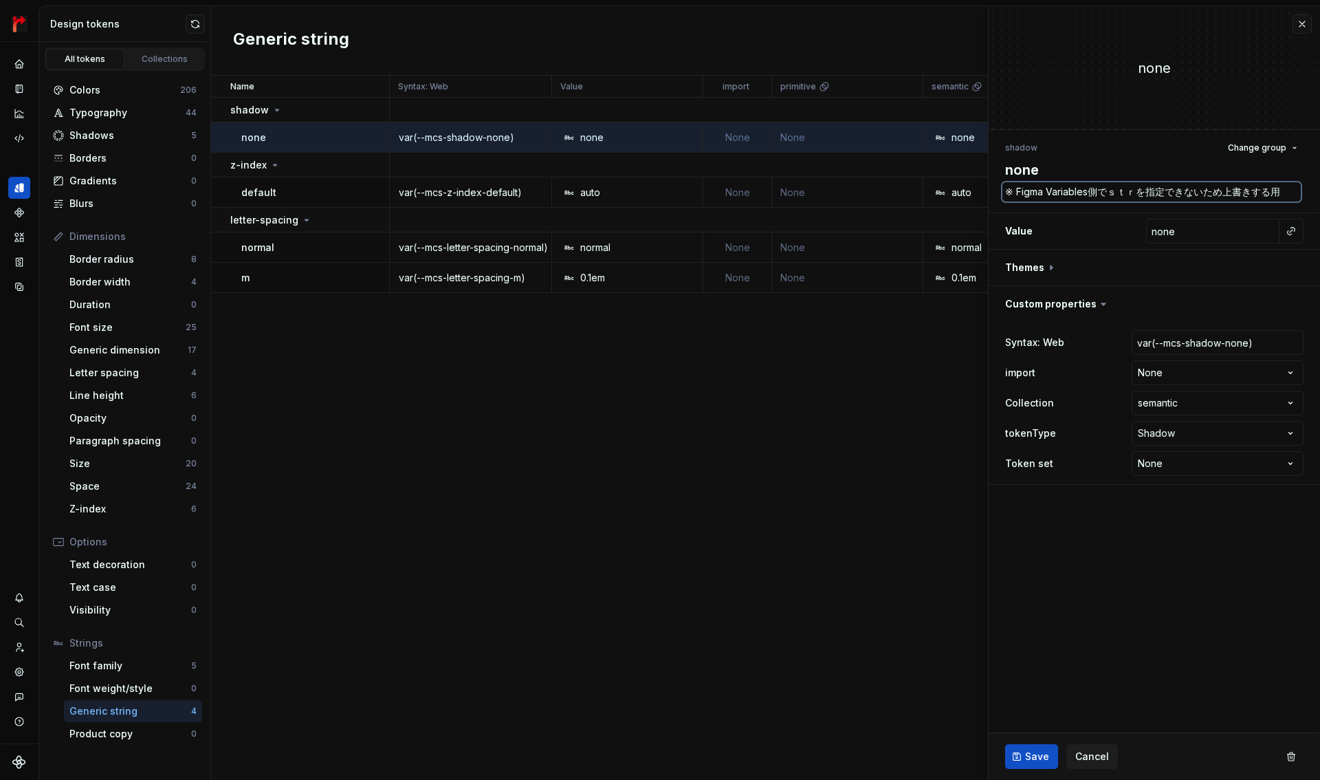
type textarea "*"
type textarea "※ Figma Variables側でｓｔりを指定できないため上書きする用"
type textarea "*"
type textarea "※ Figma Variables側でｓｔりんｇを指定できないため上書きする用"
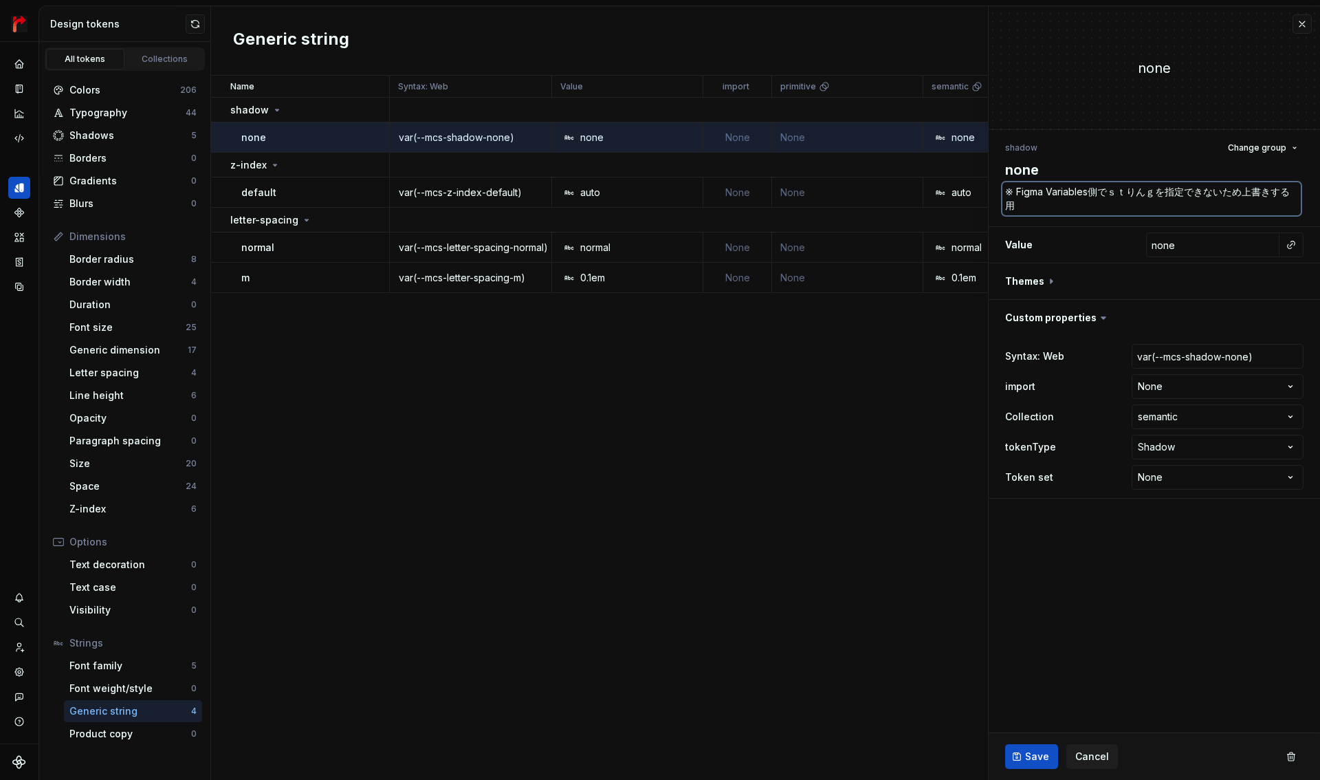
type textarea "*"
type textarea "※ Figma Variables側でstringを指定できないため上書きする用"
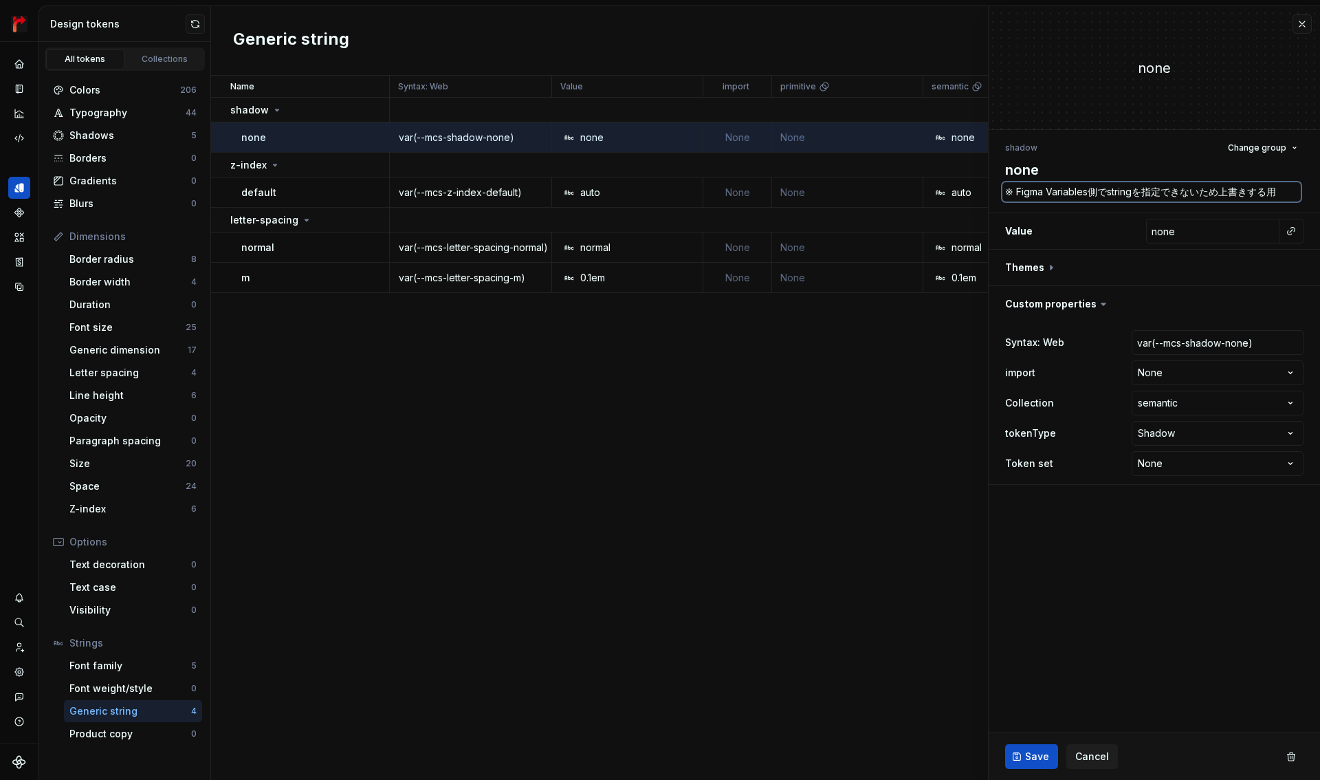
type textarea "*"
type textarea "※ Figma Variables側でnを指定できないため上書きする用"
type textarea "*"
type textarea "※ Figma Variables側でnoを指定できないため上書きする用"
type textarea "*"
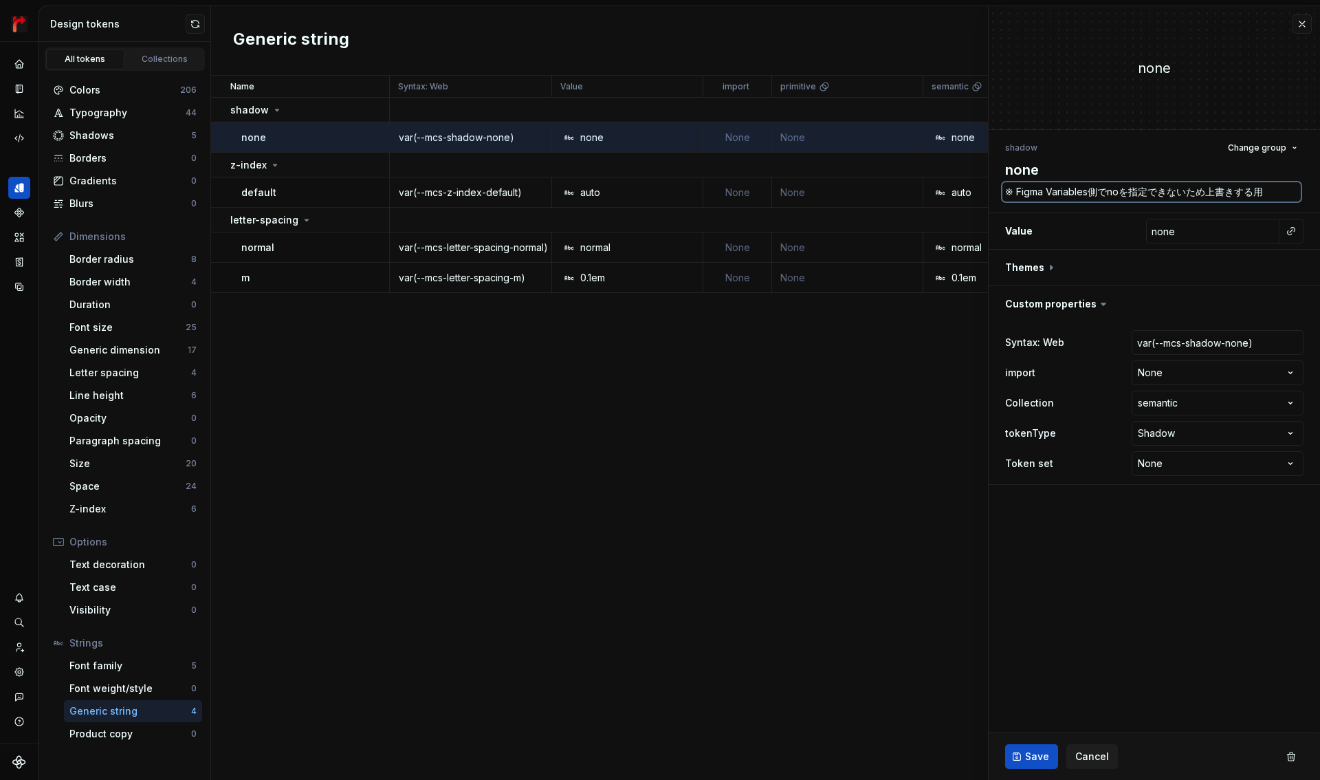
type textarea "※ Figma Variables側でnonを指定できないため上書きする用"
type textarea "*"
type textarea "※ Figma Variables側でnoneを指定できないため上書きする用"
click at [1180, 190] on textarea "※ Figma Variables側でnoneを指定できないため上書きする用" at bounding box center [1151, 191] width 298 height 19
drag, startPoint x: 1290, startPoint y: 191, endPoint x: 1313, endPoint y: 189, distance: 23.5
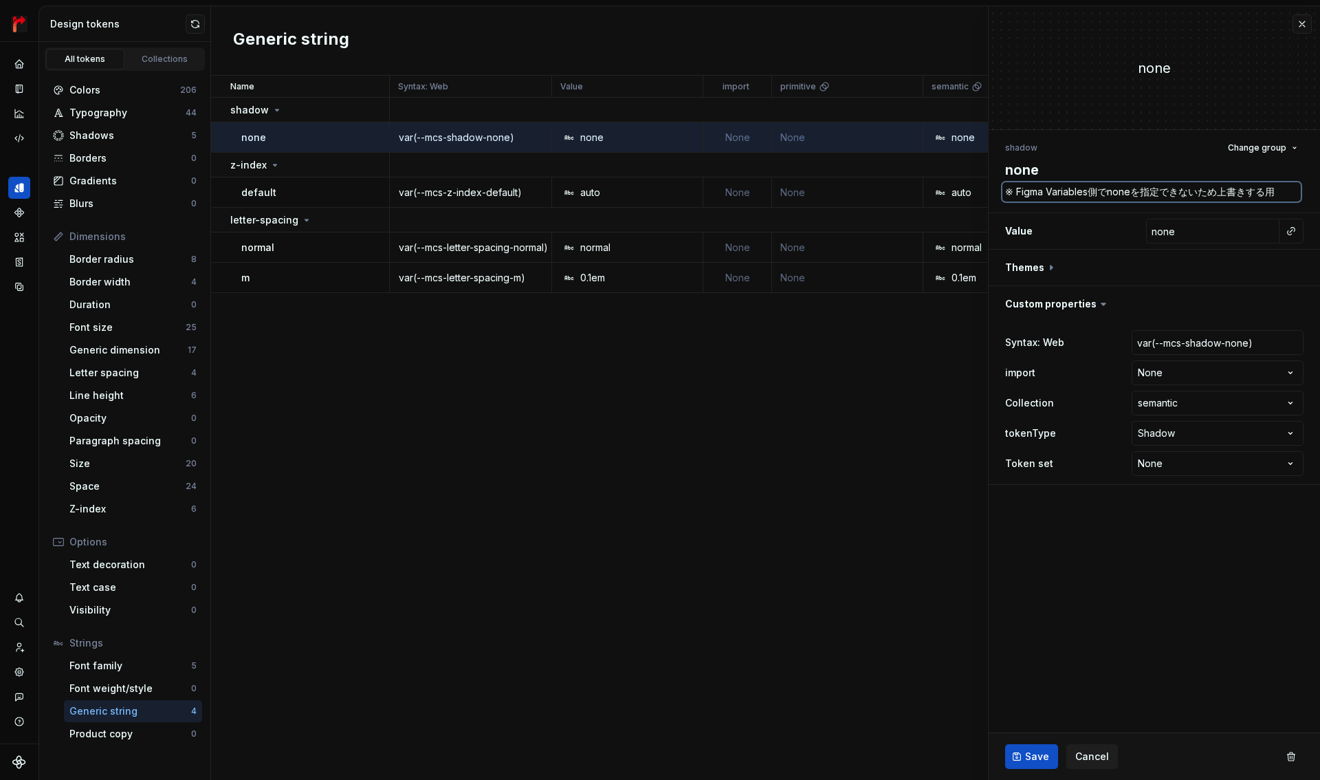
click at [1313, 190] on div "**********" at bounding box center [1154, 311] width 331 height 363
type textarea "*"
type textarea "※ Figma Variables側でnoneを指定できないためｋ"
type textarea "*"
type textarea "※ Figma Variables側でnoneを指定できないためこ"
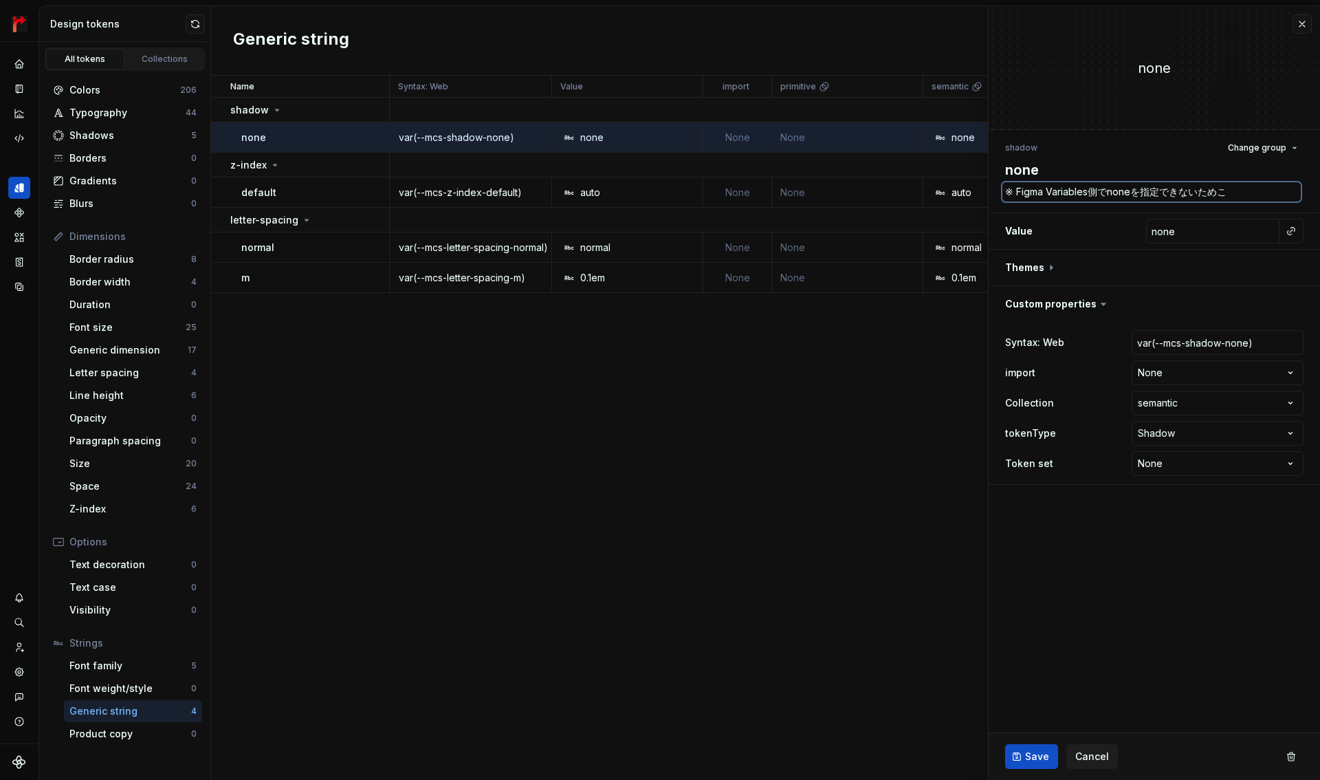
type textarea "*"
type textarea "※ Figma Variables側でnoneを指定できないためこｎ"
type textarea "*"
type textarea "※ Figma Variables側でnoneを指定できないためこねｔ"
type textarea "*"
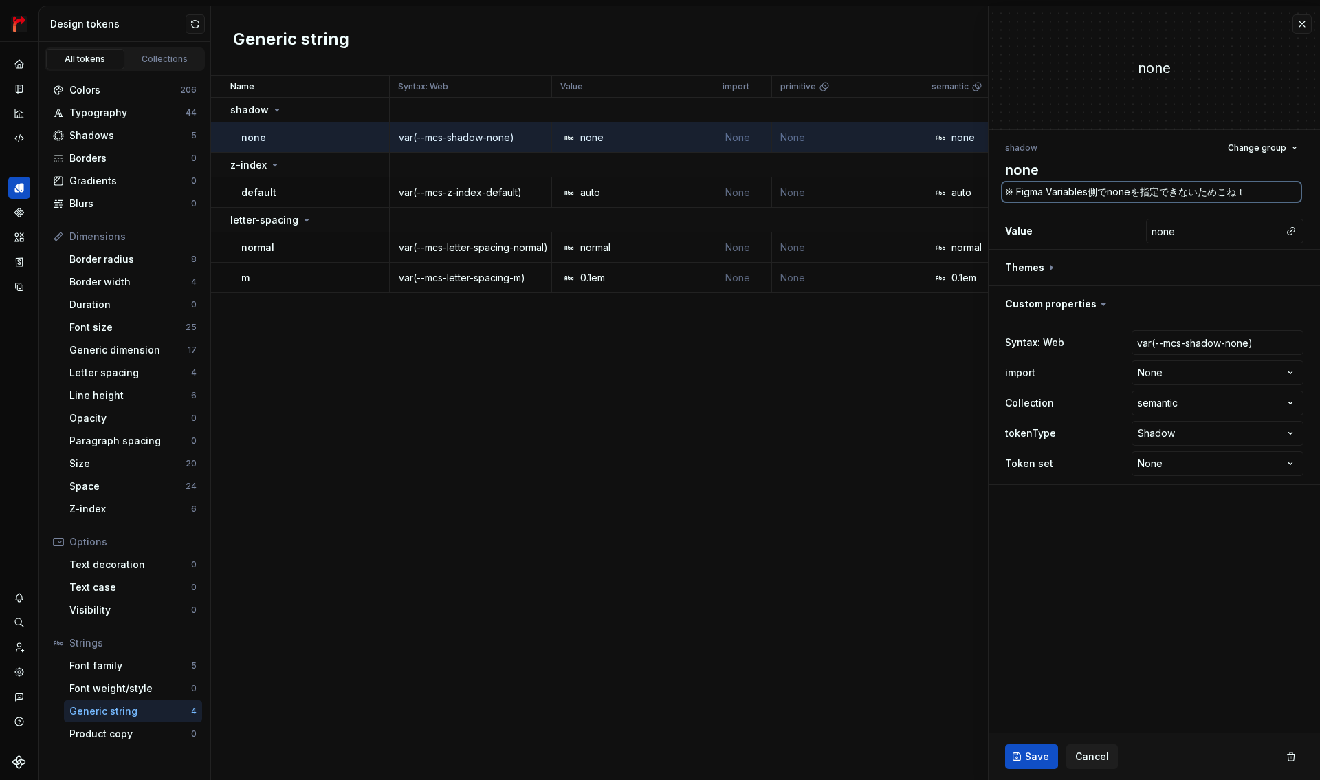
type textarea "※ Figma Variables側でnoneを指定できないため来ねｔ"
type textarea "*"
type textarea "※ Figma Variables側でnoneを指定できないため来ね"
type textarea "*"
type textarea "※ Figma Variables側でnoneを指定できないため来"
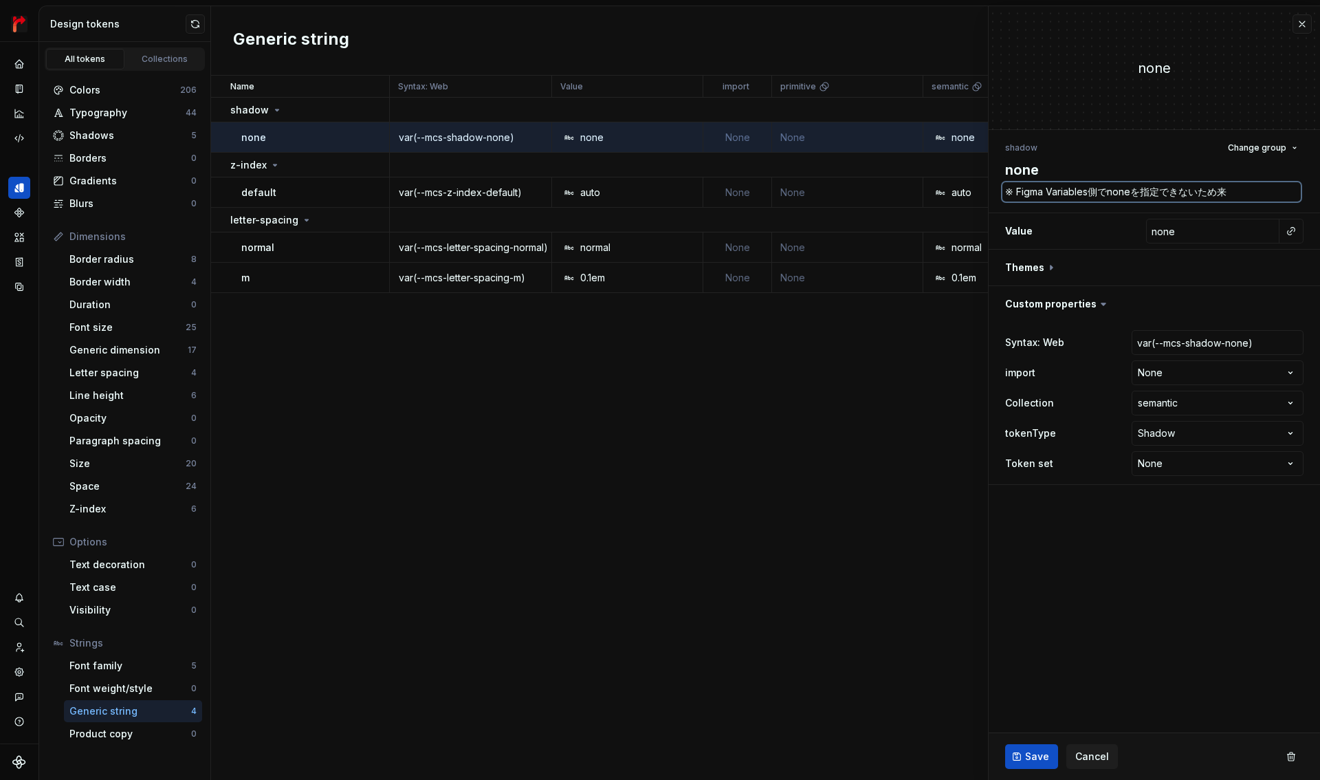
type textarea "*"
type textarea "※ Figma Variables側でnoneを指定できないため"
type textarea "*"
type textarea "※ Figma Variables側でnoneを指定できないためｋ"
type textarea "*"
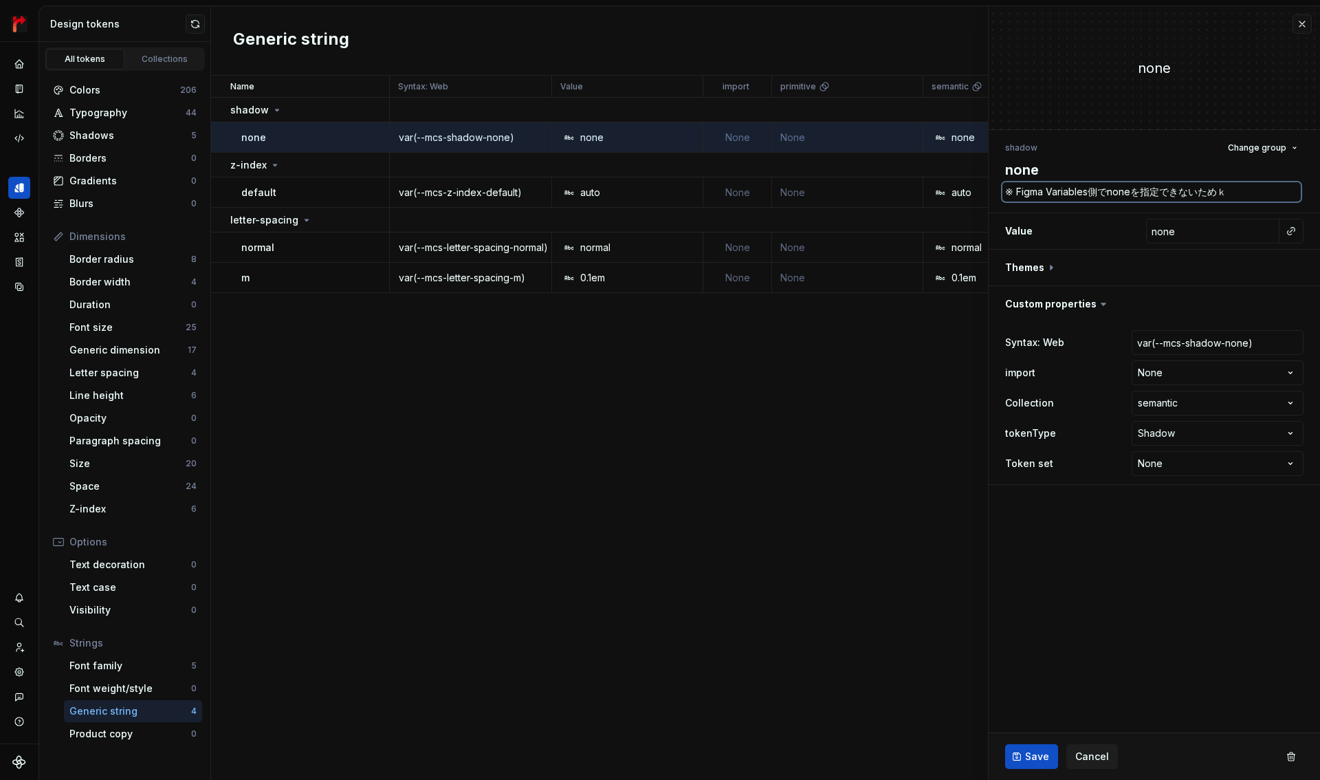
type textarea "※ Figma Variables側でnoneを指定できないためこ"
type textarea "*"
type textarea "※ Figma Variables側でnoneを指定できないためこえ"
type textarea "*"
type textarea "※ Figma Variables側でnoneを指定できないためこ"
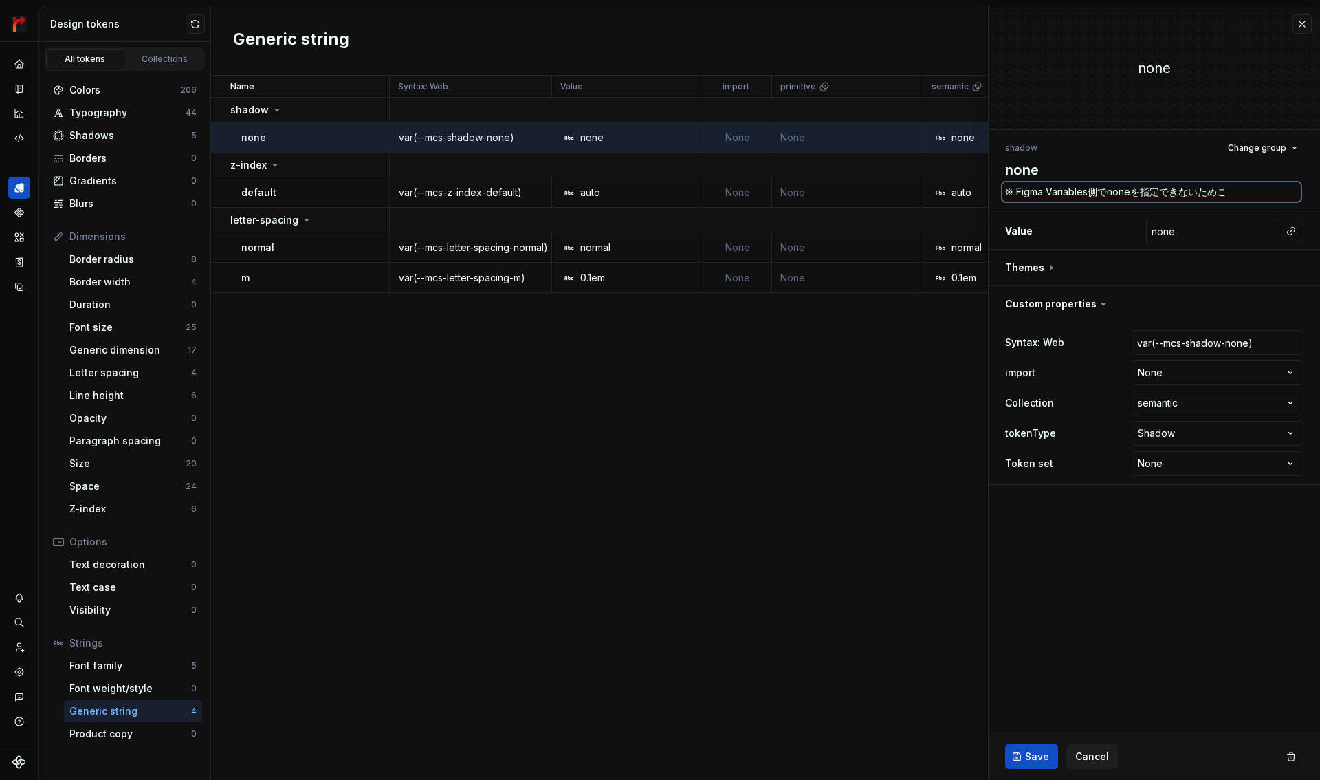
type textarea "*"
type textarea "※ Figma Variables側でnoneを指定できないためこｂ"
type textarea "*"
type textarea "※ Figma Variables側でnoneを指定できないためこべｔ"
type textarea "*"
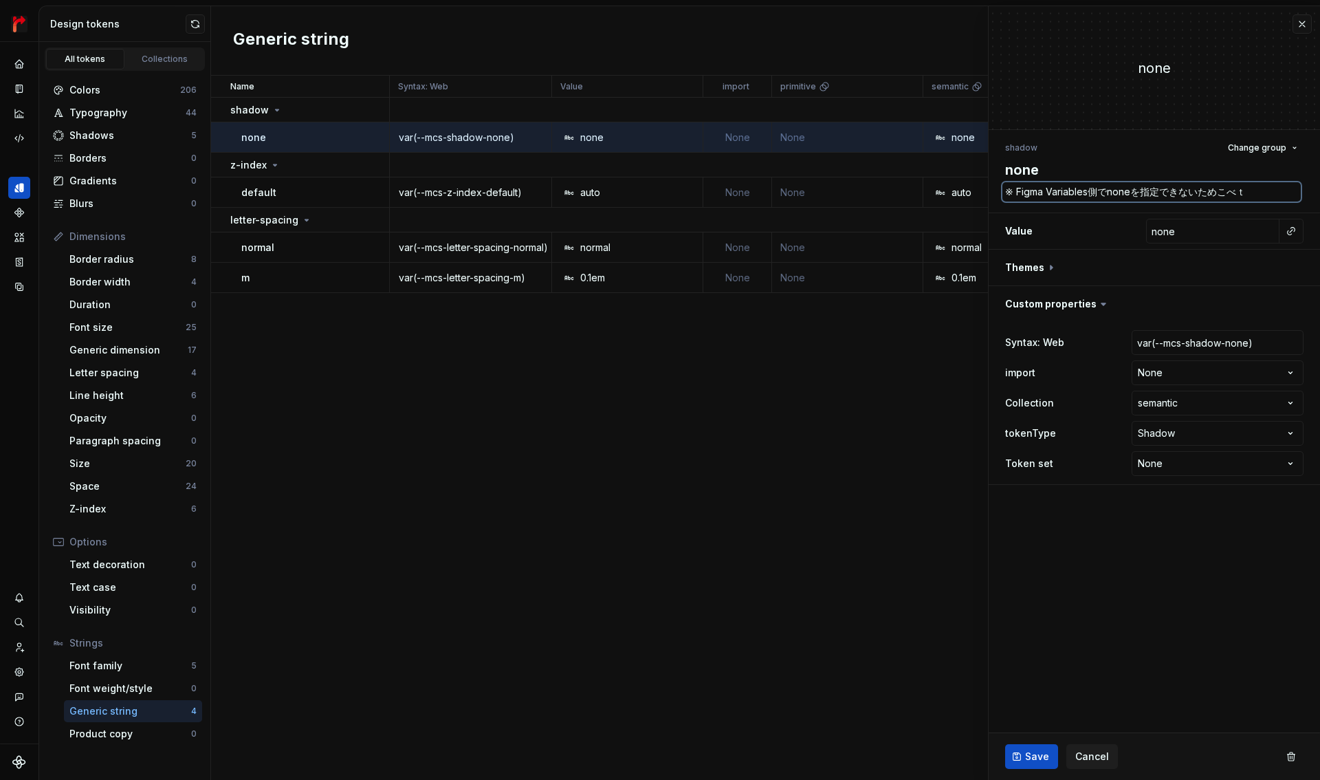
type textarea "※ Figma Variables側でnoneを指定できないためこべつ"
type textarea "*"
type textarea "※ Figma Variables側でnoneを指定できないため個別"
type textarea "*"
type textarea "※ Figma Variables側でnoneを指定できないため個別か"
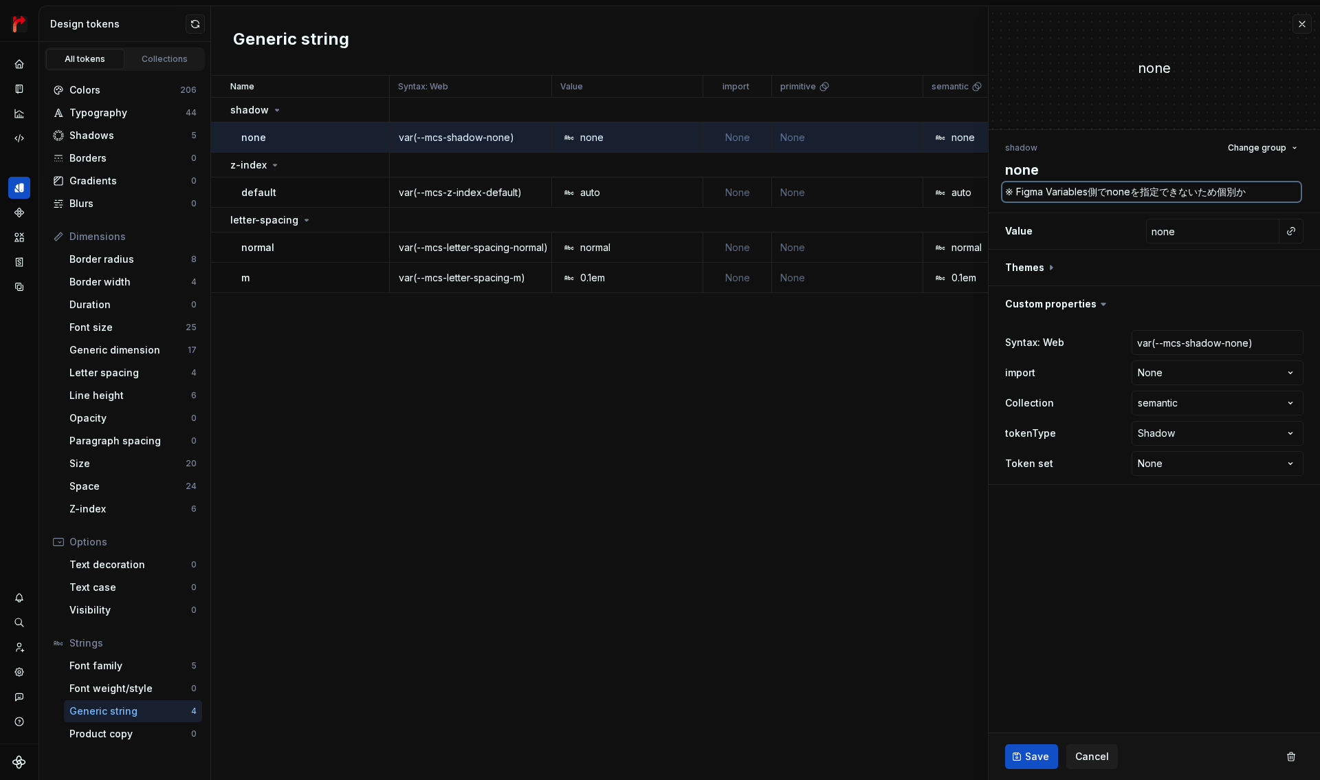
type textarea "*"
type textarea "※ Figma Variables側でnoneを指定できないため個別かｎ"
type textarea "*"
type textarea "※ Figma Variables側でnoneを指定できないため個別かん"
type textarea "*"
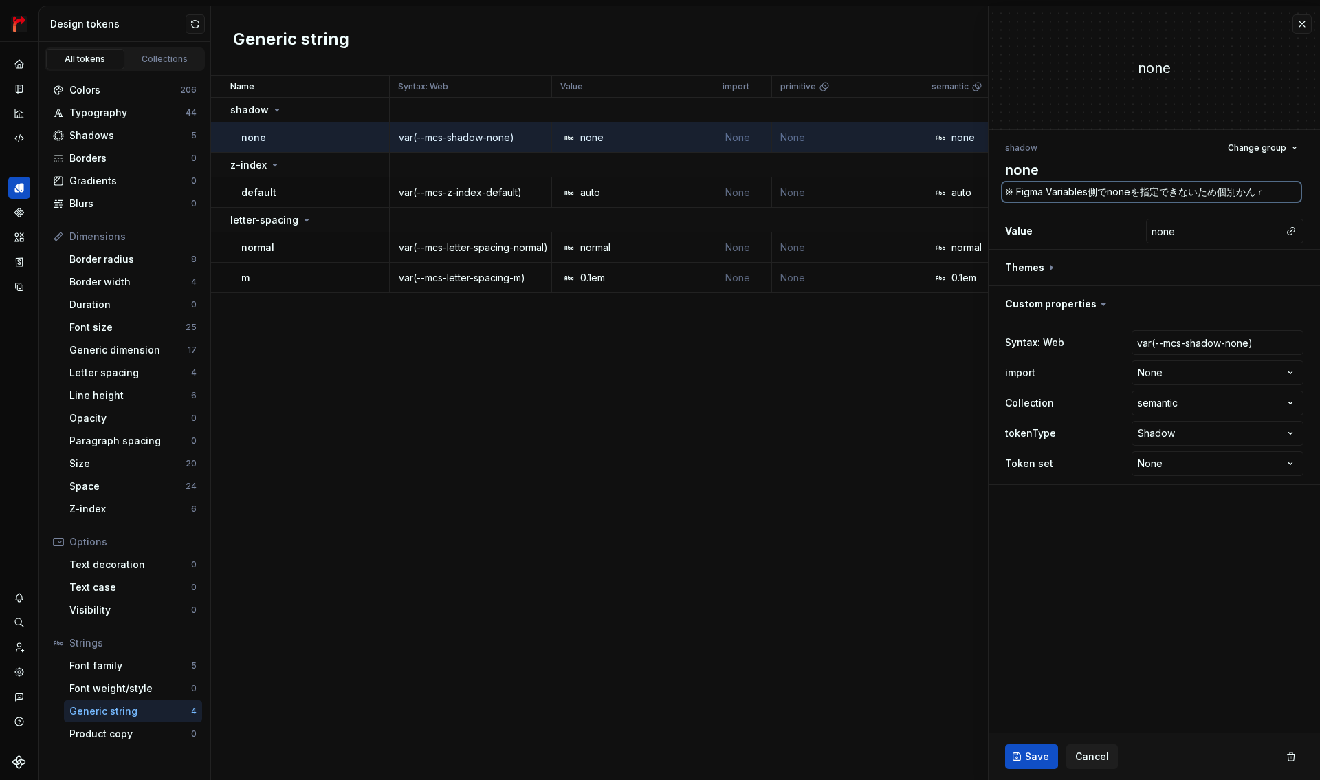
type textarea "※ Figma Variables側でnoneを指定できないため個別かんり"
type textarea "*"
type textarea "※ Figma Variables側でnoneを指定できないため個別管理"
type textarea "*"
type textarea "※ Figma Variables側でnoneを指定できないため個別管理"
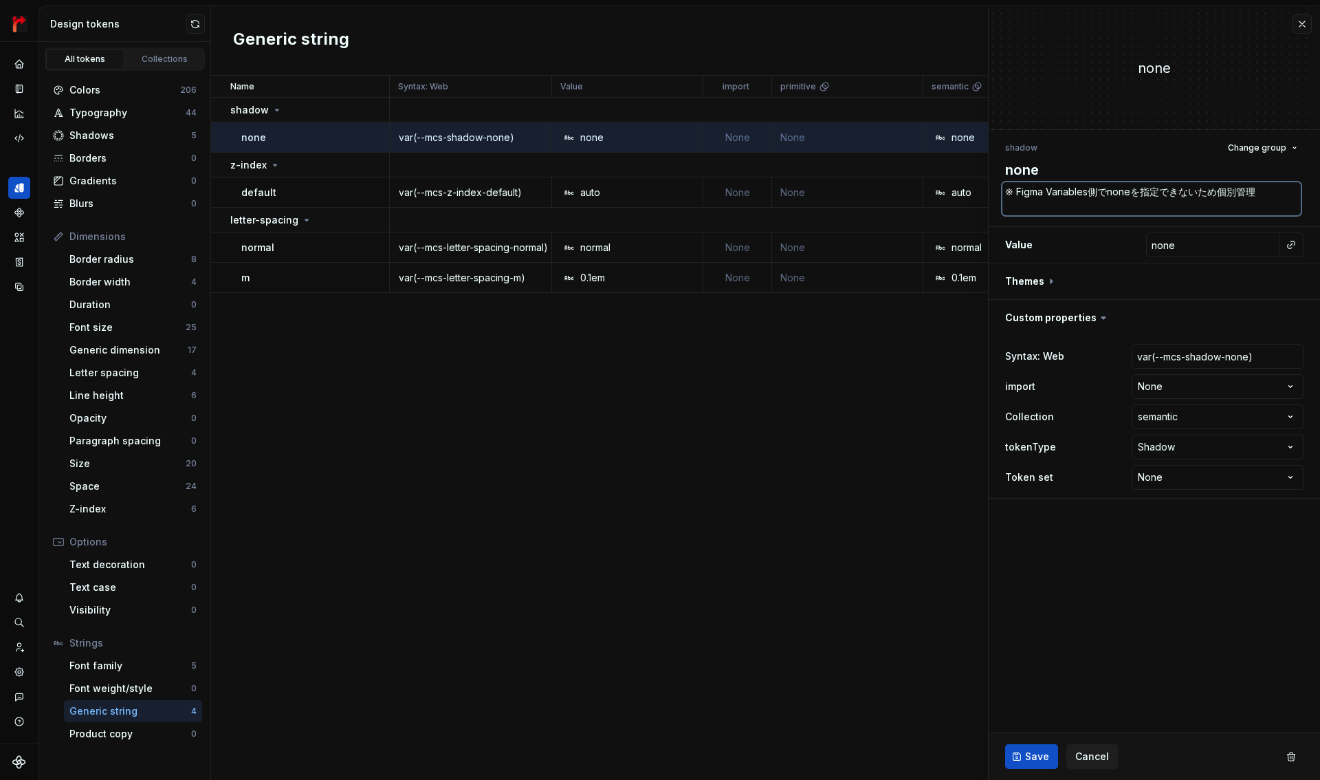
type textarea "*"
type textarea "※ Figma Variables側でnoneを指定できないため個別管理"
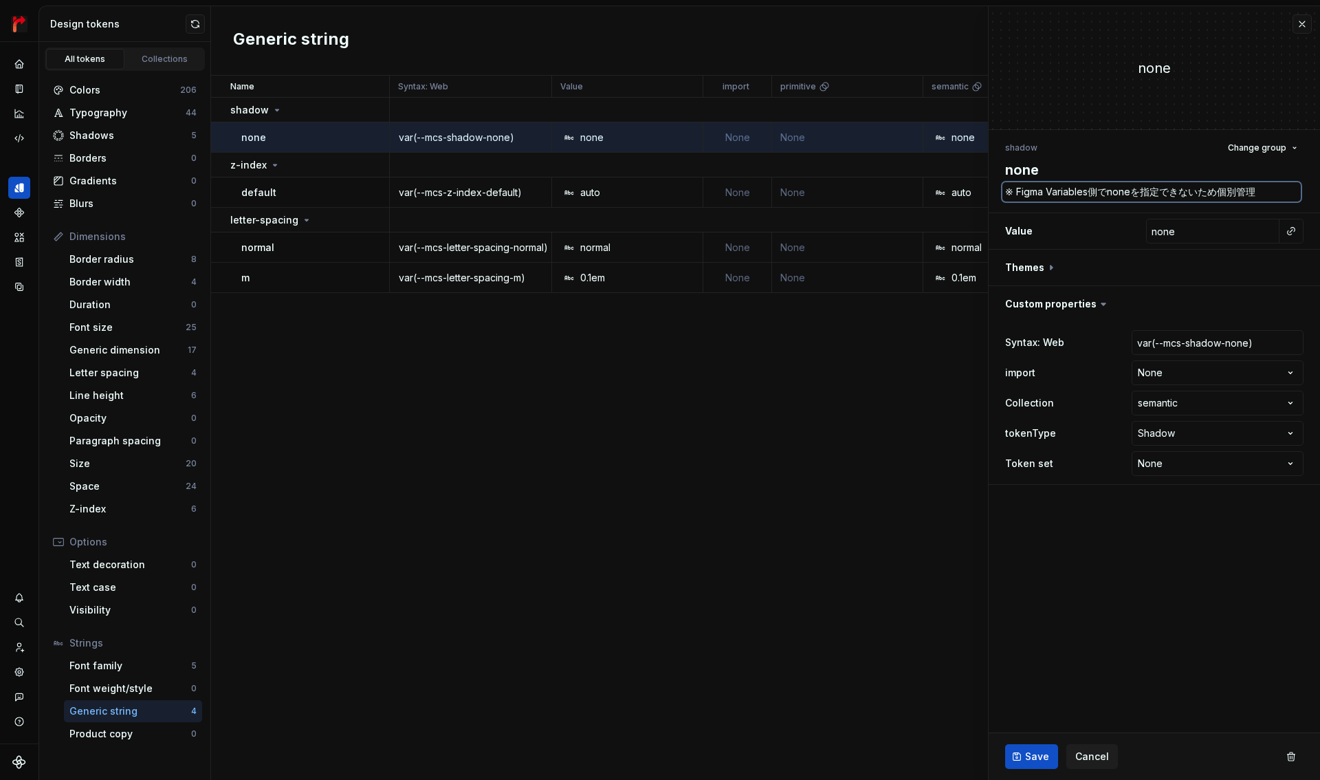
drag, startPoint x: 1224, startPoint y: 192, endPoint x: 1317, endPoint y: 182, distance: 93.3
click at [1278, 185] on textarea "※ Figma Variables側でnoneを指定できないため個別管理" at bounding box center [1151, 191] width 298 height 19
type textarea "*"
type textarea "※ Figma Variables側でnoneを指定できないためｓ"
type textarea "*"
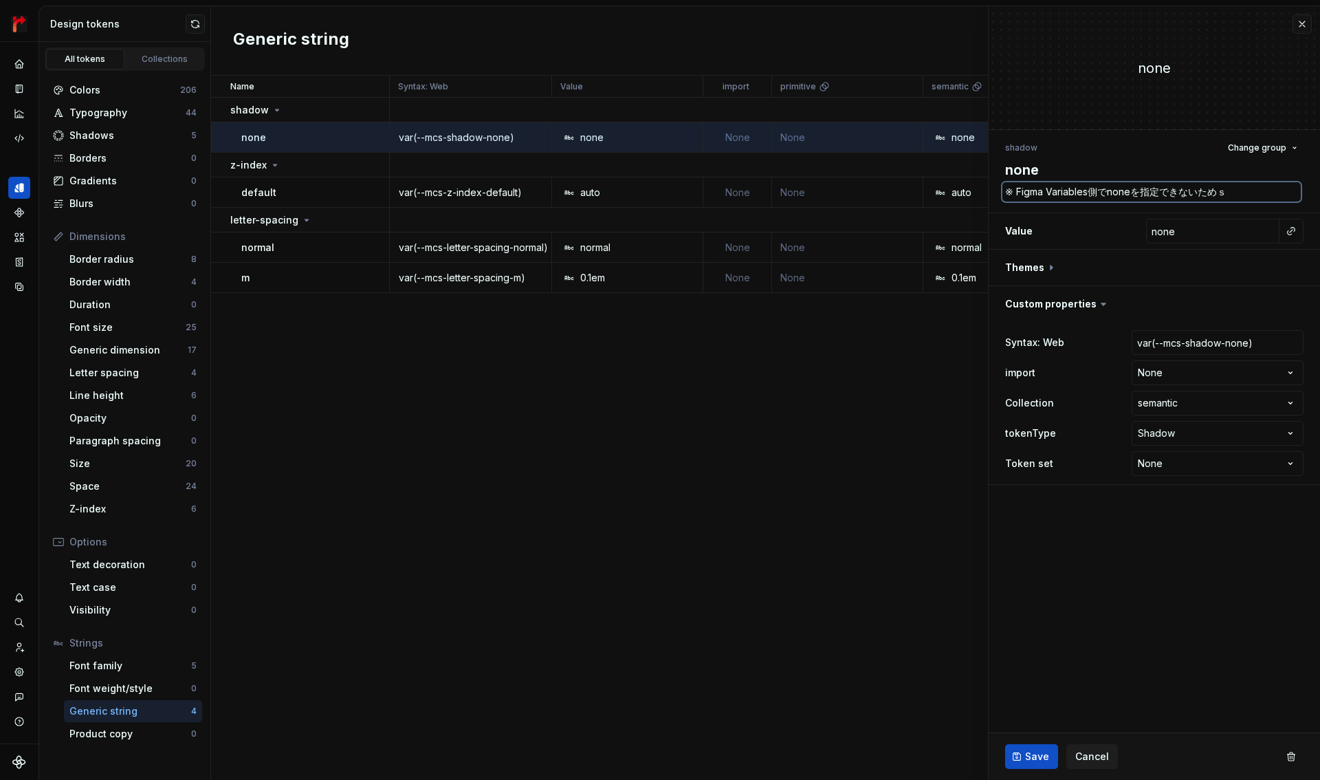
type textarea "※ Figma Variables側でnoneを指定できないためｓｙ"
type textarea "*"
type textarea "※ Figma Variables側でnoneを指定できないためしゅ"
type textarea "*"
type textarea "※ Figma Variables側でnoneを指定できないためしゅｄ"
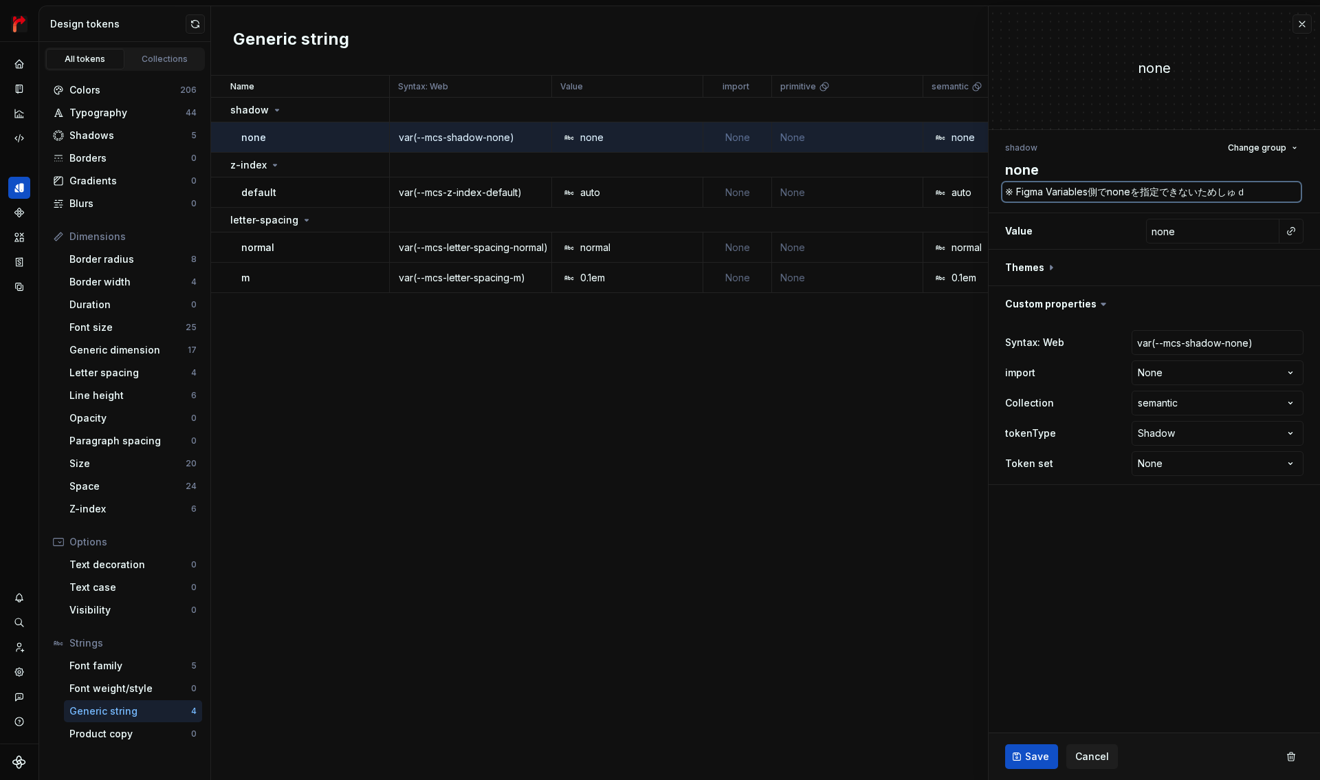
type textarea "*"
type textarea "※ Figma Variables側でnoneを指定できないためしゅど"
type textarea "*"
type textarea "※ Figma Variables側でnoneを指定できないためしゅどう"
type textarea "*"
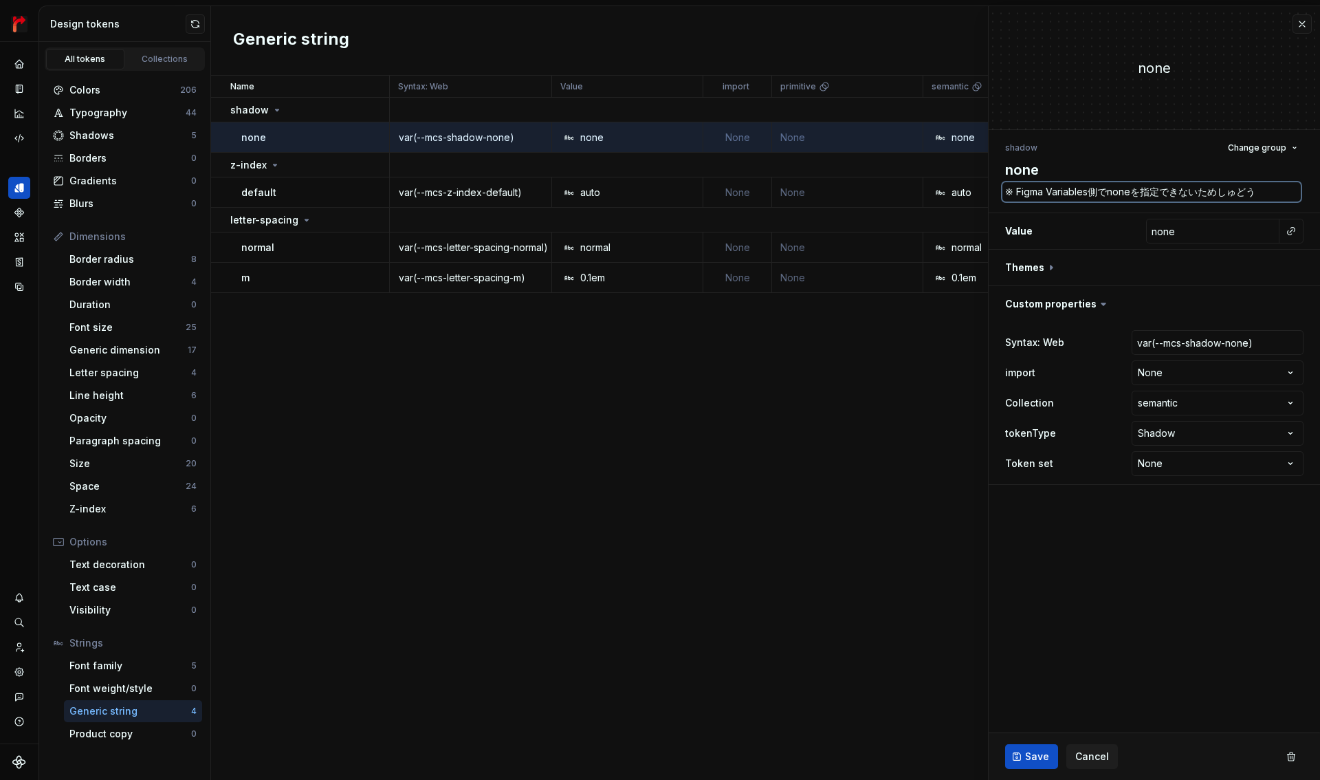
type textarea "※ Figma Variables側でnoneを指定できないため手動"
type textarea "*"
type textarea "※ Figma Variables側でnoneを指定できないため手動ｋ"
type textarea "*"
type textarea "※ Figma Variables側でnoneを指定できないため手動か"
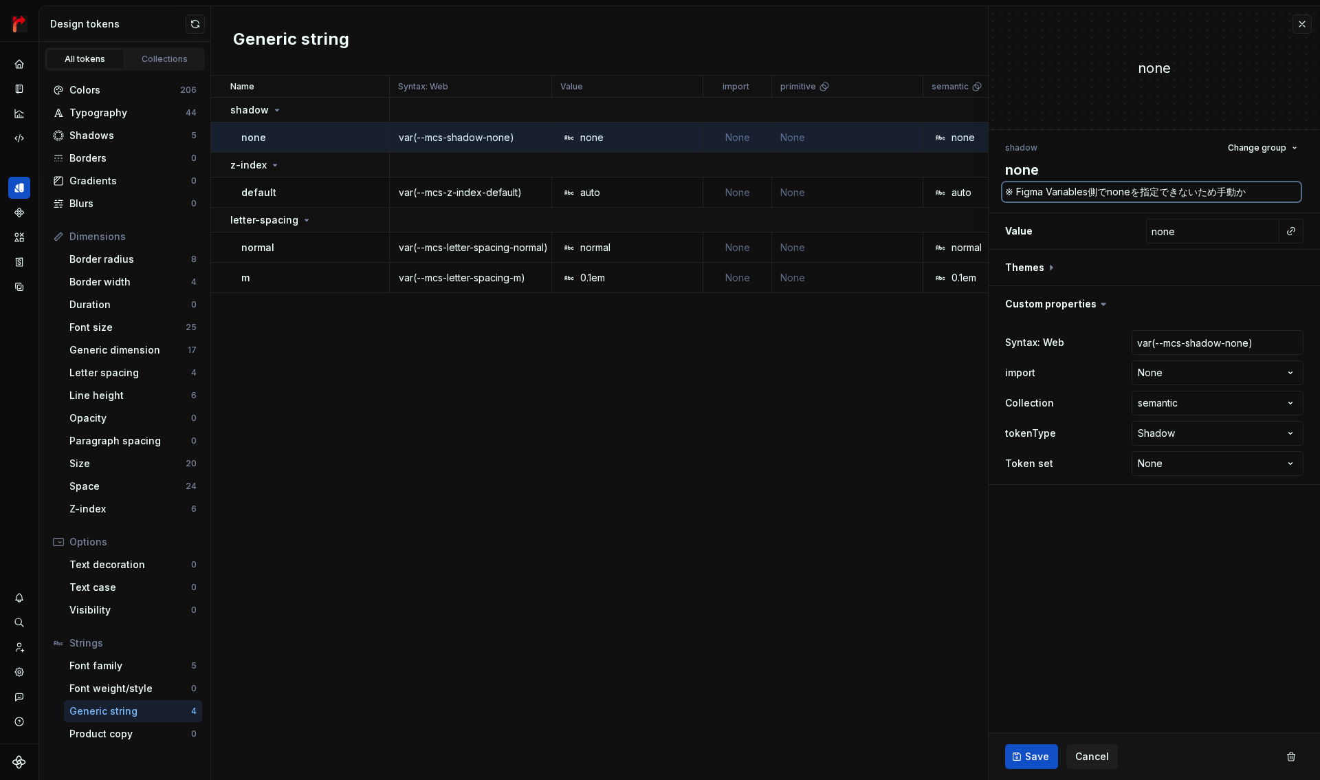
type textarea "*"
type textarea "※ Figma Variables側でnoneを指定できないため手動かｎ"
type textarea "*"
type textarea "※ Figma Variables側でnoneを指定できないため手動かん"
type textarea "*"
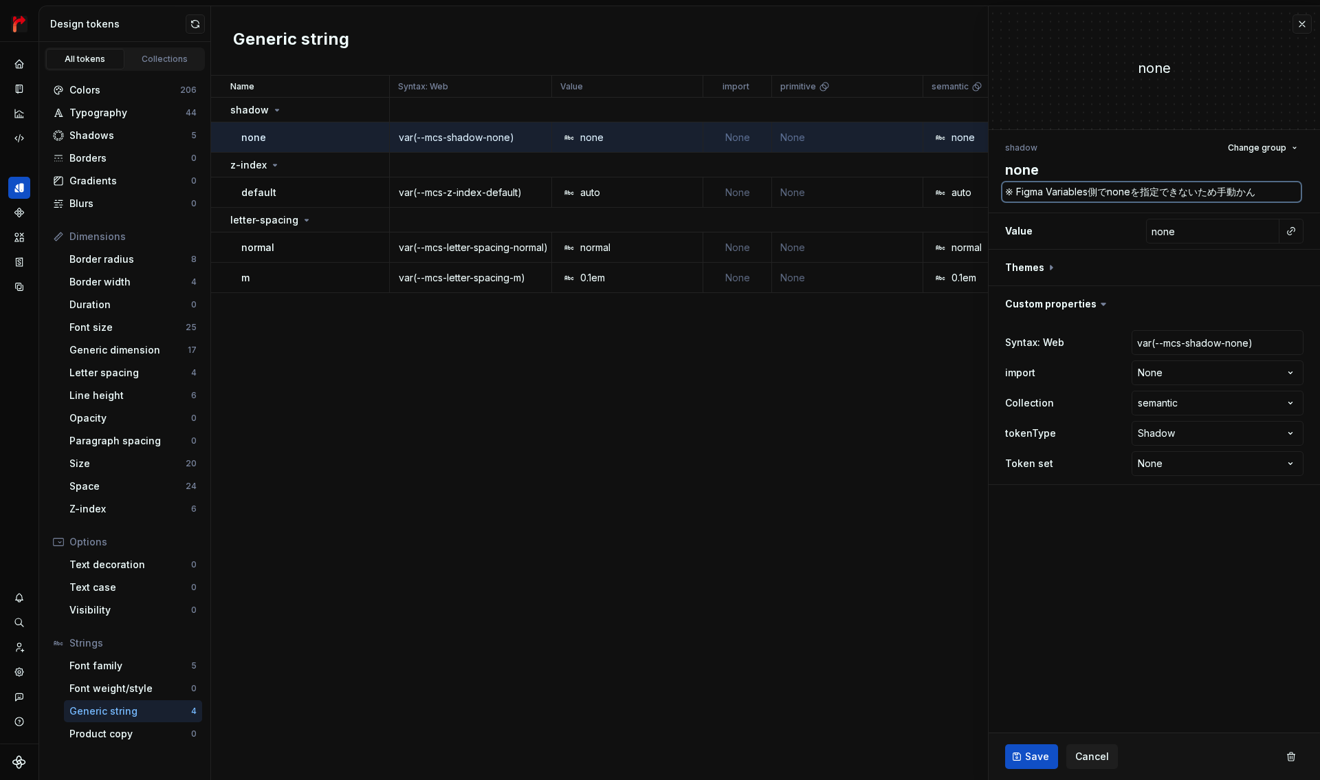
type textarea "※ Figma Variables側でnoneを指定できないため手動かんｒ"
type textarea "*"
type textarea "※ Figma Variables側でnoneを指定できないため手動かんり"
type textarea "*"
type textarea "※ Figma Variables側でnoneを指定できないため手動管理"
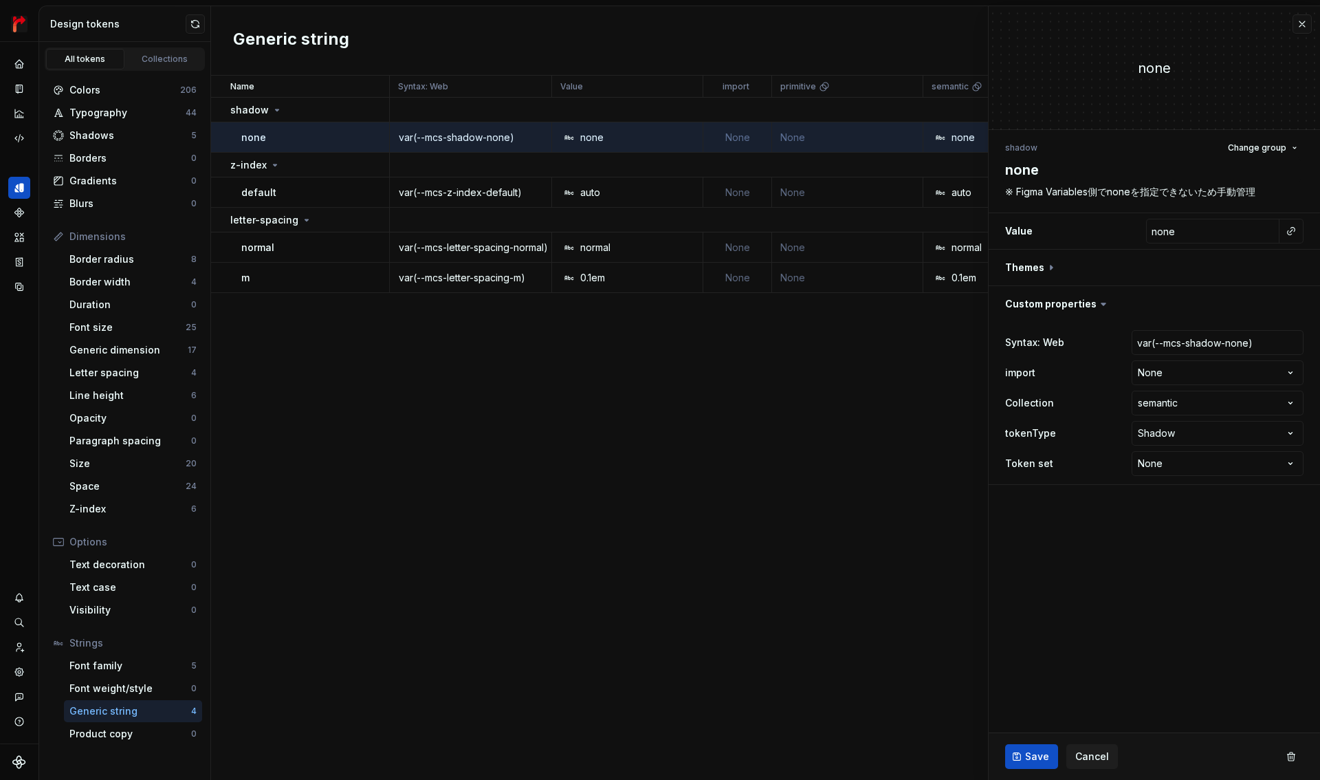
click at [1028, 751] on span "Save" at bounding box center [1037, 756] width 24 height 14
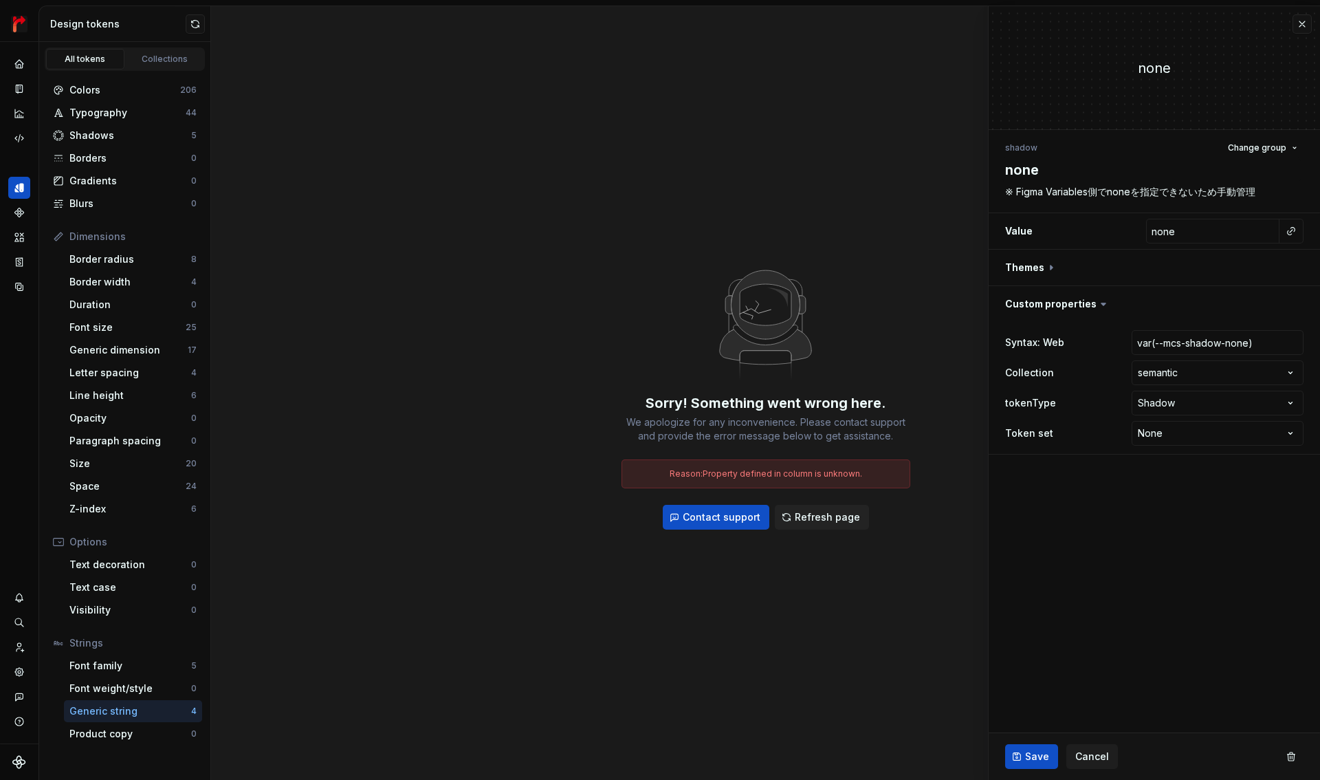
type textarea "*"
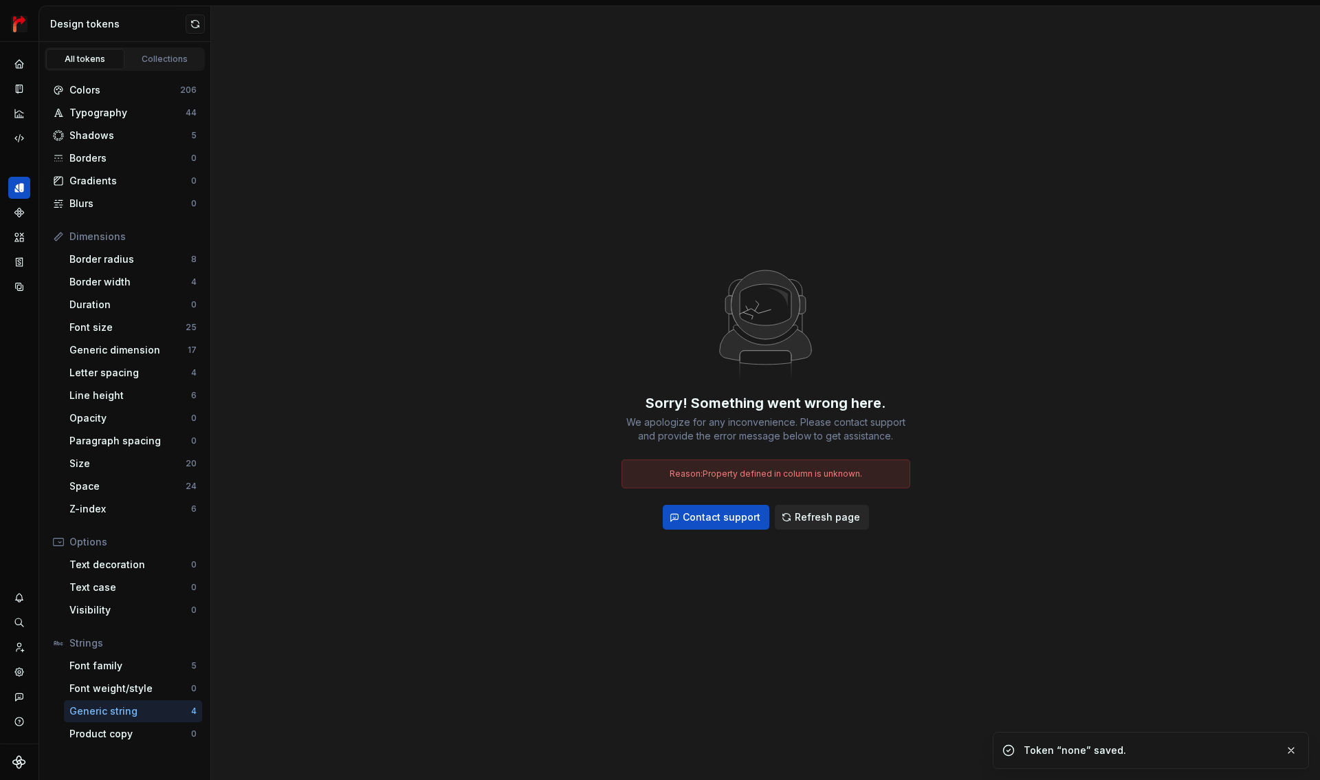
click at [827, 523] on span "Refresh page" at bounding box center [827, 517] width 65 height 14
click at [822, 518] on span "Refresh page" at bounding box center [827, 517] width 65 height 14
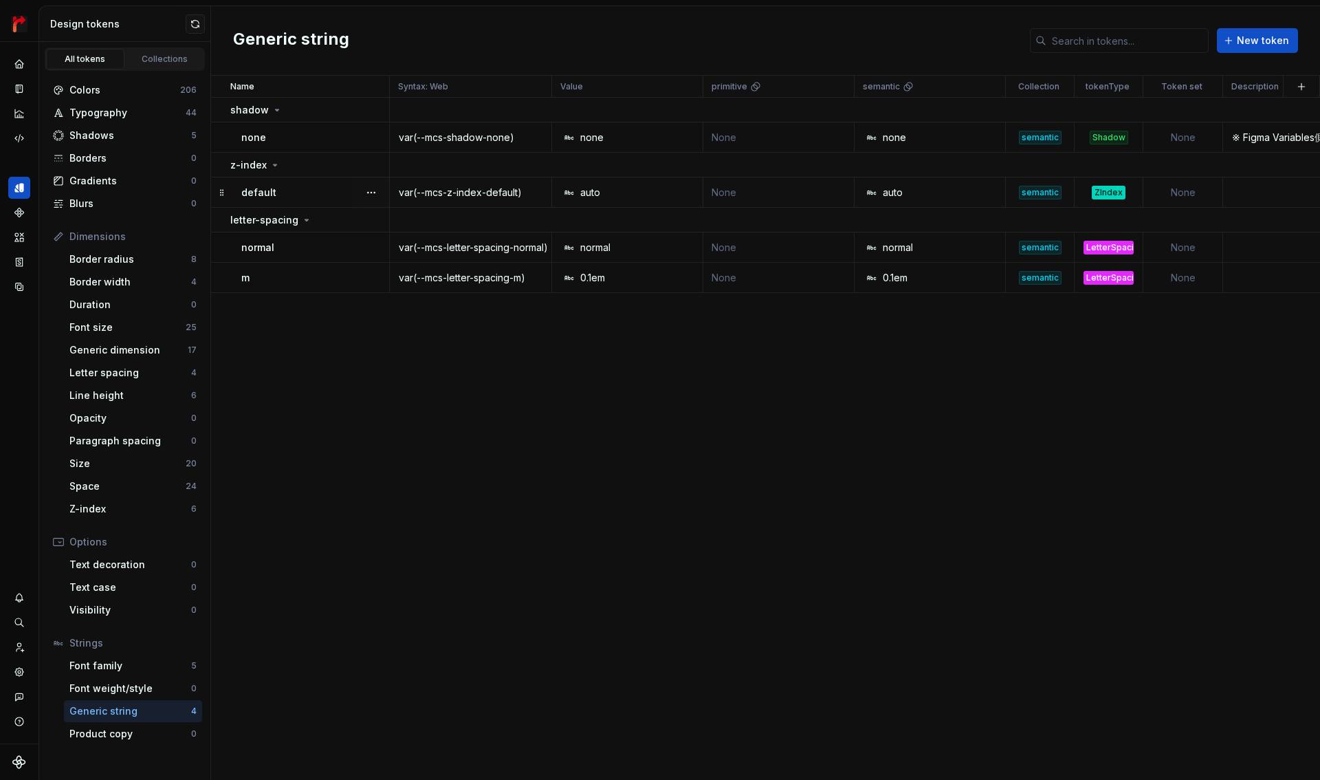
click at [282, 196] on div "default" at bounding box center [314, 193] width 147 height 14
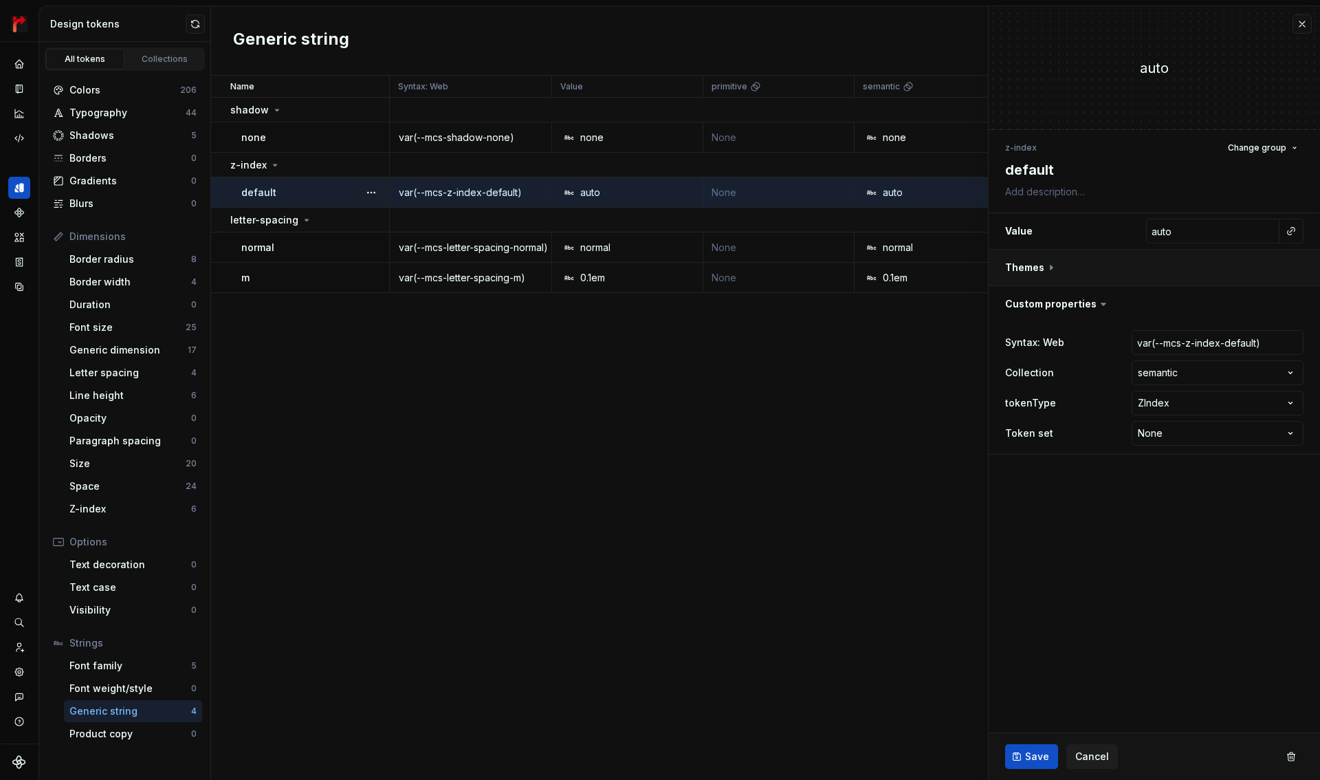
type textarea "*"
click at [1100, 194] on textarea at bounding box center [1151, 191] width 298 height 19
paste textarea "※ Figma Variables側でnoneを指定できないため手動管理"
type textarea "※ Figma Variables側でnoneを指定できないため手動管理"
type textarea "*"
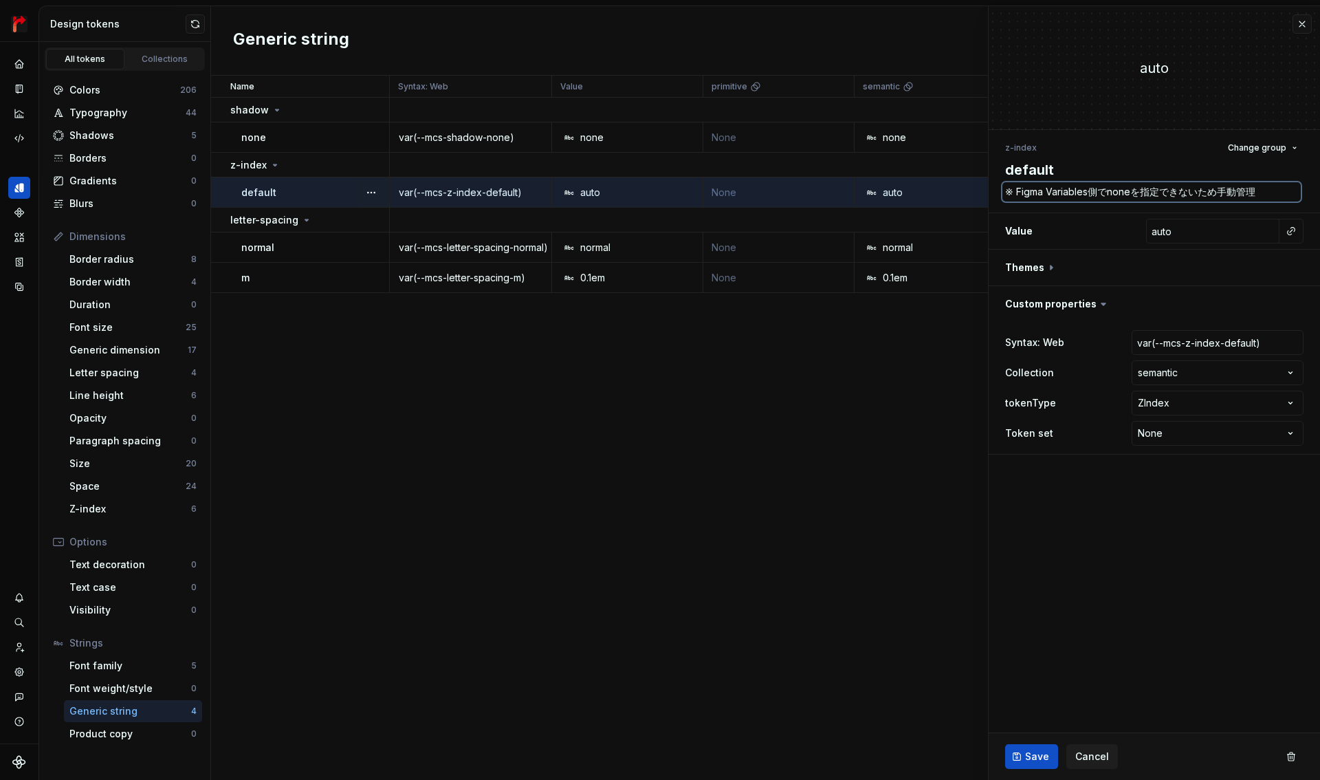
click at [1127, 197] on textarea "※ Figma Variables側でnoneを指定できないため手動管理" at bounding box center [1151, 191] width 298 height 19
click at [1127, 196] on textarea "※ Figma Variables側でnoneを指定できないため手動管理" at bounding box center [1151, 191] width 298 height 19
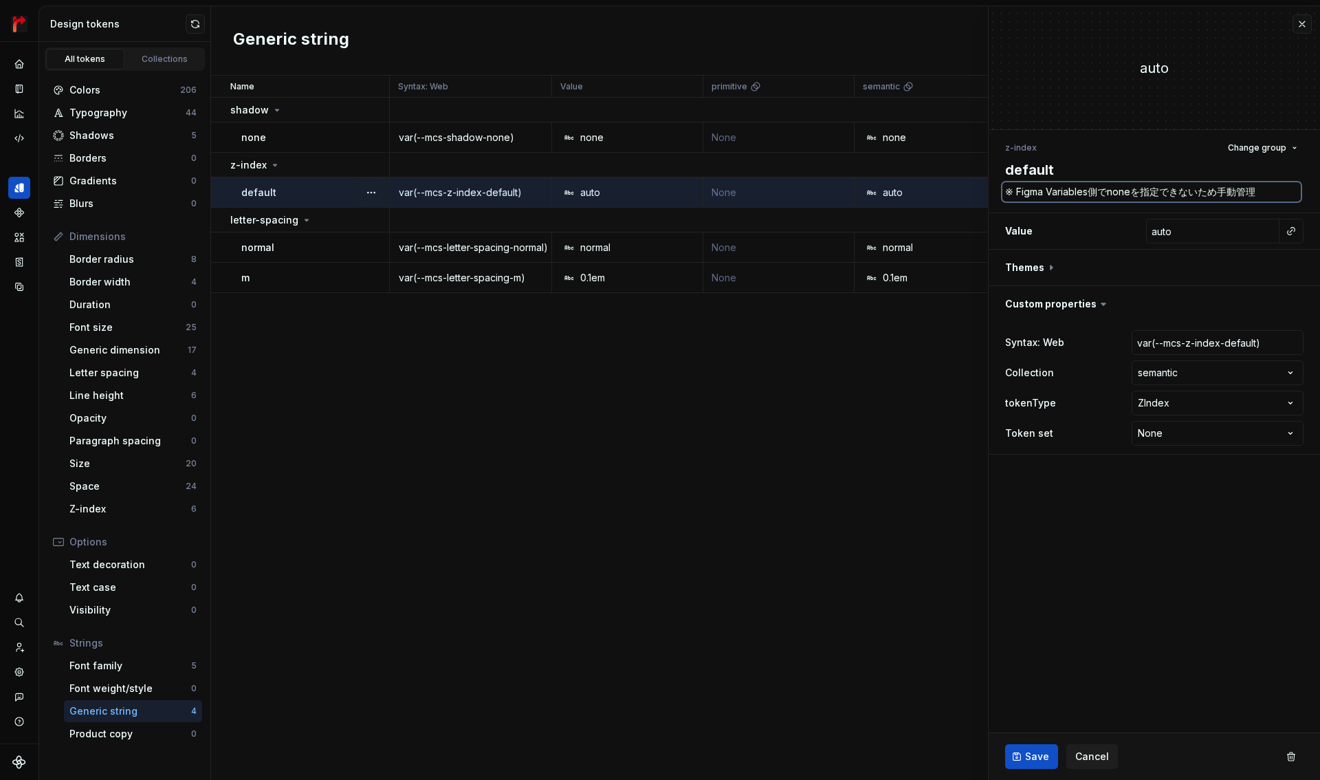
type textarea "※ Figma Variables側でaを指定できないため手動管理"
type textarea "*"
type textarea "※ Figma Variables側でauを指定できないため手動管理"
type textarea "*"
type textarea "※ Figma Variables側でautを指定できないため手動管理"
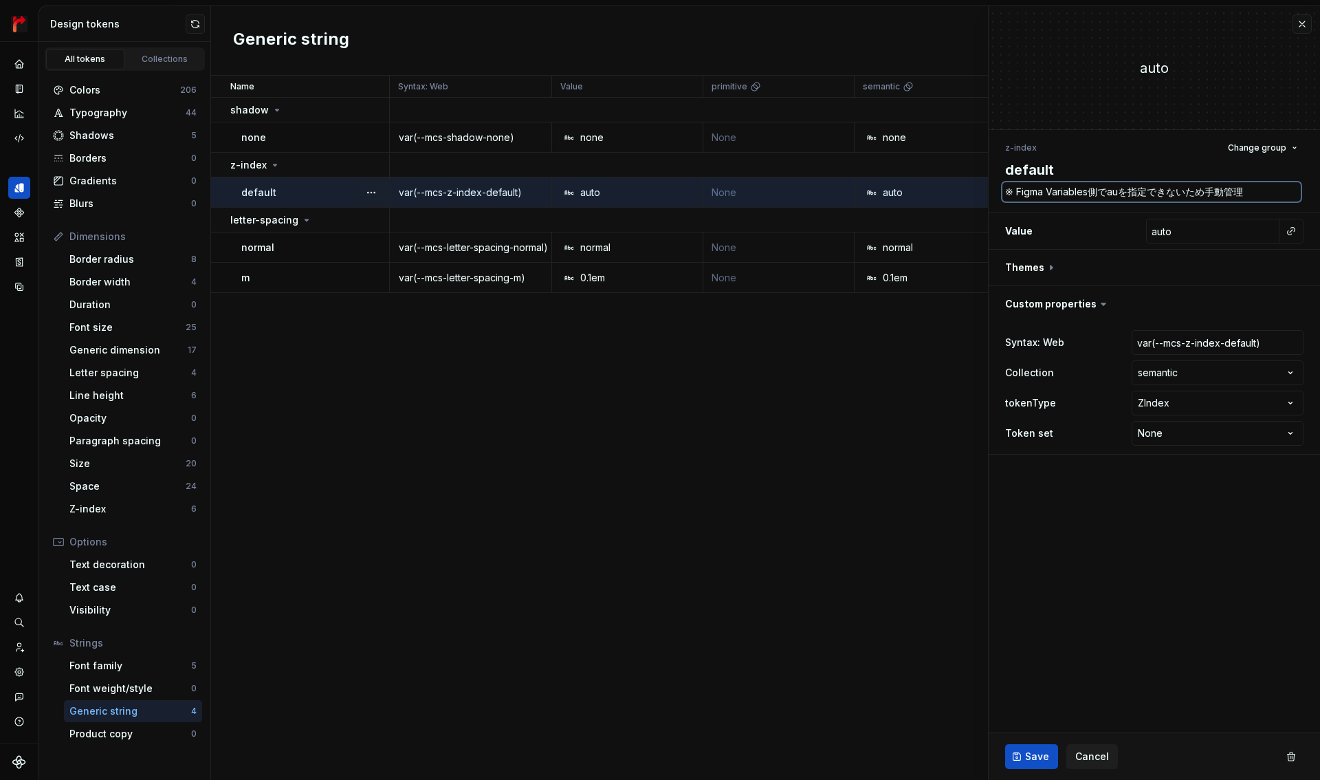
type textarea "*"
type textarea "※ Figma Variables側でautoを指定できないため手動管理"
type textarea "*"
type textarea "※ Figma Variables側でautoを指定できないため手動管理"
click at [1035, 756] on span "Save" at bounding box center [1037, 756] width 24 height 14
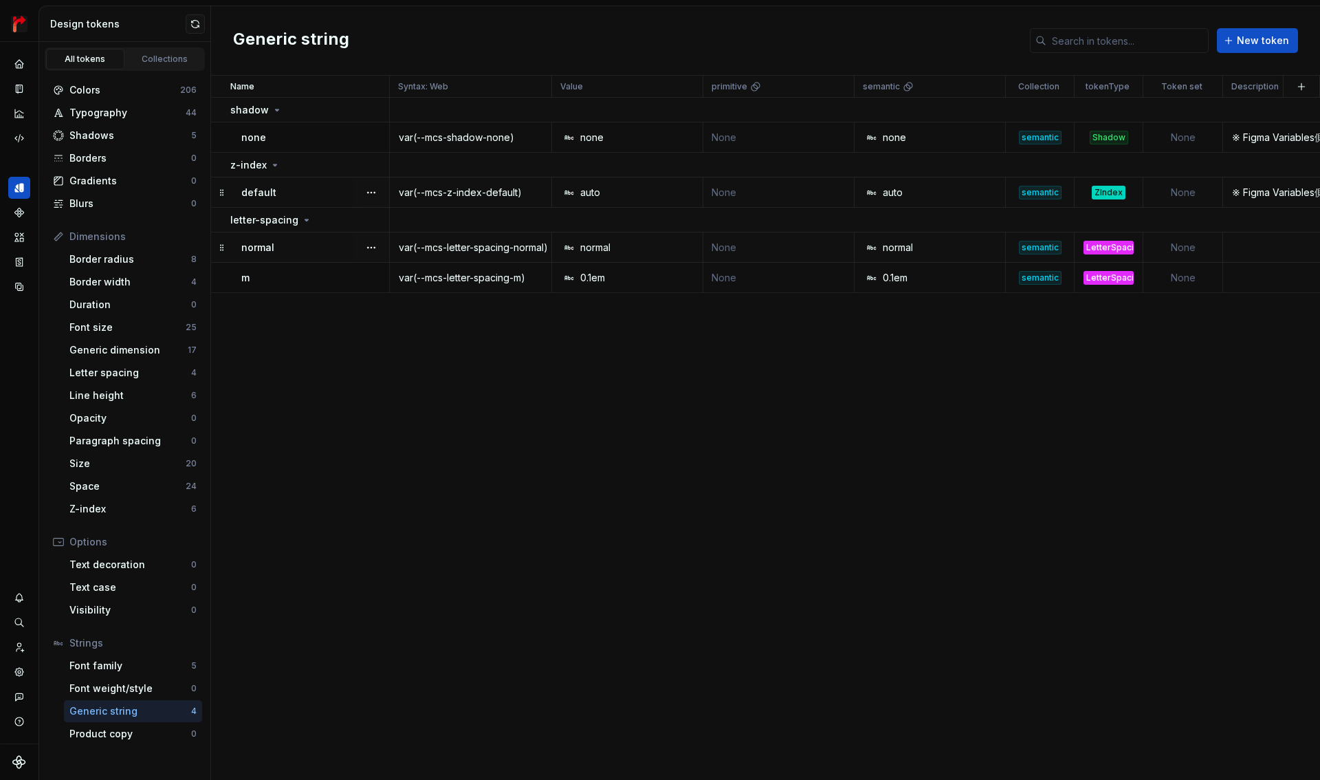
click at [268, 247] on p "normal" at bounding box center [257, 248] width 33 height 14
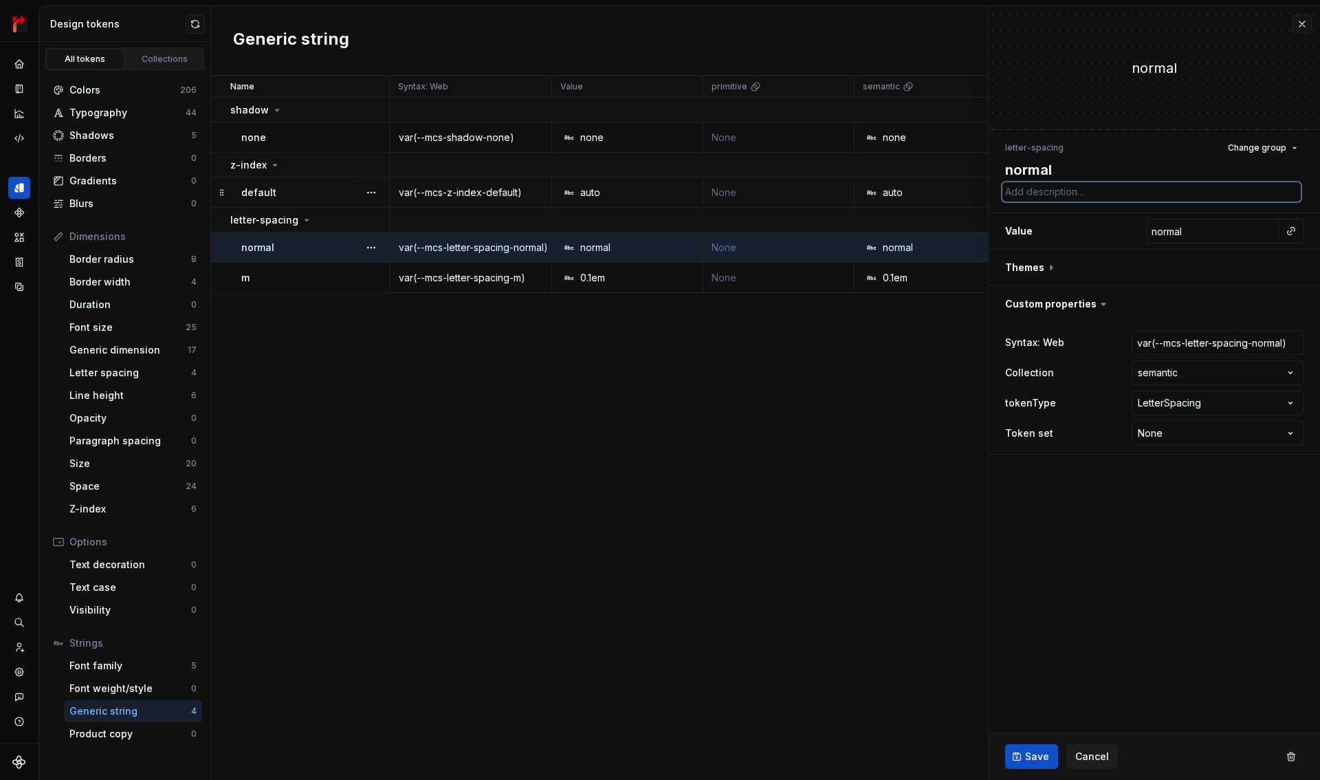
click at [1079, 192] on textarea at bounding box center [1151, 191] width 298 height 19
paste textarea "※ Figma Variables側でnoneを指定できないため手動管理"
type textarea "*"
type textarea "※ Figma Variables側でnoneを指定できないため手動管理"
click at [1126, 192] on textarea "※ Figma Variables側でnoneを指定できないため手動管理" at bounding box center [1151, 191] width 298 height 19
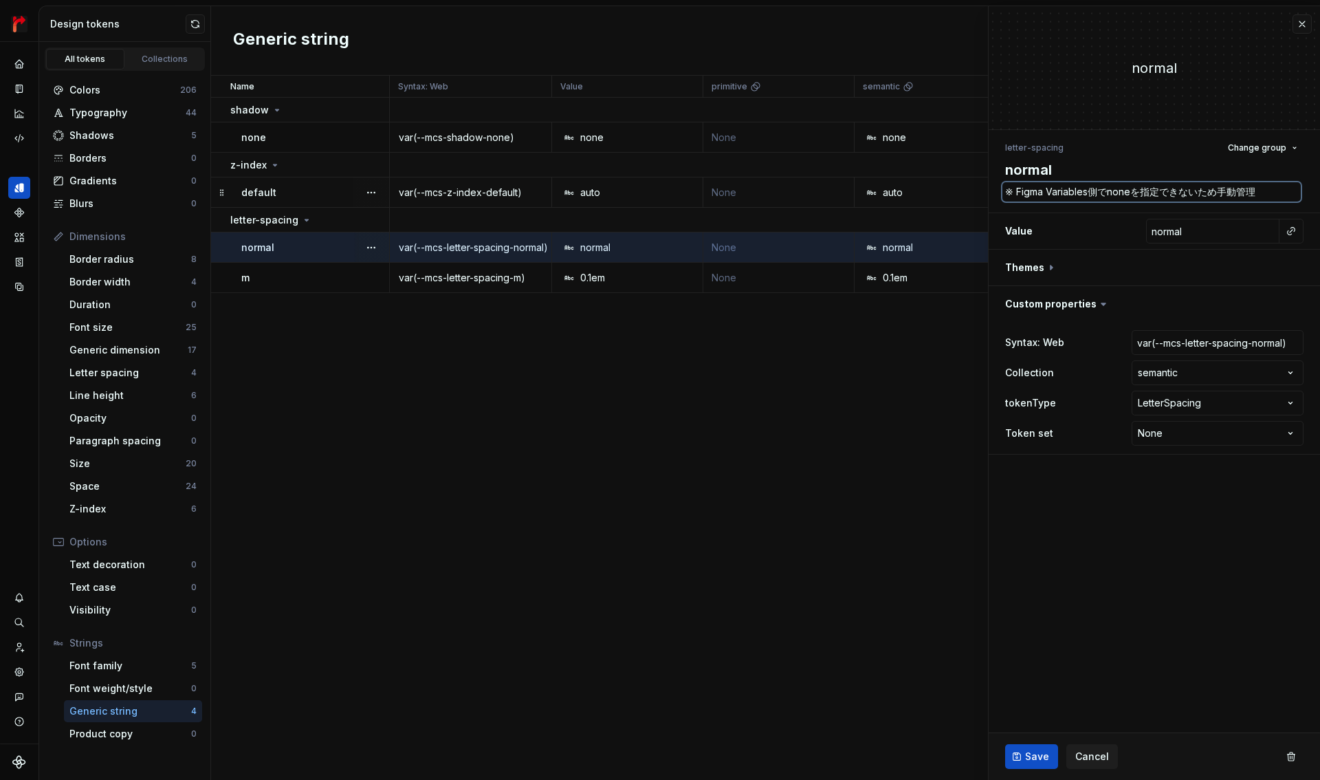
click at [1126, 192] on textarea "※ Figma Variables側でnoneを指定できないため手動管理" at bounding box center [1151, 191] width 298 height 19
type textarea "*"
type textarea "※ Figma Variables側でnを指定できないため手動管理"
type textarea "*"
type textarea "※ Figma Variables側でnoを指定できないため手動管理"
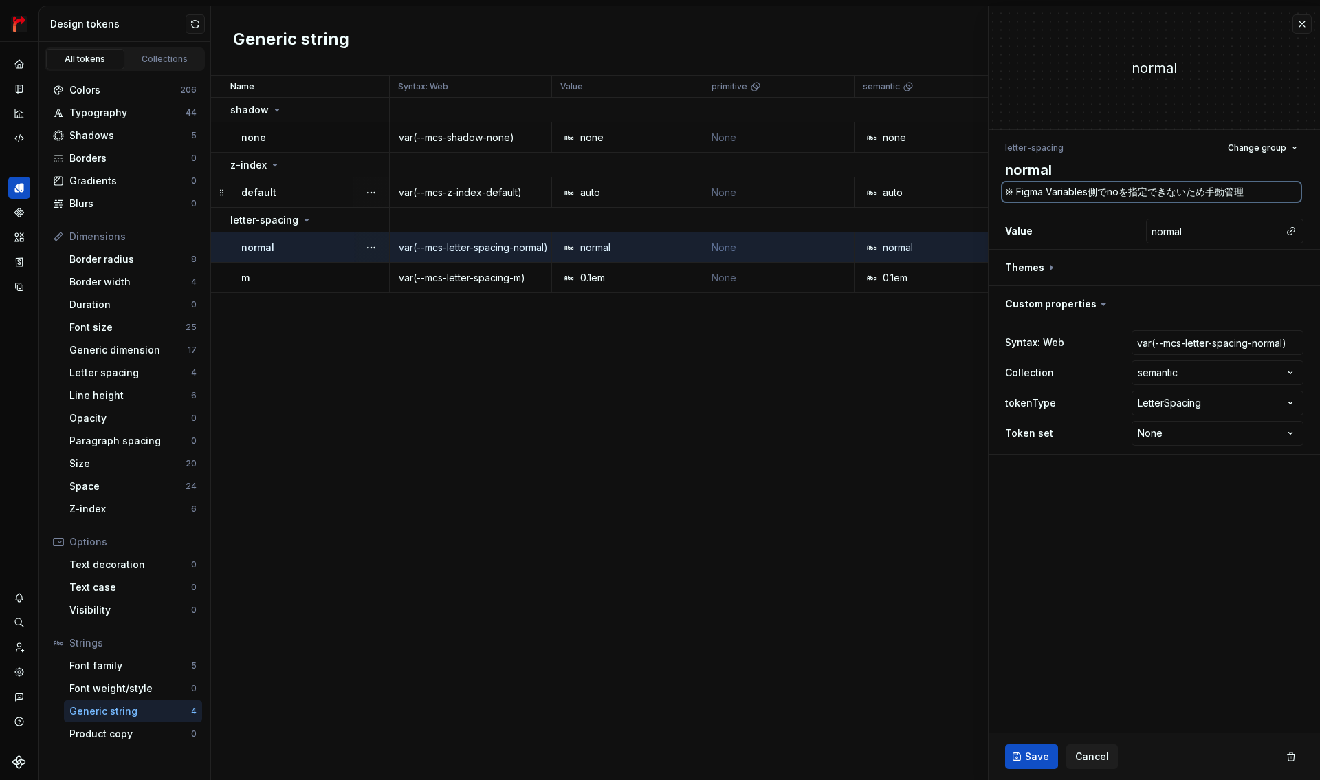
type textarea "*"
type textarea "※ Figma Variables側でnorを指定できないため手動管理"
type textarea "*"
type textarea "※ Figma Variables側でnormを指定できないため手動管理"
type textarea "*"
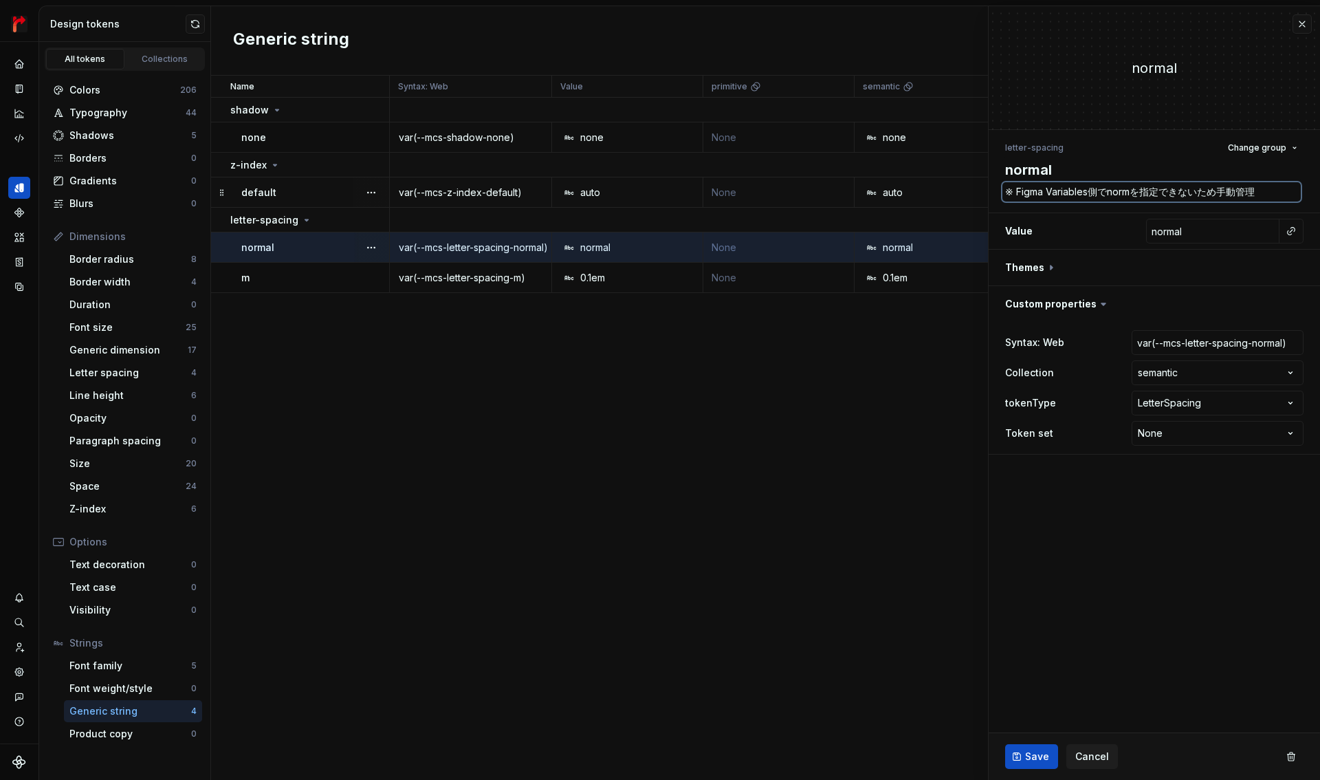
type textarea "※ Figma Variables側でnormaを指定できないため手動管理"
type textarea "*"
type textarea "※ Figma Variables側でnormalを指定できないため手動管理"
click at [1036, 760] on span "Save" at bounding box center [1037, 756] width 24 height 14
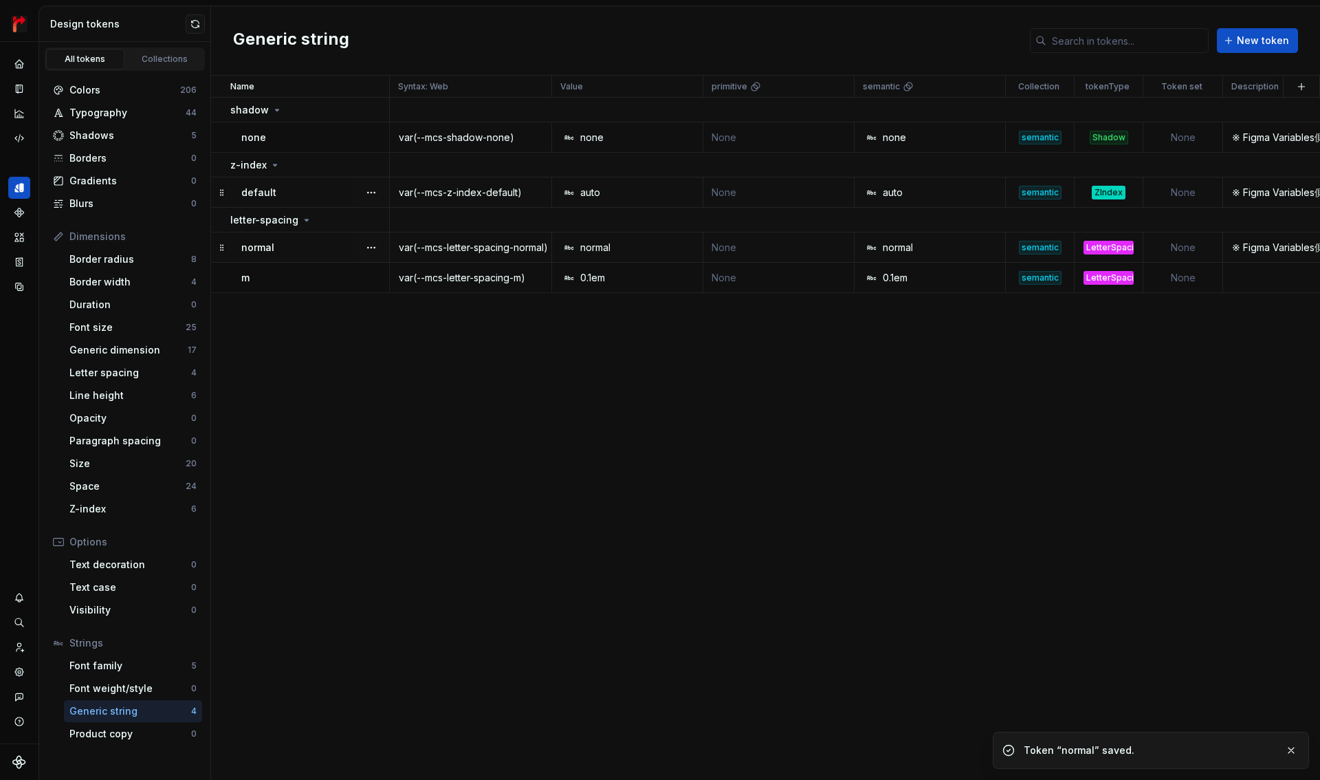
click at [302, 277] on div "m" at bounding box center [314, 278] width 147 height 14
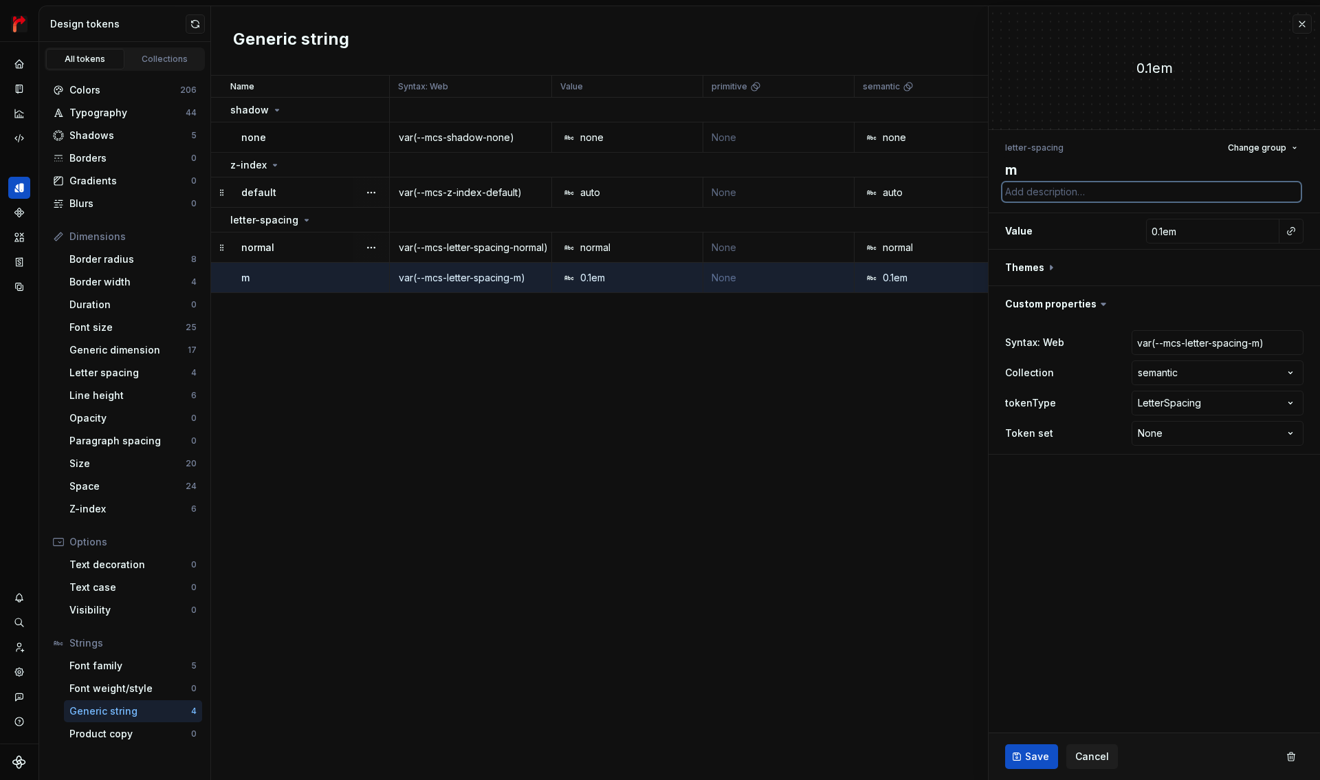
click at [1069, 192] on textarea at bounding box center [1151, 191] width 298 height 19
paste textarea "※ Figma Variables側でnoneを指定できないため手動管理"
type textarea "*"
type textarea "※ Figma Variables側でnoneを指定できないため手動管理"
drag, startPoint x: 1108, startPoint y: 193, endPoint x: 1132, endPoint y: 192, distance: 24.8
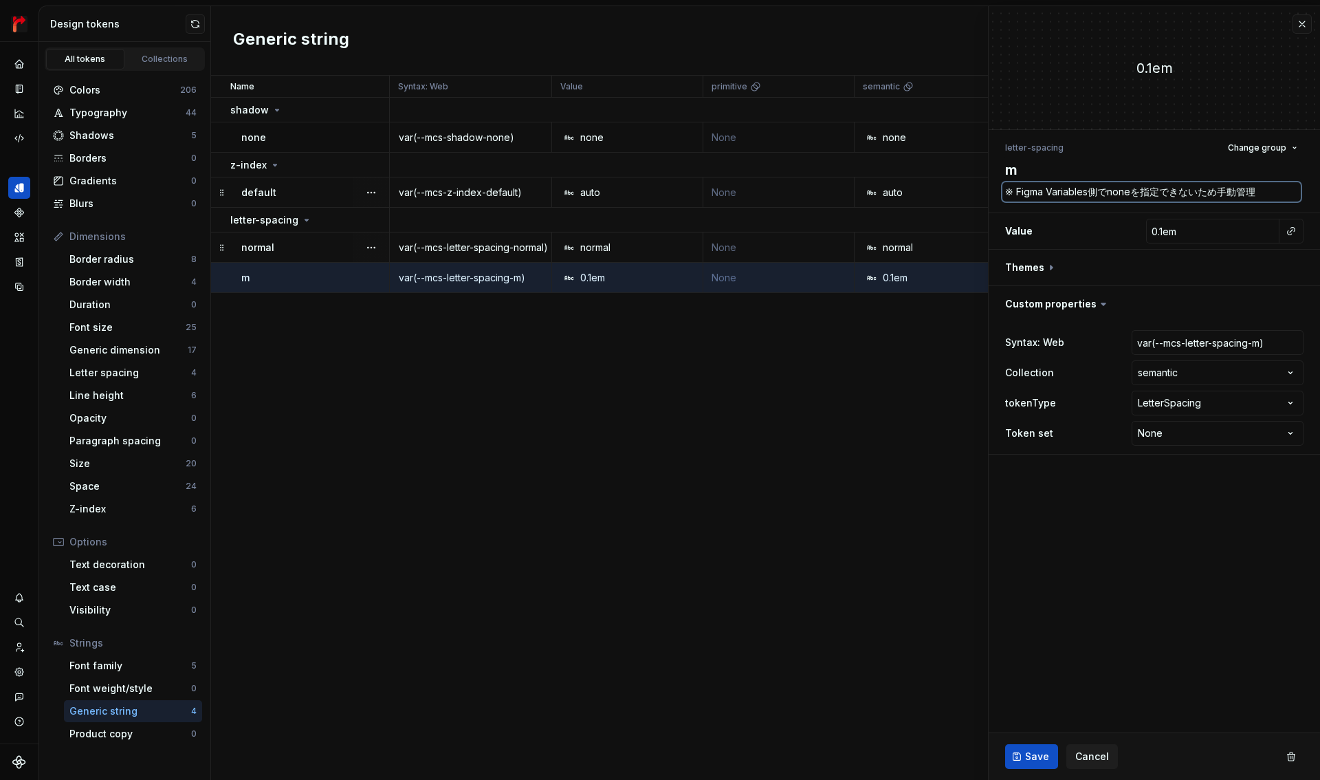
click at [1132, 193] on textarea "※ Figma Variables側でnoneを指定できないため手動管理" at bounding box center [1151, 191] width 298 height 19
type textarea "*"
type textarea "※ Figma Variables側でeを指定できないため手動管理"
type textarea "*"
type textarea "※ Figma Variables側でemを指定できないため手動管理"
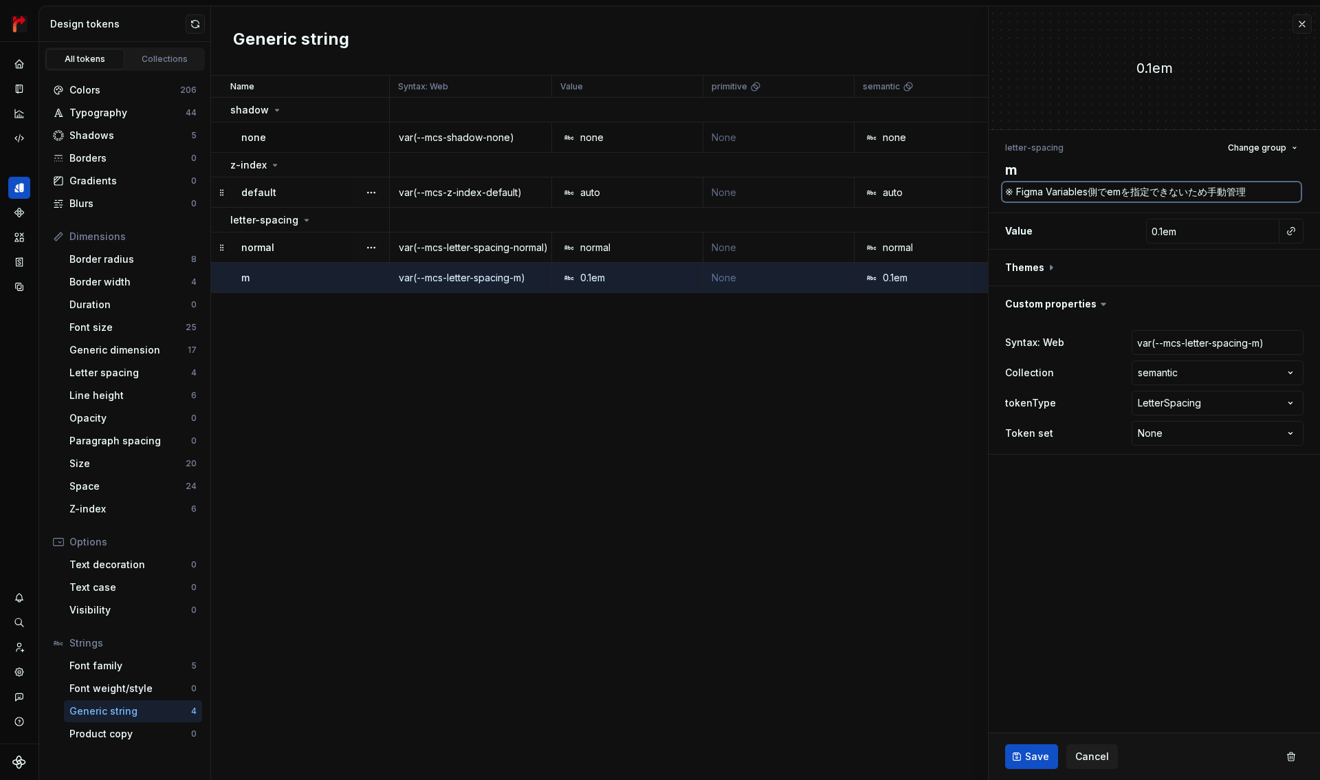
type textarea "*"
type textarea "※ Figma Variables側でｔemを指定できないため手動管理"
type textarea "*"
type textarea "※ Figma Variables側でたemを指定できないため手動管理"
type textarea "*"
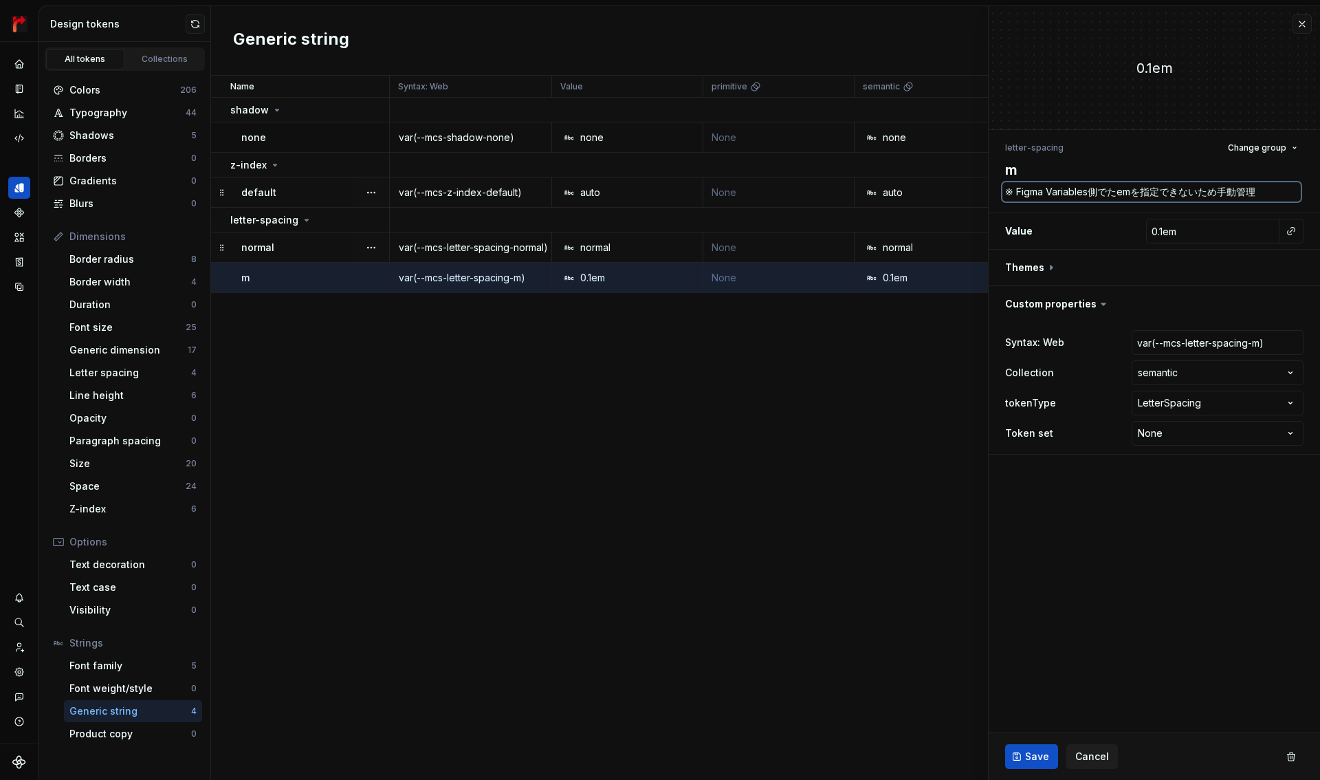
type textarea "※ Figma Variables側でたｎemを指定できないため手動管理"
type textarea "*"
type textarea "※ Figma Variables側でたにemを指定できないため手動管理"
type textarea "*"
type textarea "※ Figma Variables側でたにｎemを指定できないため手動管理"
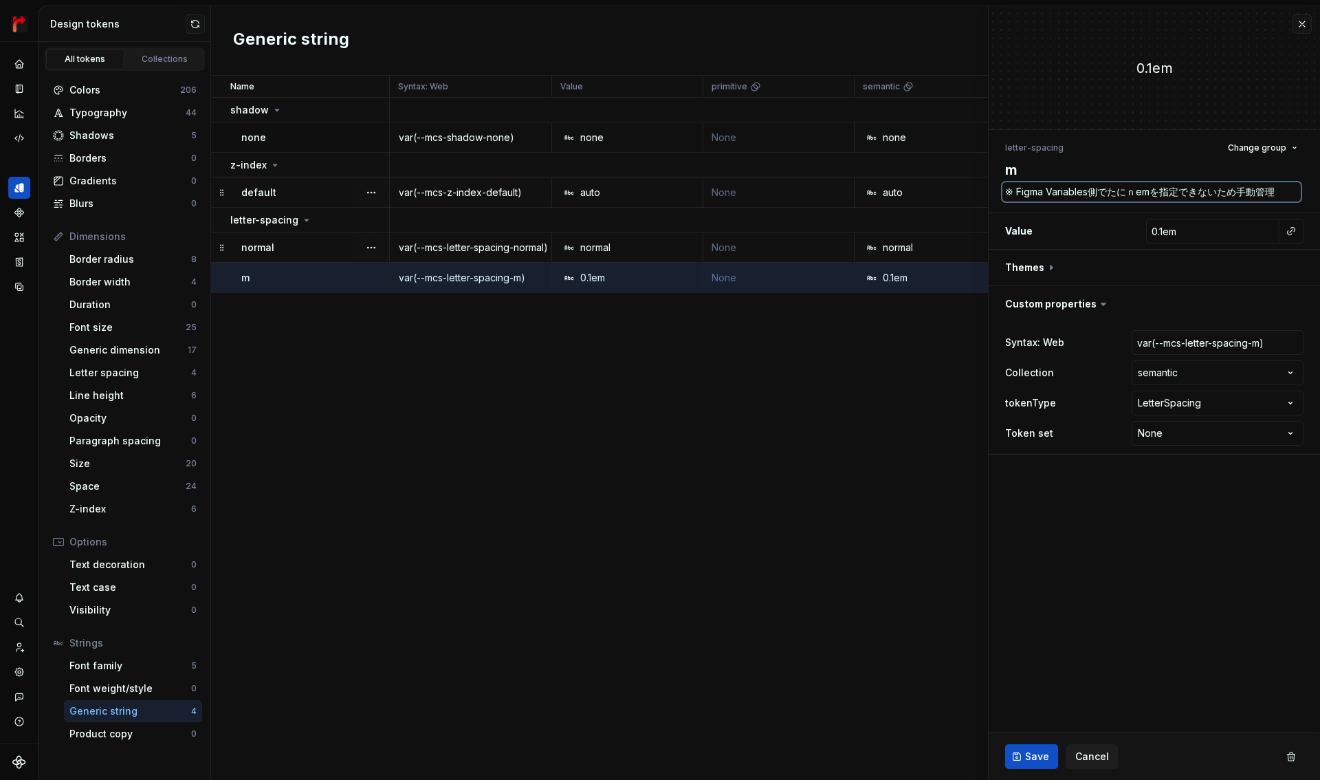
type textarea "*"
type textarea "※ Figma Variables側で谷にemを指定できないため手動管理"
type textarea "*"
type textarea "※ Figma Variables側で谷ｔemを指定できないため手動管理"
type textarea "*"
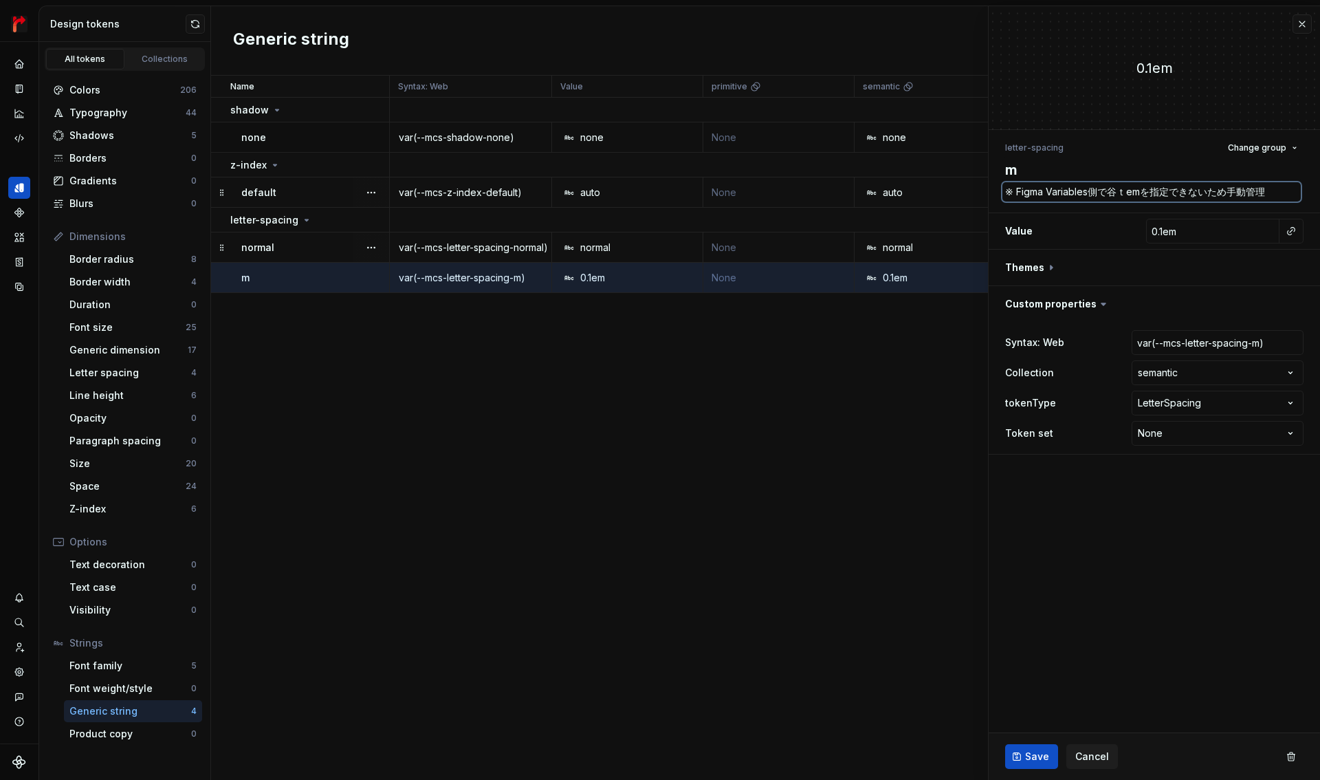
type textarea "※ Figma Variables側で谷たemを指定できないため手動管理"
type textarea "*"
type textarea "※ Figma Variables側で谷emを指定できないため手動管理"
type textarea "*"
type textarea "※ Figma Variables側でｔemを指定できないため手動管理"
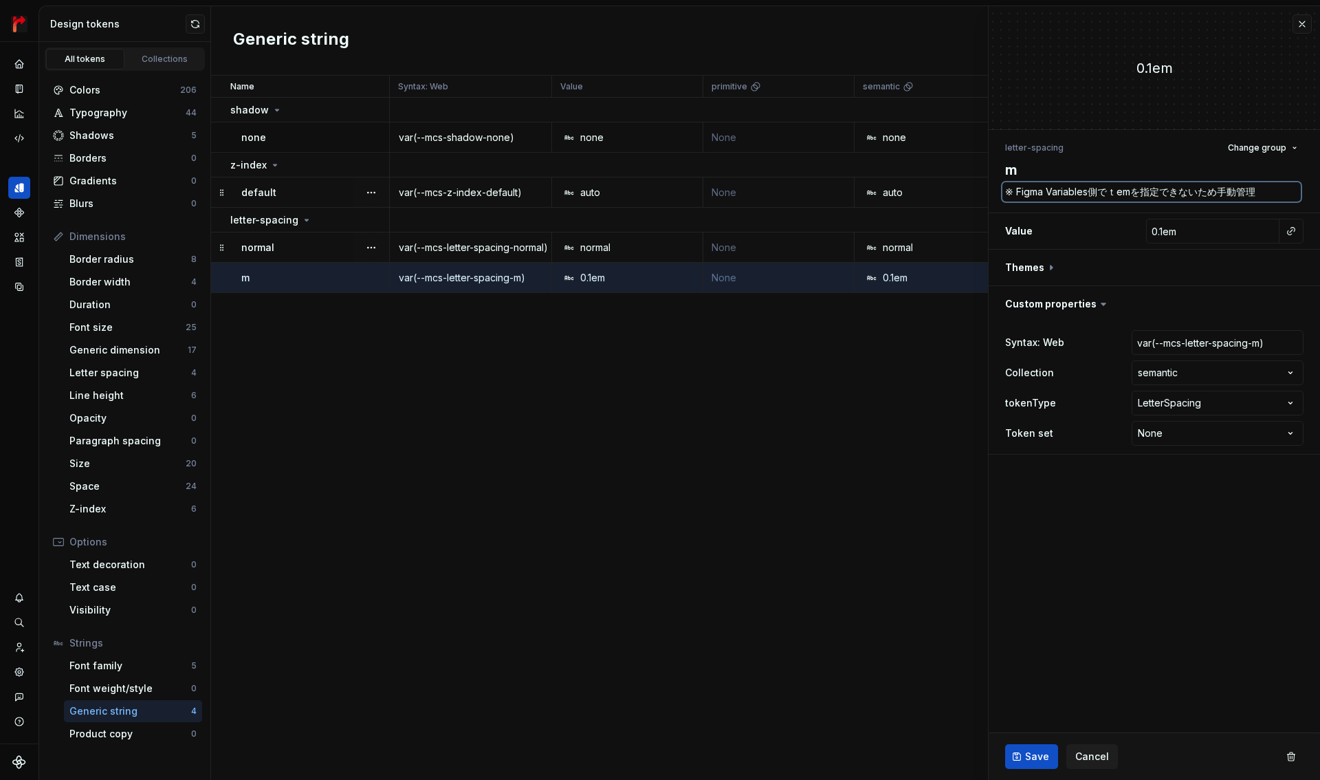
type textarea "*"
type textarea "※ Figma Variables側でたemを指定できないため手動管理"
type textarea "*"
type textarea "※ Figma Variables側でたｎemを指定できないため手動管理"
type textarea "*"
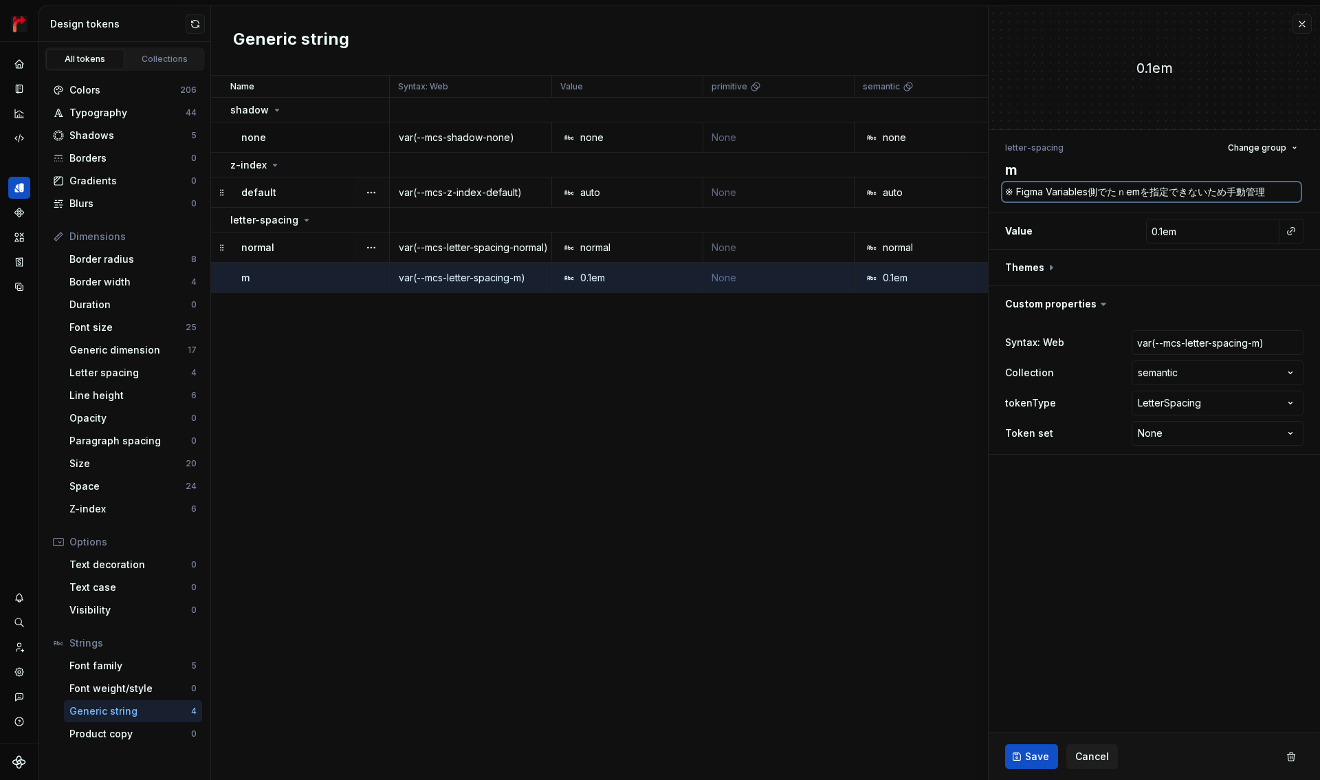
type textarea "※ Figma Variables側でたんemを指定できないため手動管理"
type textarea "*"
type textarea "※ Figma Variables側でたんいemを指定できないため手動管理"
type textarea "*"
type textarea "※ Figma Variables側で単位emを指定できないため手動管理"
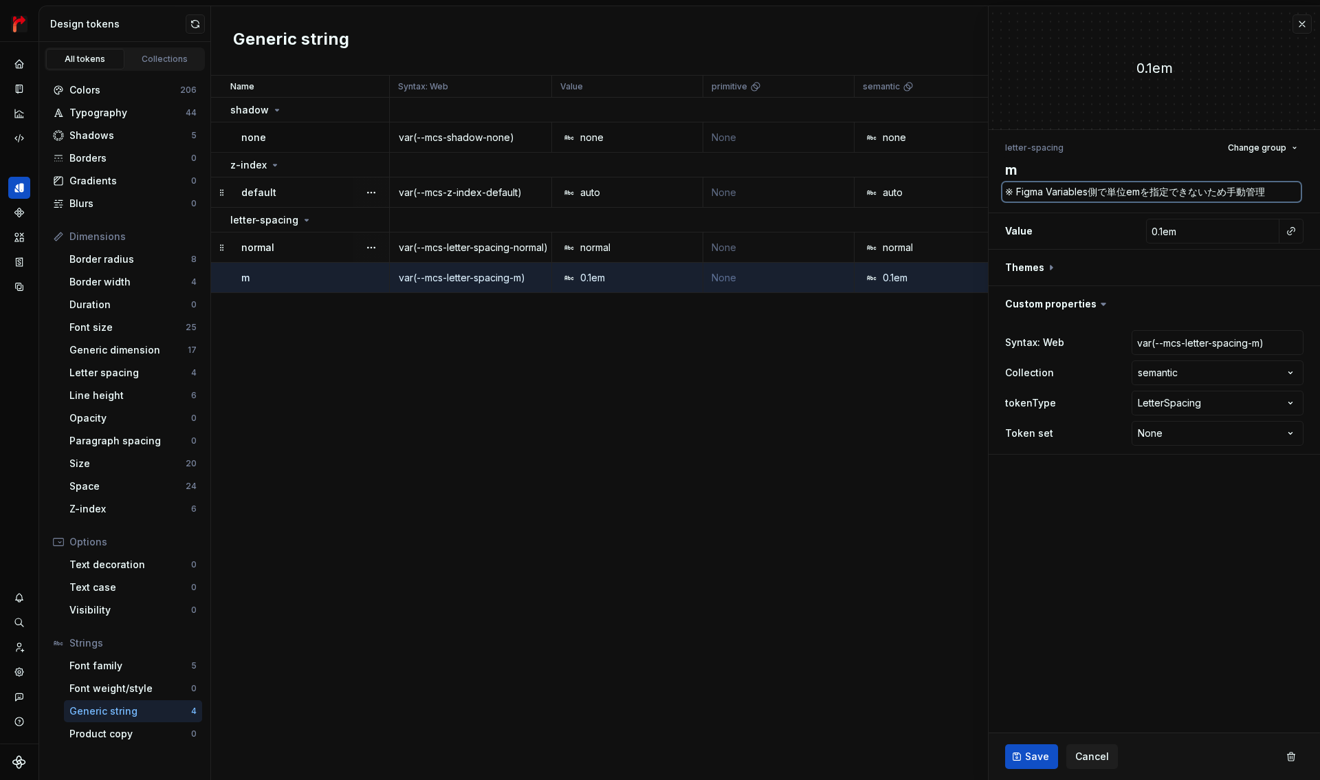
type textarea "*"
type textarea "※ Figma Variables側で単位ｎemを指定できないため手動管理"
type textarea "*"
type textarea "※ Figma Variables側で単位にemを指定できないため手動管理"
type textarea "*"
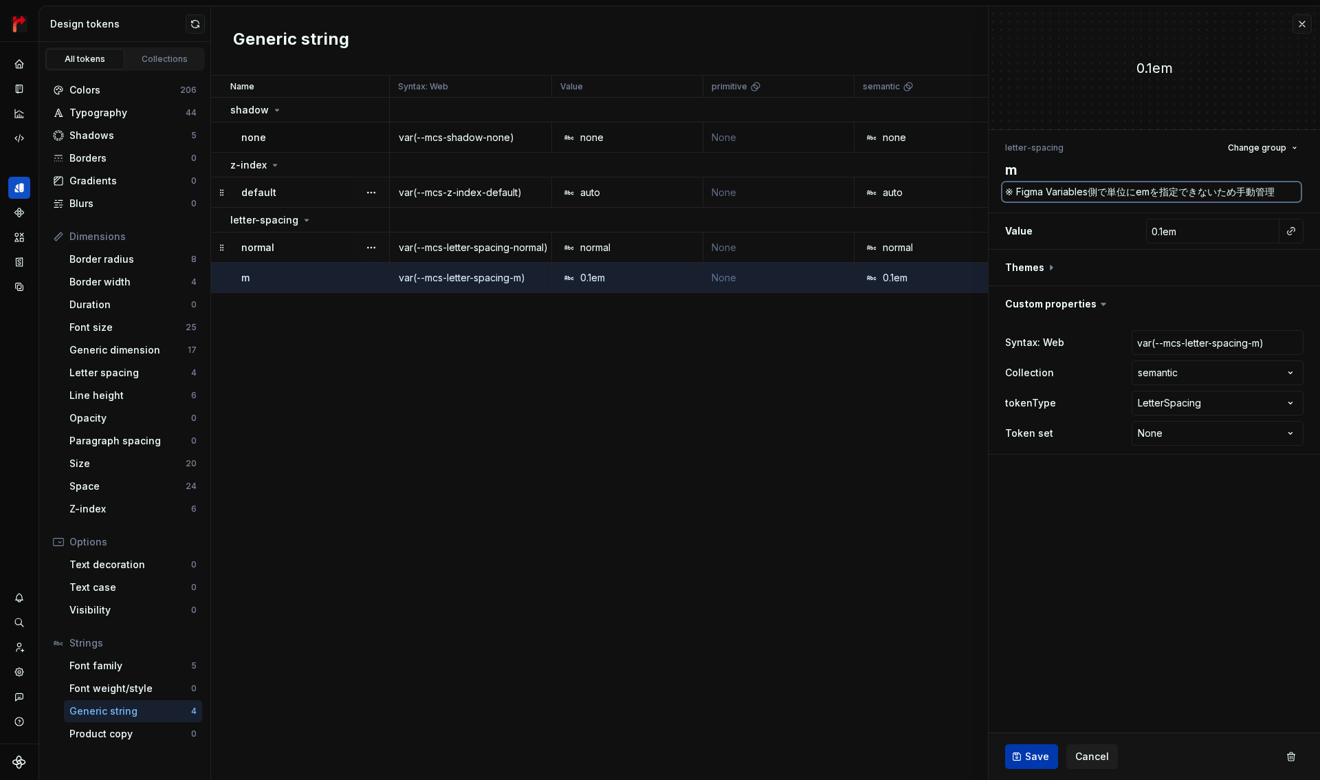
type textarea "※ Figma Variables側で単位にemを指定できないため手動管理"
click at [1033, 747] on button "Save" at bounding box center [1031, 756] width 53 height 25
type textarea "*"
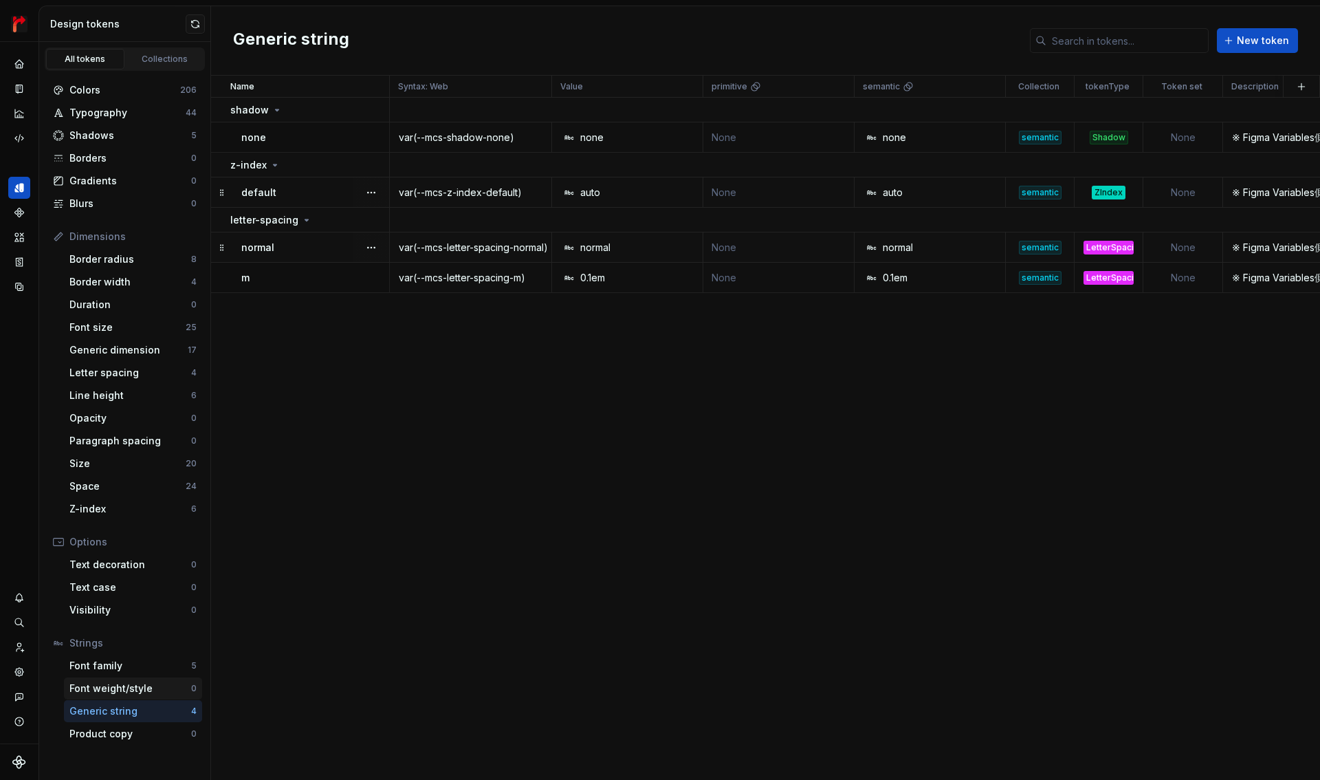
click at [132, 692] on div "Font weight/style" at bounding box center [130, 688] width 122 height 14
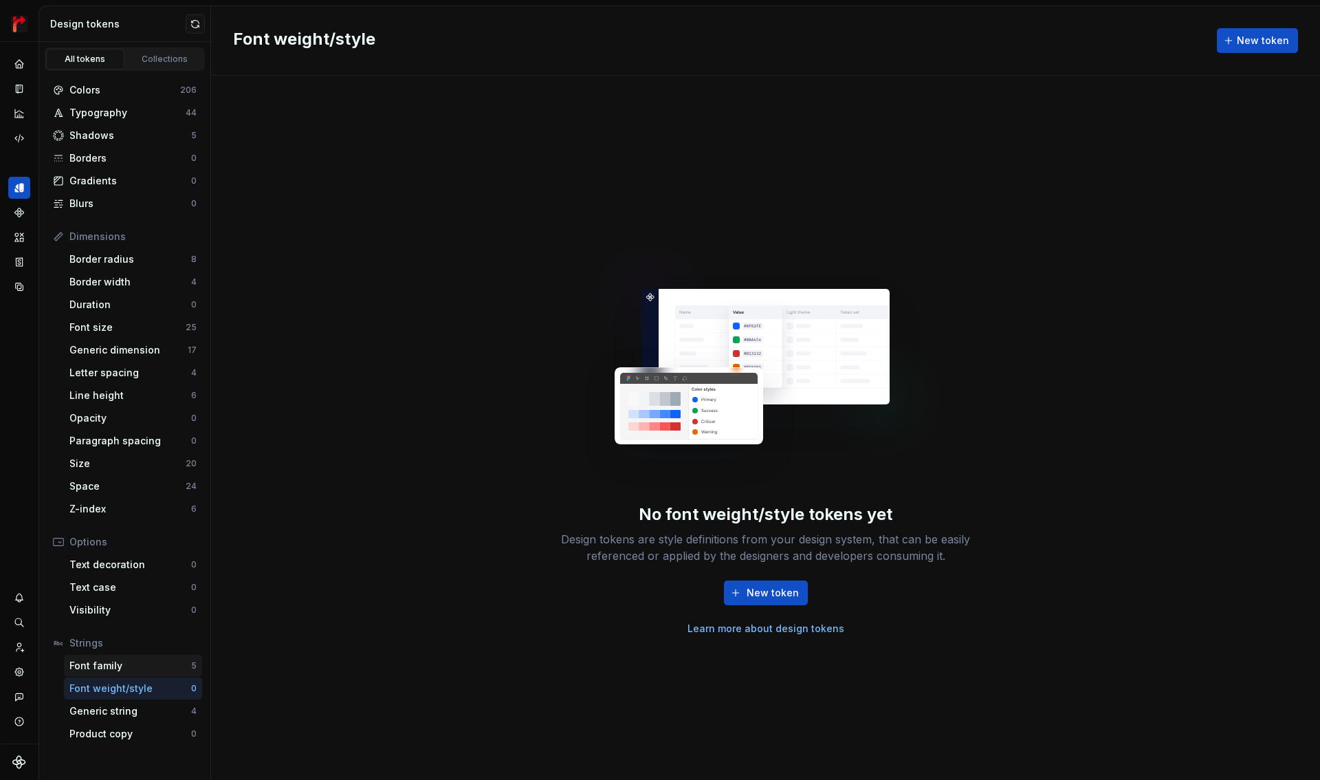
click at [131, 670] on div "Font family" at bounding box center [130, 666] width 122 height 14
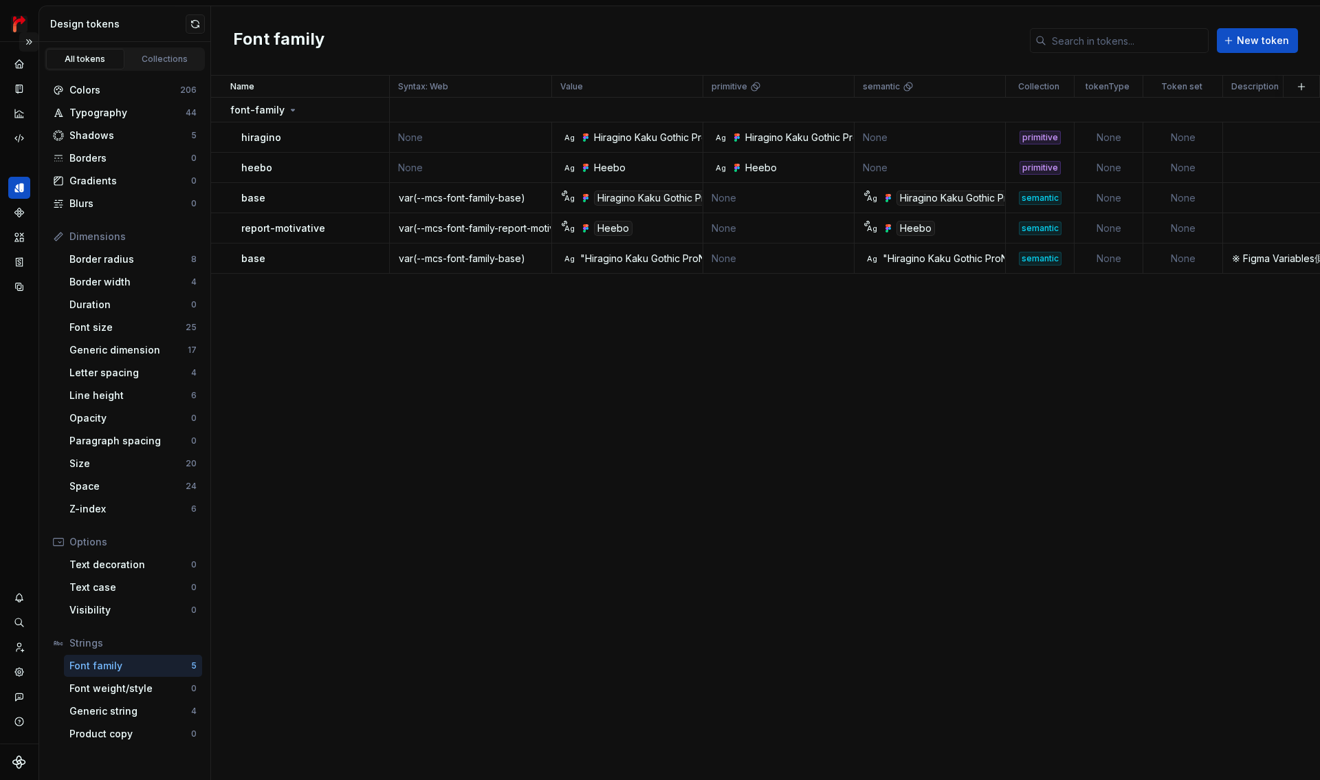
click at [32, 44] on button "Expand sidebar" at bounding box center [28, 41] width 19 height 19
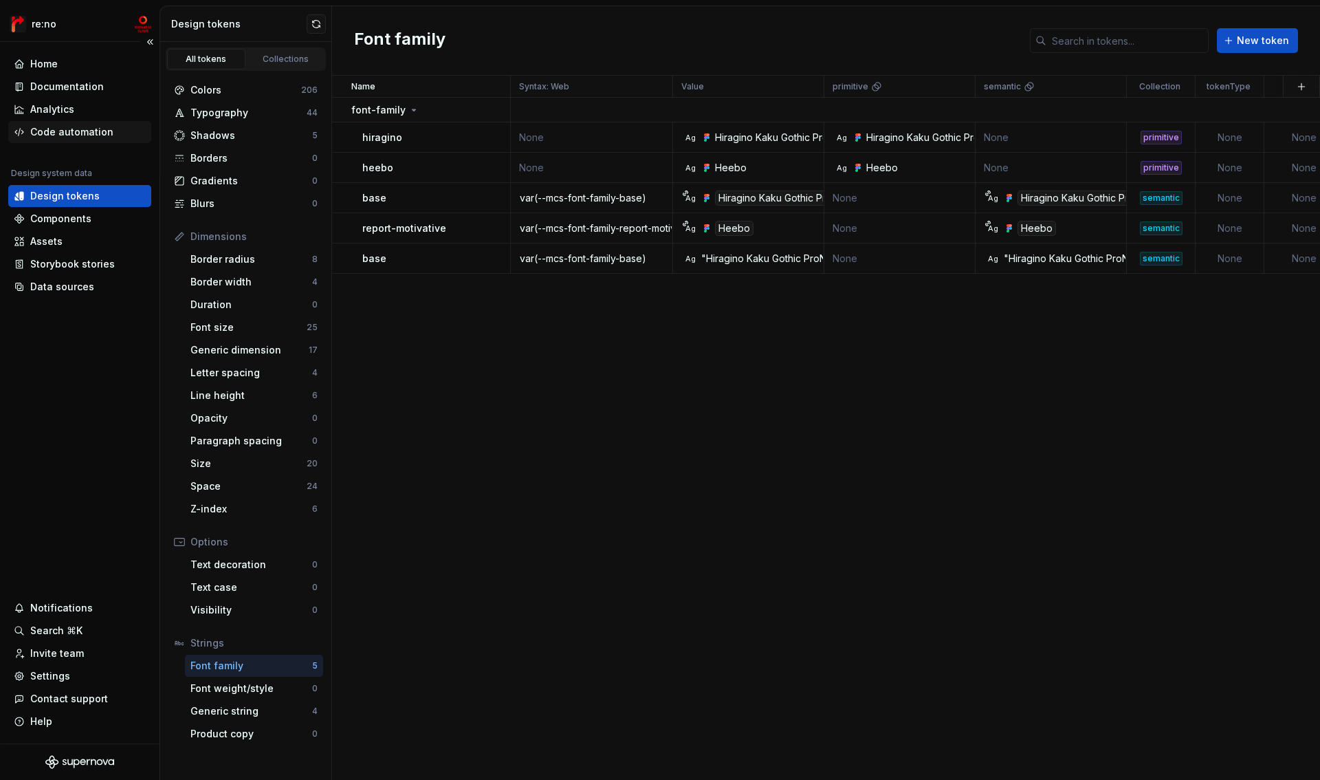
click at [73, 130] on div "Code automation" at bounding box center [71, 132] width 83 height 14
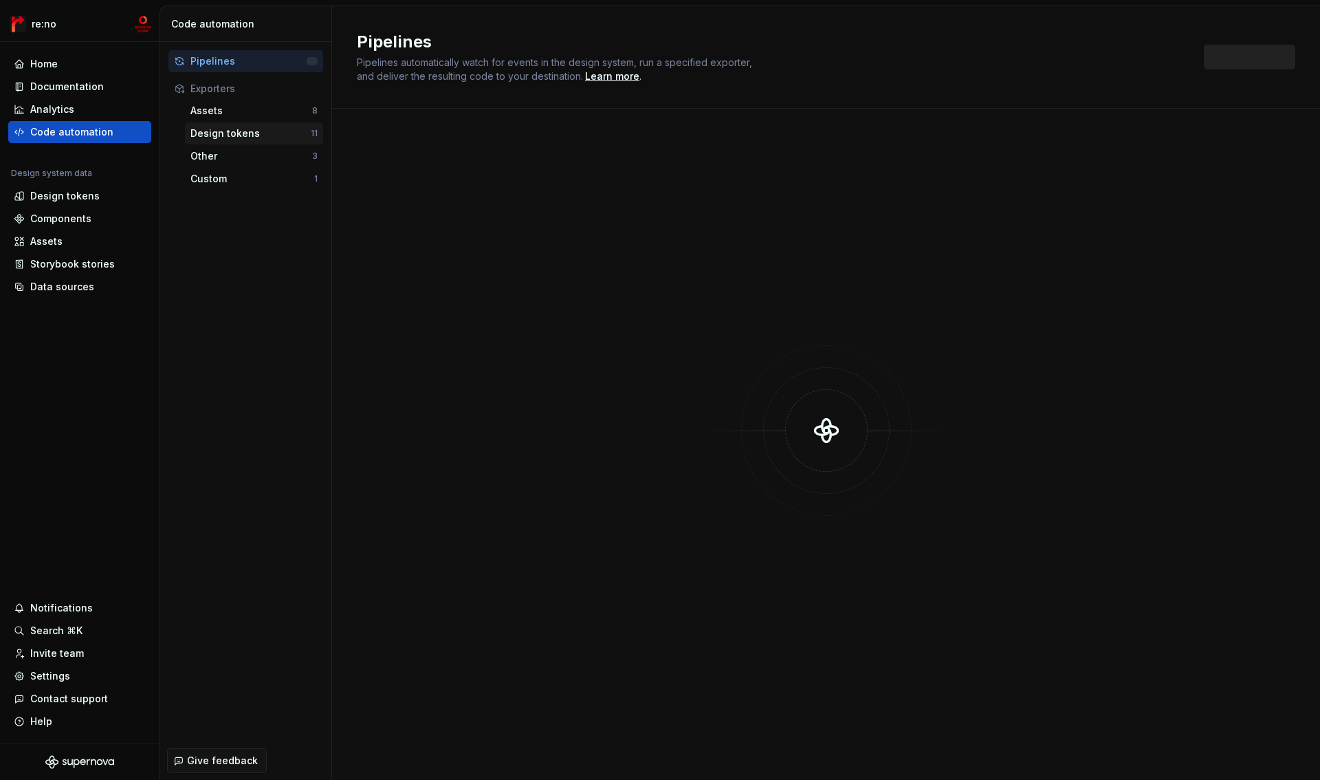
click at [262, 135] on div "Design tokens" at bounding box center [250, 133] width 120 height 14
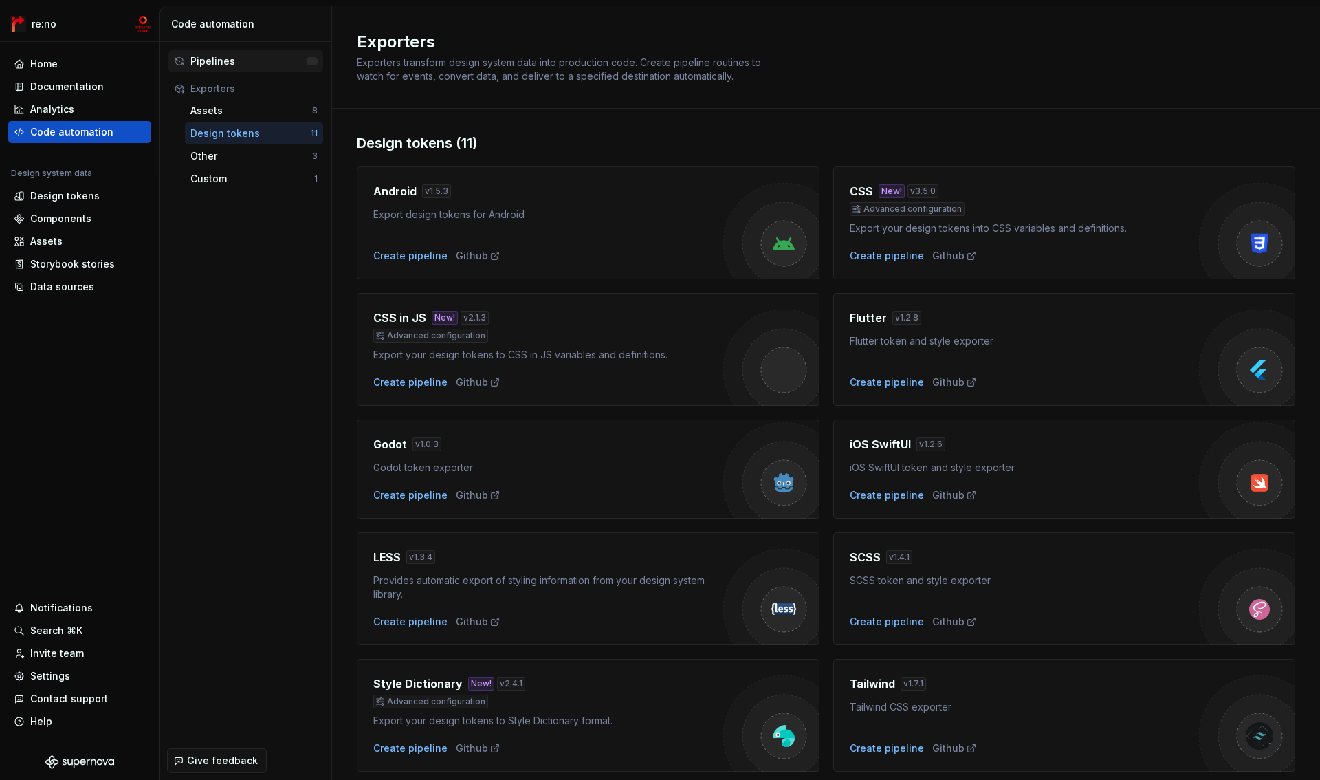
click at [254, 63] on div "Pipelines" at bounding box center [248, 61] width 116 height 14
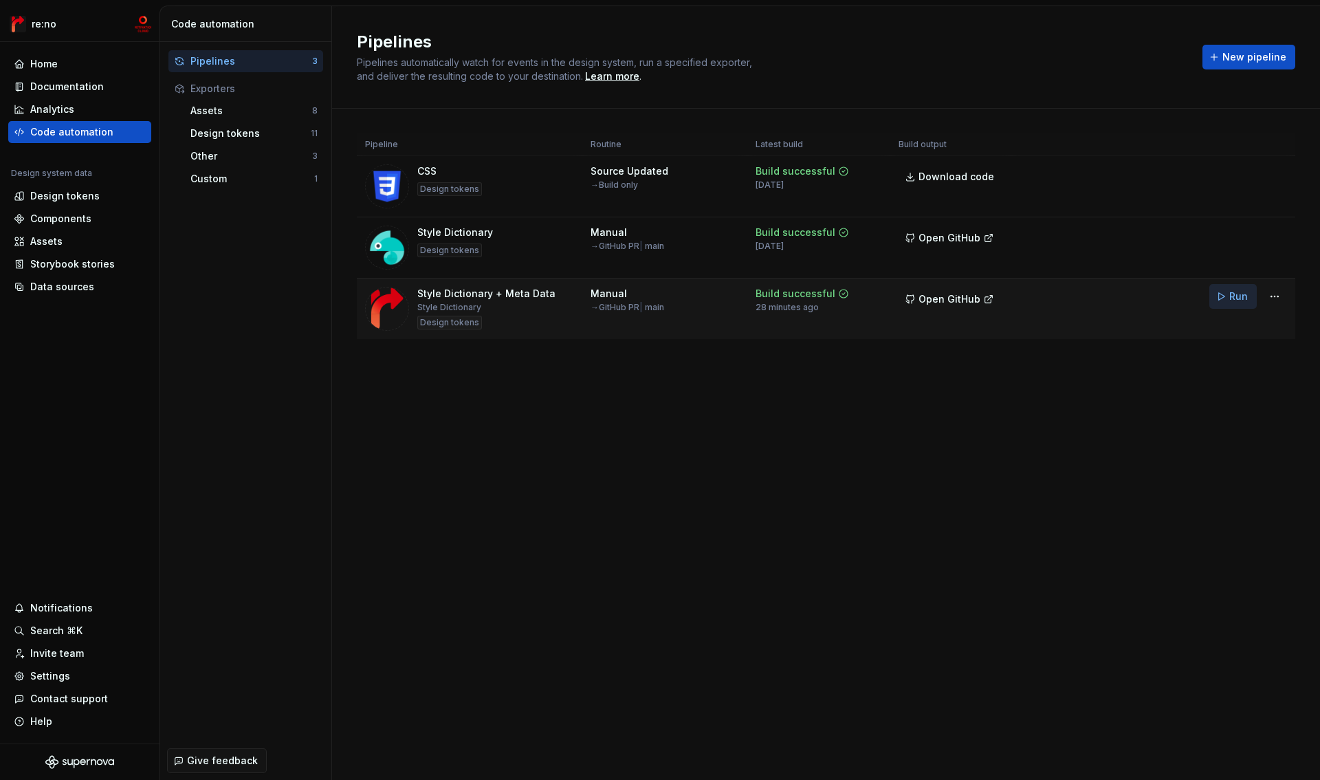
click at [1234, 297] on span "Run" at bounding box center [1238, 296] width 19 height 14
